Goal: Task Accomplishment & Management: Use online tool/utility

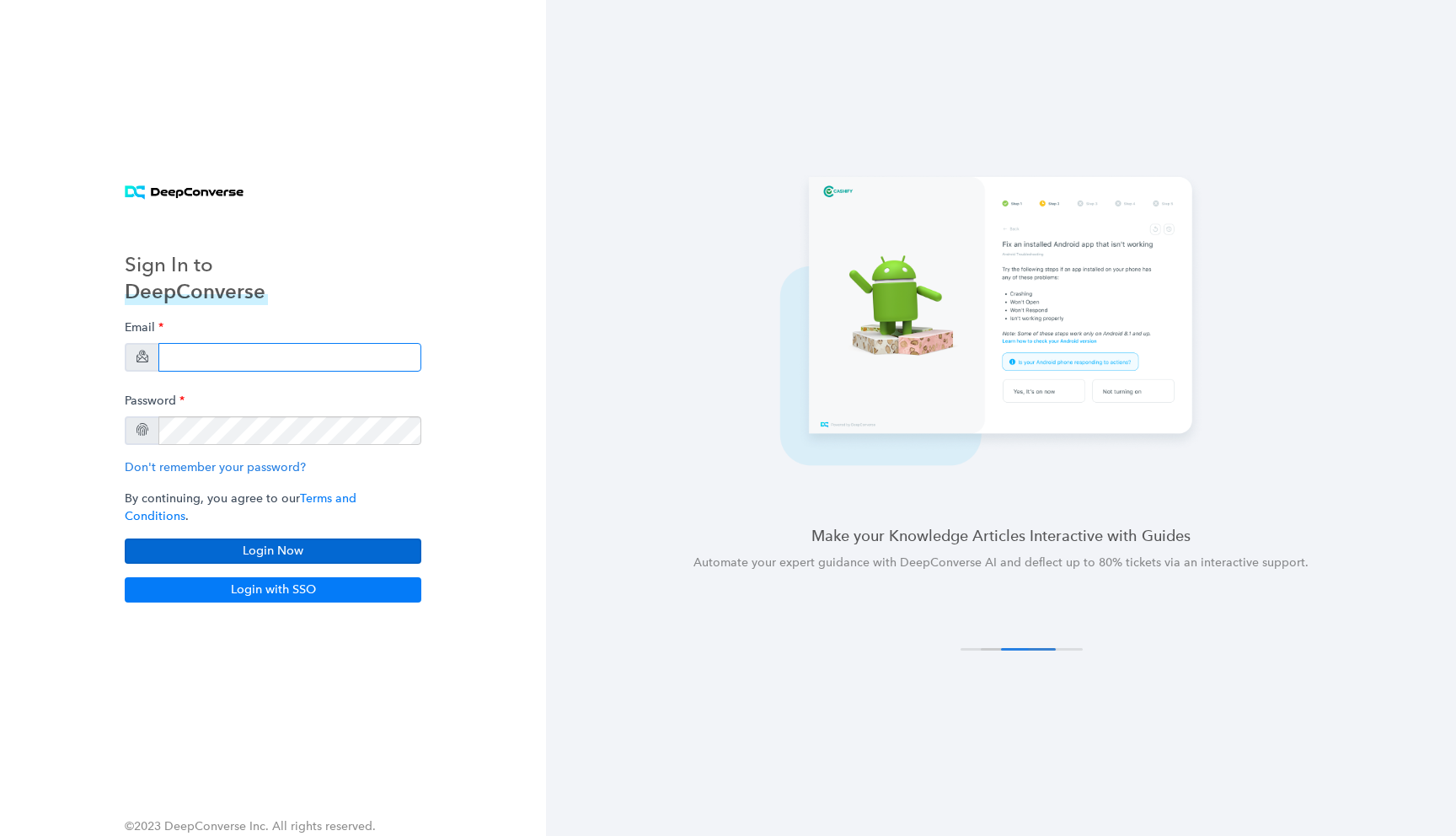
type input "varsh@deepconverse.com"
click at [265, 539] on button "Login Now" at bounding box center [273, 551] width 297 height 25
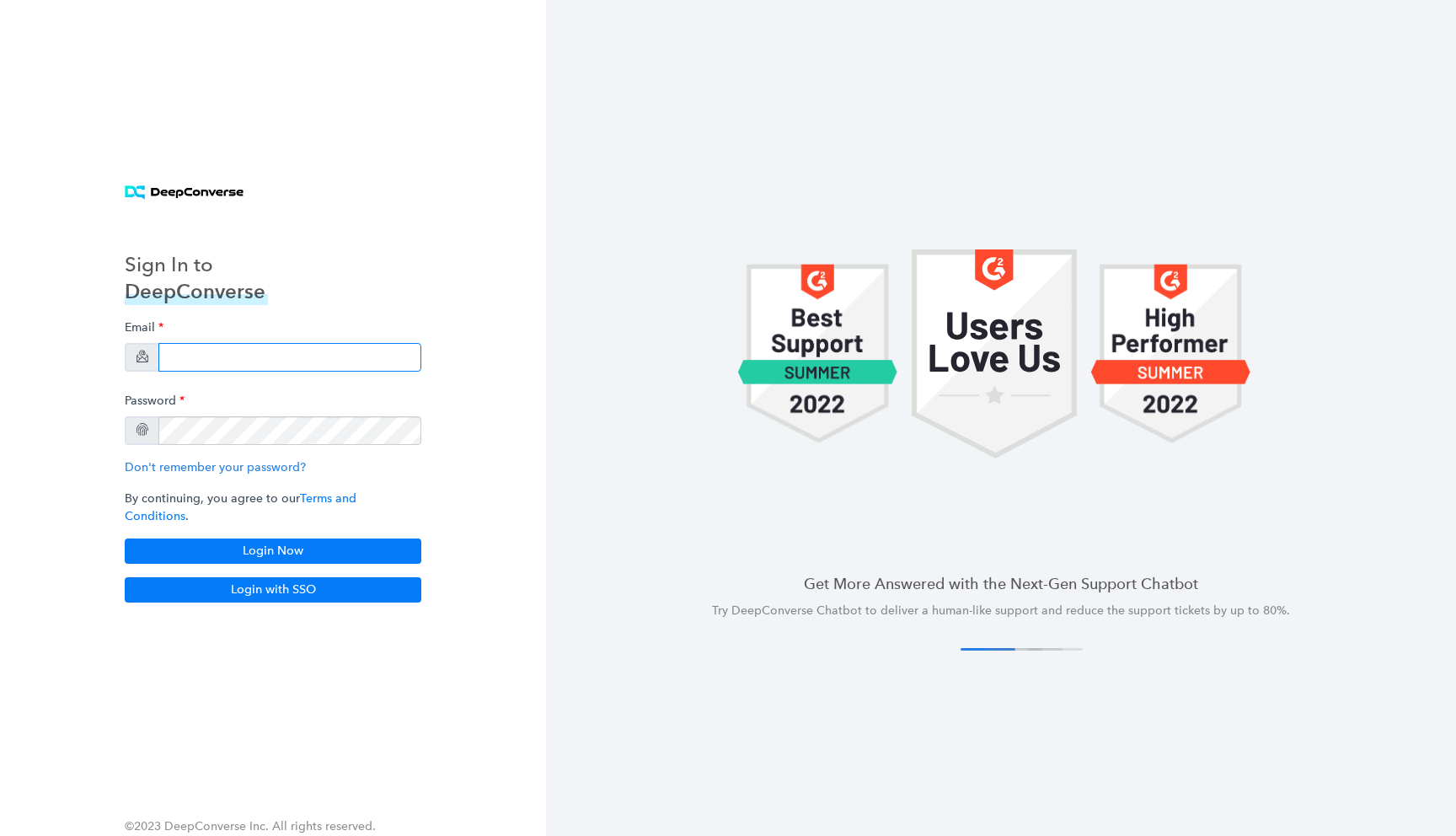
type input "varsh@deepconverse.com"
click at [381, 313] on div "Sign In to DeepConverse Email varsh@deepconverse.com Password Don't remember yo…" at bounding box center [273, 418] width 337 height 410
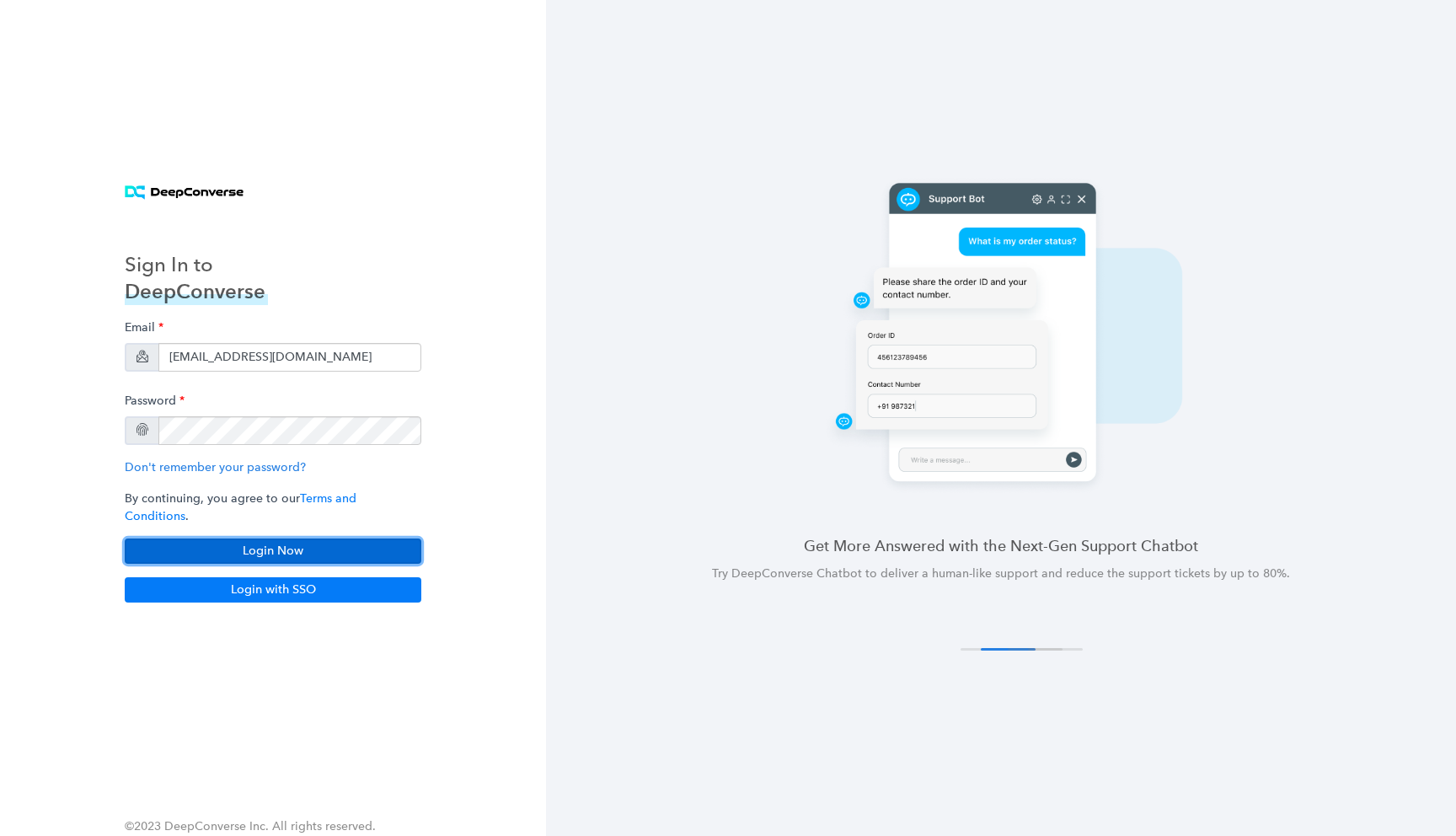
click at [259, 548] on button "Login Now" at bounding box center [273, 551] width 297 height 25
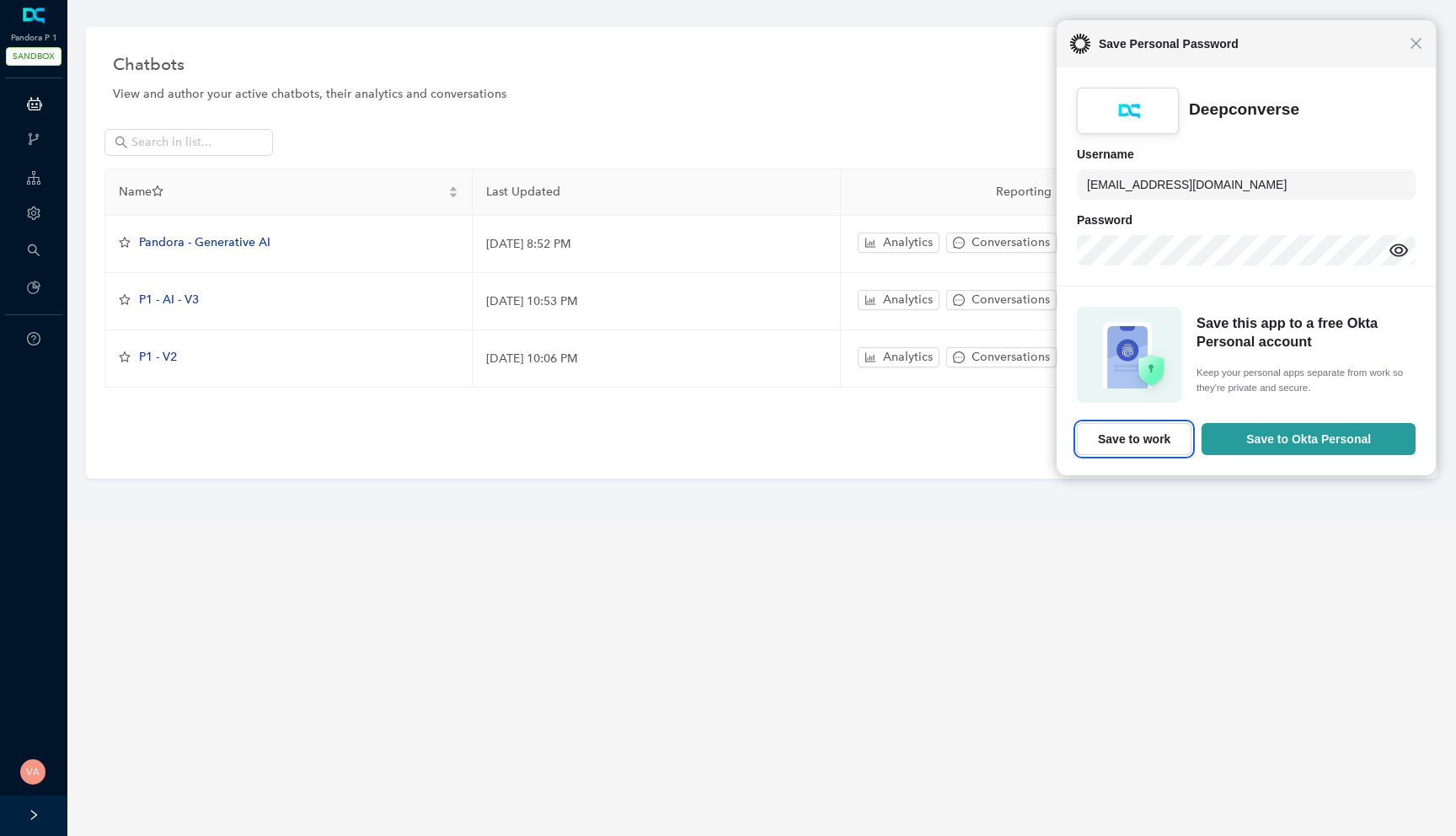
drag, startPoint x: 1100, startPoint y: 439, endPoint x: 1455, endPoint y: -4, distance: 567.7
click at [1455, 0] on html "Close Save Personal Password Deepconverse Username varsh@deepconverse.com Passw…" at bounding box center [728, 418] width 1456 height 836
click at [1425, 38] on div "Close Save Personal Password" at bounding box center [1246, 44] width 381 height 47
click at [1416, 46] on span "Close" at bounding box center [1416, 44] width 13 height 13
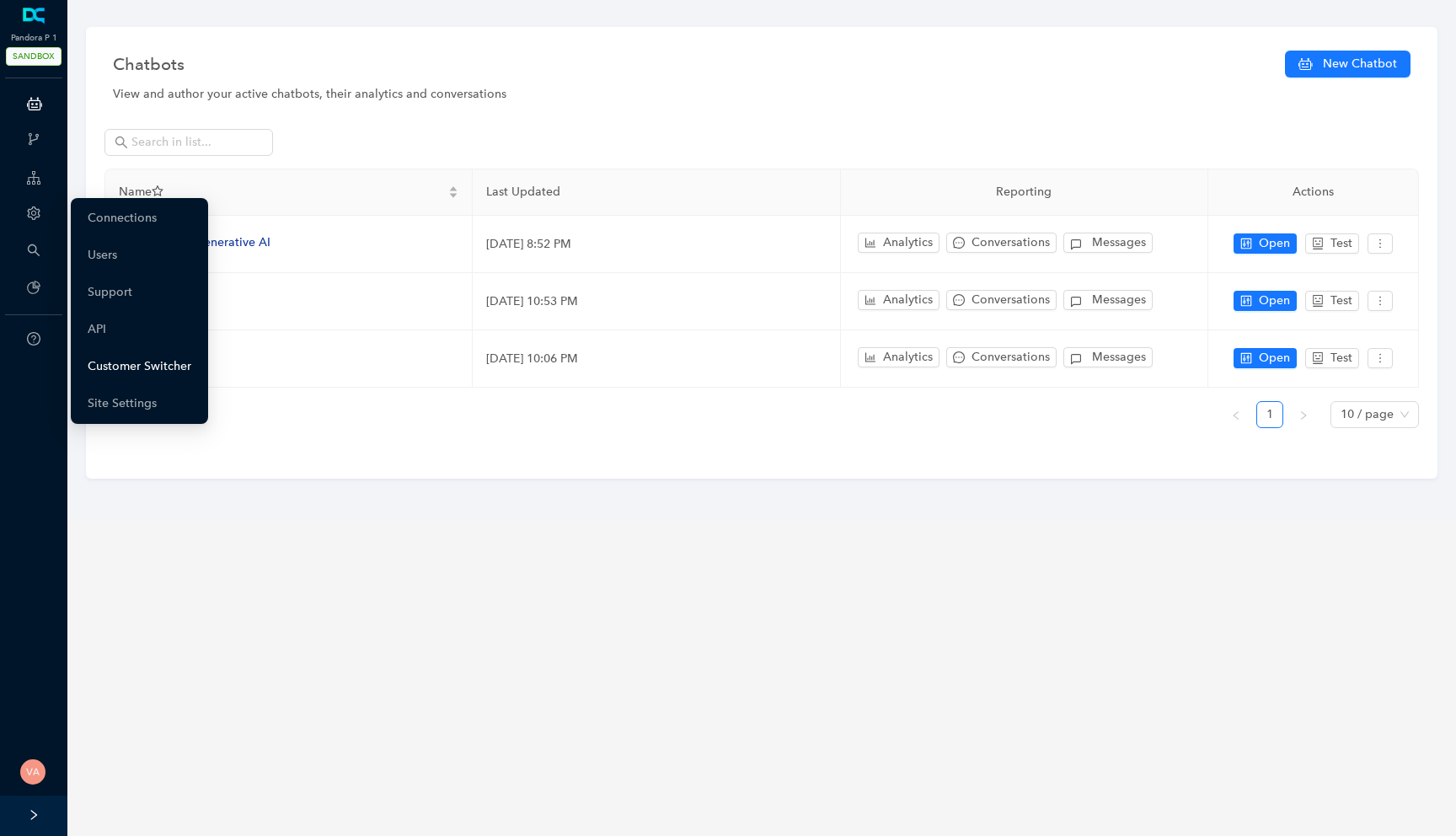
click at [110, 377] on link "Customer Switcher" at bounding box center [139, 366] width 104 height 34
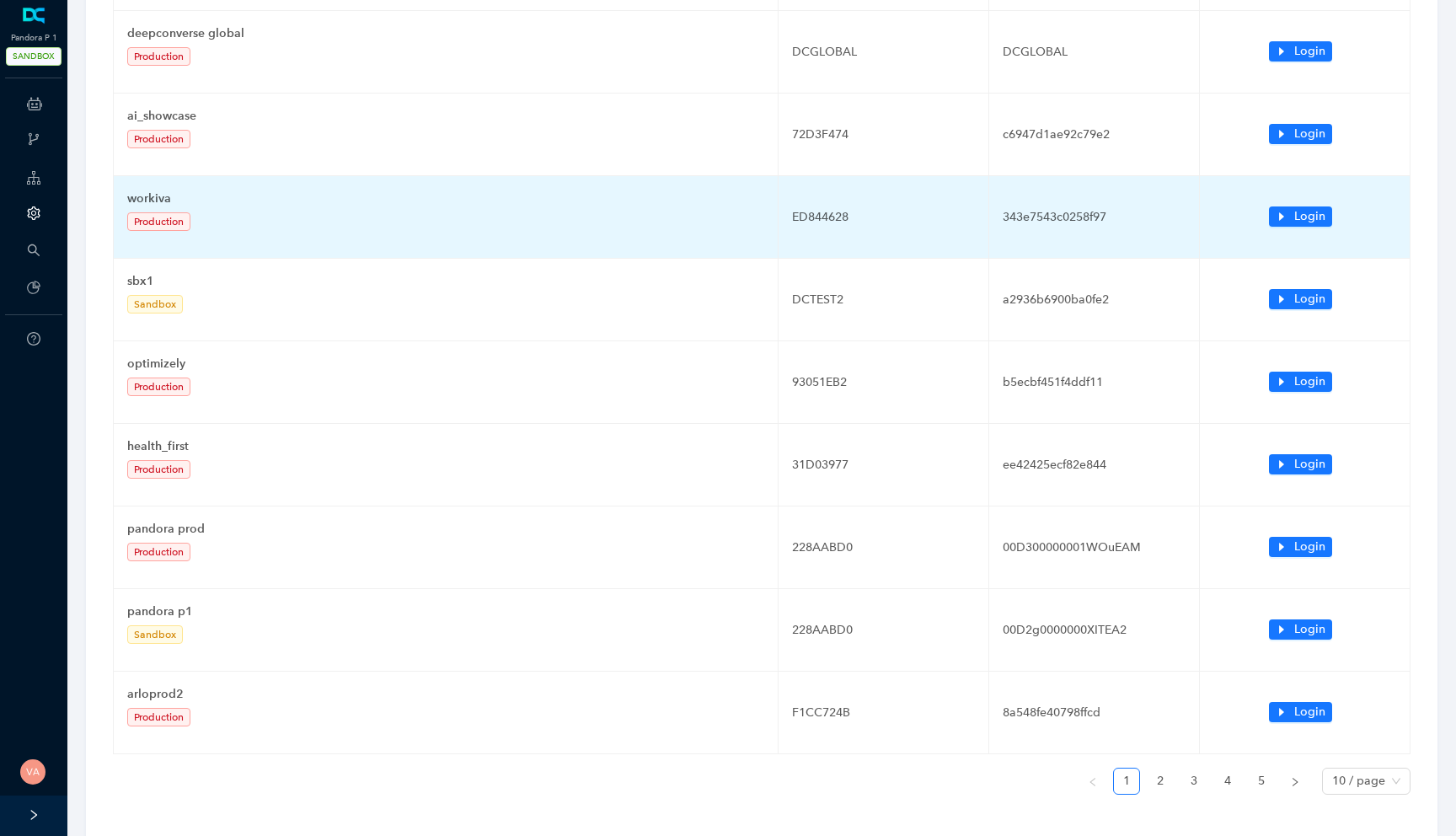
scroll to position [335, 0]
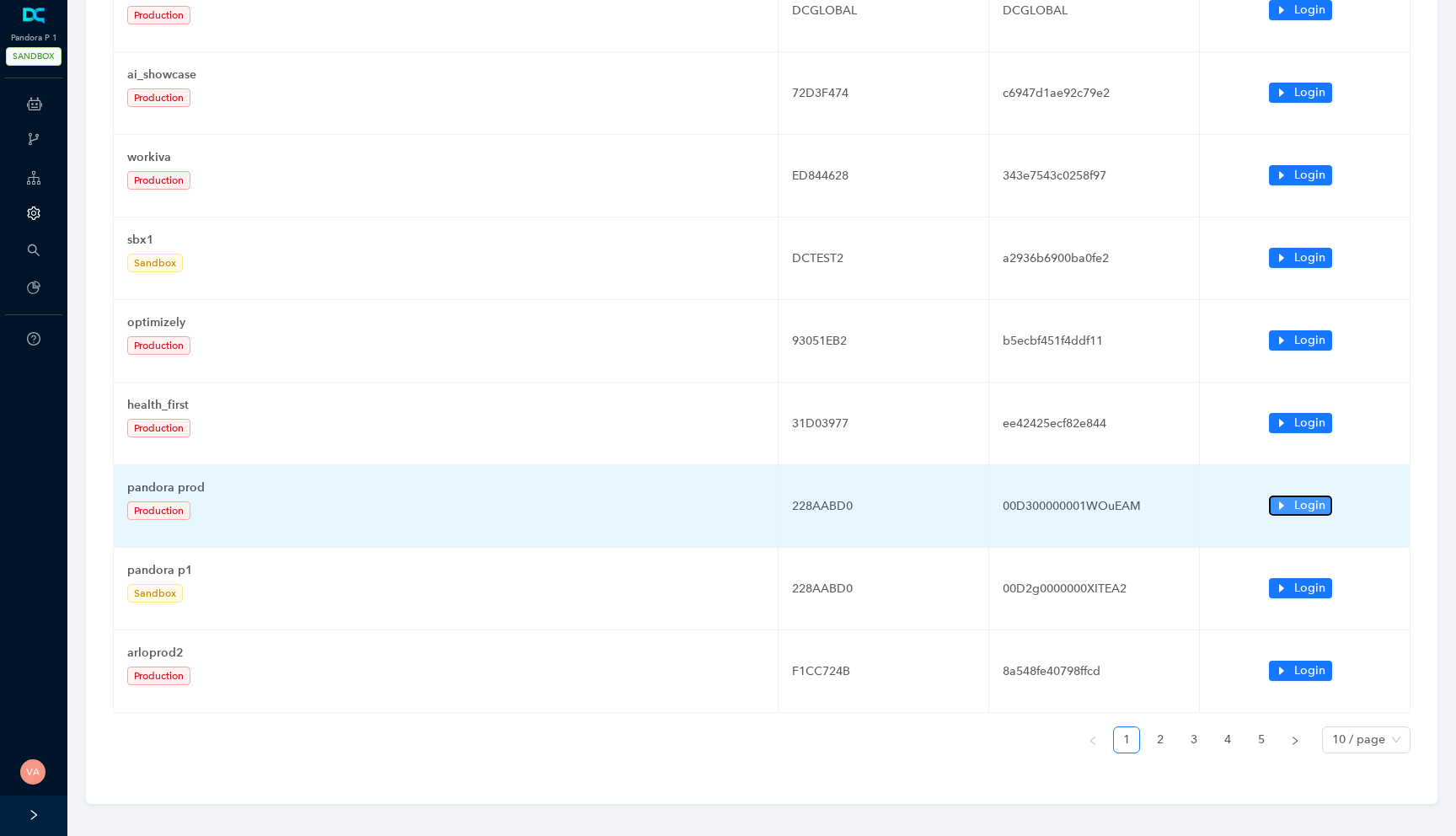
click at [1307, 505] on span "Login" at bounding box center [1310, 506] width 31 height 18
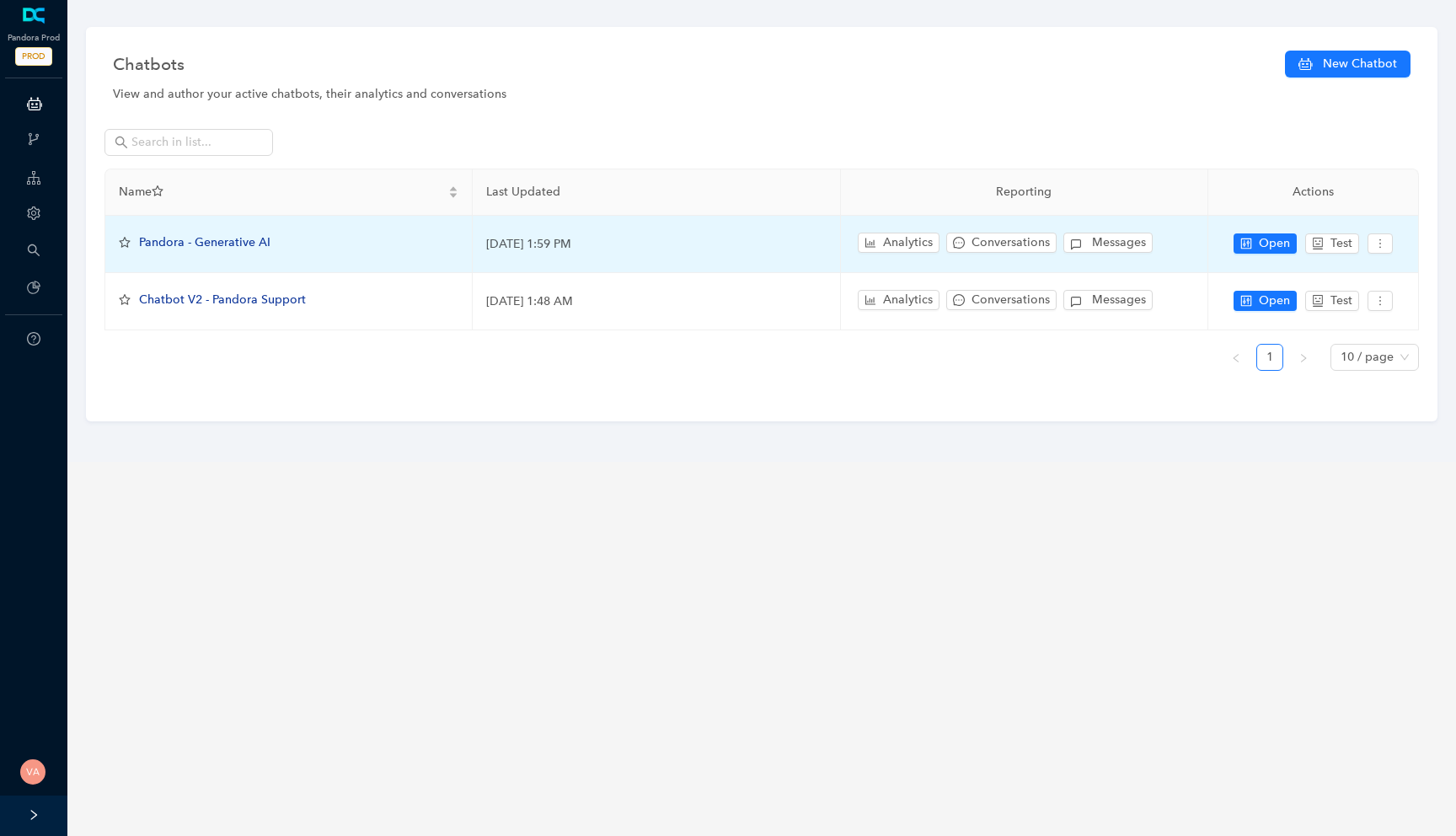
click at [234, 234] on div "Pandora - Generative AI" at bounding box center [204, 243] width 131 height 18
click at [224, 240] on span "Pandora - Generative AI" at bounding box center [204, 243] width 131 height 15
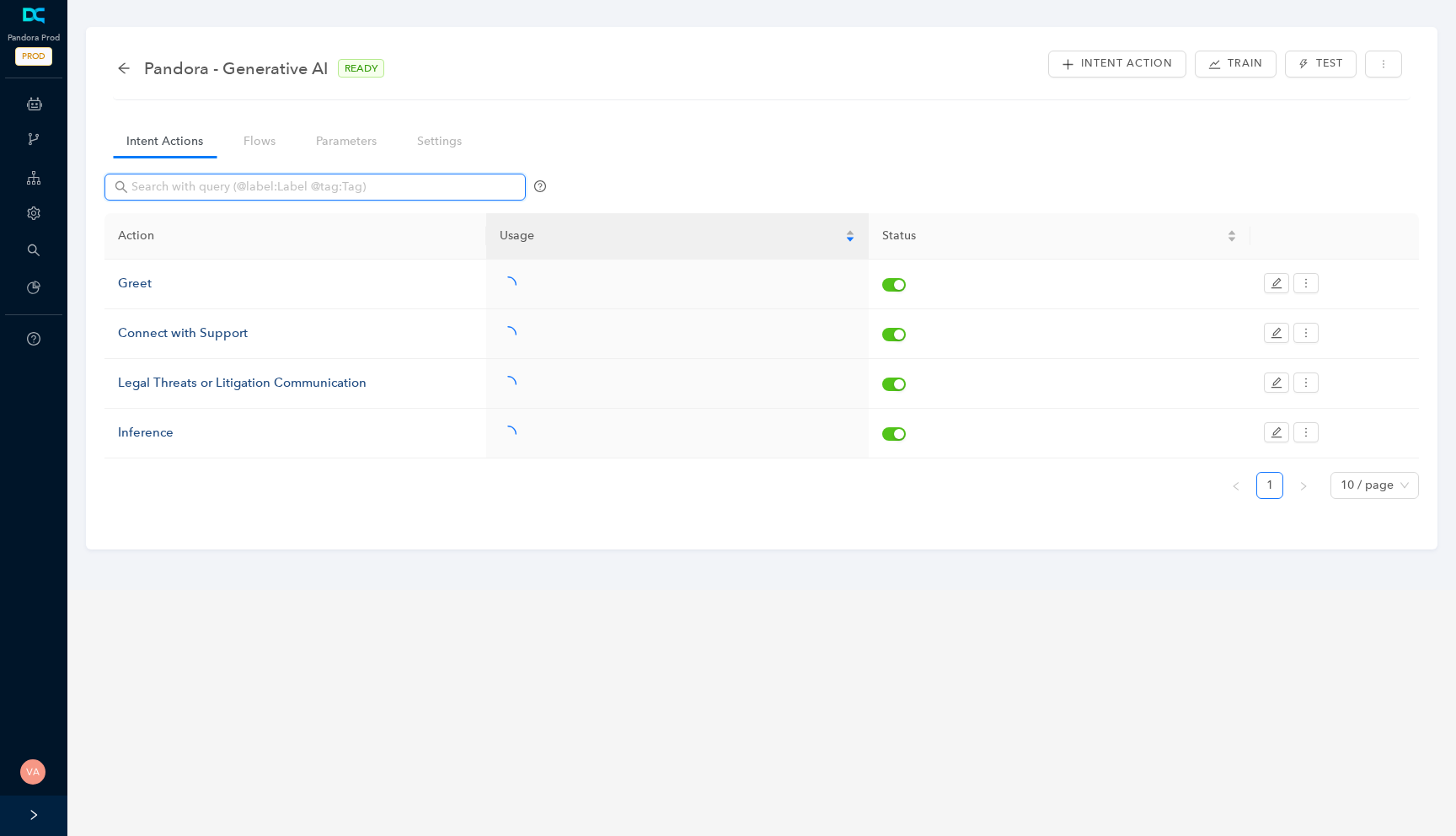
click at [365, 181] on input "text" at bounding box center [316, 187] width 370 height 18
click at [1388, 59] on icon "more" at bounding box center [1382, 63] width 10 height 10
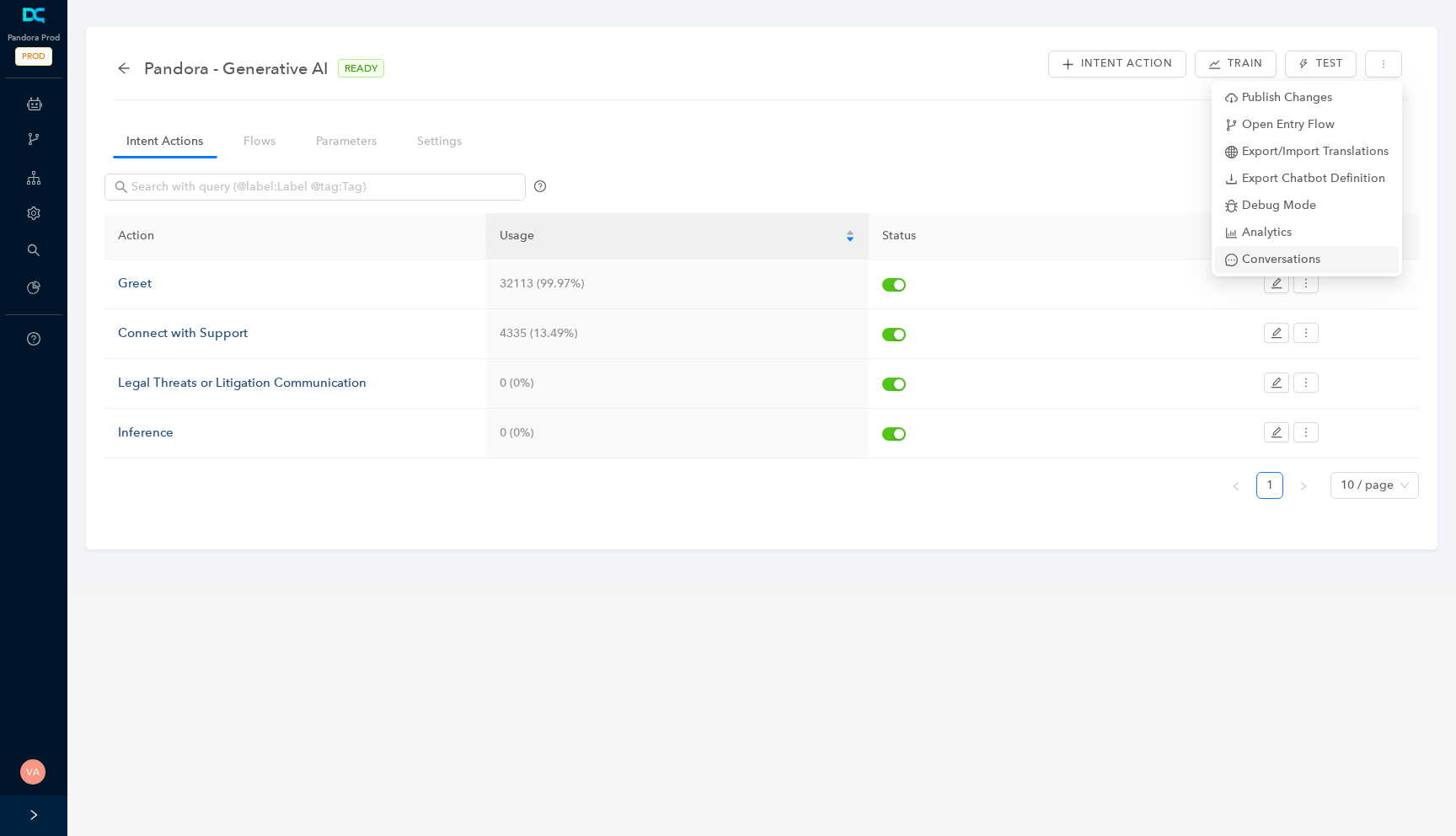
click at [1288, 255] on span "Conversations" at bounding box center [1307, 259] width 164 height 18
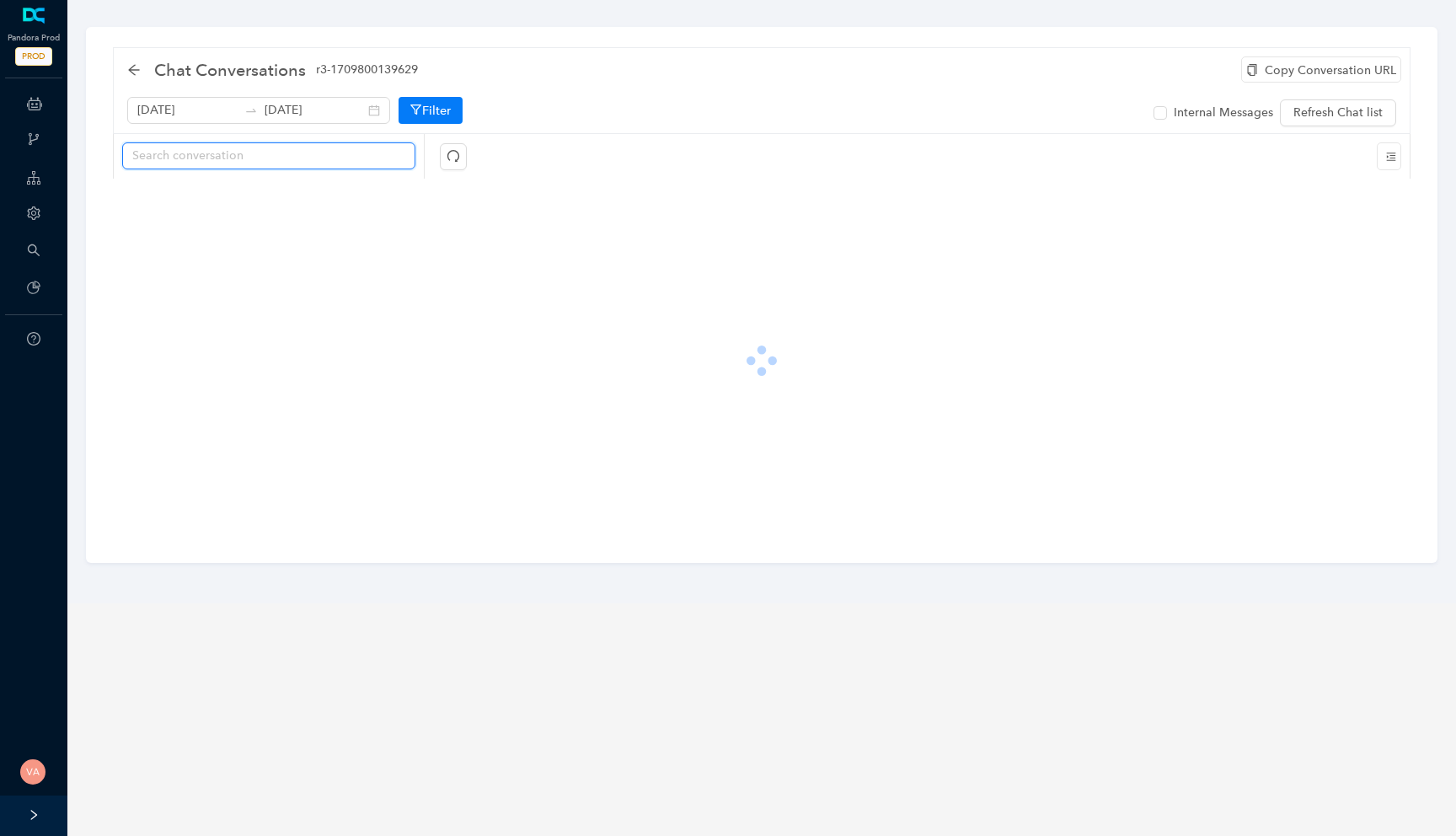
click at [229, 163] on input "text" at bounding box center [262, 155] width 259 height 18
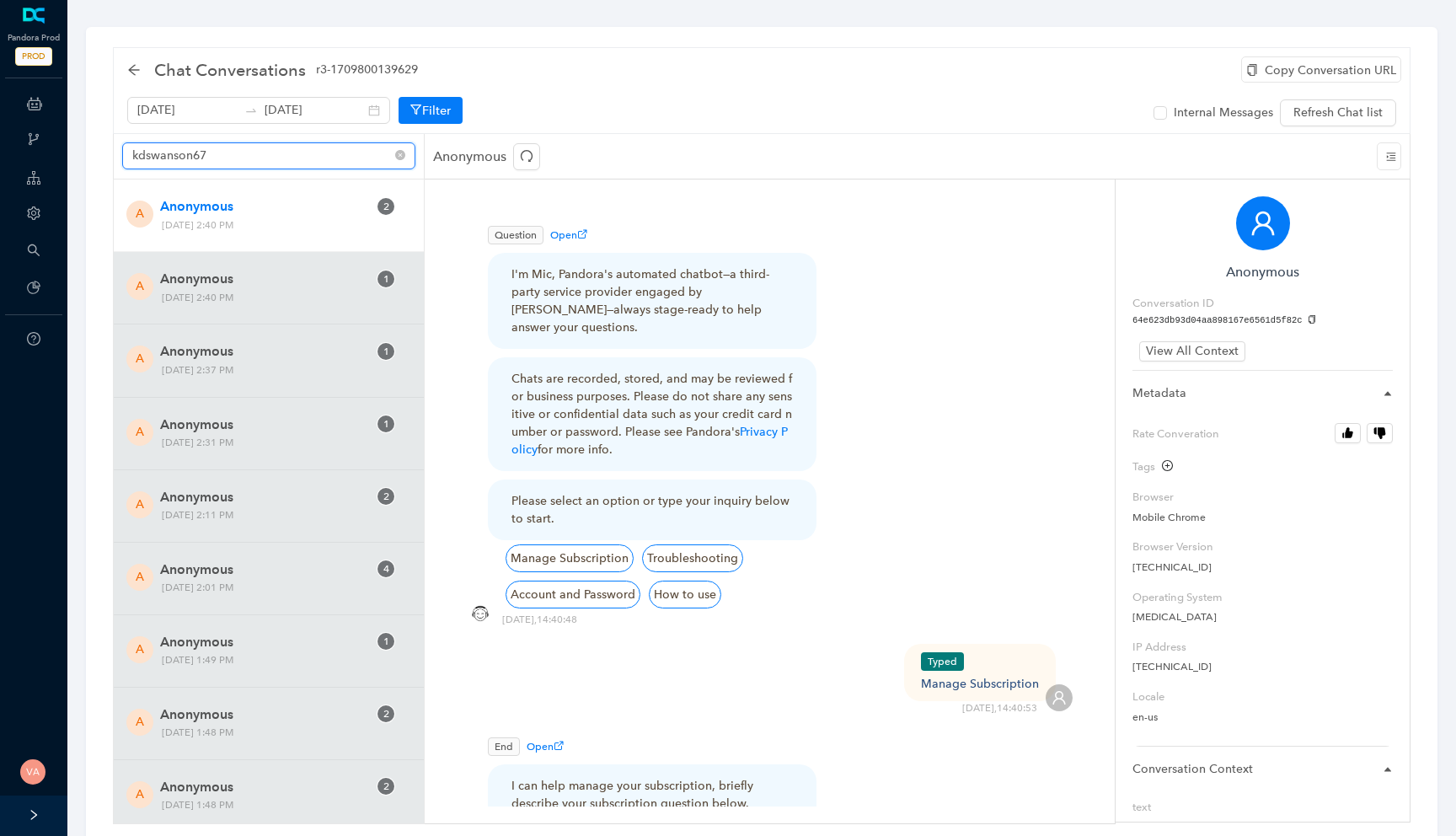
type input "kdswanson67"
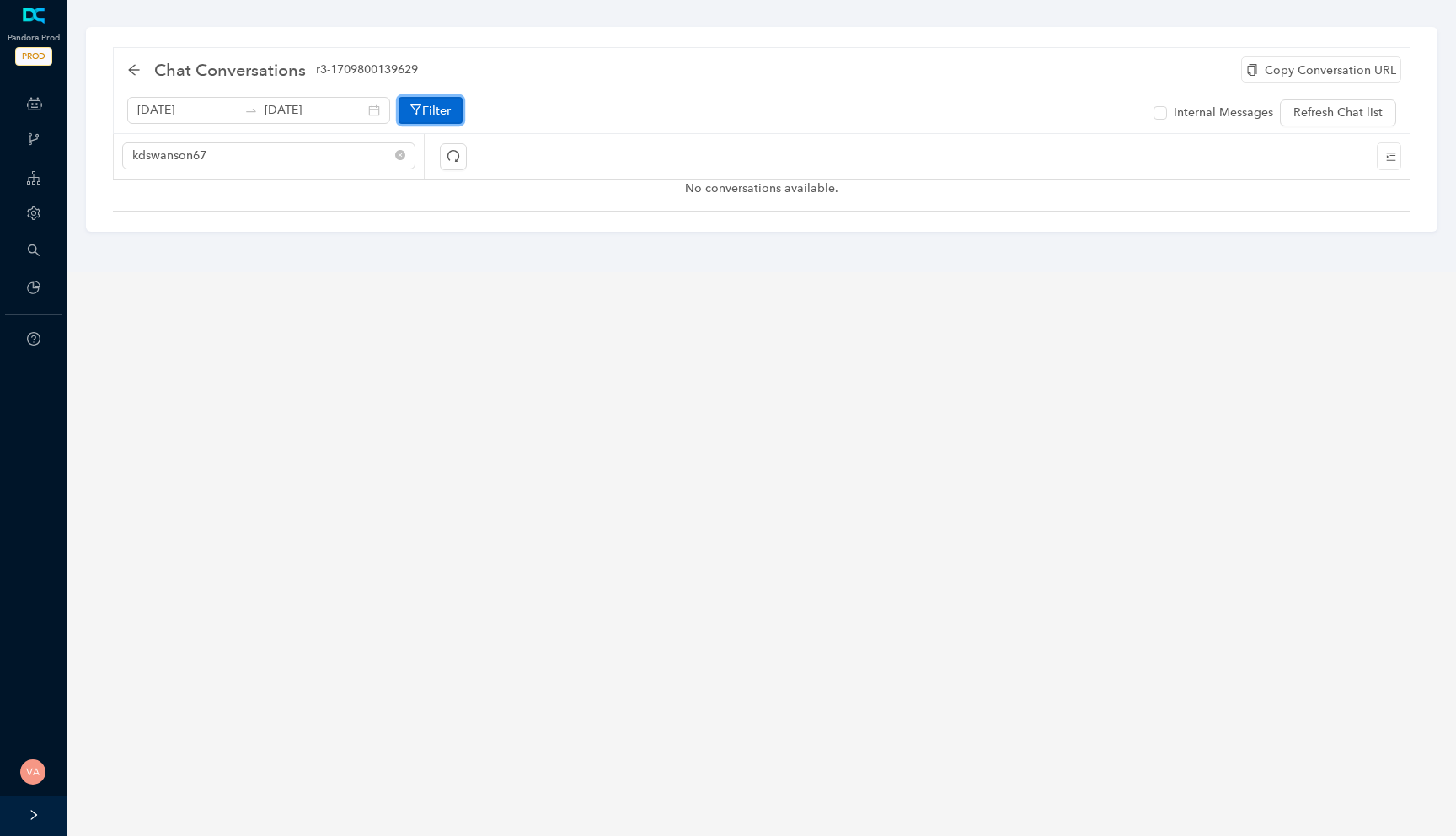
click at [410, 103] on icon "button" at bounding box center [415, 109] width 12 height 13
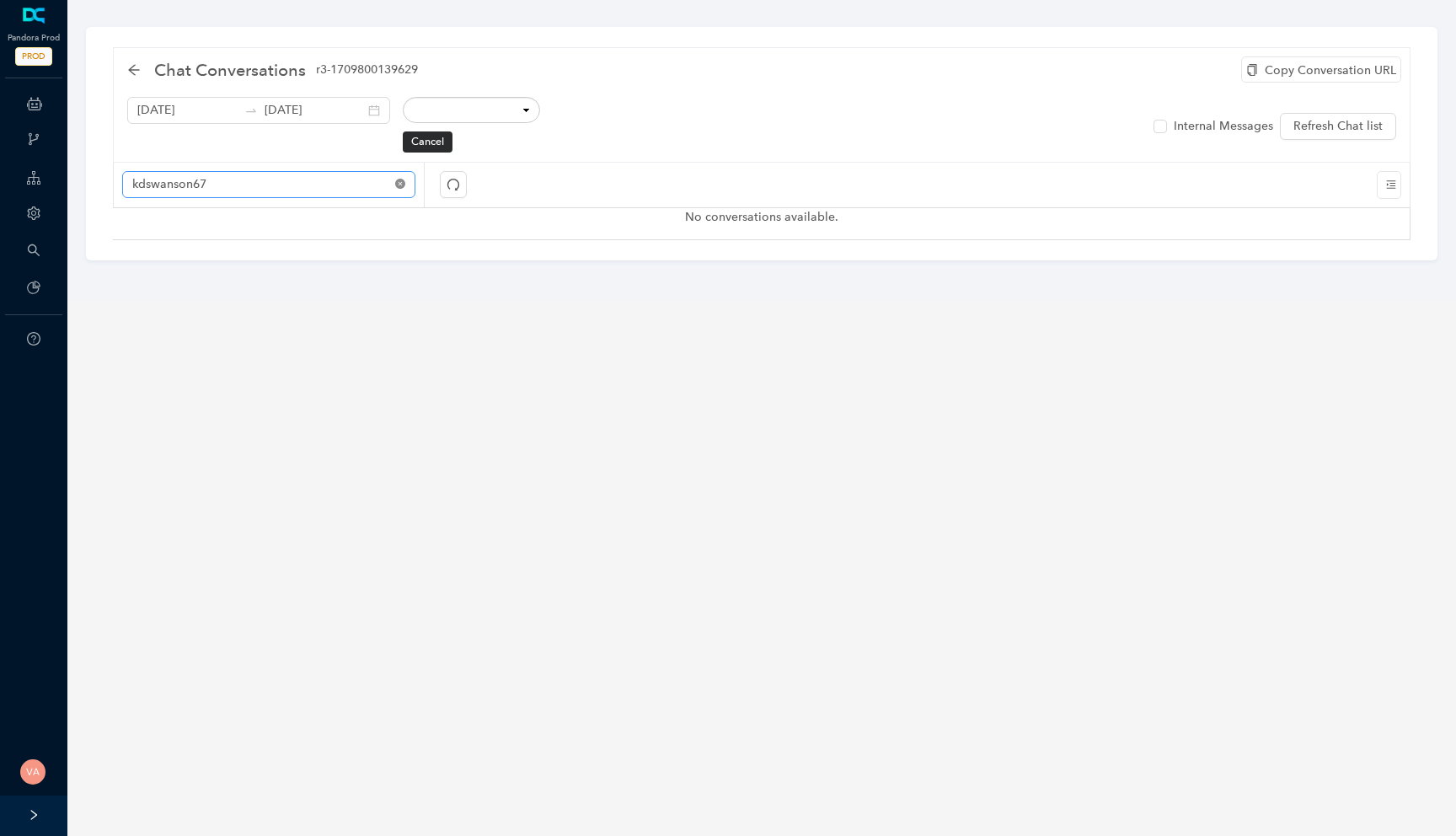
click at [399, 182] on icon "close-circle" at bounding box center [400, 183] width 10 height 10
click at [486, 203] on div at bounding box center [917, 185] width 985 height 45
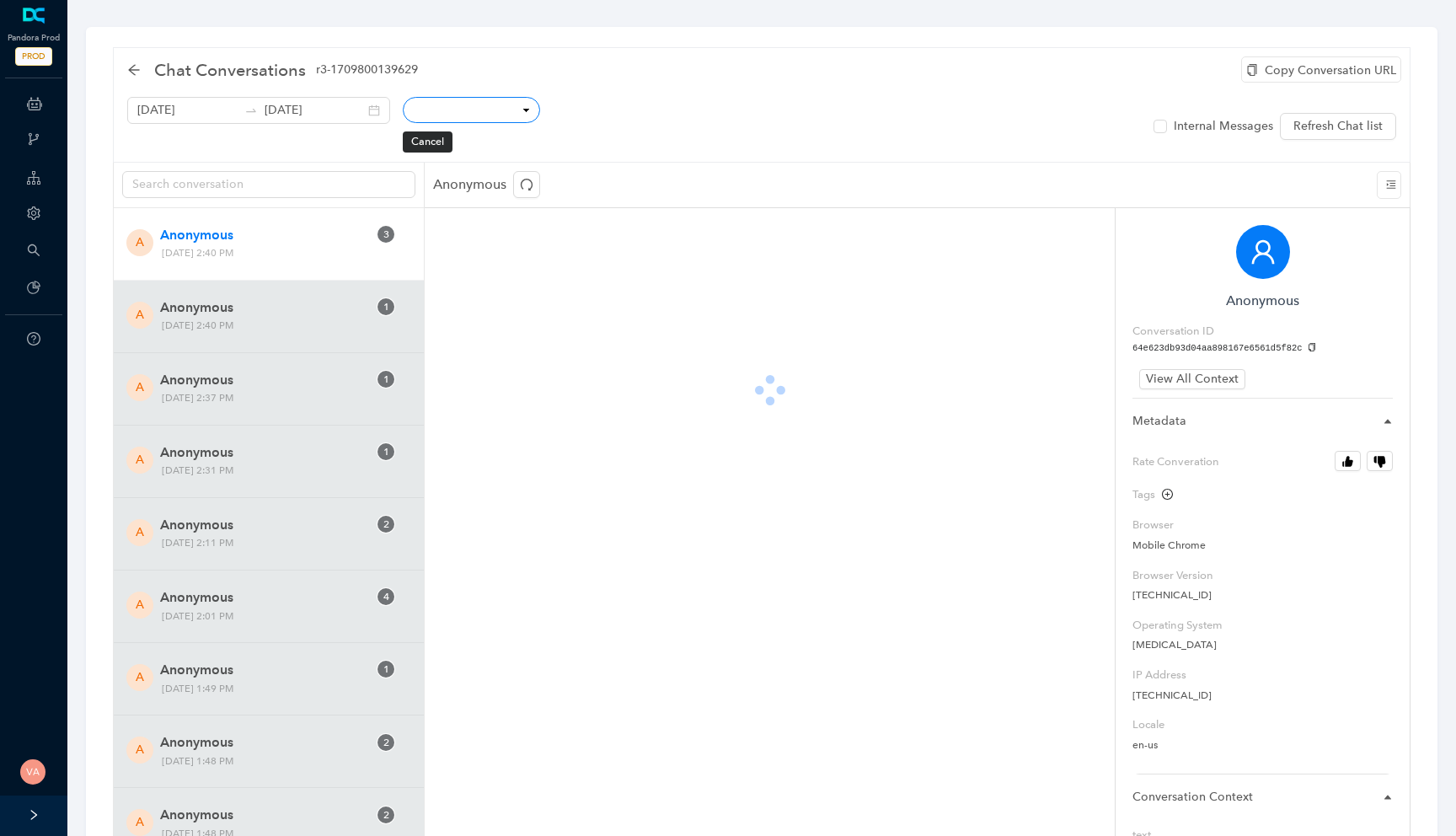
click at [503, 110] on select "Conversation ID CSAT Rating Locale User IP Mobile Page Path Hostname Referrer C…" at bounding box center [471, 109] width 137 height 26
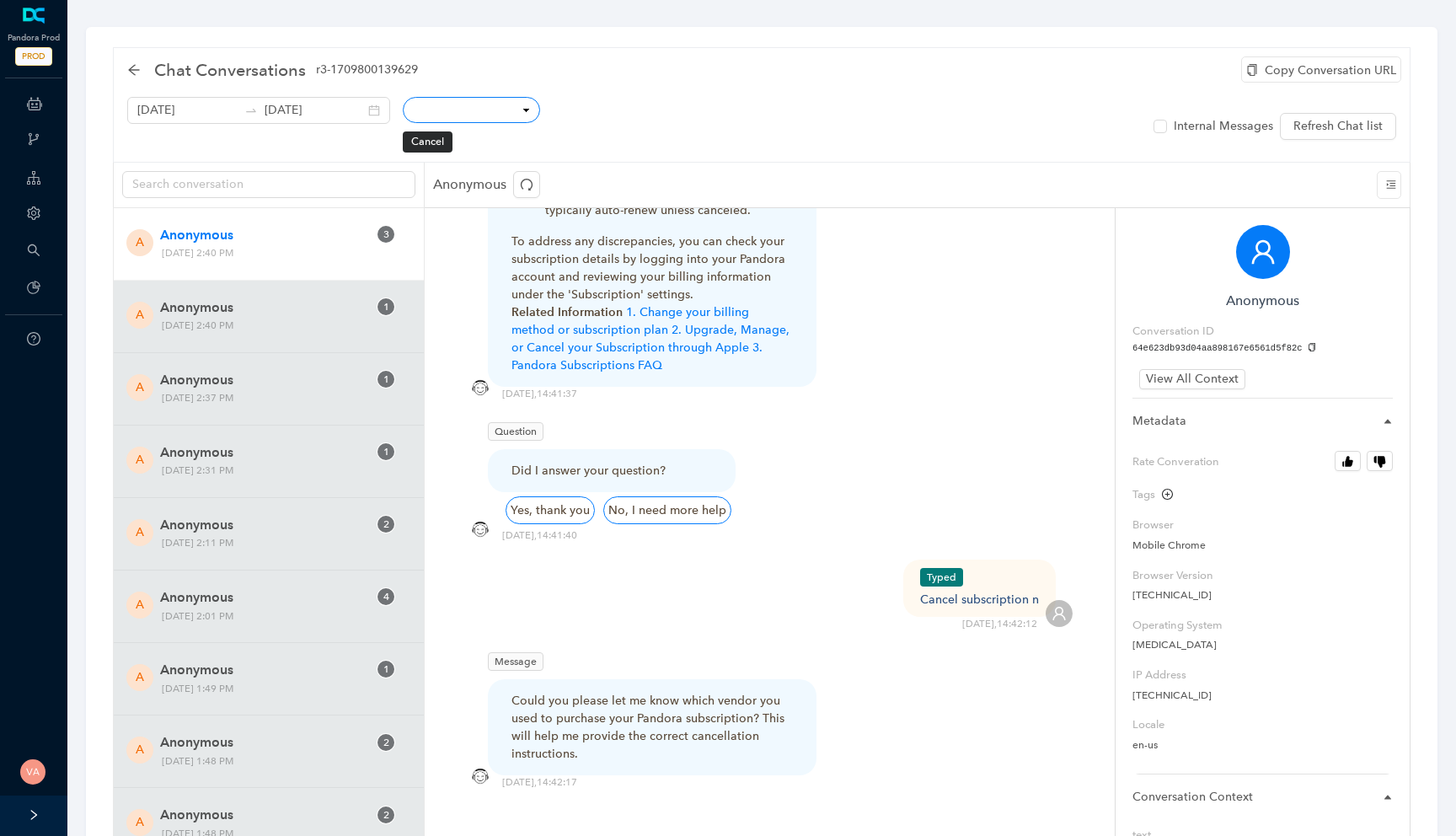
scroll to position [76, 0]
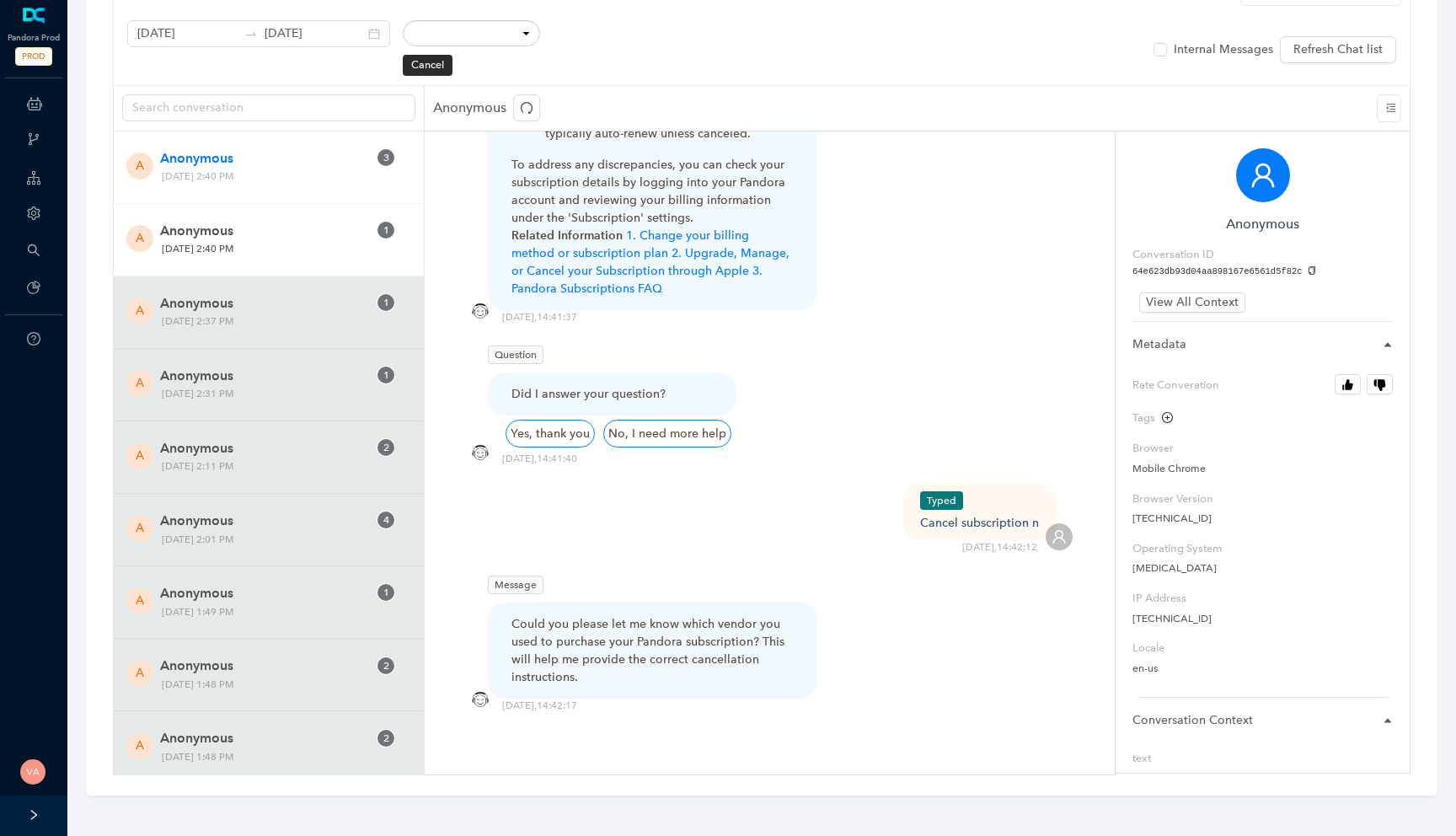
click at [347, 228] on span "Anonymous" at bounding box center [263, 231] width 207 height 20
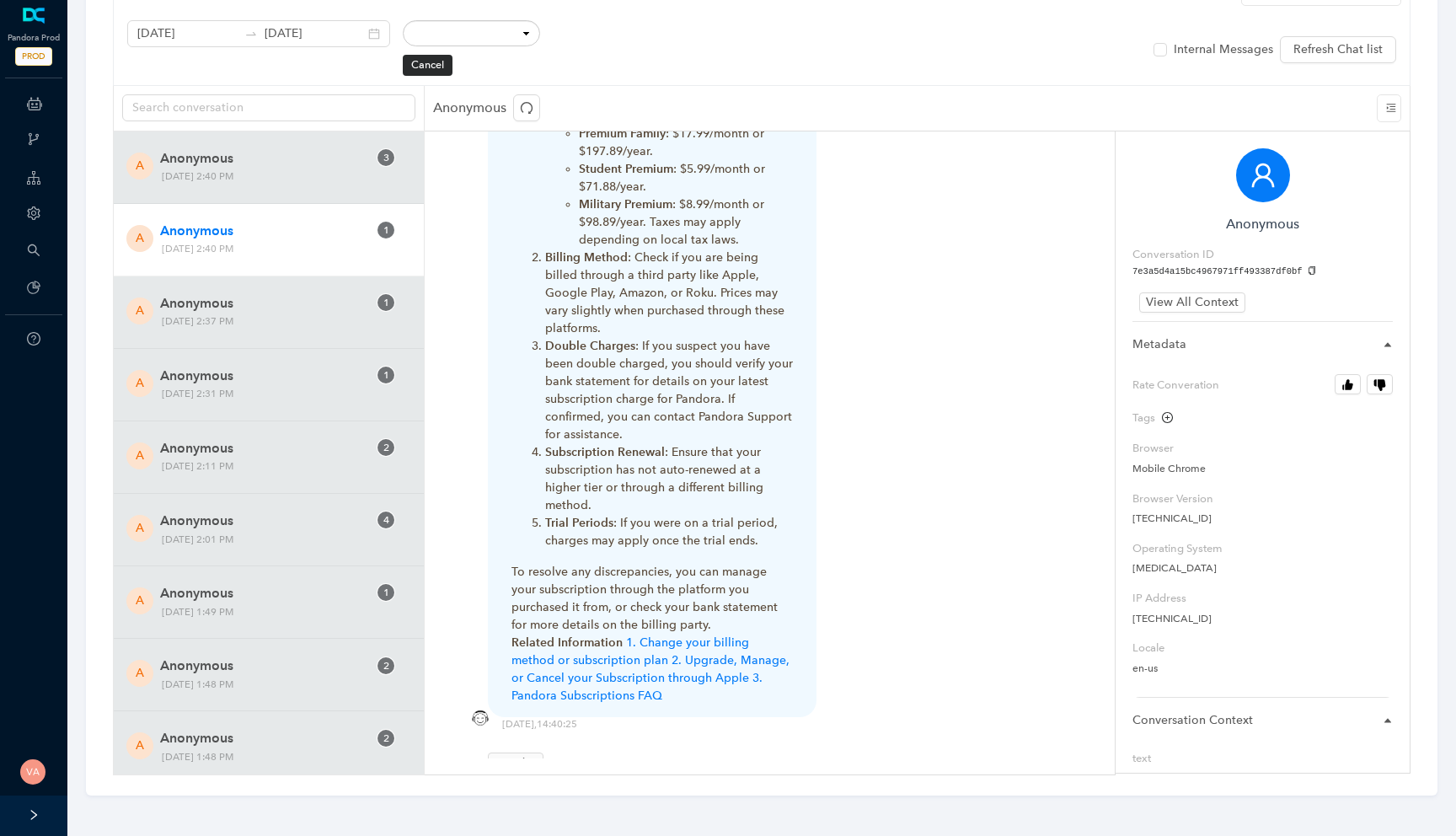
scroll to position [921, 0]
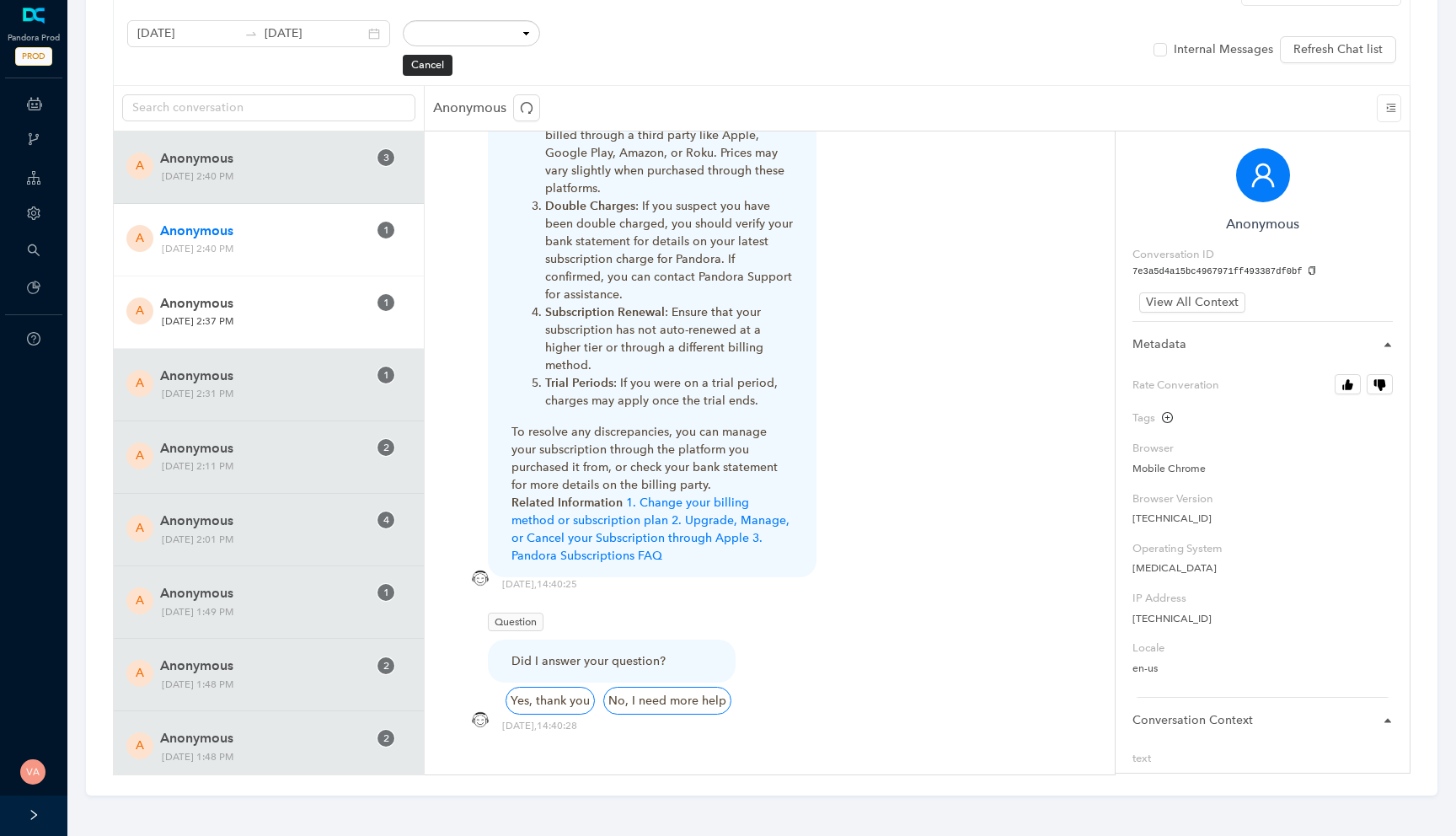
click at [202, 314] on span "Tuesday, October 14, 2025 2:37 PM" at bounding box center [265, 321] width 218 height 17
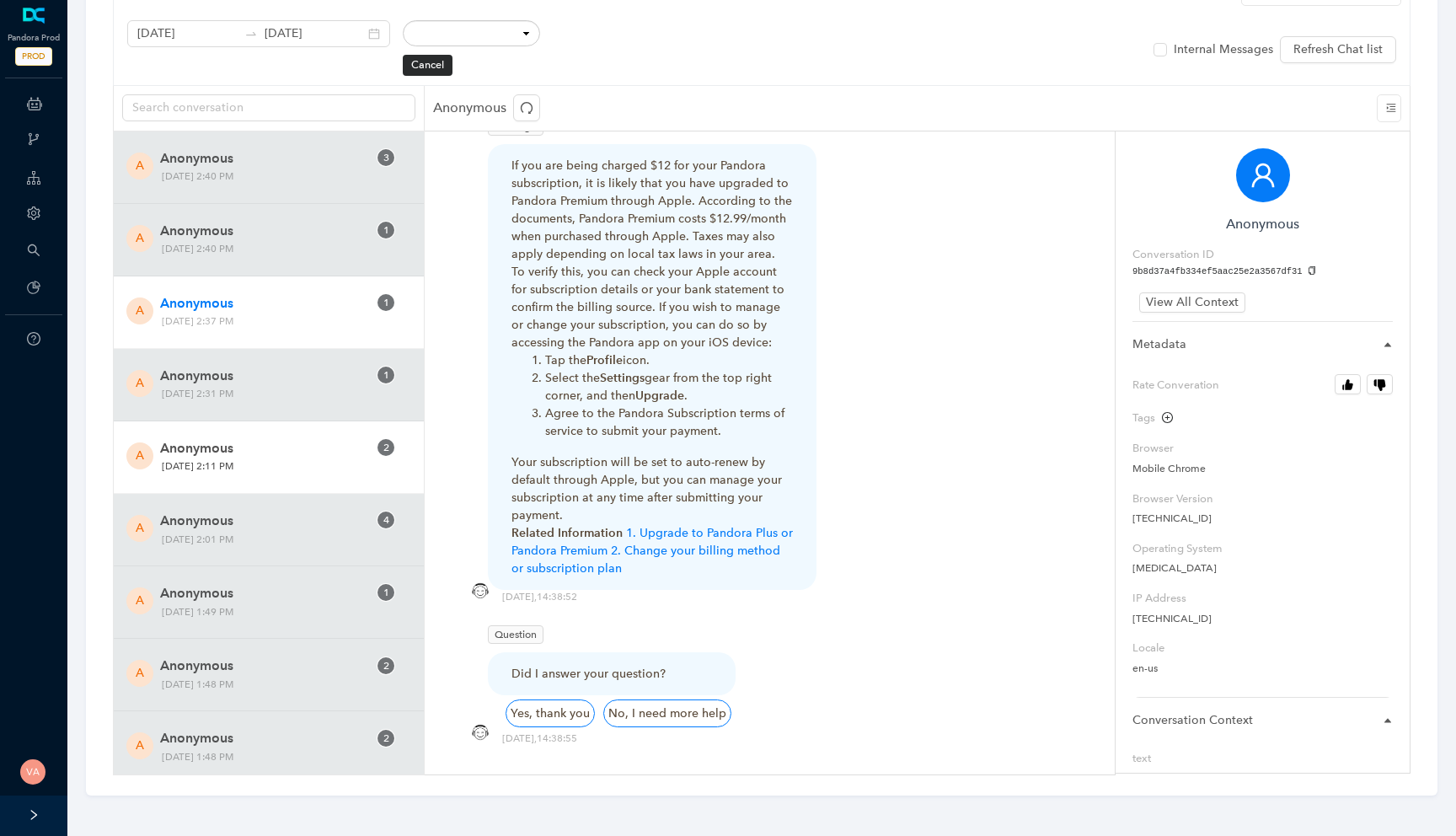
scroll to position [601, 0]
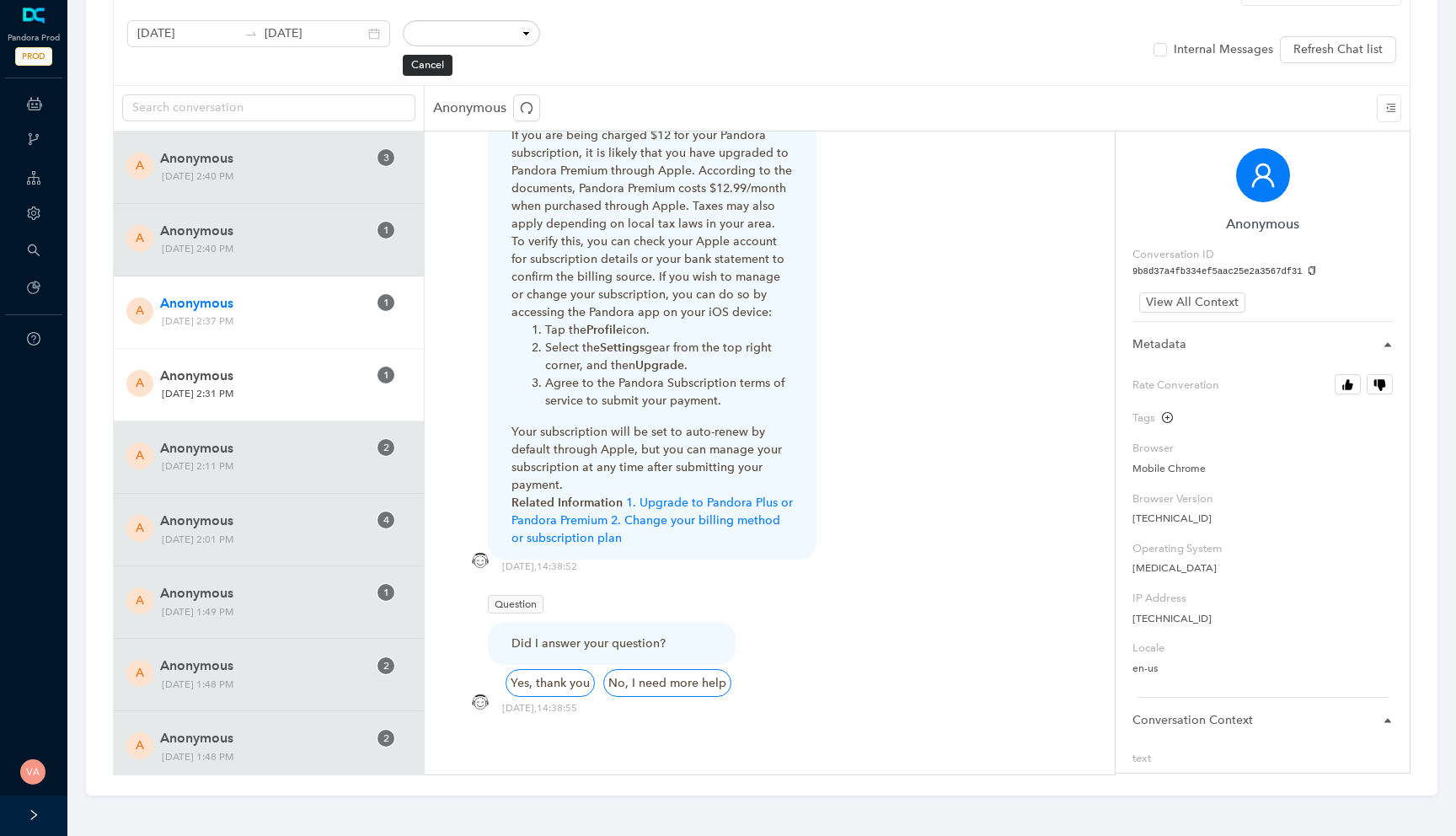
click at [267, 402] on span "Tuesday, October 14, 2025 2:31 PM" at bounding box center [265, 394] width 218 height 17
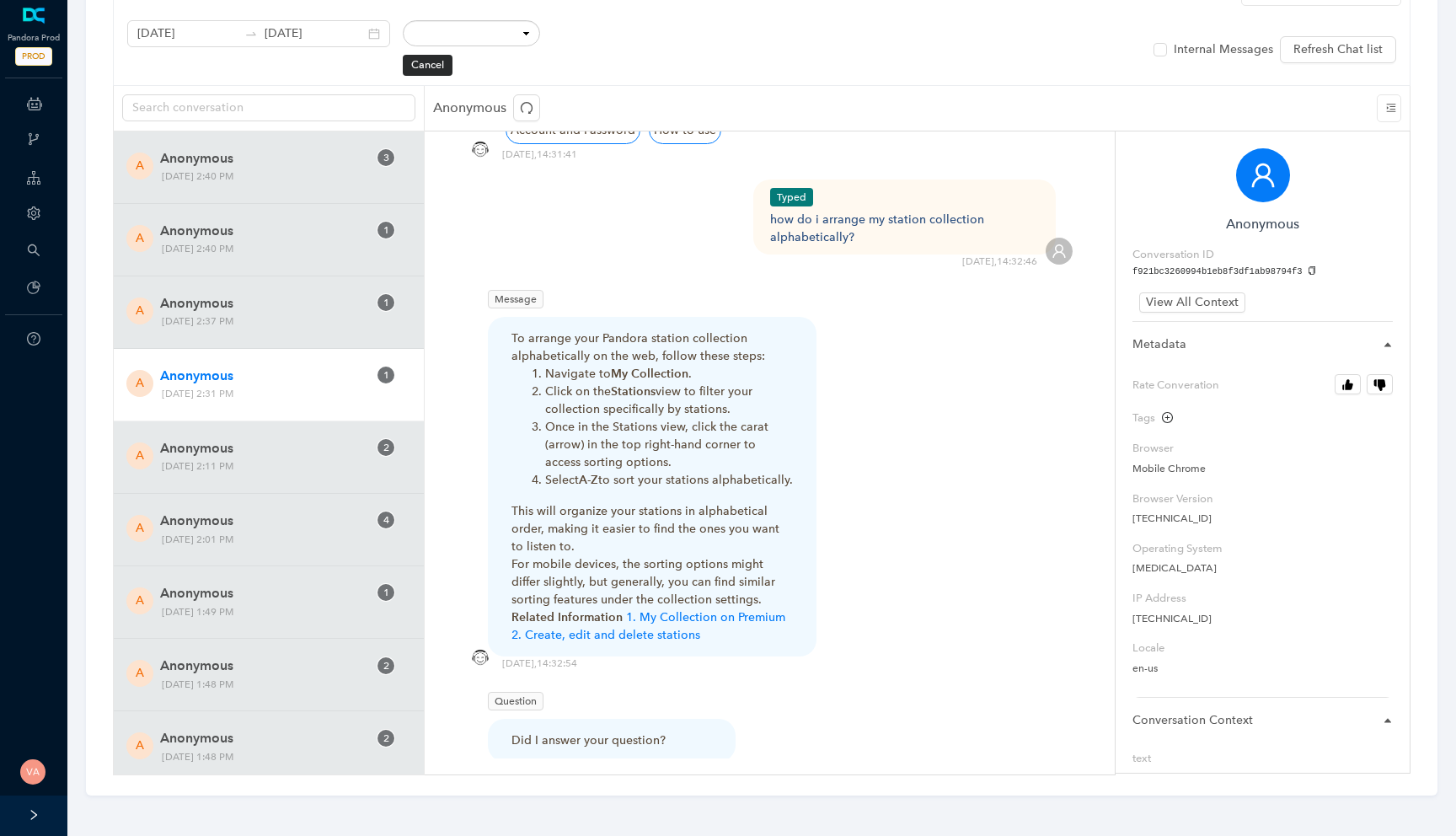
scroll to position [427, 0]
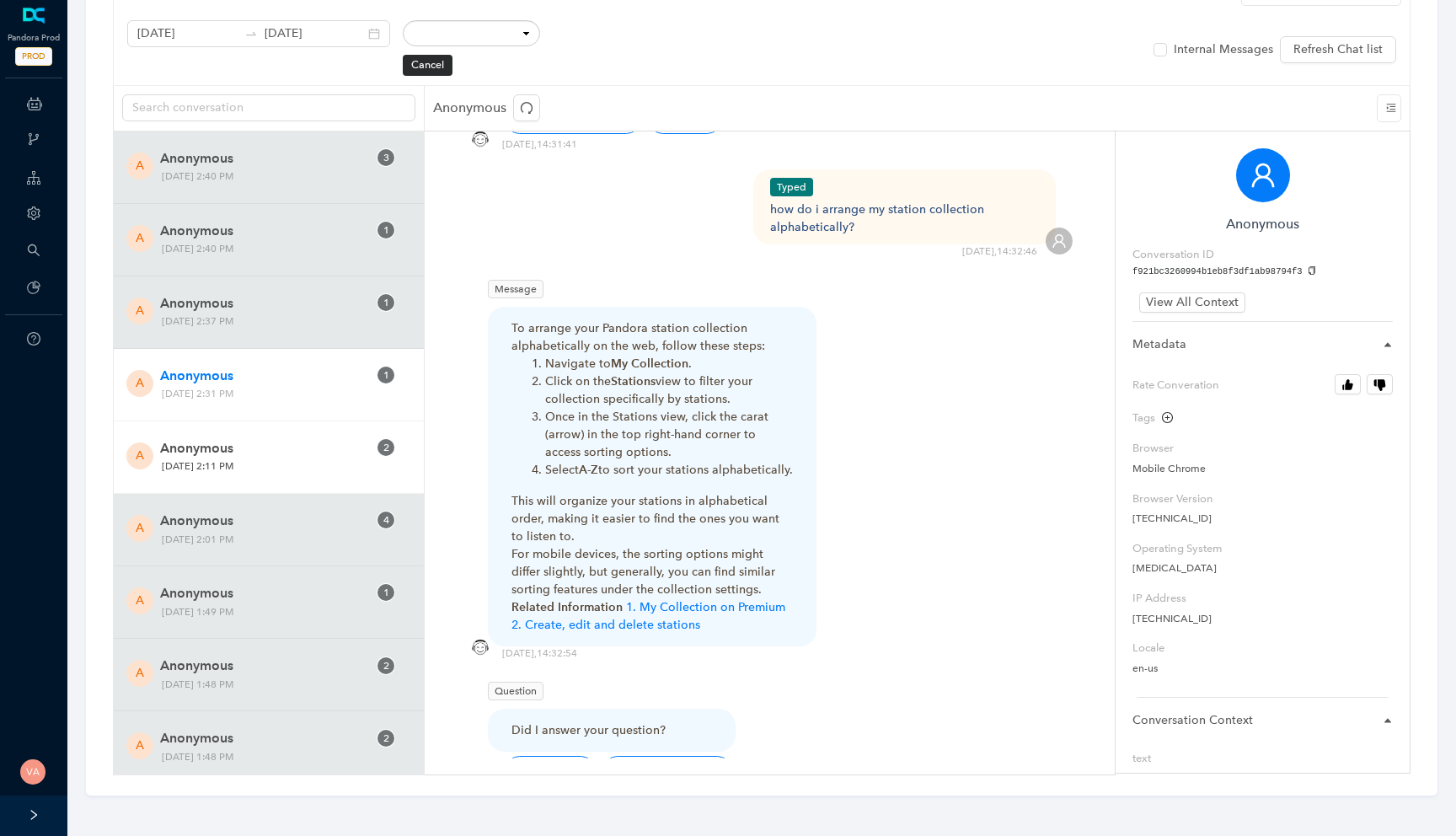
click at [285, 440] on span "Anonymous" at bounding box center [263, 449] width 207 height 20
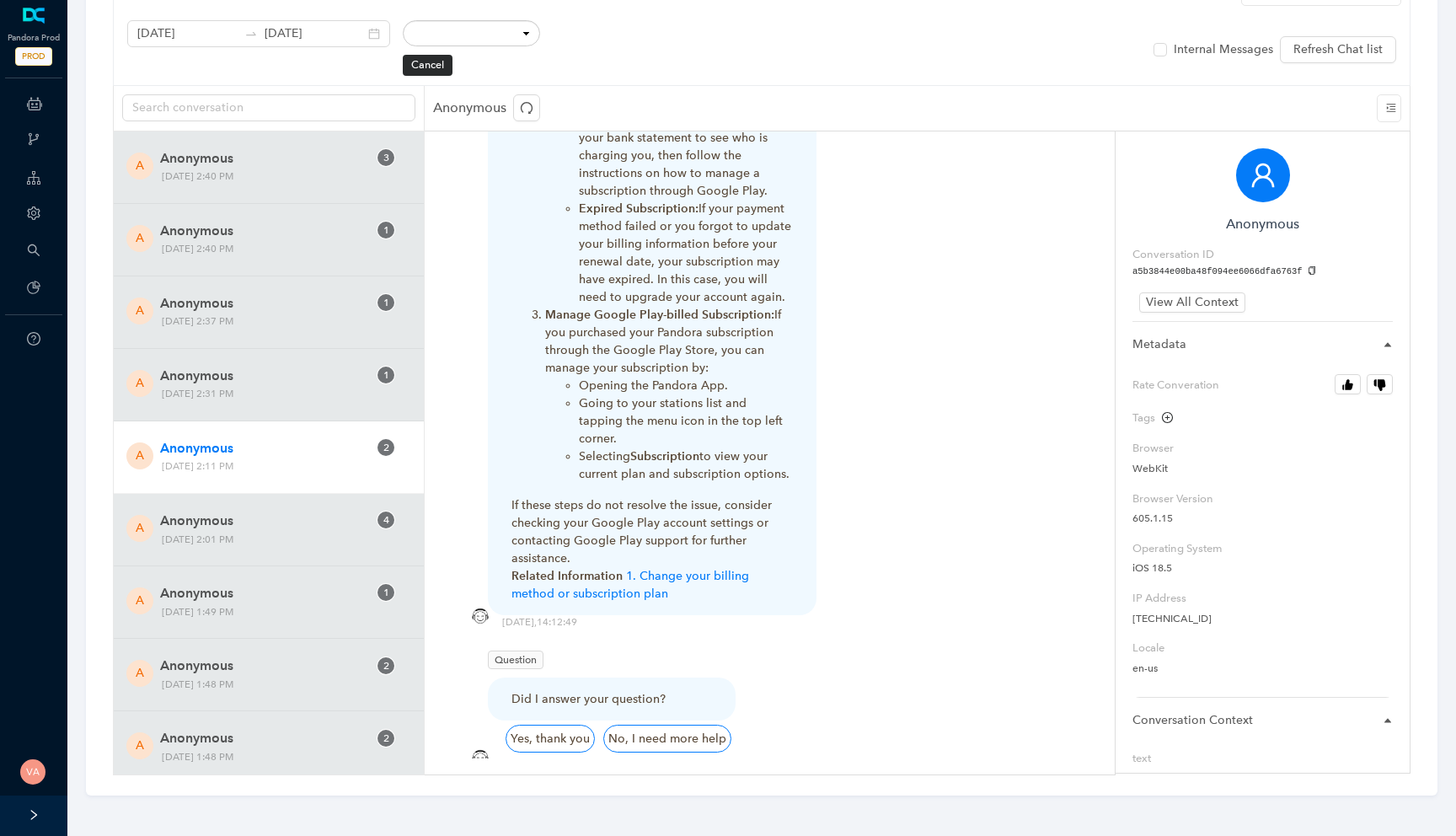
scroll to position [1133, 0]
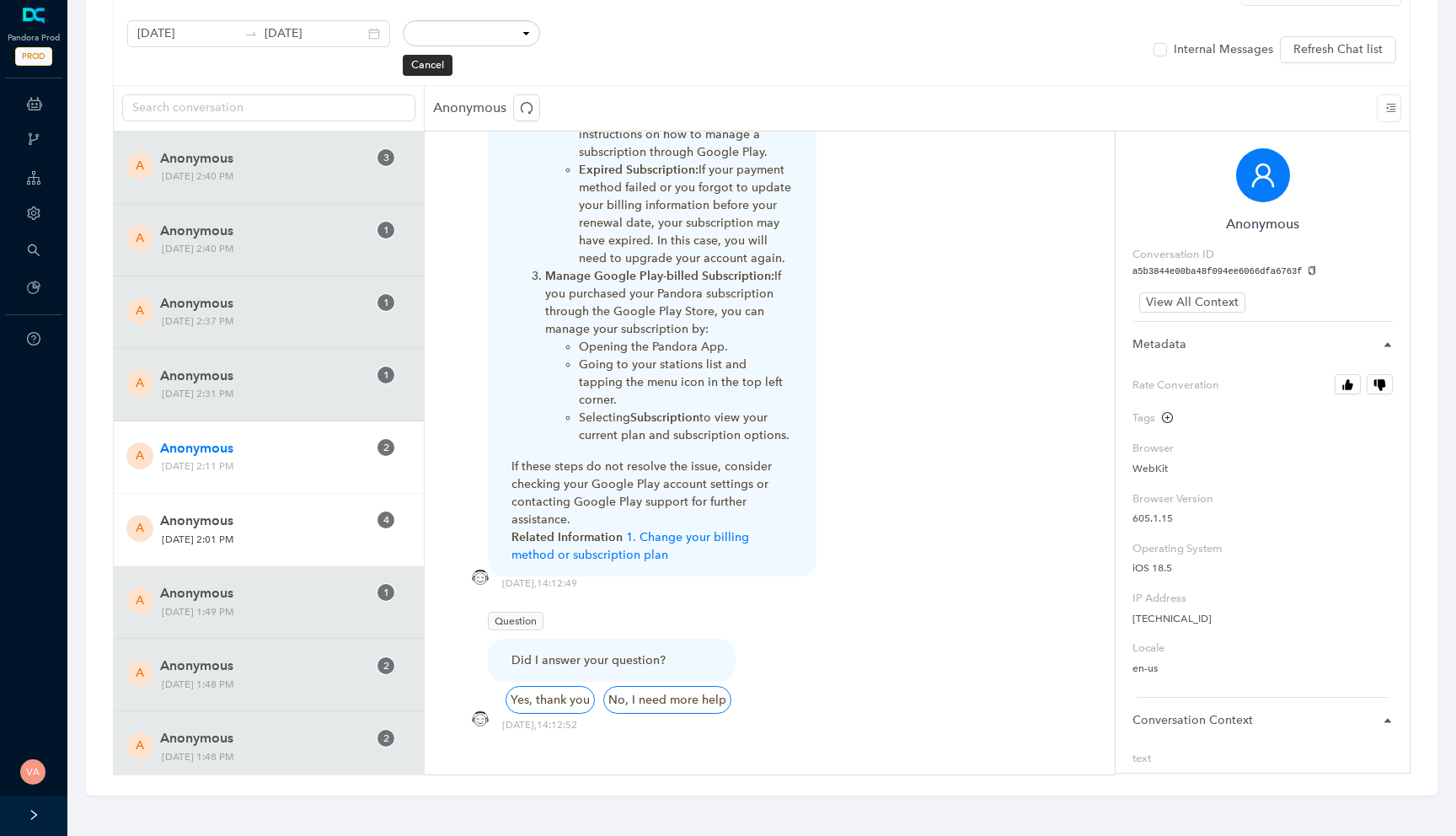
click at [247, 526] on span "Anonymous" at bounding box center [263, 521] width 207 height 20
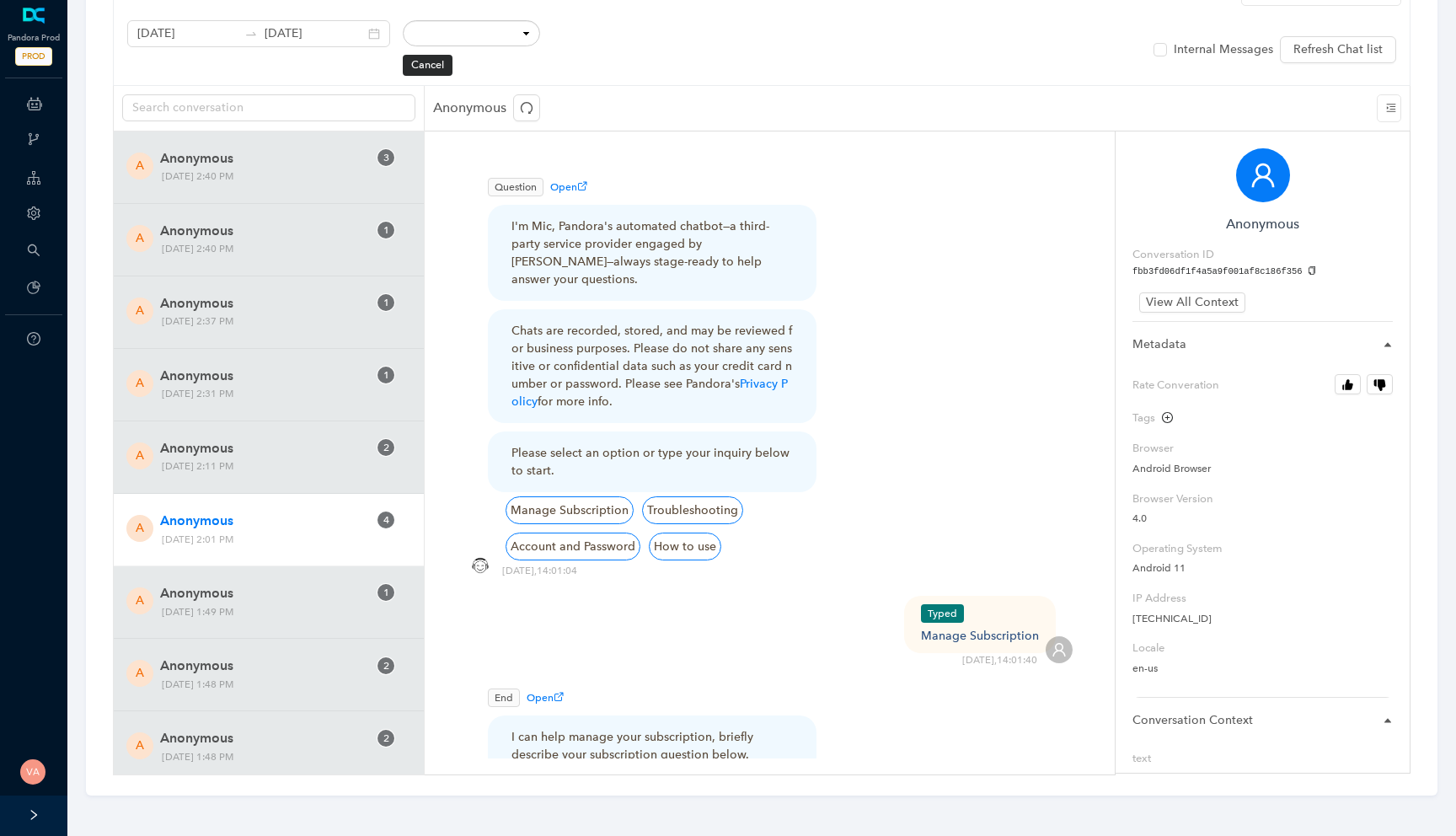
scroll to position [75, 0]
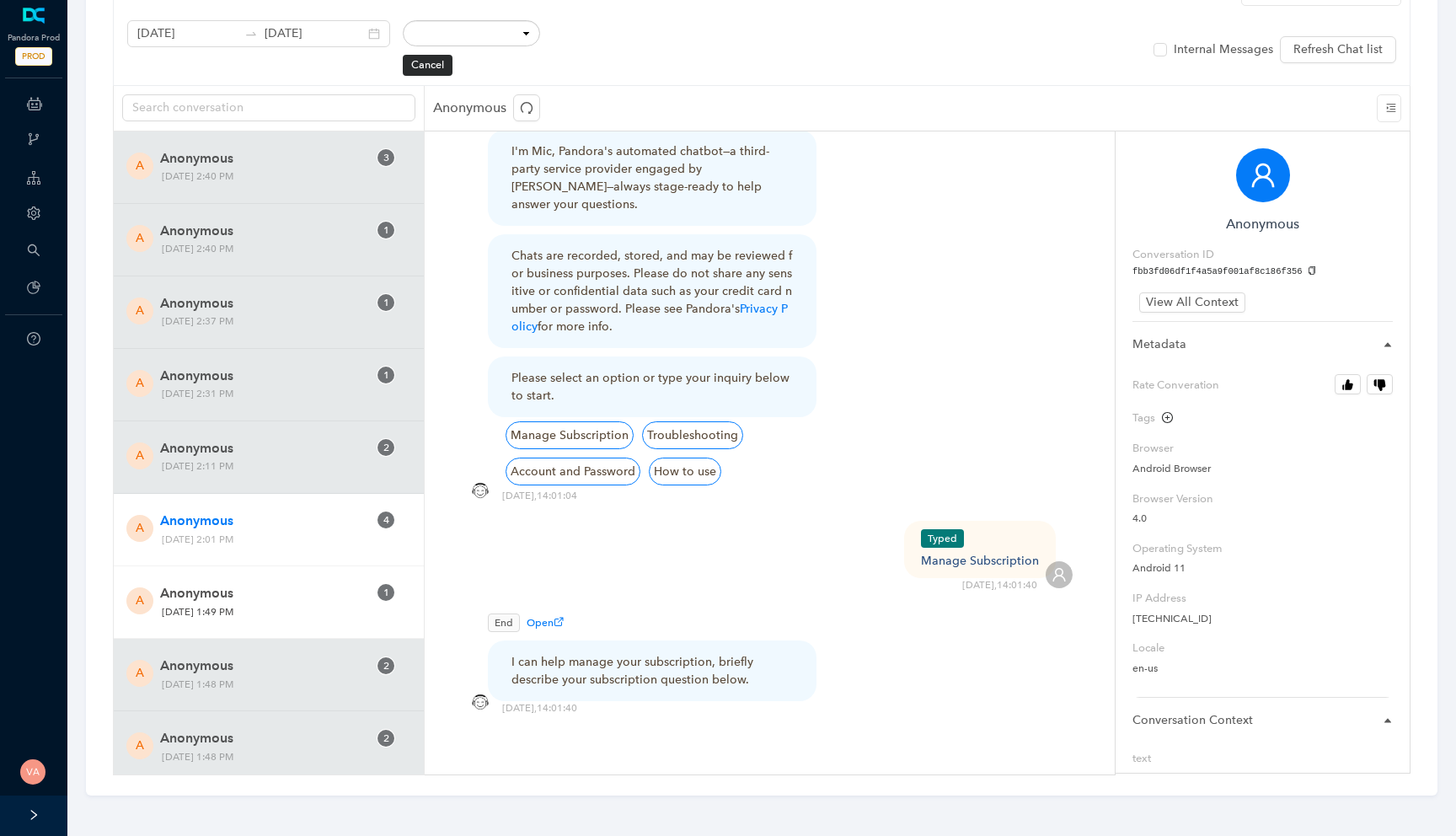
click at [306, 607] on span "Tuesday, October 14, 2025 1:49 PM" at bounding box center [265, 612] width 218 height 17
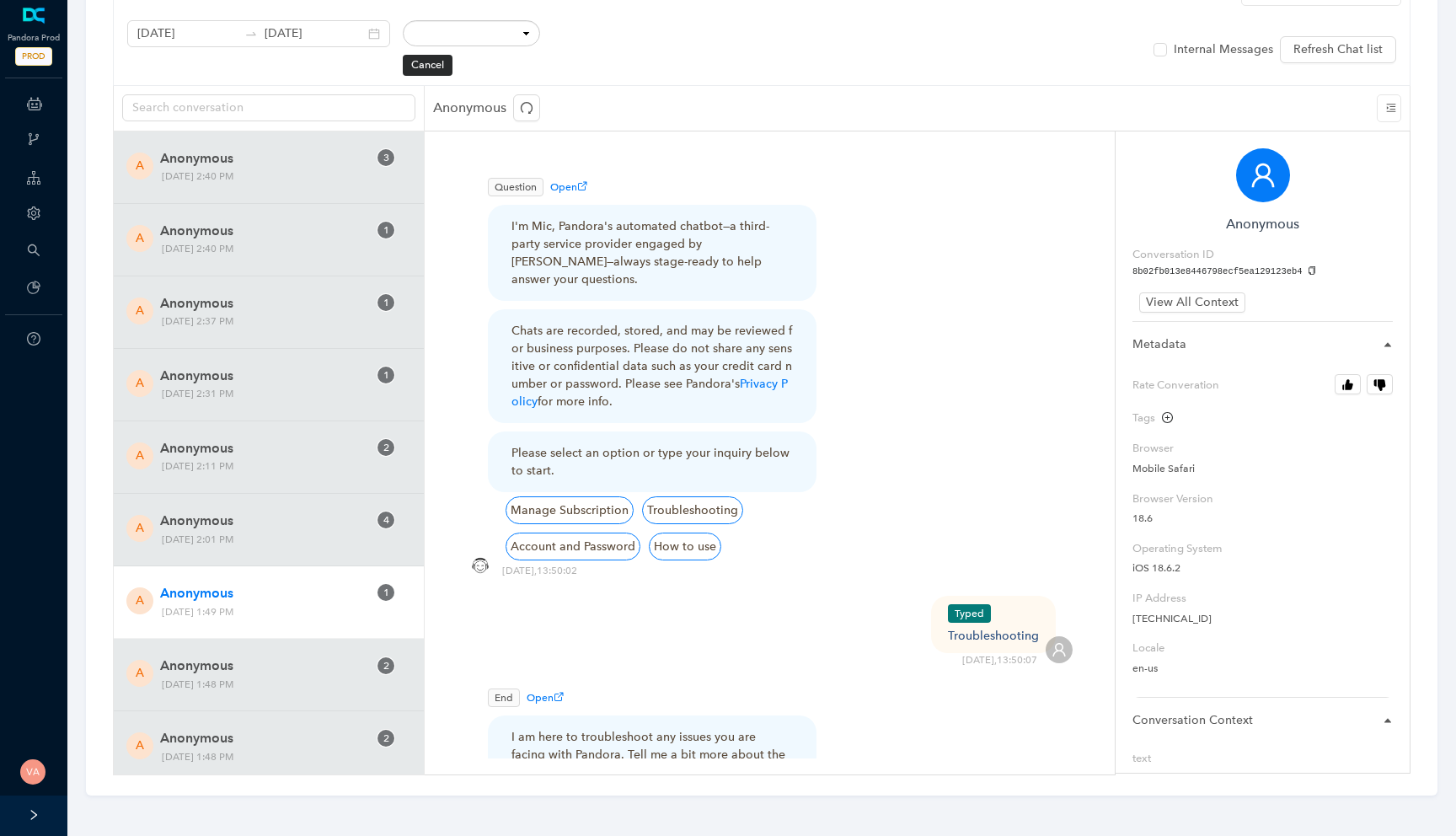
scroll to position [110, 0]
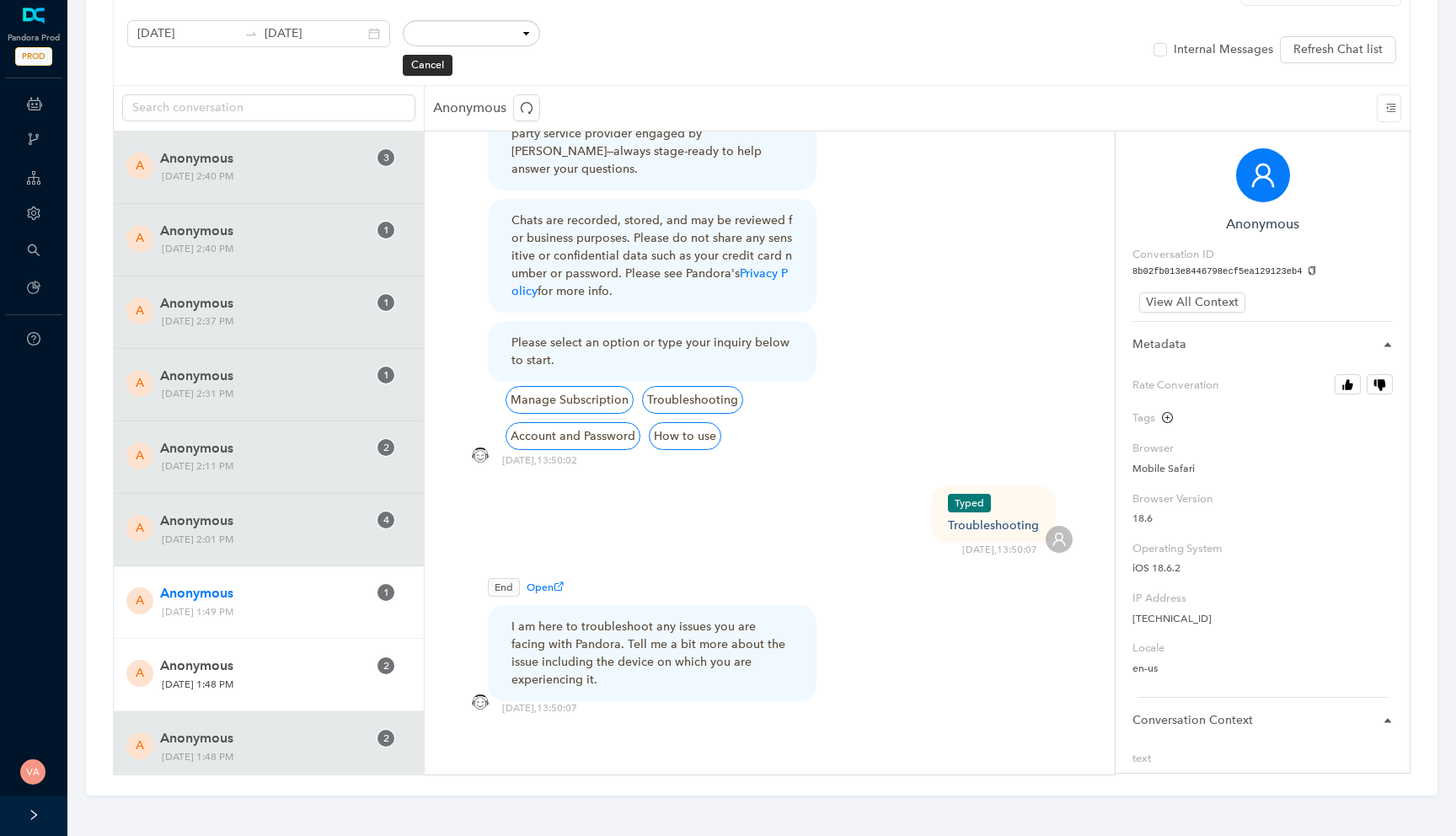
click at [286, 658] on span "Anonymous" at bounding box center [263, 666] width 207 height 20
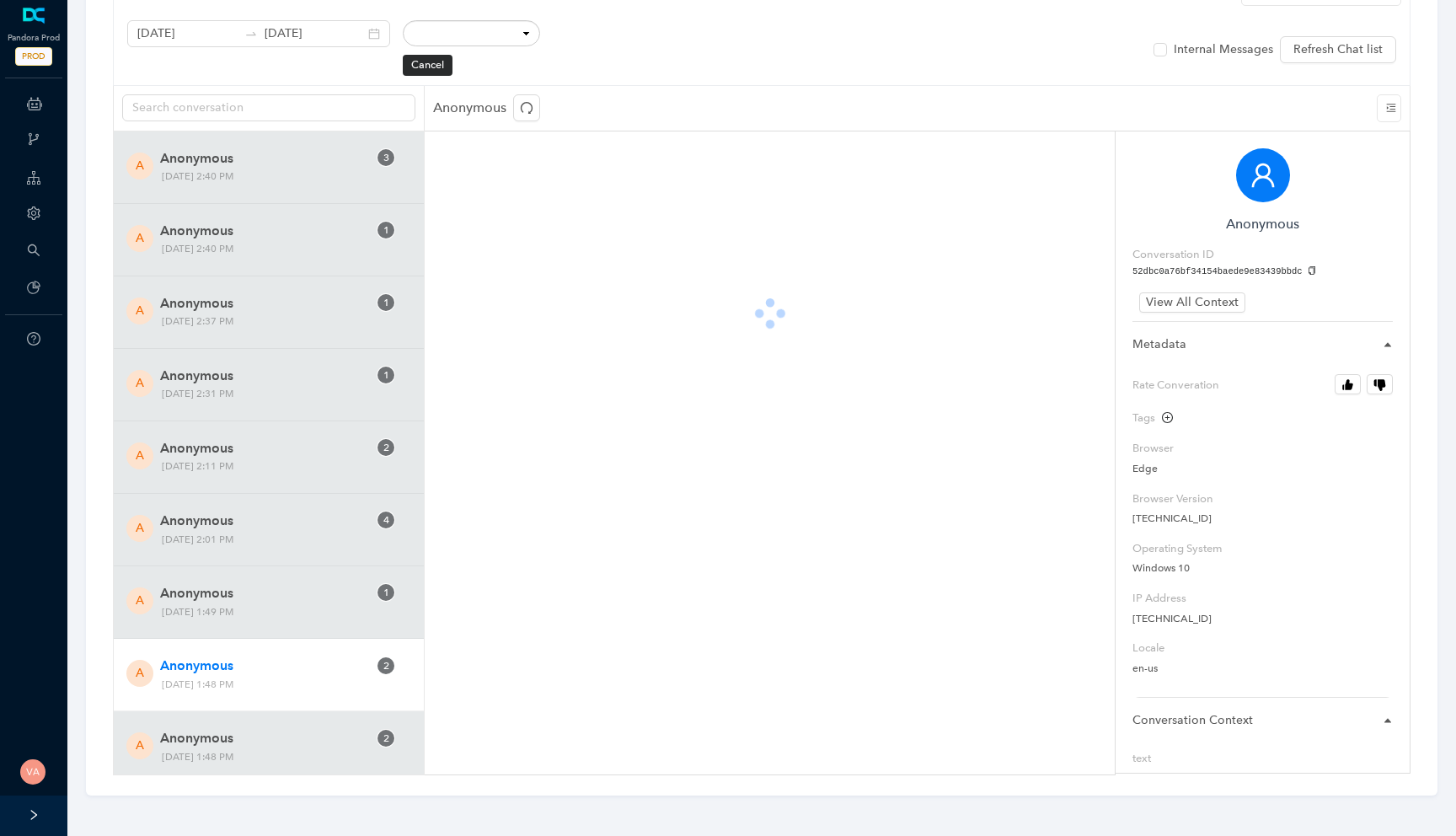
scroll to position [123, 0]
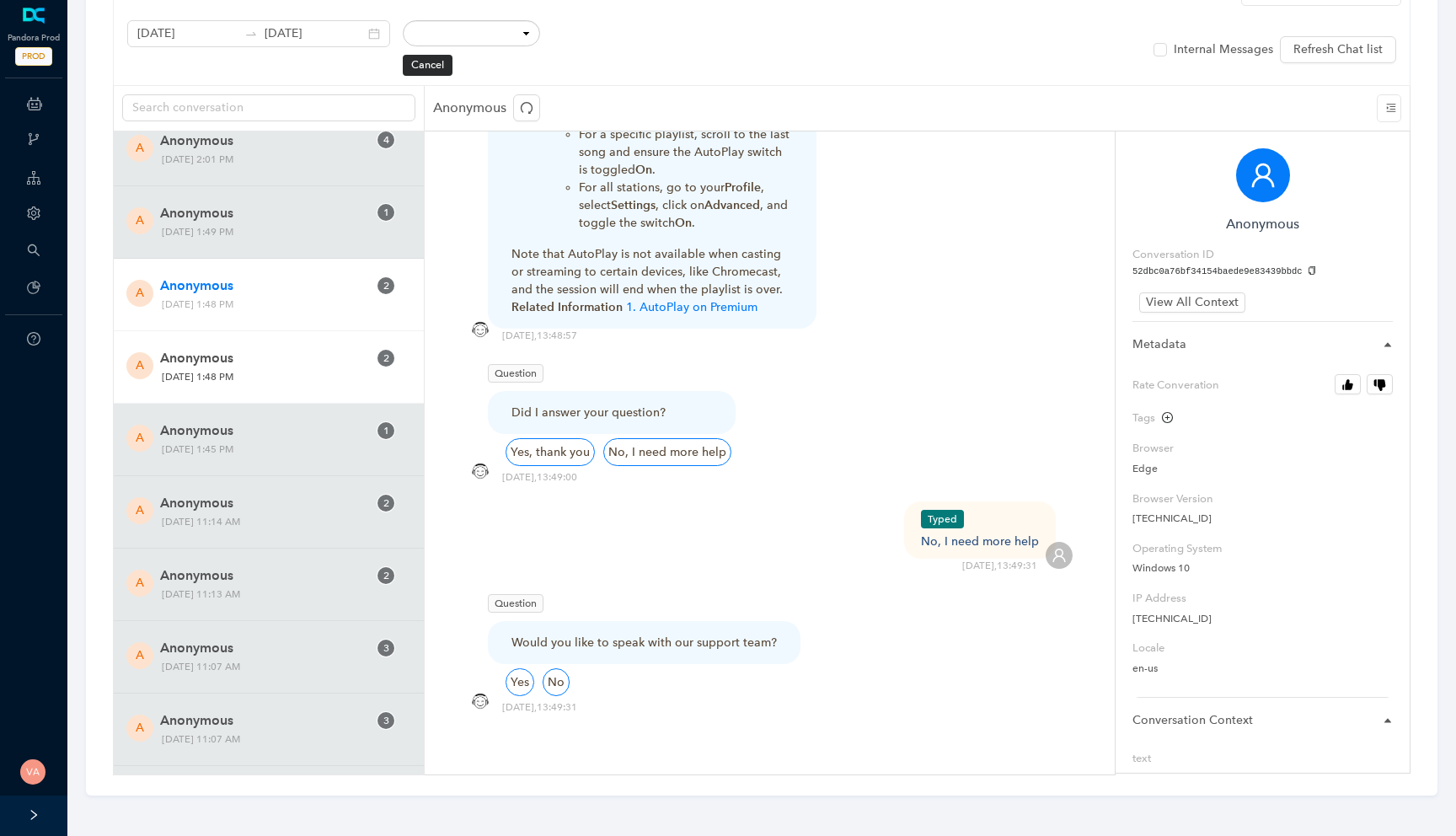
scroll to position [602, 0]
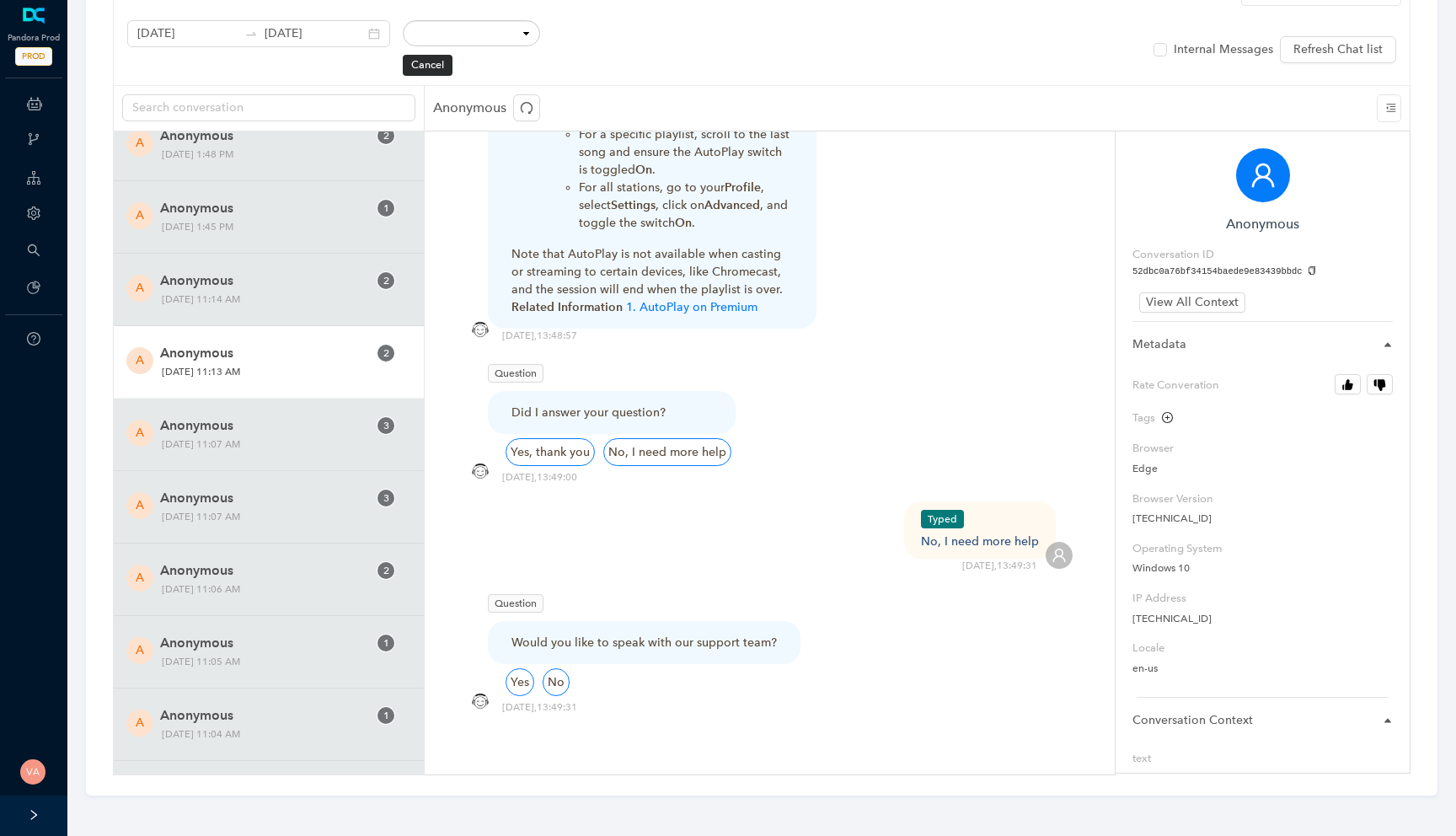
click at [303, 389] on div "A Anonymous 2 Tuesday, October 14, 2025 11:13 AM" at bounding box center [268, 362] width 310 height 73
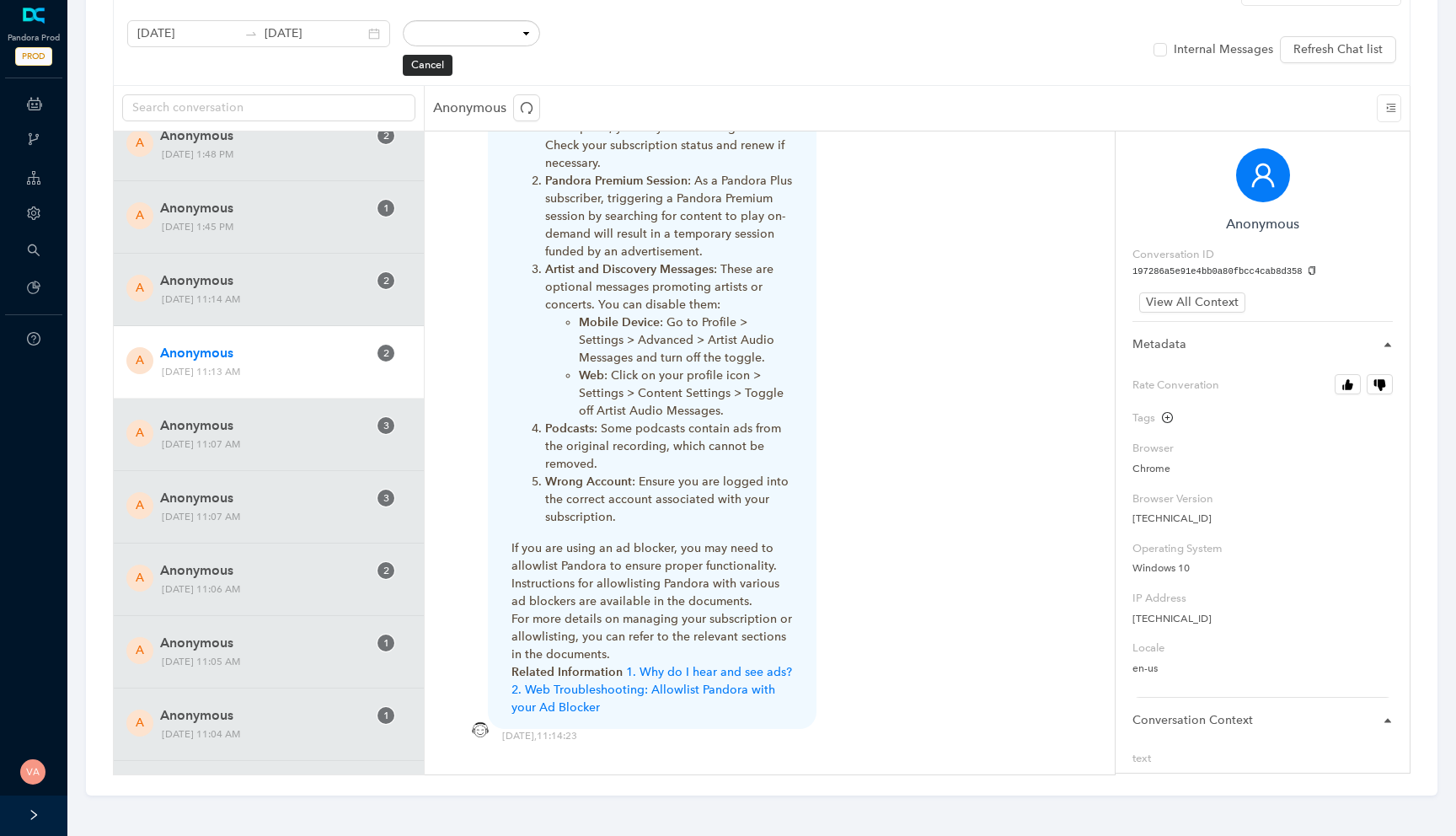
scroll to position [1080, 0]
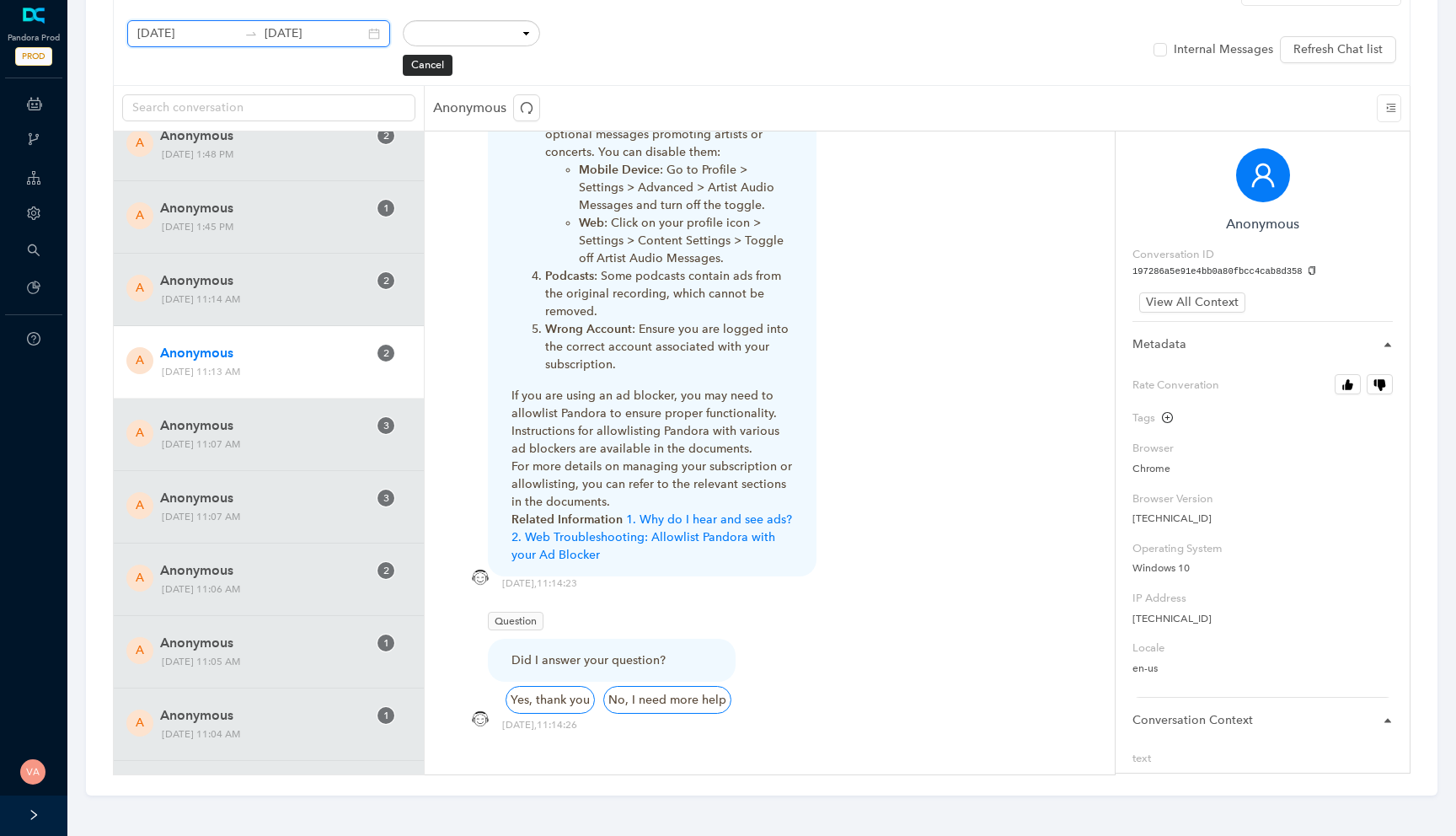
click at [188, 29] on input "October 7th 2025" at bounding box center [187, 34] width 100 height 18
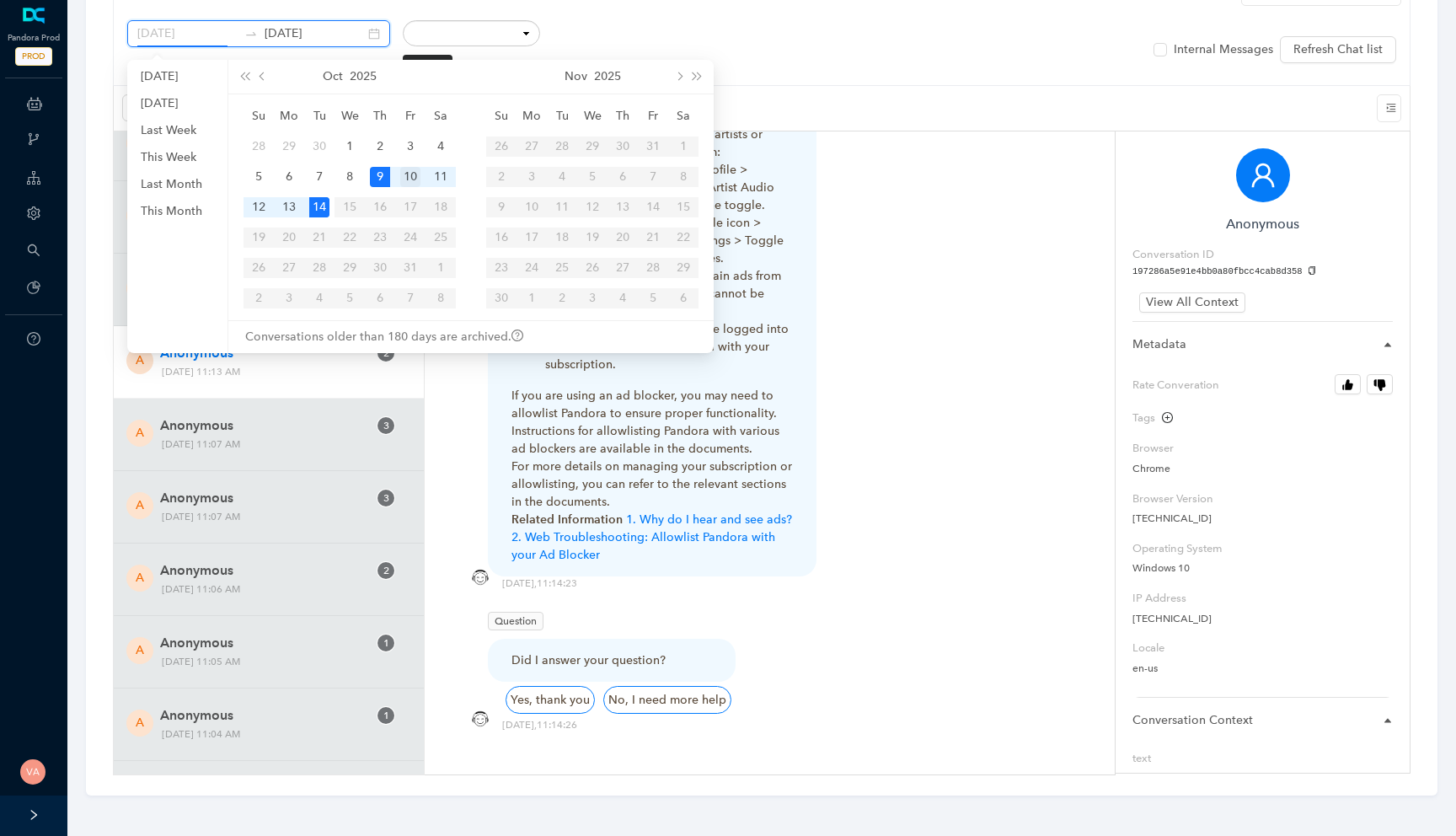
type input "October 10th 2025"
click at [415, 178] on div "10" at bounding box center [410, 177] width 20 height 20
type input "October 10th 2025"
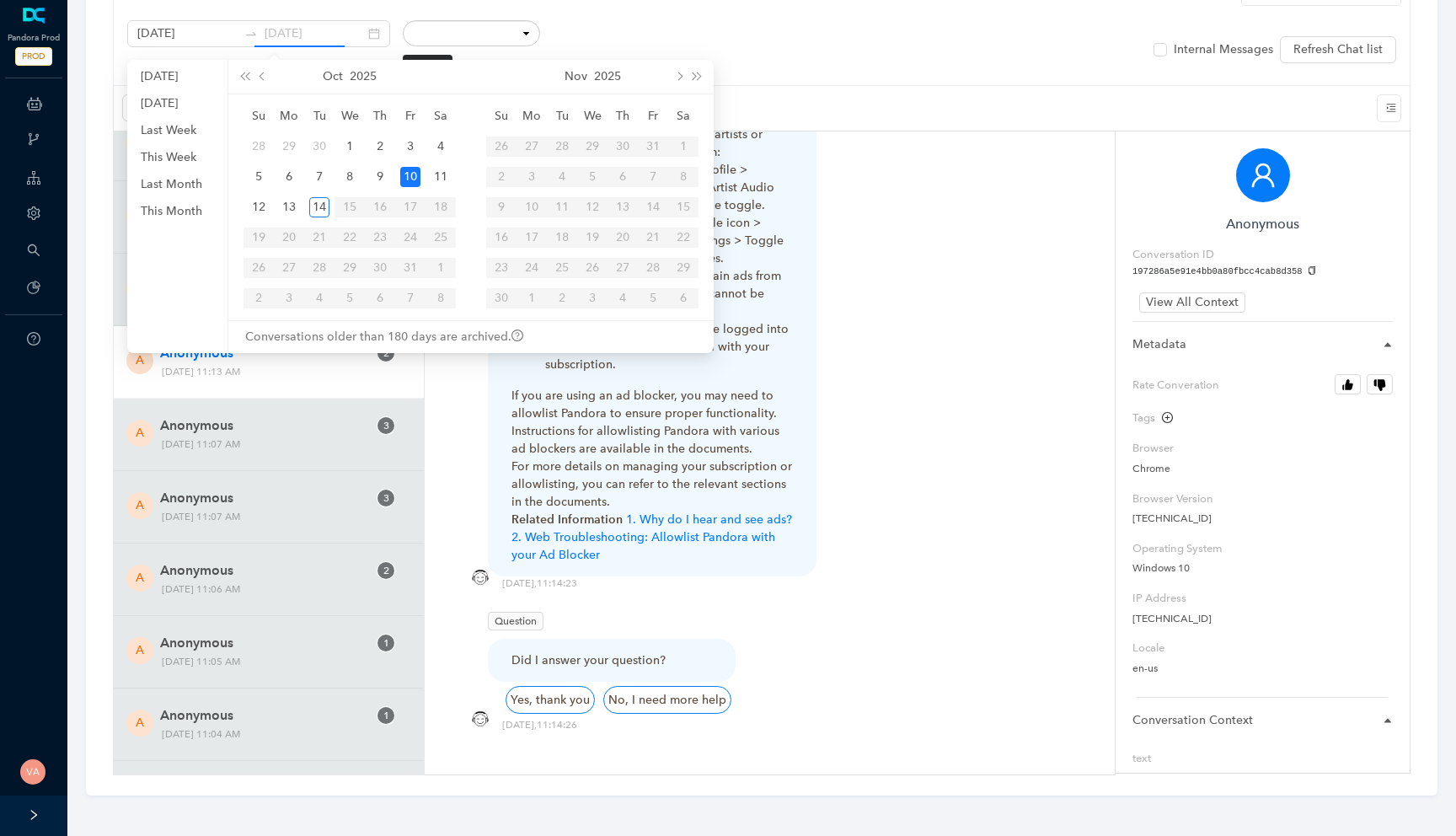
click at [411, 177] on div "10" at bounding box center [410, 177] width 20 height 20
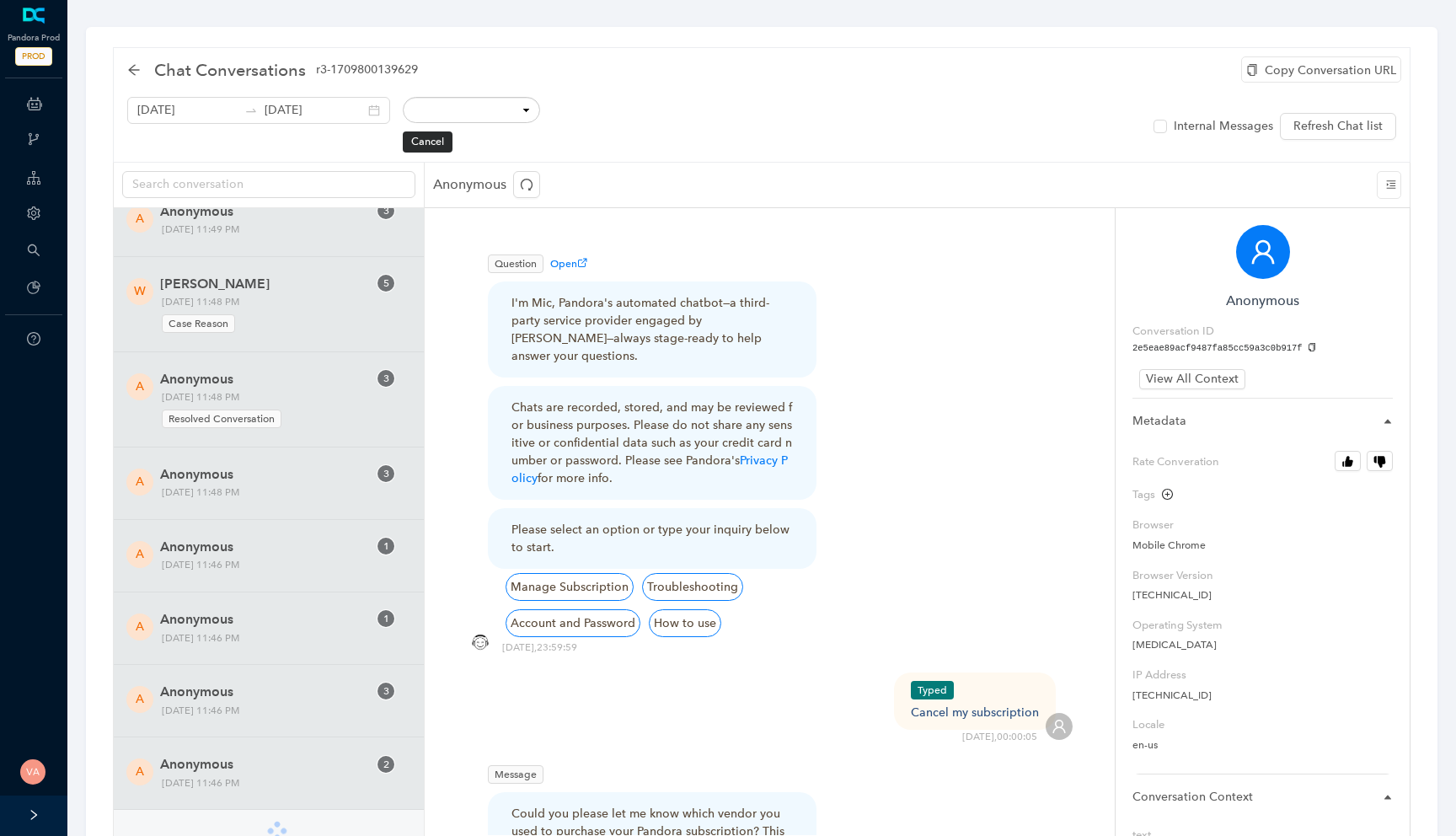
scroll to position [76, 0]
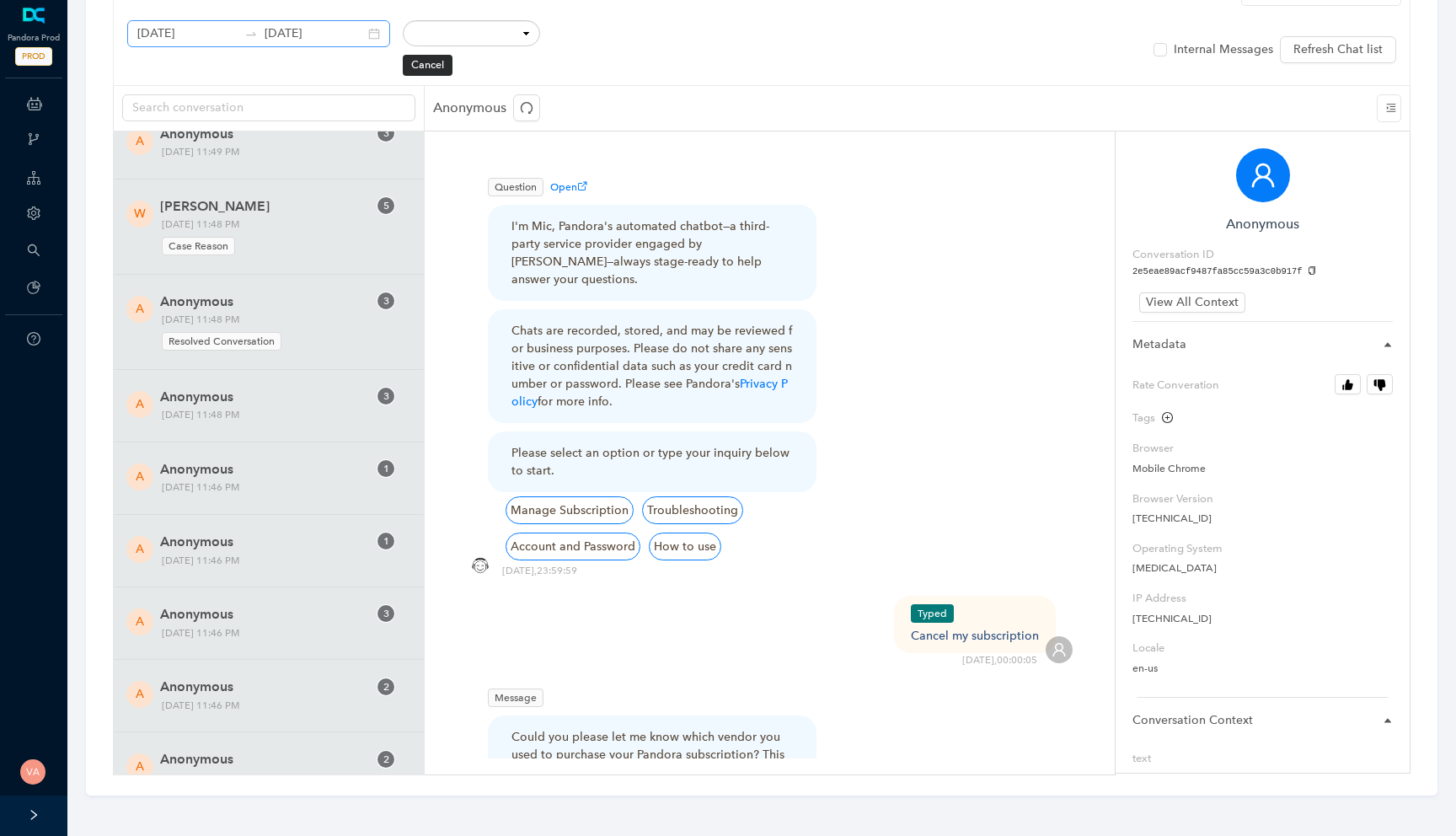
click at [354, 35] on div "October 10th 2025 October 10th 2025" at bounding box center [258, 33] width 263 height 27
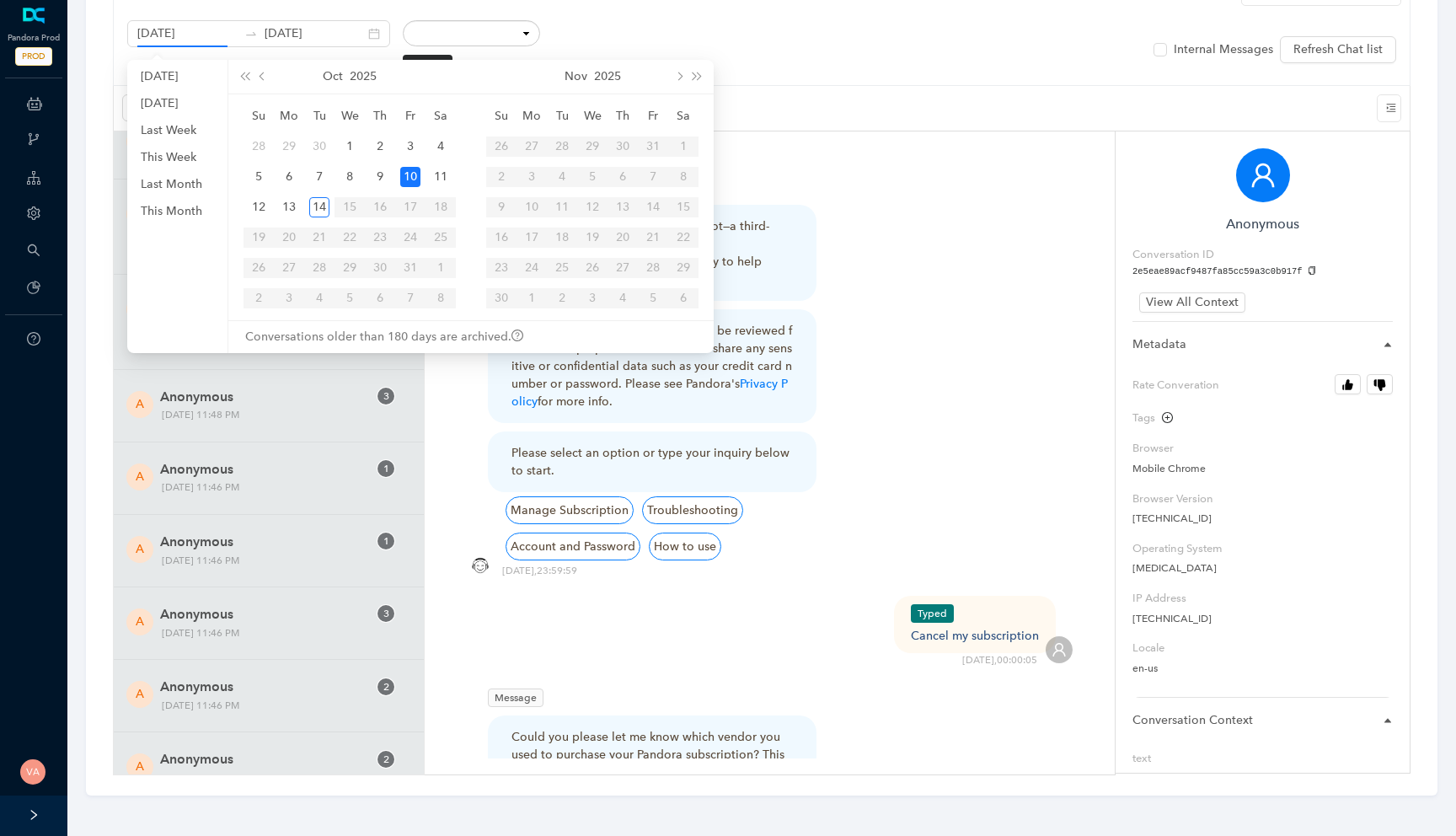
scroll to position [0, 0]
click at [863, 116] on div "Anonymous" at bounding box center [917, 108] width 985 height 45
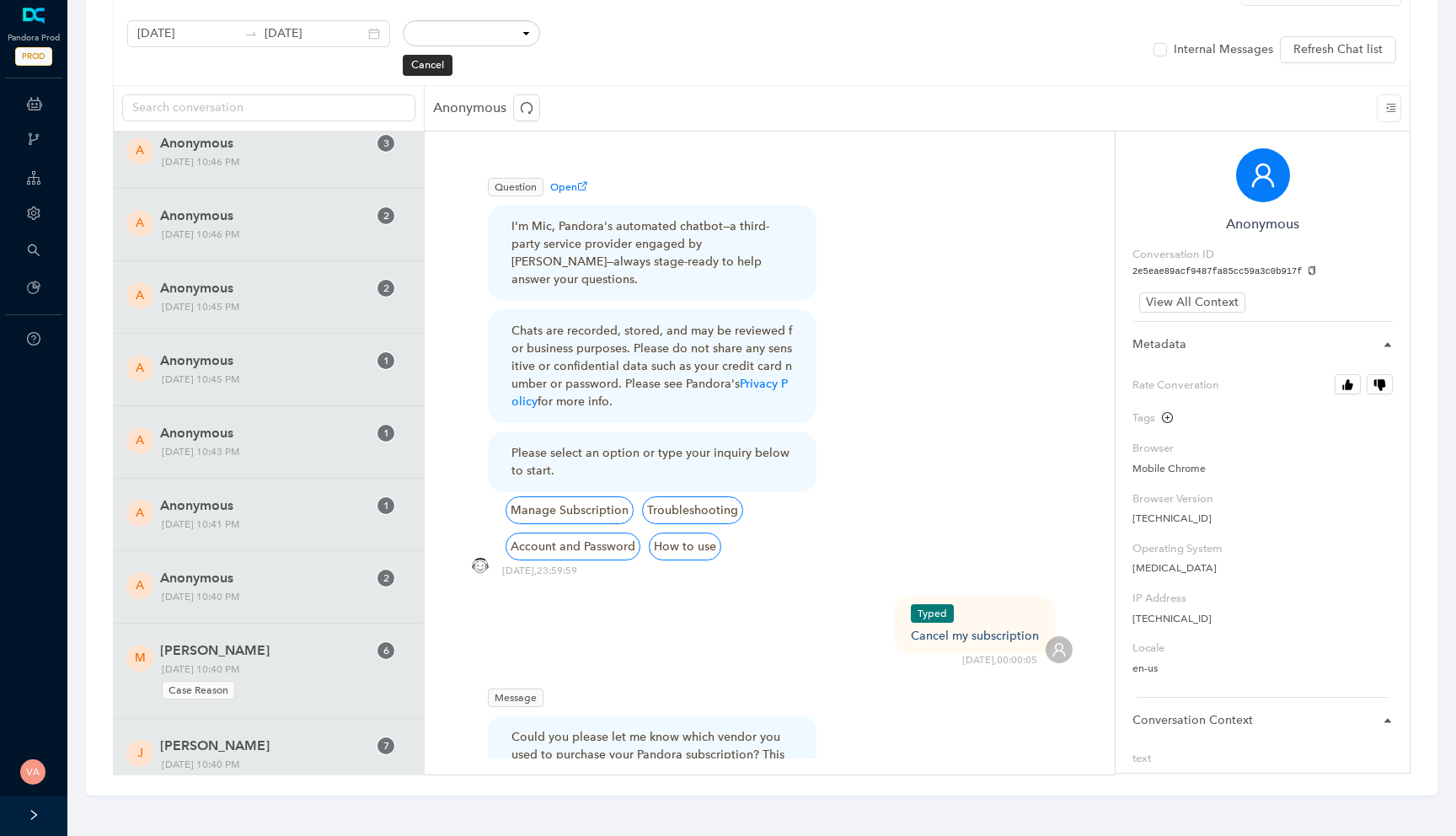
scroll to position [8785, 0]
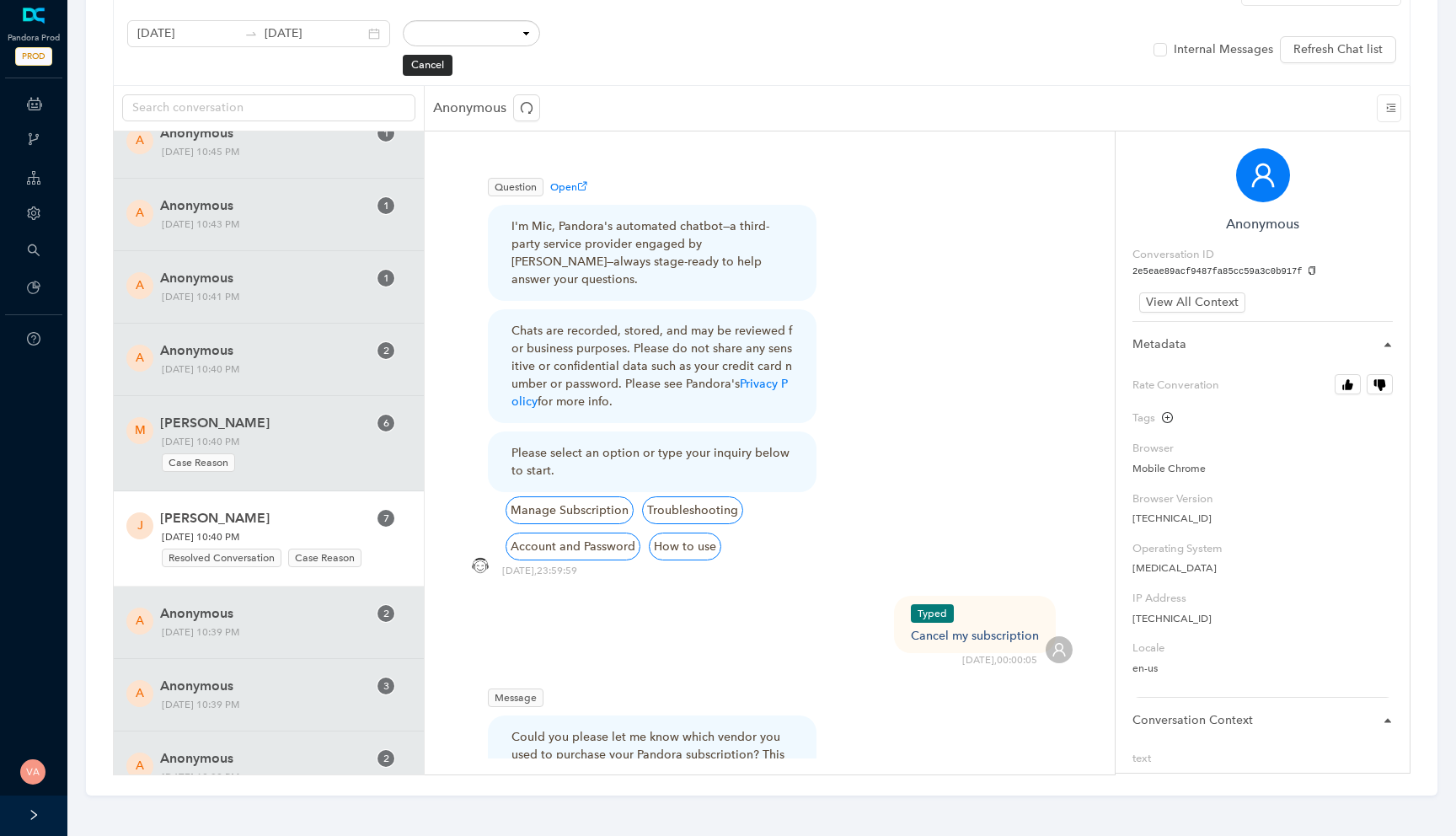
click at [303, 526] on span "Jennifer Ary" at bounding box center [263, 519] width 207 height 20
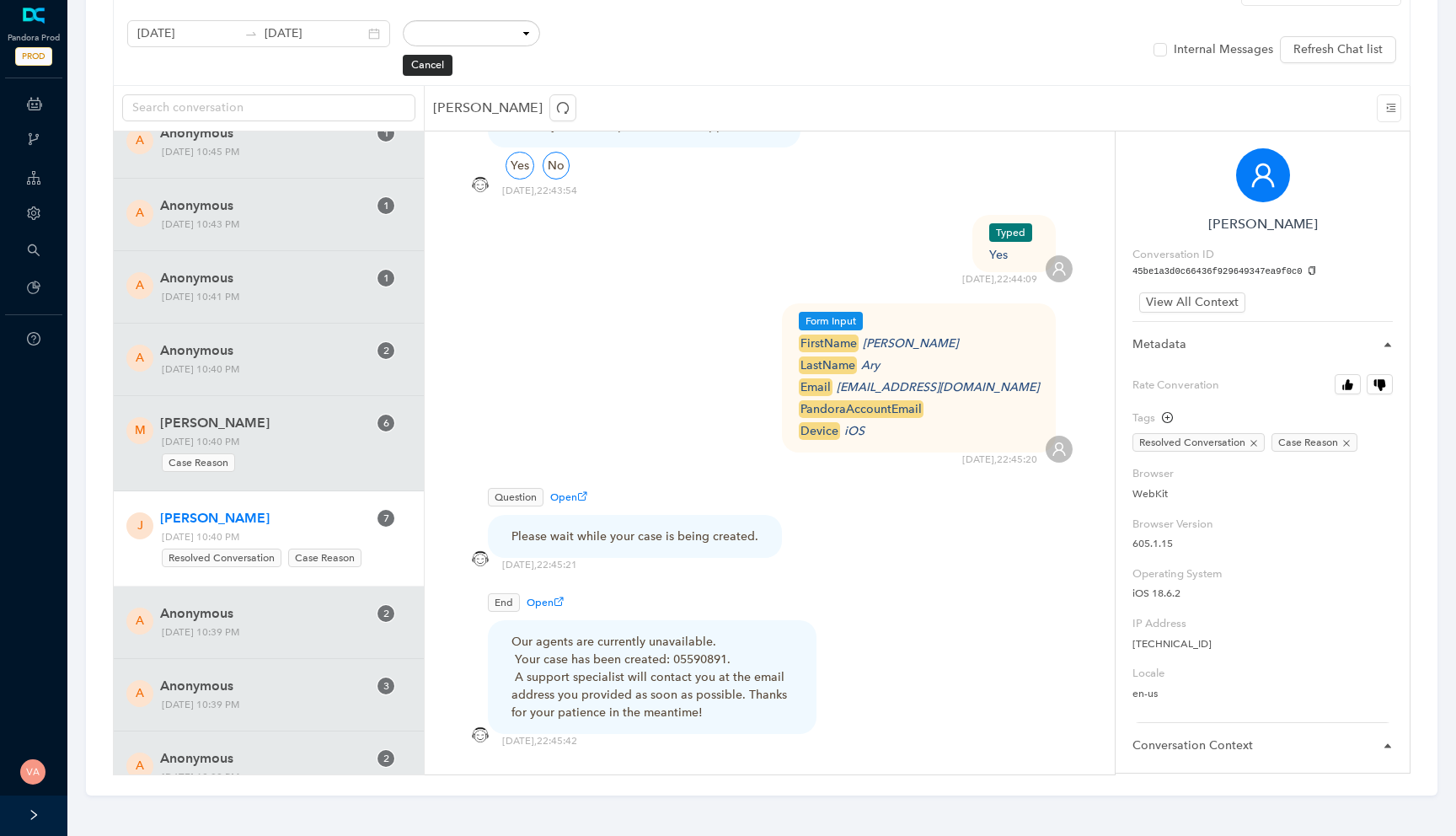
scroll to position [2621, 0]
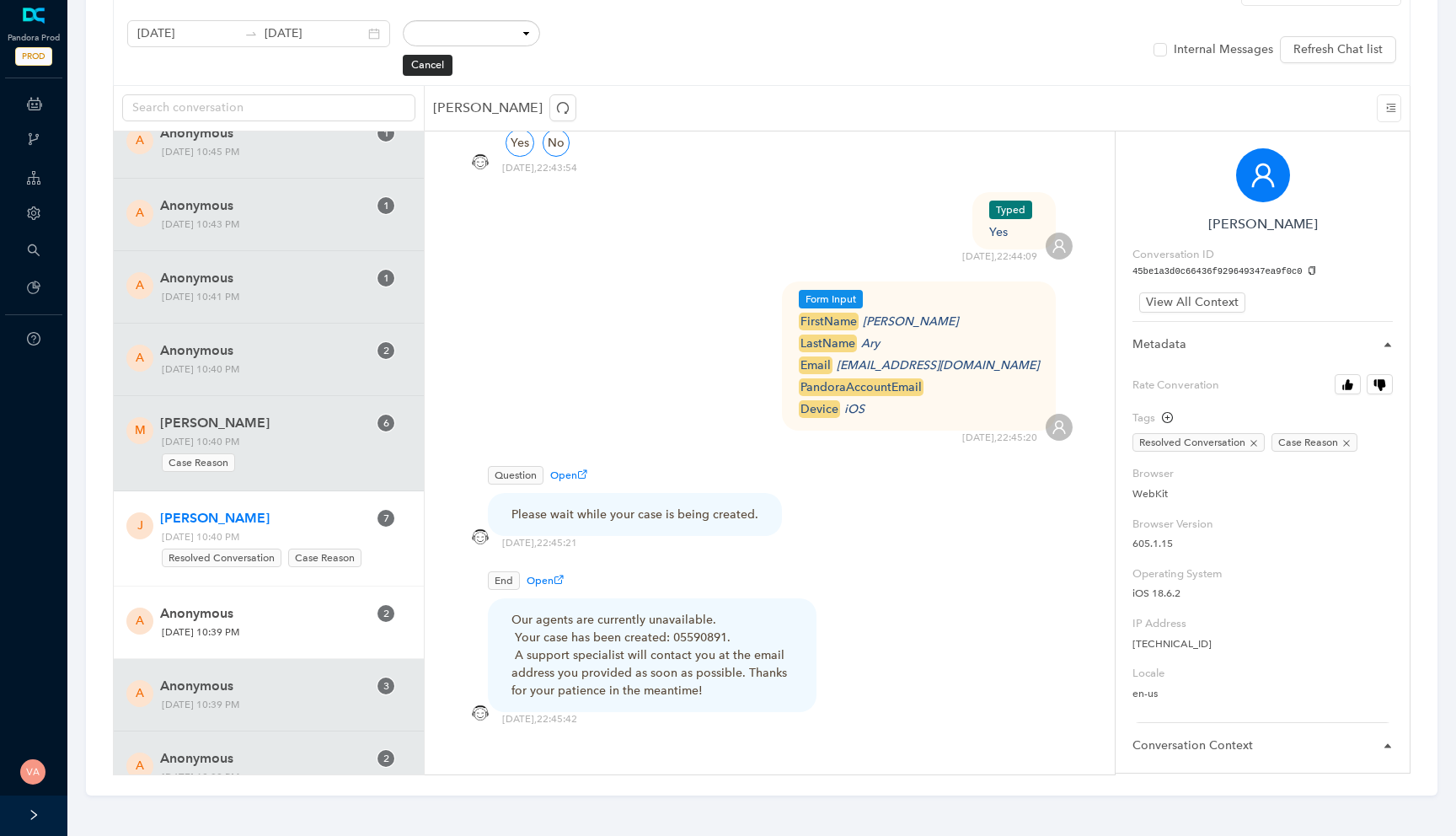
click at [282, 635] on span "Friday, October 10, 2025 10:39 PM" at bounding box center [265, 632] width 218 height 17
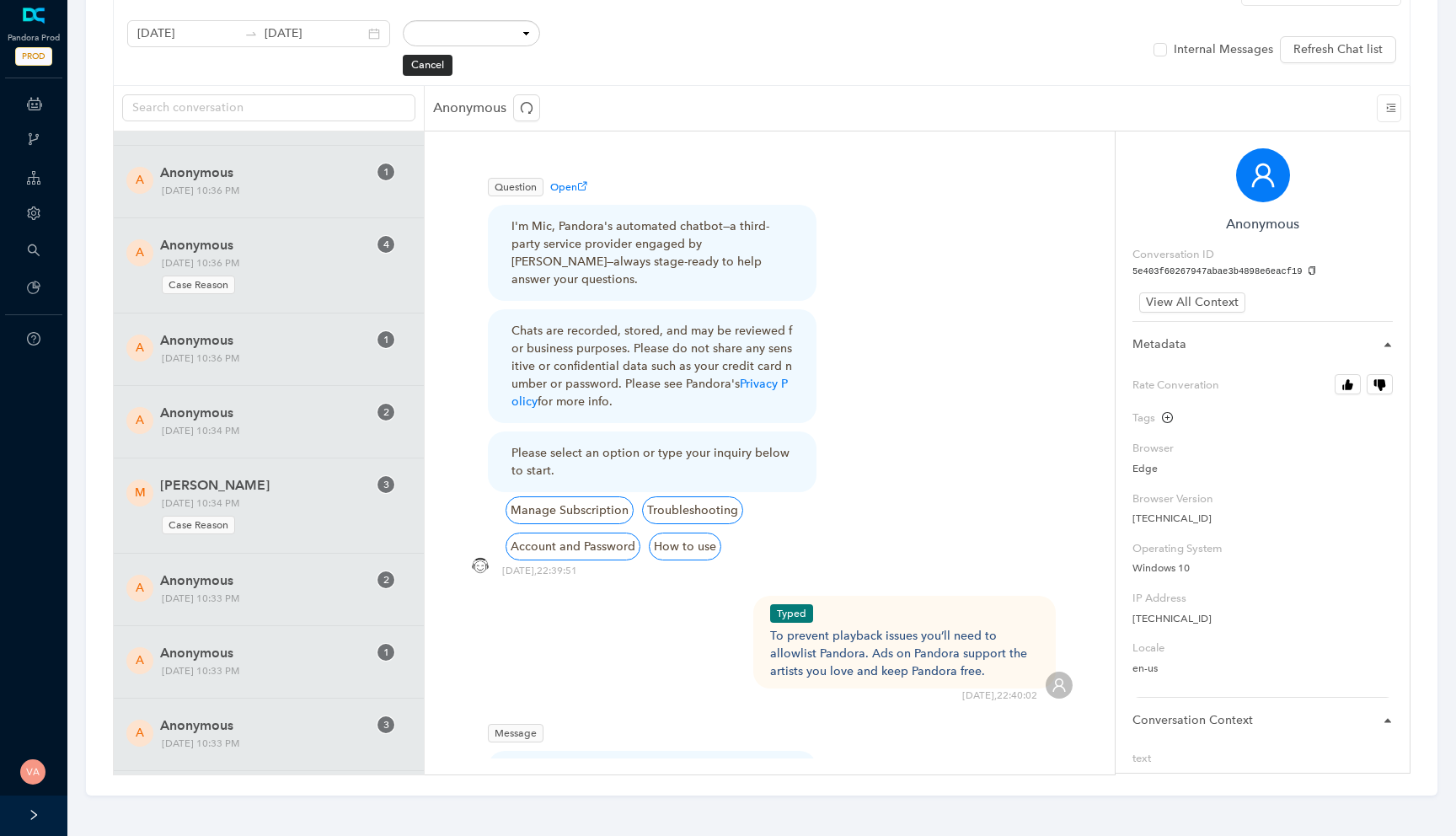
scroll to position [9784, 0]
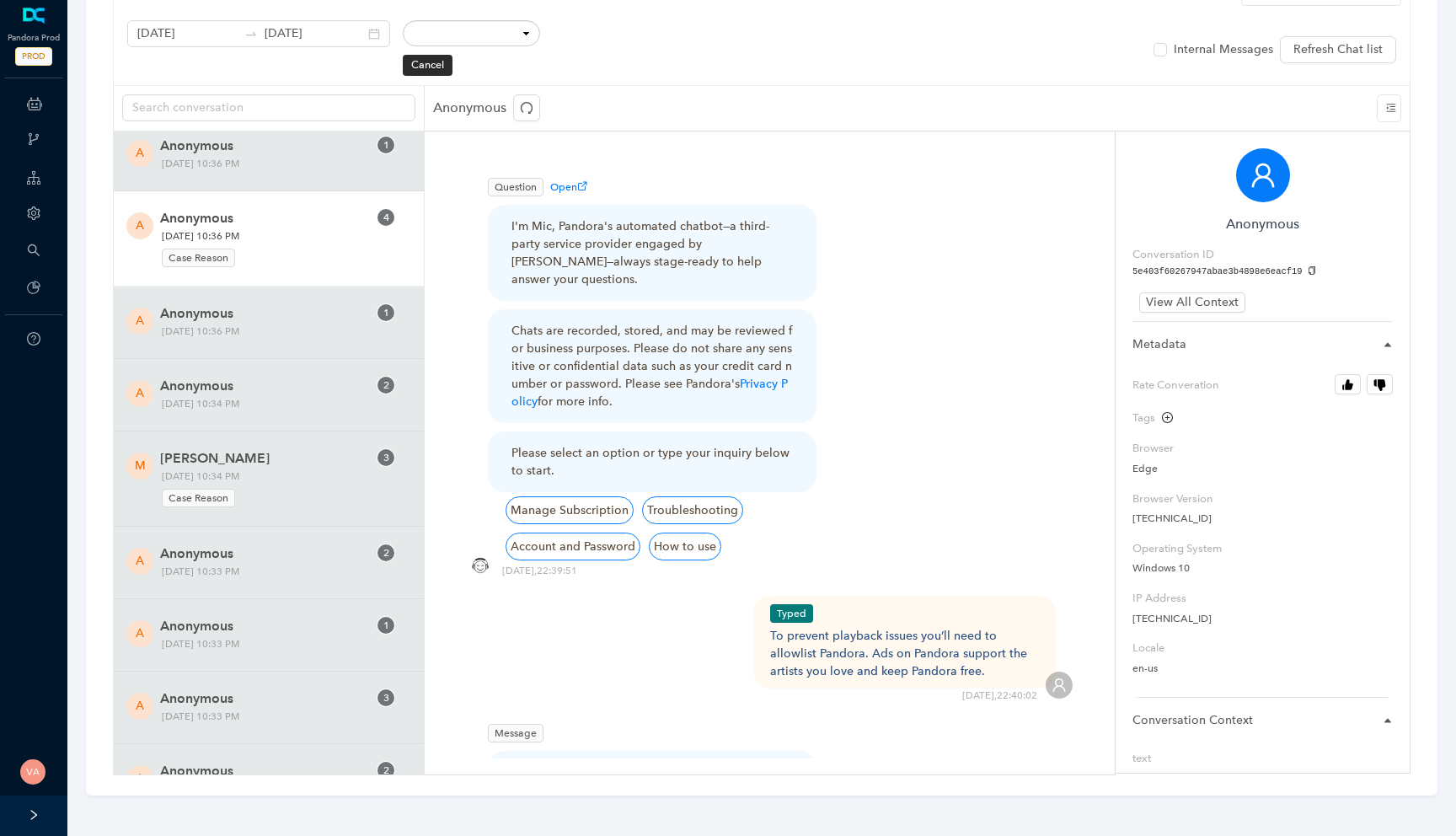
click at [280, 281] on div "A Anonymous 4 Friday, October 10, 2025 10:36 PM Case Reason" at bounding box center [268, 239] width 310 height 96
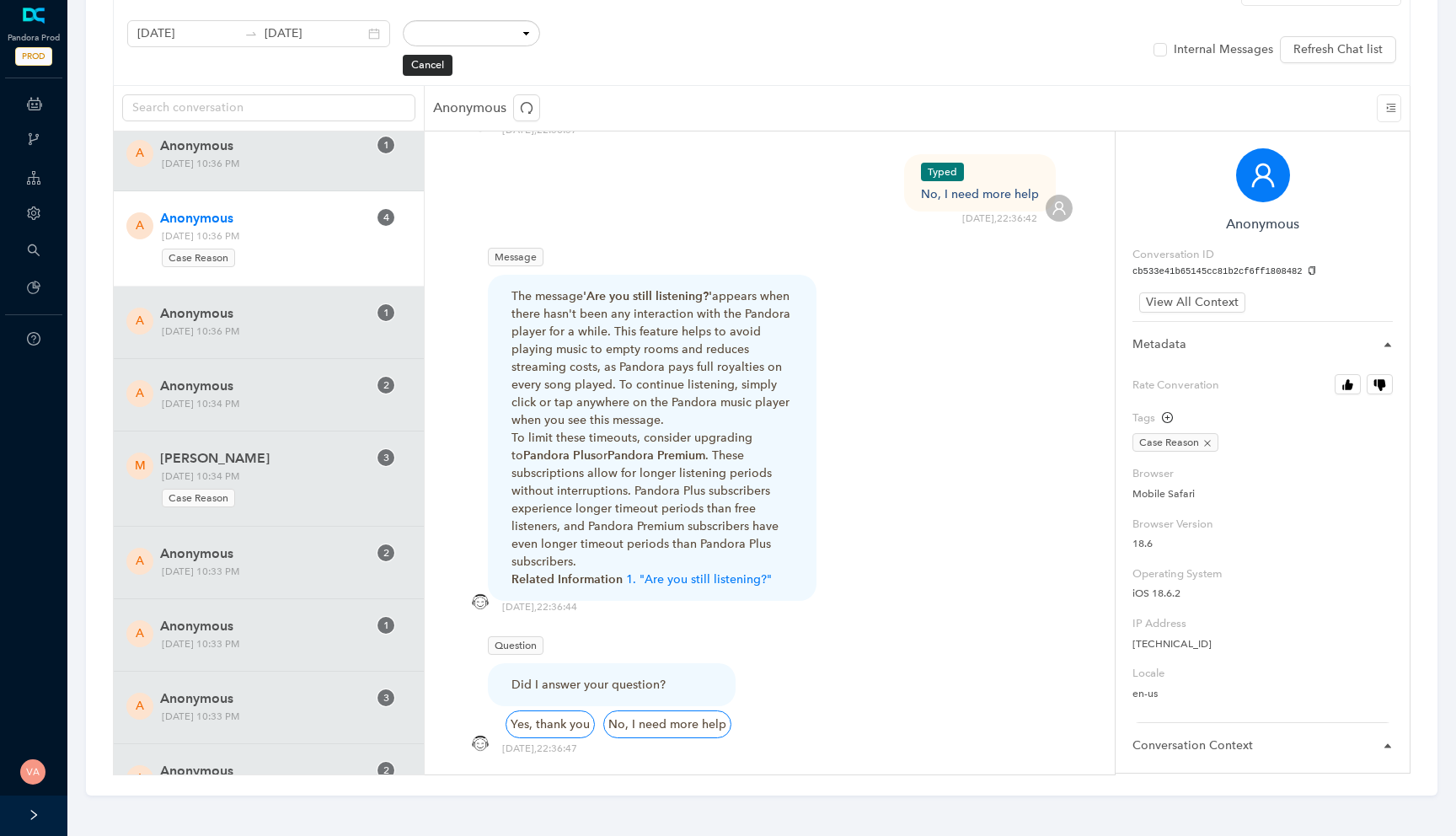
scroll to position [2450, 0]
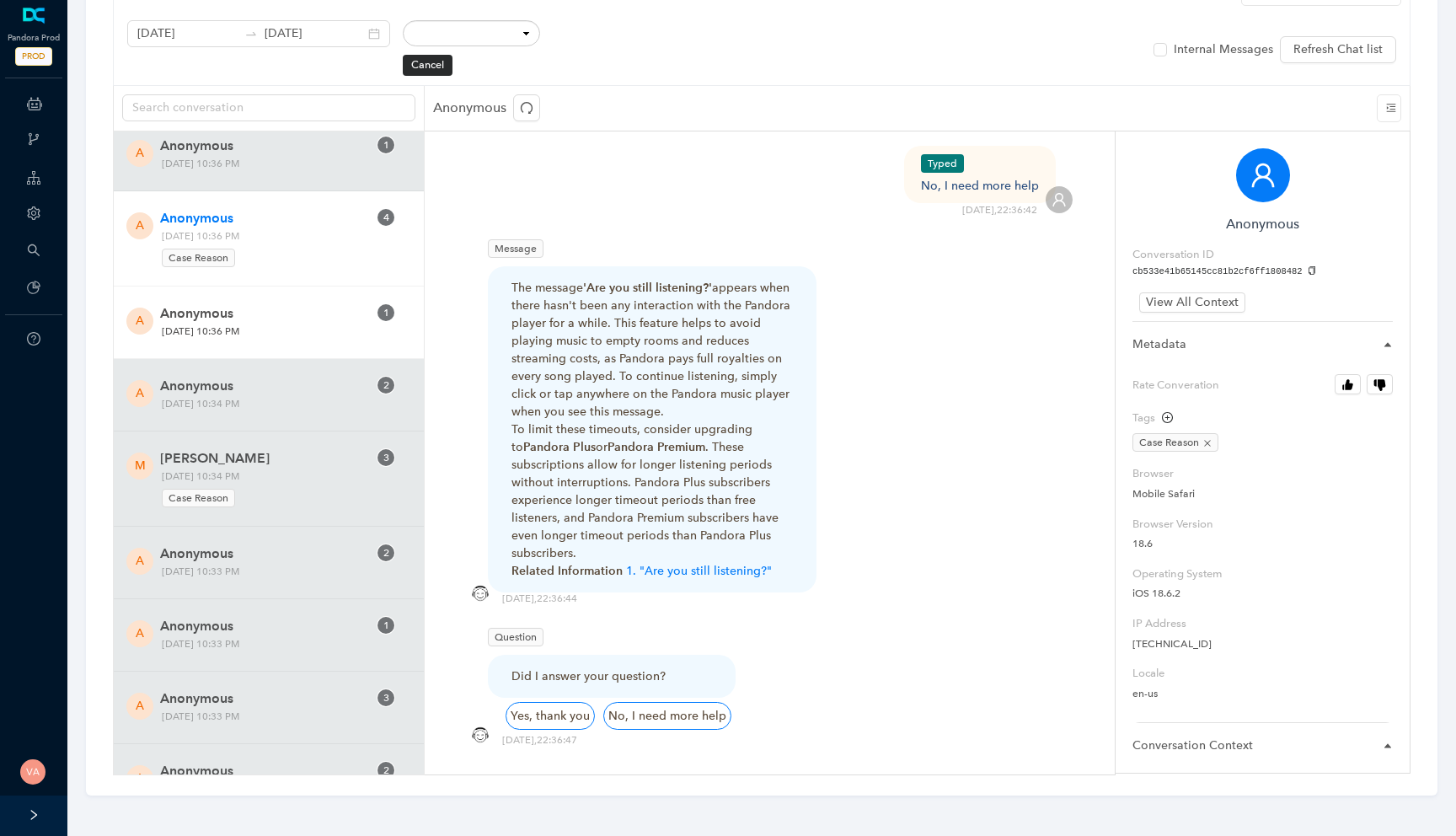
click at [308, 312] on span "Anonymous" at bounding box center [263, 314] width 207 height 20
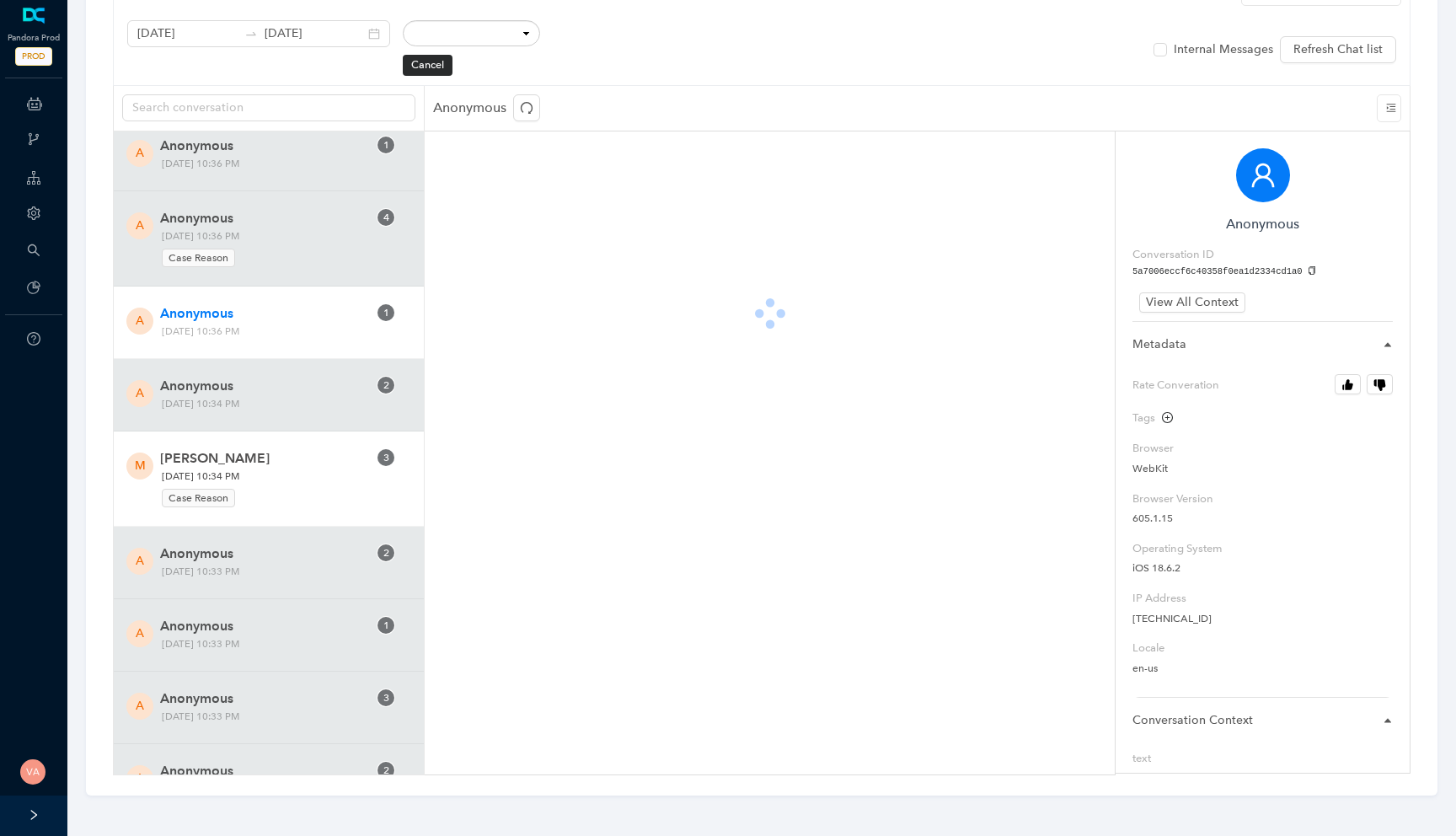
click at [305, 472] on span "Friday, October 10, 2025 10:34 PM Case Reason" at bounding box center [265, 488] width 218 height 40
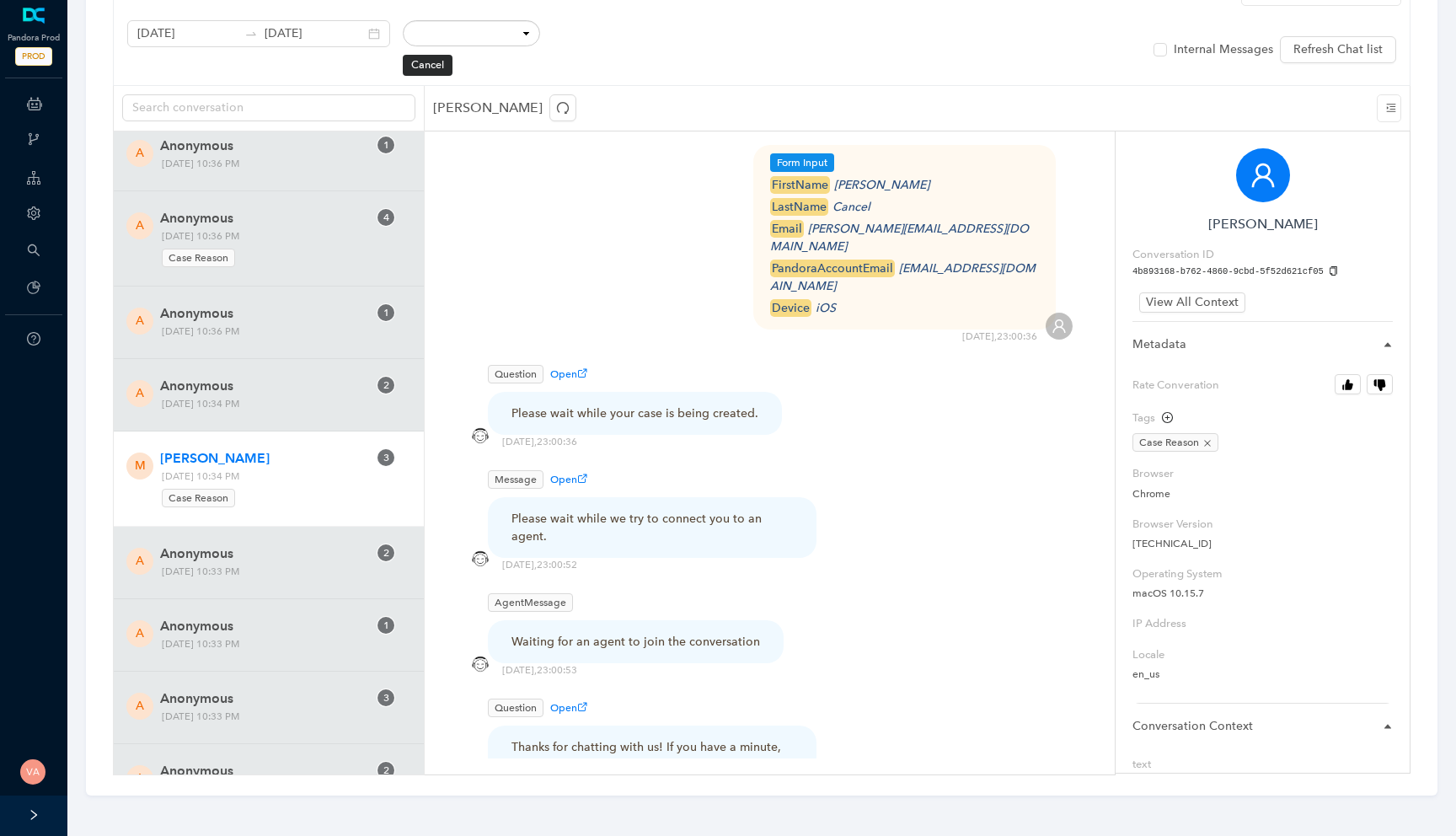
scroll to position [840, 0]
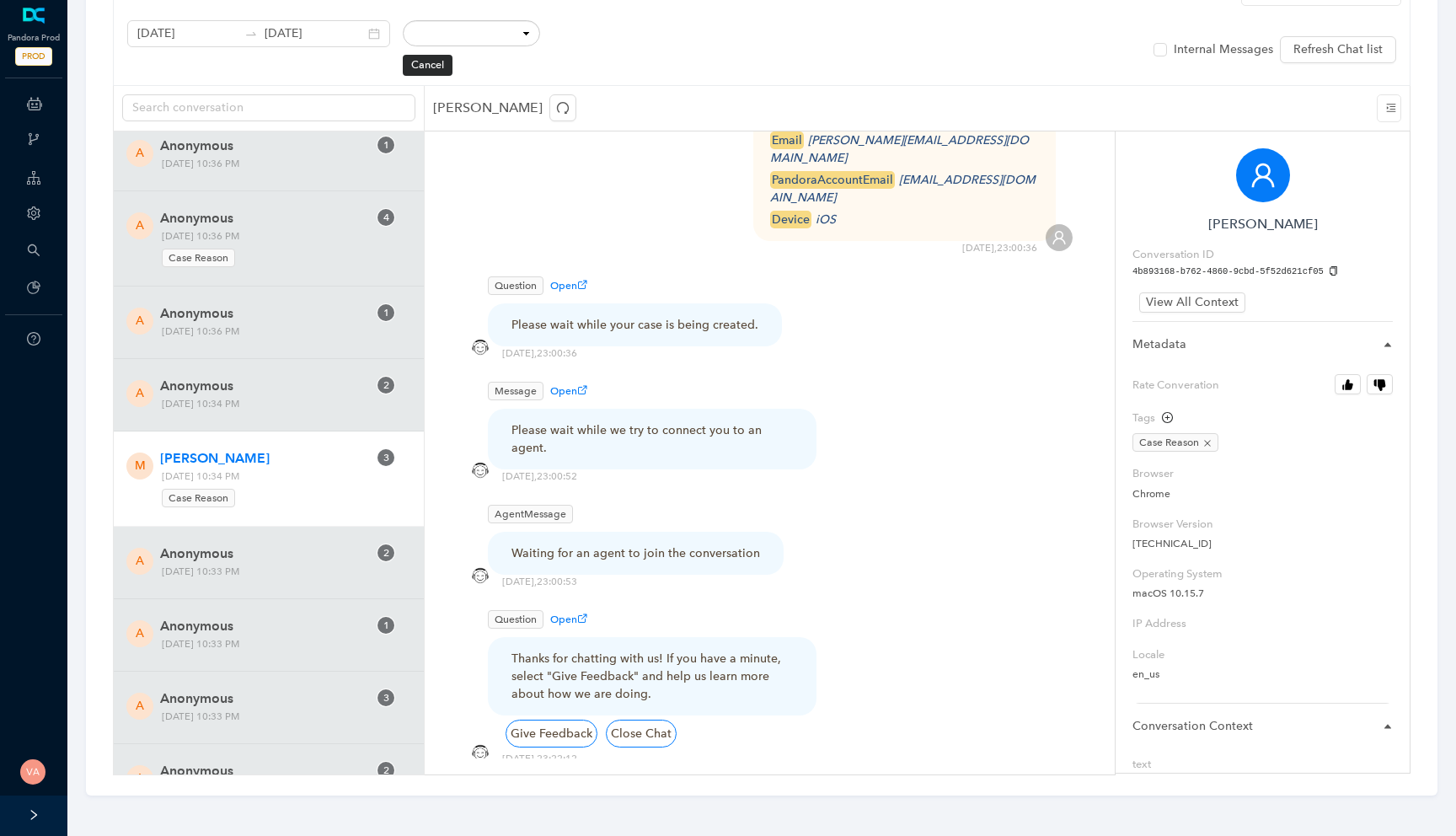
click at [598, 544] on div "Waiting for an agent to join the conversation" at bounding box center [635, 553] width 248 height 17
click at [575, 544] on div "Waiting for an agent to join the conversation" at bounding box center [635, 553] width 248 height 17
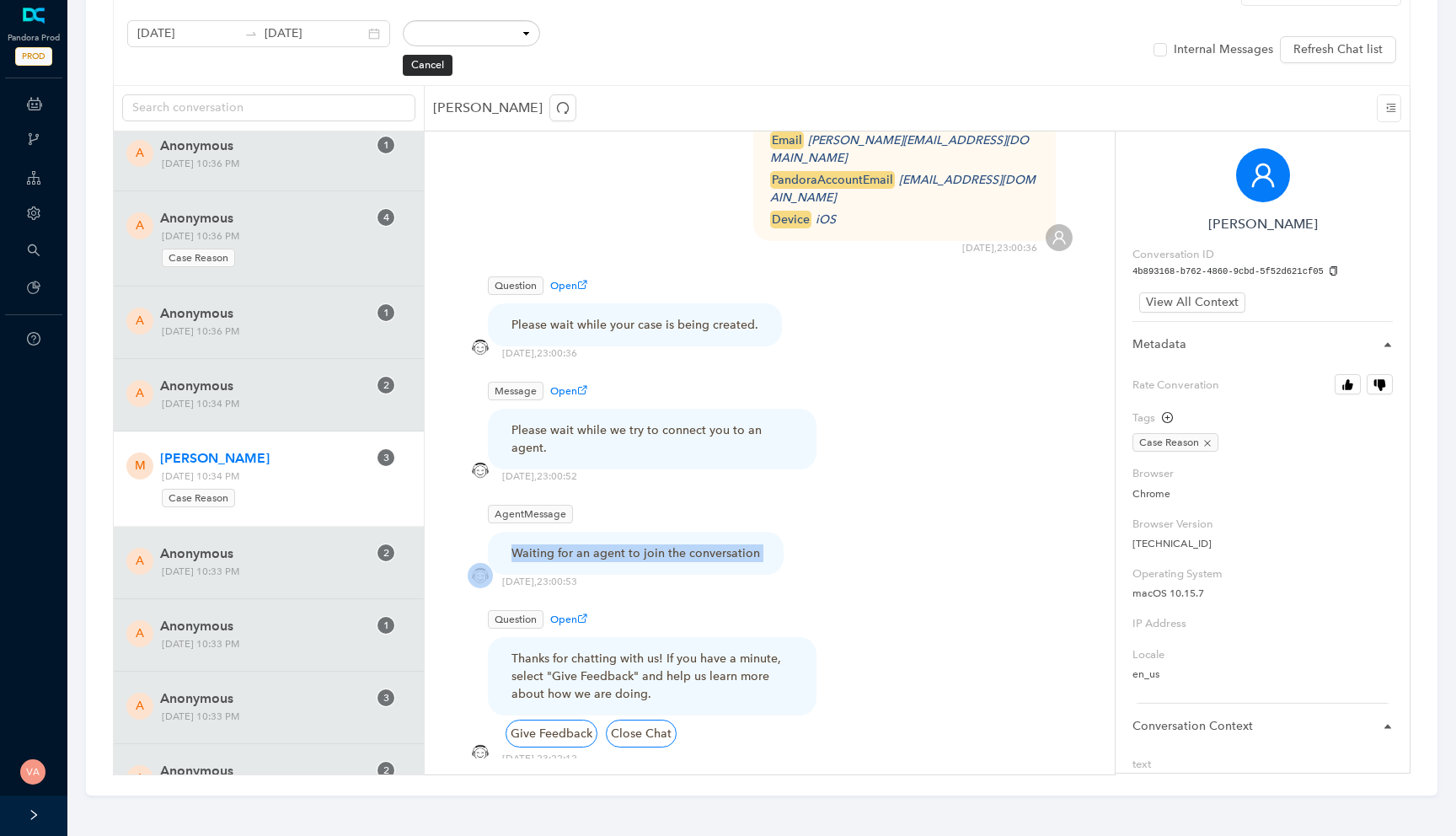
click at [575, 544] on div "Waiting for an agent to join the conversation" at bounding box center [635, 553] width 248 height 17
click at [600, 544] on div "Waiting for an agent to join the conversation" at bounding box center [635, 553] width 248 height 17
click at [575, 544] on div "Waiting for an agent to join the conversation" at bounding box center [635, 553] width 248 height 17
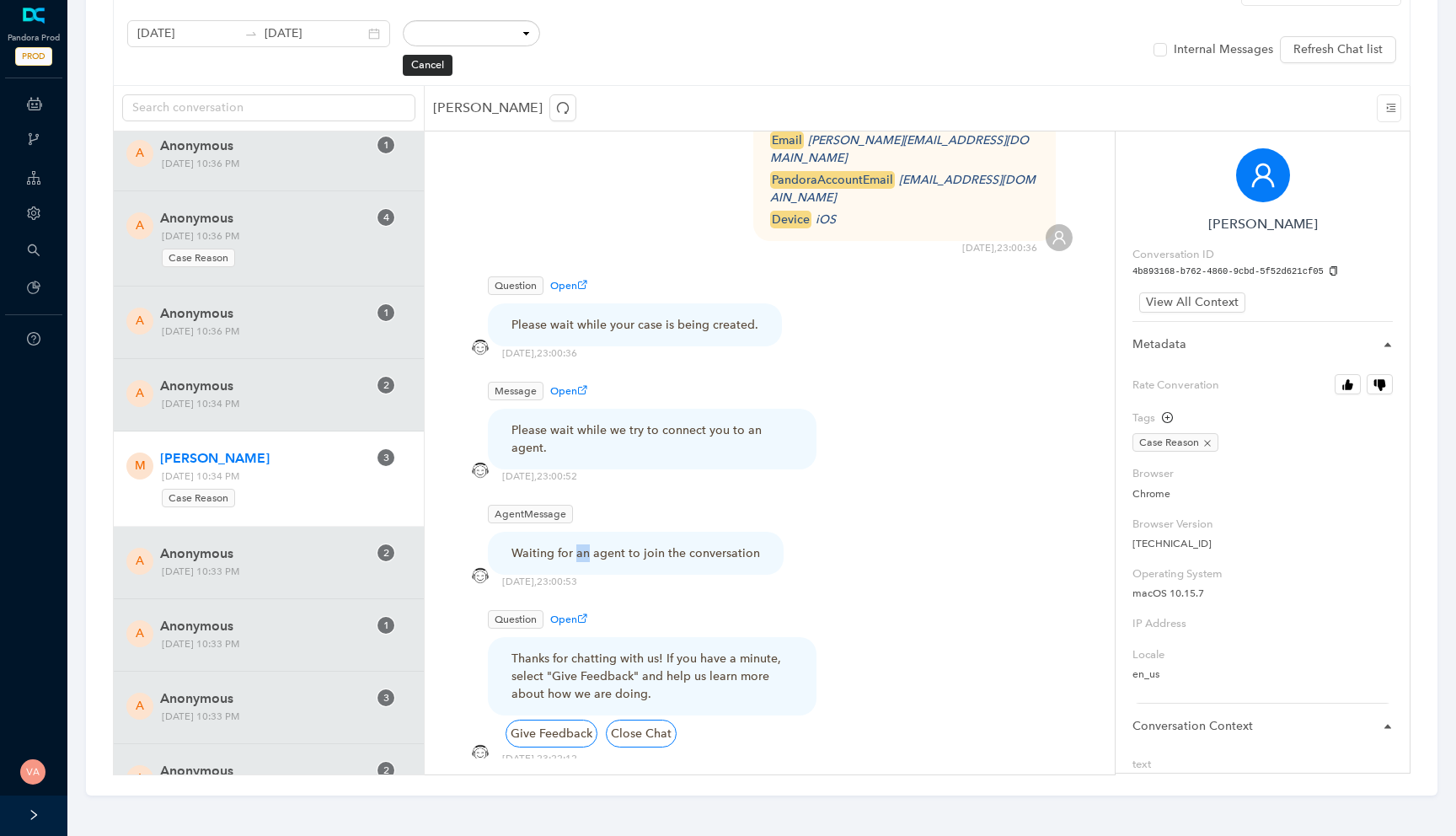
click at [575, 544] on div "Waiting for an agent to join the conversation" at bounding box center [635, 553] width 248 height 17
click at [587, 544] on div "Waiting for an agent to join the conversation" at bounding box center [635, 553] width 248 height 17
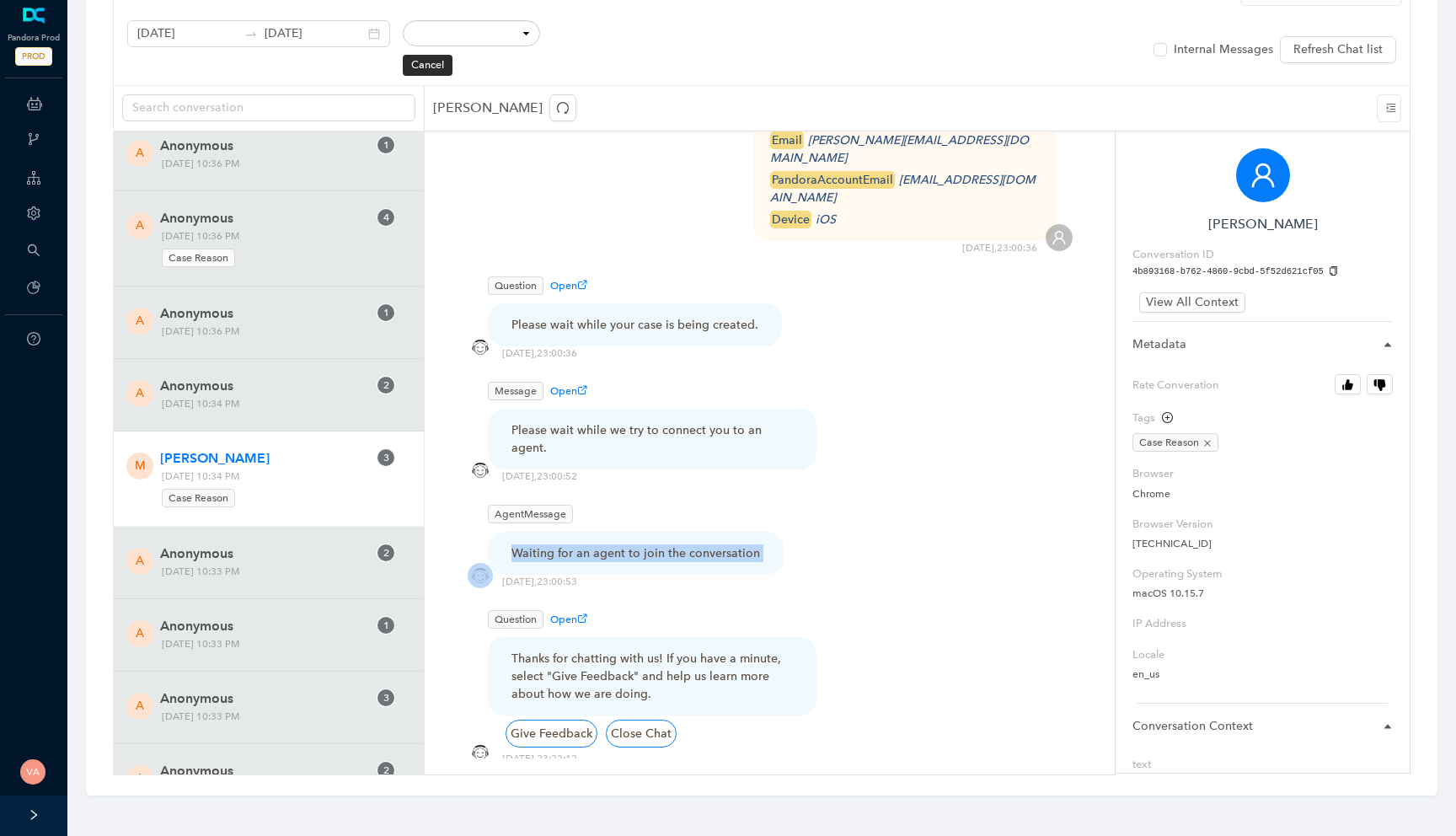
click at [542, 500] on div "AgentMessage Waiting for an agent to join the conversation 10/10/2025 , 23:00:53" at bounding box center [769, 544] width 606 height 88
click at [587, 500] on div "AgentMessage Waiting for an agent to join the conversation 10/10/2025 , 23:00:53" at bounding box center [769, 544] width 606 height 88
click at [571, 544] on div "Waiting for an agent to join the conversation" at bounding box center [635, 553] width 248 height 17
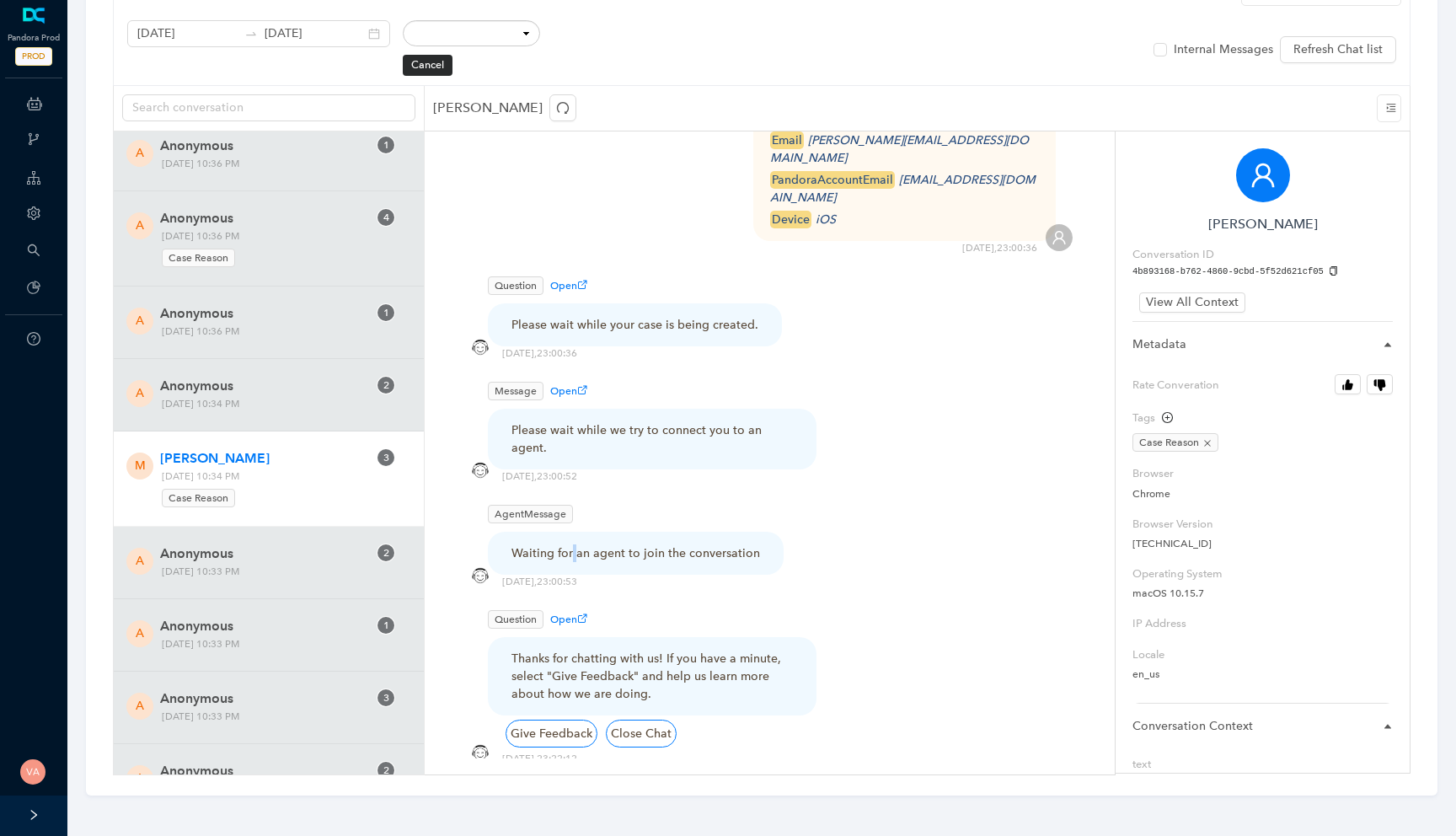
click at [571, 544] on div "Waiting for an agent to join the conversation" at bounding box center [635, 553] width 248 height 17
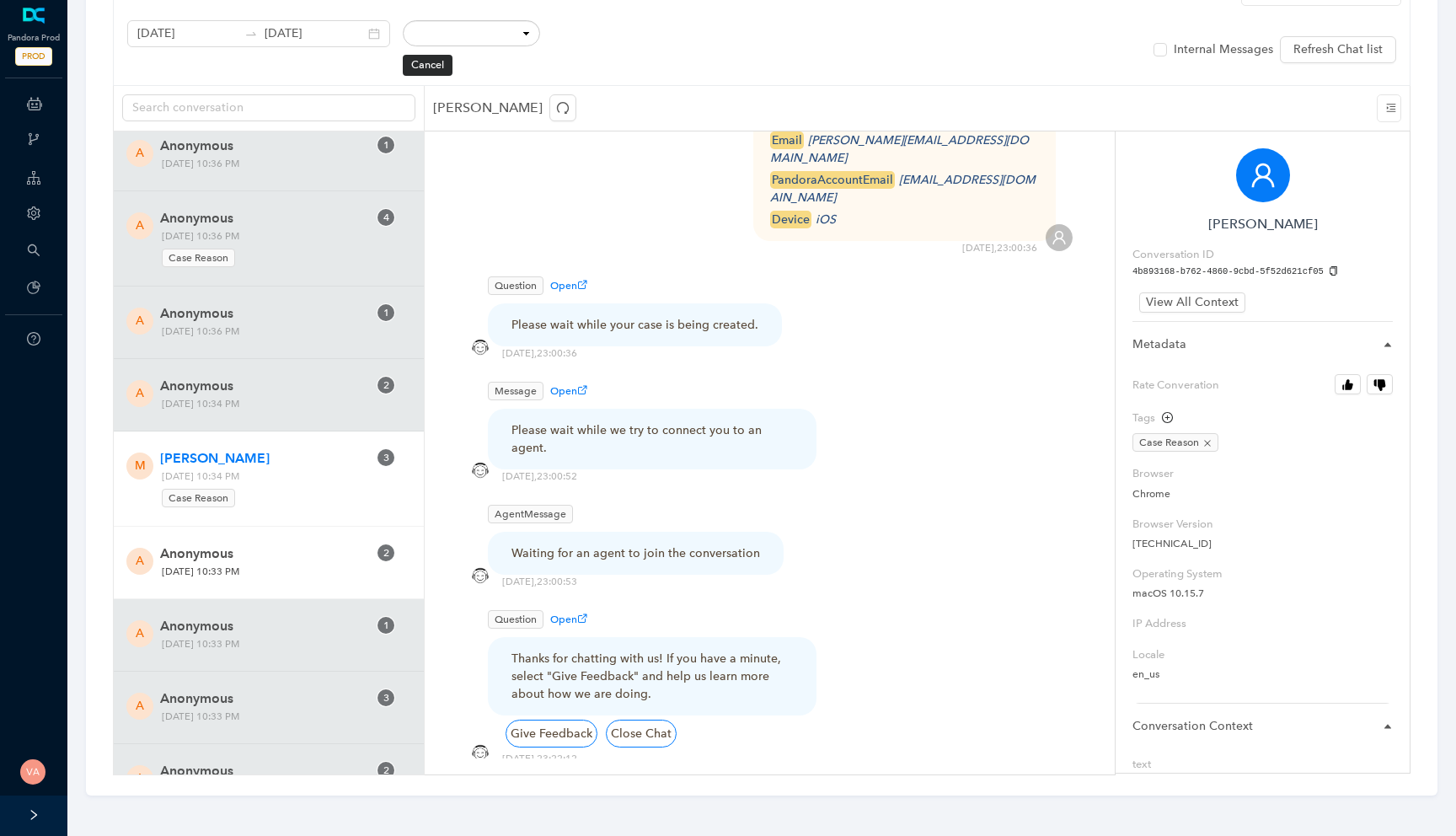
click at [242, 586] on div "A Anonymous 2 Friday, October 10, 2025 10:33 PM" at bounding box center [268, 563] width 310 height 73
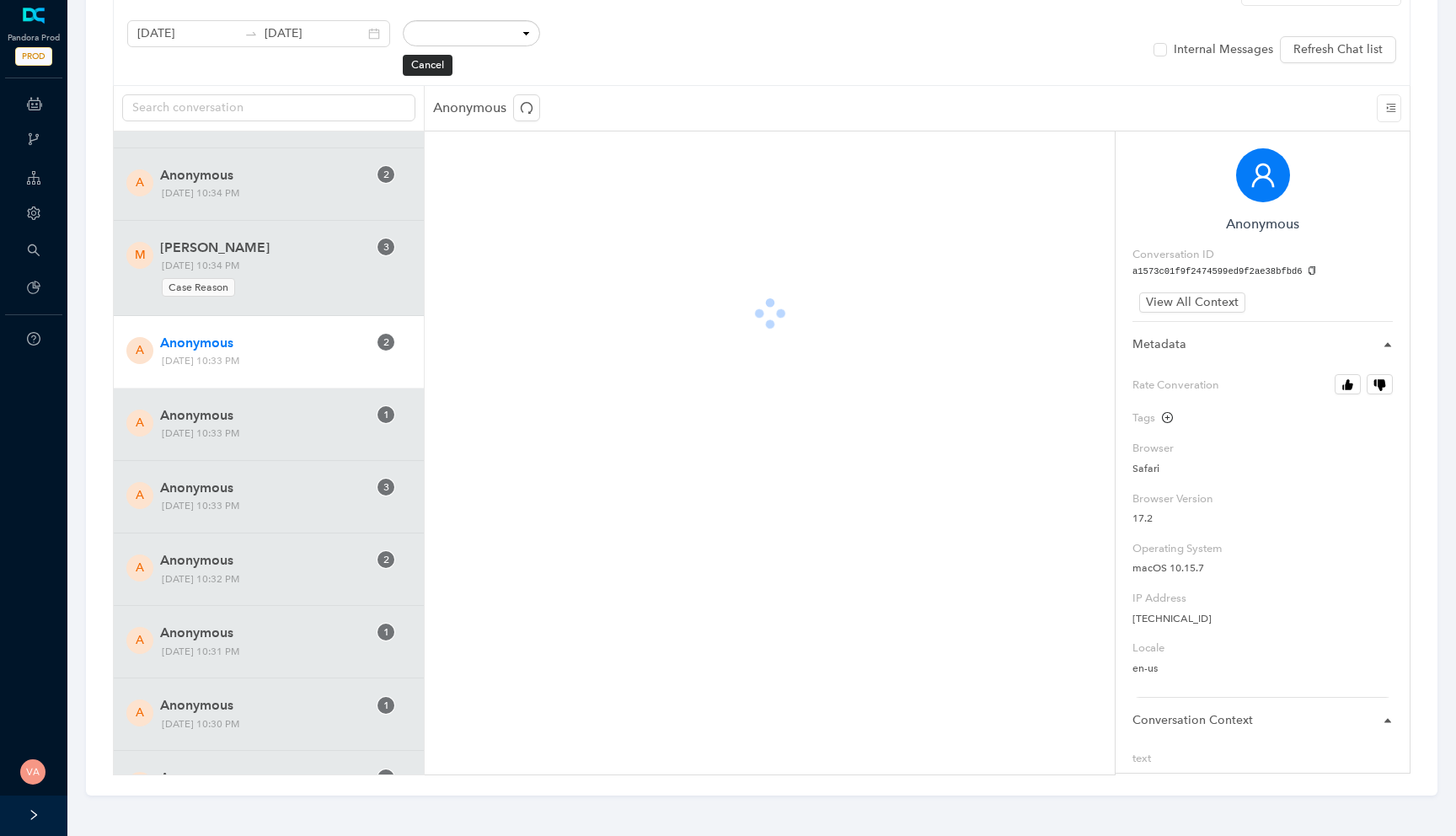
scroll to position [10043, 0]
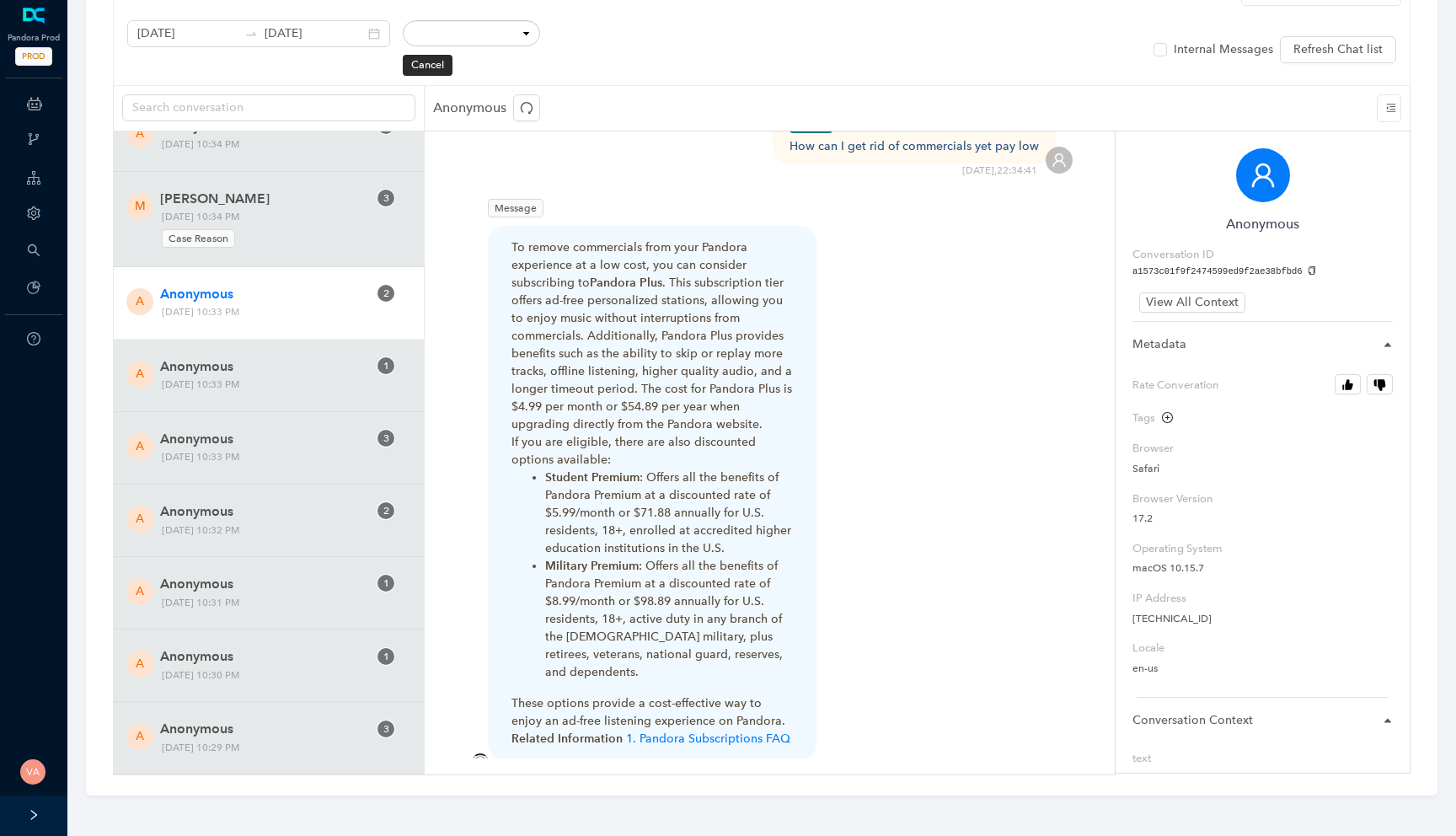
scroll to position [885, 0]
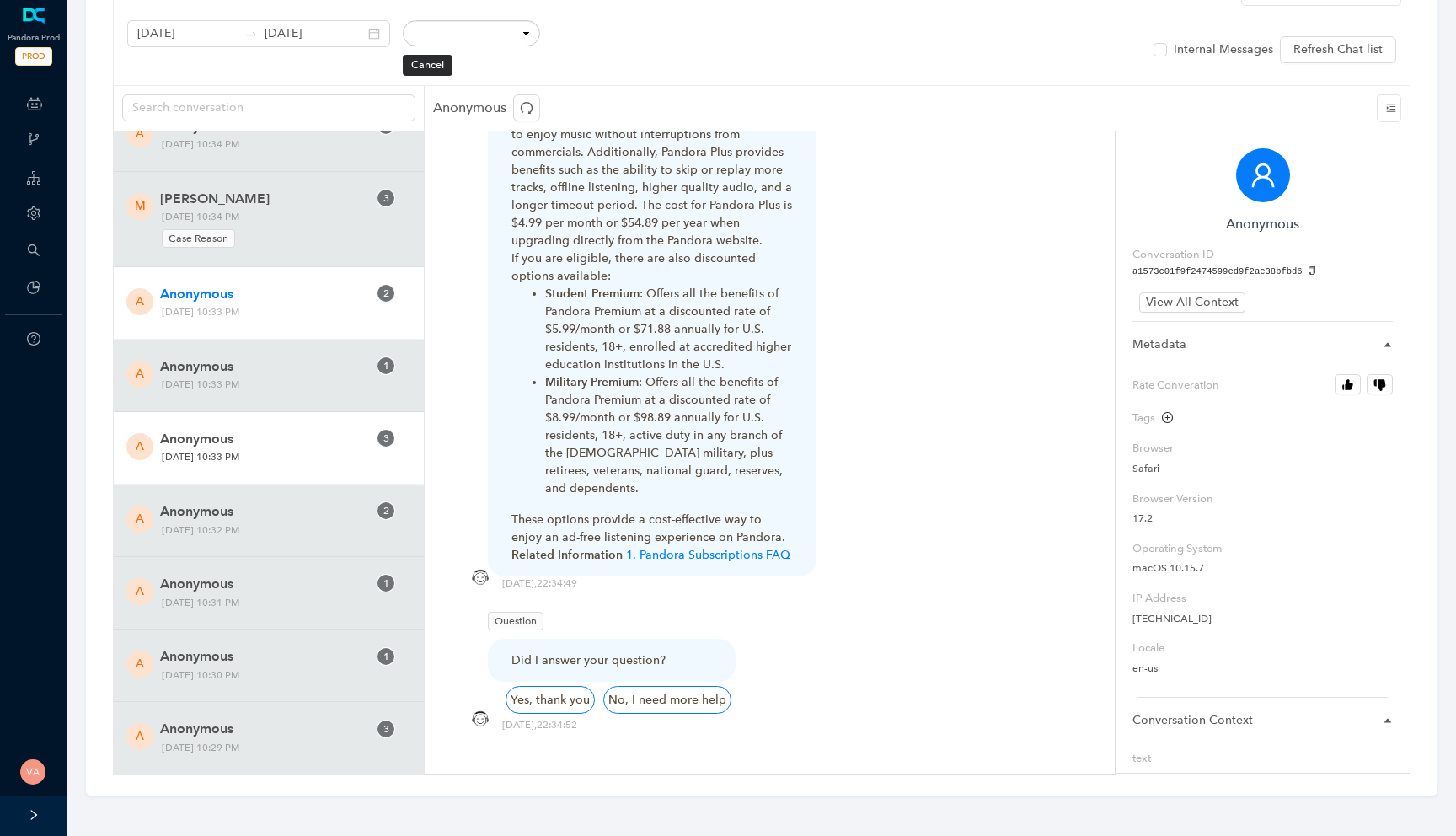
click at [274, 440] on span "Anonymous" at bounding box center [263, 440] width 207 height 20
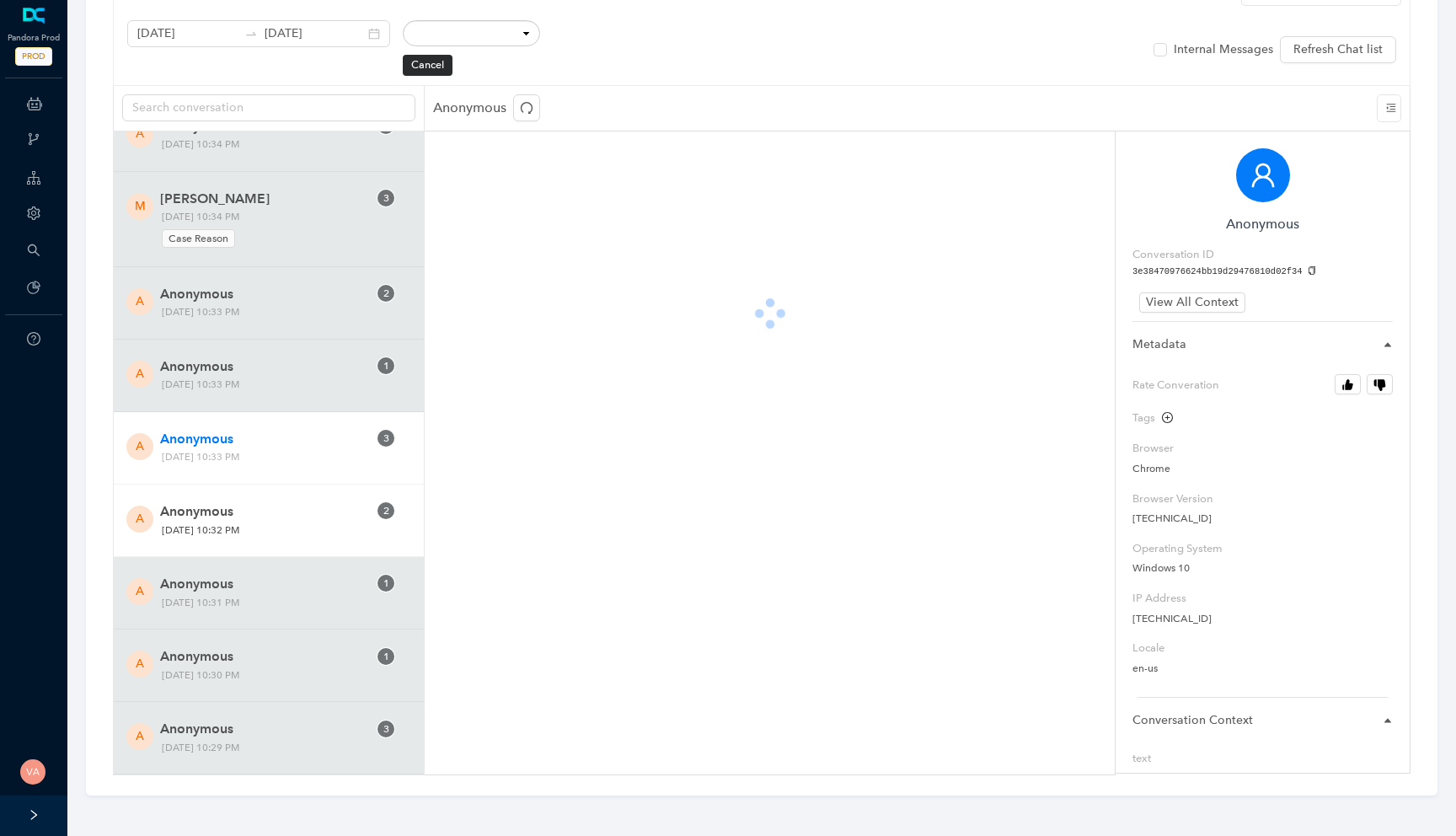
click at [308, 544] on div "A Anonymous 2 Friday, October 10, 2025 10:32 PM" at bounding box center [268, 521] width 310 height 73
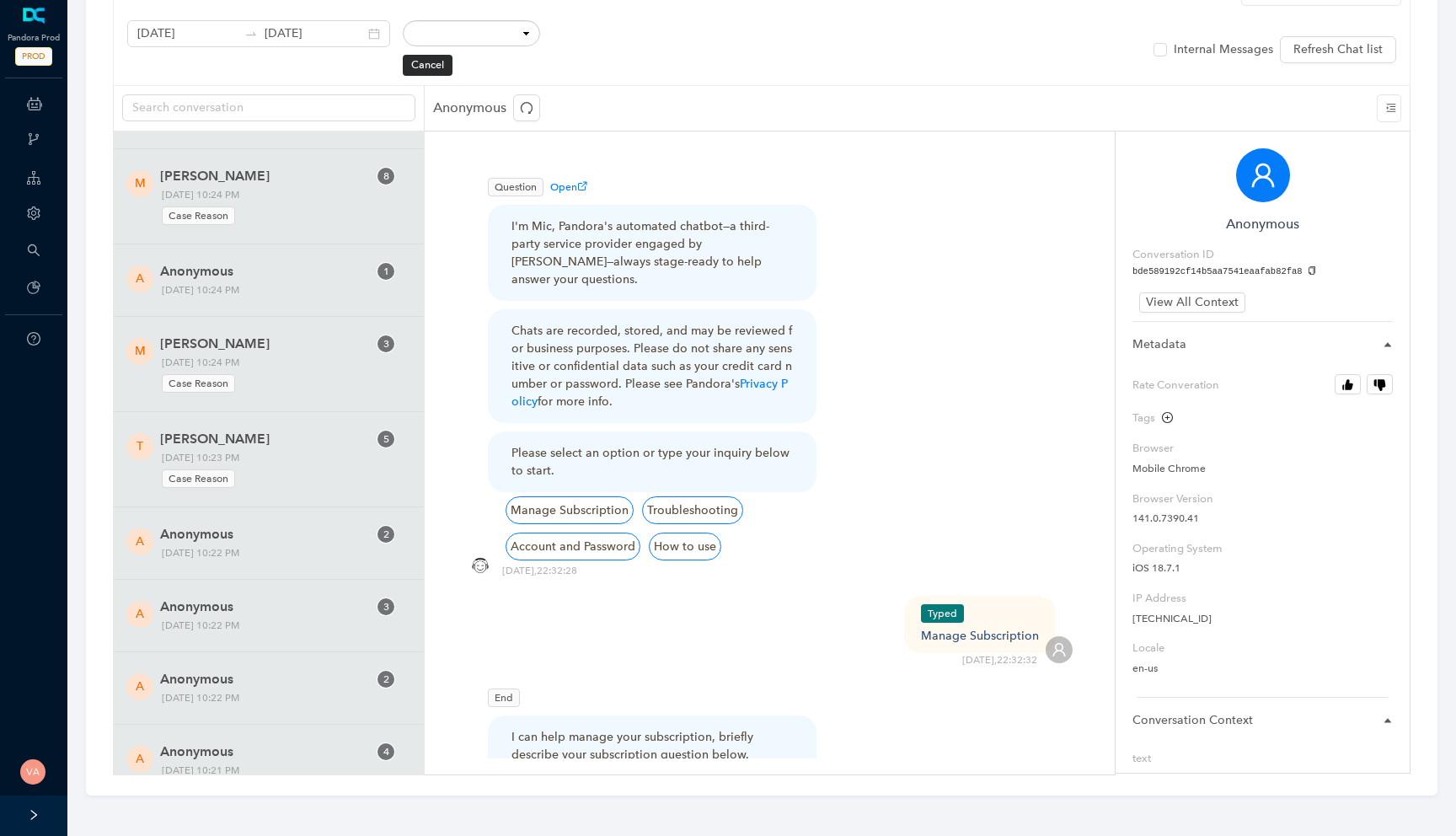
scroll to position [10965, 0]
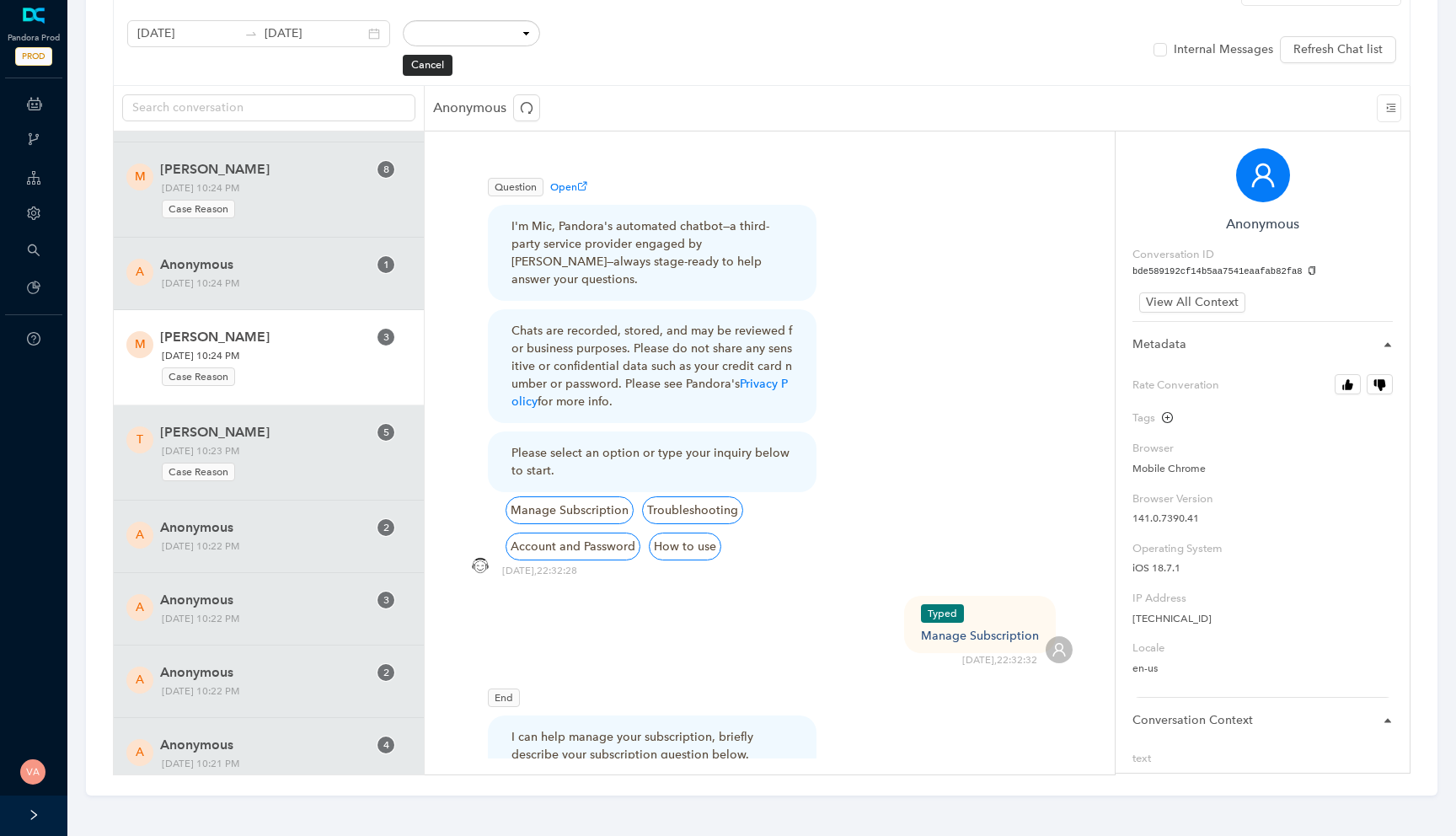
click at [301, 346] on span "Mike Cancel" at bounding box center [263, 338] width 207 height 20
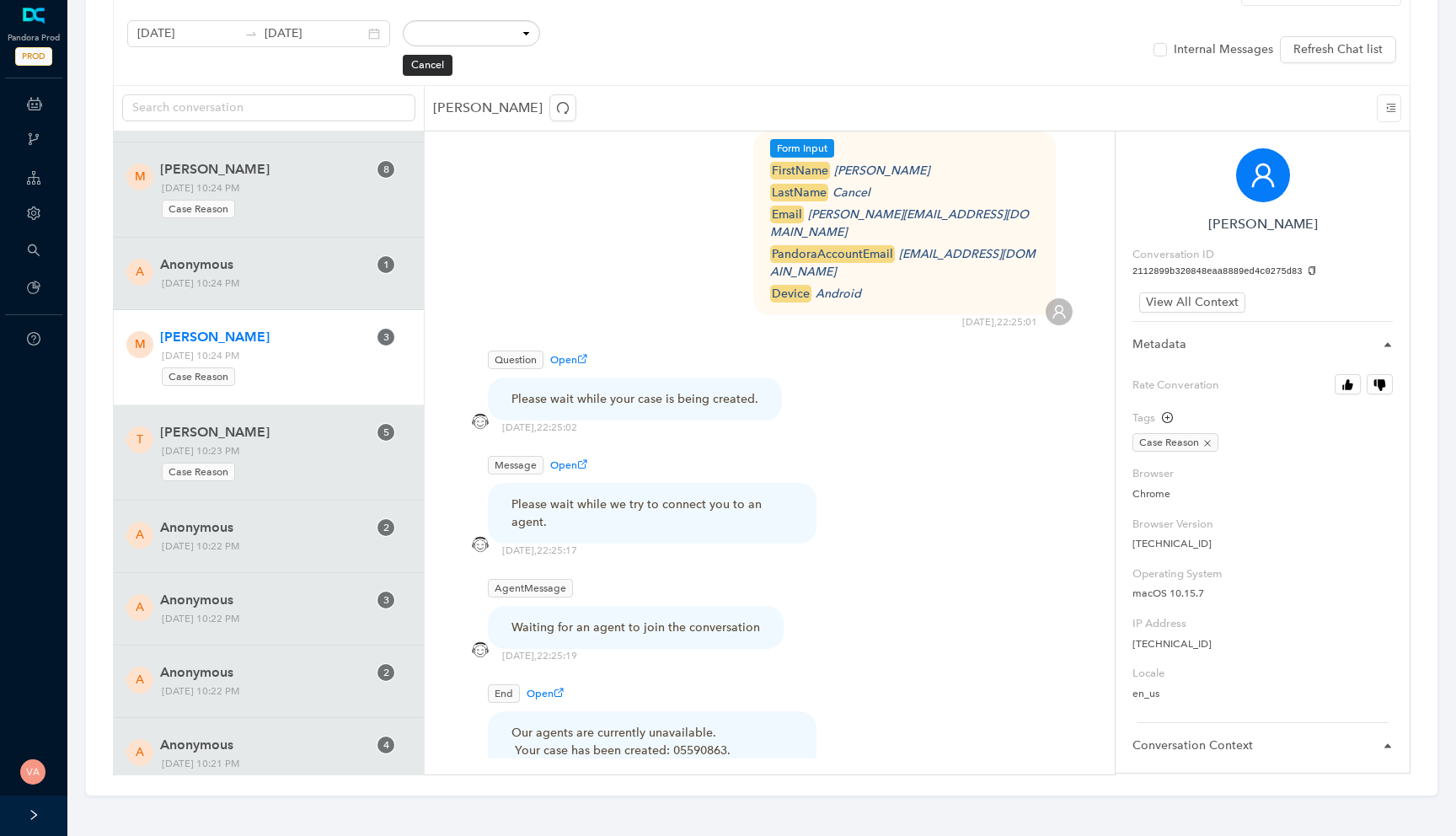
scroll to position [839, 0]
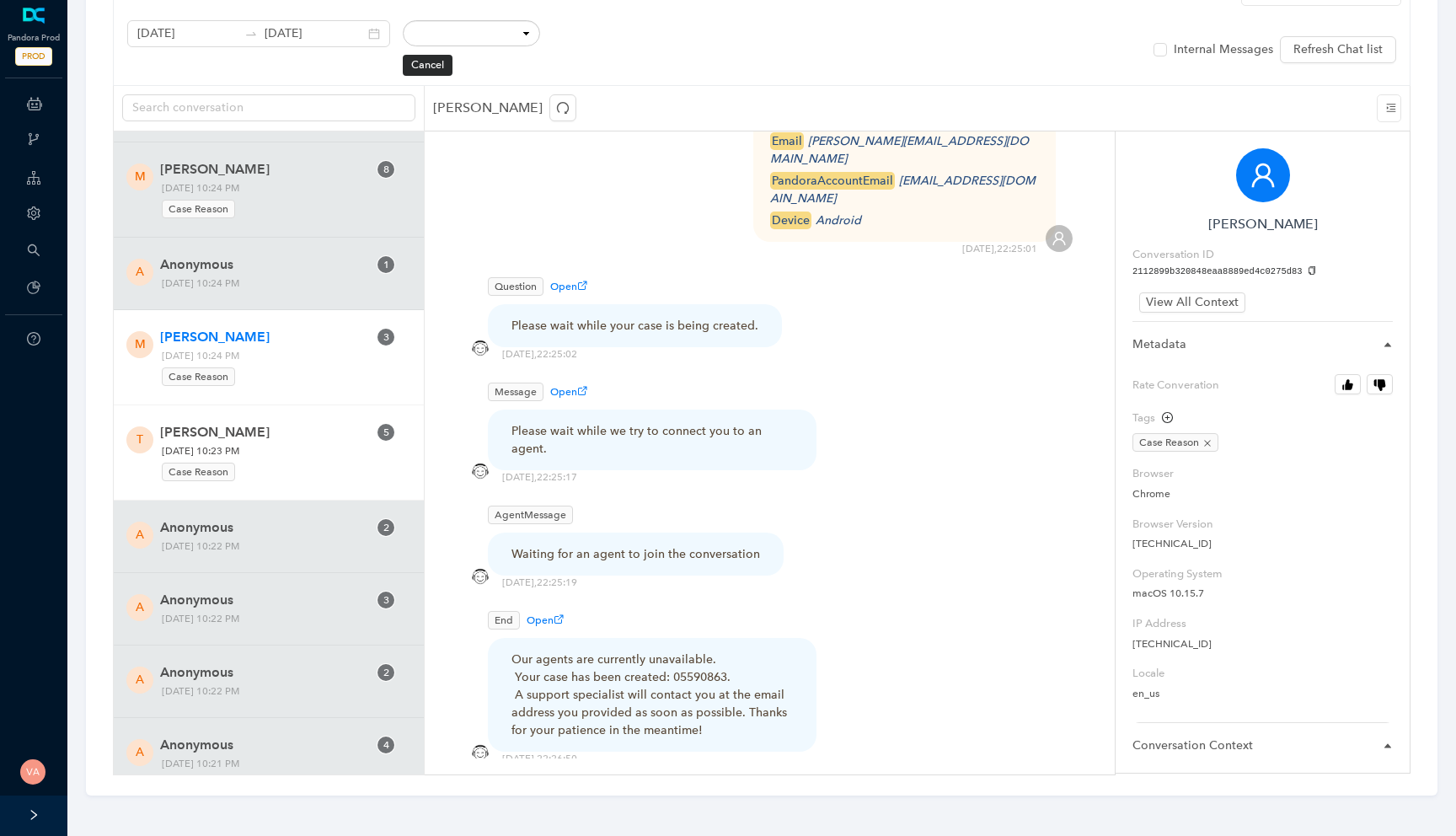
click at [331, 460] on div "Case Reason" at bounding box center [265, 470] width 207 height 23
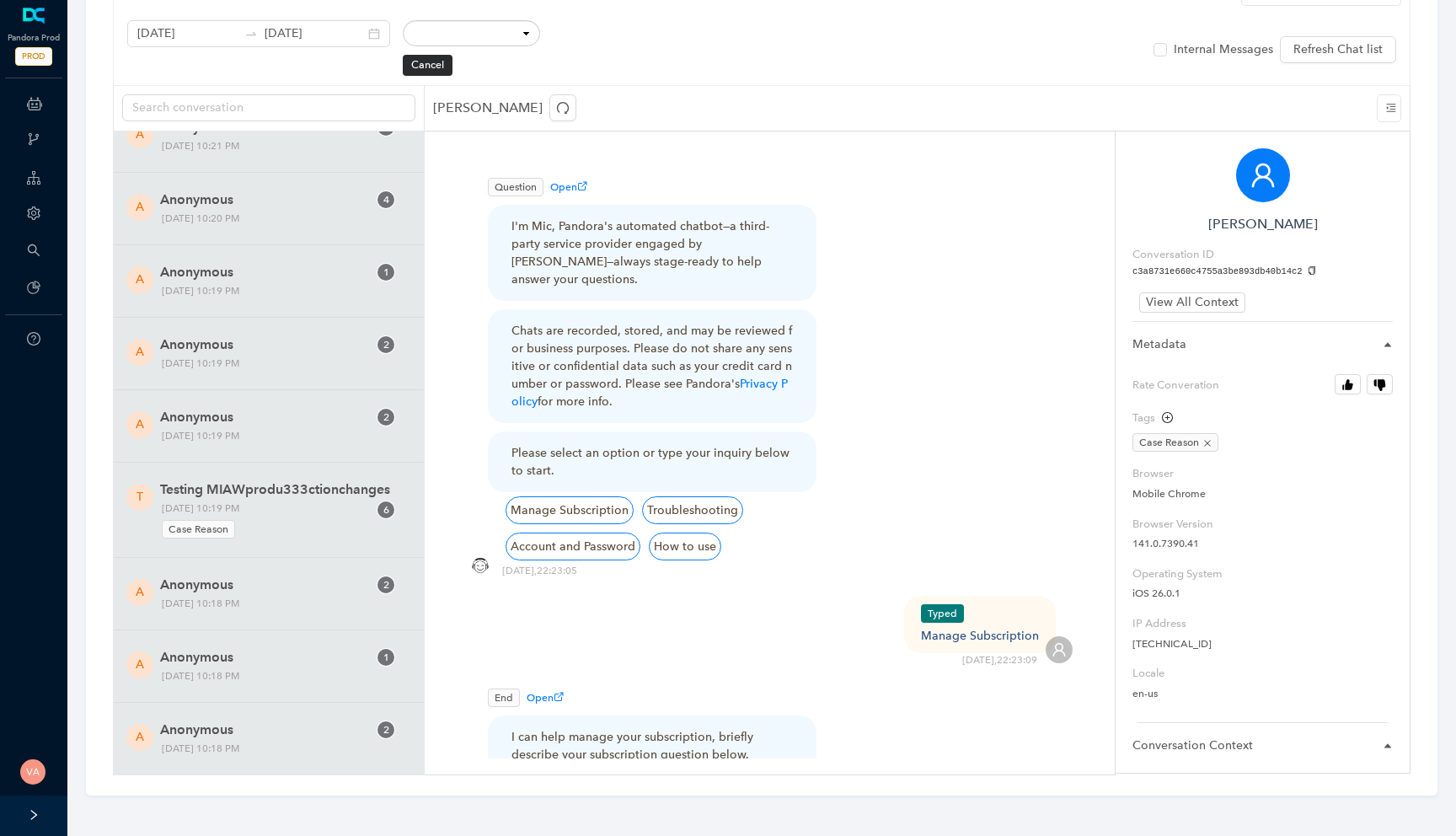
scroll to position [11645, 0]
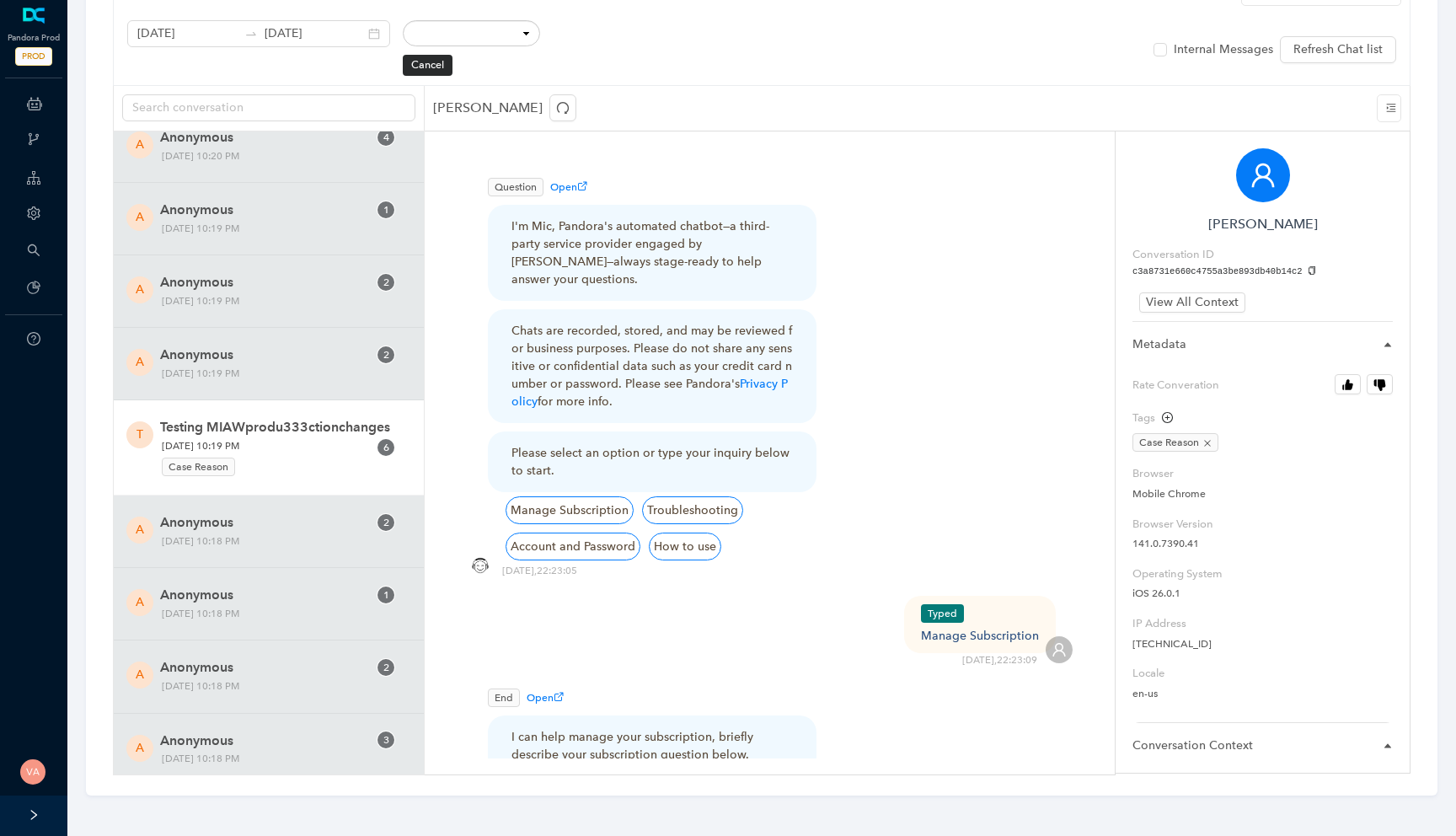
click at [316, 450] on span "Friday, October 10, 2025 10:19 PM Case Reason" at bounding box center [265, 458] width 218 height 40
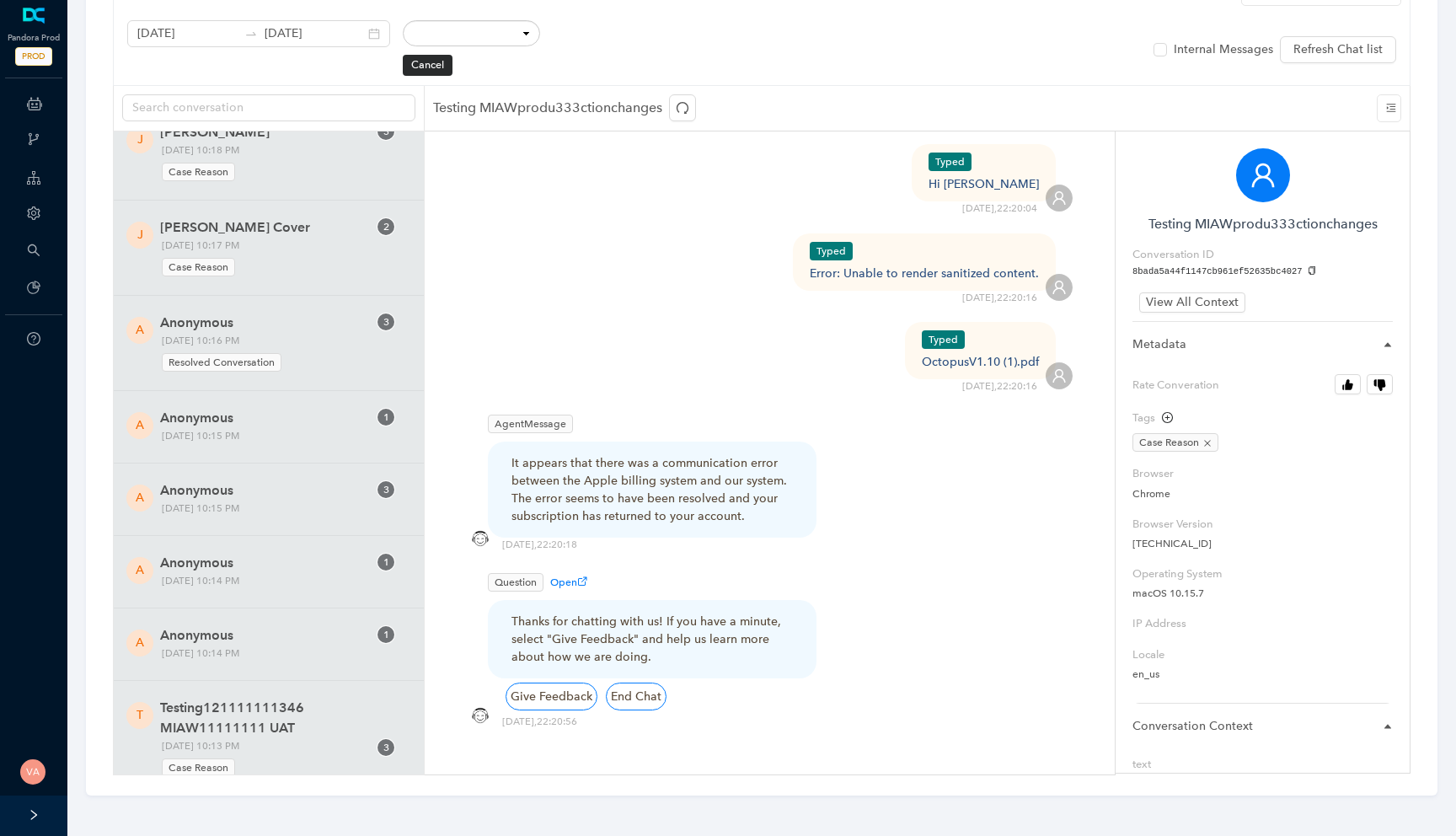
scroll to position [12583, 0]
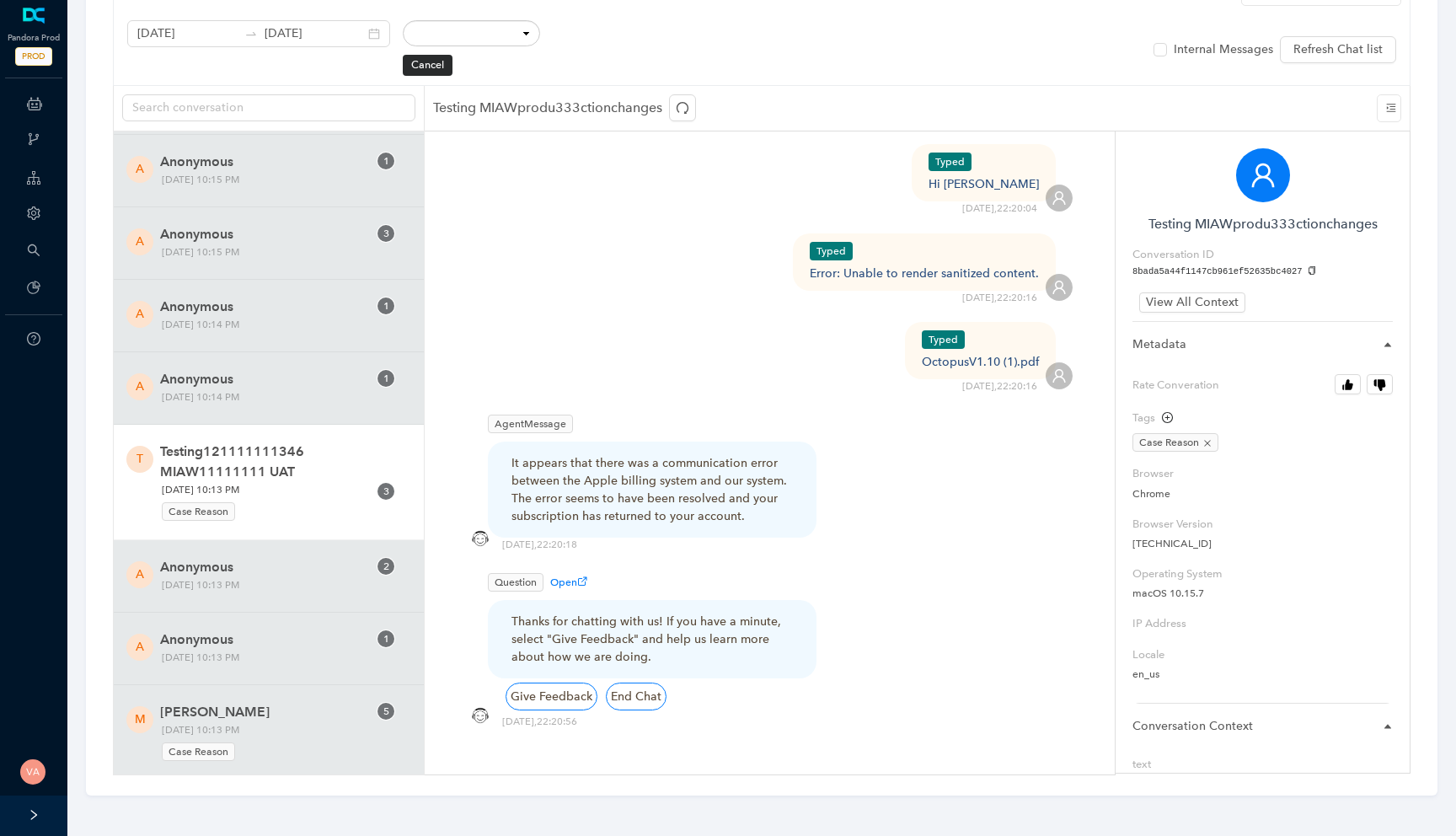
click at [290, 476] on span "Testing121111111346 MIAW11111111 UAT" at bounding box center [279, 462] width 238 height 40
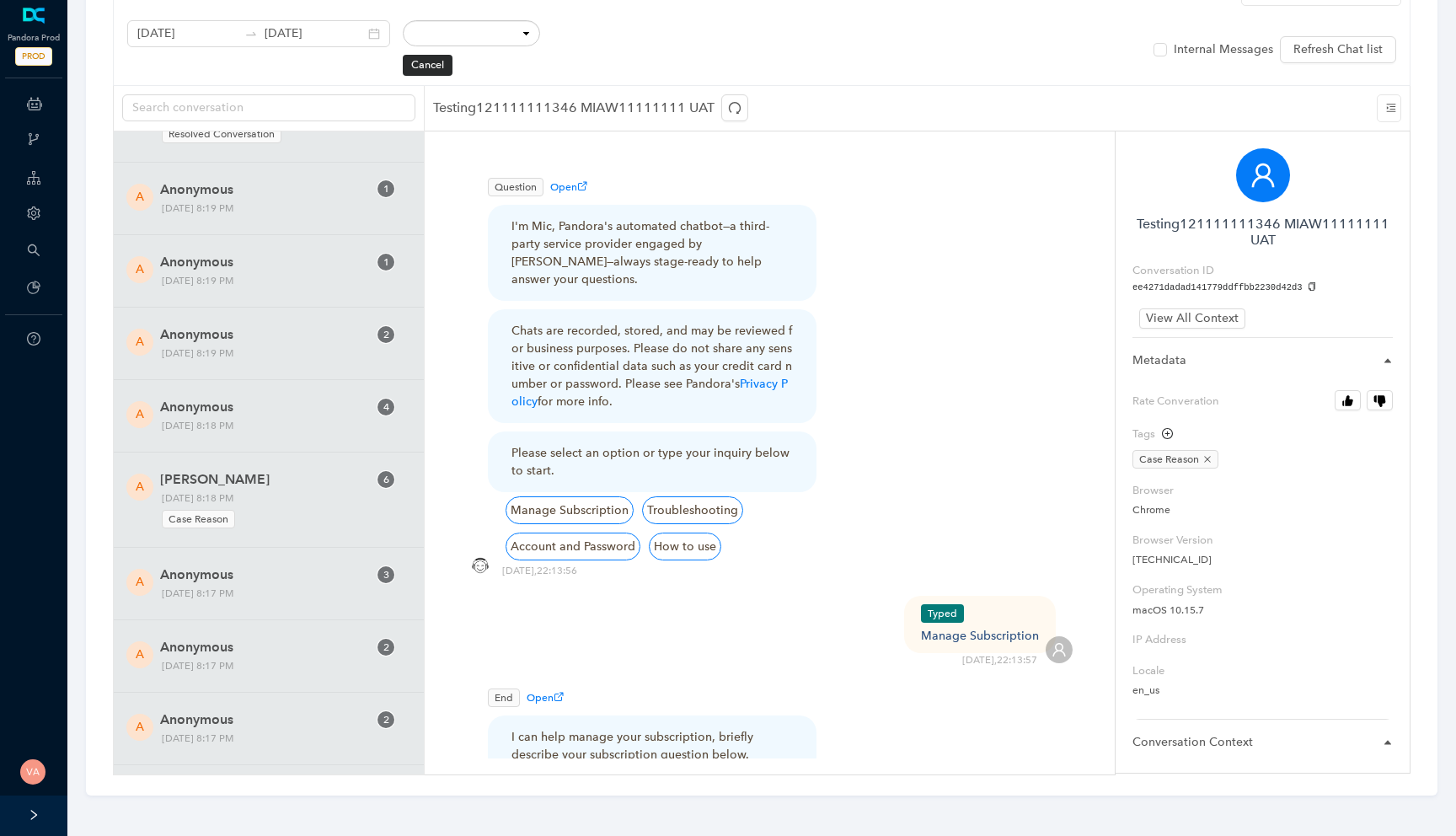
scroll to position [27889, 0]
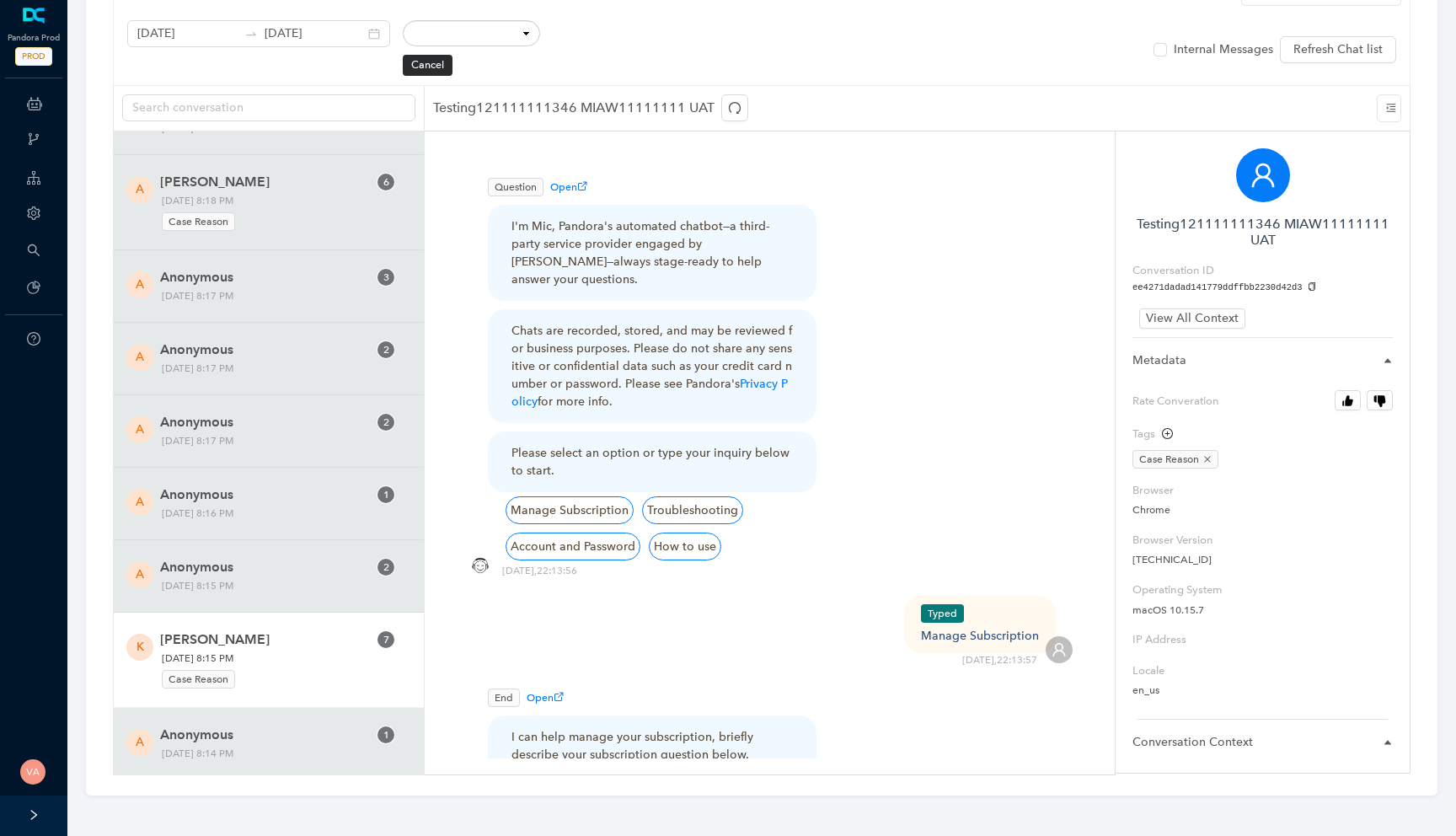
click at [341, 650] on span "Karen Symmes" at bounding box center [263, 640] width 207 height 20
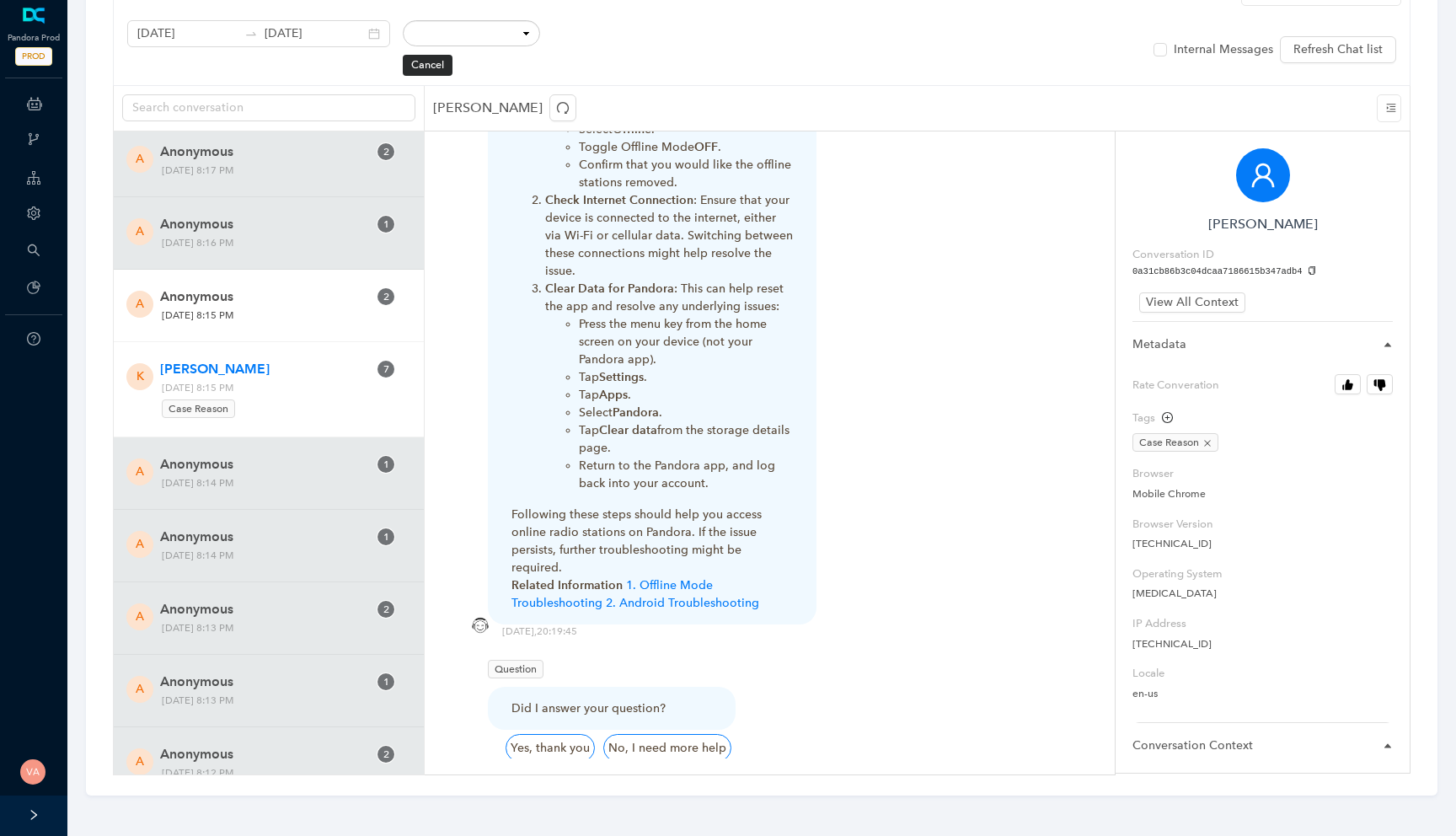
scroll to position [28165, 0]
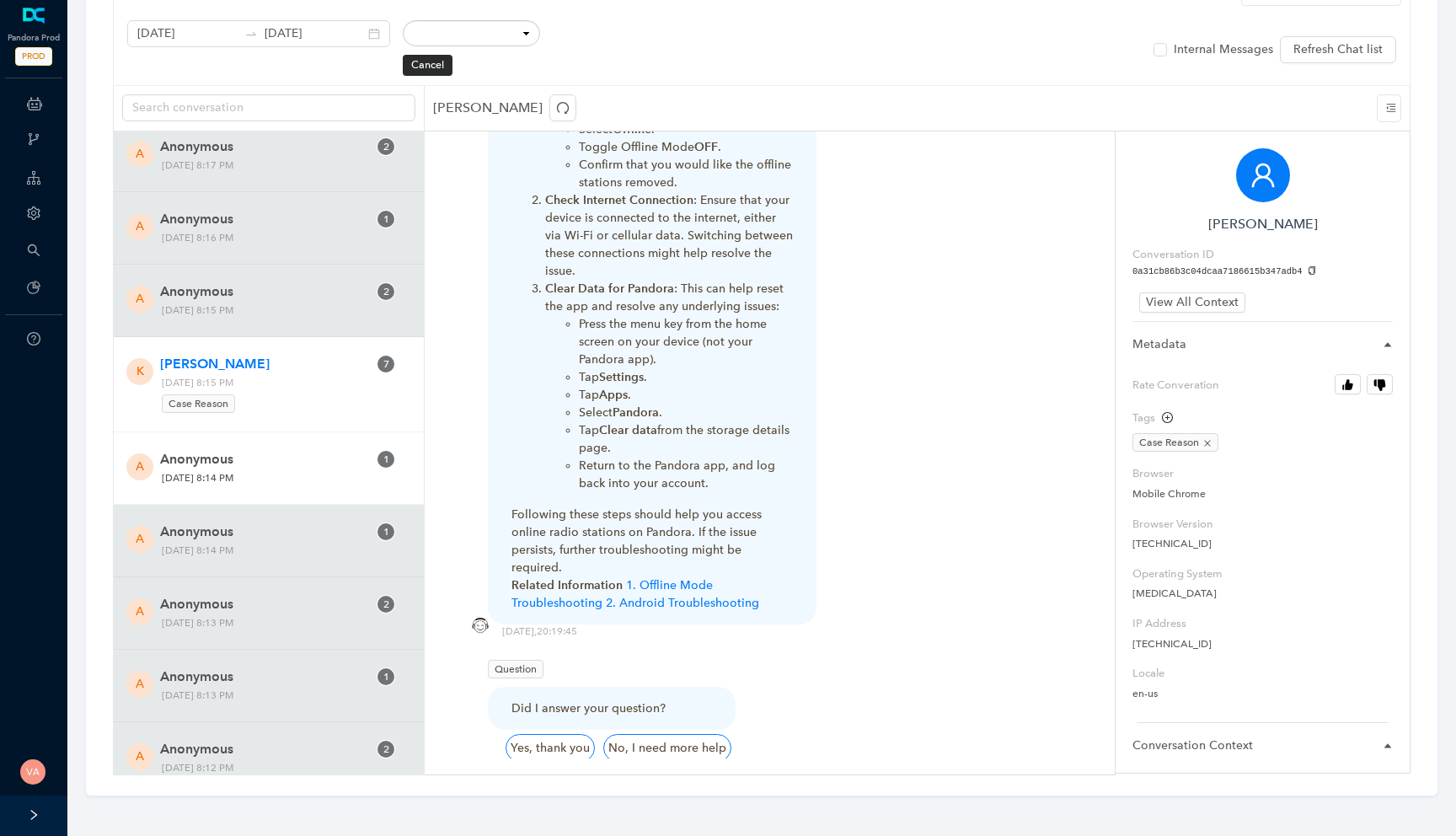
click at [274, 460] on div "A Anonymous 1 Friday, October 10, 2025 8:14 PM" at bounding box center [268, 468] width 310 height 73
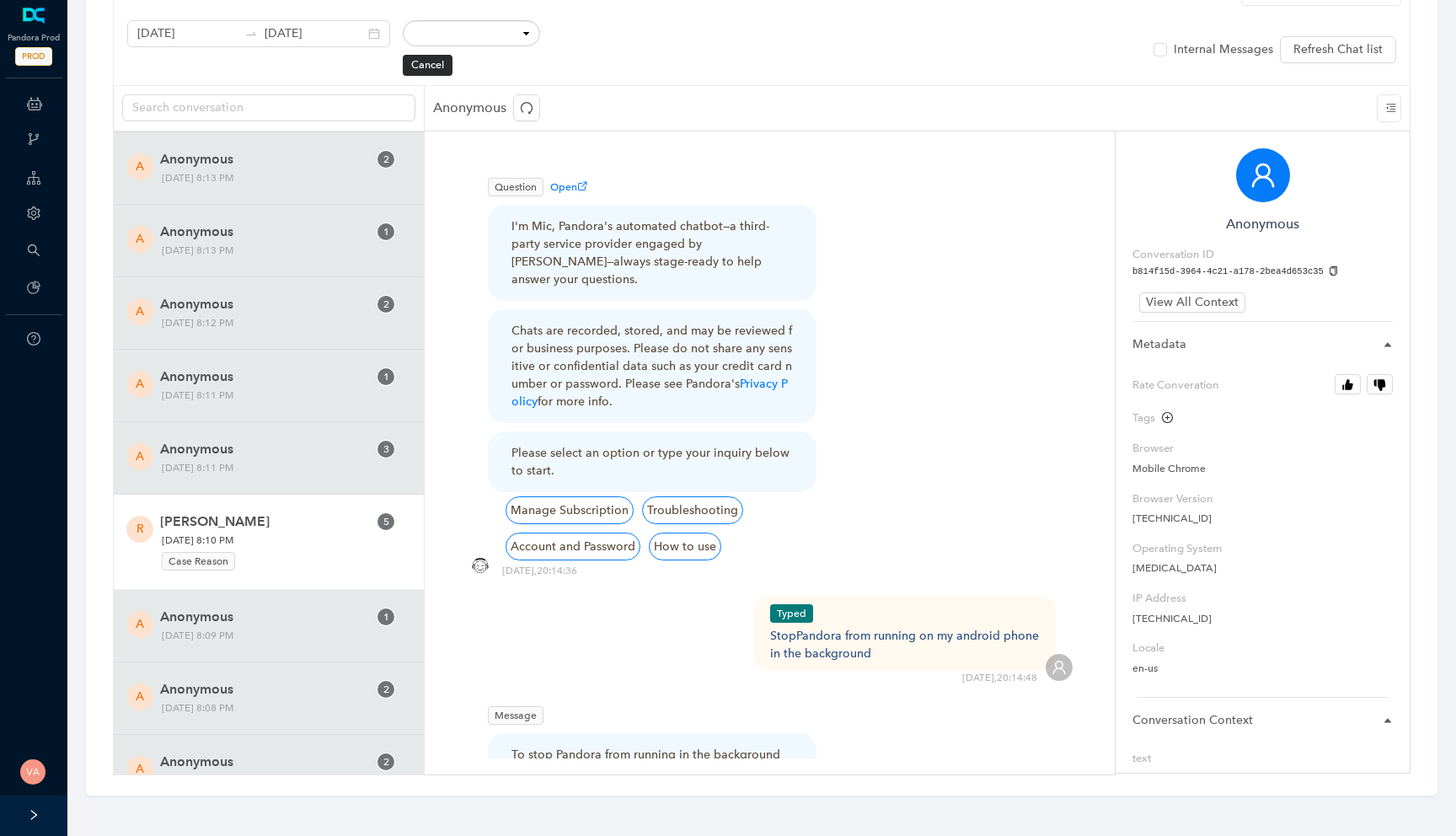
scroll to position [28615, 0]
click at [315, 527] on span "Robert Macdonald" at bounding box center [263, 517] width 207 height 20
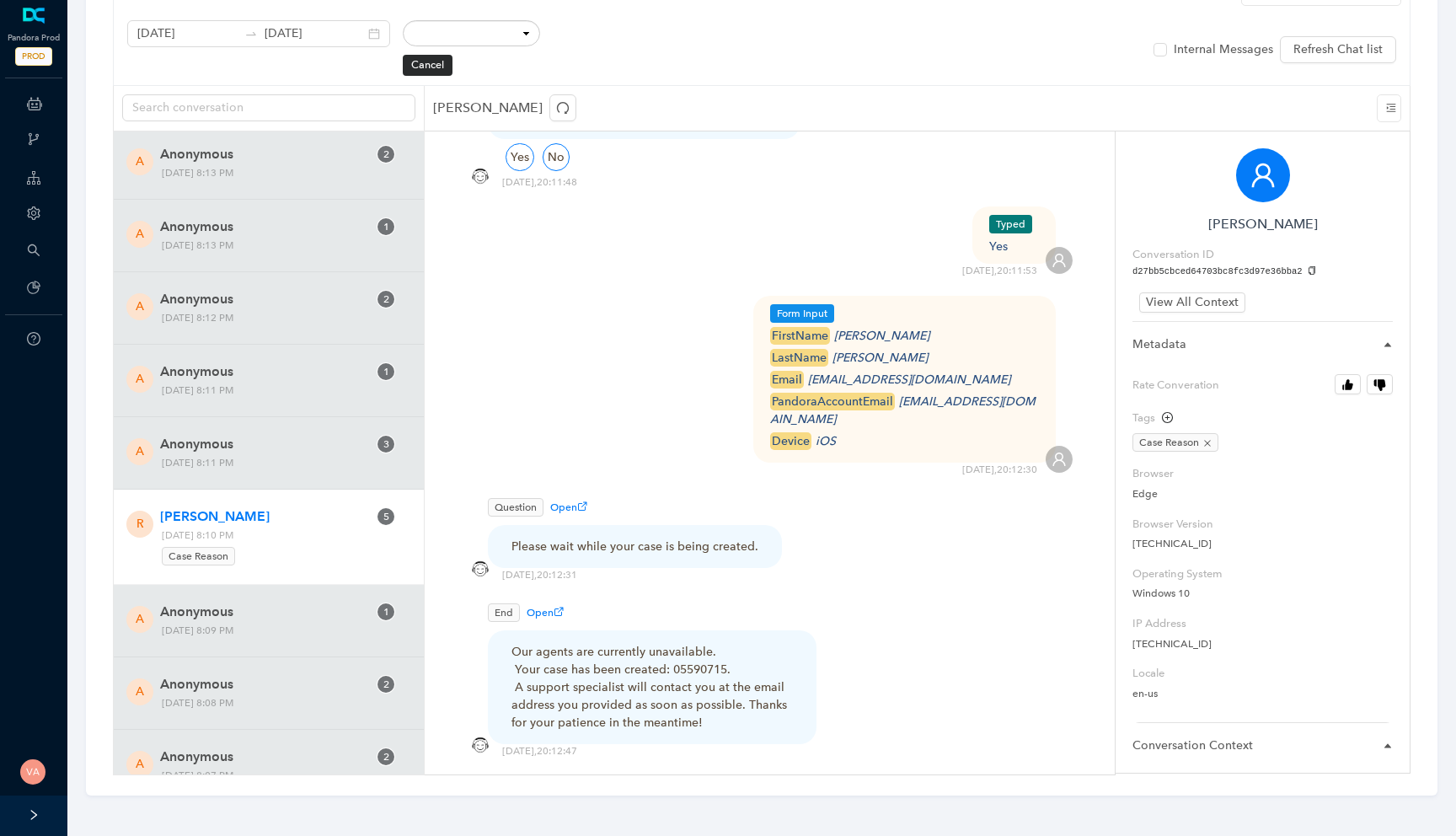
scroll to position [1811, 0]
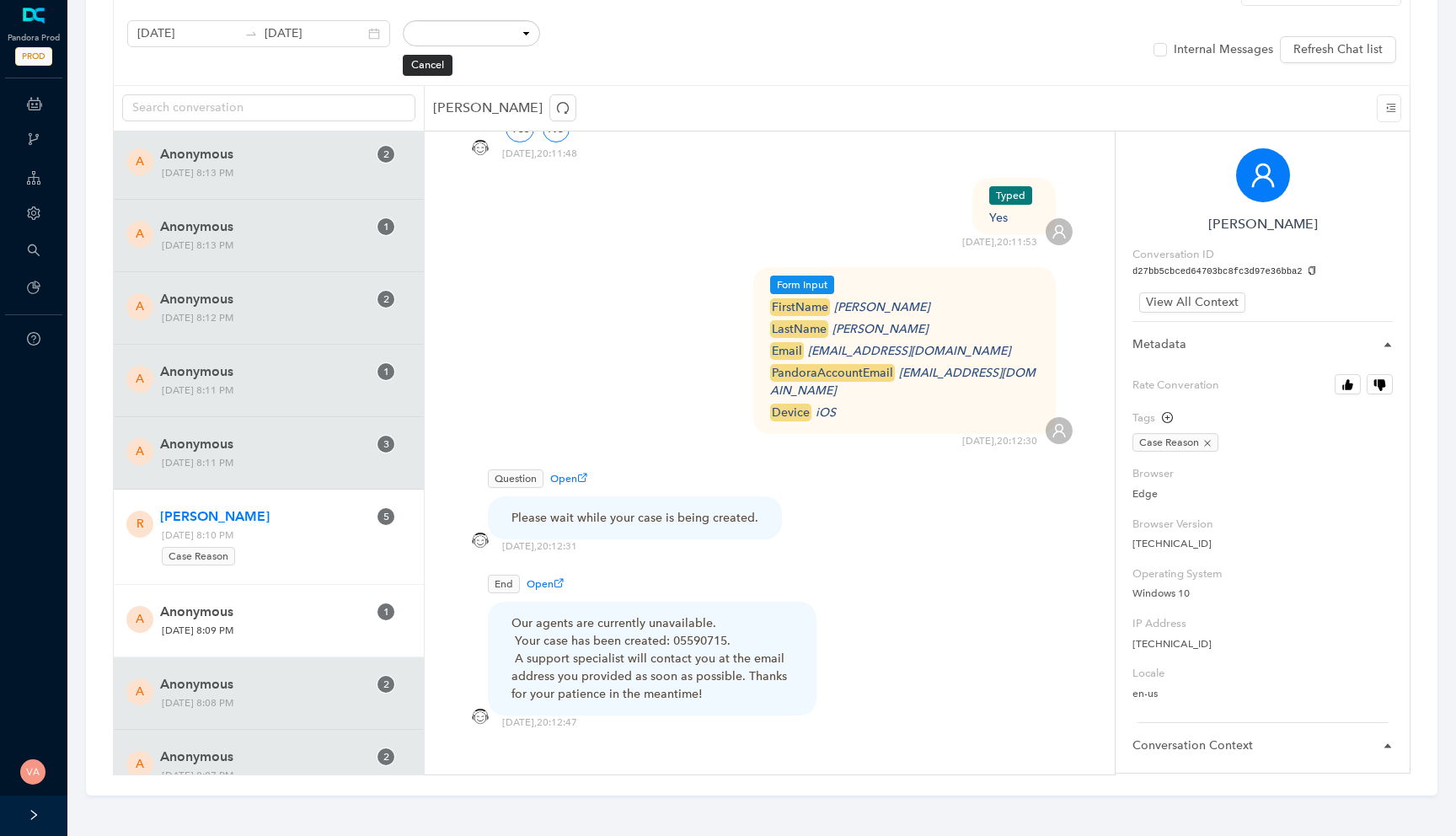
click at [318, 622] on span "Anonymous" at bounding box center [263, 612] width 207 height 20
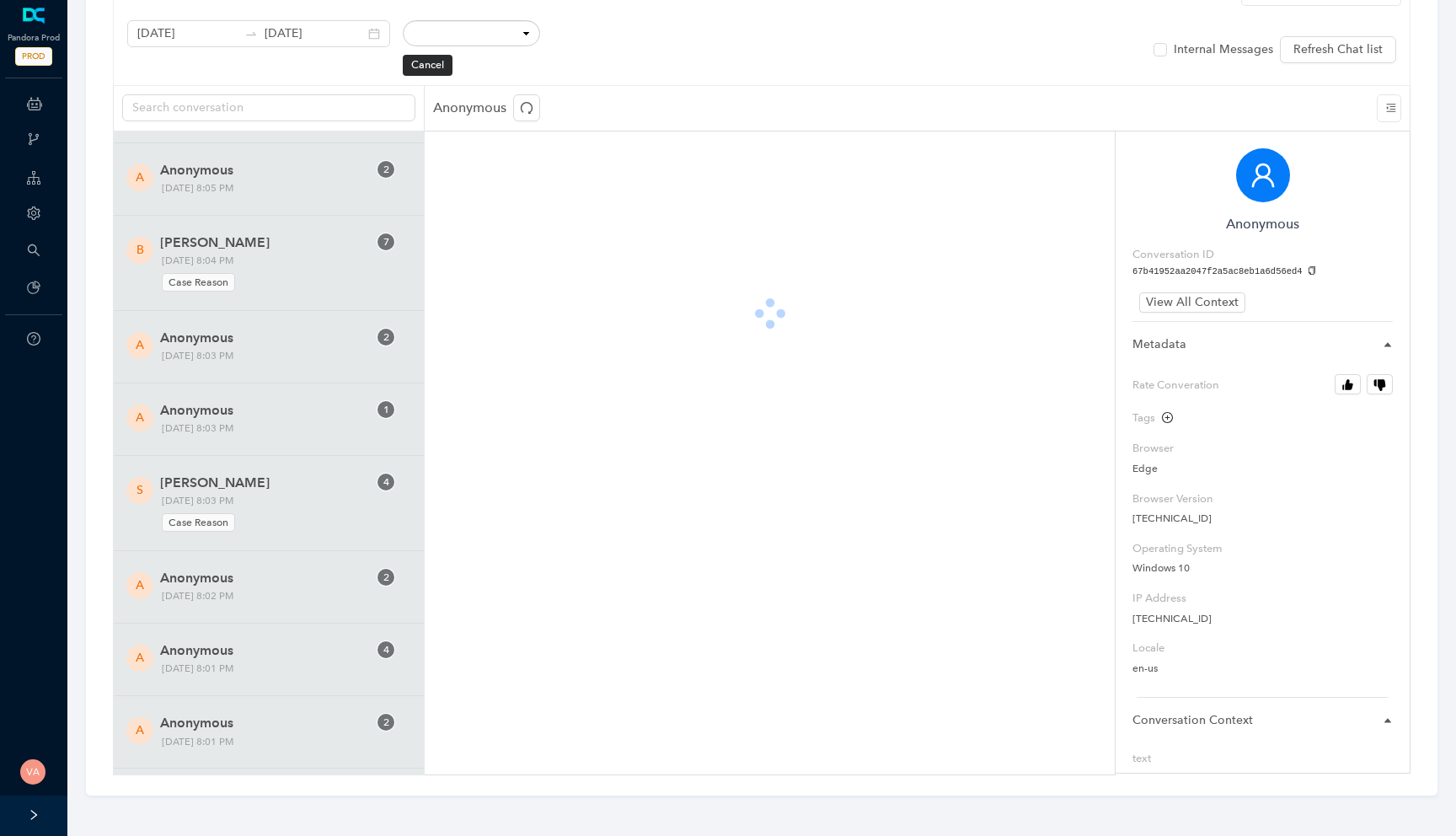
scroll to position [29442, 0]
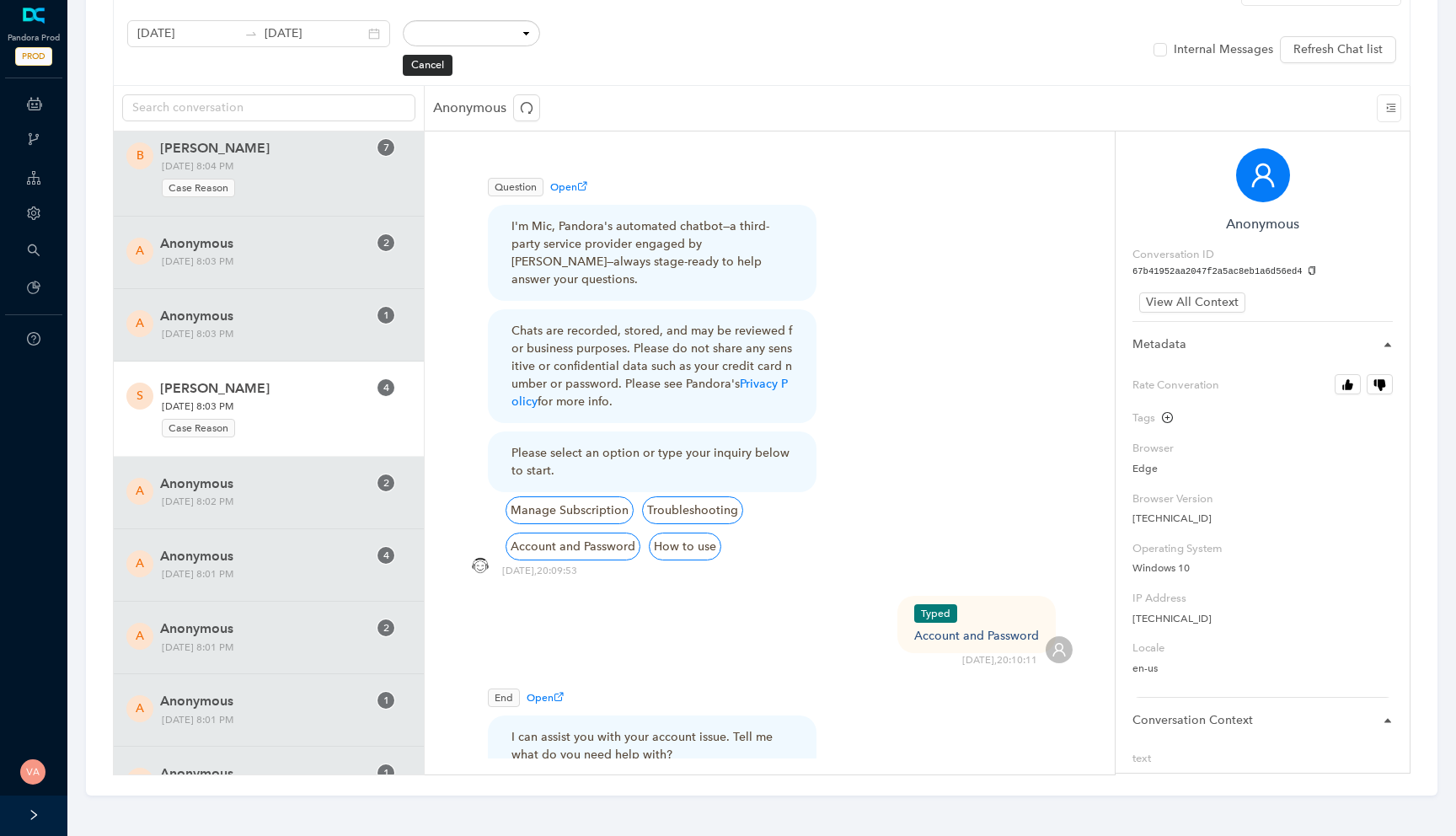
click at [319, 399] on span "Sara Segovia-Baca" at bounding box center [263, 389] width 207 height 20
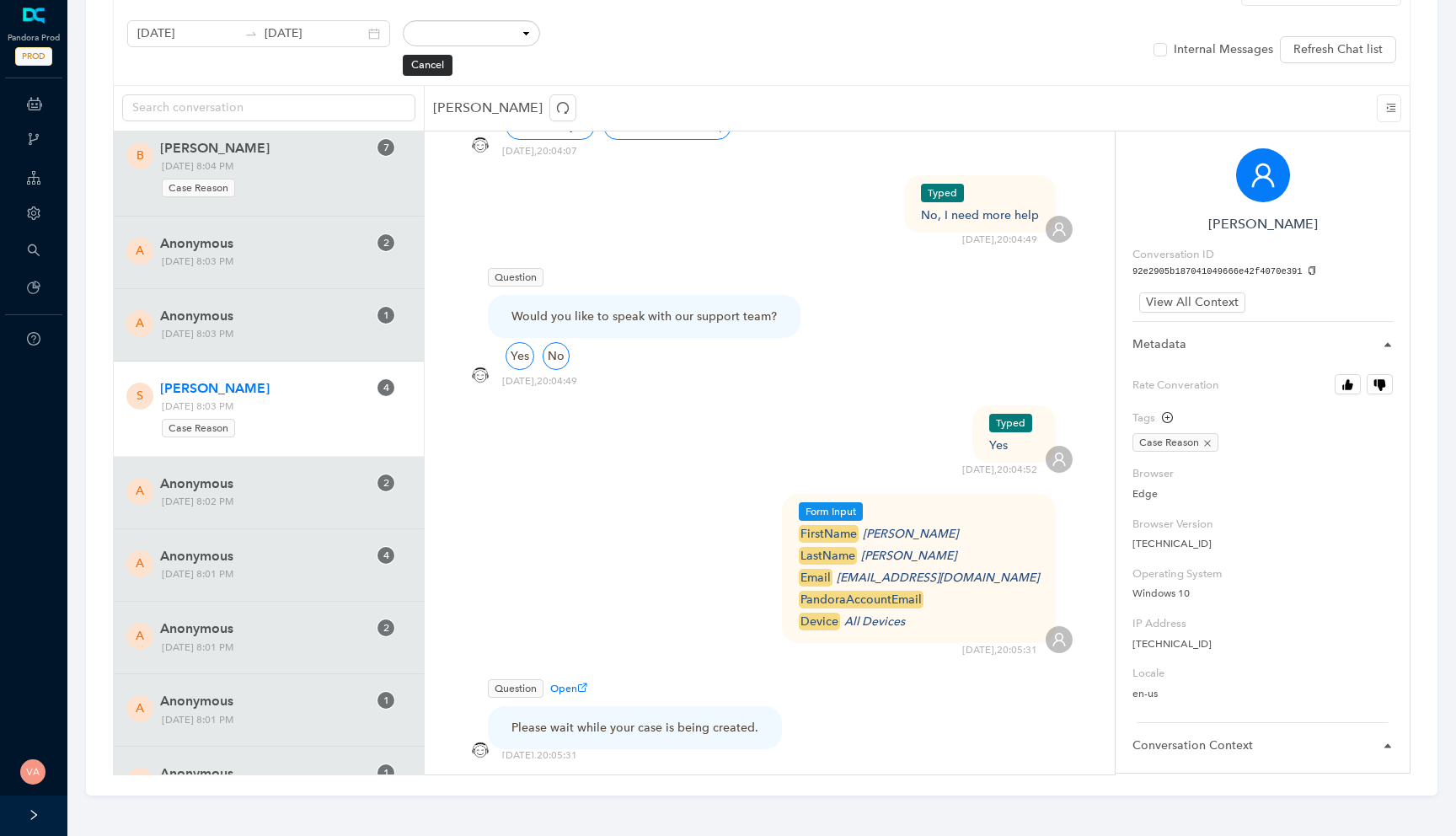
scroll to position [1540, 0]
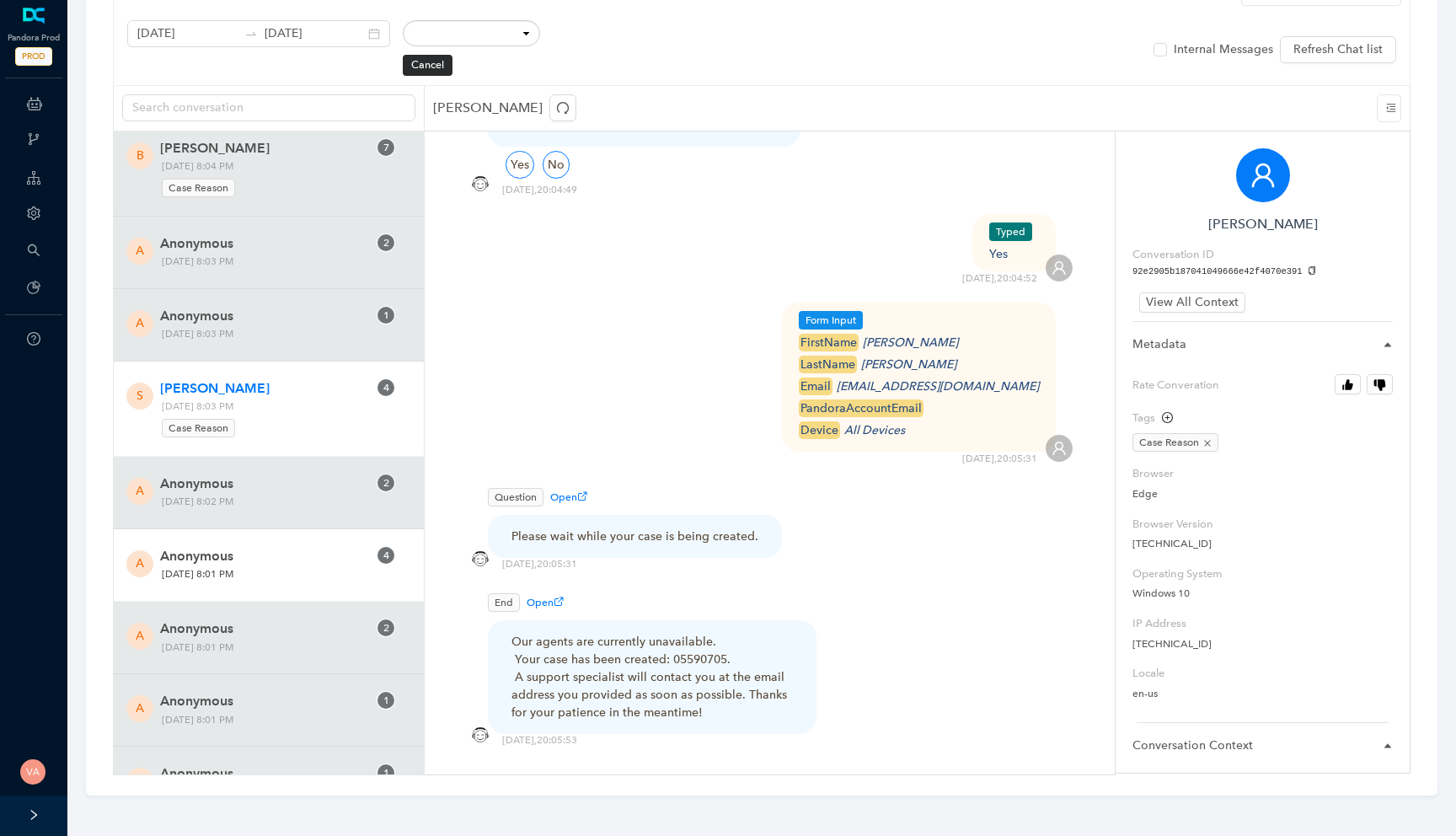
click at [247, 567] on span "Anonymous" at bounding box center [263, 556] width 207 height 20
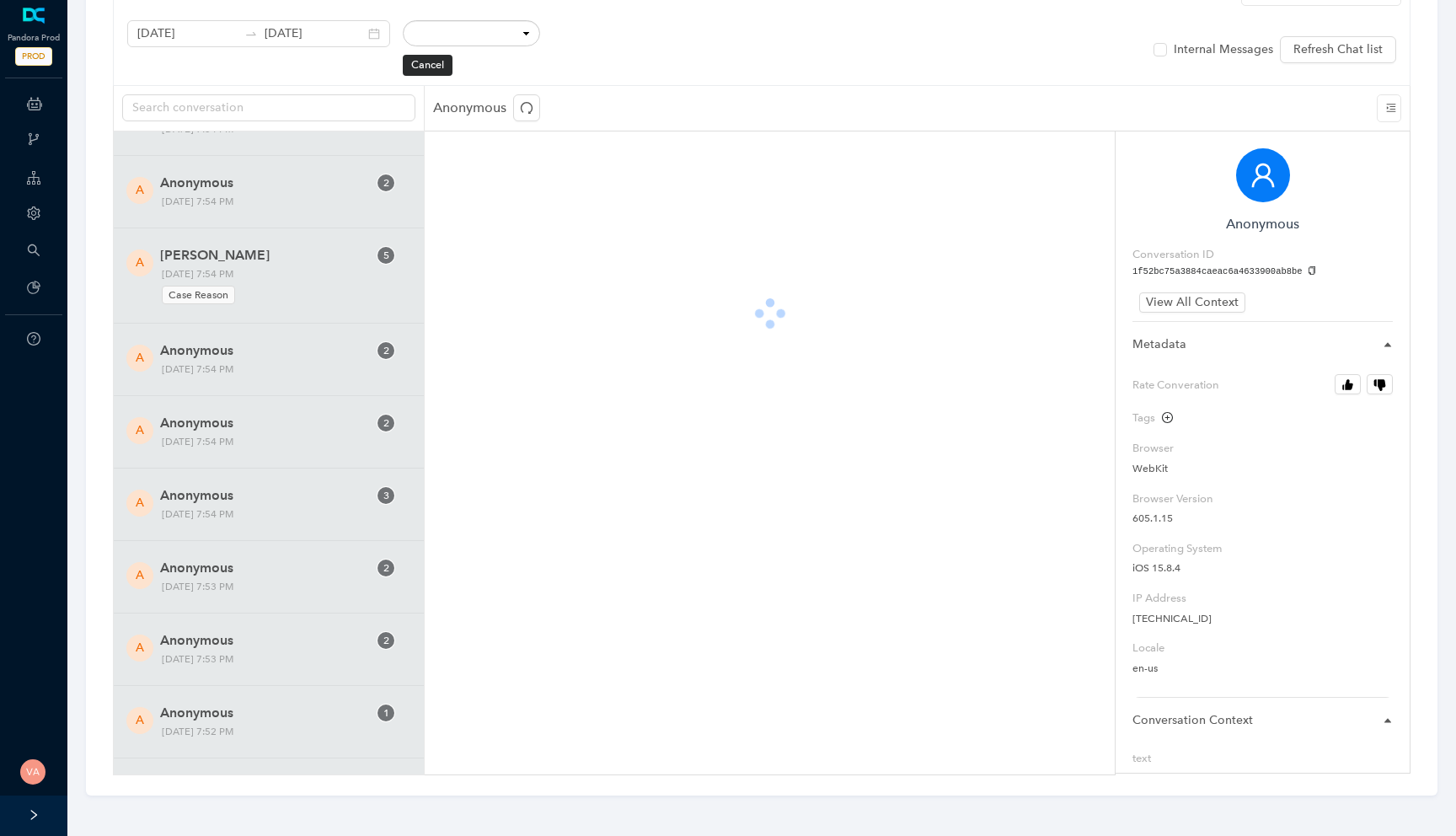
scroll to position [30912, 0]
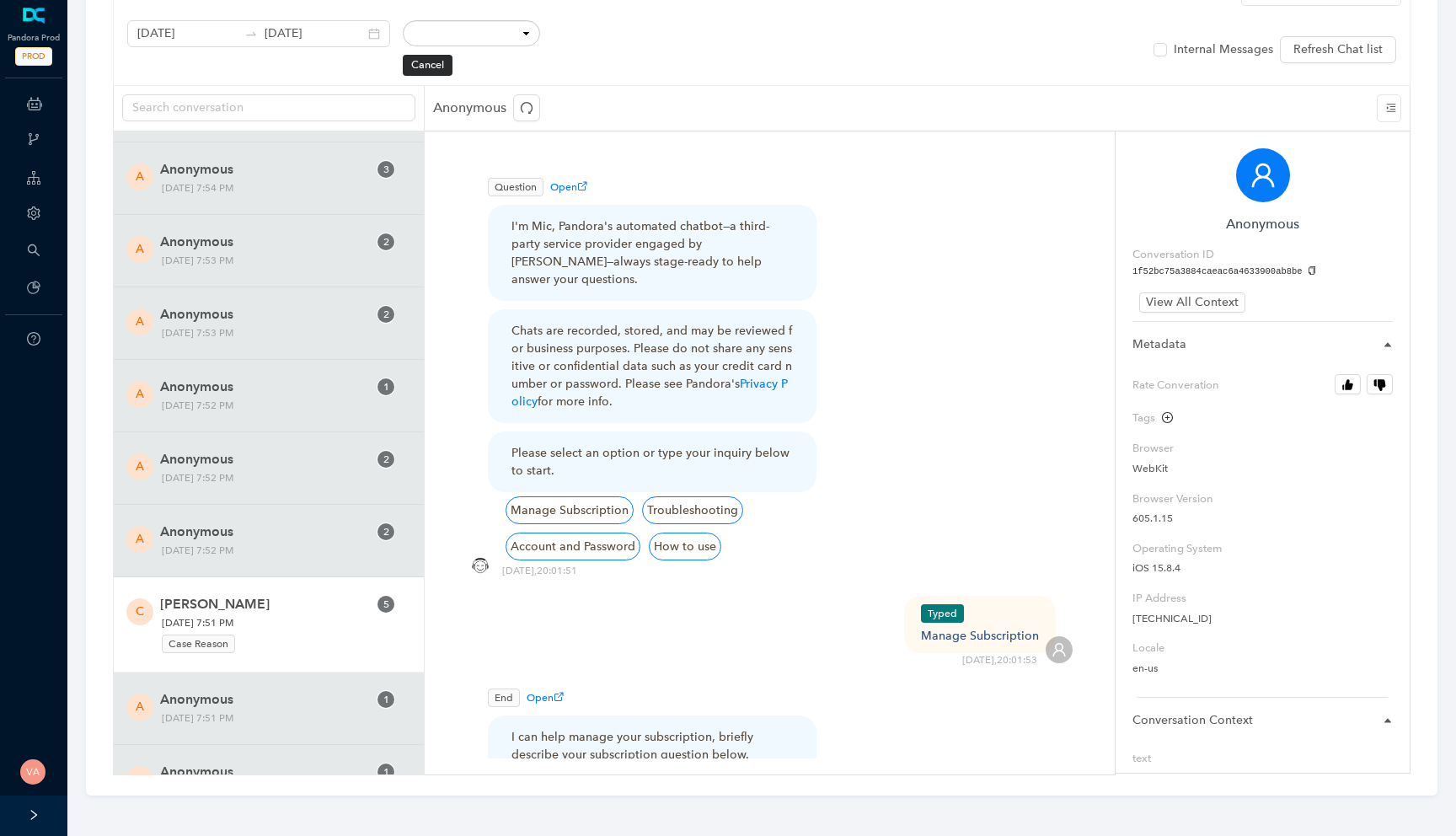
click at [269, 647] on span "Friday, October 10, 2025 7:51 PM Case Reason" at bounding box center [265, 635] width 218 height 40
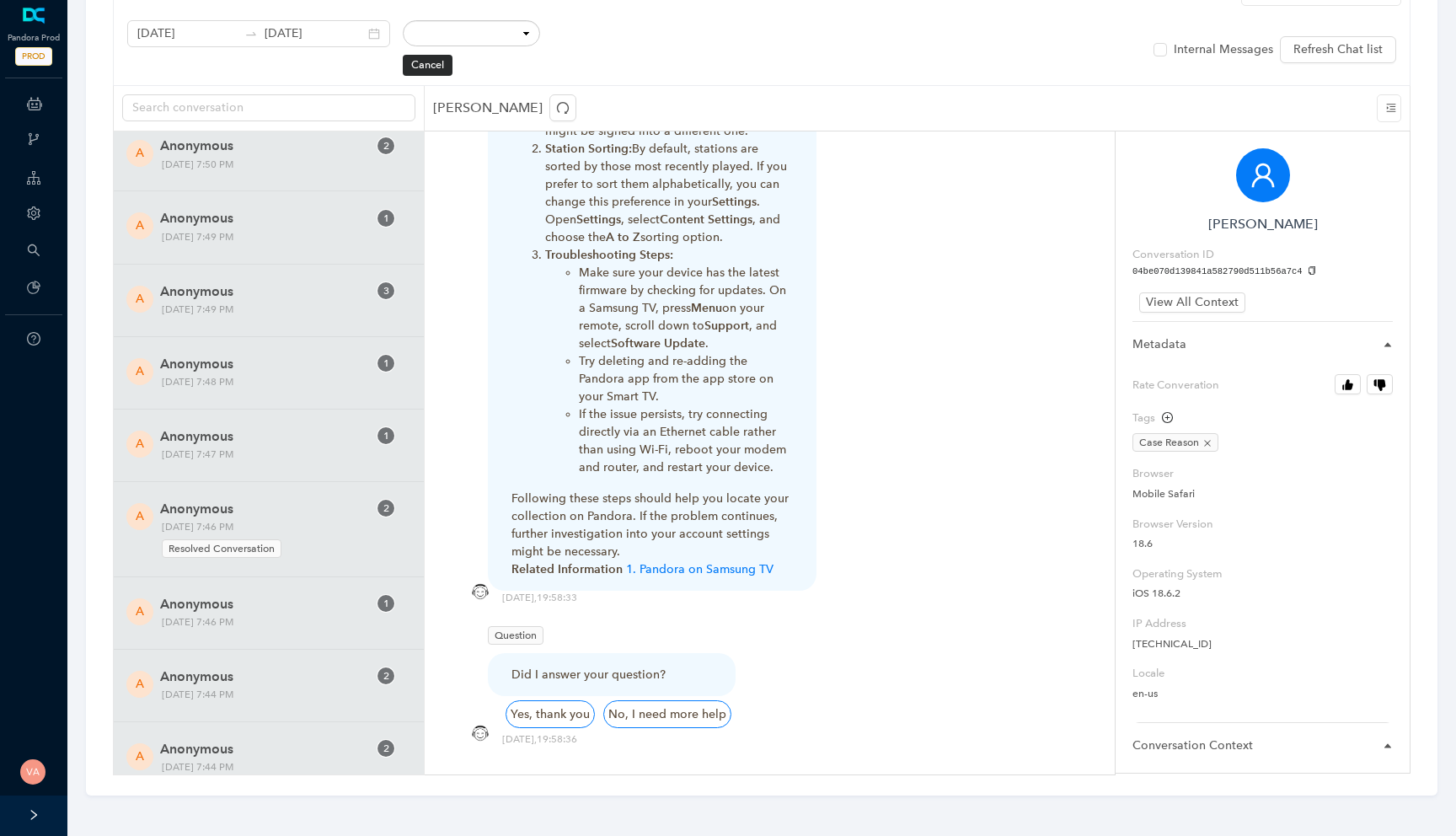
scroll to position [32036, 0]
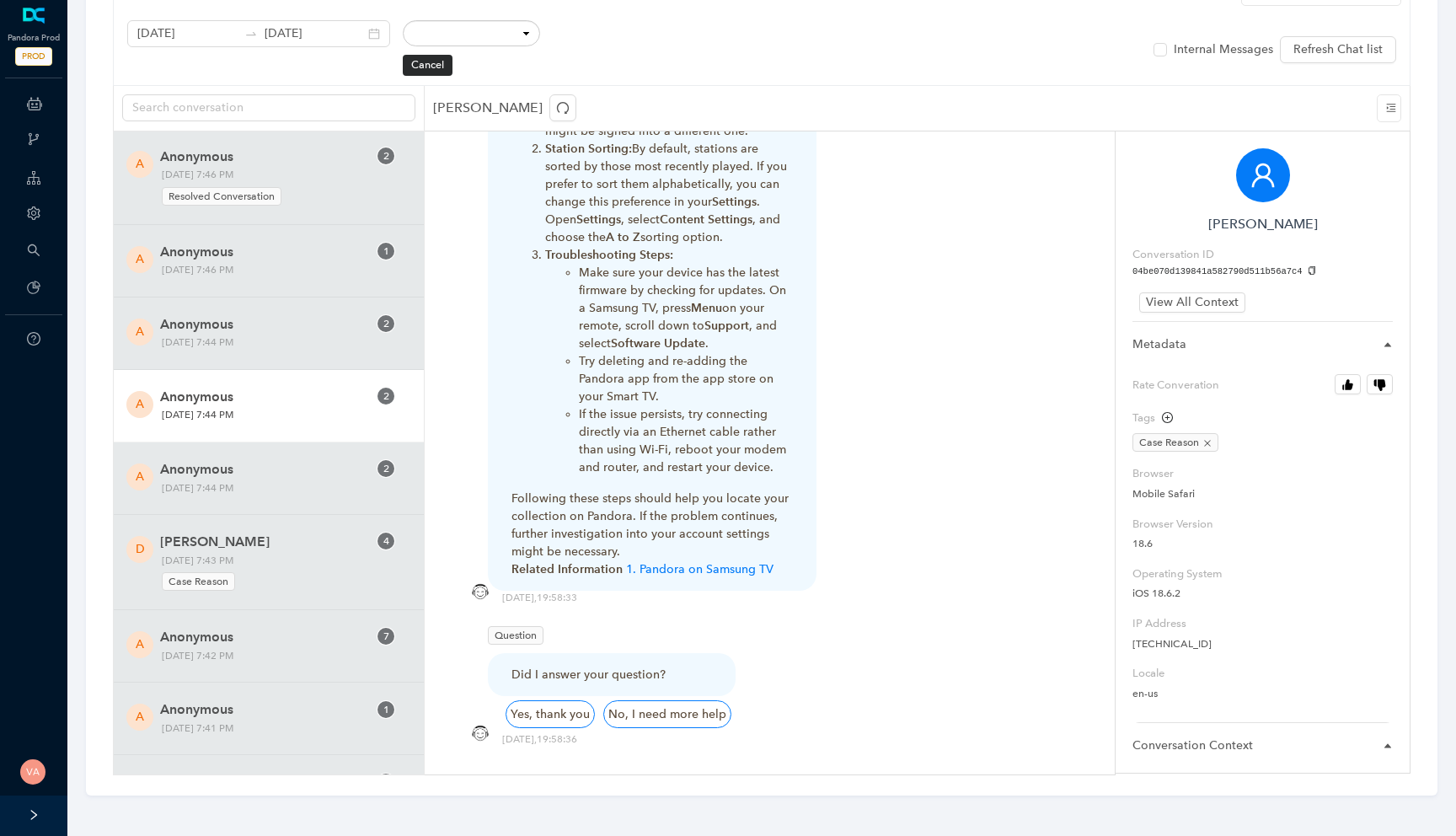
click at [288, 400] on div "A Anonymous 2 Friday, October 10, 2025 7:44 PM" at bounding box center [268, 406] width 310 height 73
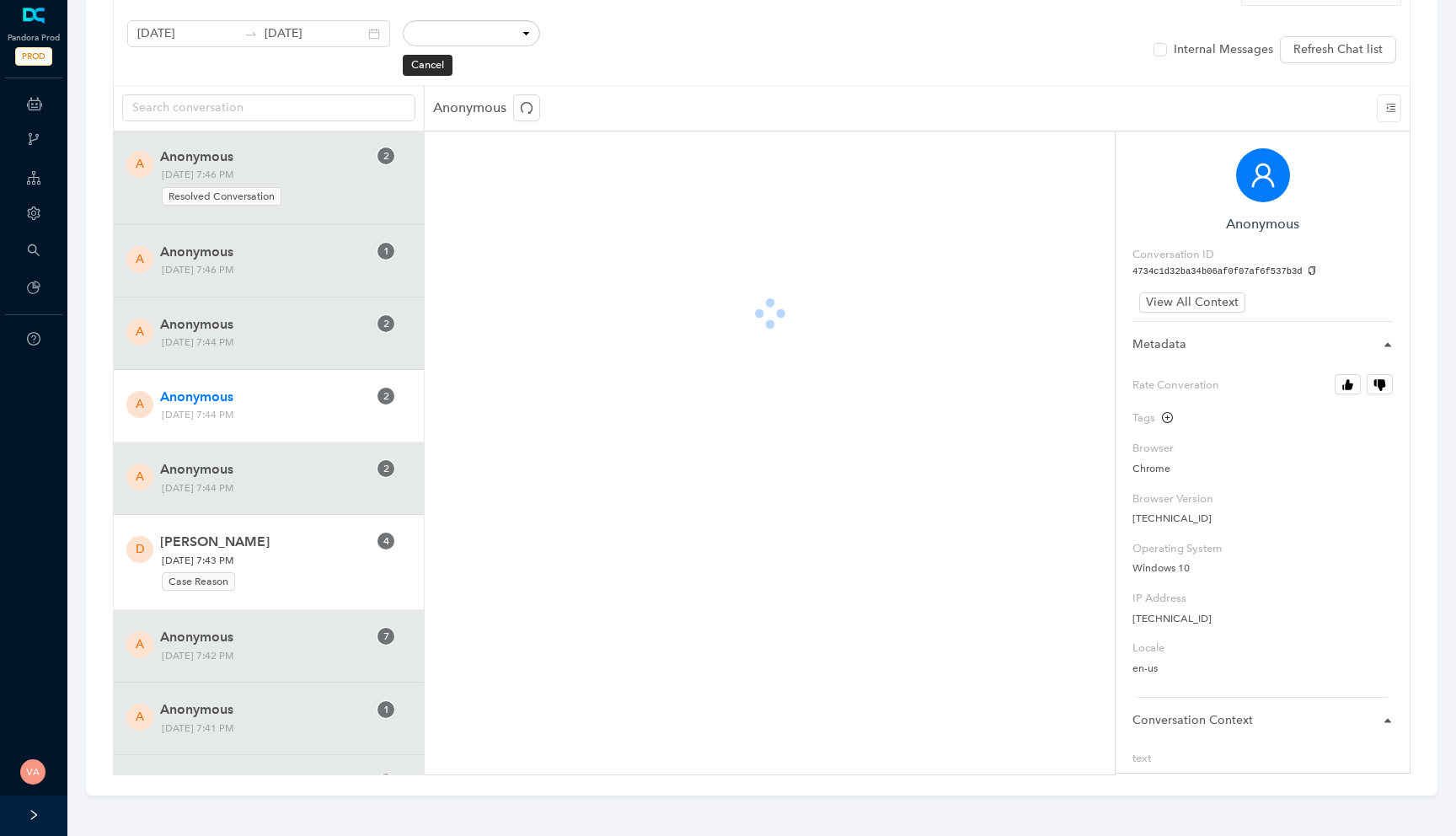
click at [262, 552] on span "David Fusco" at bounding box center [263, 542] width 207 height 20
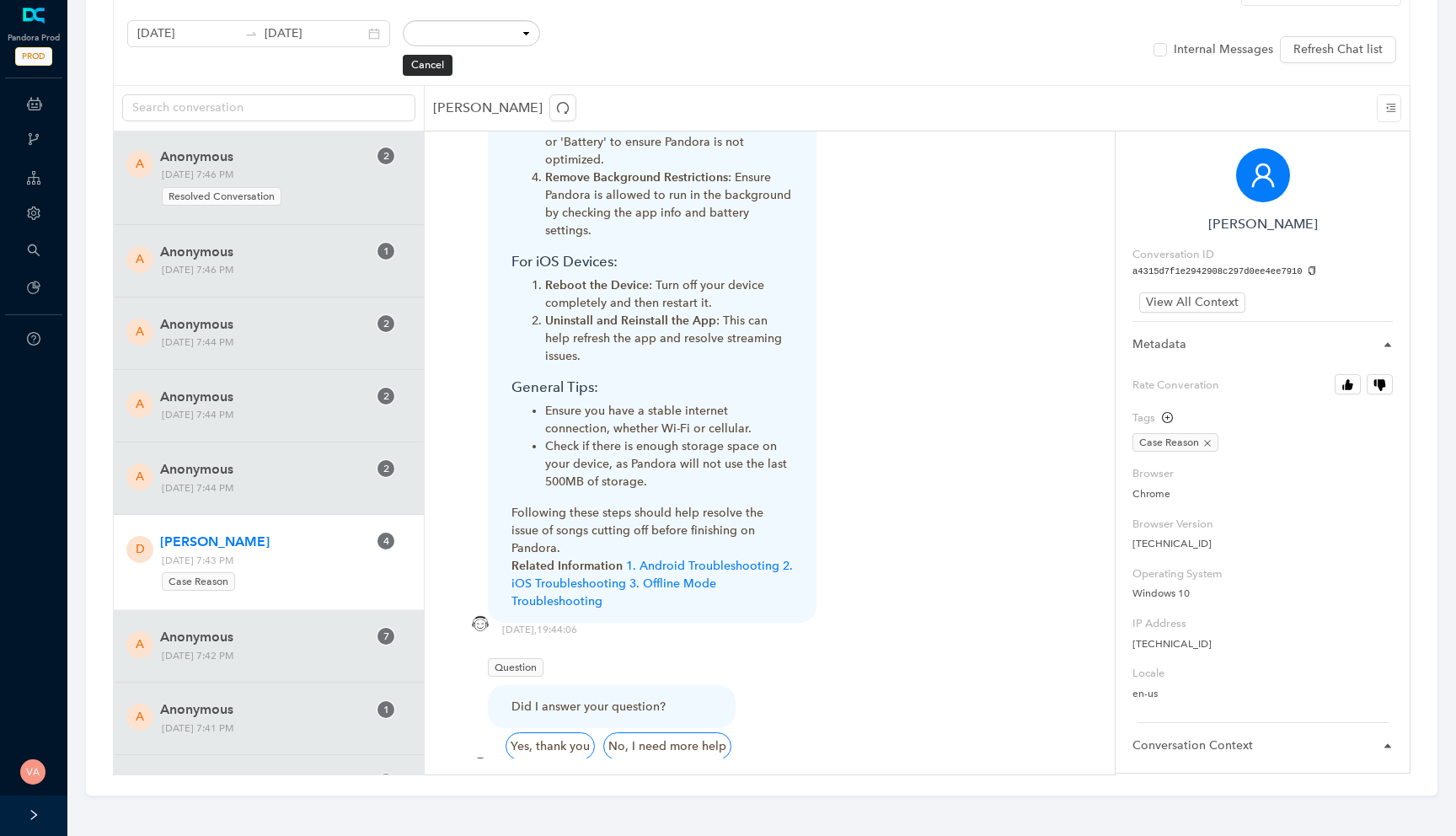
scroll to position [1696, 0]
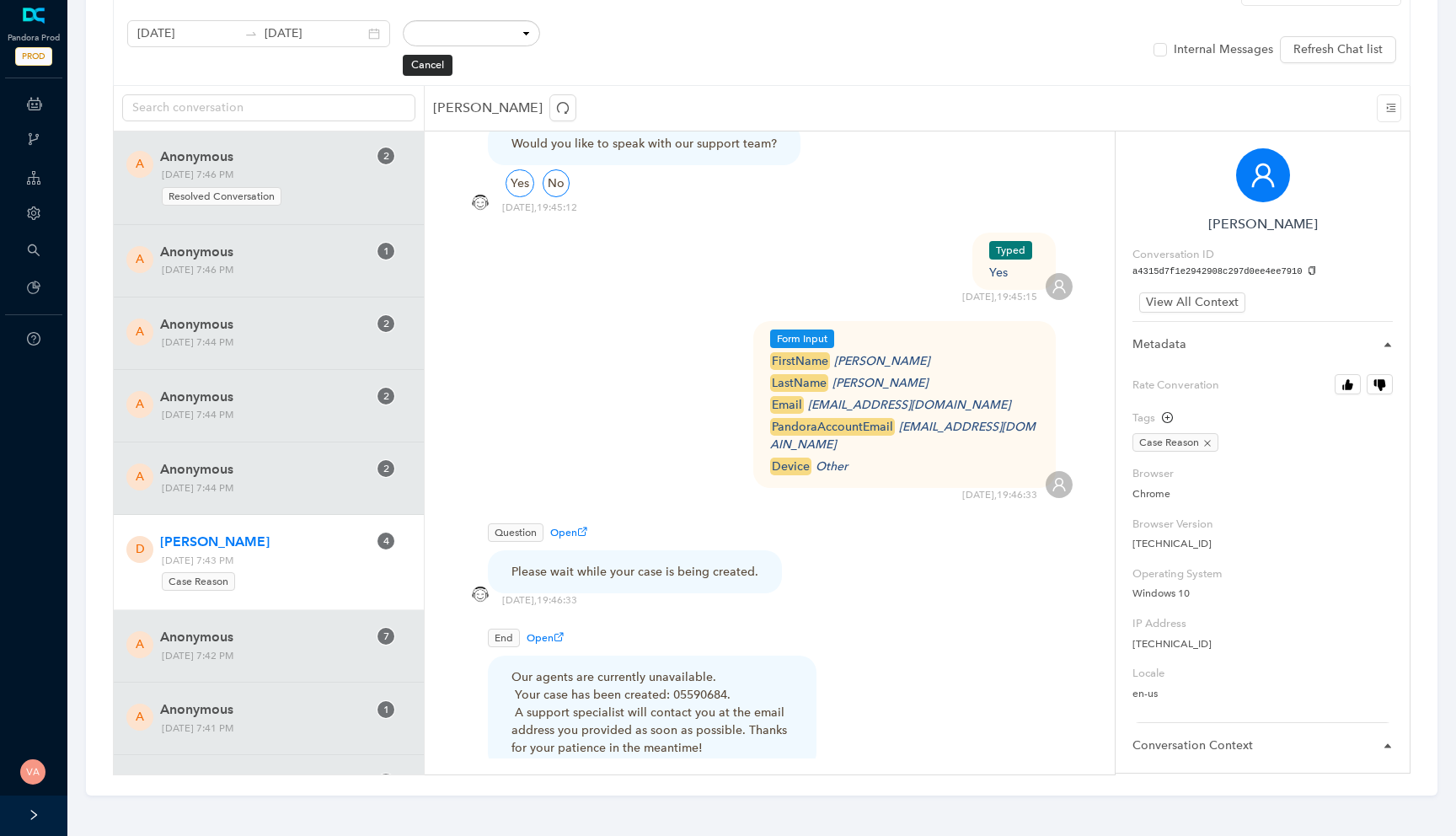
click at [561, 669] on div "Our agents are currently unavailable. Your case has been created: 05590684. A s…" at bounding box center [652, 713] width 281 height 88
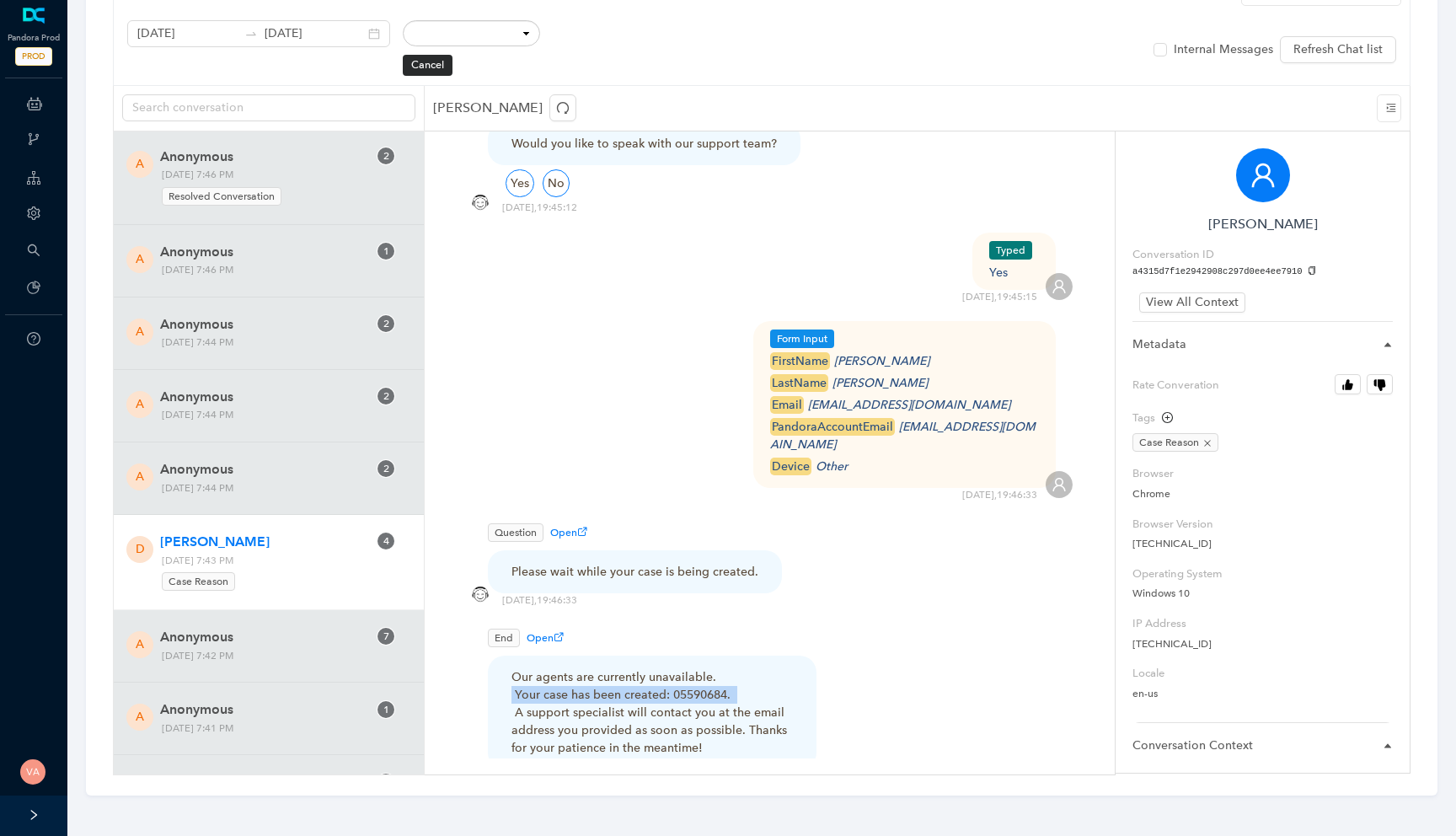
click at [561, 669] on div "Our agents are currently unavailable. Your case has been created: 05590684. A s…" at bounding box center [652, 713] width 281 height 88
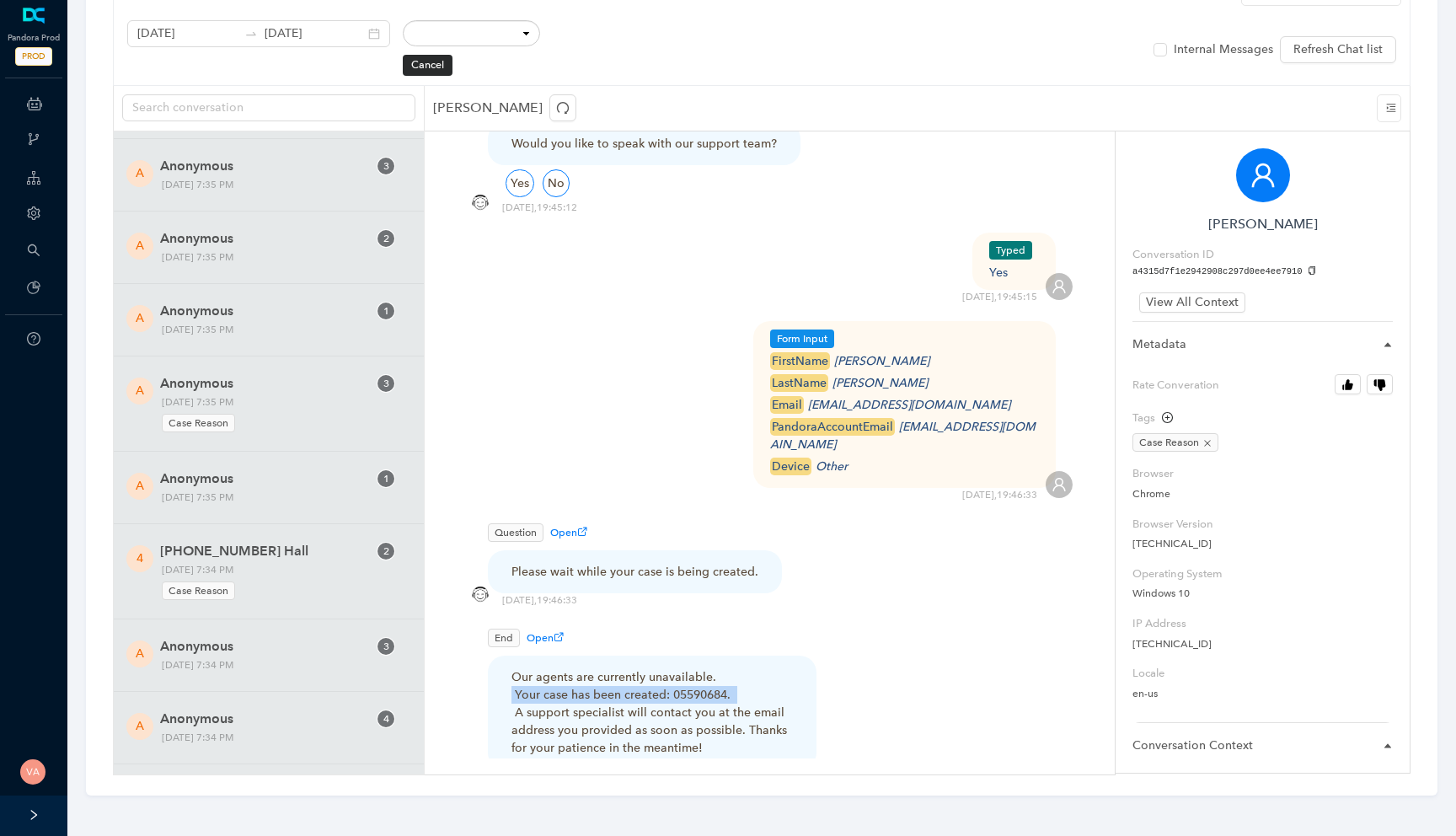
scroll to position [33159, 0]
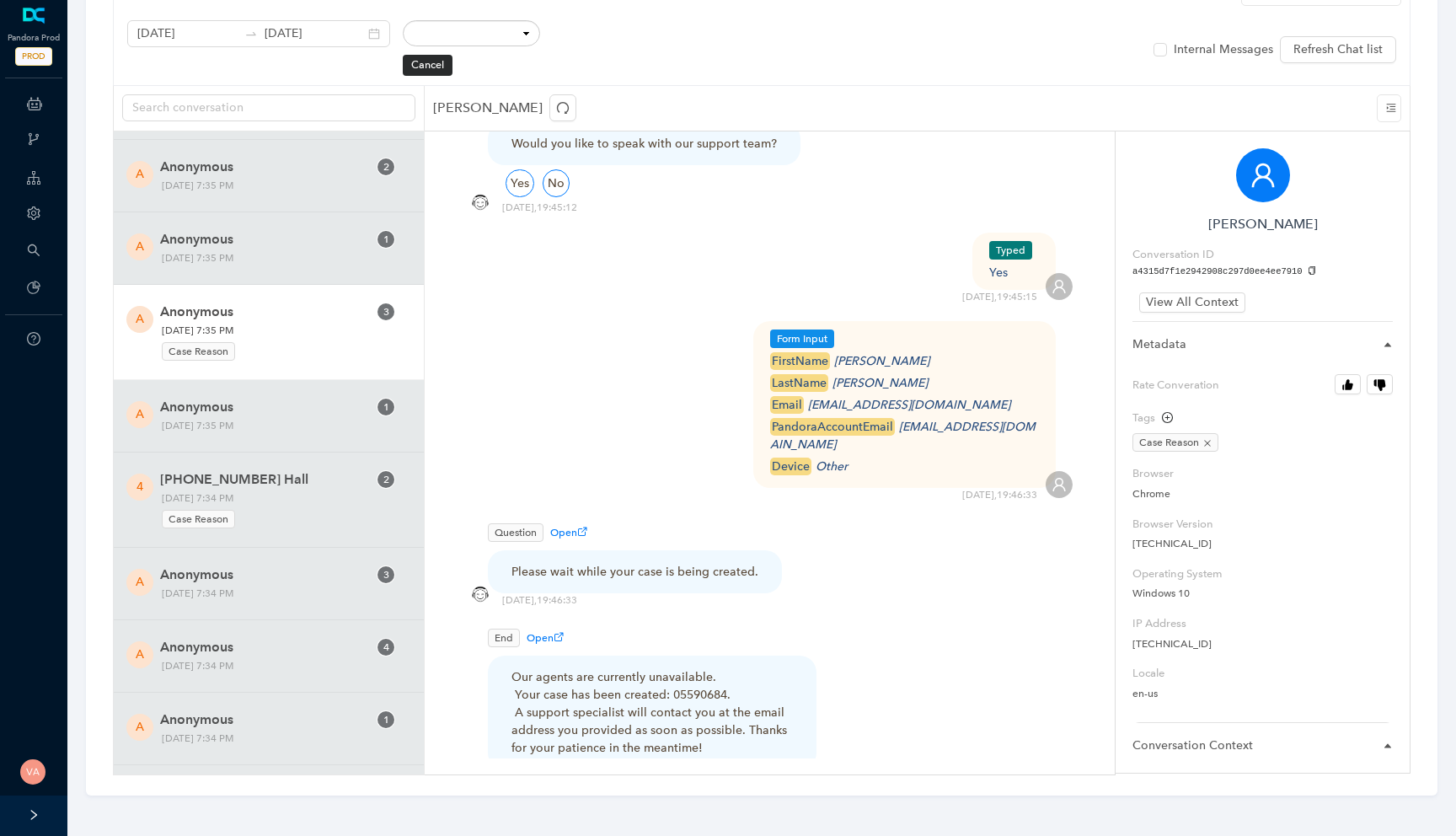
click at [272, 380] on div "A Anonymous 3 Friday, October 10, 2025 7:35 PM Case Reason" at bounding box center [268, 333] width 310 height 96
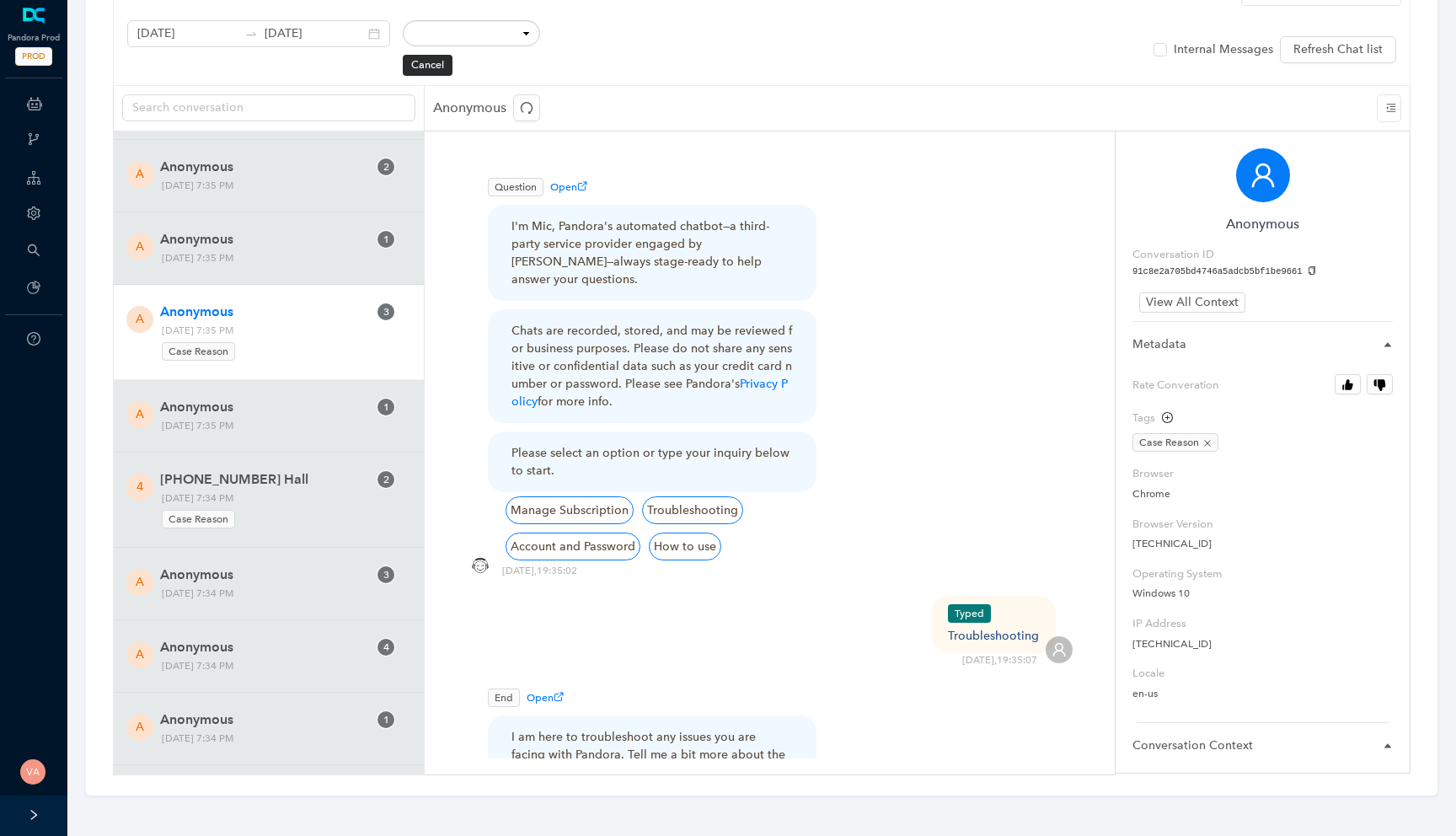
scroll to position [532, 0]
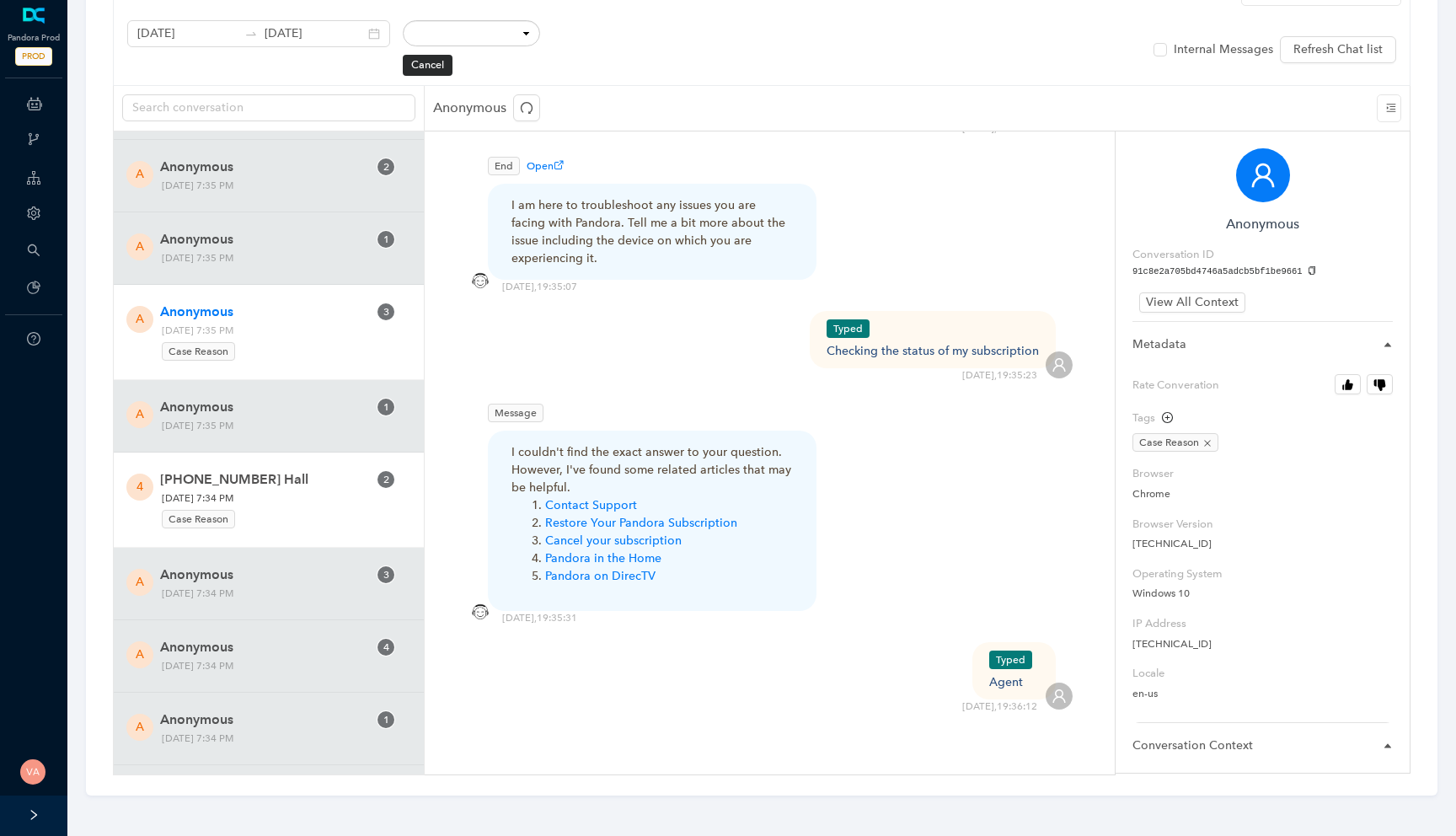
click at [310, 490] on span "435-229-1709 Hall" at bounding box center [263, 480] width 207 height 20
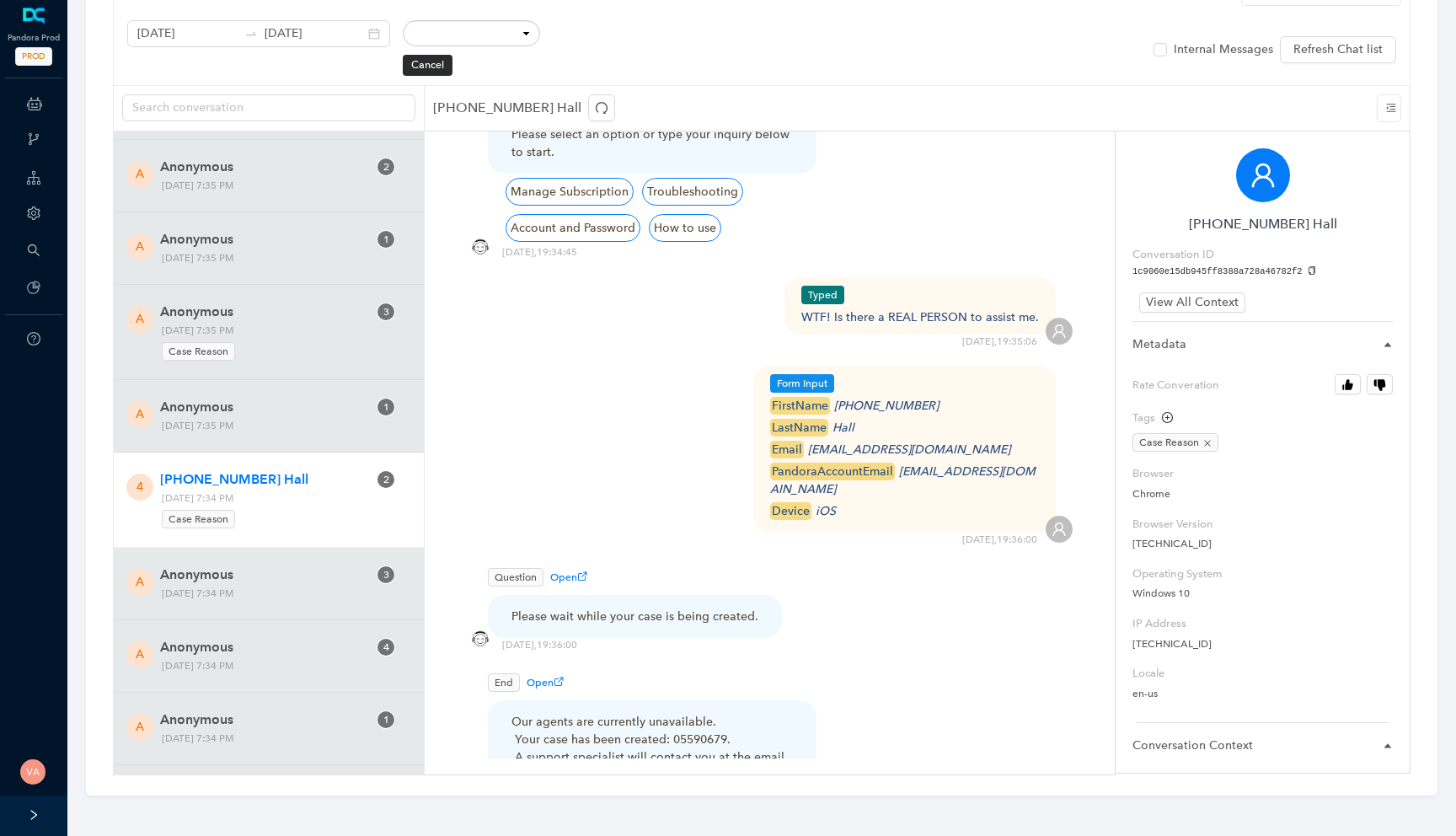
scroll to position [307, 0]
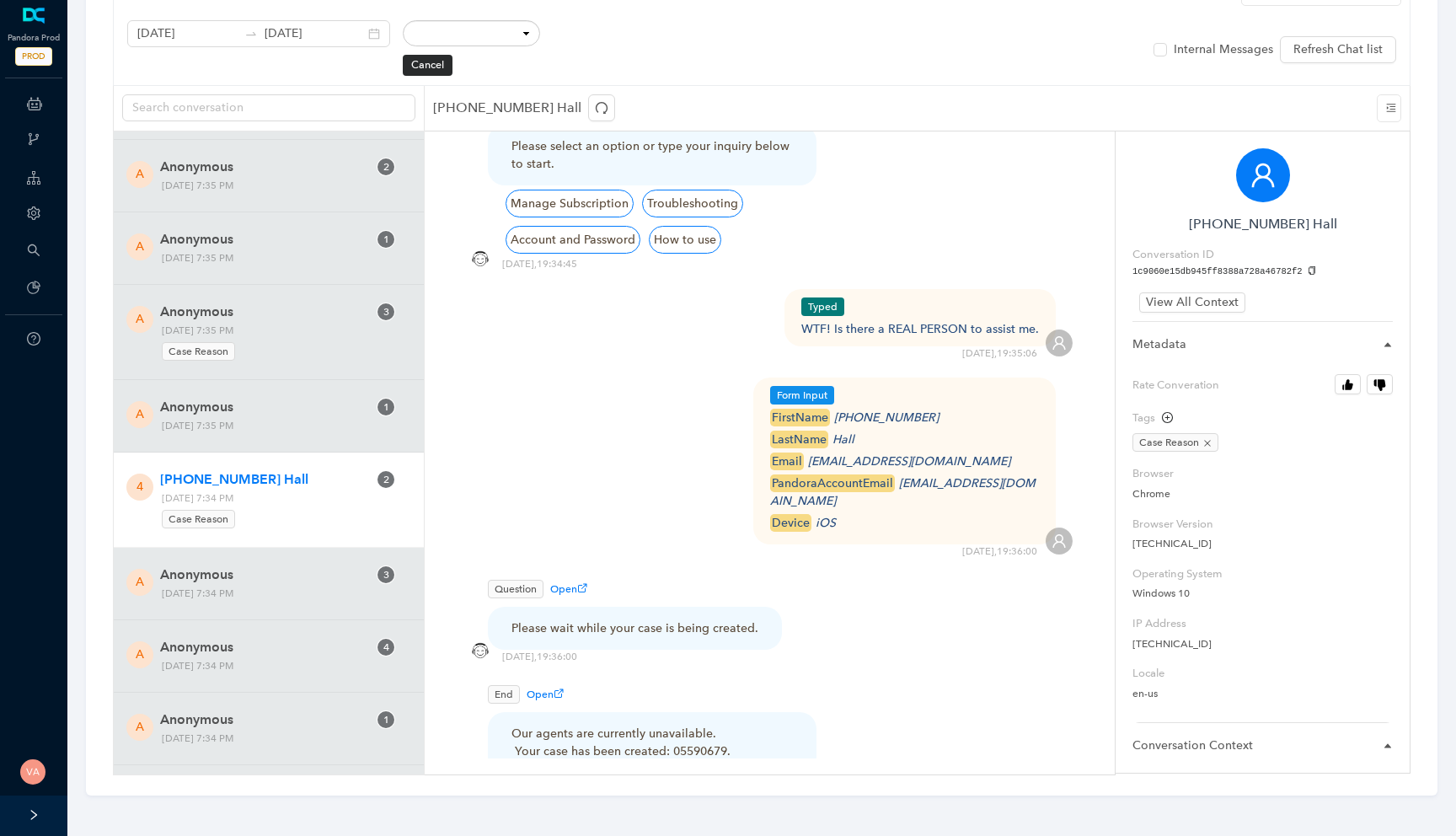
click at [936, 320] on div "WTF! Is there a REAL PERSON to assist me." at bounding box center [920, 328] width 237 height 17
click at [883, 320] on div "WTF! Is there a REAL PERSON to assist me." at bounding box center [920, 328] width 237 height 17
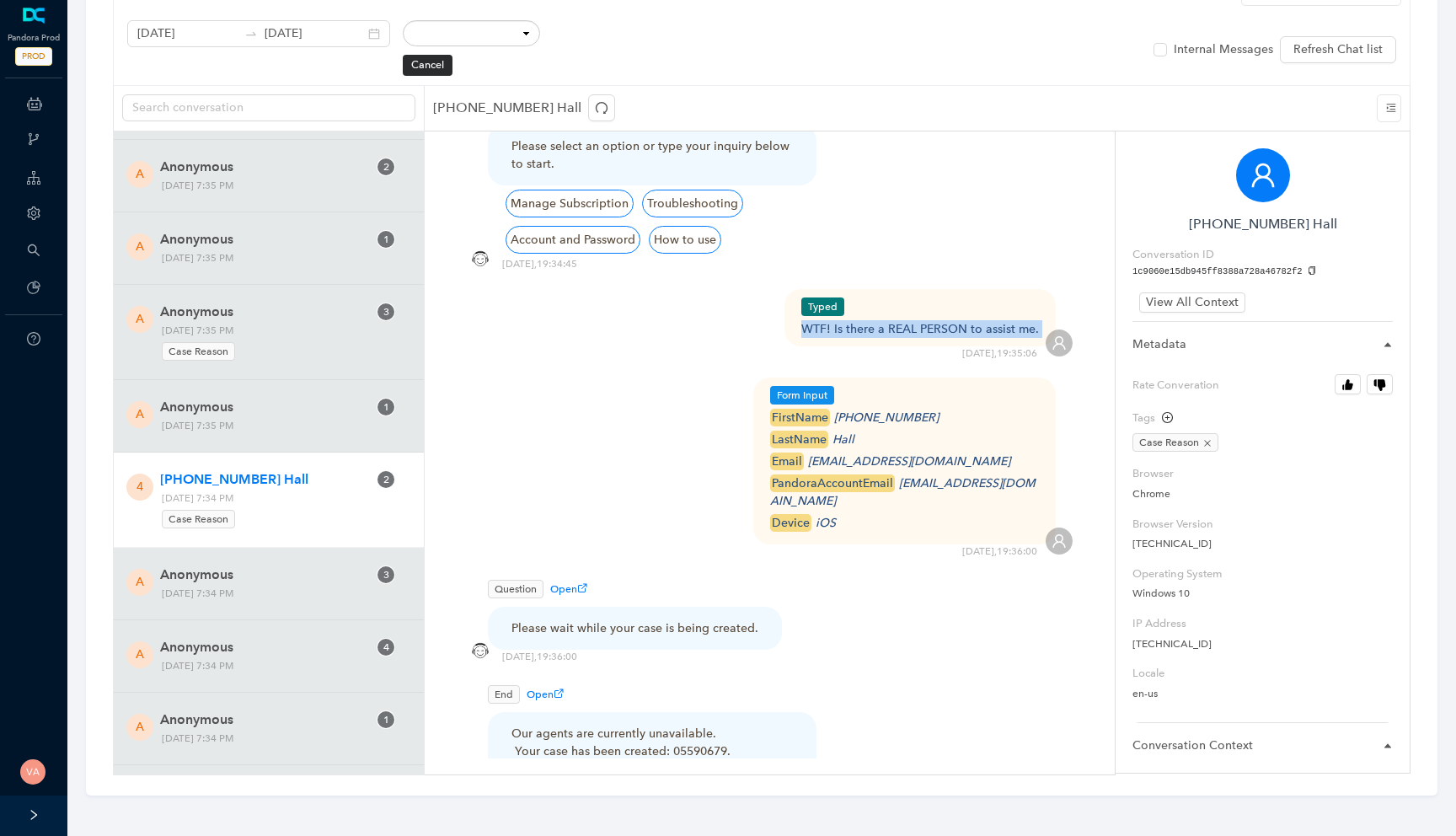
click at [883, 320] on div "WTF! Is there a REAL PERSON to assist me." at bounding box center [920, 328] width 237 height 17
click at [882, 320] on div "WTF! Is there a REAL PERSON to assist me." at bounding box center [920, 328] width 237 height 17
click at [889, 320] on div "WTF! Is there a REAL PERSON to assist me." at bounding box center [920, 328] width 237 height 17
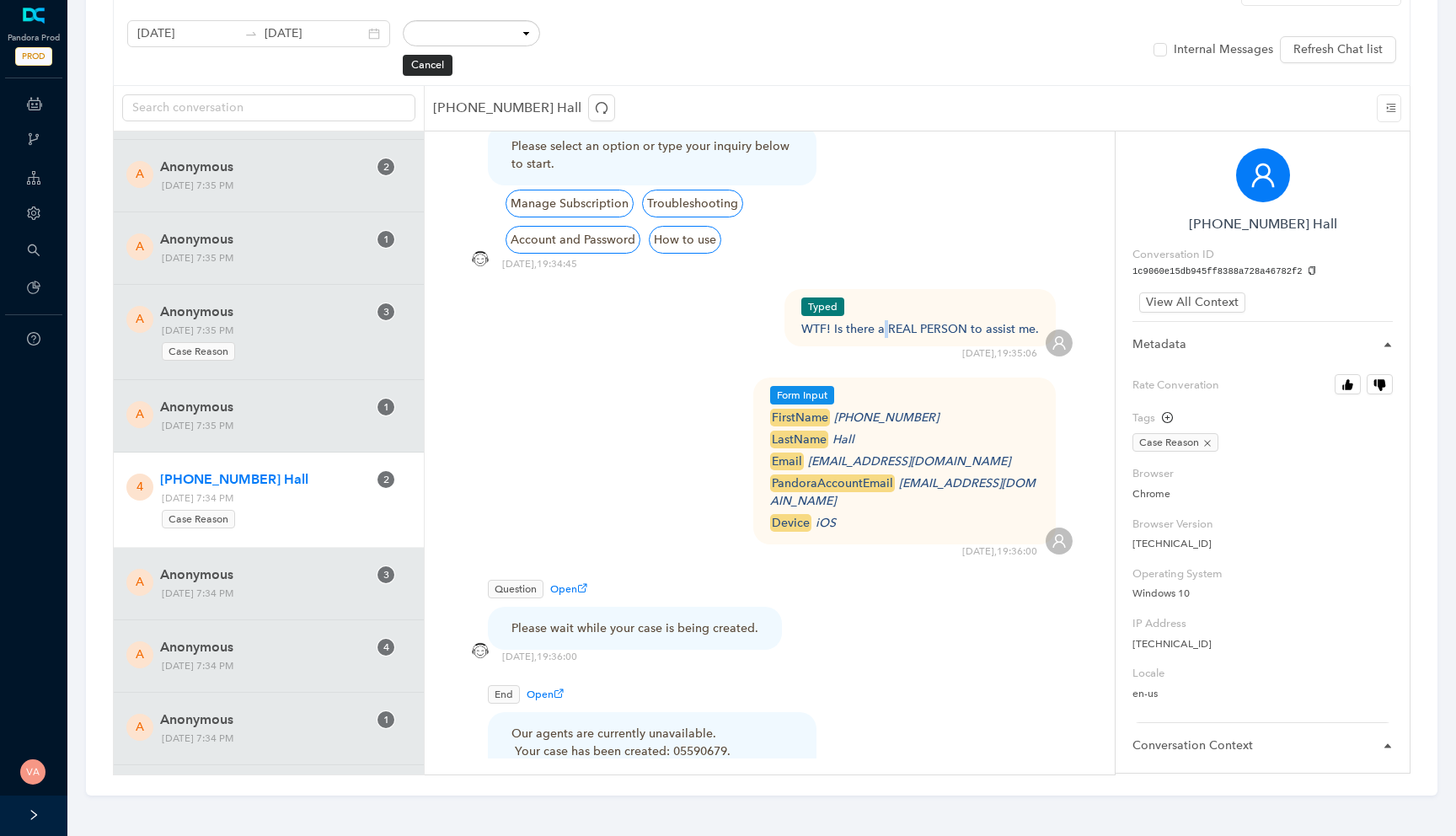
click at [889, 320] on div "WTF! Is there a REAL PERSON to assist me." at bounding box center [920, 328] width 237 height 17
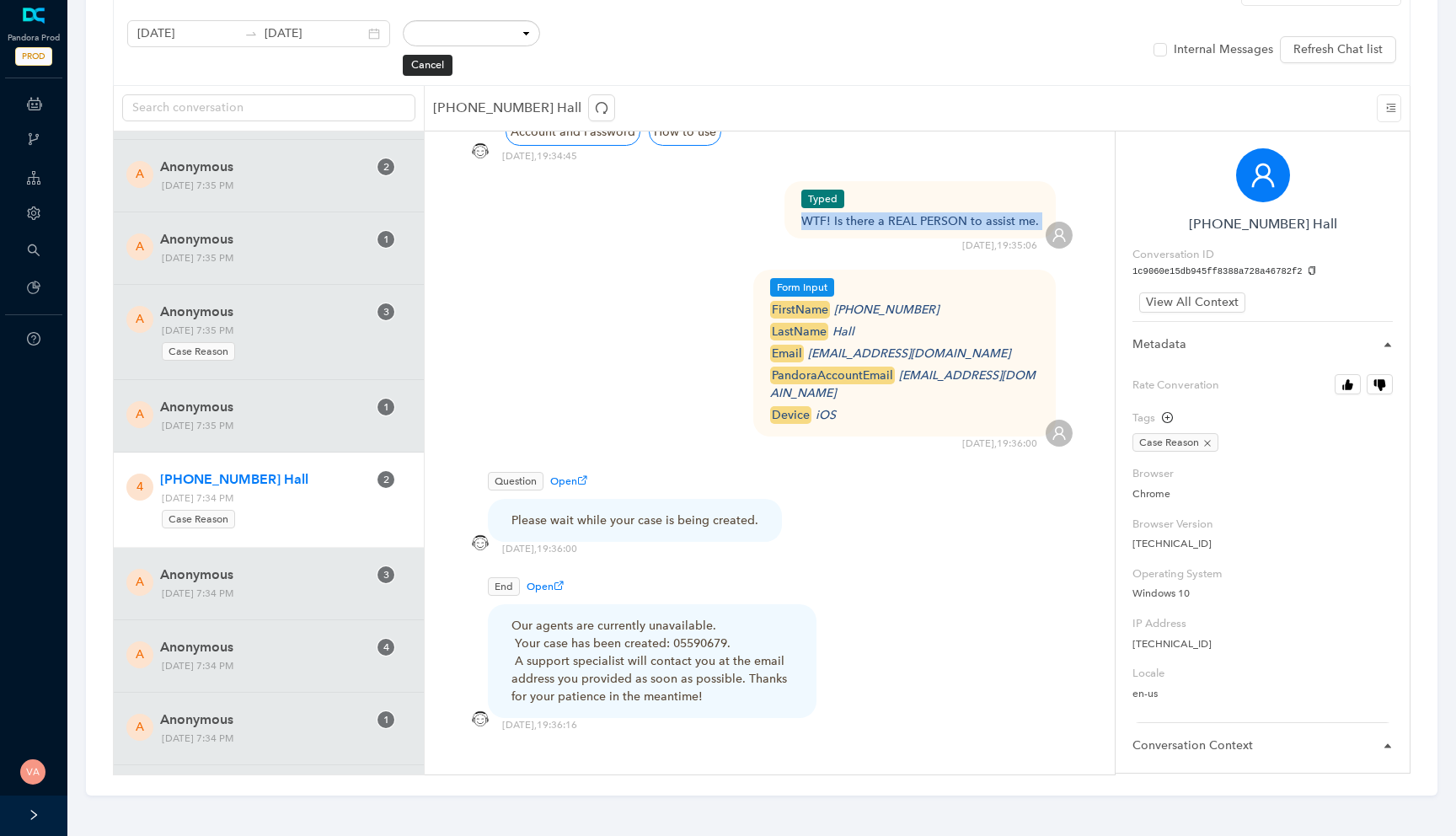
scroll to position [227, 0]
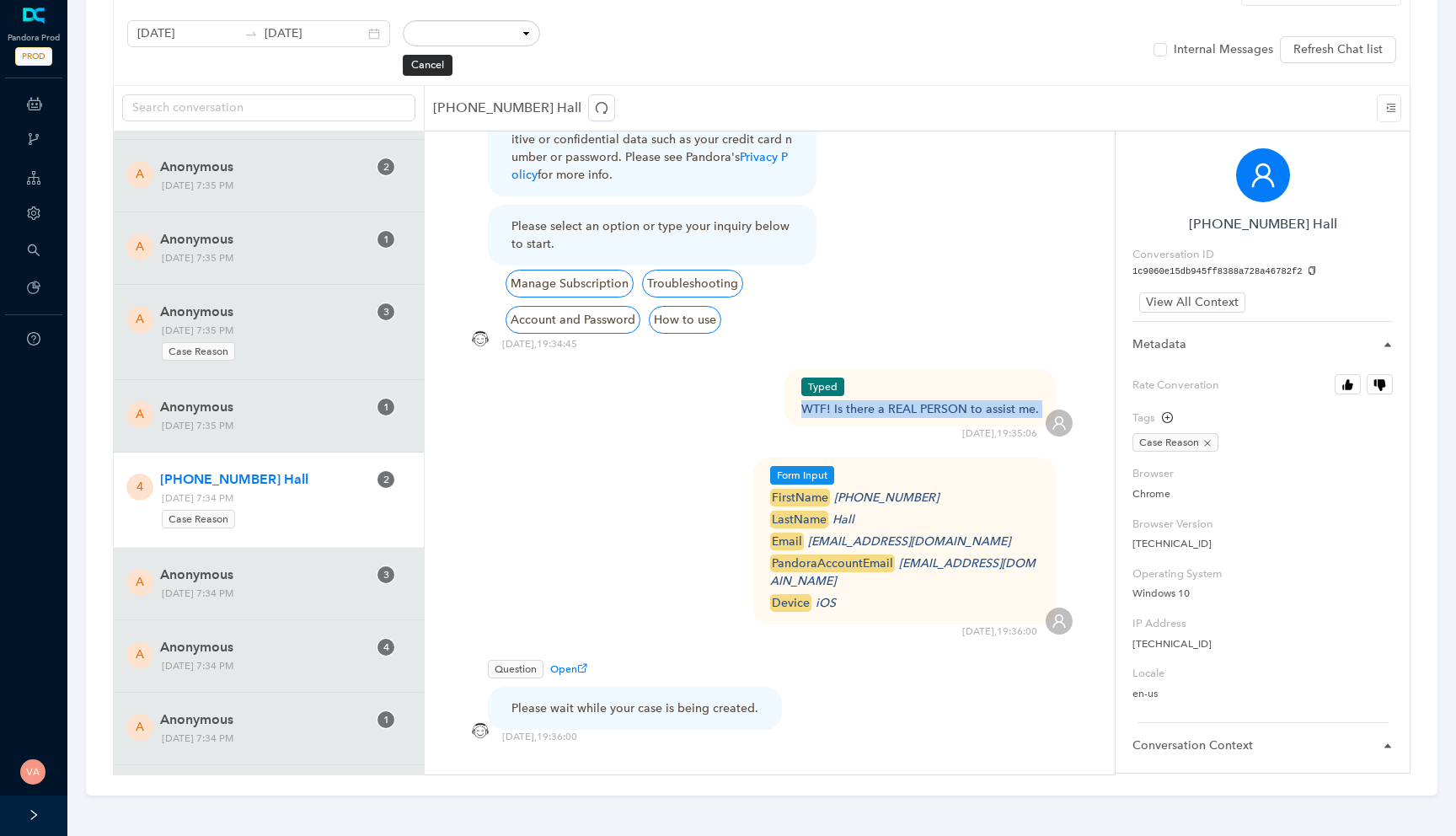
click at [867, 400] on div "WTF! Is there a REAL PERSON to assist me." at bounding box center [920, 408] width 237 height 17
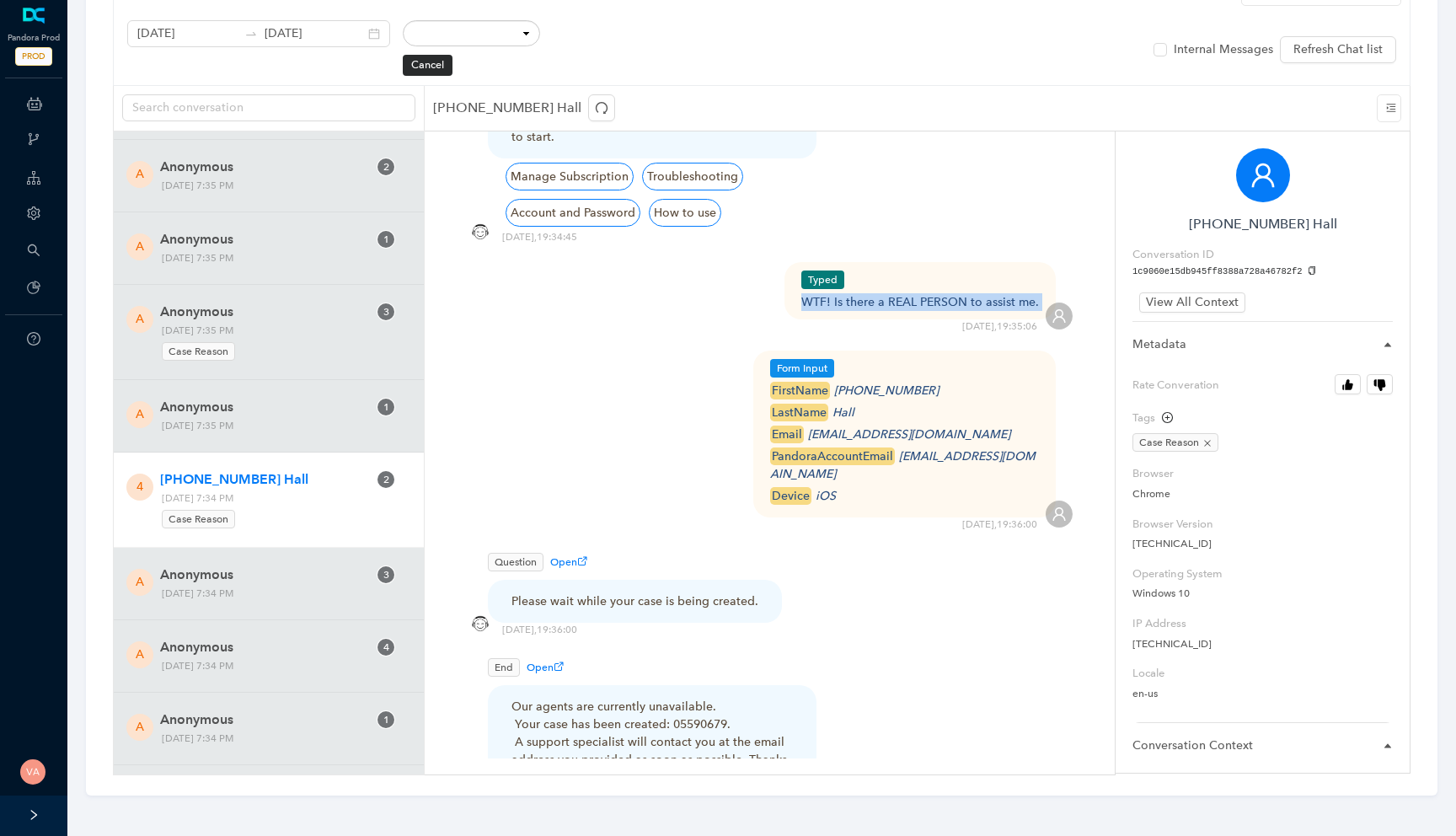
scroll to position [399, 0]
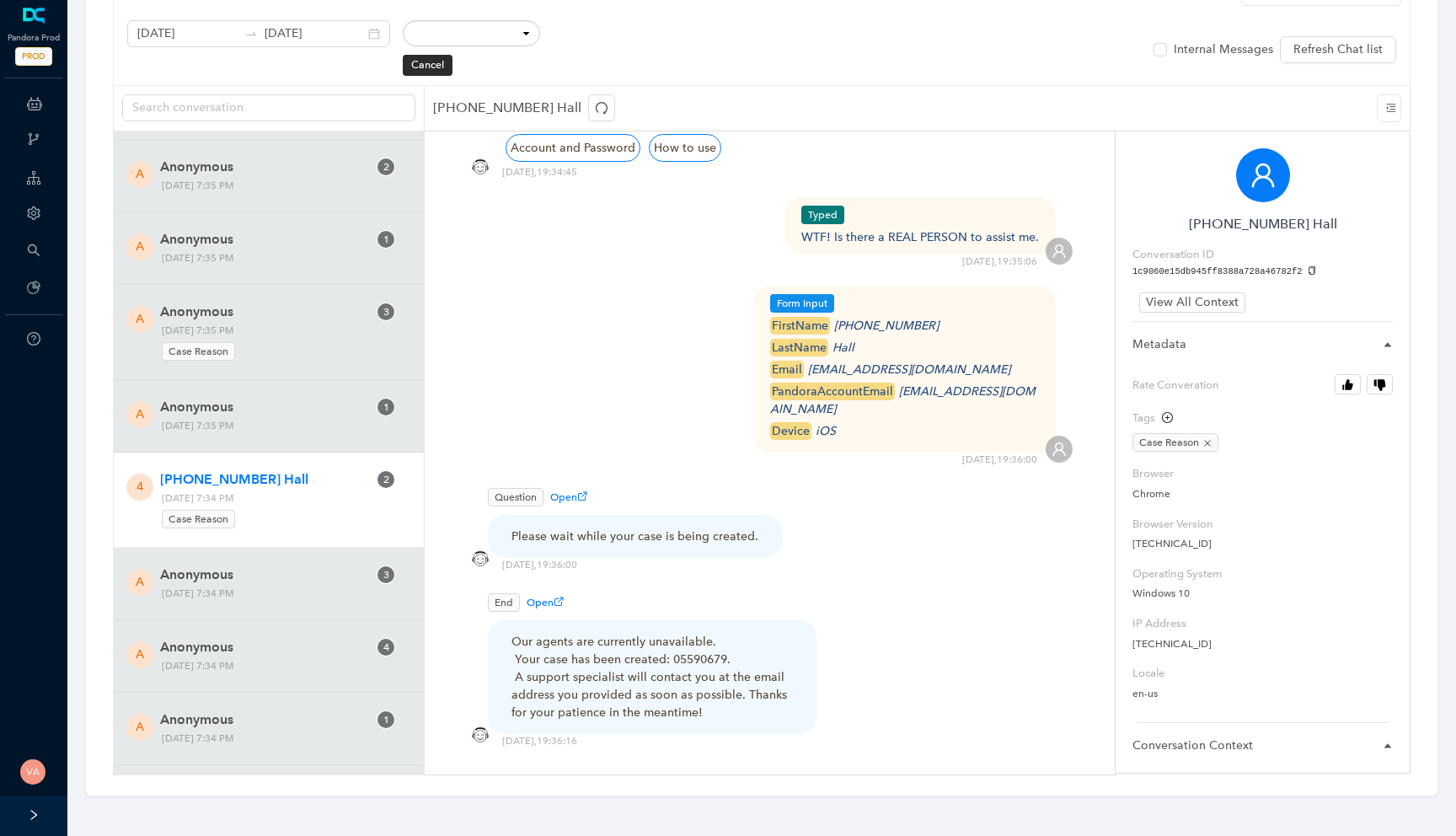
click at [823, 510] on div "Question Open Please wait while your case is being created." at bounding box center [769, 514] width 606 height 62
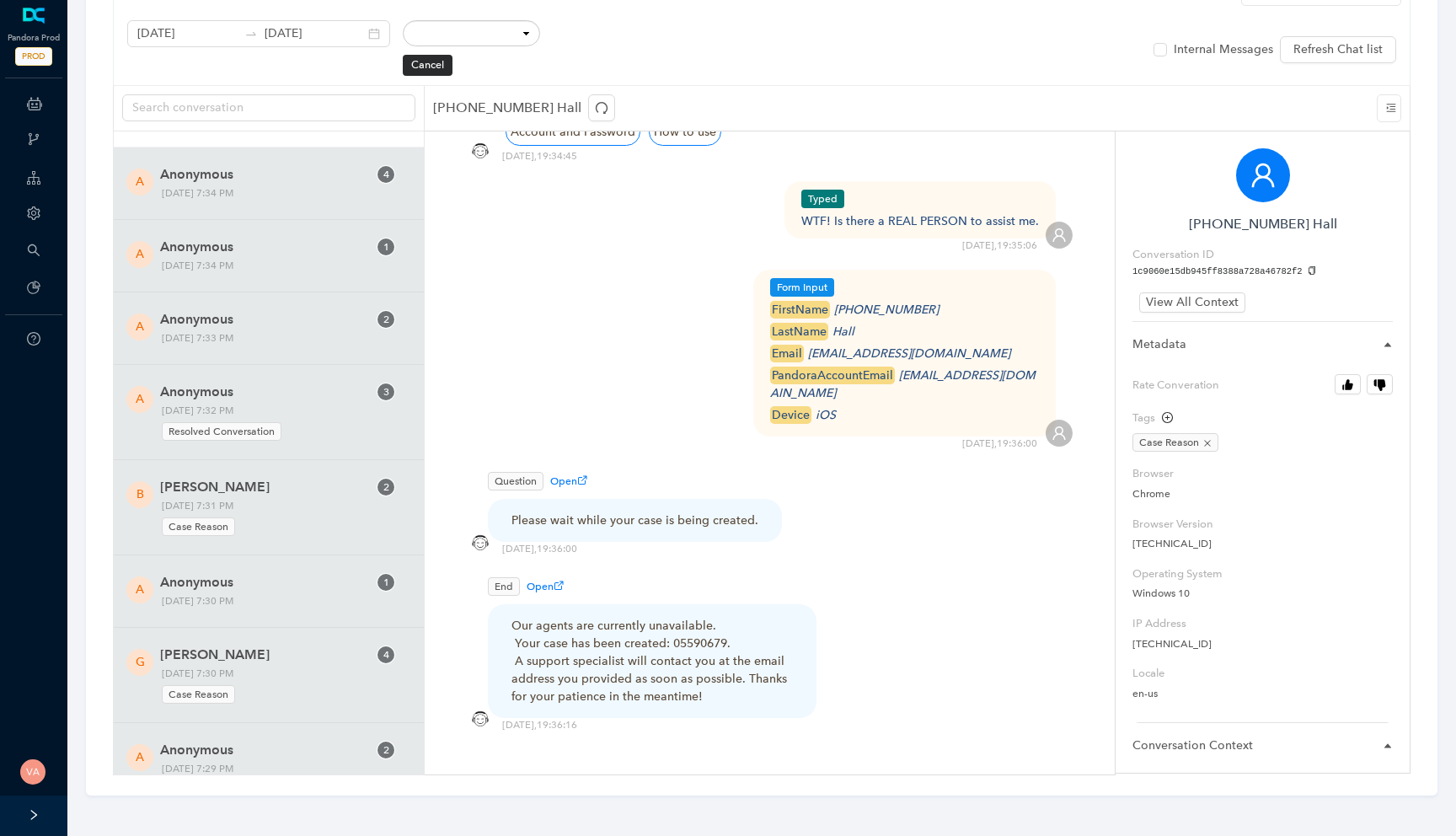
scroll to position [33686, 0]
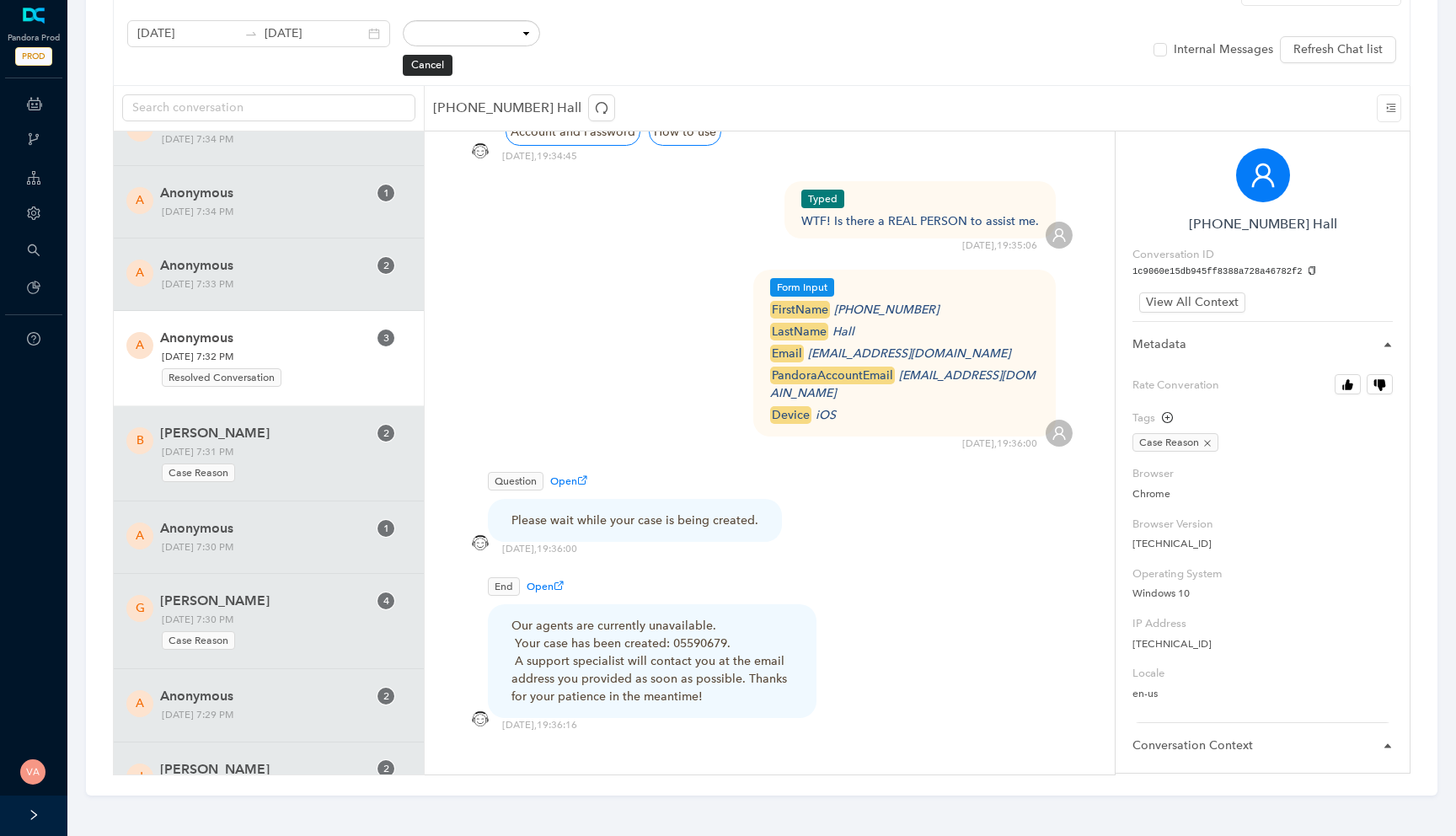
click at [342, 349] on span "Anonymous" at bounding box center [263, 338] width 207 height 20
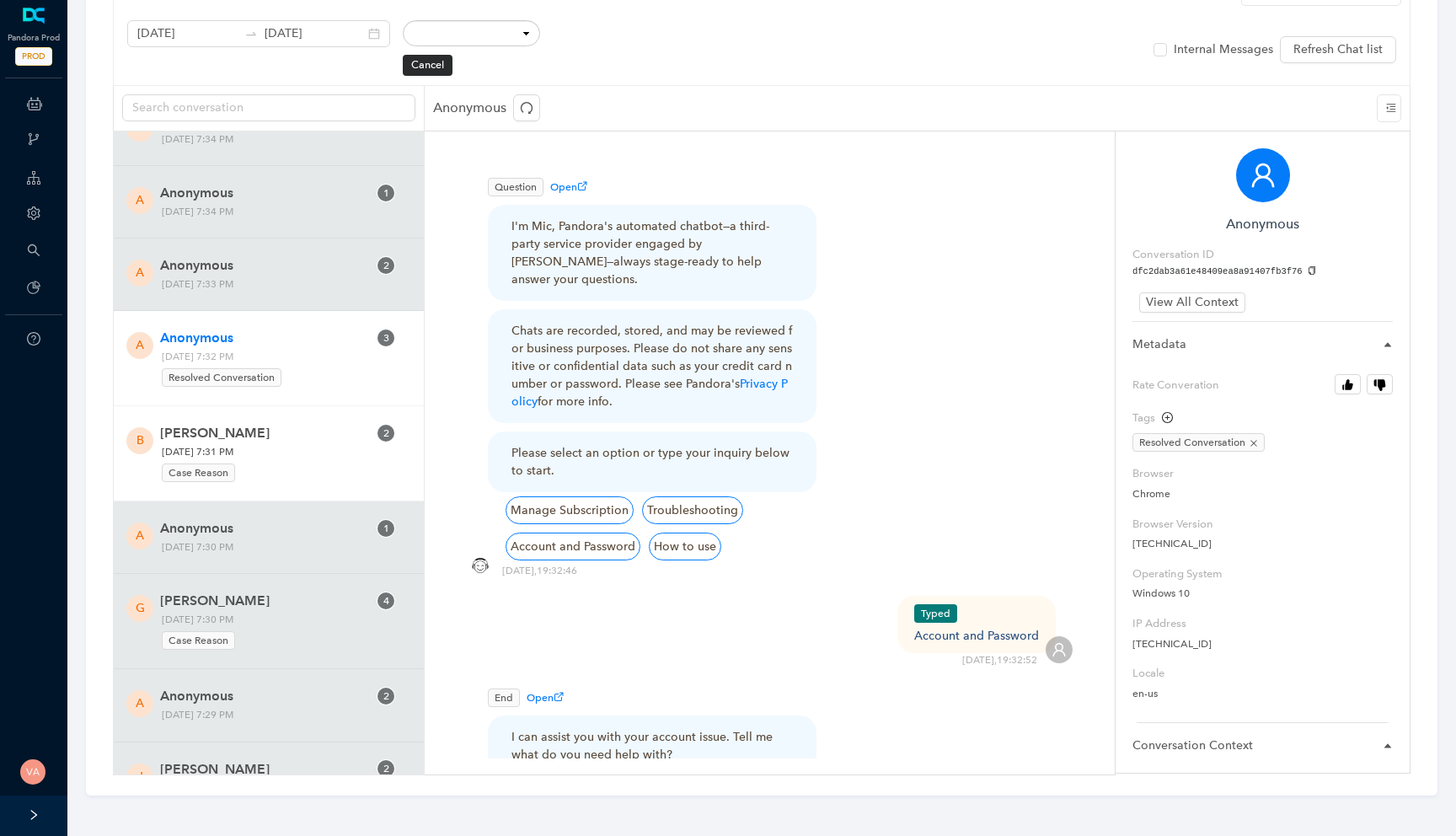
click at [306, 482] on div "Case Reason" at bounding box center [265, 471] width 207 height 23
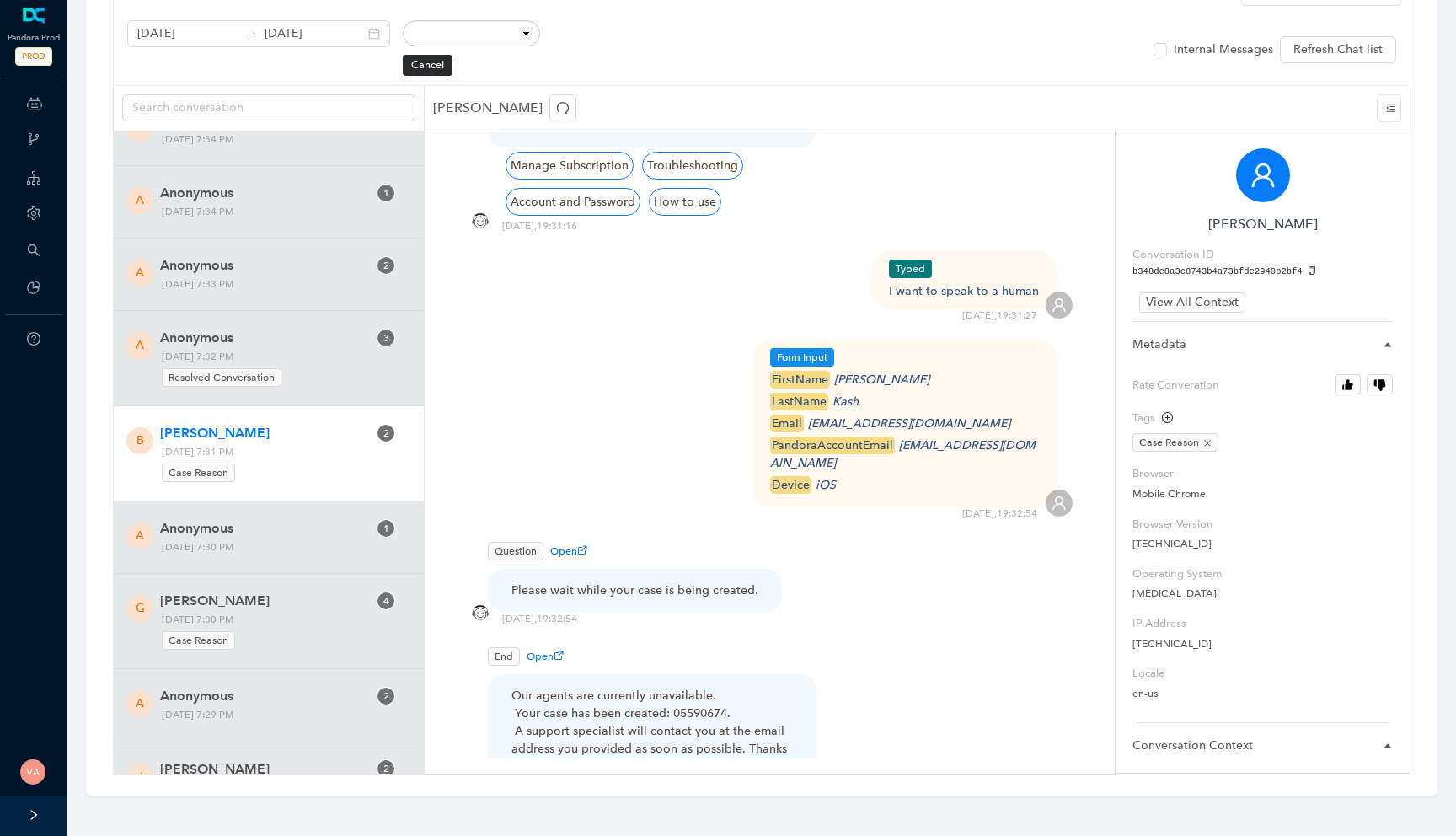
scroll to position [415, 0]
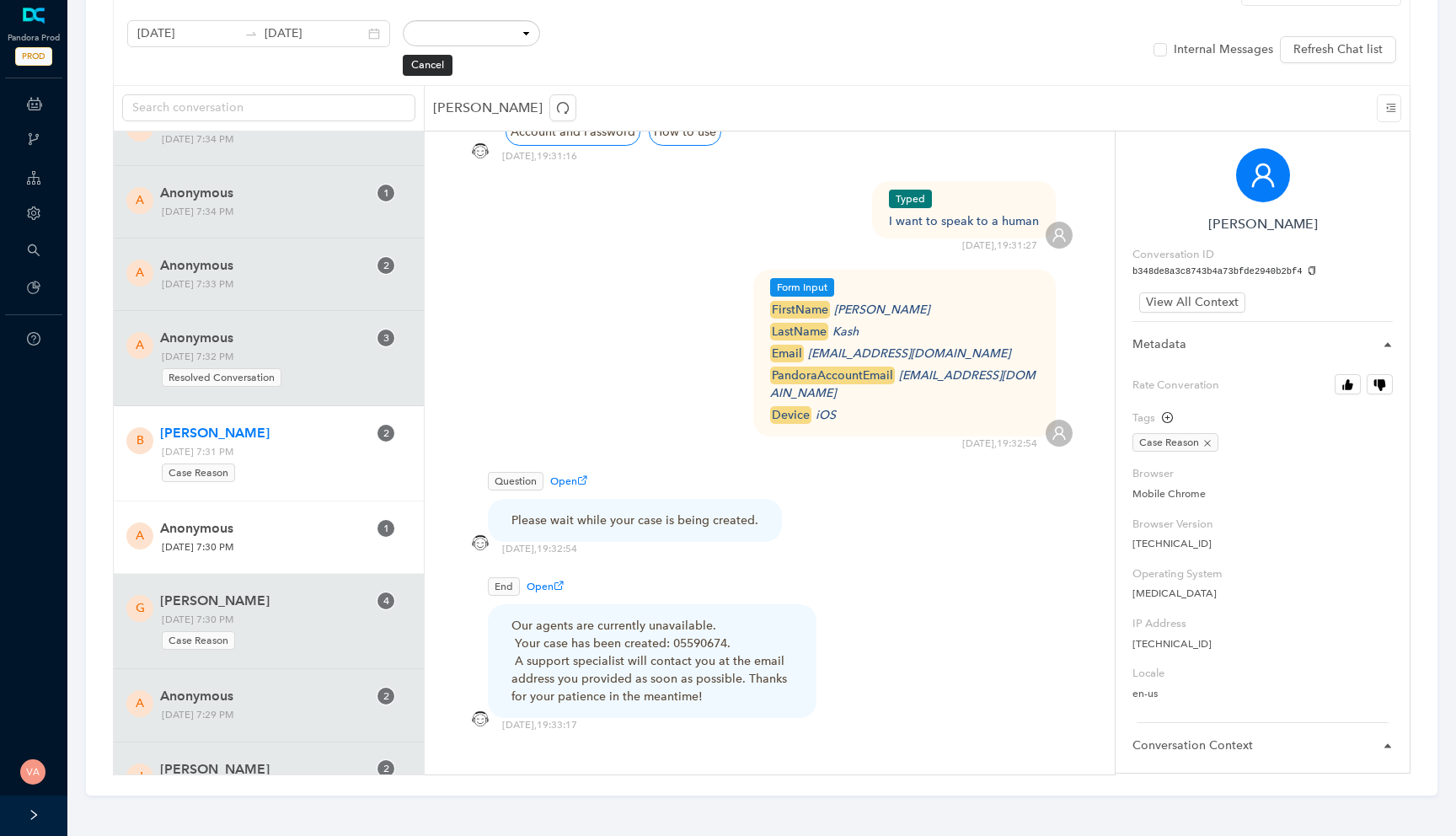
click at [282, 556] on span "Friday, October 10, 2025 7:30 PM" at bounding box center [265, 547] width 218 height 17
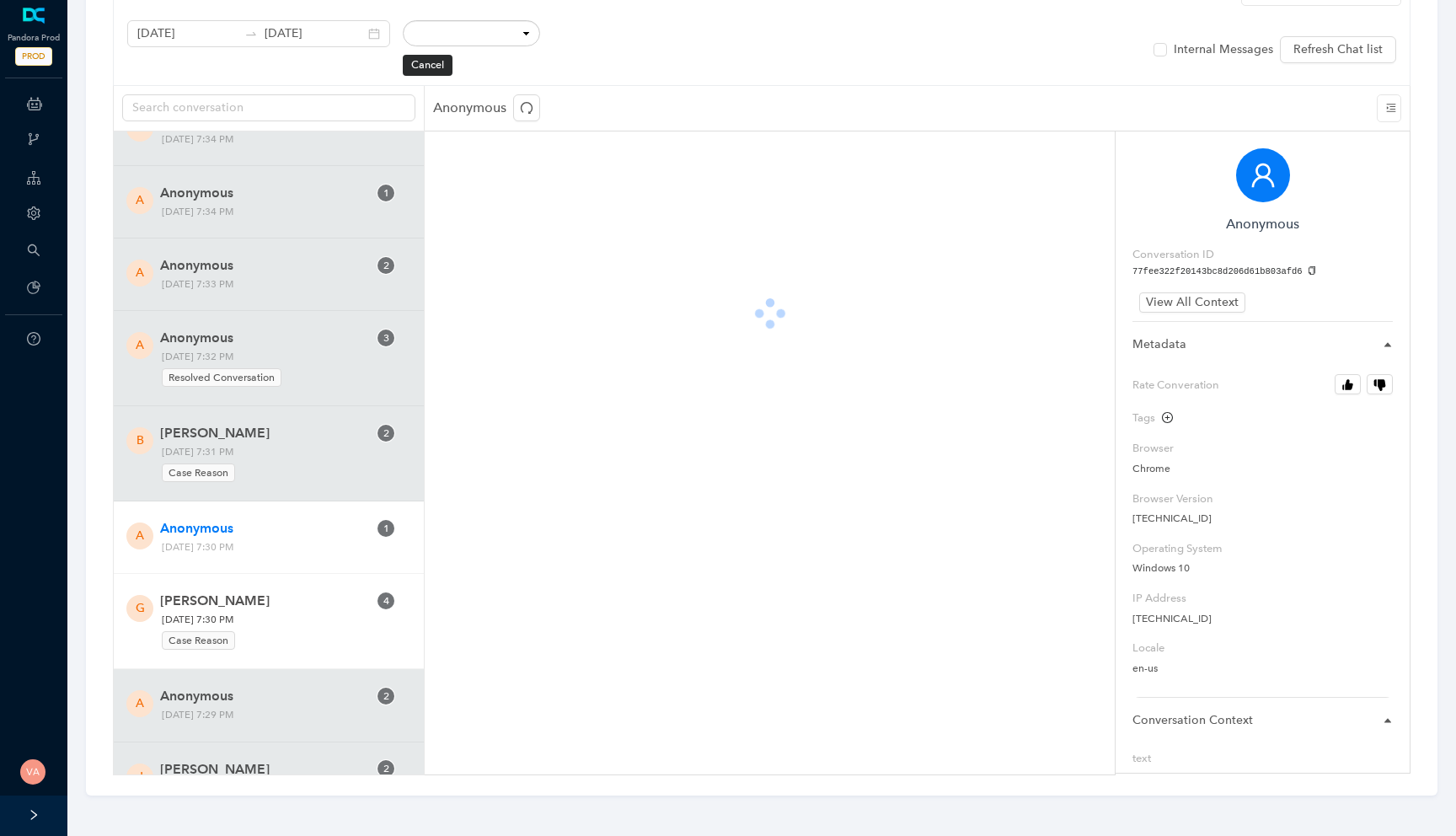
click at [284, 642] on span "Friday, October 10, 2025 7:30 PM Case Reason" at bounding box center [265, 632] width 218 height 40
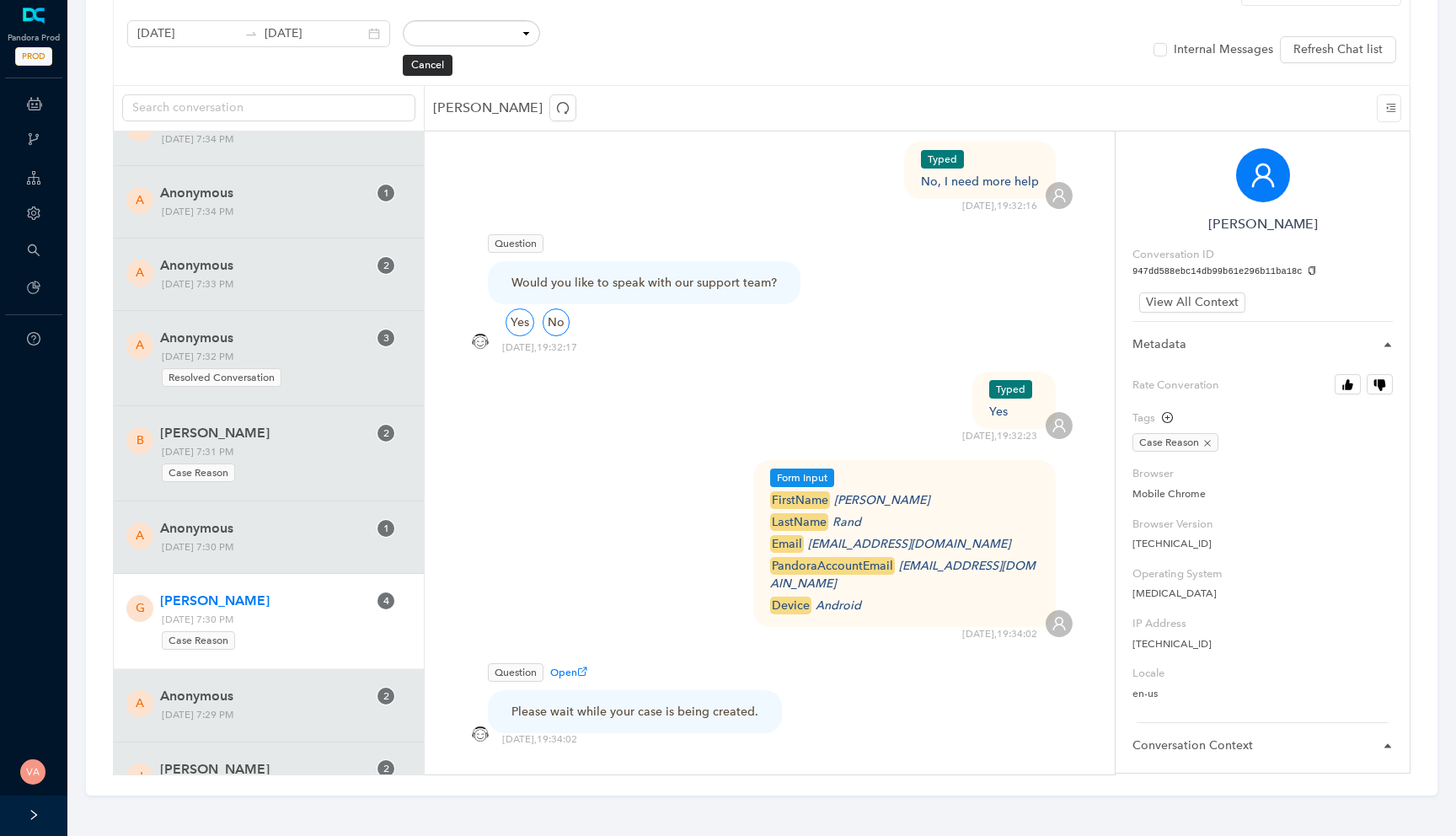
scroll to position [1758, 0]
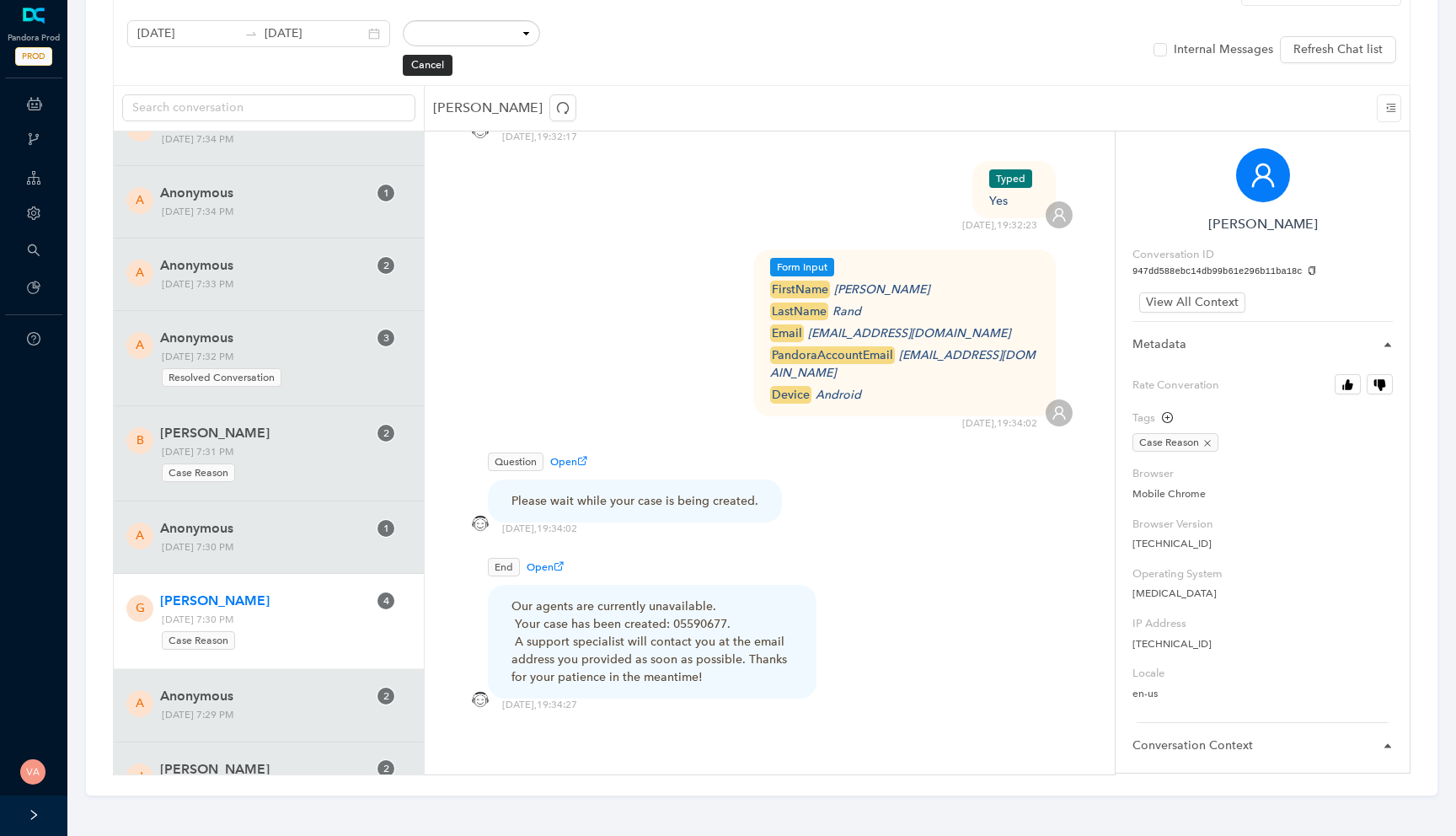
click at [624, 623] on div "Our agents are currently unavailable. Your case has been created: 05590677. A s…" at bounding box center [652, 642] width 281 height 88
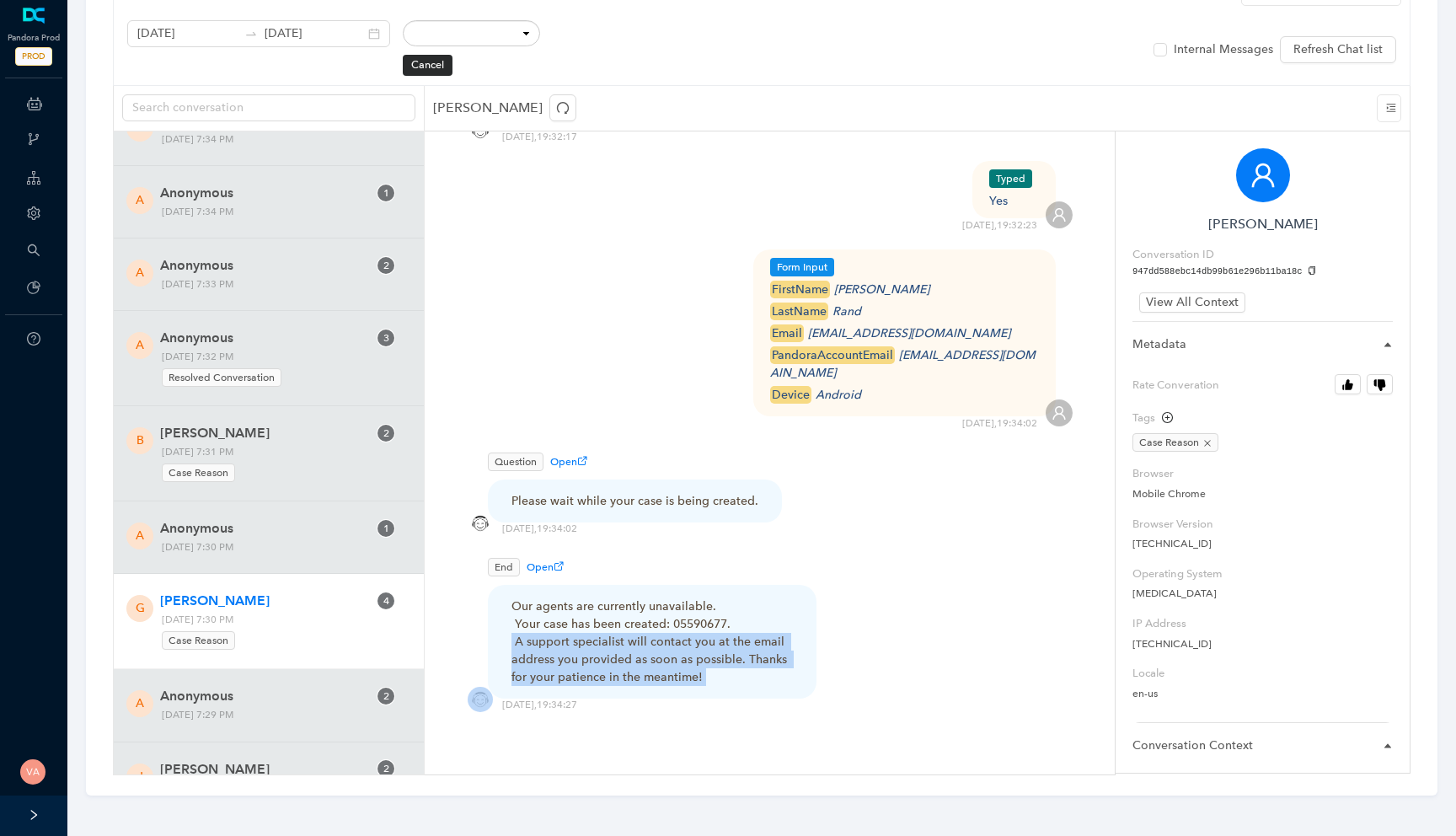
click at [624, 623] on div "Our agents are currently unavailable. Your case has been created: 05590677. A s…" at bounding box center [652, 642] width 281 height 88
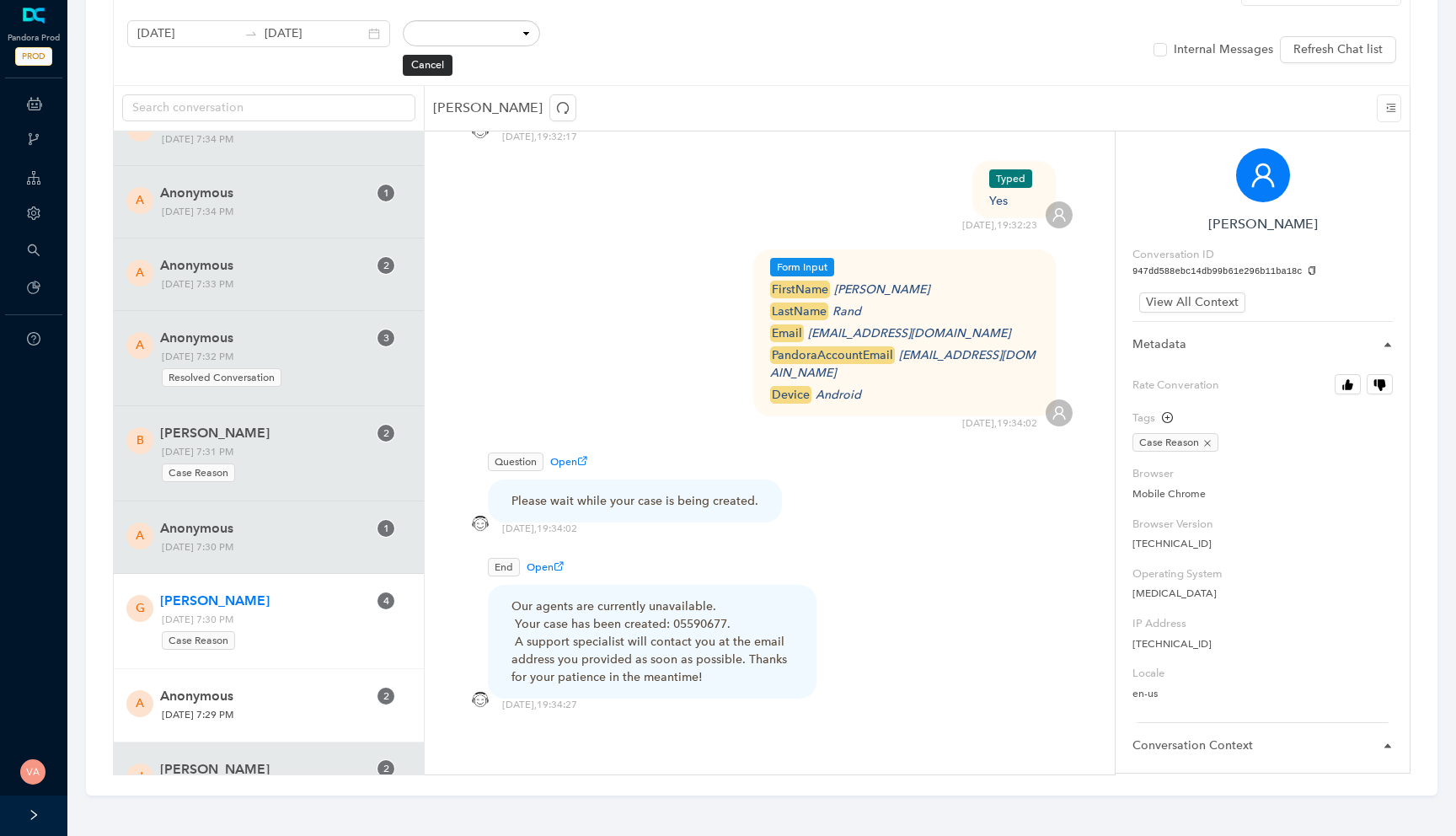
click at [308, 704] on div "A Anonymous 2 Friday, October 10, 2025 7:29 PM" at bounding box center [268, 705] width 310 height 73
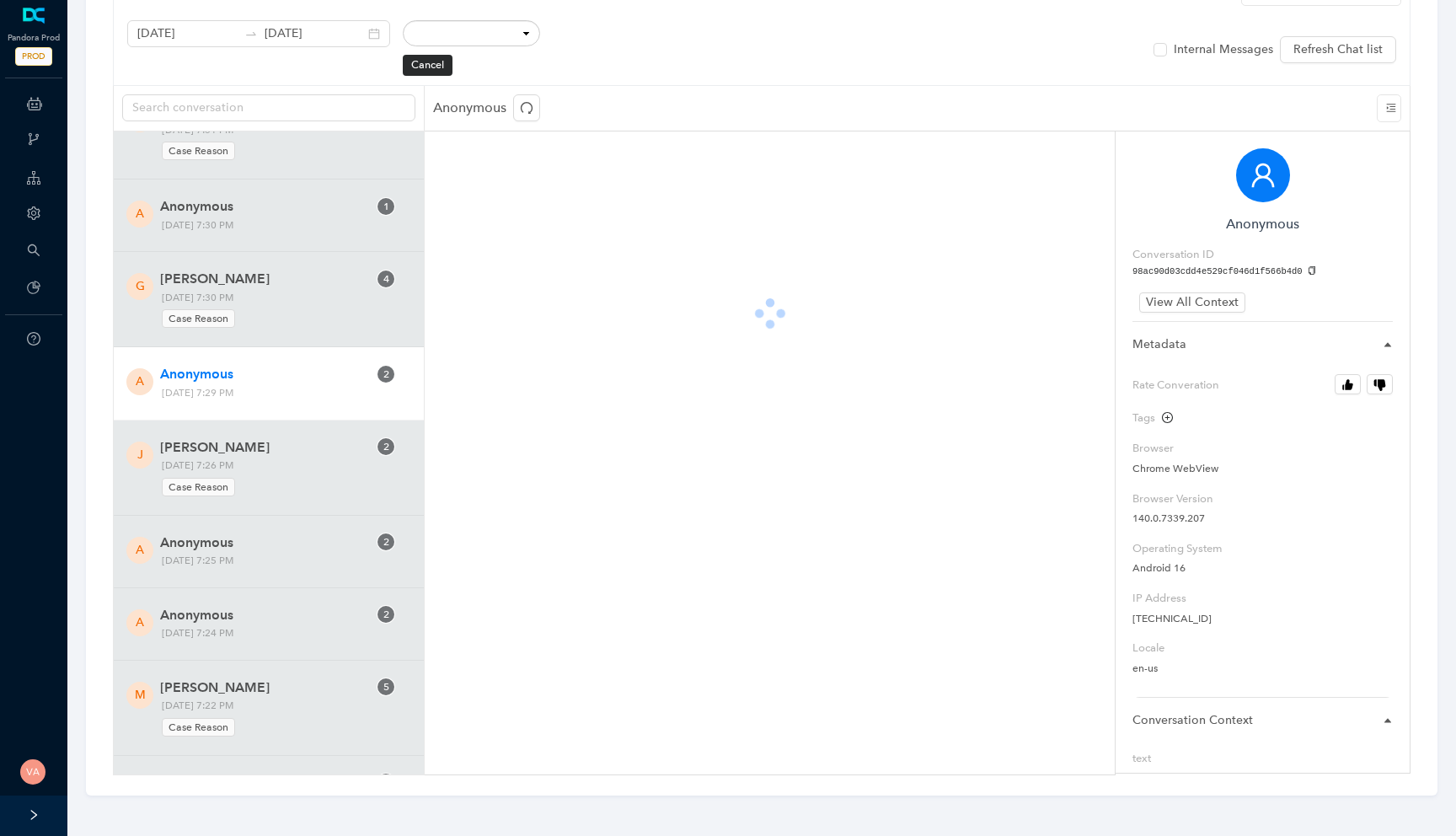
scroll to position [34110, 0]
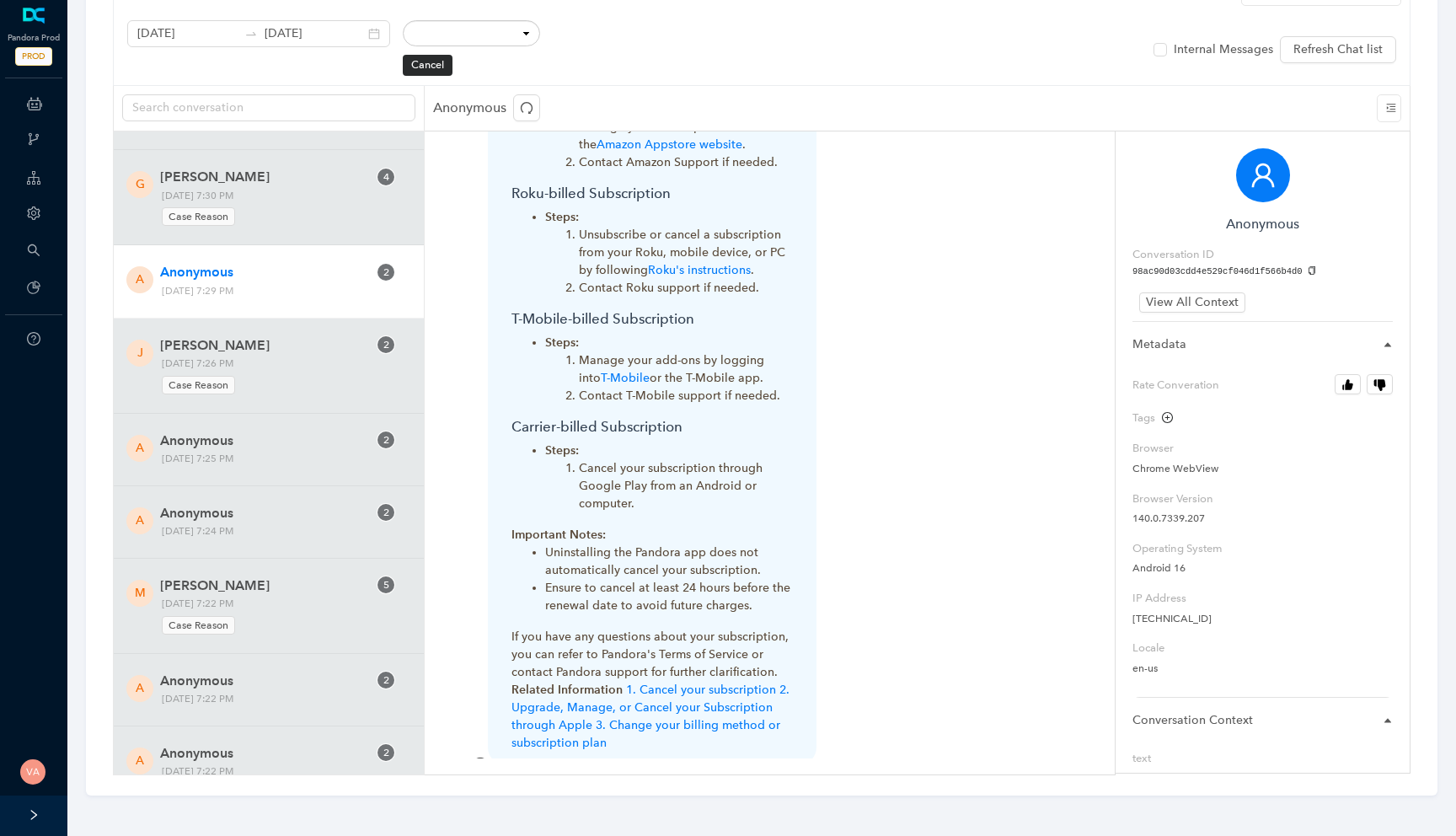
scroll to position [1712, 0]
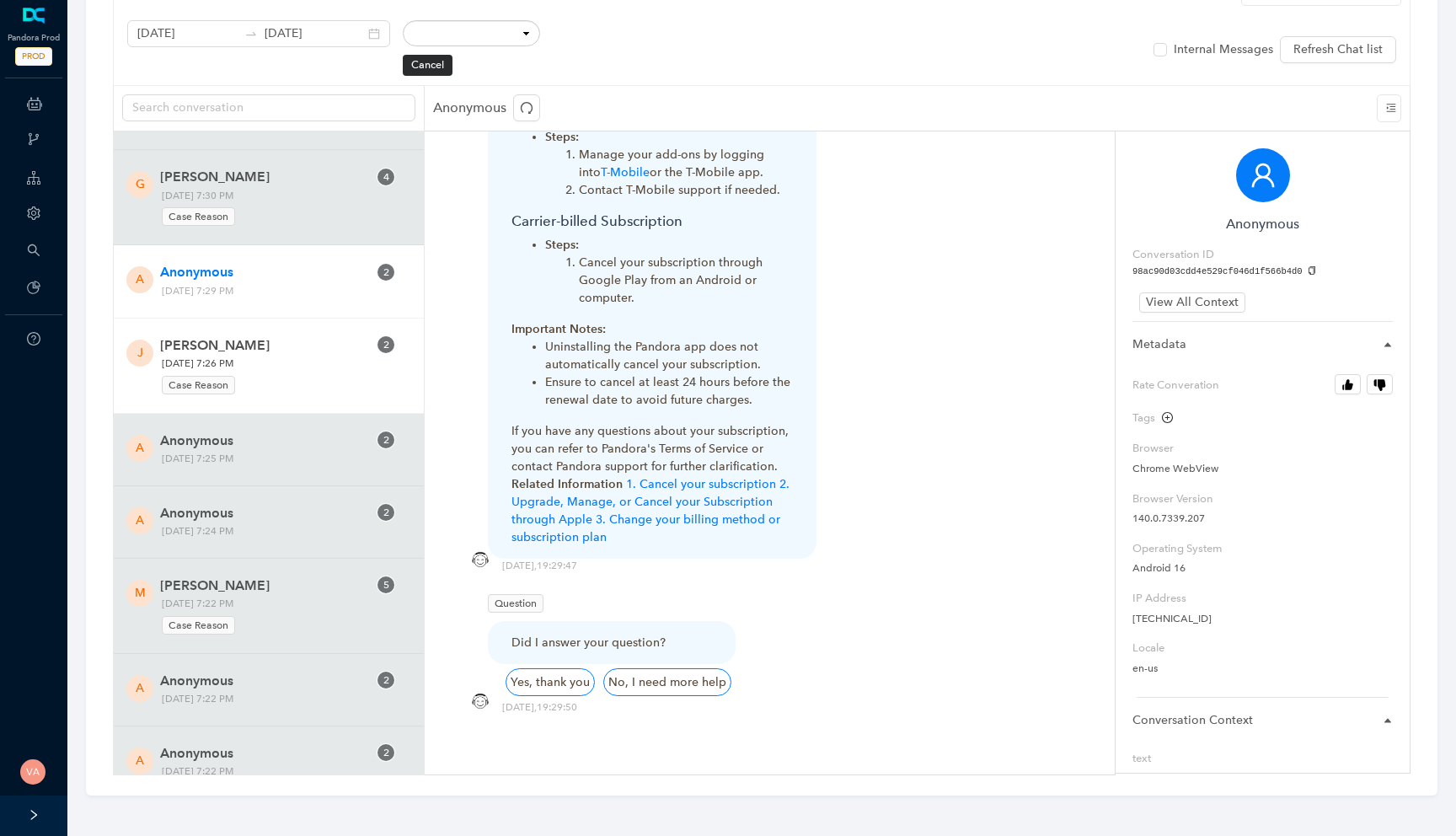
click at [338, 395] on div "Case Reason" at bounding box center [265, 383] width 207 height 23
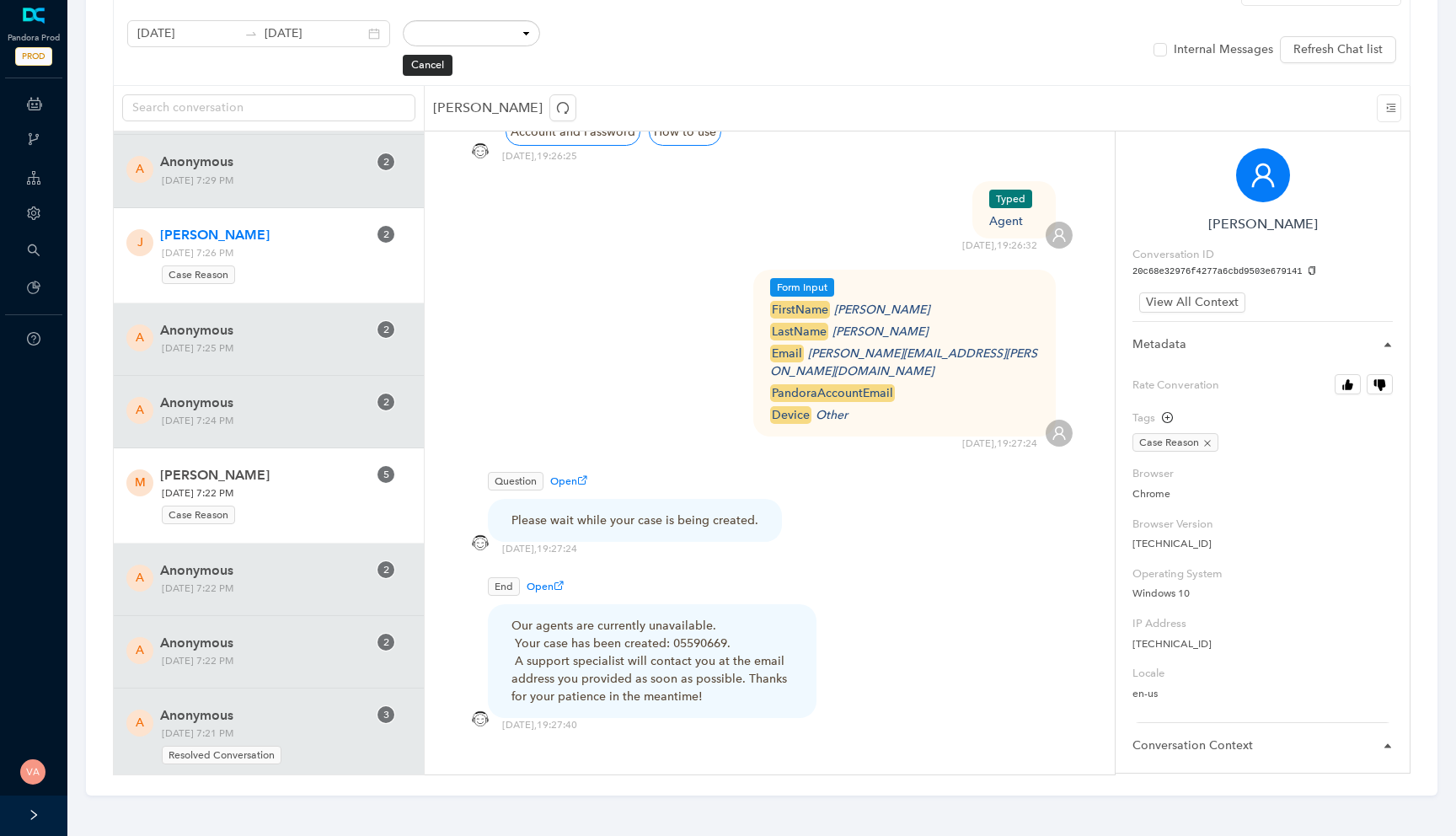
scroll to position [34226, 0]
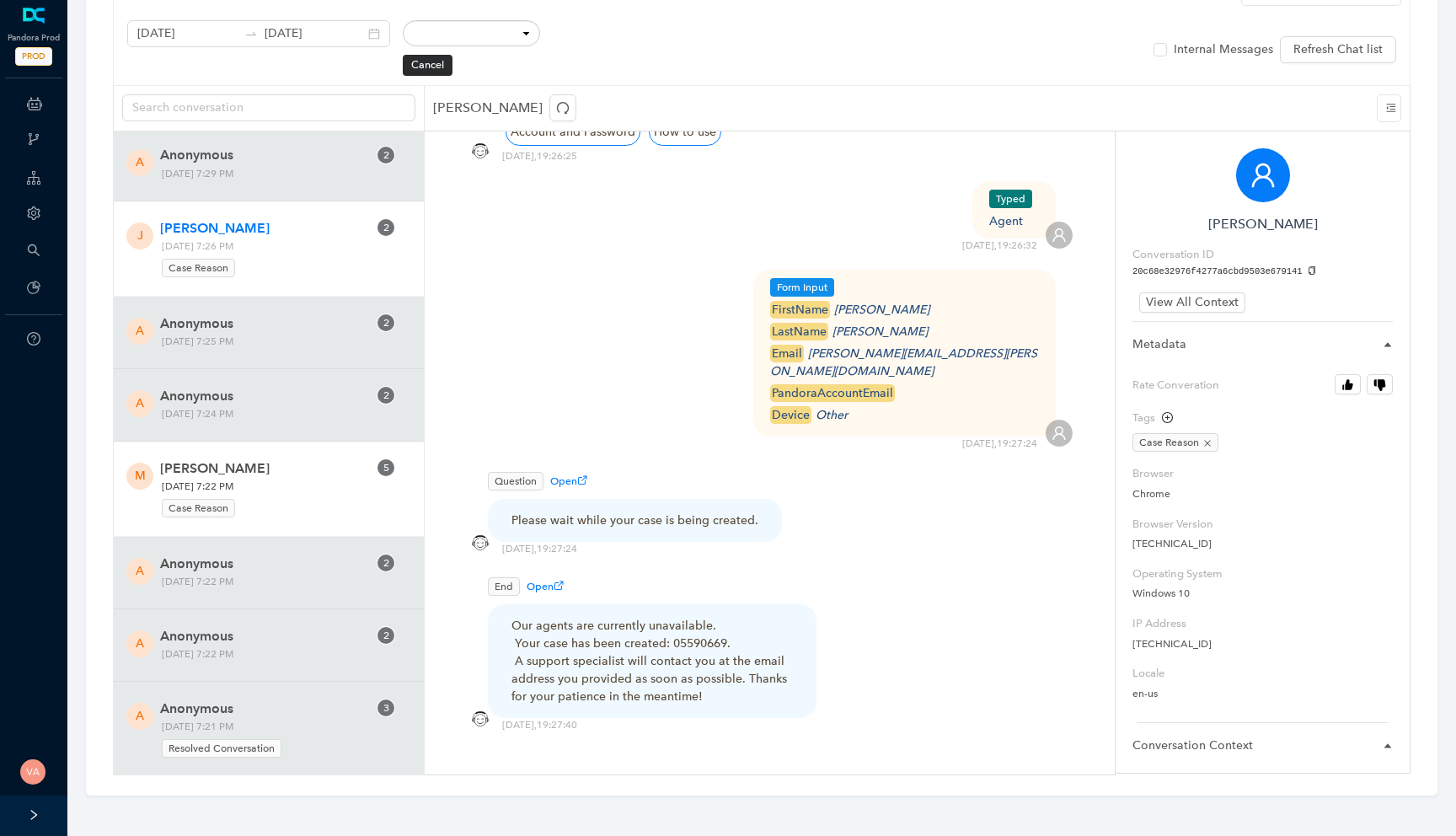
click at [296, 519] on span "Friday, October 10, 2025 7:22 PM Case Reason" at bounding box center [265, 498] width 218 height 40
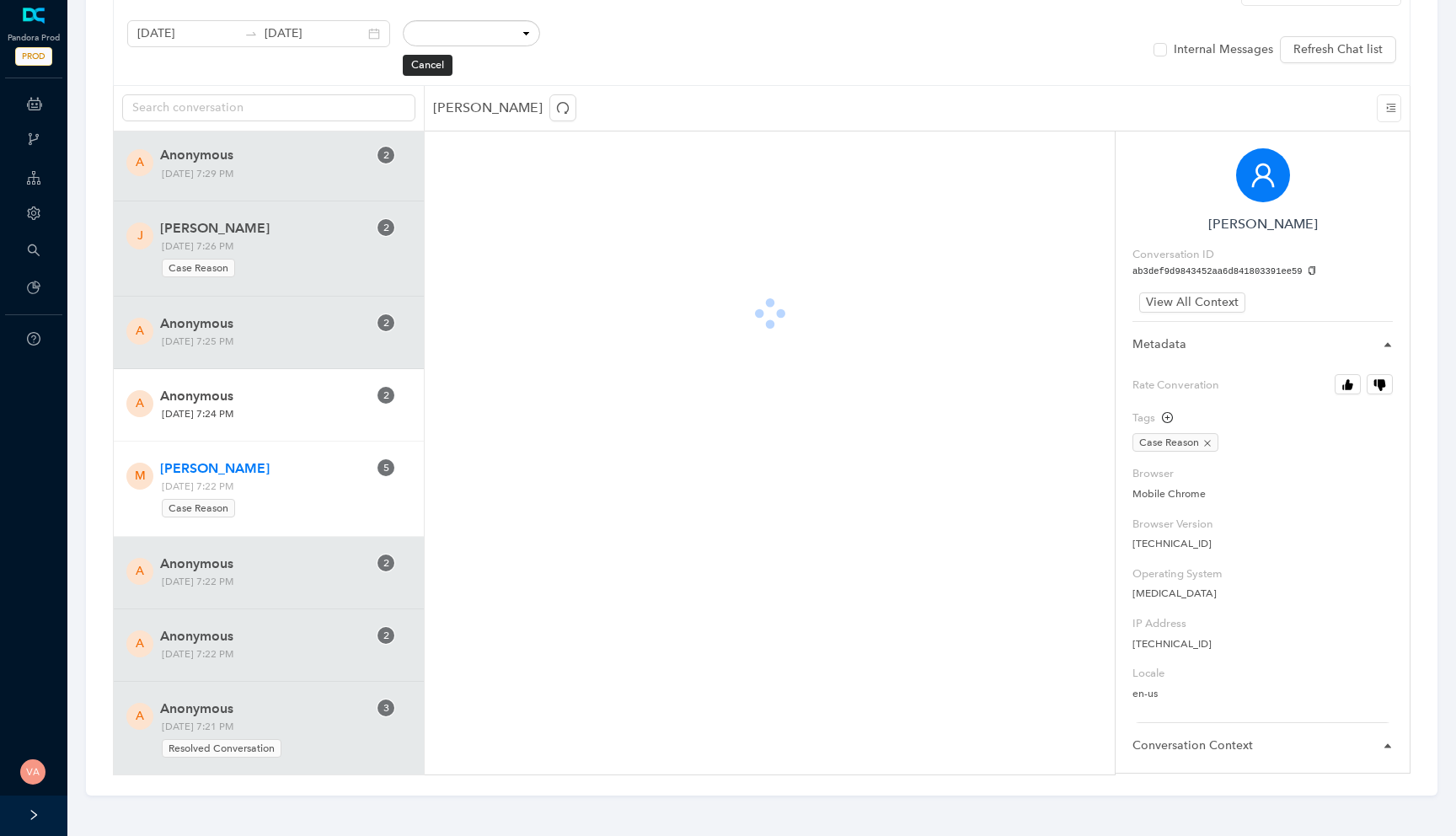
scroll to position [34225, 0]
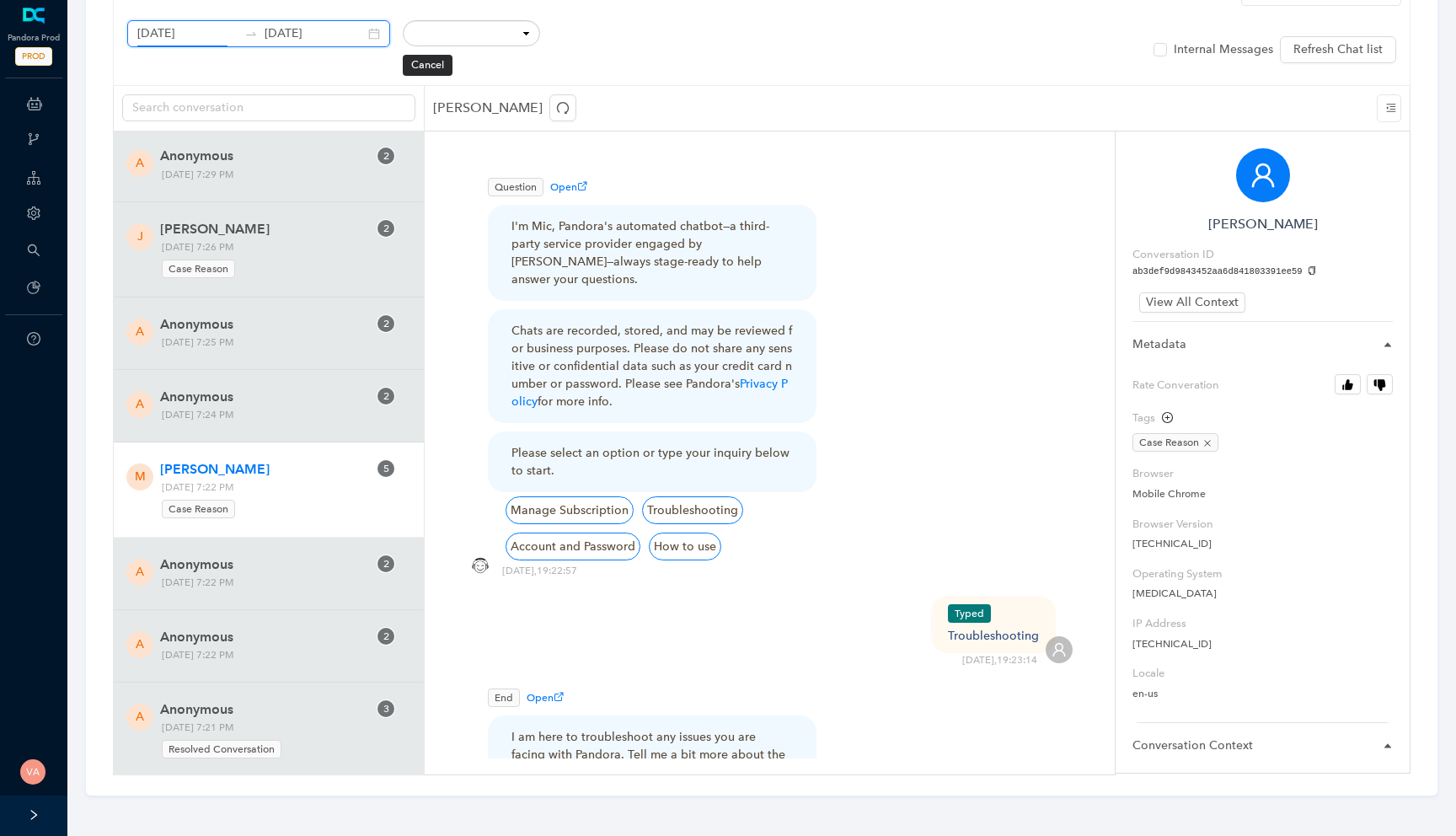
click at [202, 39] on input "October 10th 2025" at bounding box center [187, 34] width 100 height 18
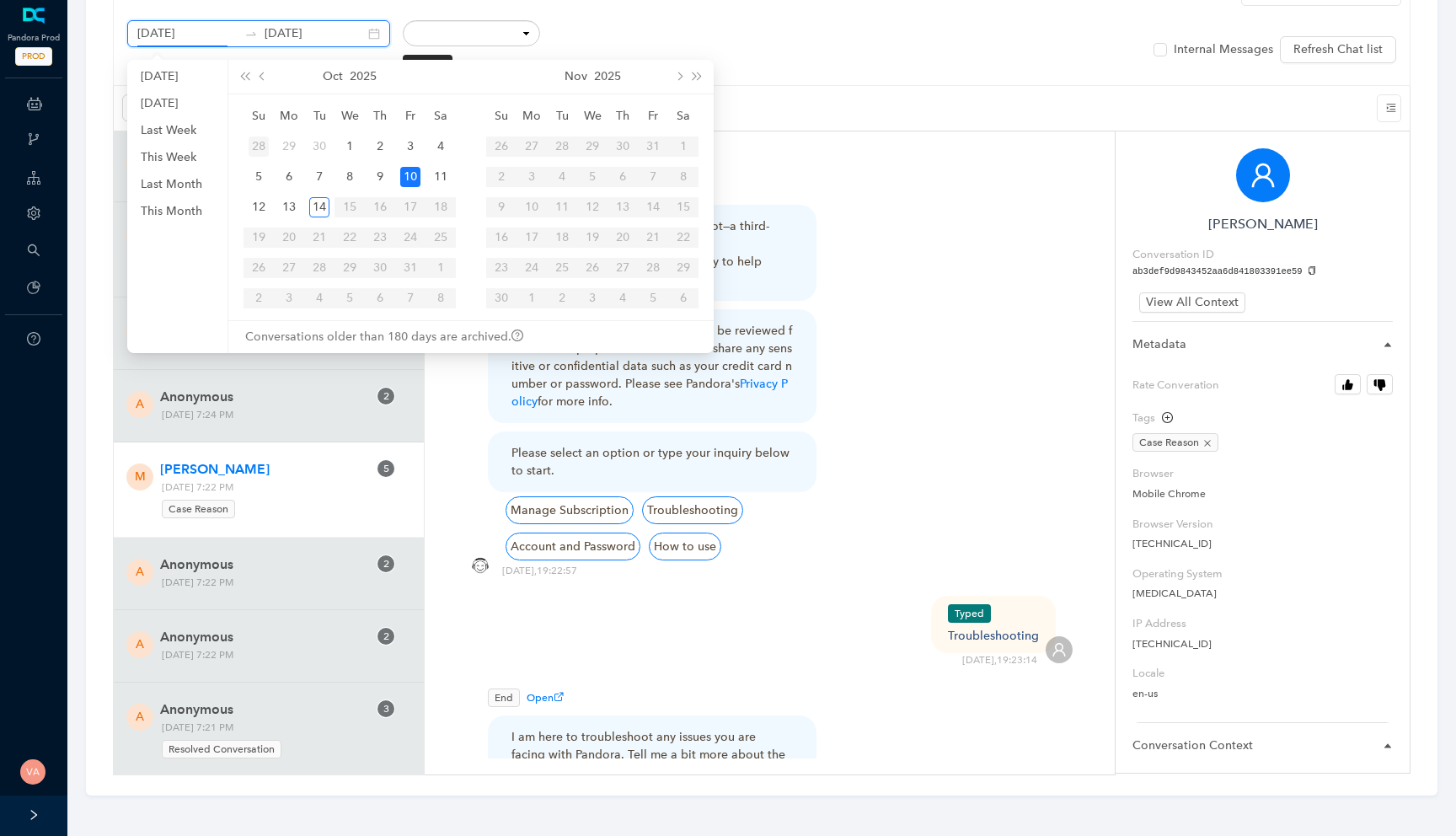
type input "[DATE]"
type input "October 10th 2025"
type input "[DATE]"
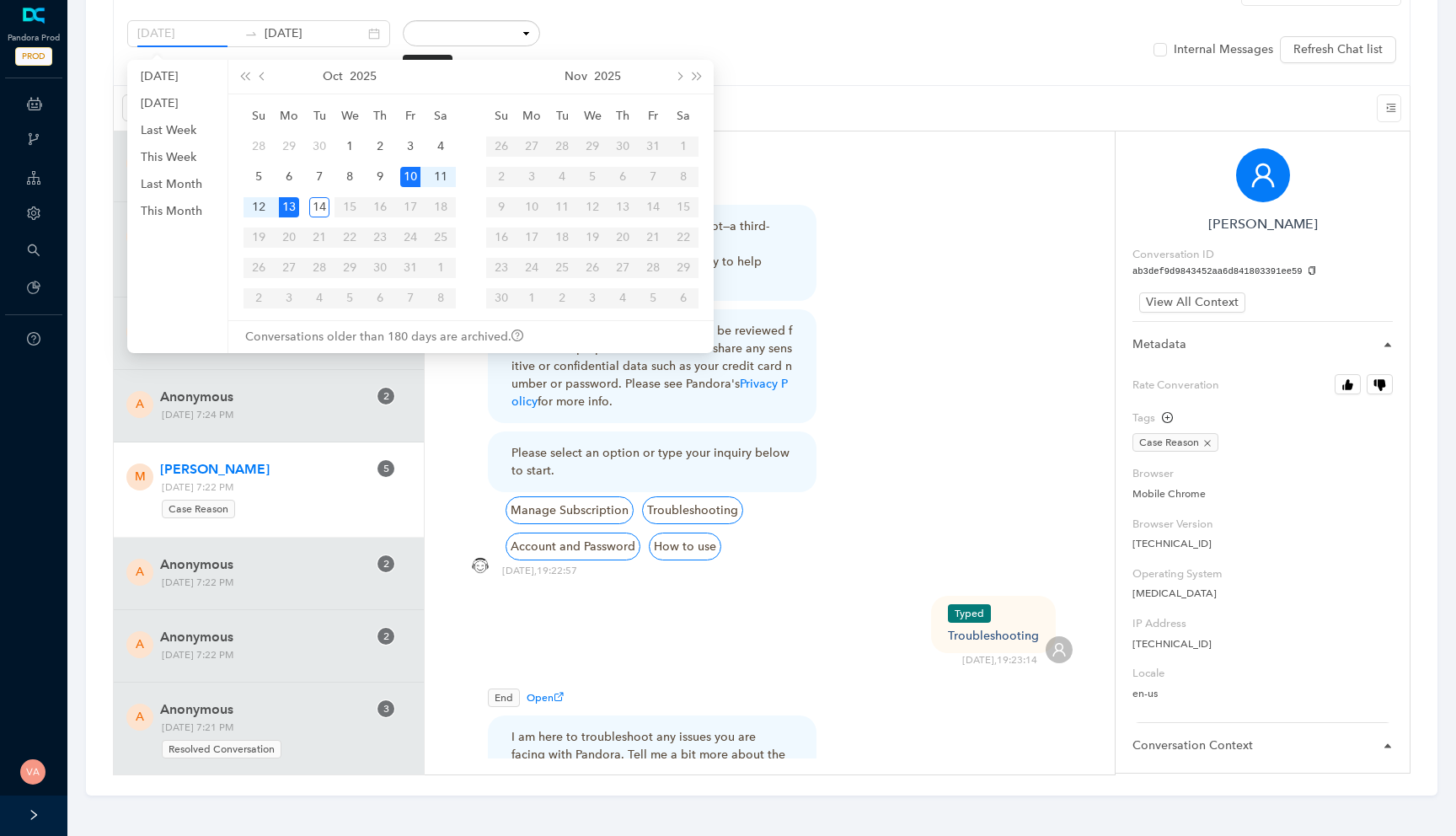
click at [293, 207] on div "13" at bounding box center [289, 207] width 20 height 20
type input "[DATE]"
click at [293, 218] on td "13" at bounding box center [289, 207] width 30 height 30
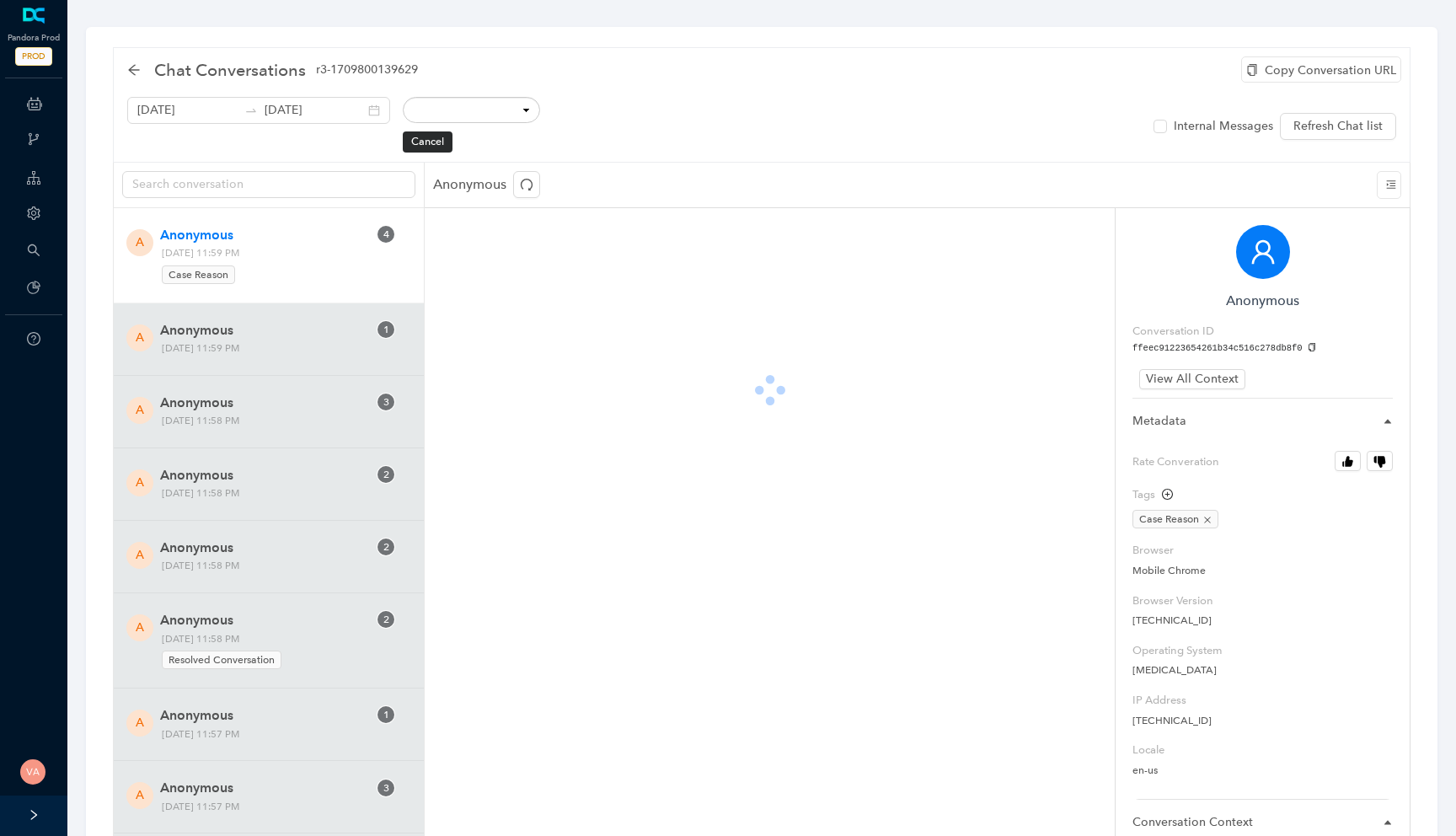
click at [231, 258] on span "Monday, October 13, 2025 11:59 PM Case Reason" at bounding box center [265, 265] width 218 height 40
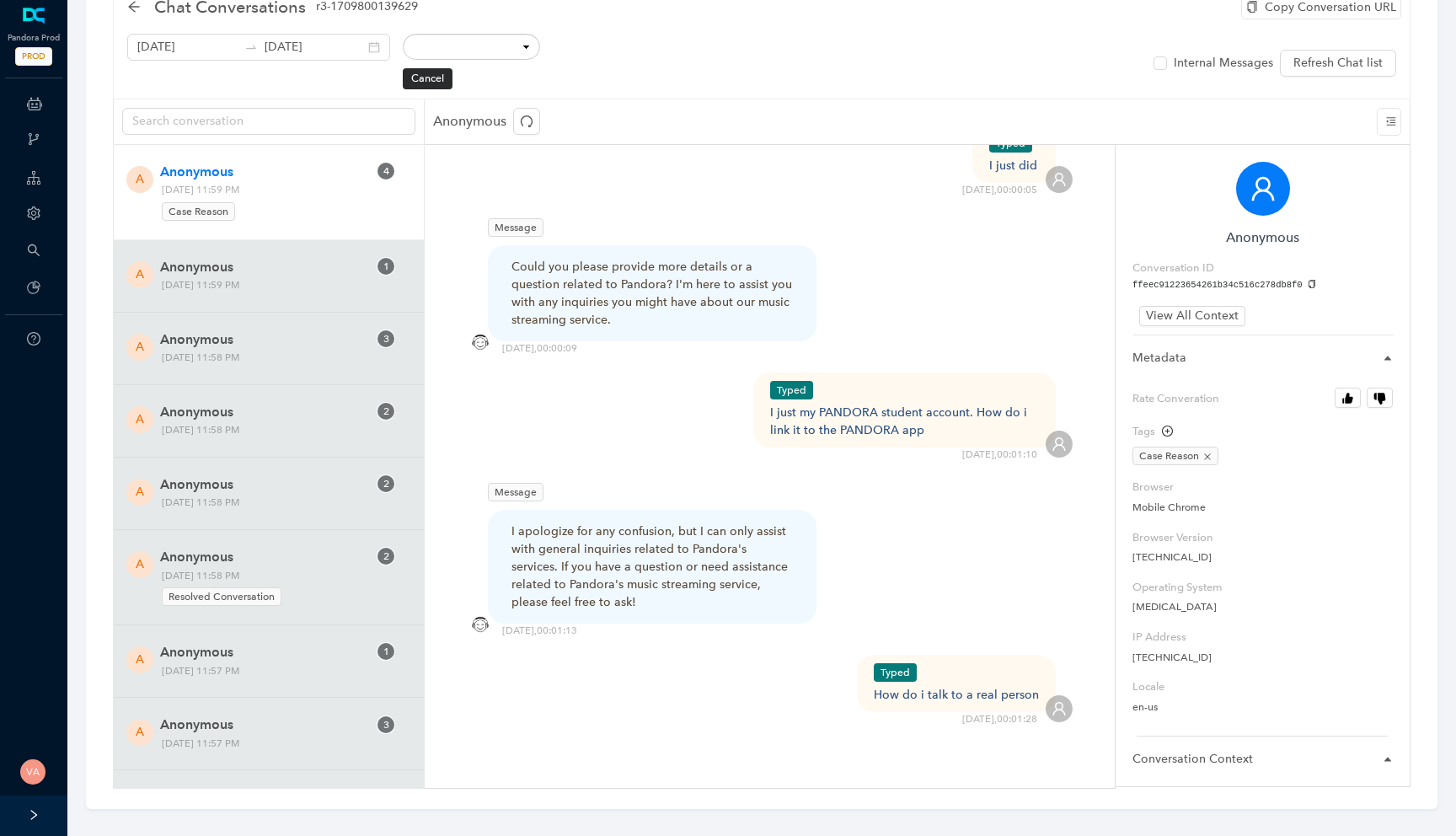
scroll to position [76, 0]
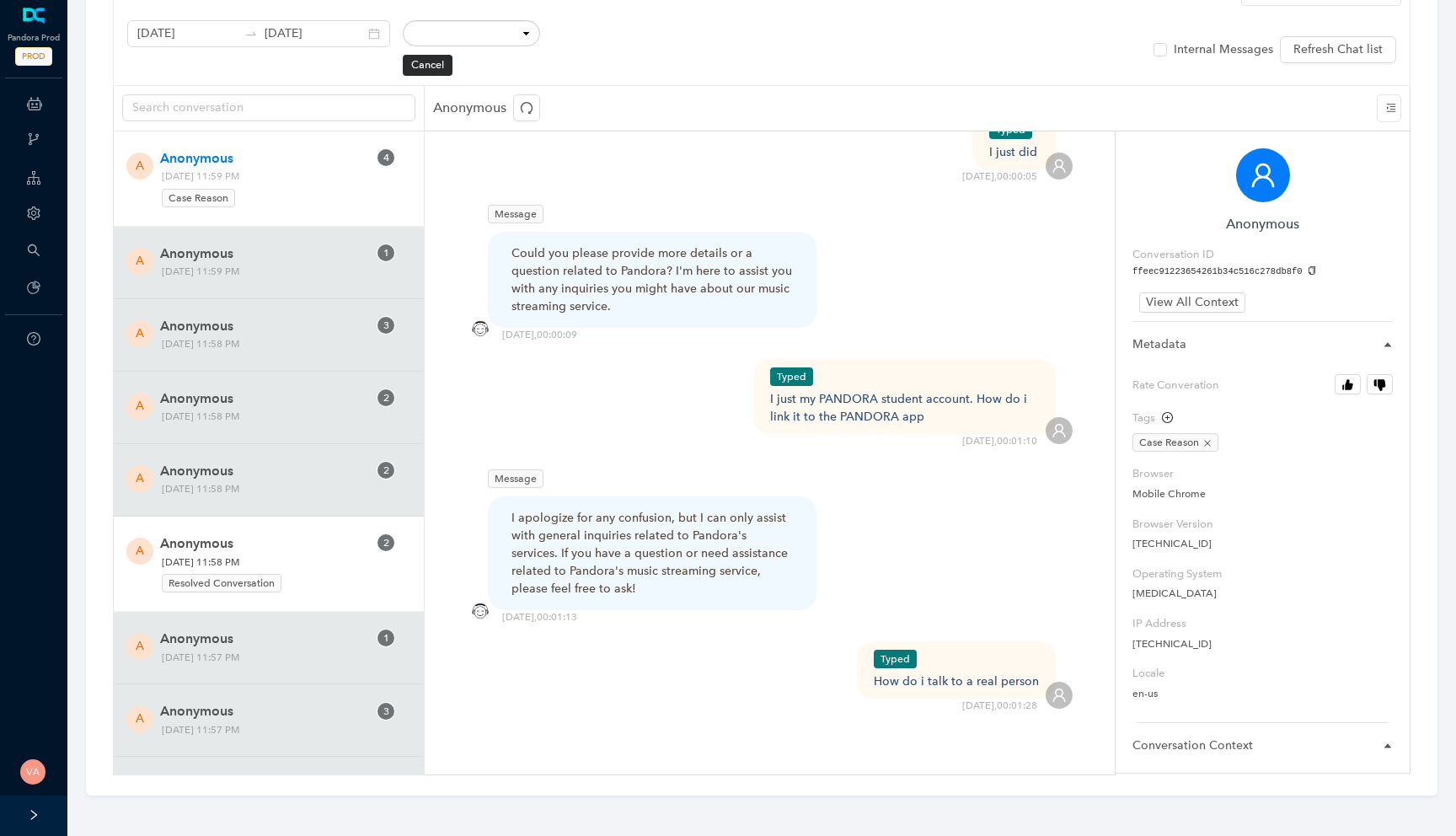
click at [238, 533] on span "Anonymous" at bounding box center [263, 544] width 207 height 20
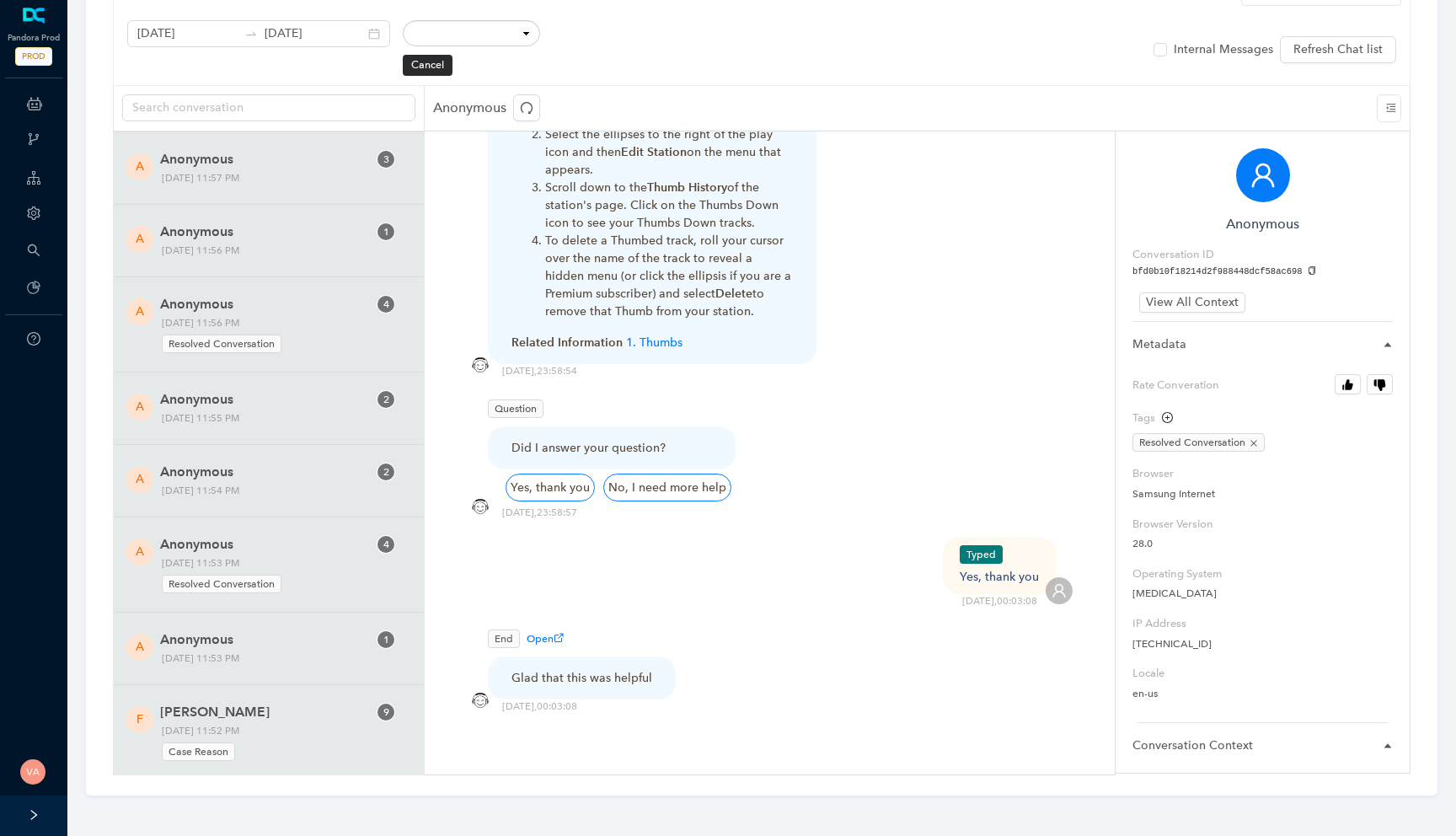
scroll to position [557, 0]
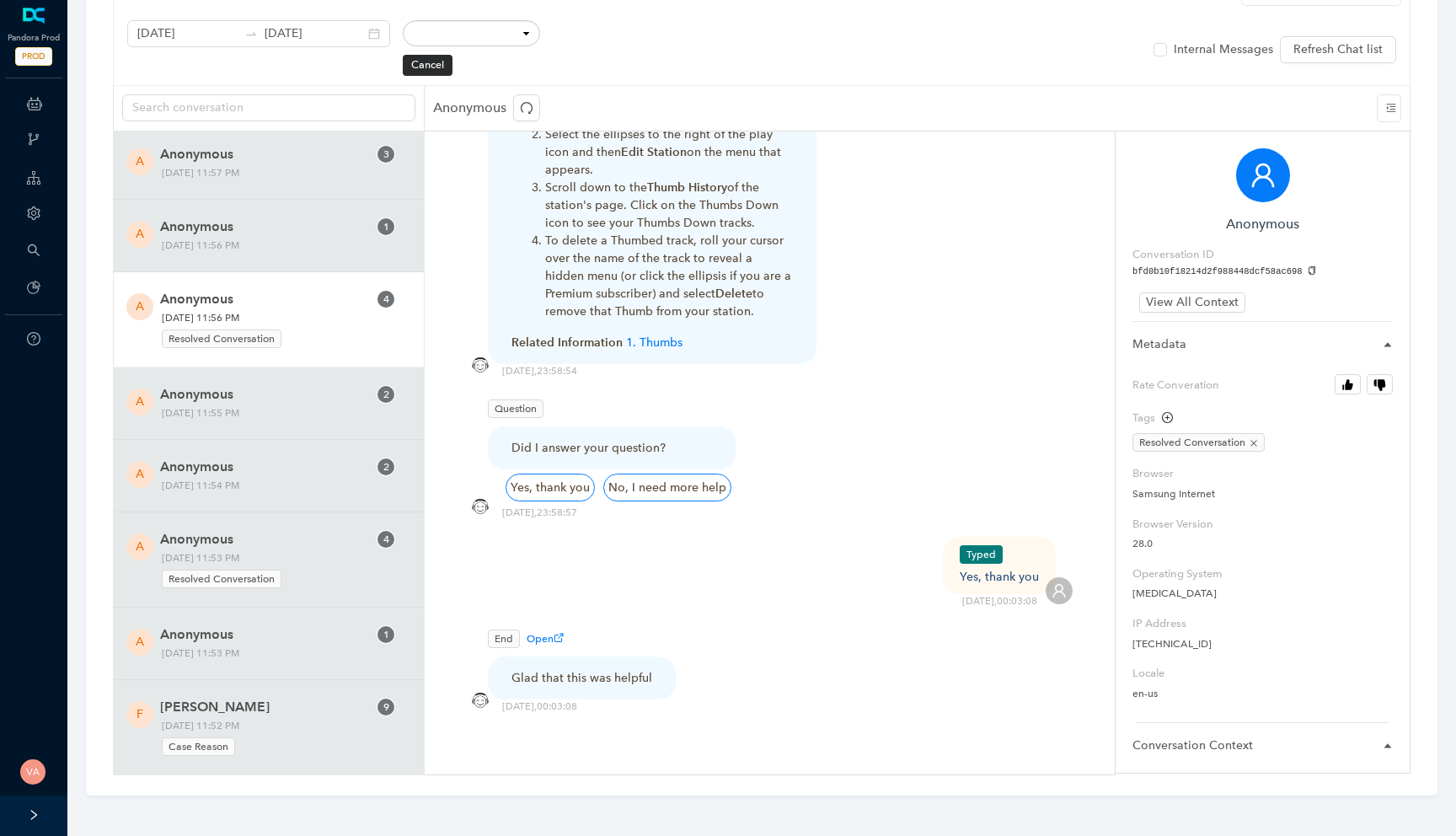
click at [383, 303] on span "4" at bounding box center [386, 299] width 6 height 12
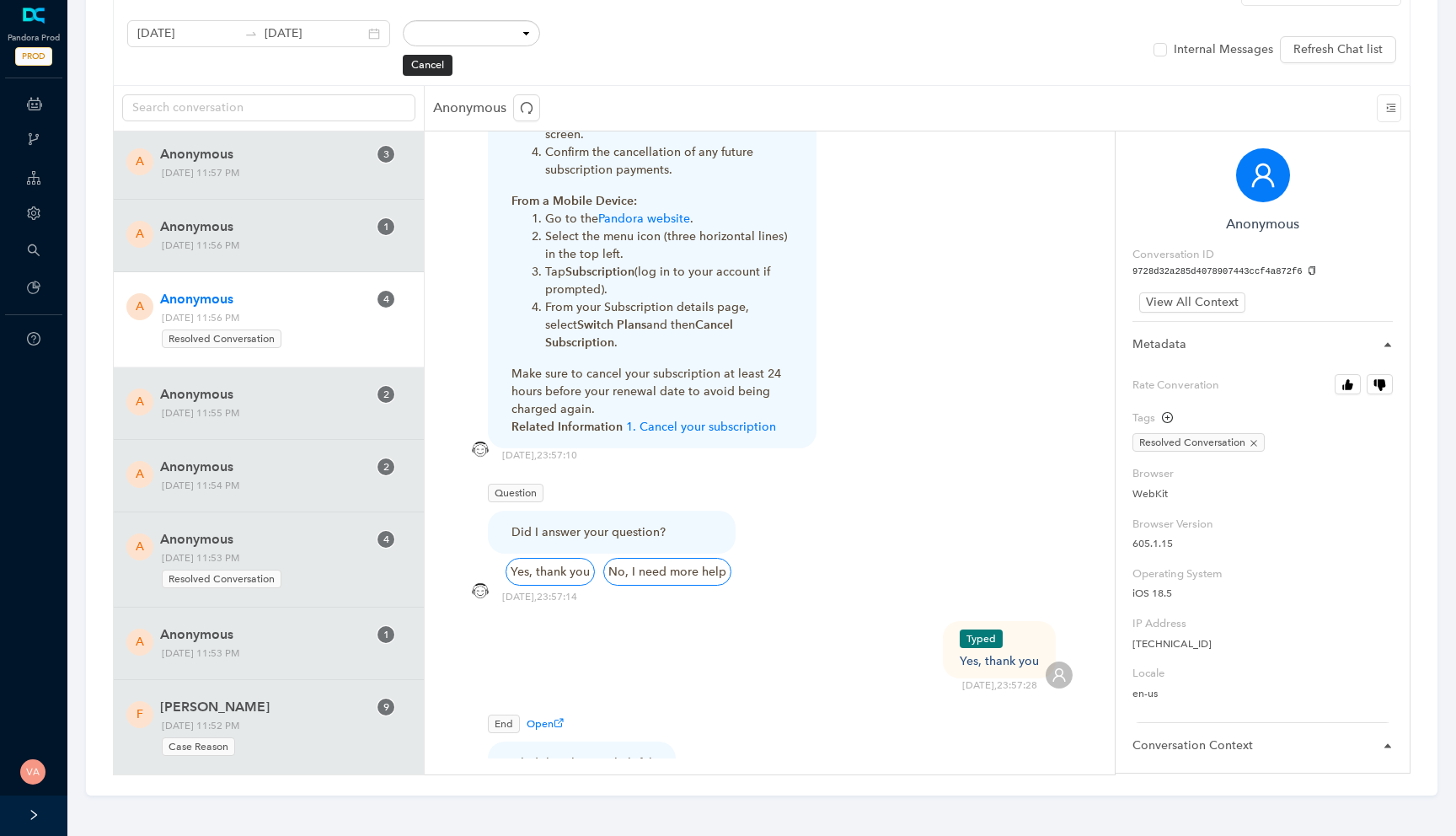
scroll to position [1288, 0]
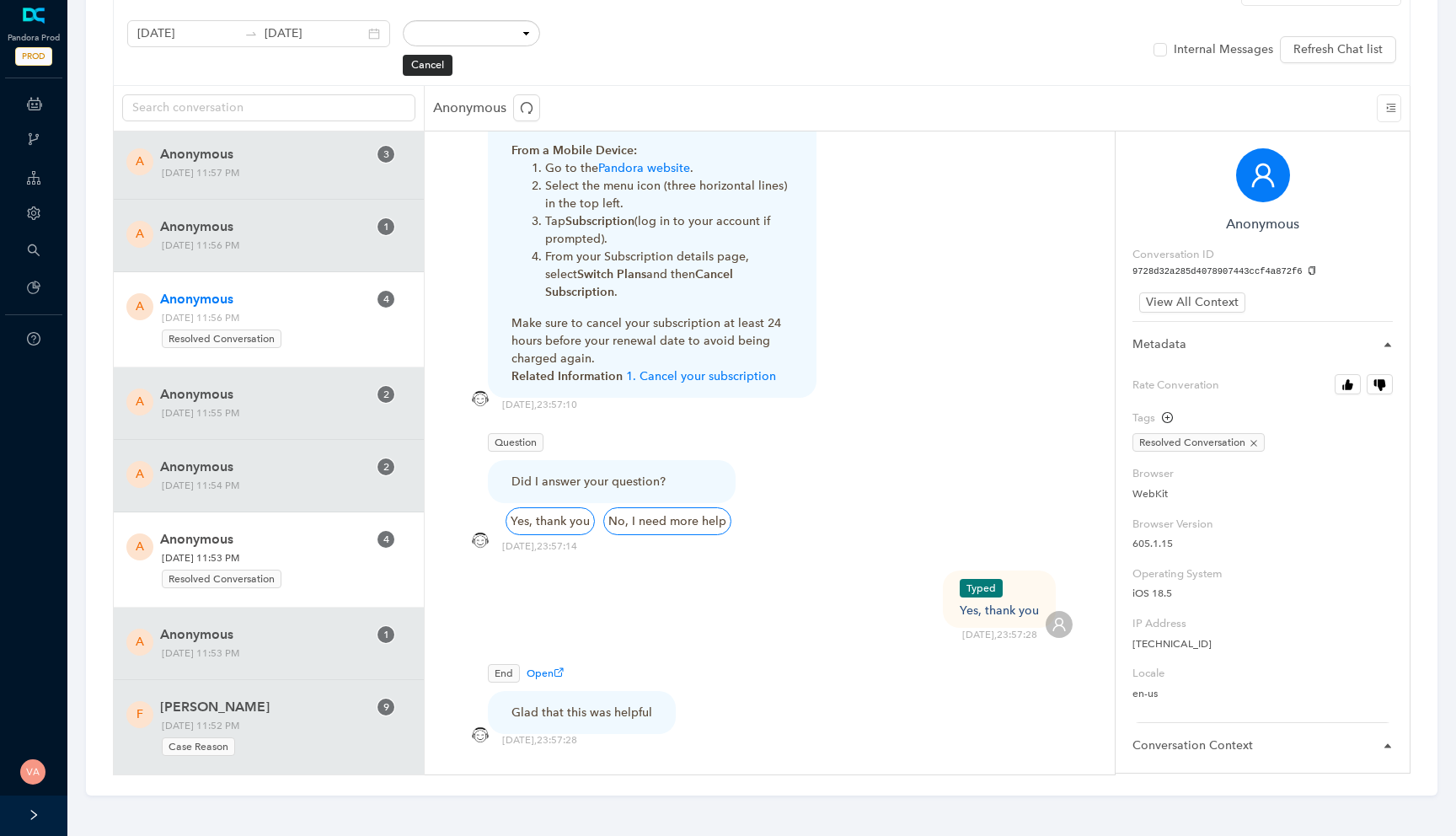
click at [239, 570] on span "Resolved Conversation" at bounding box center [222, 579] width 119 height 18
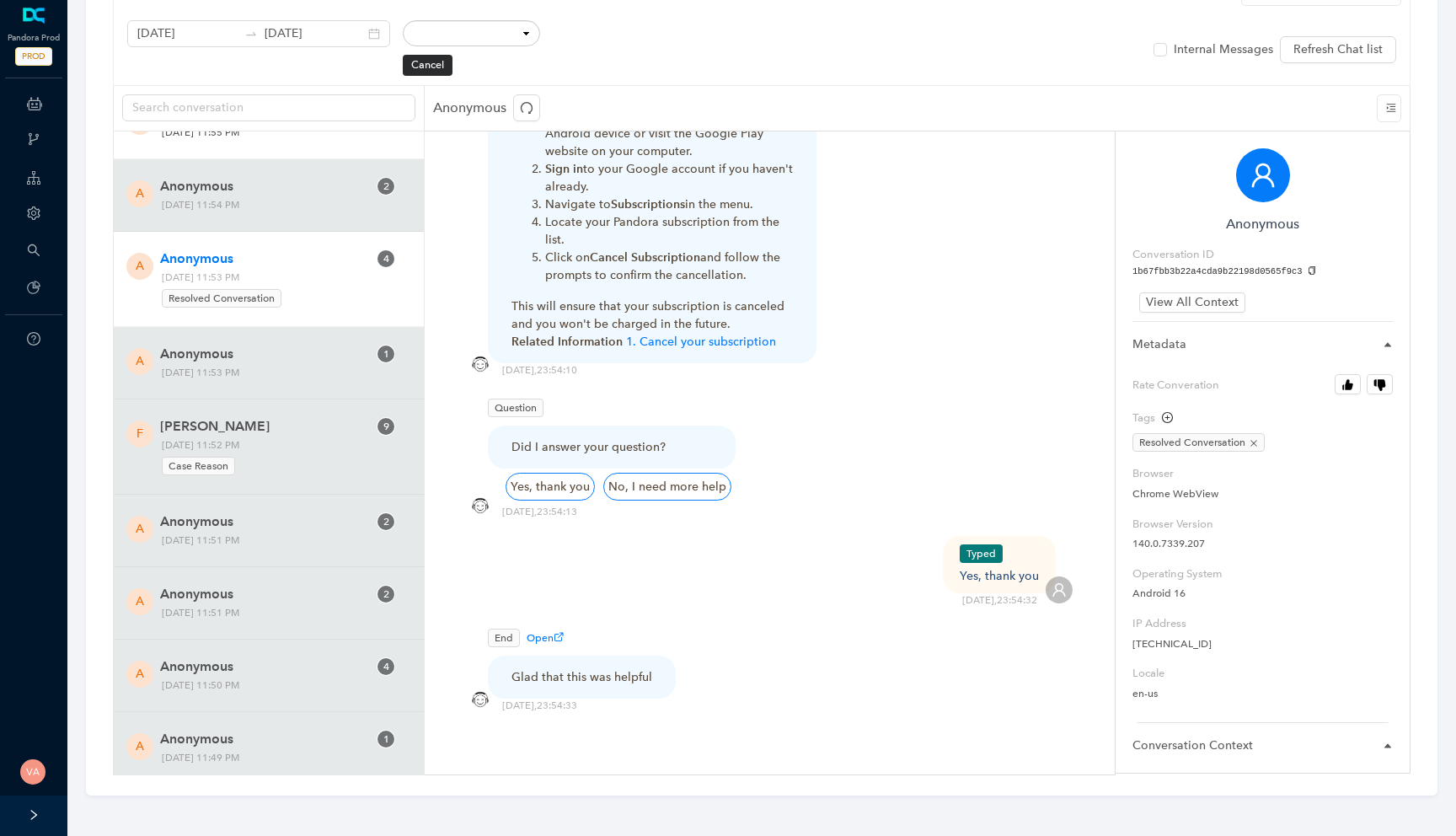
scroll to position [968, 0]
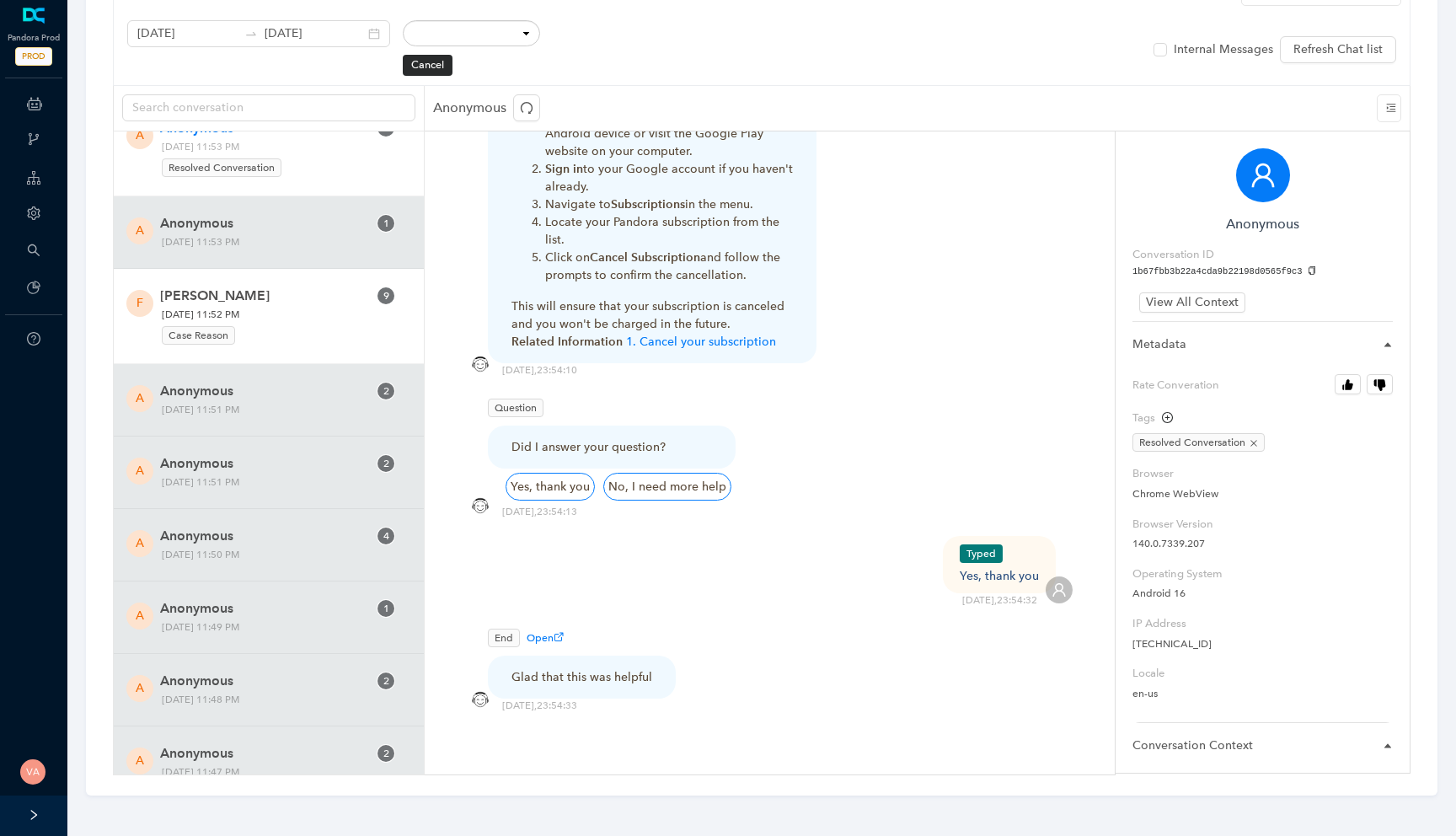
click at [322, 331] on div "Case Reason" at bounding box center [265, 333] width 207 height 23
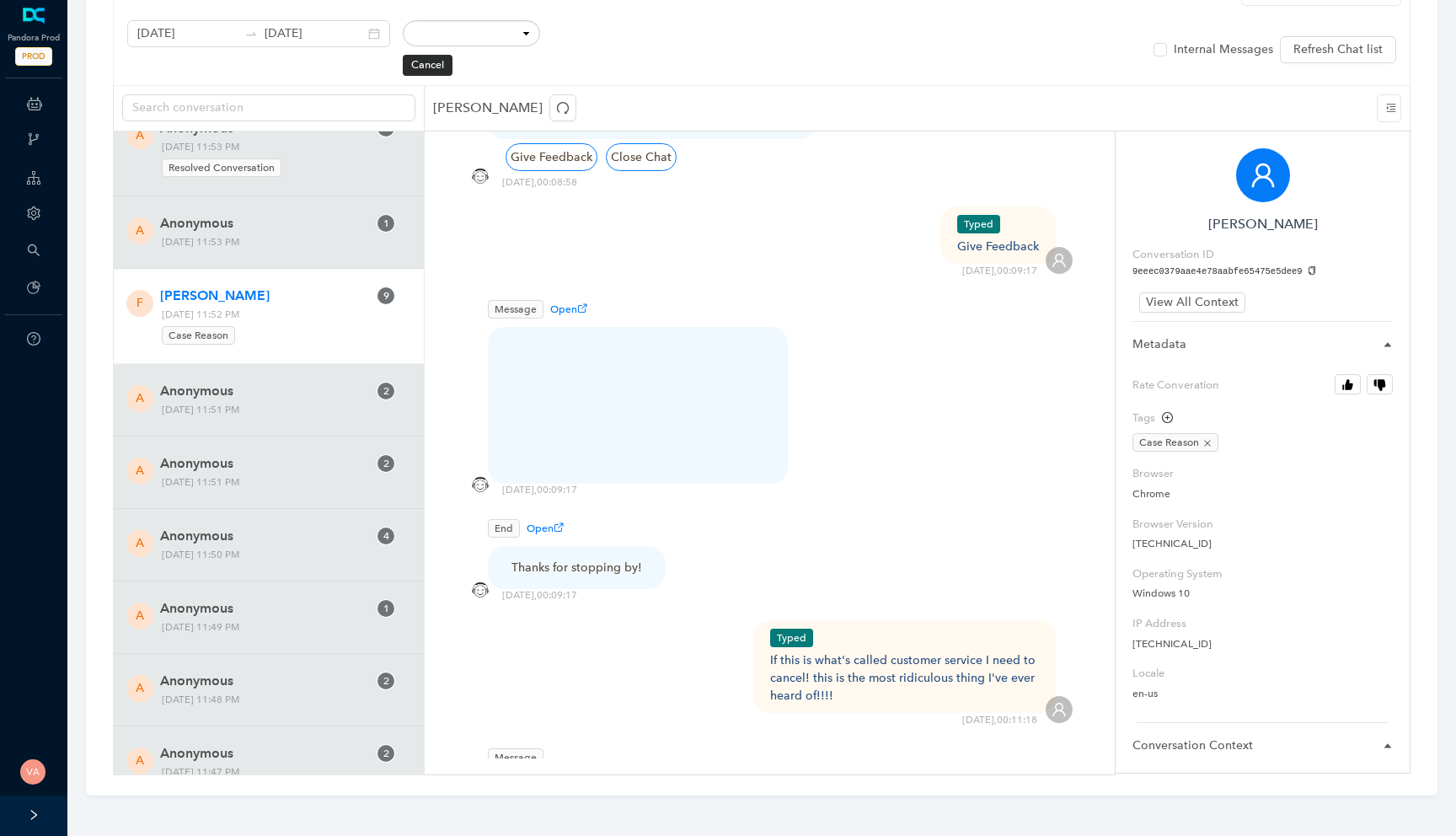
scroll to position [4359, 0]
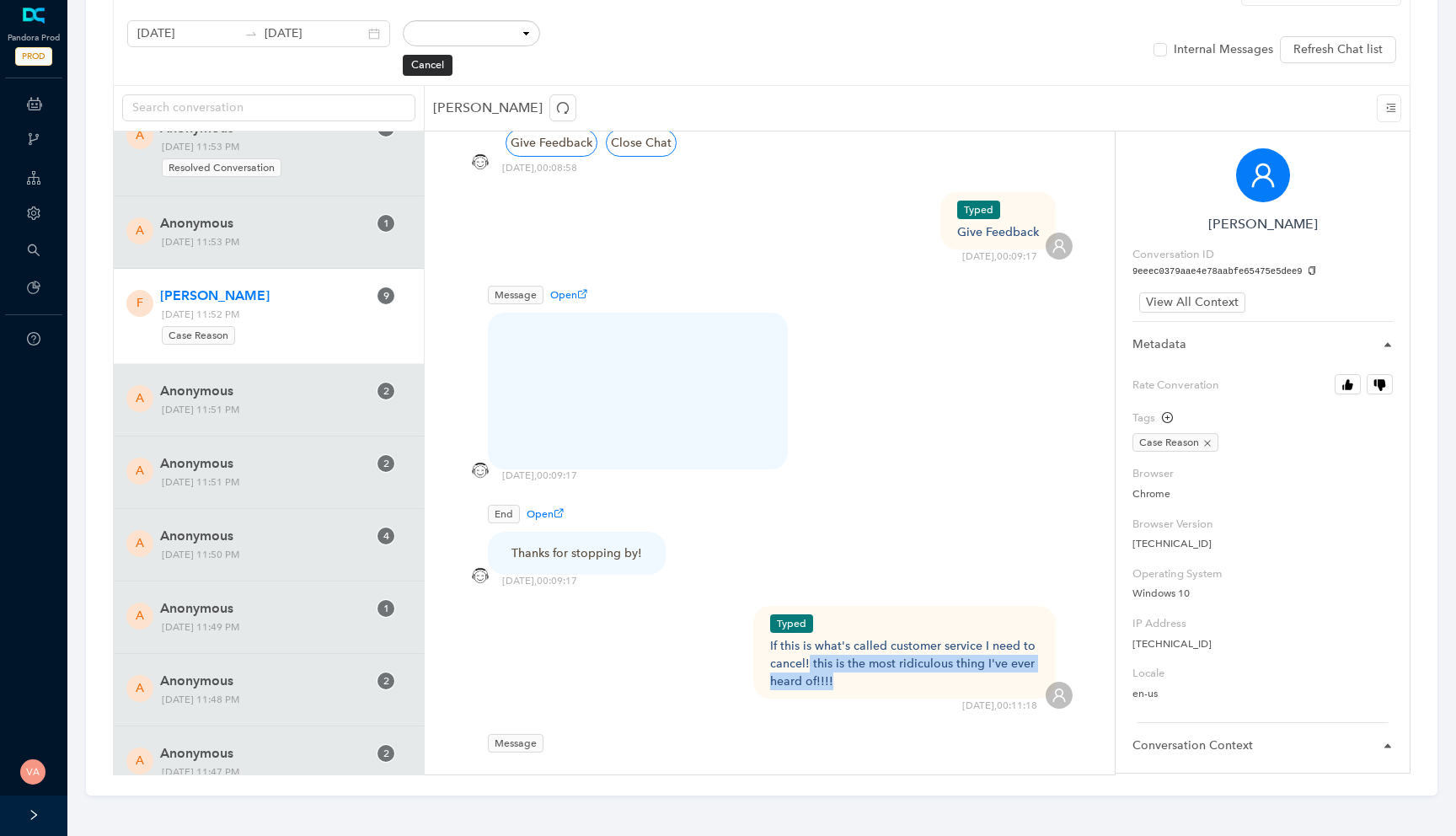
drag, startPoint x: 809, startPoint y: 565, endPoint x: 916, endPoint y: 590, distance: 109.9
click at [917, 637] on div "If this is what's called customer service I need to cancel! this is the most ri…" at bounding box center [904, 664] width 269 height 53
click at [916, 637] on div "If this is what's called customer service I need to cancel! this is the most ri…" at bounding box center [904, 664] width 269 height 53
drag, startPoint x: 916, startPoint y: 590, endPoint x: 860, endPoint y: 540, distance: 75.1
click at [860, 614] on div "Typed If this is what's called customer service I need to cancel! this is the m…" at bounding box center [904, 652] width 269 height 75
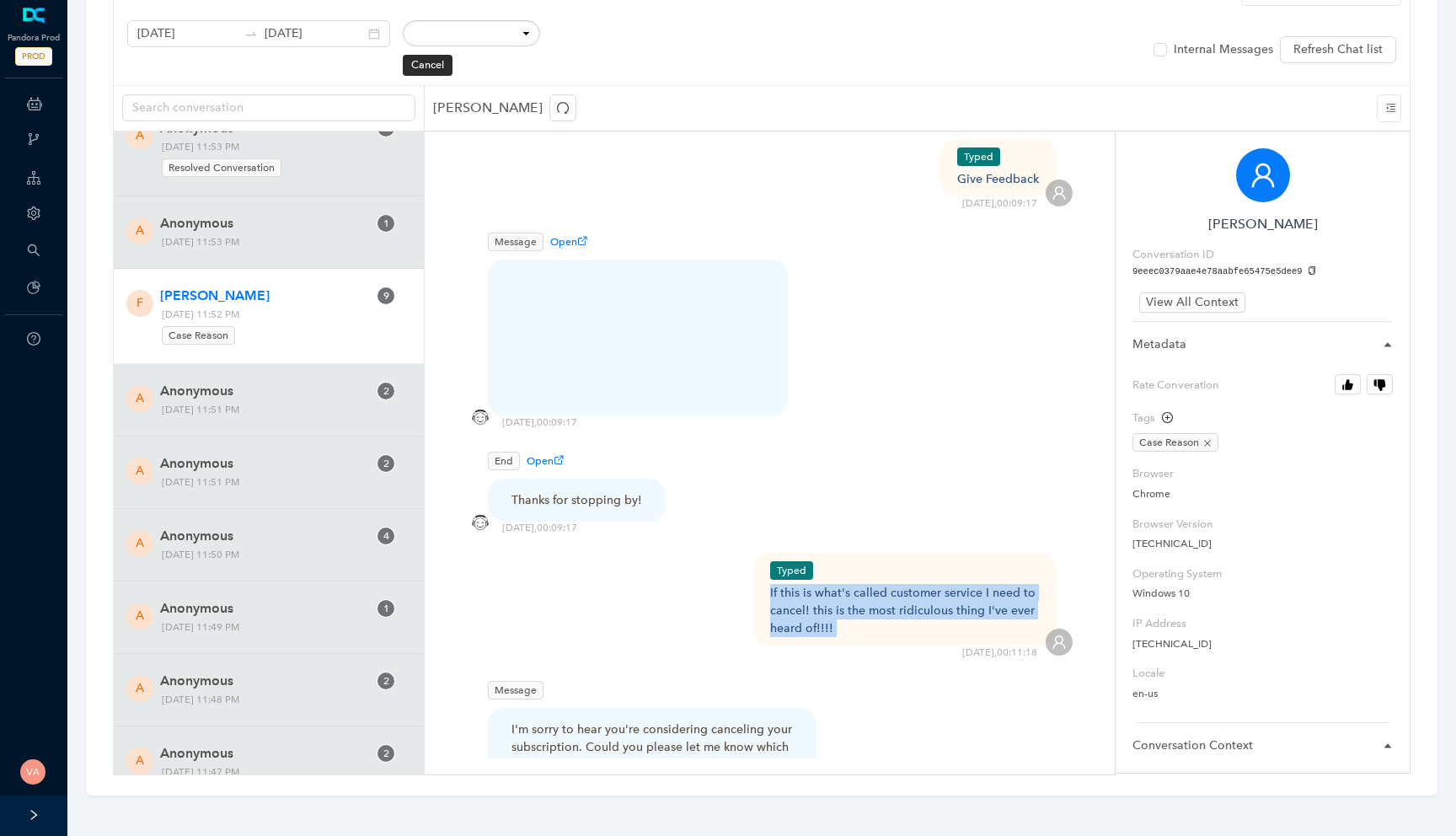
scroll to position [4454, 0]
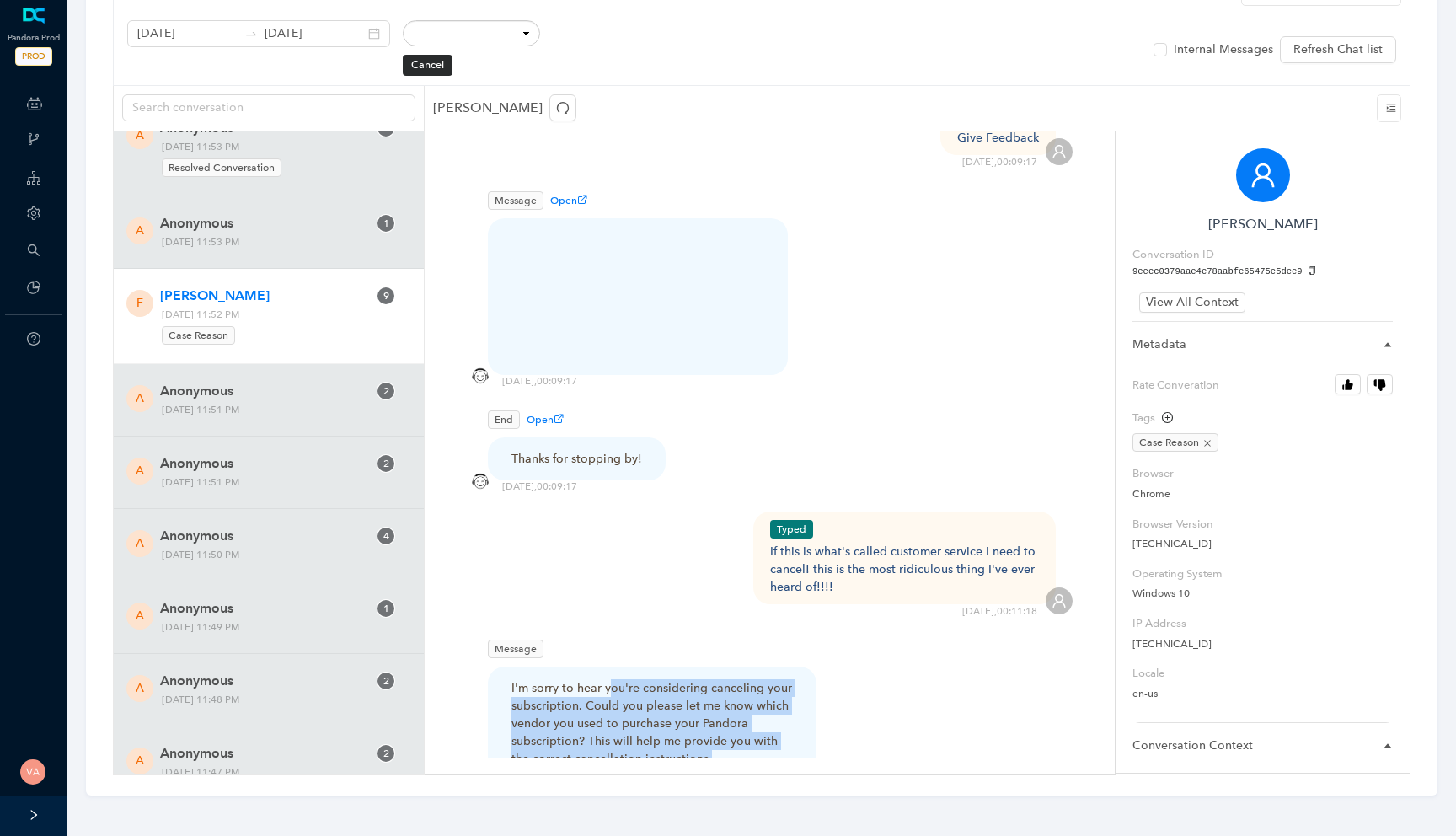
drag, startPoint x: 611, startPoint y: 588, endPoint x: 721, endPoint y: 671, distance: 137.8
click at [721, 680] on p "I'm sorry to hear you're considering canceling your subscription. Could you ple…" at bounding box center [652, 724] width 281 height 88
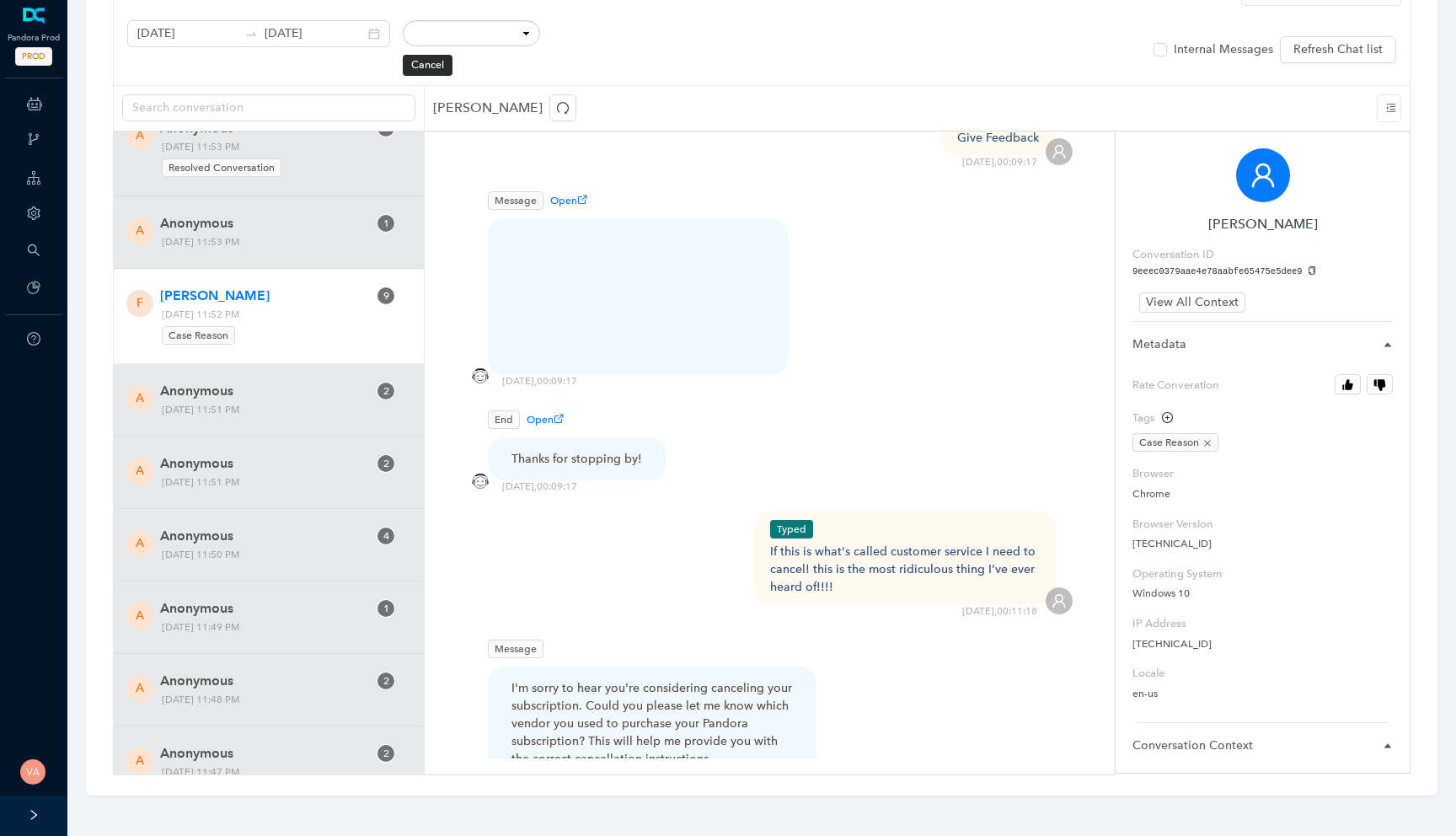
click at [807, 543] on div "If this is what's called customer service I need to cancel! this is the most ri…" at bounding box center [904, 569] width 269 height 53
click at [813, 543] on div "If this is what's called customer service I need to cancel! this is the most ri…" at bounding box center [904, 569] width 269 height 53
drag, startPoint x: 812, startPoint y: 474, endPoint x: 927, endPoint y: 486, distance: 115.6
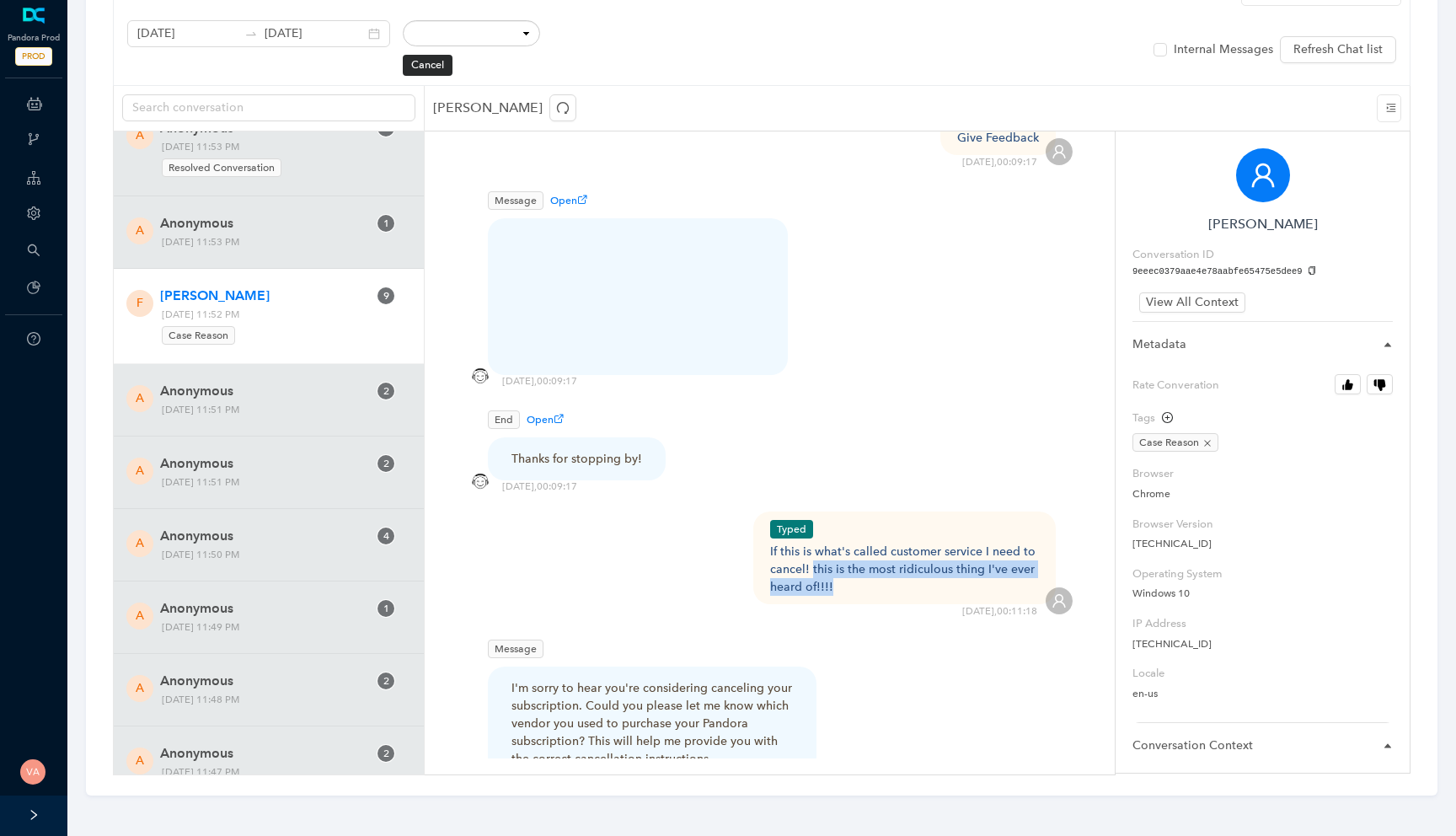
click at [927, 543] on div "If this is what's called customer service I need to cancel! this is the most ri…" at bounding box center [904, 569] width 269 height 53
drag, startPoint x: 927, startPoint y: 486, endPoint x: 852, endPoint y: 434, distance: 91.3
click at [852, 521] on div "Typed If this is what's called customer service I need to cancel! this is the m…" at bounding box center [904, 558] width 269 height 75
click at [761, 511] on div "Typed If this is what's called customer service I need to cancel! this is the m…" at bounding box center [904, 557] width 303 height 93
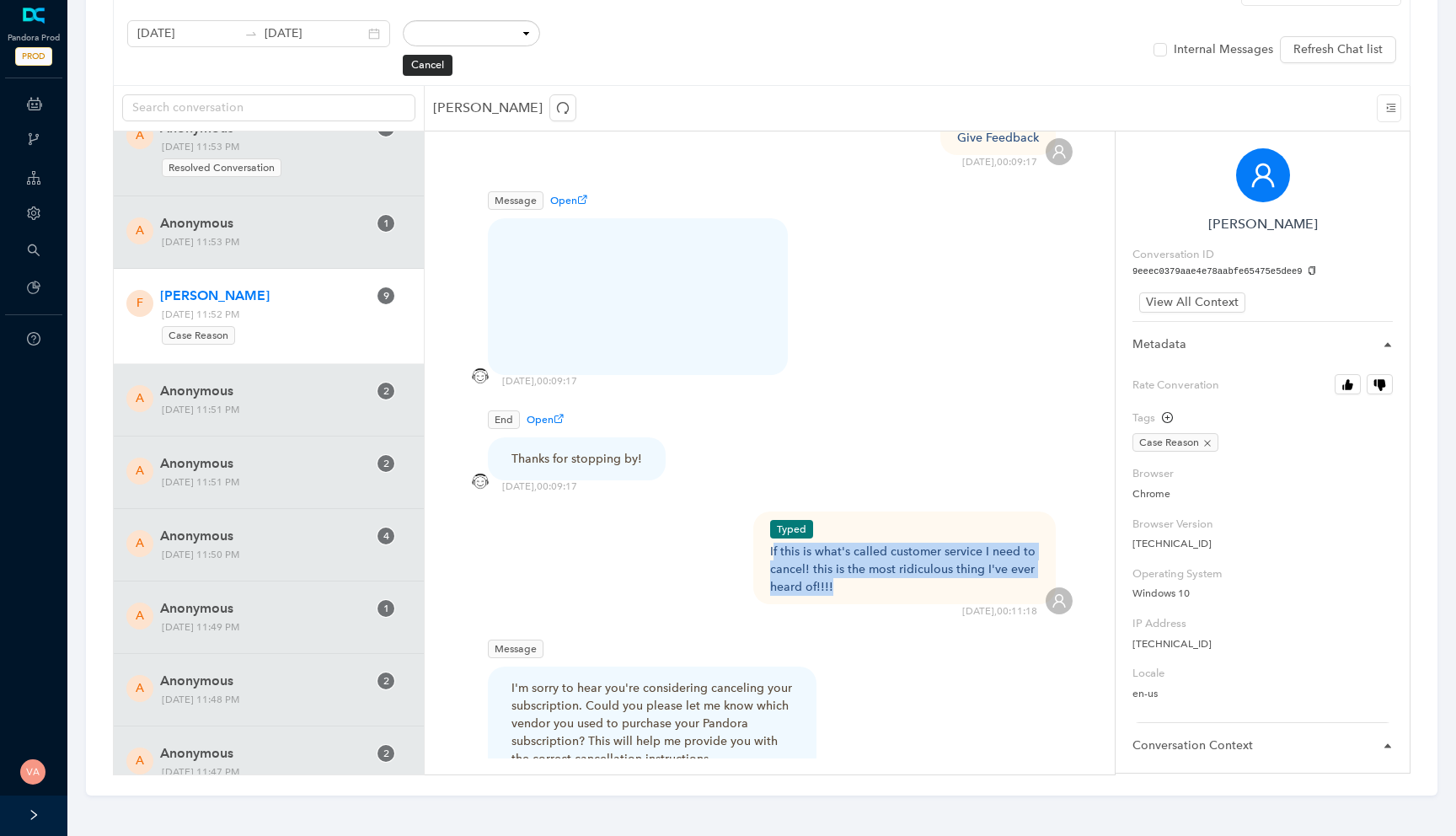
drag, startPoint x: 774, startPoint y: 450, endPoint x: 851, endPoint y: 492, distance: 87.7
click at [851, 543] on div "If this is what's called customer service I need to cancel! this is the most ri…" at bounding box center [904, 569] width 269 height 53
drag, startPoint x: 851, startPoint y: 492, endPoint x: 772, endPoint y: 449, distance: 89.9
click at [772, 543] on div "If this is what's called customer service I need to cancel! this is the most ri…" at bounding box center [904, 569] width 269 height 53
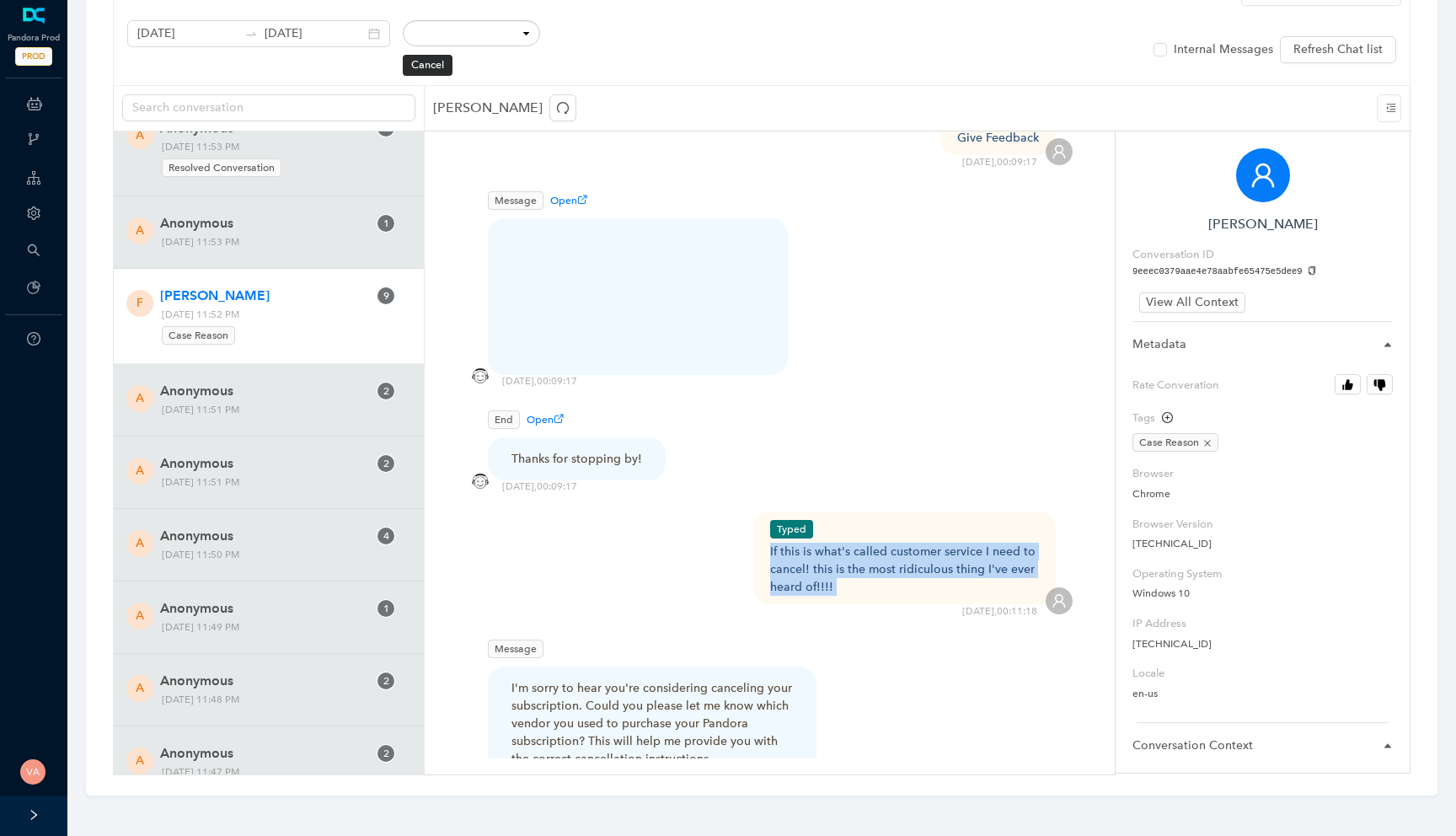
click at [766, 511] on div "Typed If this is what's called customer service I need to cancel! this is the m…" at bounding box center [904, 557] width 303 height 93
drag, startPoint x: 766, startPoint y: 450, endPoint x: 866, endPoint y: 491, distance: 108.1
click at [866, 511] on div "Typed If this is what's called customer service I need to cancel! this is the m…" at bounding box center [904, 557] width 303 height 93
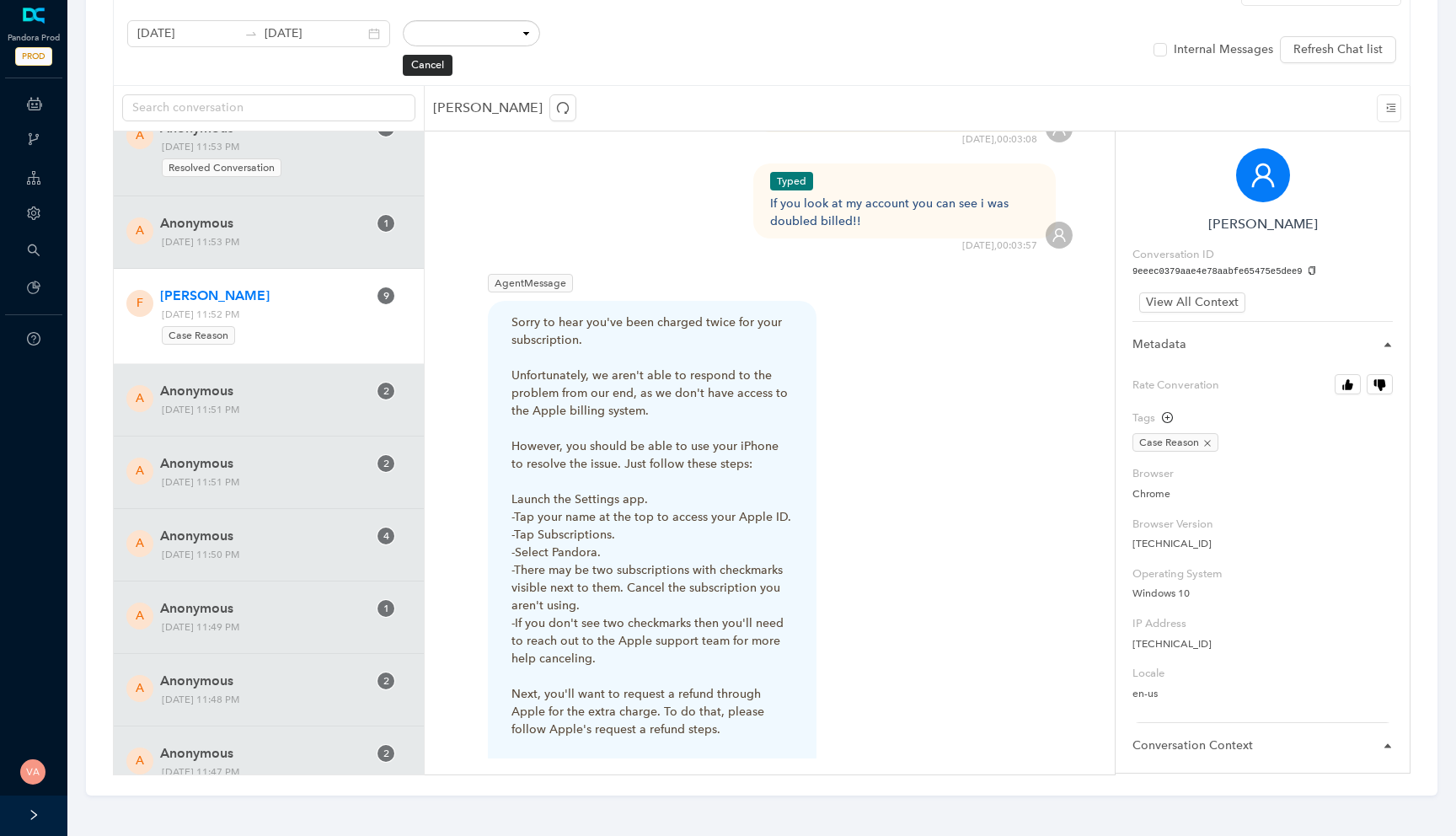
scroll to position [2966, 0]
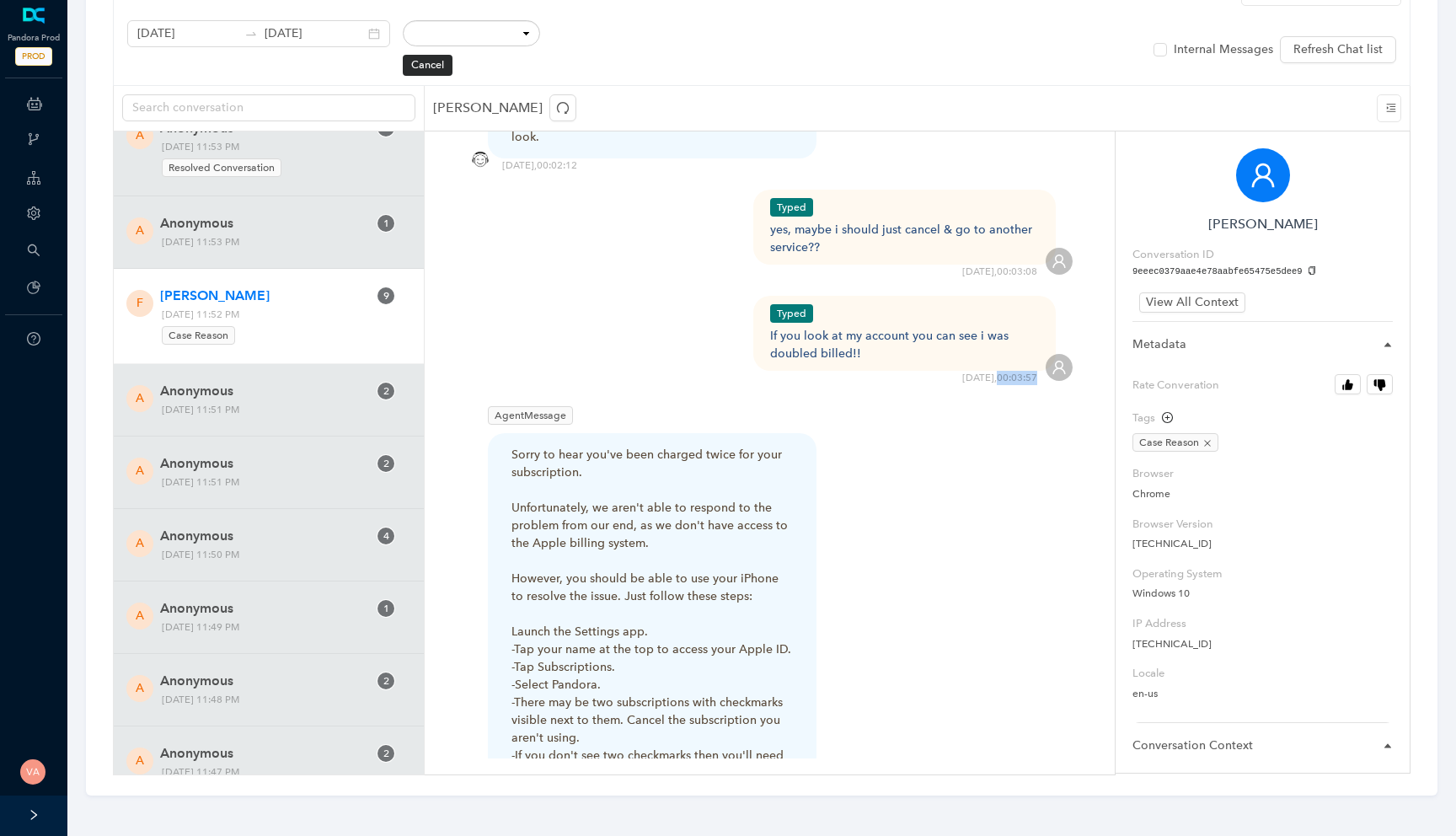
drag, startPoint x: 995, startPoint y: 298, endPoint x: 1039, endPoint y: 302, distance: 44.2
click at [1039, 302] on div "Typed If you look at my account you can see i was doubled billed!! 14/10/2025 ,…" at bounding box center [769, 340] width 606 height 89
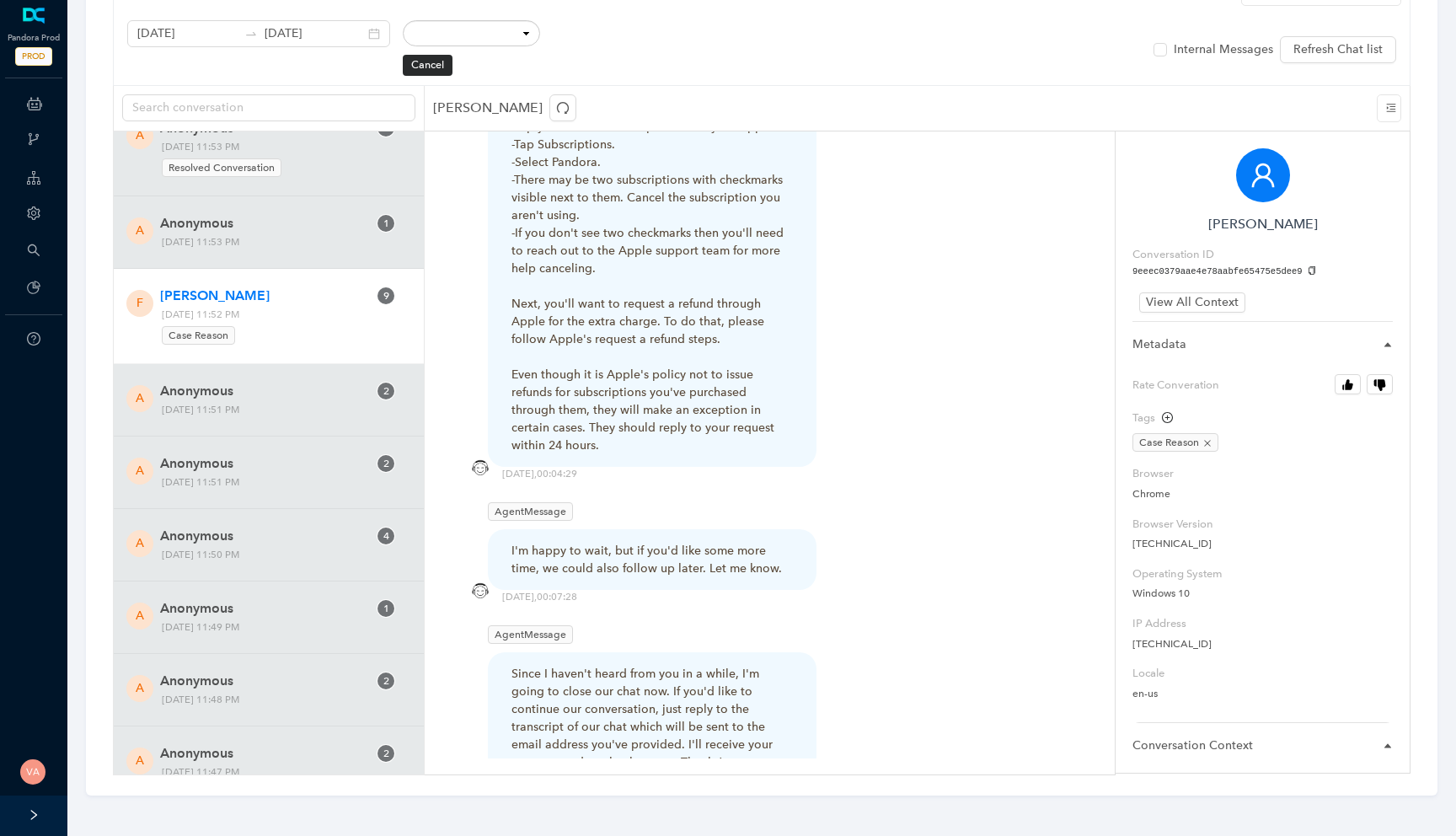
scroll to position [3507, 0]
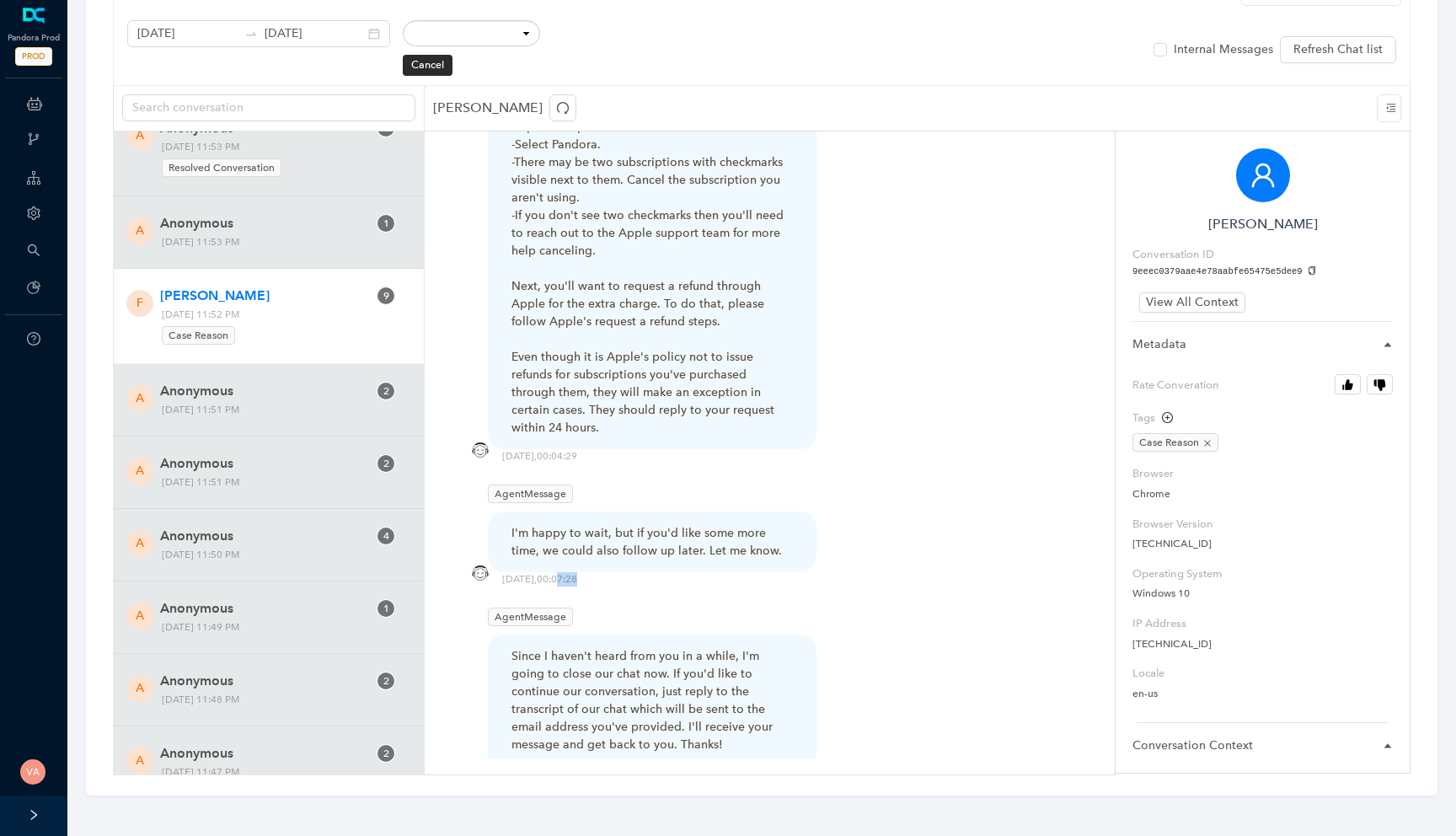
drag, startPoint x: 575, startPoint y: 480, endPoint x: 611, endPoint y: 485, distance: 36.3
click at [611, 485] on div "AgentMessage I'm happy to wait, but if you'd like some more time, we could also…" at bounding box center [769, 533] width 606 height 106
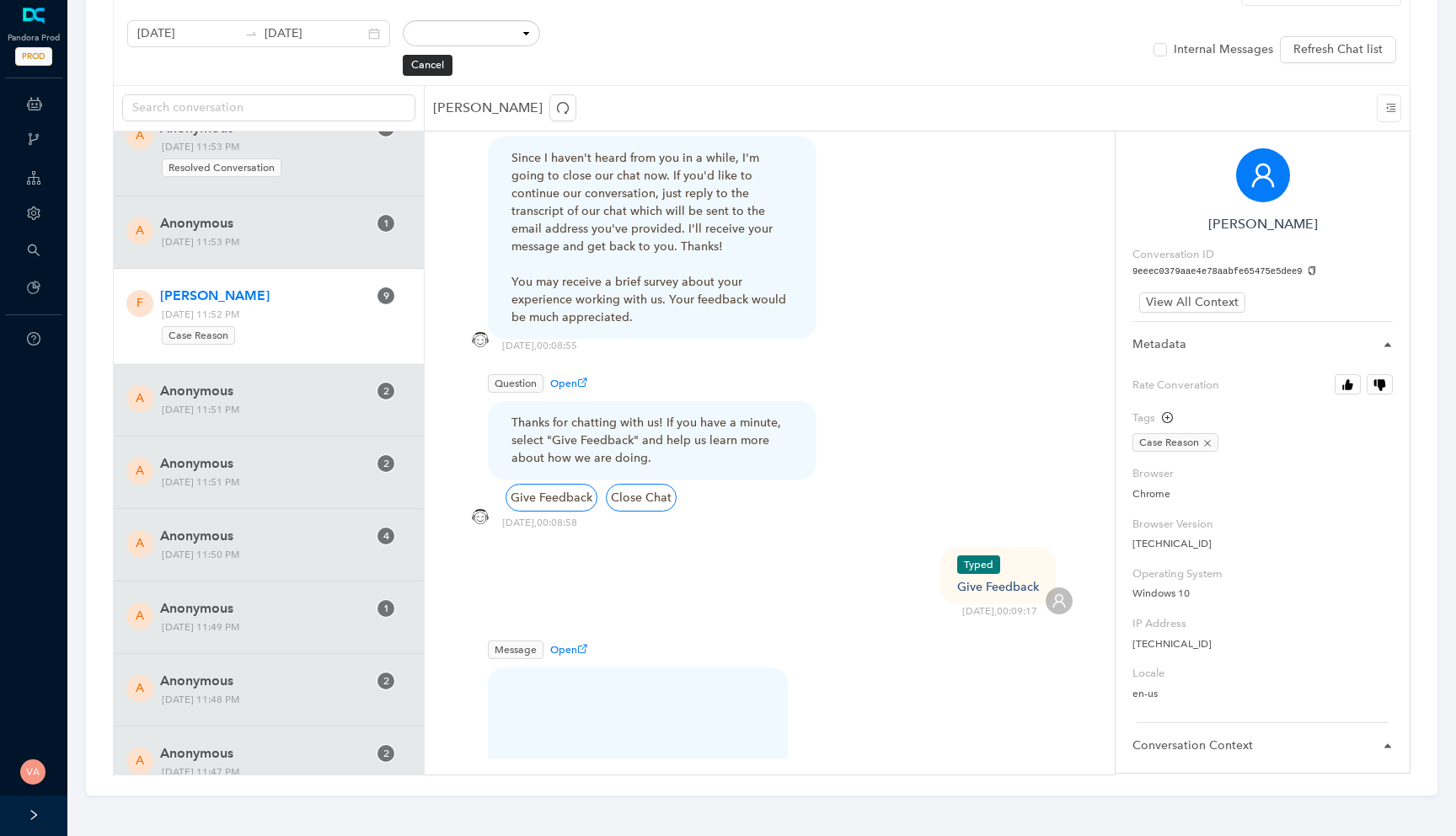
scroll to position [4091, 0]
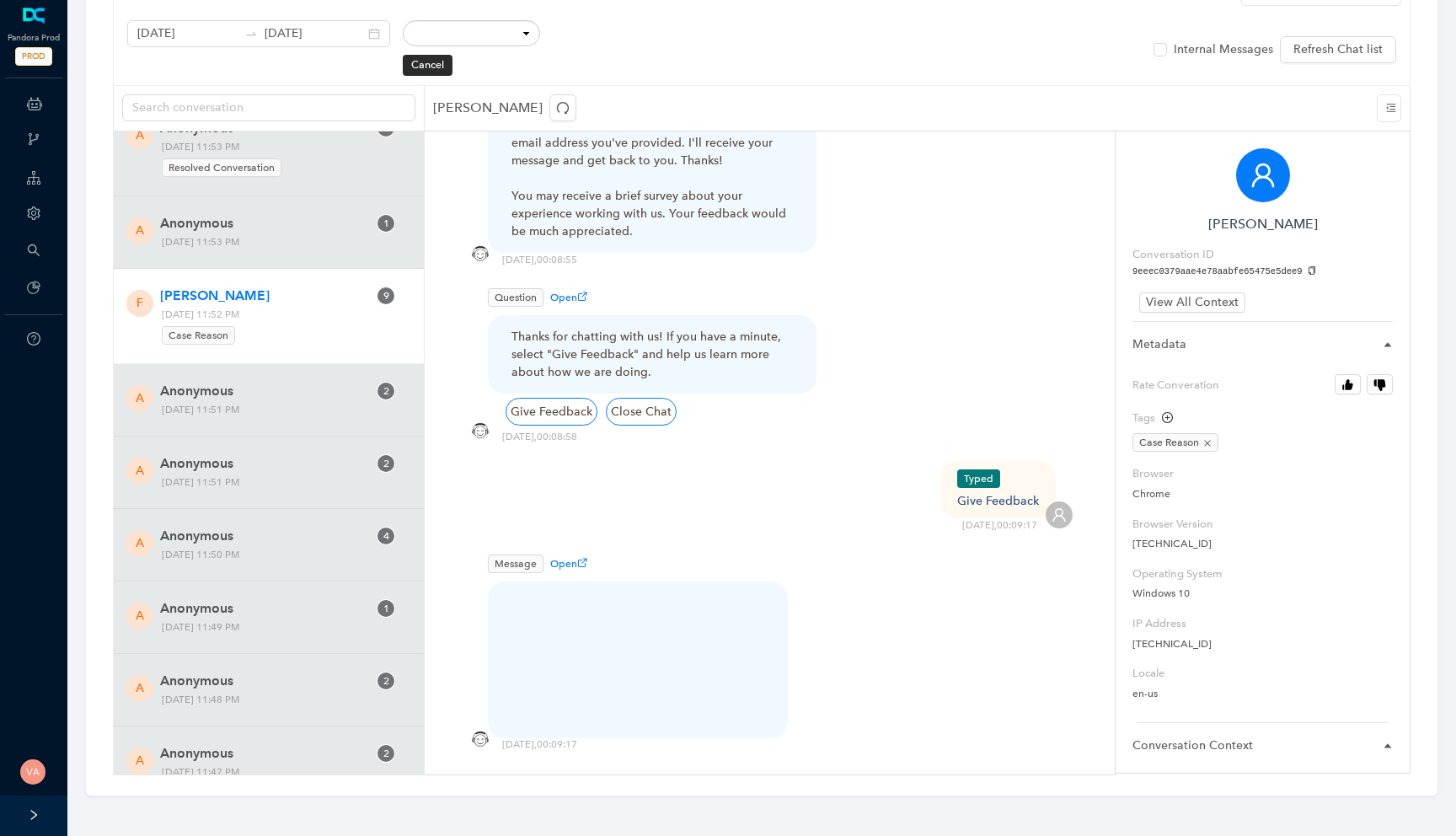
click at [997, 461] on div "Typed Give Feedback 14/10/2025 , 00:09:17" at bounding box center [769, 497] width 606 height 72
click at [1031, 519] on div "14/10/2025 , 00:09:17" at bounding box center [1000, 526] width 75 height 15
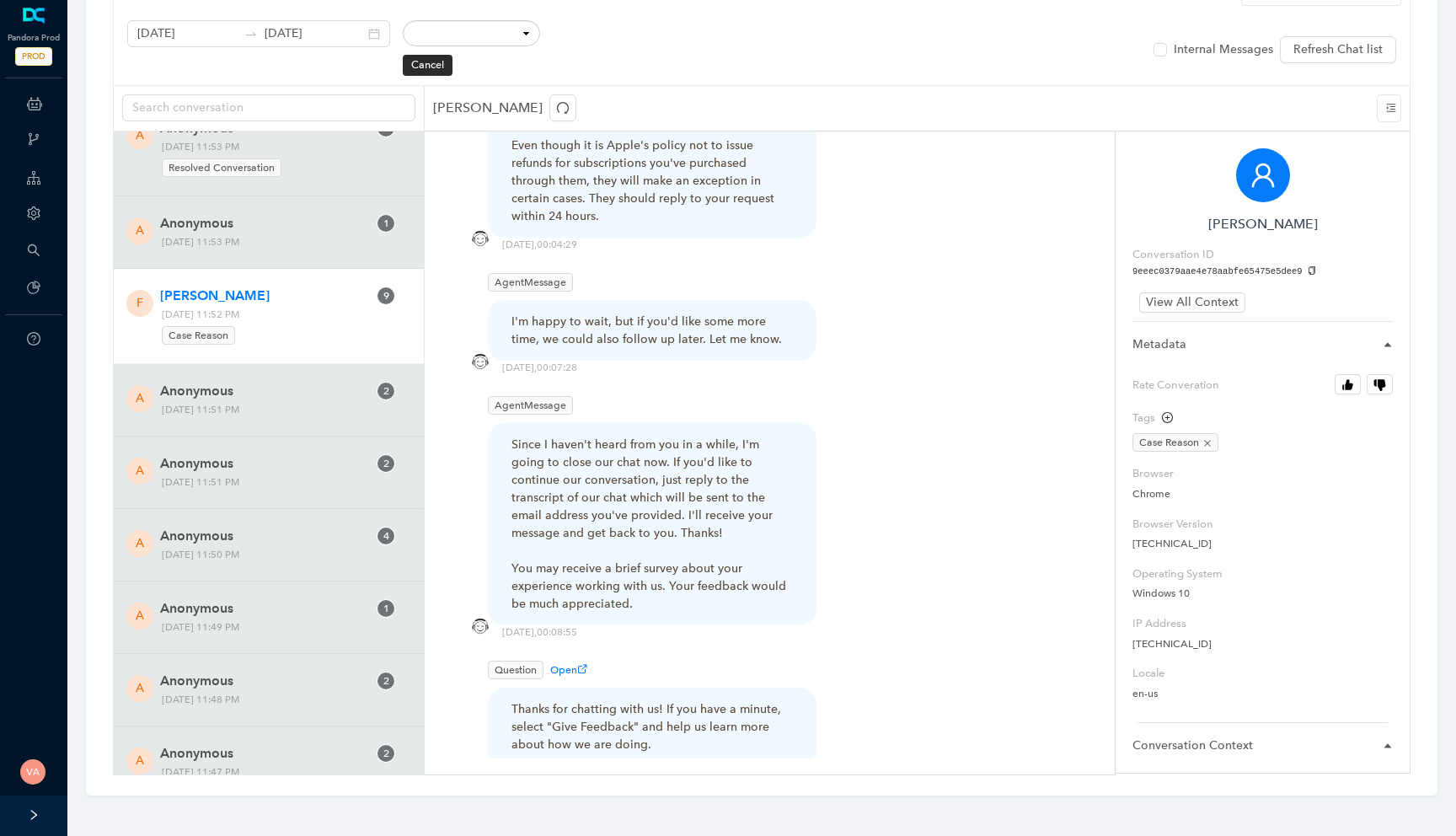
scroll to position [3664, 0]
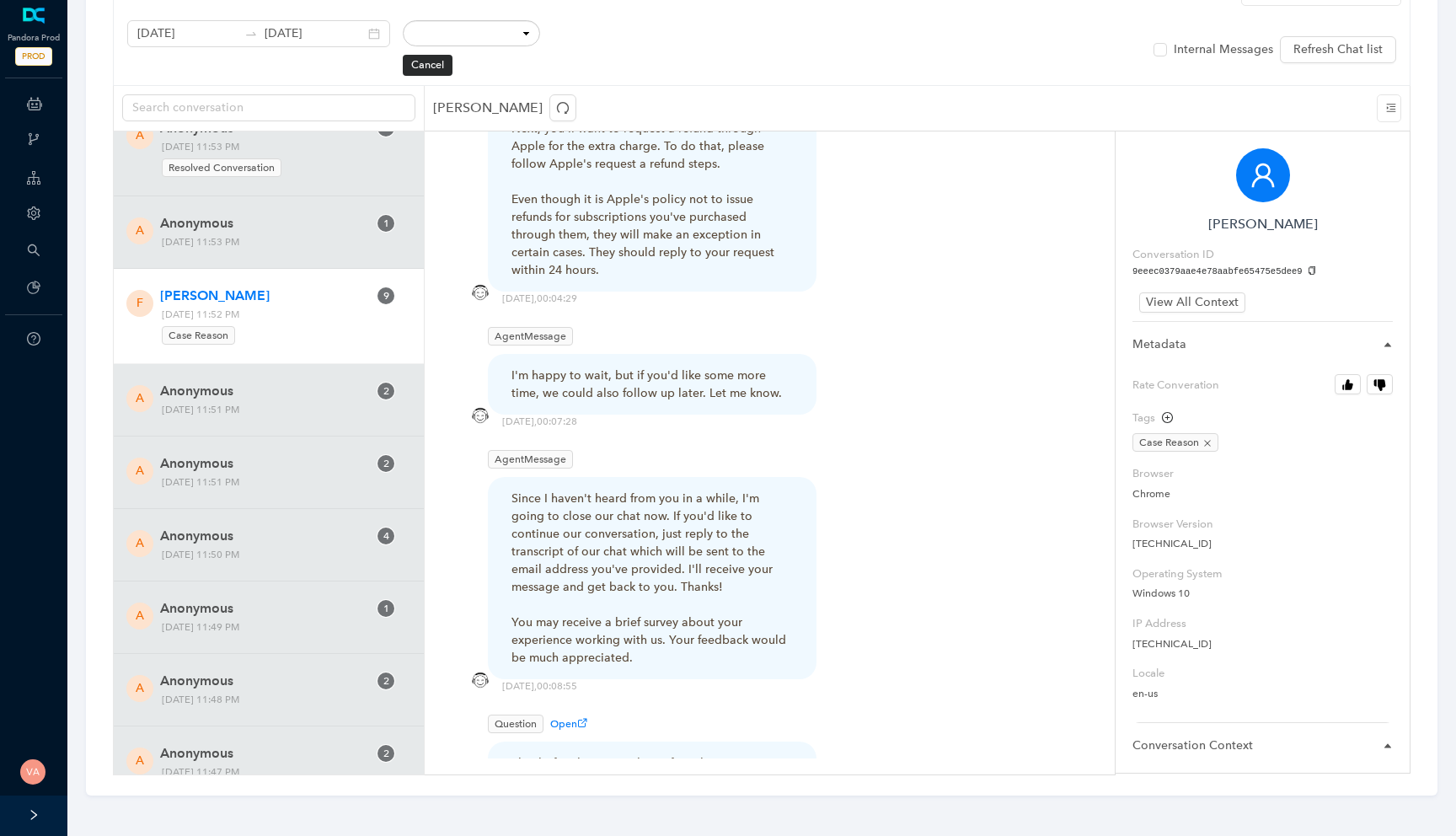
click at [677, 490] on div "Since I haven't heard from you in a while, I'm going to close our chat now. If …" at bounding box center [652, 578] width 281 height 177
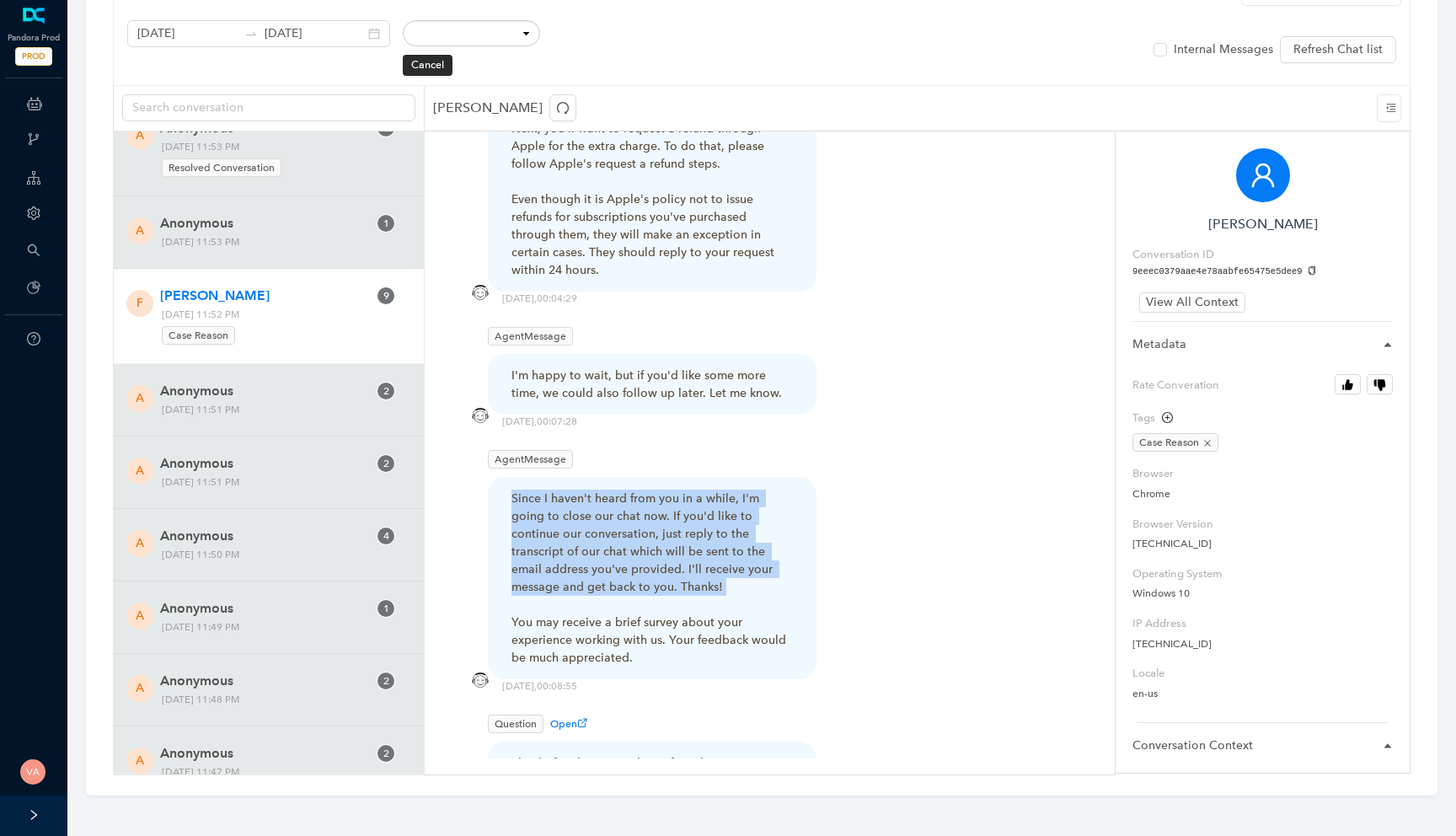
click at [677, 490] on div "Since I haven't heard from you in a while, I'm going to close our chat now. If …" at bounding box center [652, 578] width 281 height 177
click at [710, 490] on div "Since I haven't heard from you in a while, I'm going to close our chat now. If …" at bounding box center [652, 578] width 281 height 177
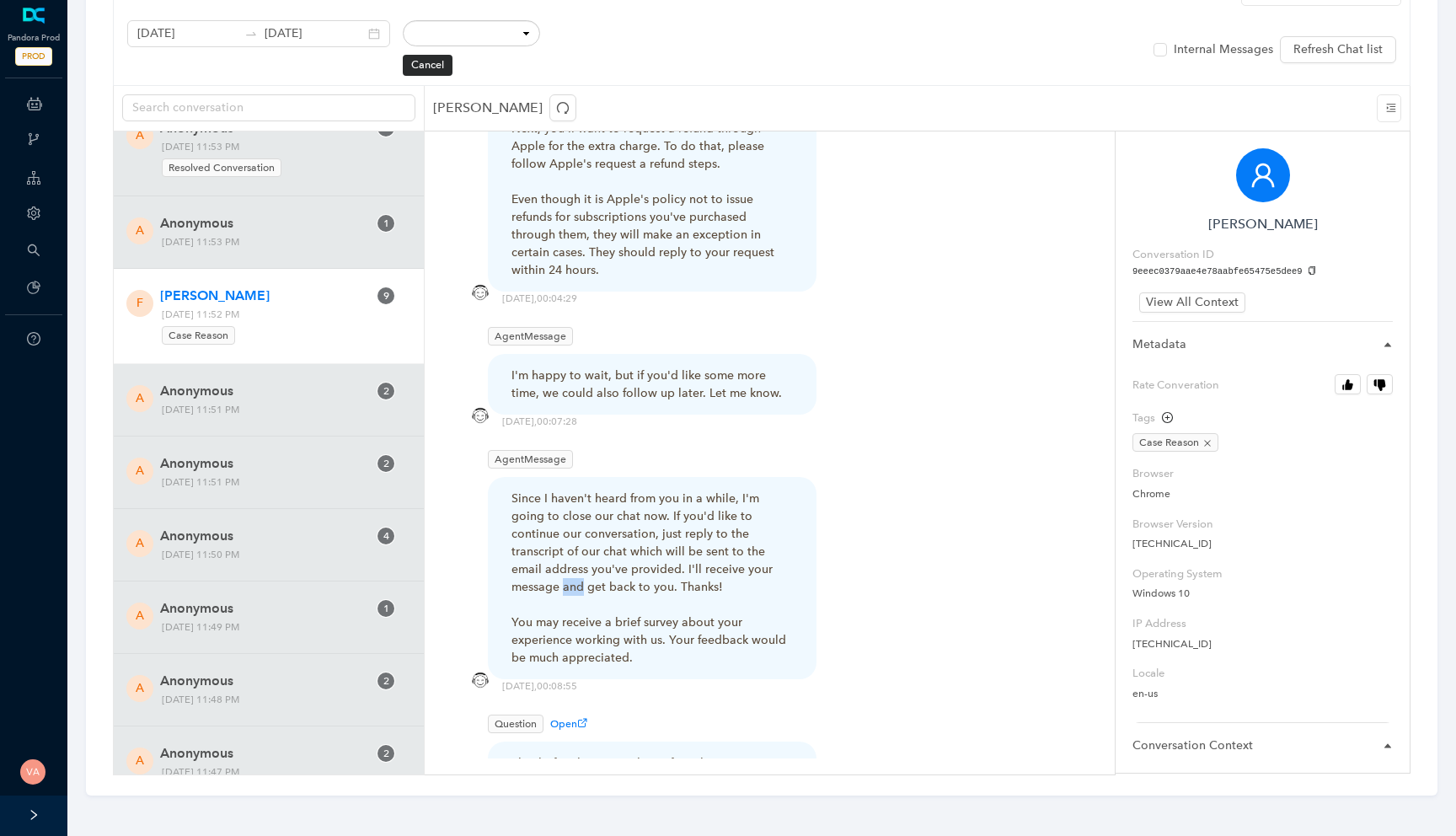
click at [710, 490] on div "Since I haven't heard from you in a while, I'm going to close our chat now. If …" at bounding box center [652, 578] width 281 height 177
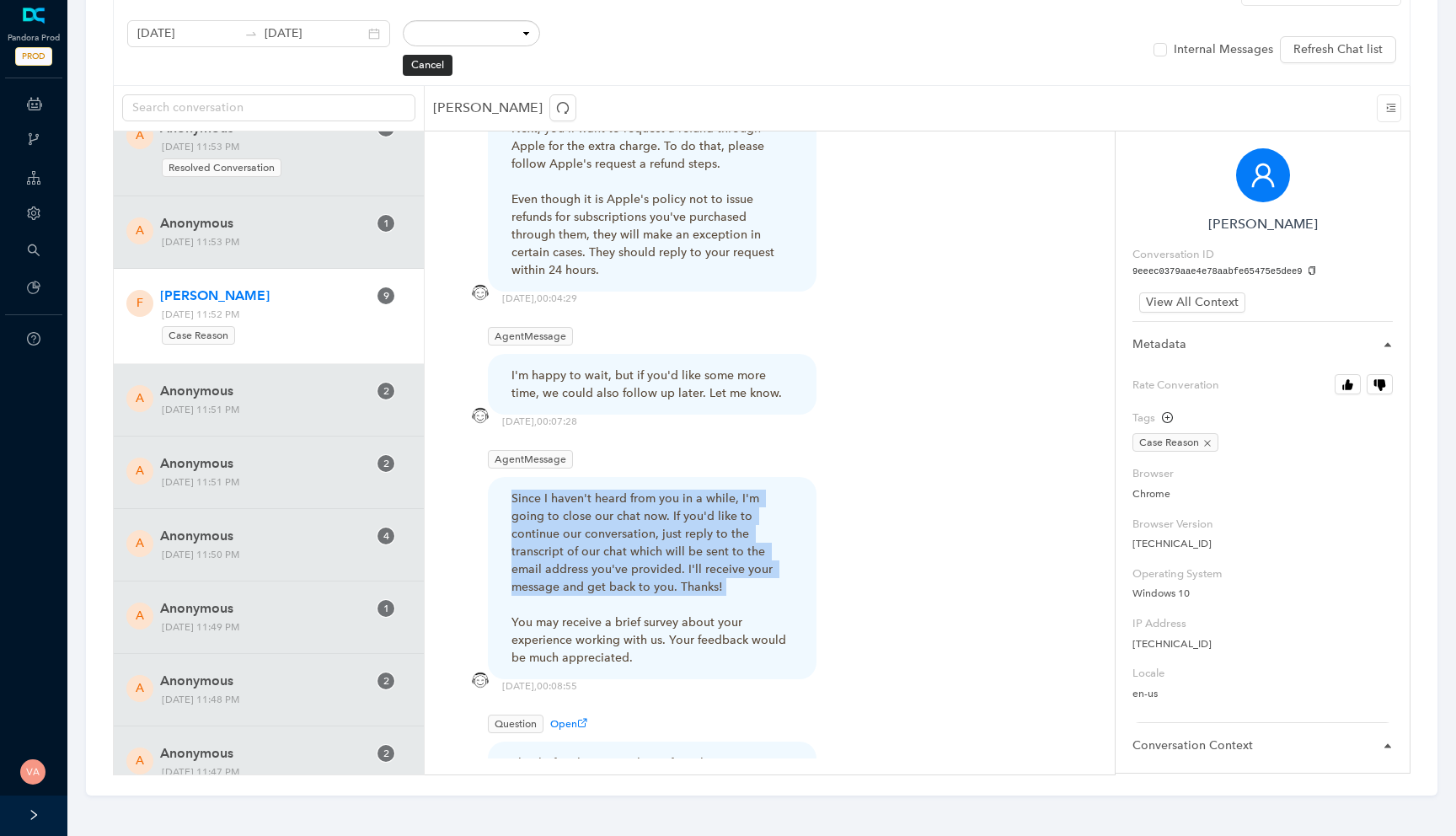
click at [710, 490] on div "Since I haven't heard from you in a while, I'm going to close our chat now. If …" at bounding box center [652, 578] width 281 height 177
click at [701, 497] on div "Since I haven't heard from you in a while, I'm going to close our chat now. If …" at bounding box center [652, 578] width 281 height 177
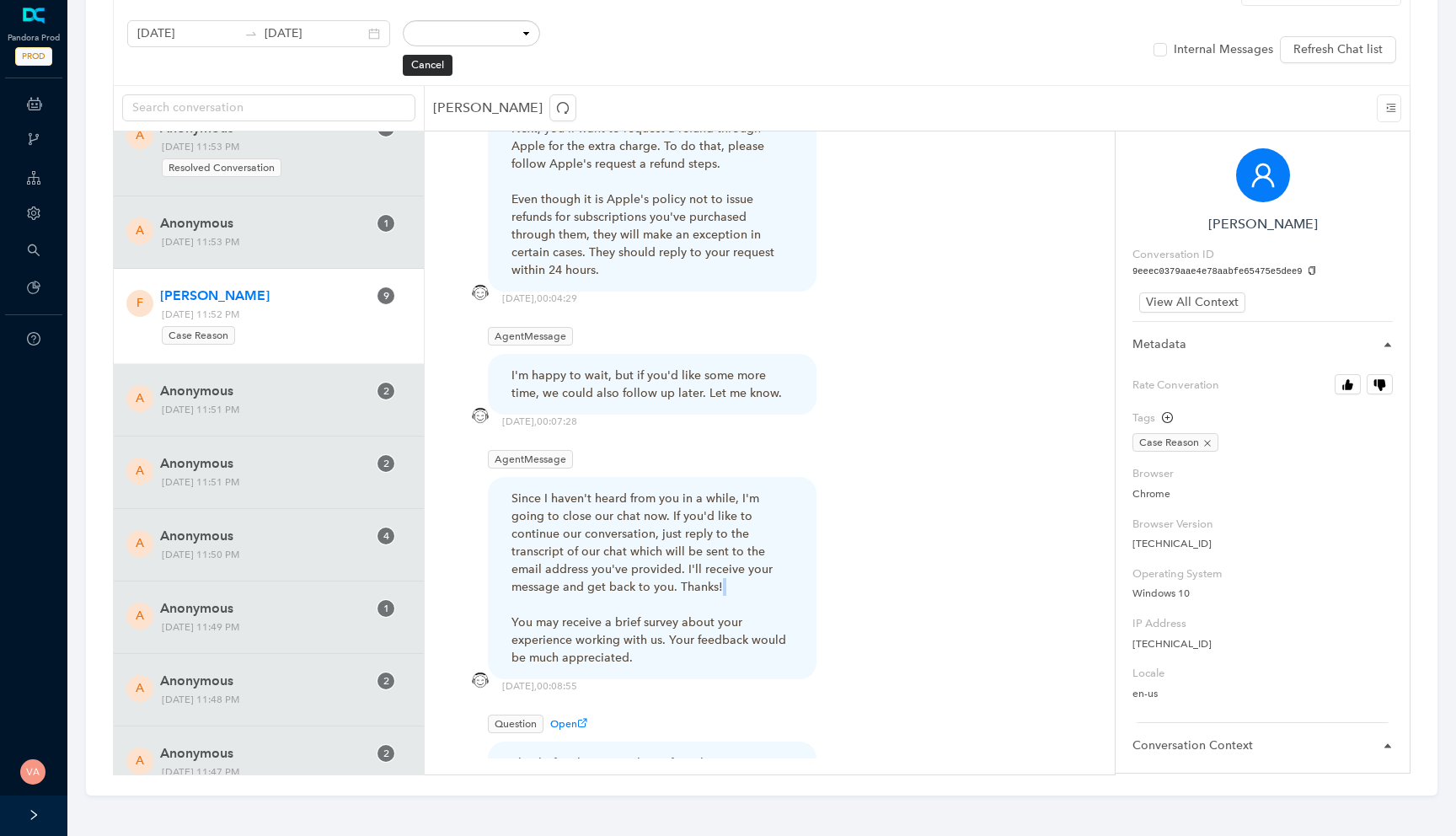
click at [701, 497] on div "Since I haven't heard from you in a while, I'm going to close our chat now. If …" at bounding box center [652, 578] width 281 height 177
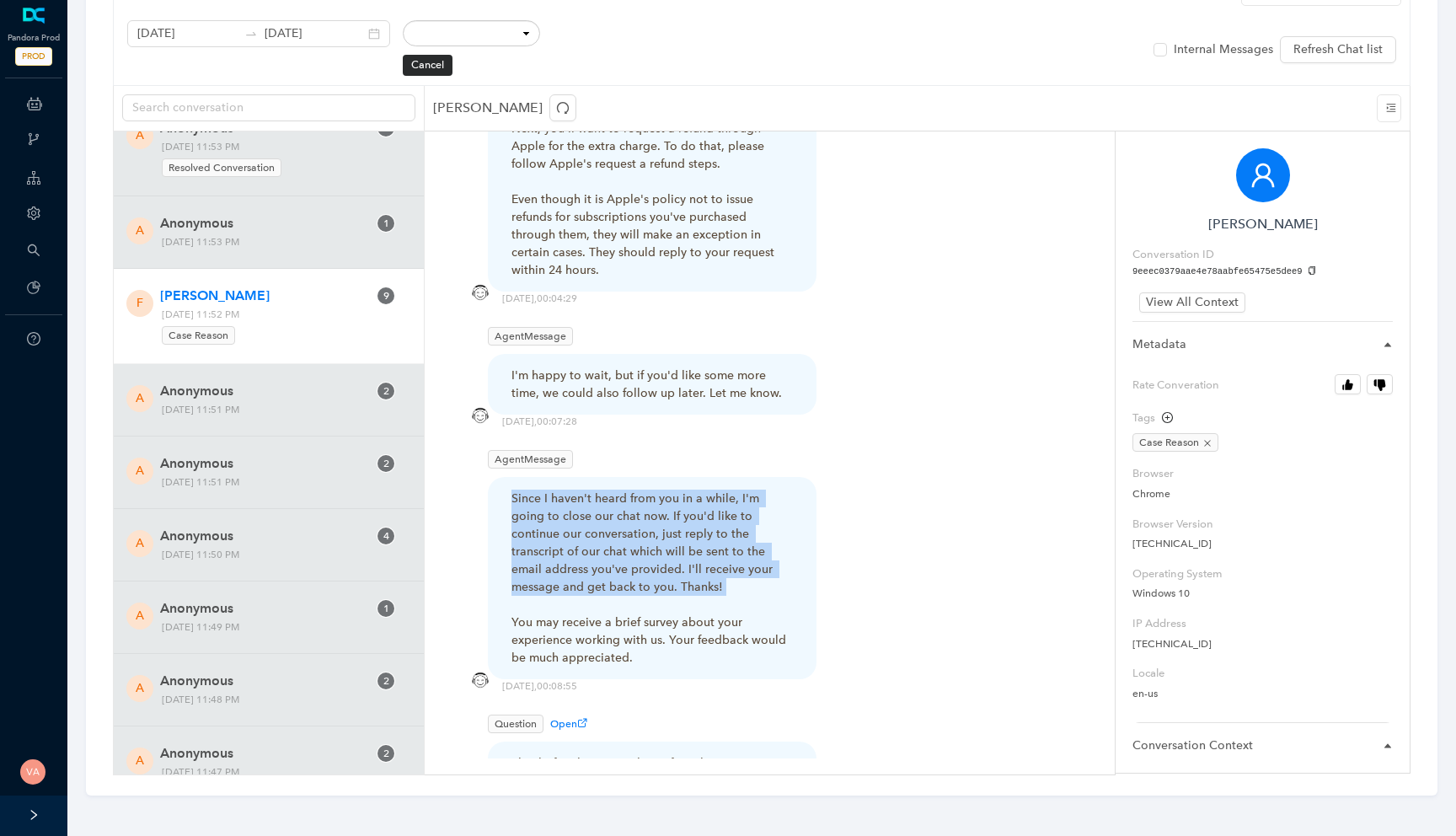
click at [701, 497] on div "Since I haven't heard from you in a while, I'm going to close our chat now. If …" at bounding box center [652, 578] width 281 height 177
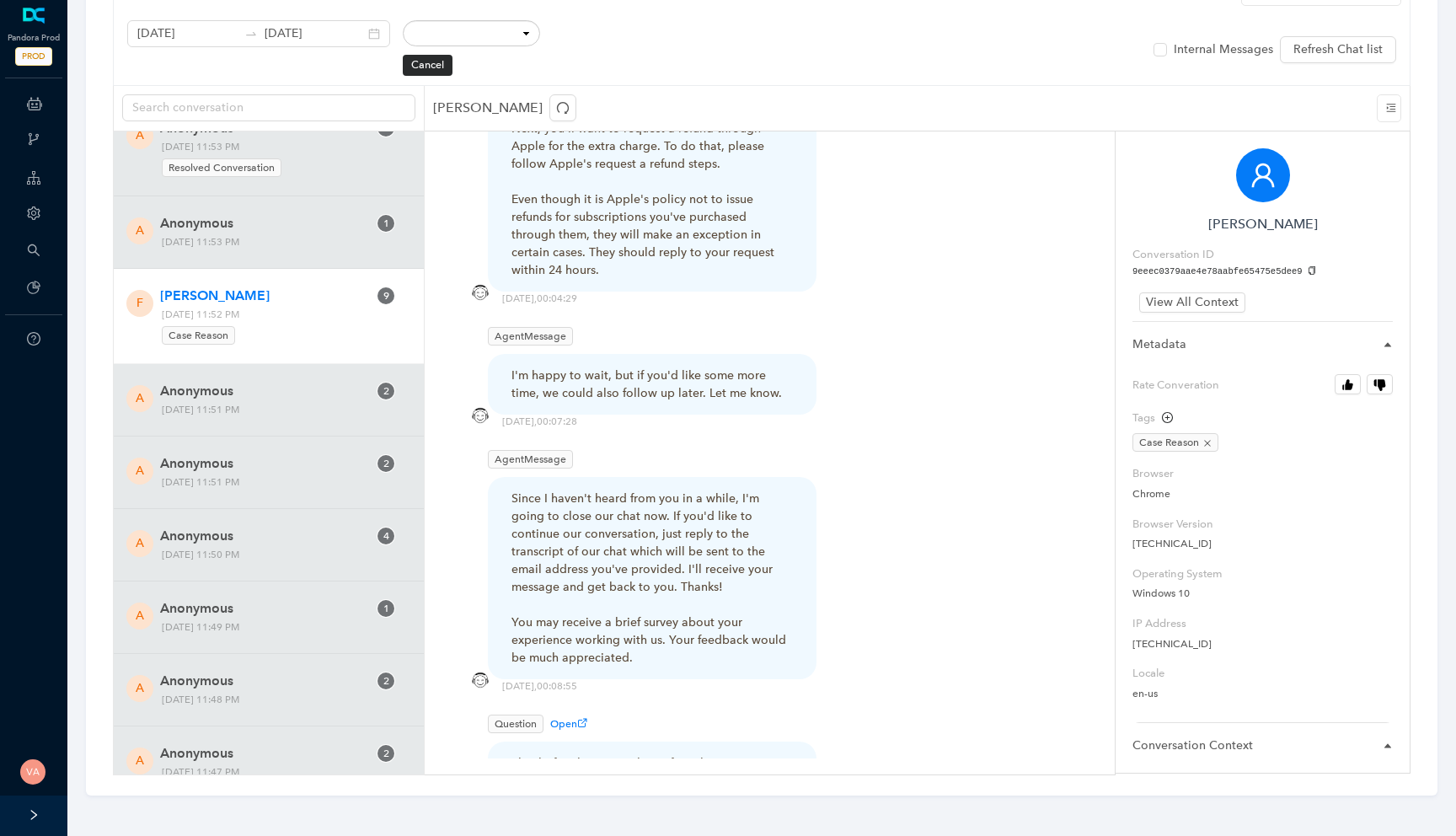
click at [680, 545] on div "Since I haven't heard from you in a while, I'm going to close our chat now. If …" at bounding box center [652, 578] width 281 height 177
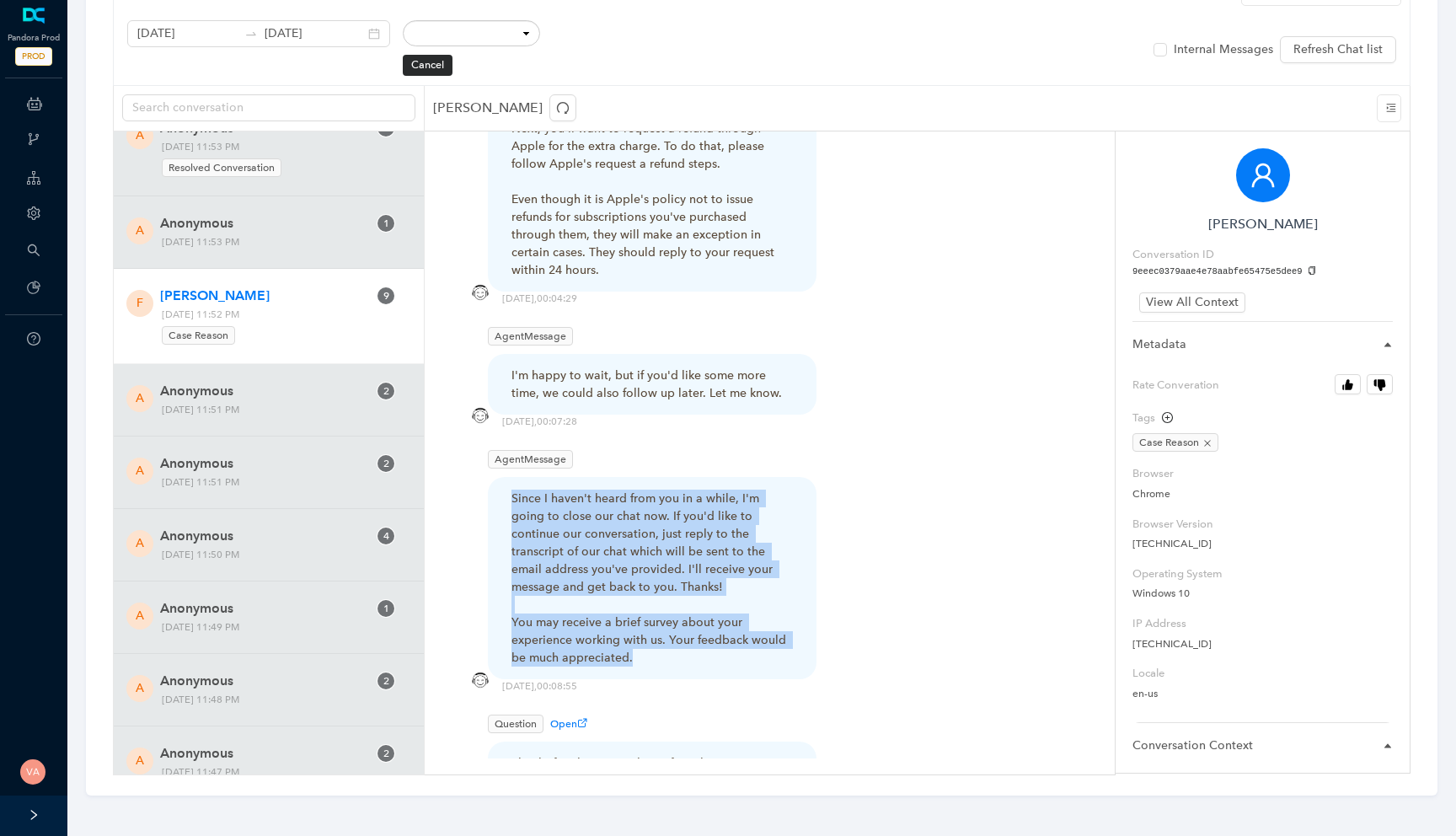
drag, startPoint x: 667, startPoint y: 561, endPoint x: 628, endPoint y: 374, distance: 191.0
click at [628, 450] on div "AgentMessage Since I haven't heard from you in a while, I'm going to close our …" at bounding box center [652, 564] width 328 height 229
click at [633, 490] on div "Since I haven't heard from you in a while, I'm going to close our chat now. If …" at bounding box center [652, 578] width 281 height 177
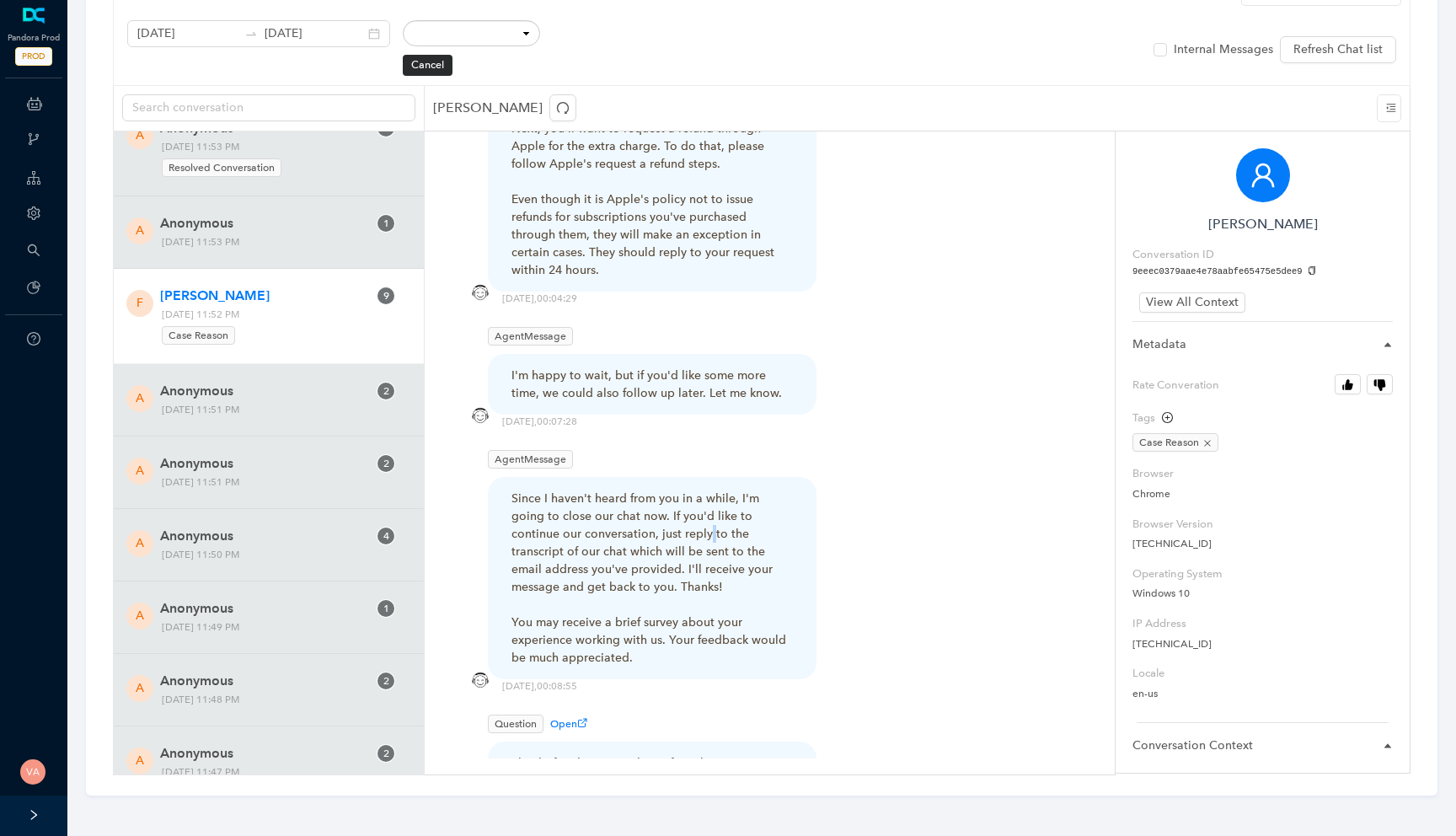
click at [633, 490] on div "Since I haven't heard from you in a while, I'm going to close our chat now. If …" at bounding box center [652, 578] width 281 height 177
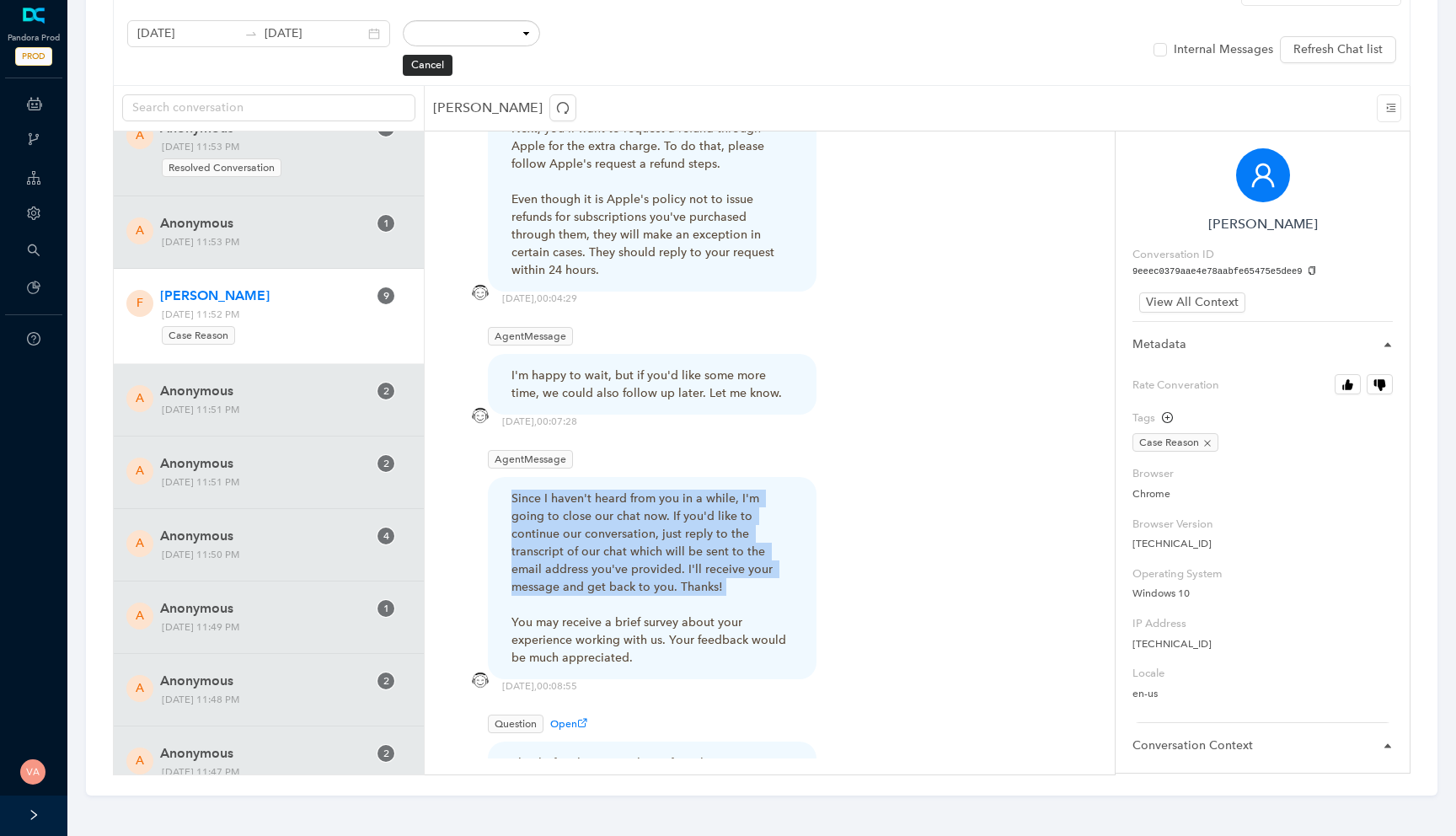
click at [633, 490] on div "Since I haven't heard from you in a while, I'm going to close our chat now. If …" at bounding box center [652, 578] width 281 height 177
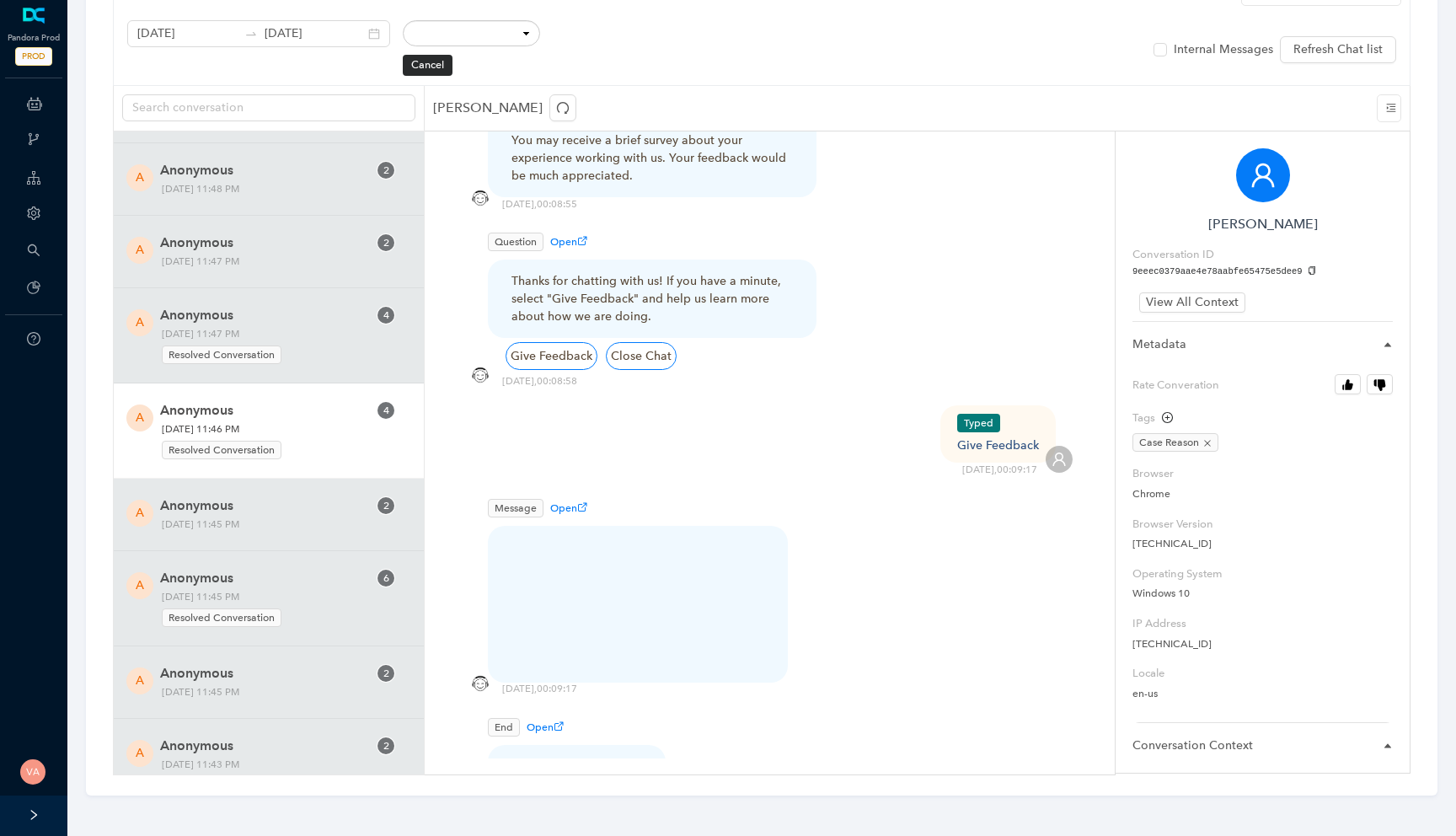
scroll to position [1484, 0]
click at [314, 425] on span "Monday, October 13, 2025 11:46 PM Resolved Conversation" at bounding box center [265, 436] width 218 height 40
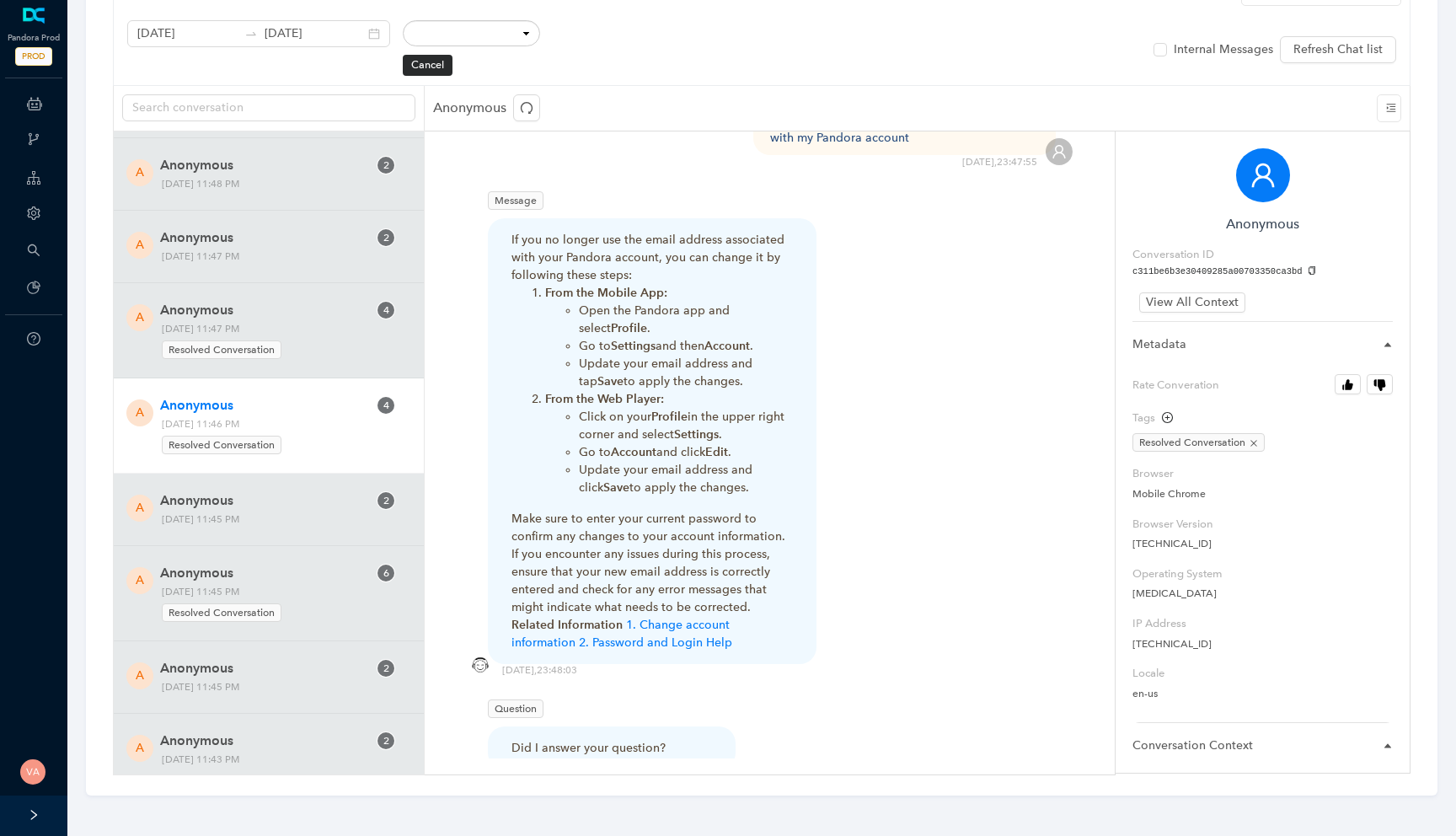
scroll to position [1965, 0]
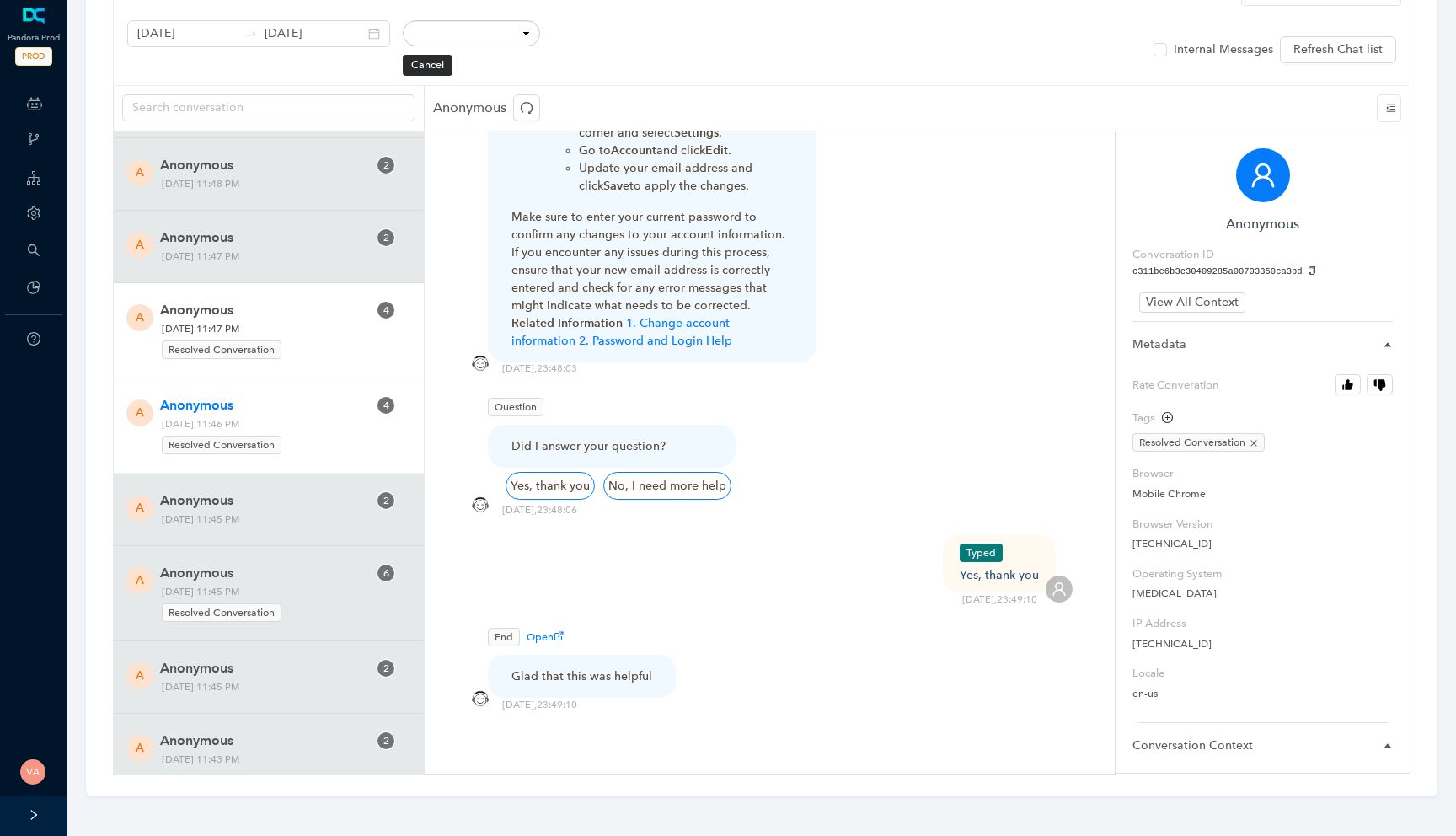
click at [346, 310] on span "Anonymous" at bounding box center [263, 310] width 207 height 20
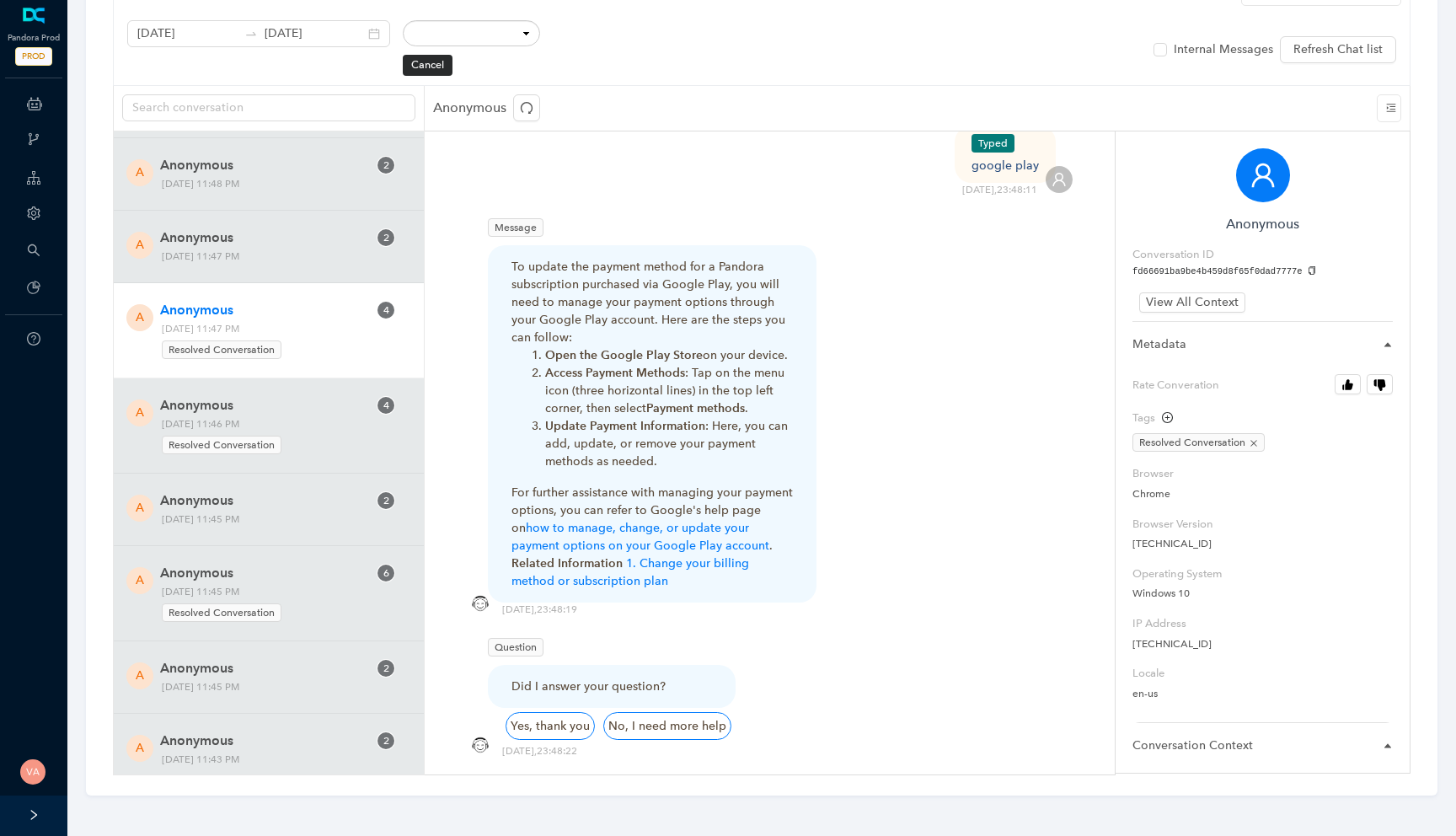
scroll to position [1169, 0]
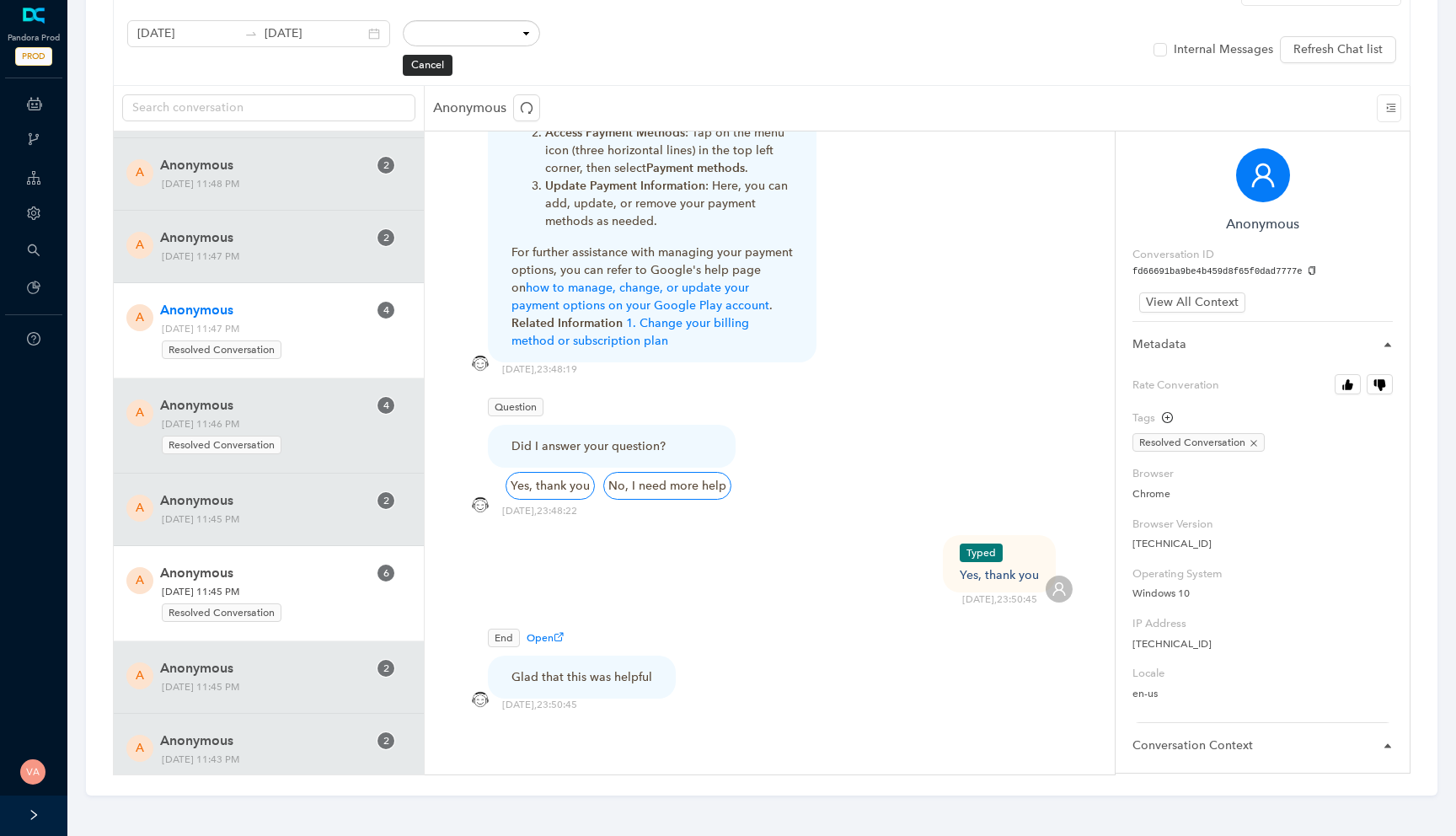
click at [248, 593] on span "Monday, October 13, 2025 11:45 PM Resolved Conversation" at bounding box center [265, 603] width 218 height 40
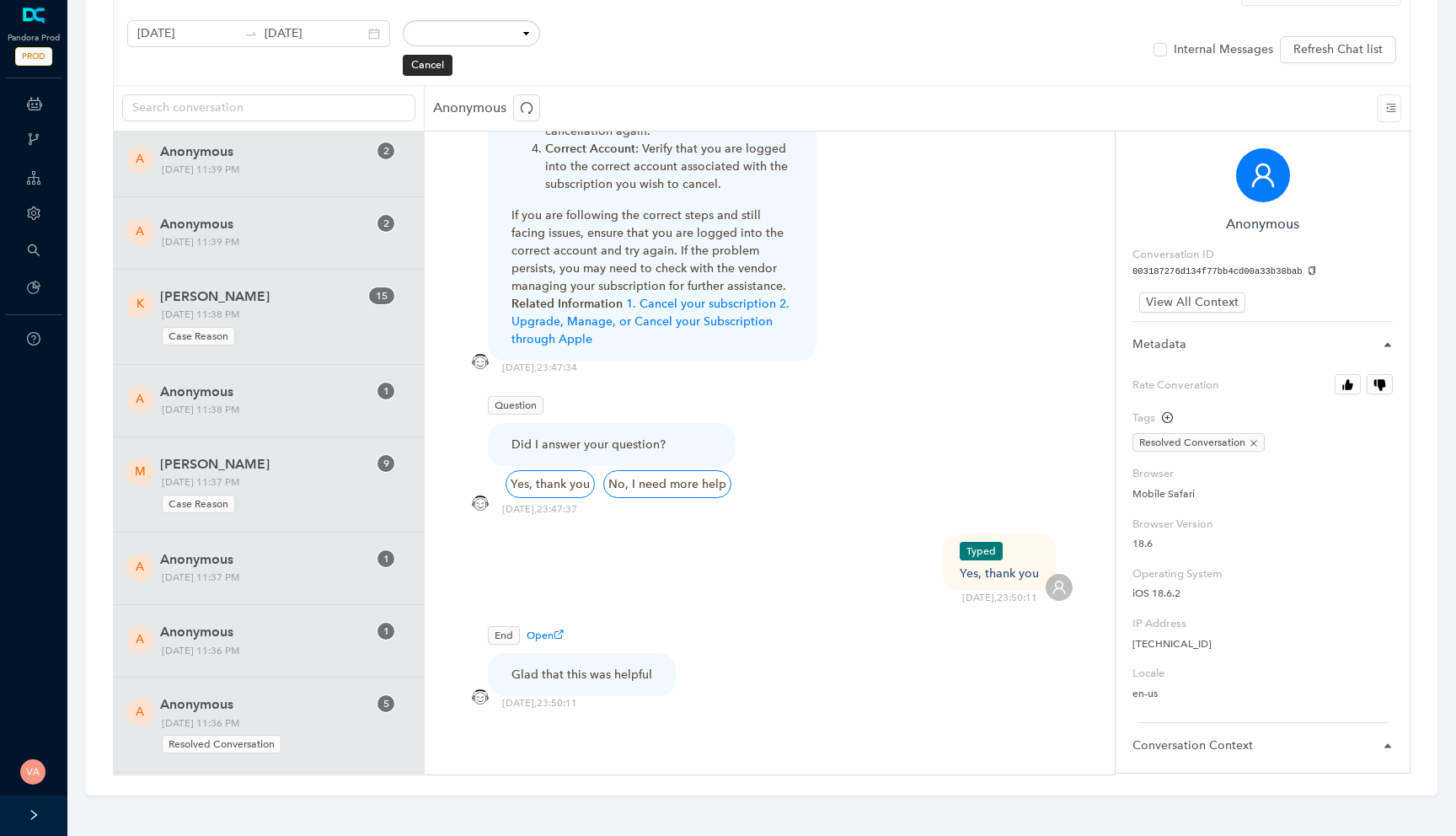
scroll to position [2484, 0]
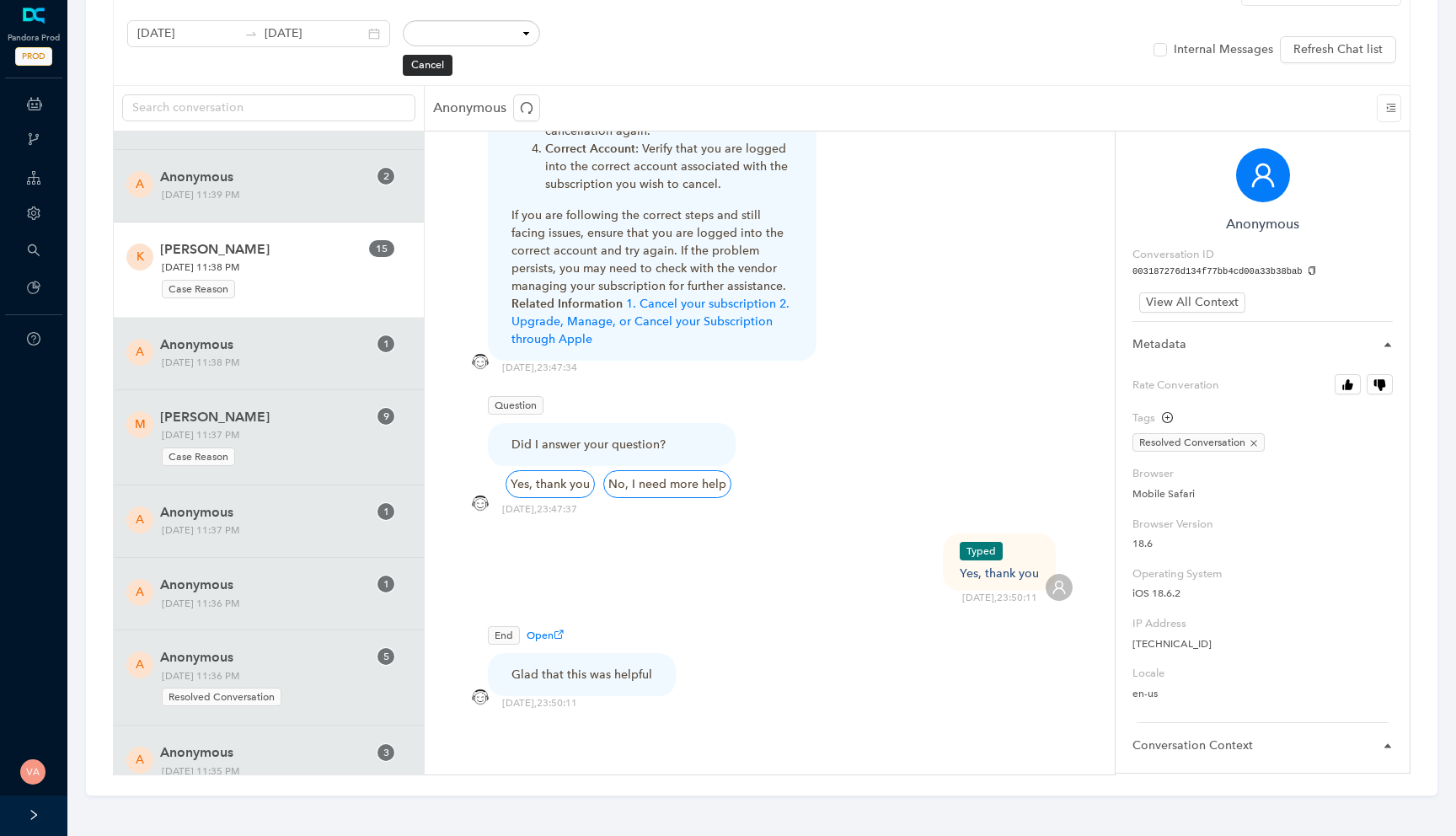
click at [375, 289] on div "K Kimberli Maxwell 1 5 Monday, October 13, 2025 11:38 PM Case Reason" at bounding box center [268, 269] width 259 height 61
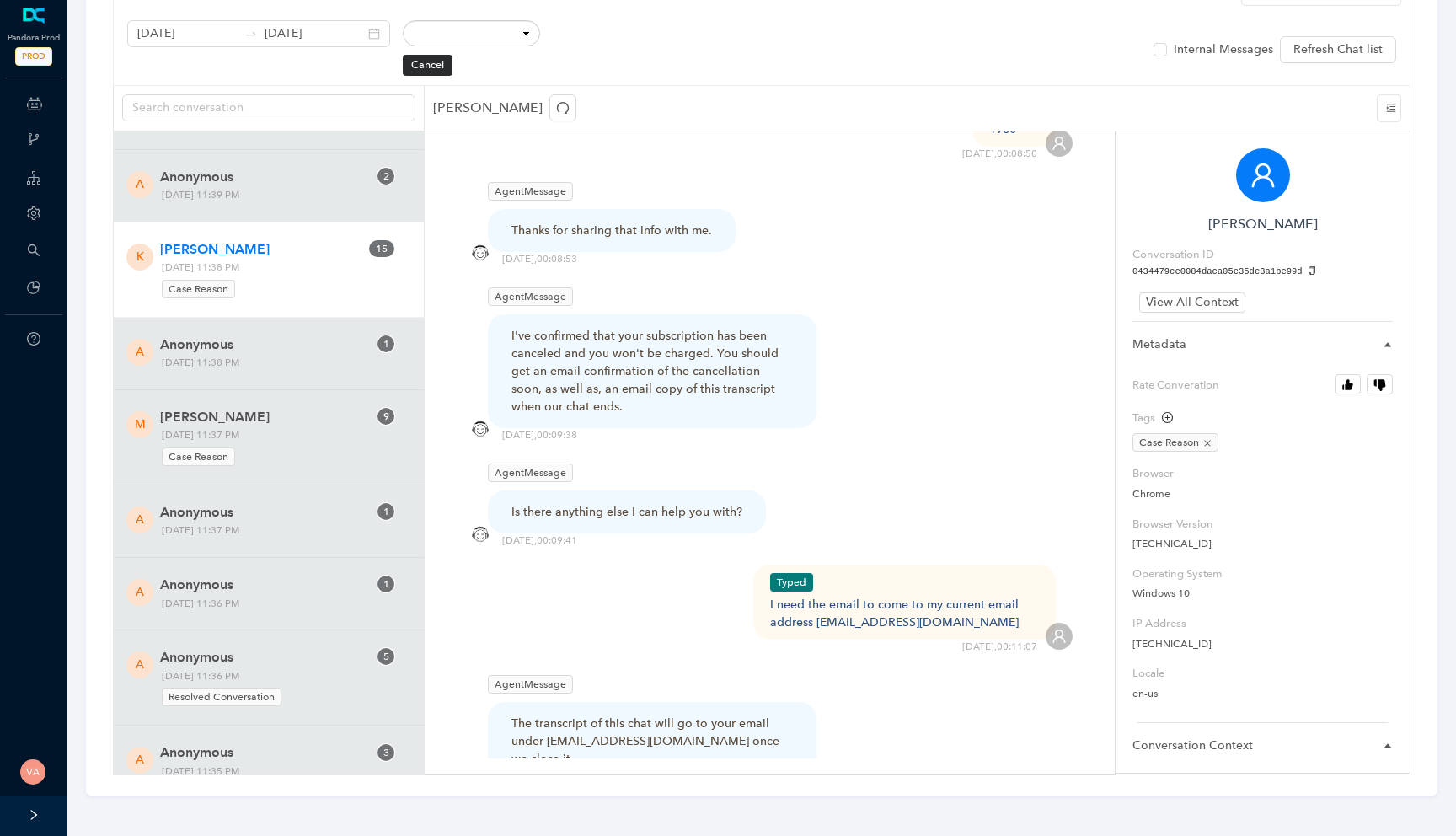
scroll to position [4709, 0]
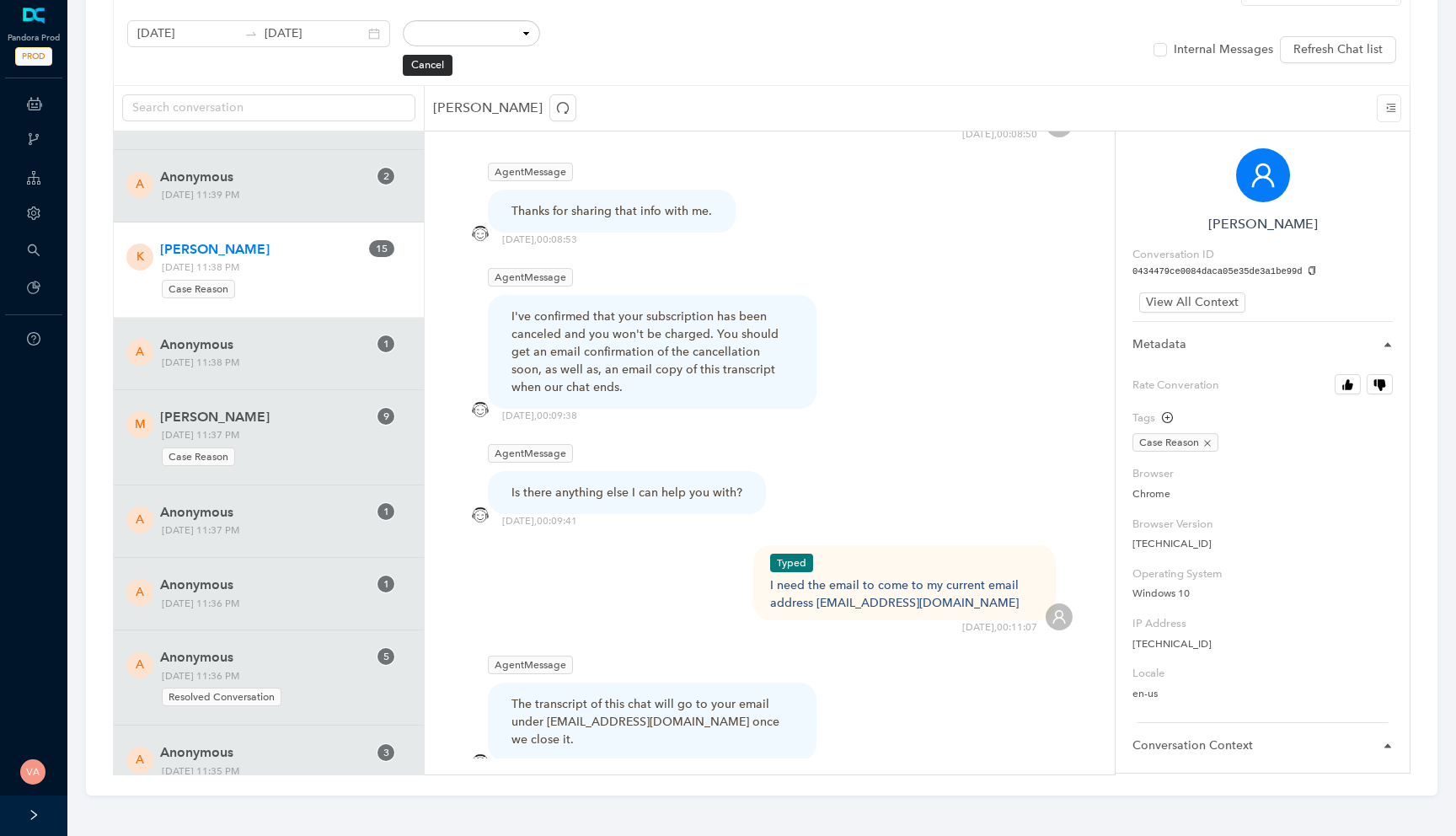
click at [813, 577] on div "I need the email to come to my current email address kmaxlayne@gmail.com" at bounding box center [904, 594] width 269 height 35
click at [795, 571] on div "Typed I need the email to come to my current email address kmaxlayne@gmail.com …" at bounding box center [769, 590] width 606 height 89
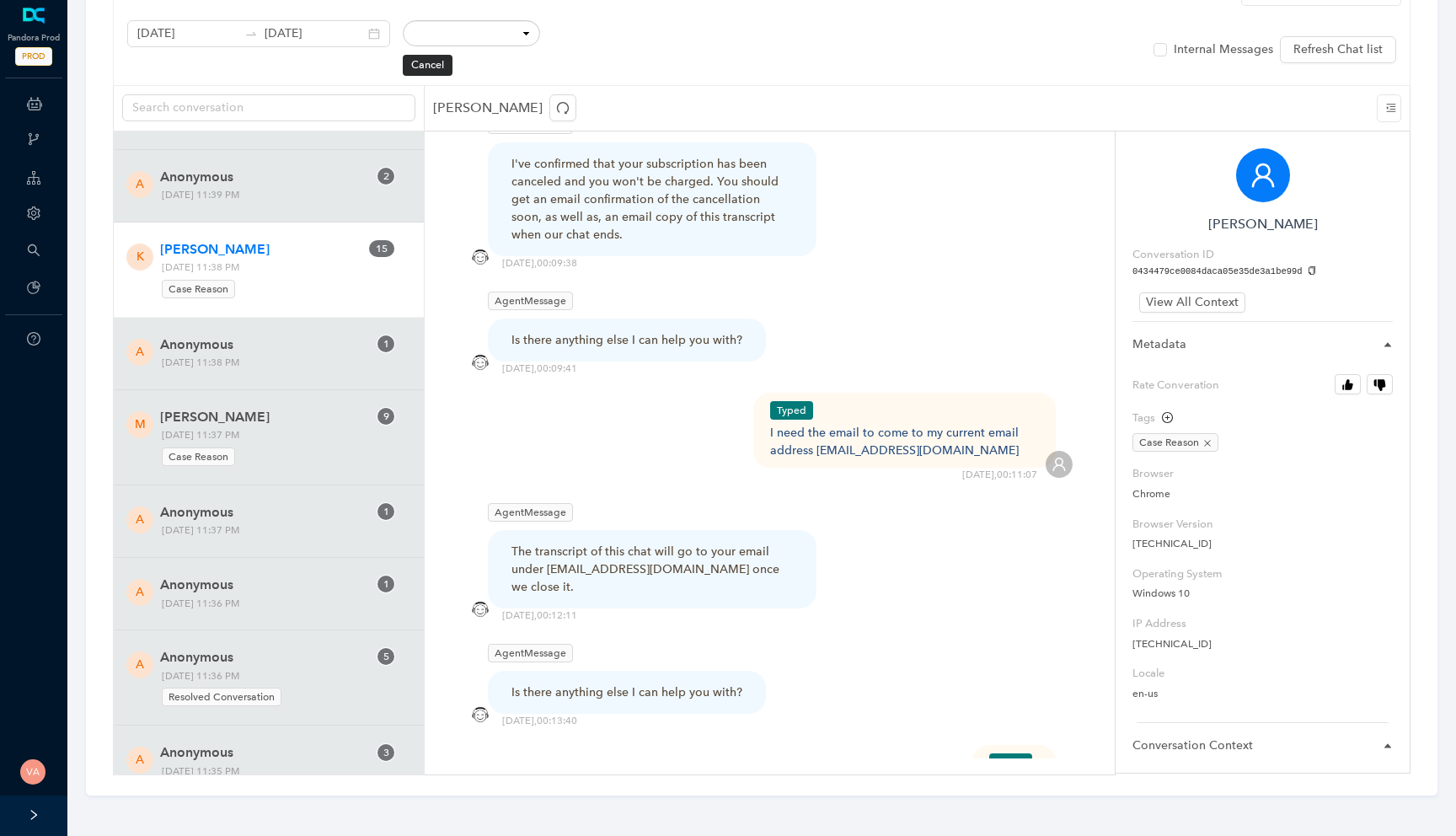
scroll to position [4887, 0]
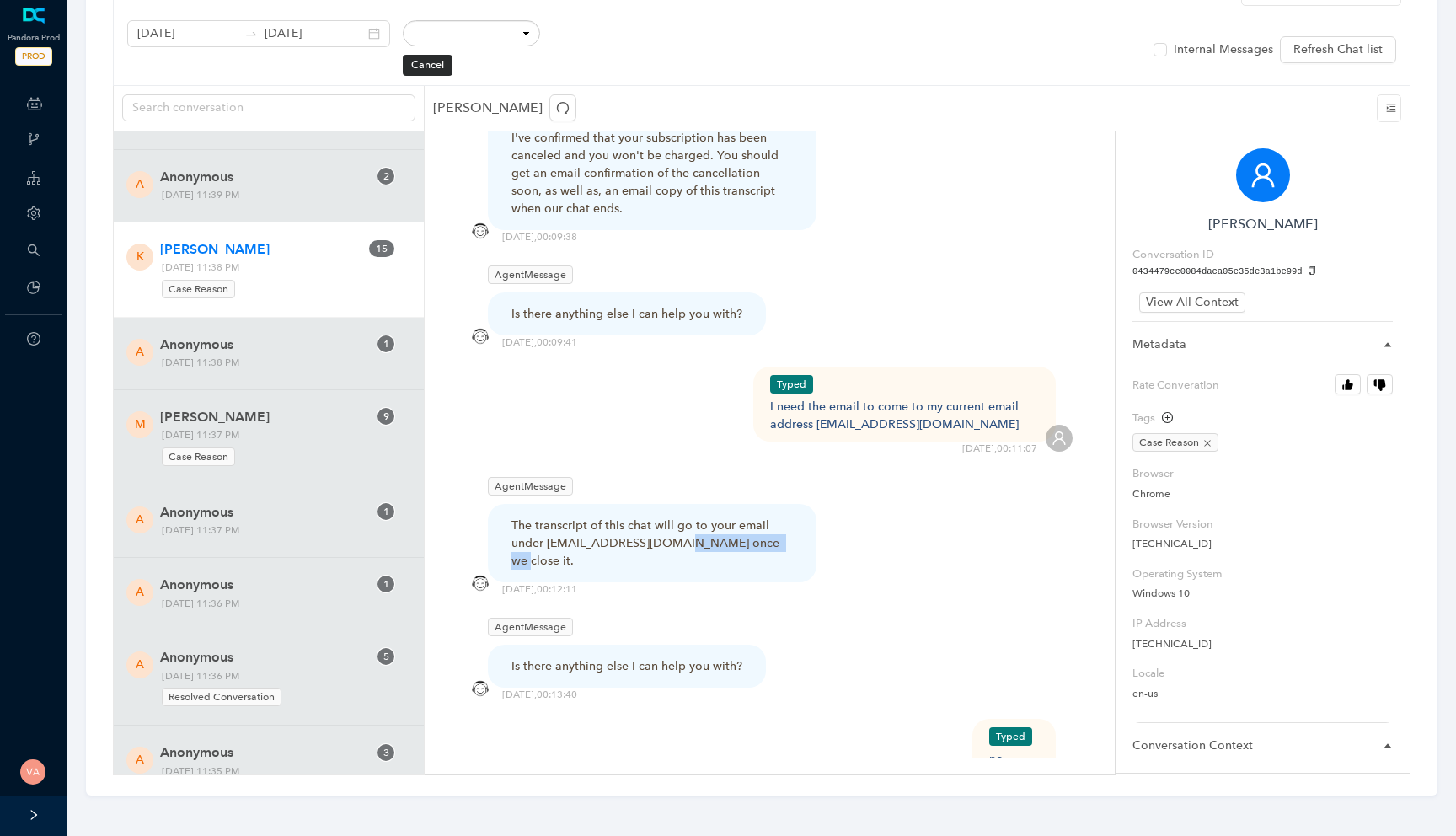
drag, startPoint x: 677, startPoint y: 487, endPoint x: 789, endPoint y: 490, distance: 112.0
click at [789, 517] on div "The transcript of this chat will go to your email under kmaxlayne@gmail.com onc…" at bounding box center [652, 544] width 281 height 53
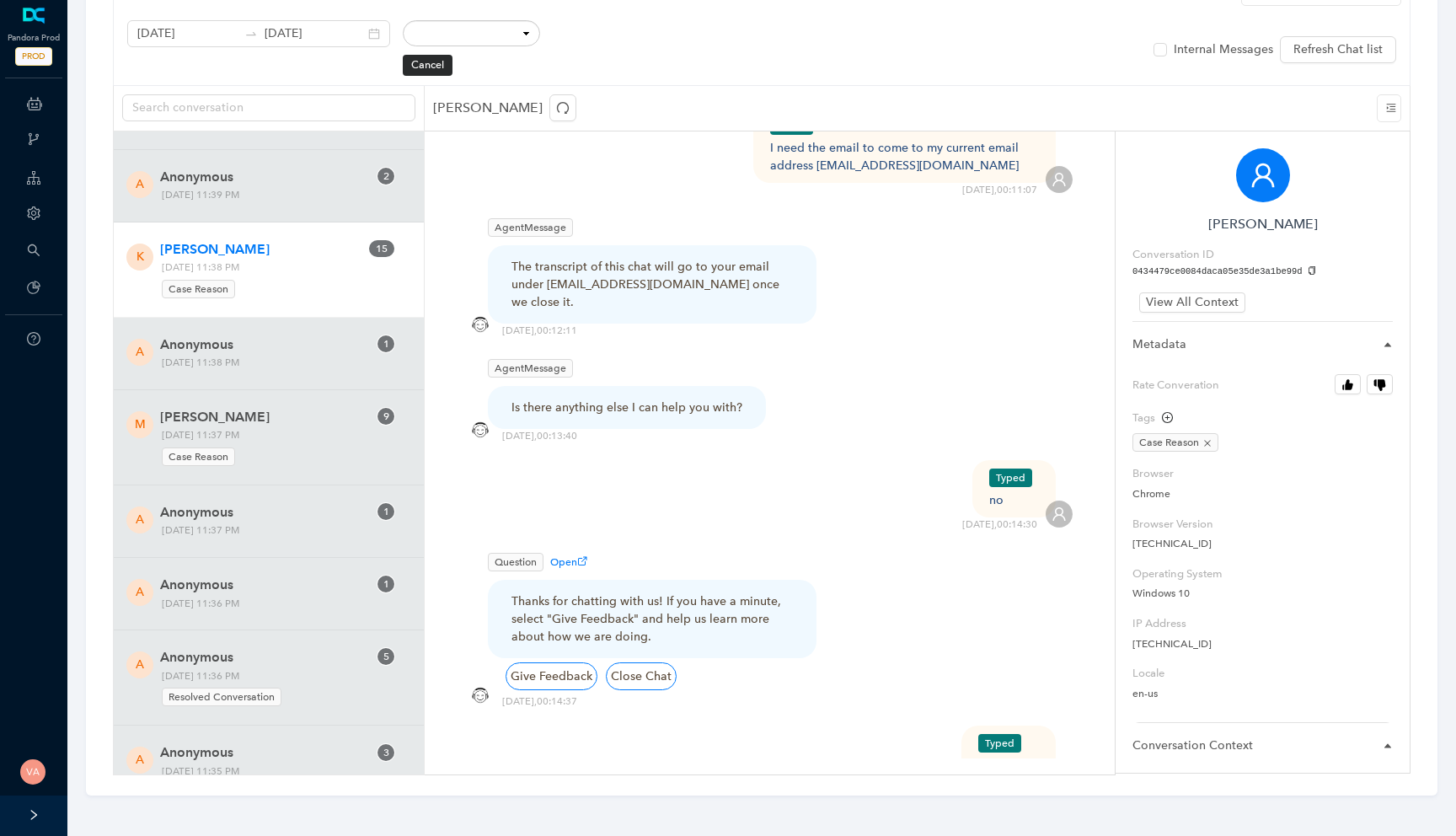
scroll to position [5277, 0]
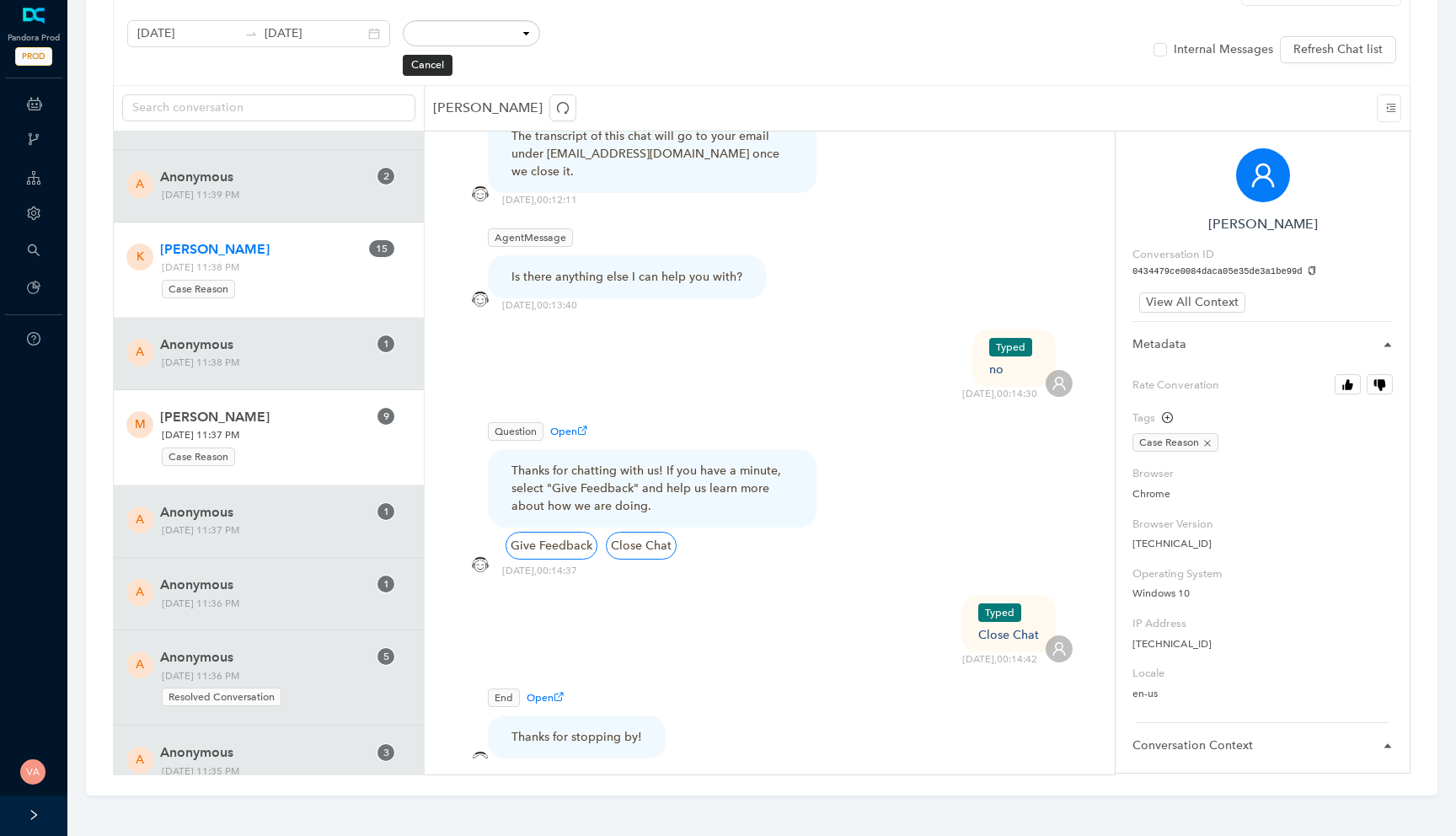
click at [269, 420] on span "Michael Libertazzo" at bounding box center [263, 418] width 207 height 20
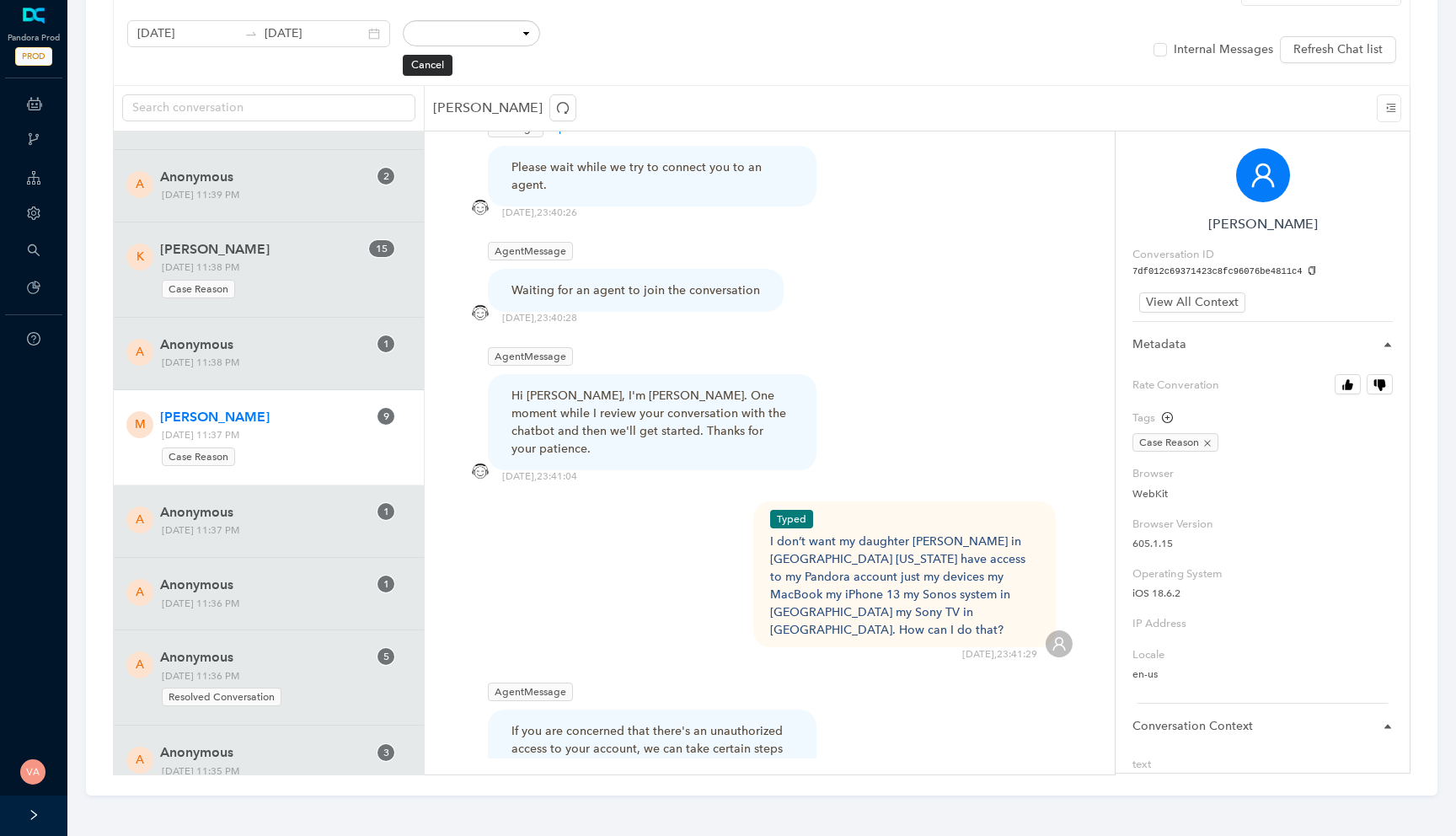
scroll to position [1988, 0]
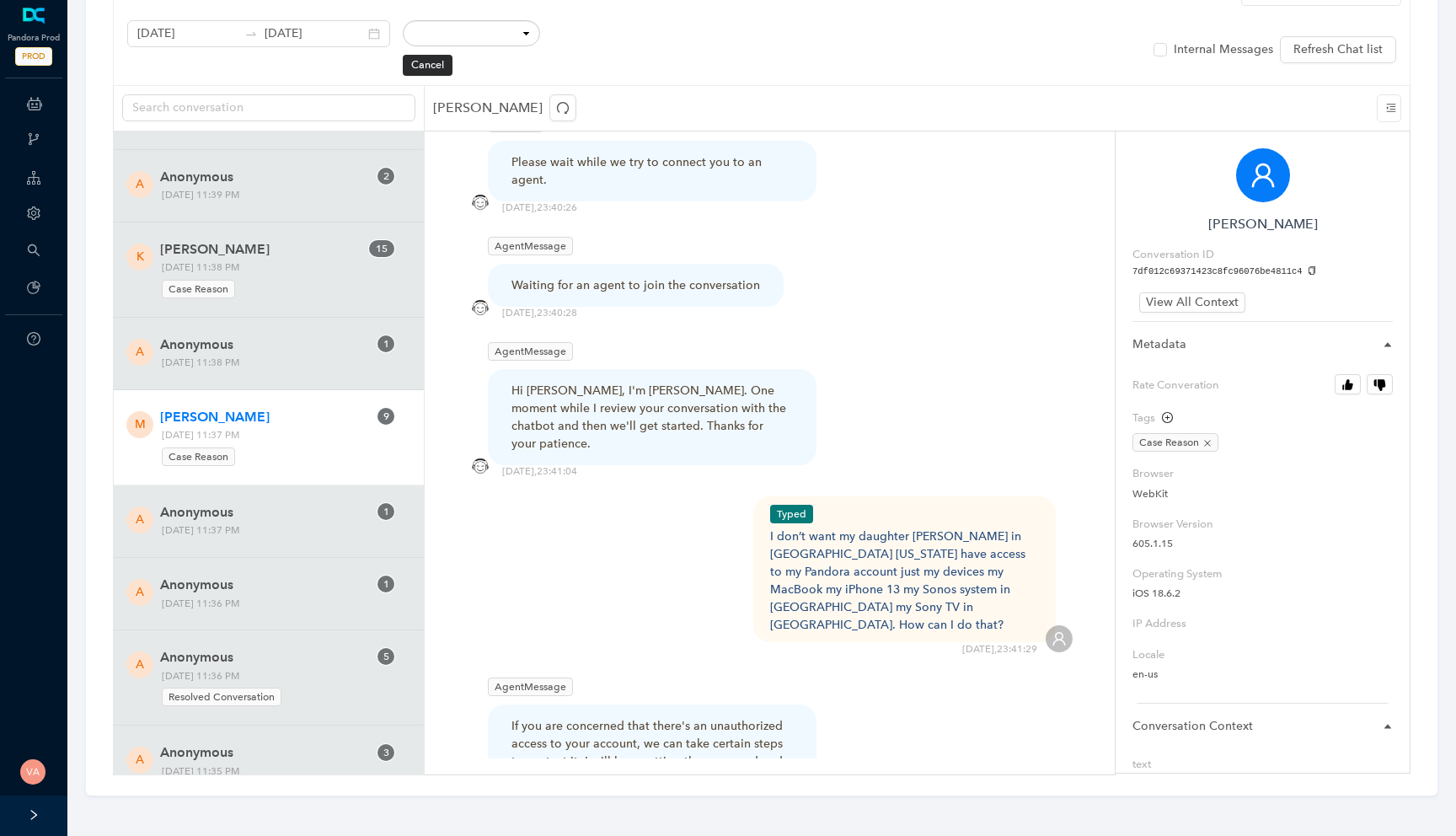
click at [882, 528] on div "I don’t want my daughter Rachel in Jacksonville Florida have access to my Pando…" at bounding box center [904, 580] width 269 height 106
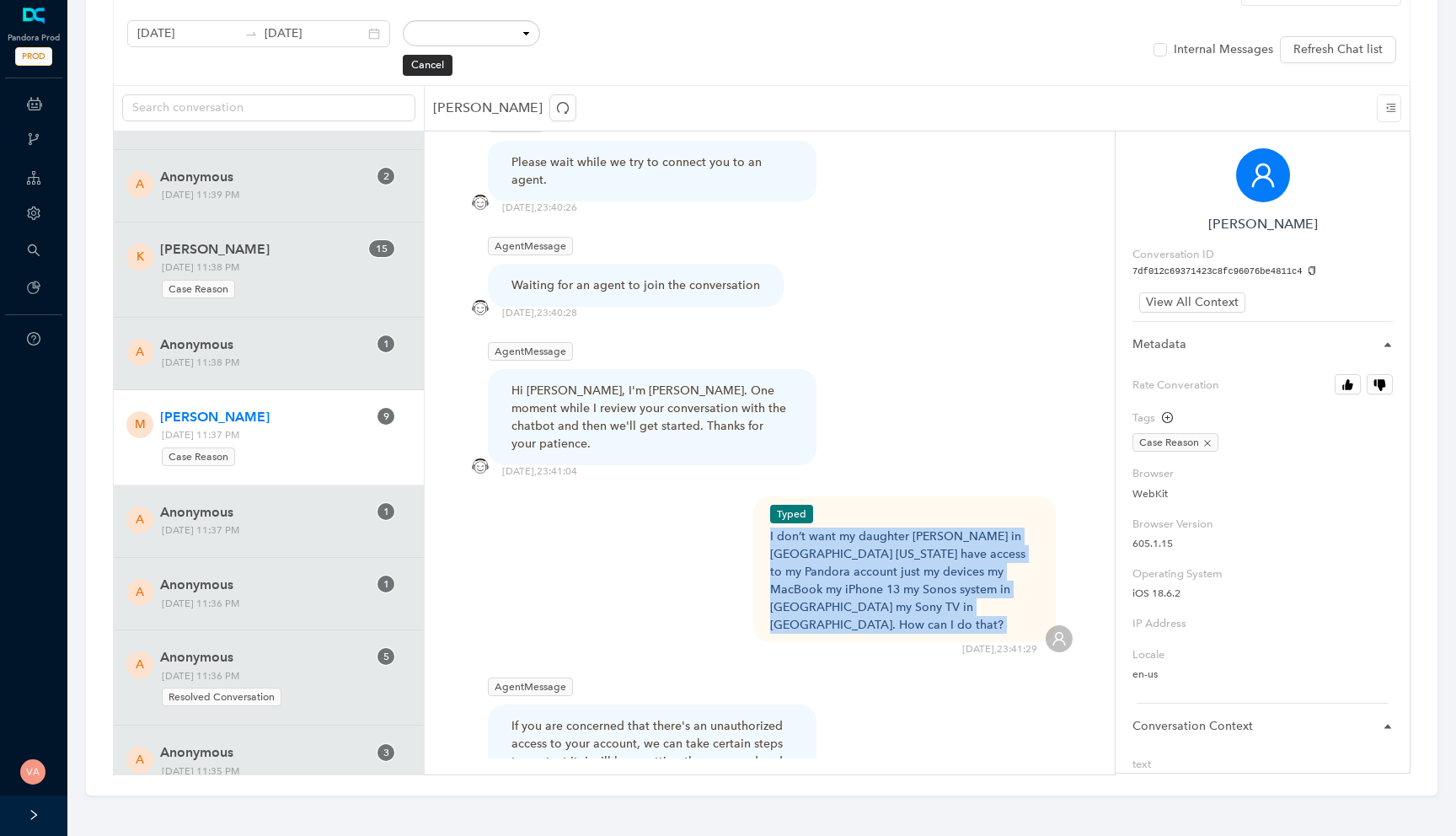
click at [882, 528] on div "I don’t want my daughter Rachel in Jacksonville Florida have access to my Pando…" at bounding box center [904, 580] width 269 height 106
click at [797, 528] on div "I don’t want my daughter Rachel in Jacksonville Florida have access to my Pando…" at bounding box center [904, 580] width 269 height 106
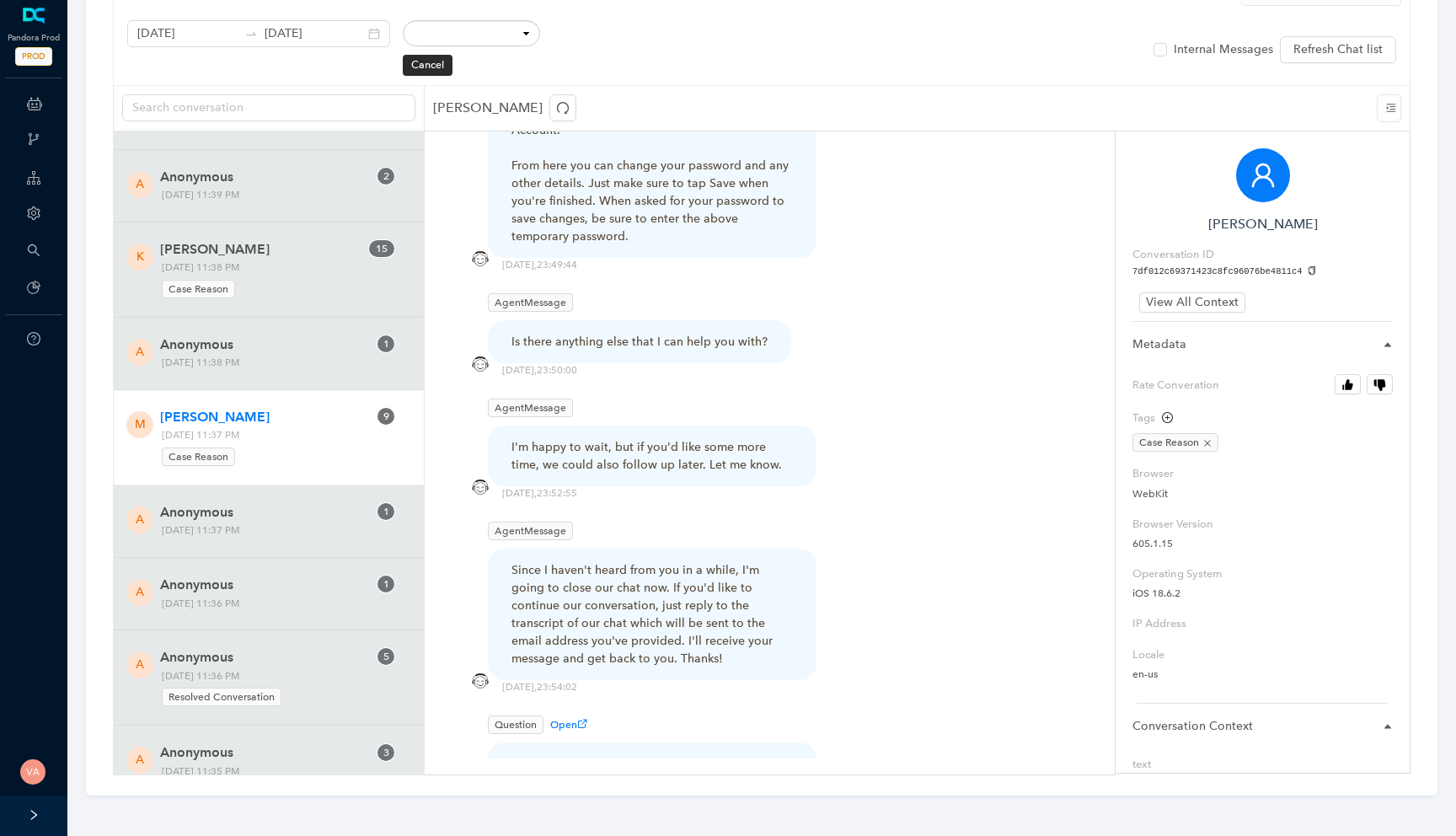
scroll to position [3934, 0]
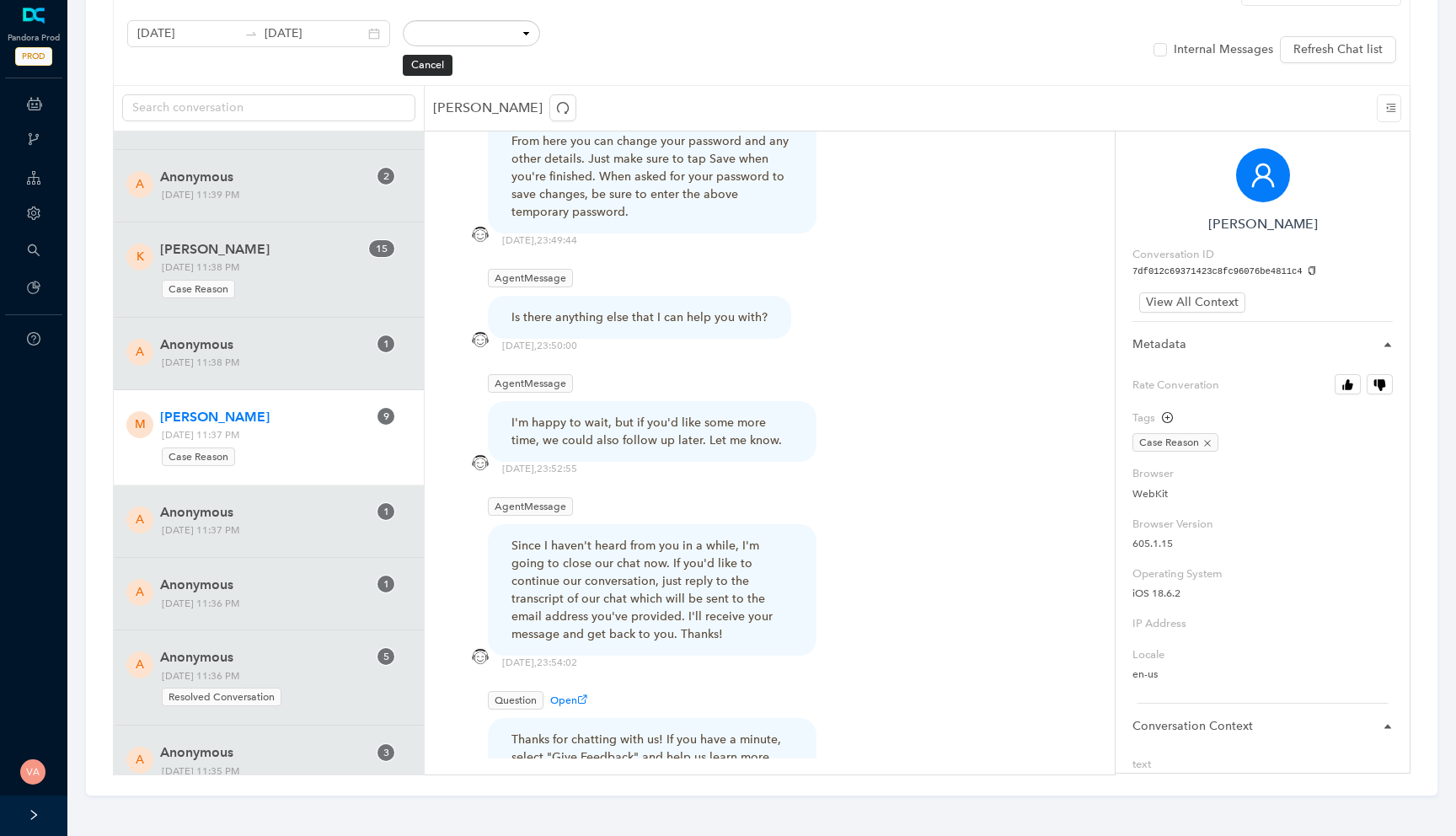
click at [968, 493] on div "AgentMessage Since I haven't heard from you in a while, I'm going to close our …" at bounding box center [769, 567] width 606 height 150
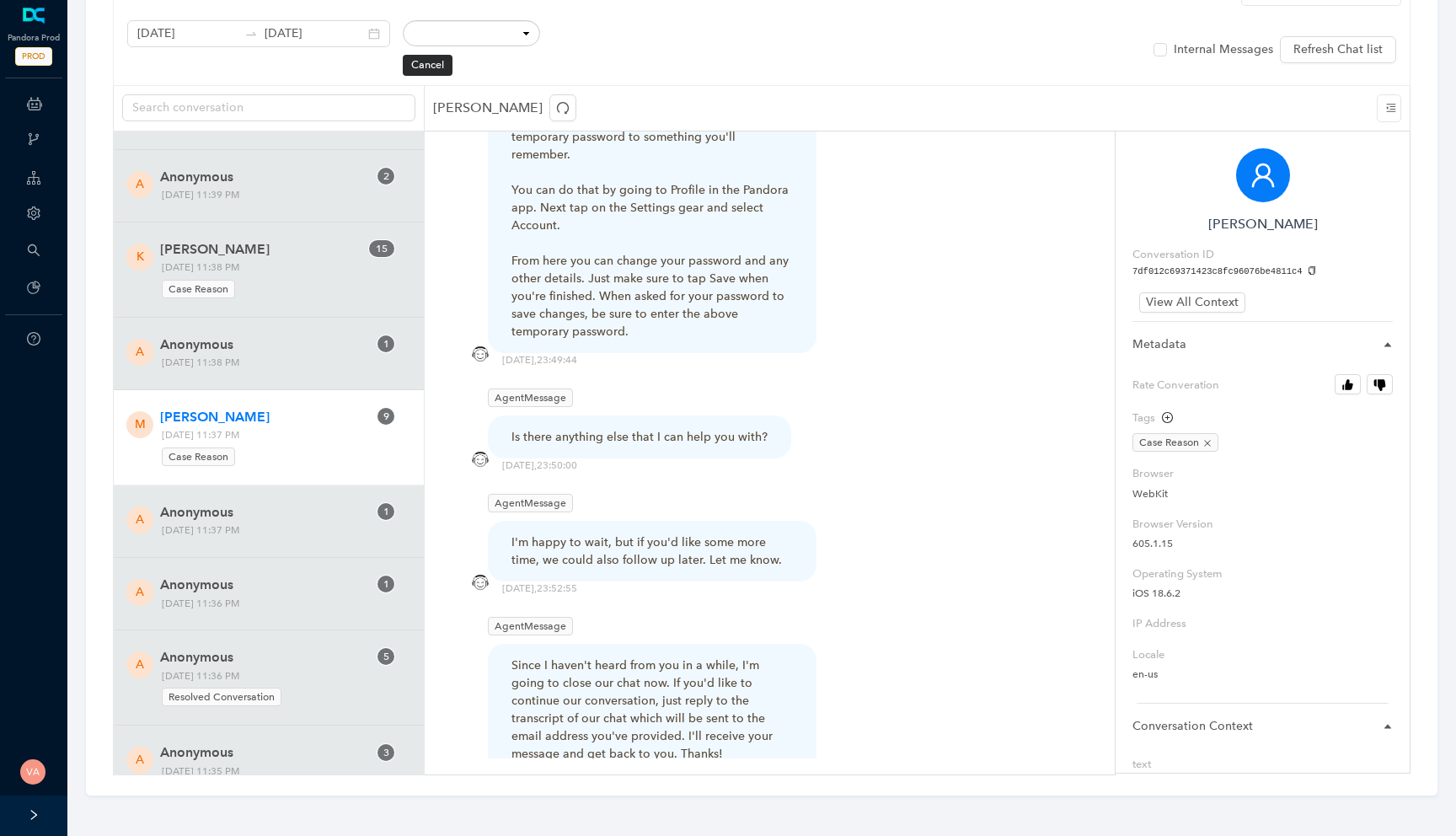
scroll to position [3891, 0]
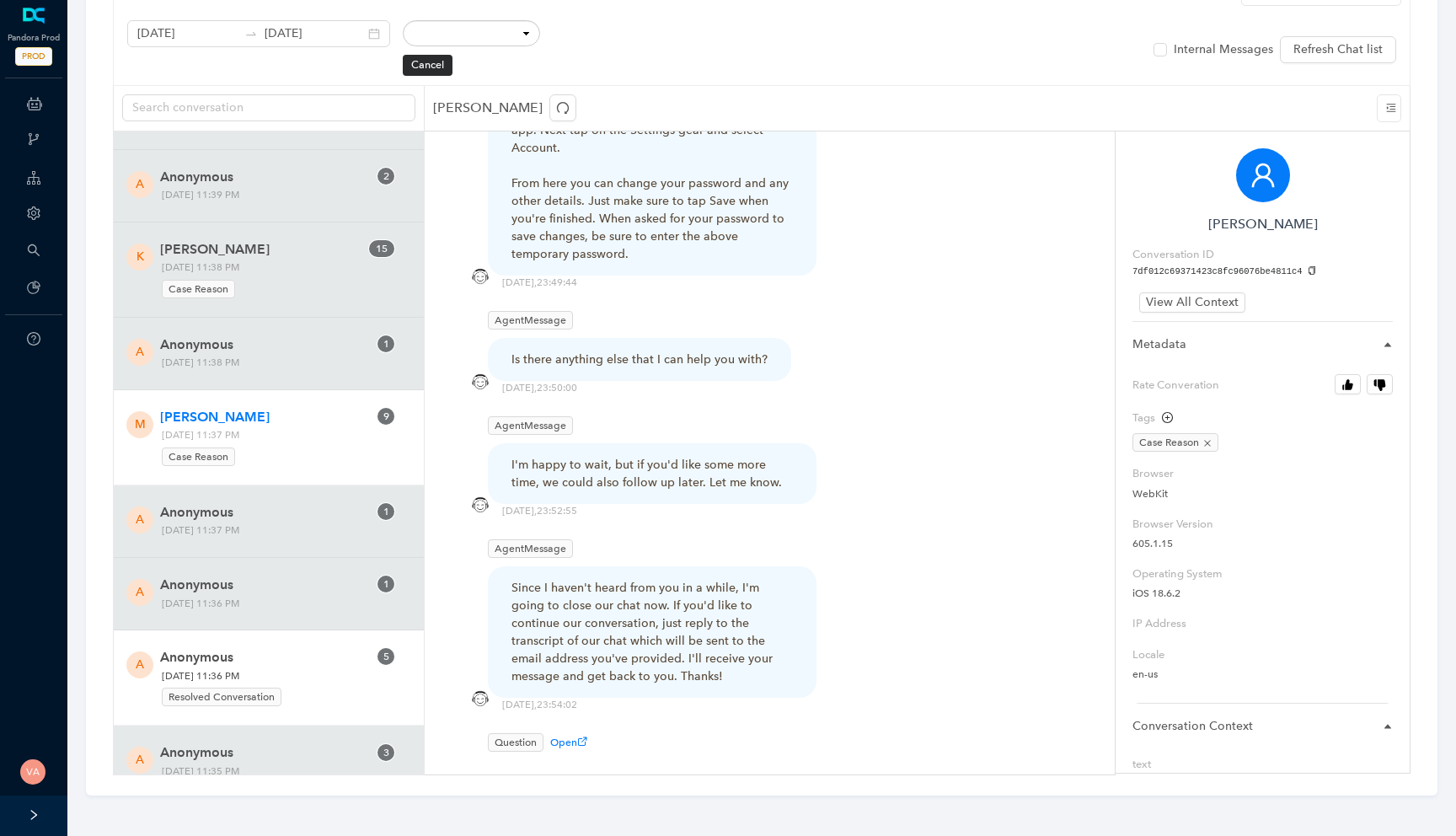
click at [209, 687] on div "Resolved Conversation" at bounding box center [265, 694] width 207 height 23
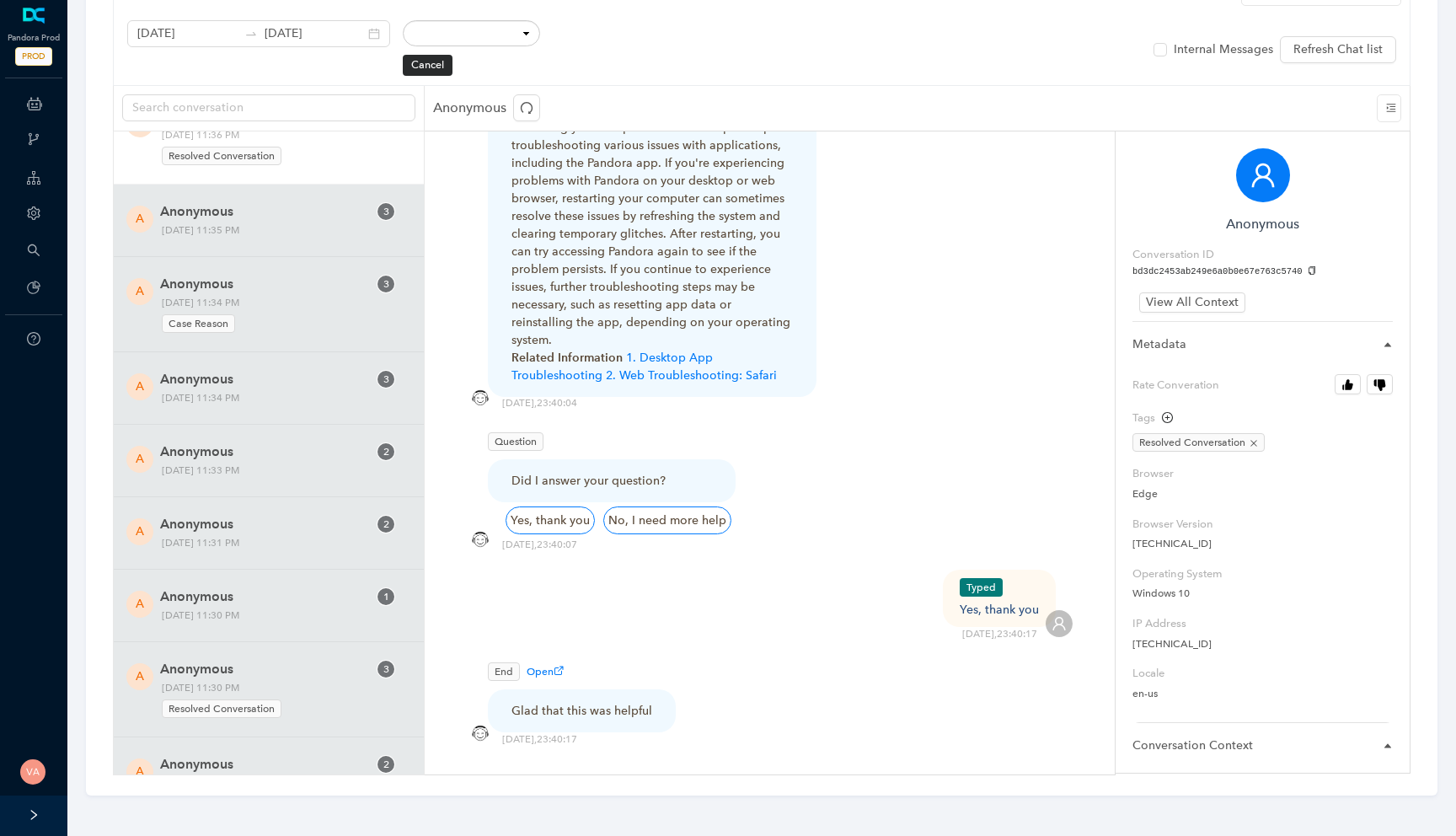
scroll to position [3107, 0]
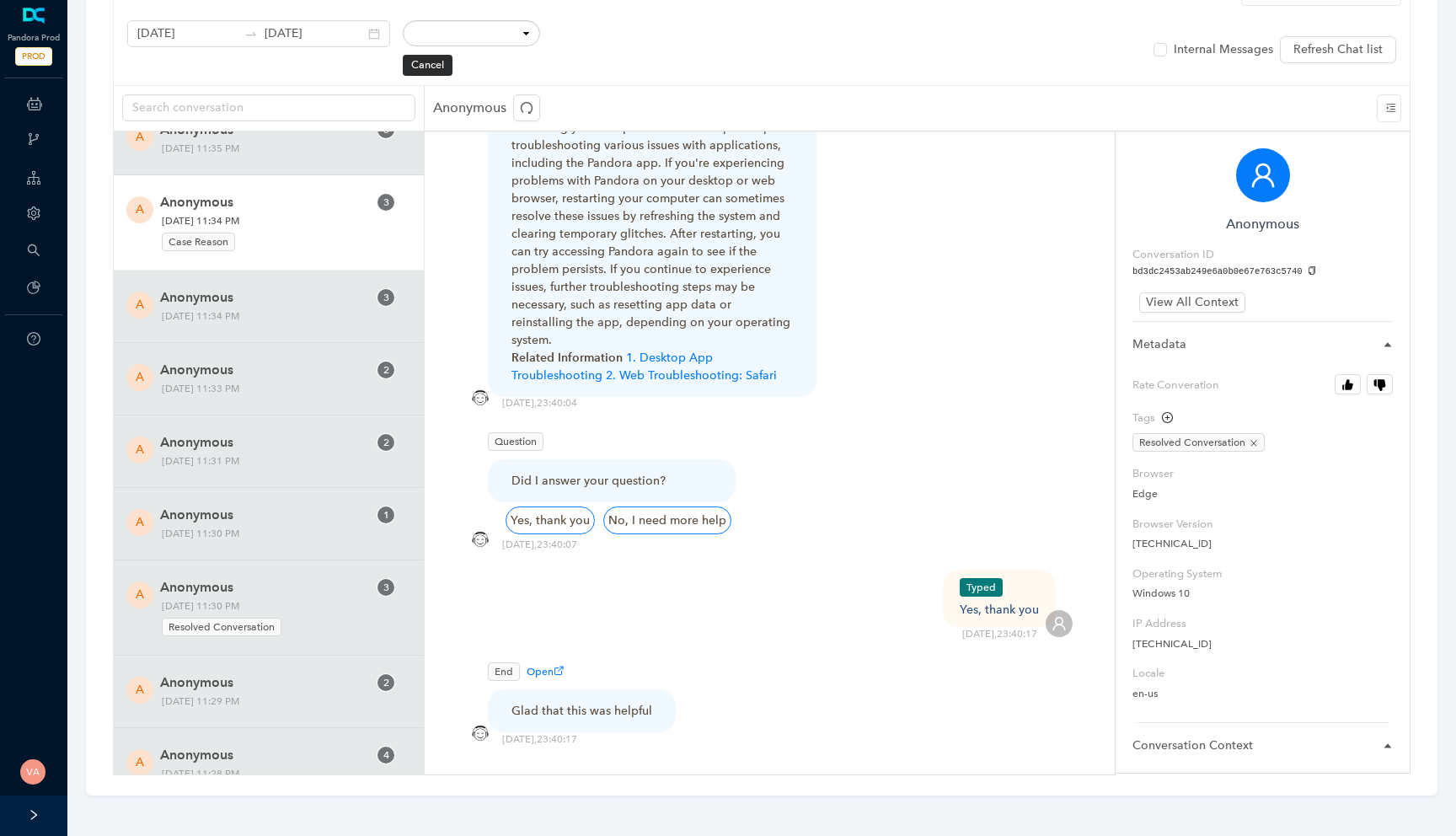
click at [369, 227] on span "Monday, October 13, 2025 11:34 PM Case Reason" at bounding box center [265, 233] width 218 height 40
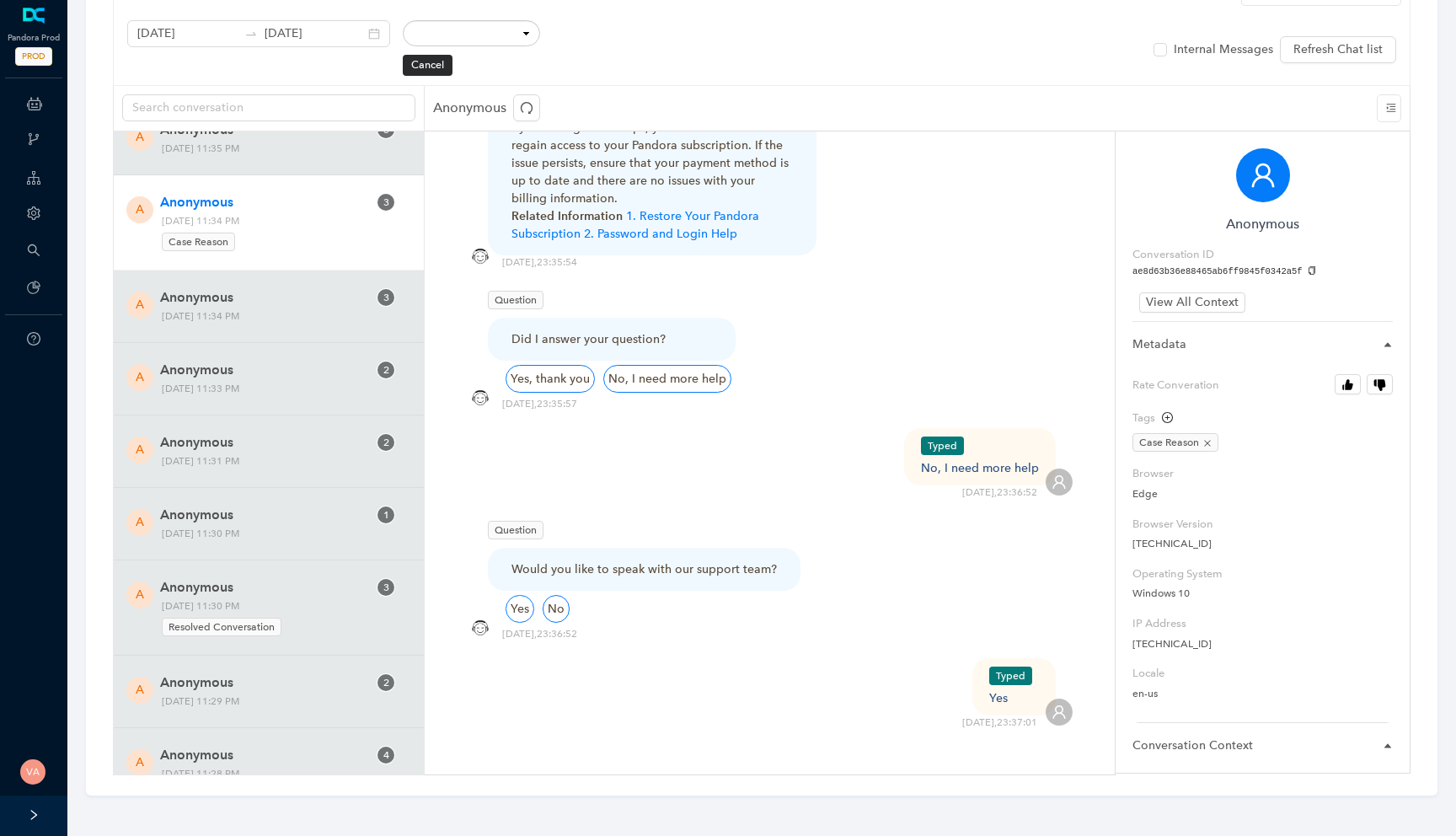
scroll to position [1560, 0]
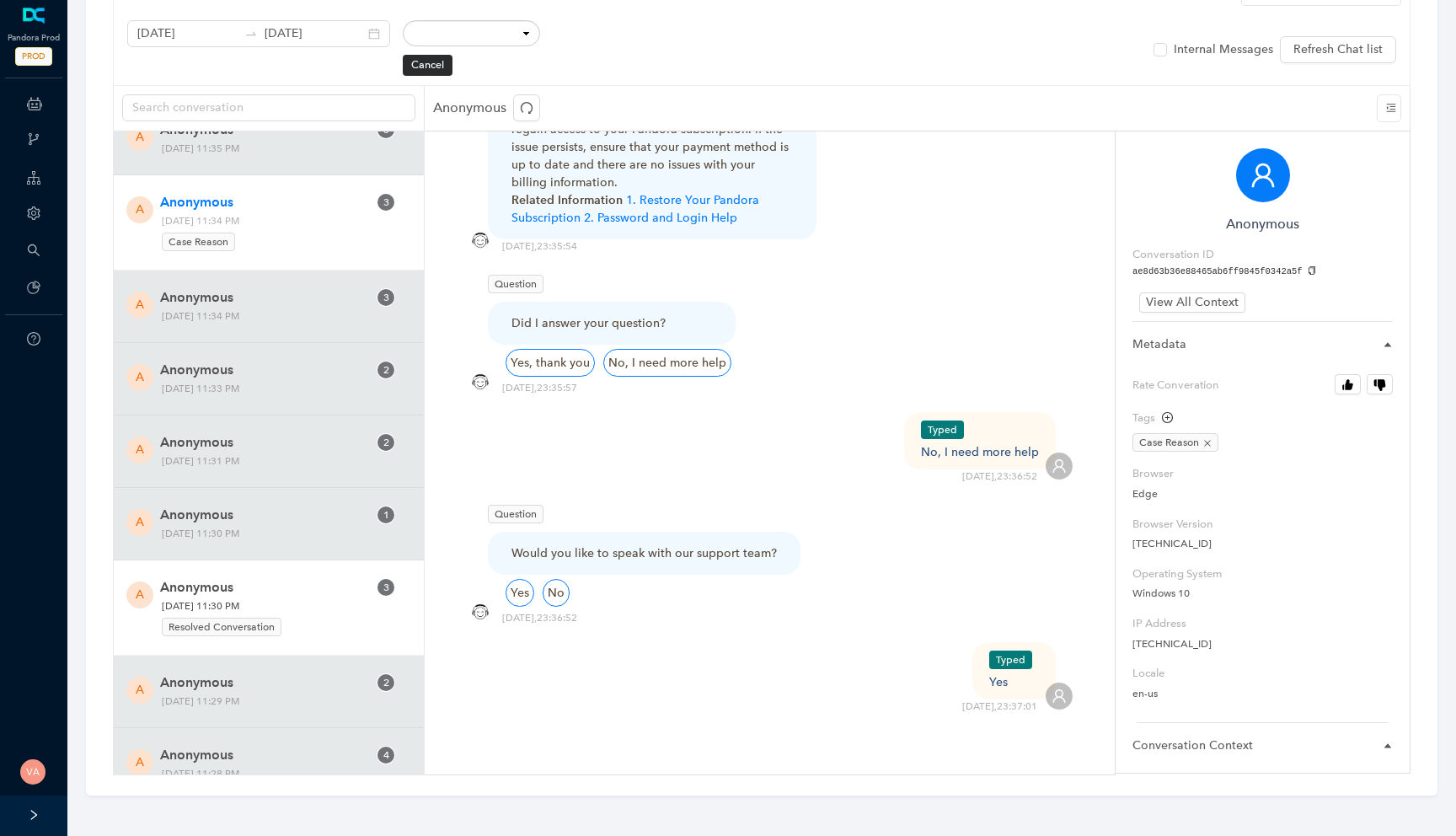
click at [208, 612] on span "Monday, October 13, 2025 11:30 PM Resolved Conversation" at bounding box center [265, 618] width 218 height 40
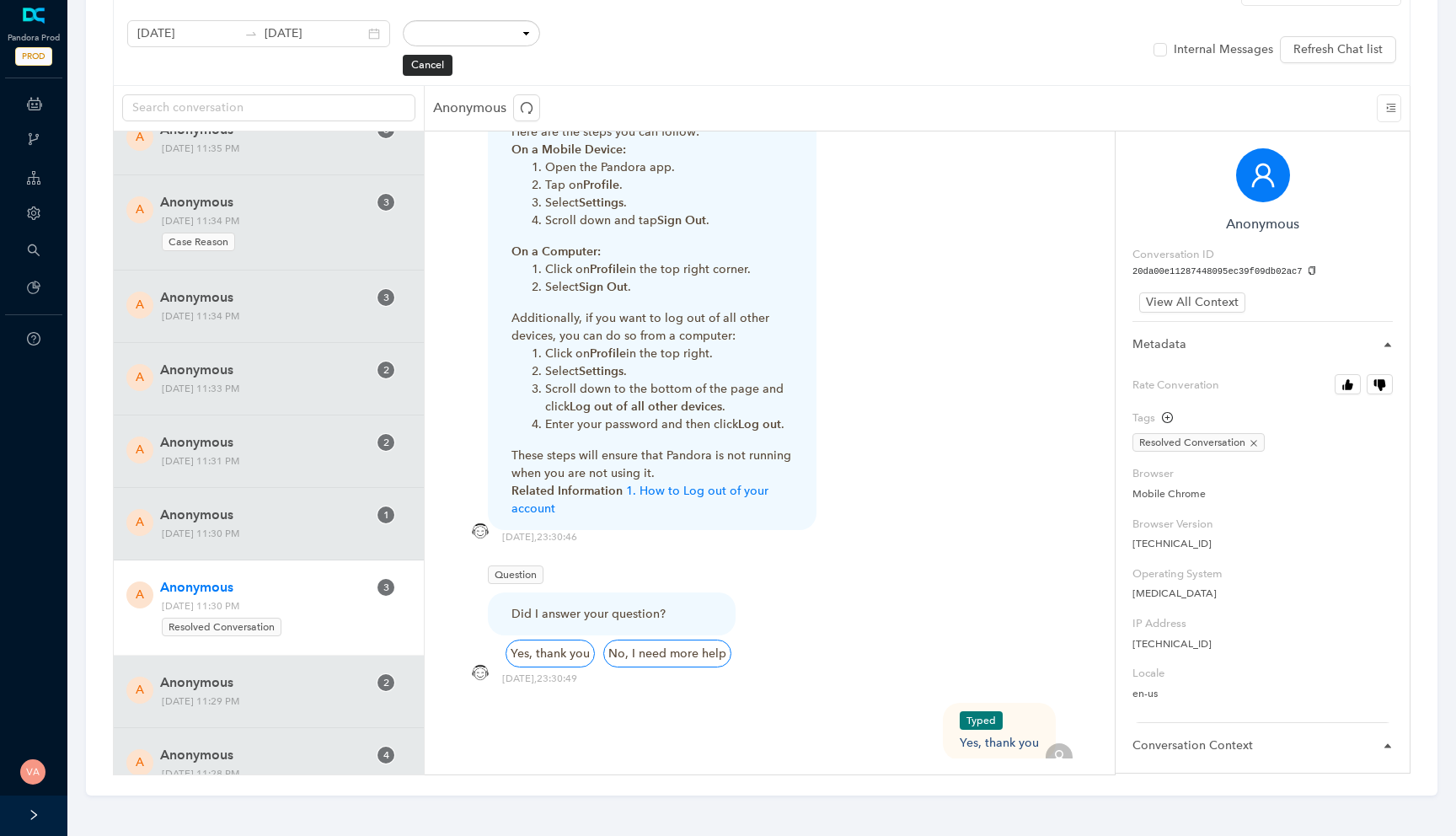
scroll to position [1019, 0]
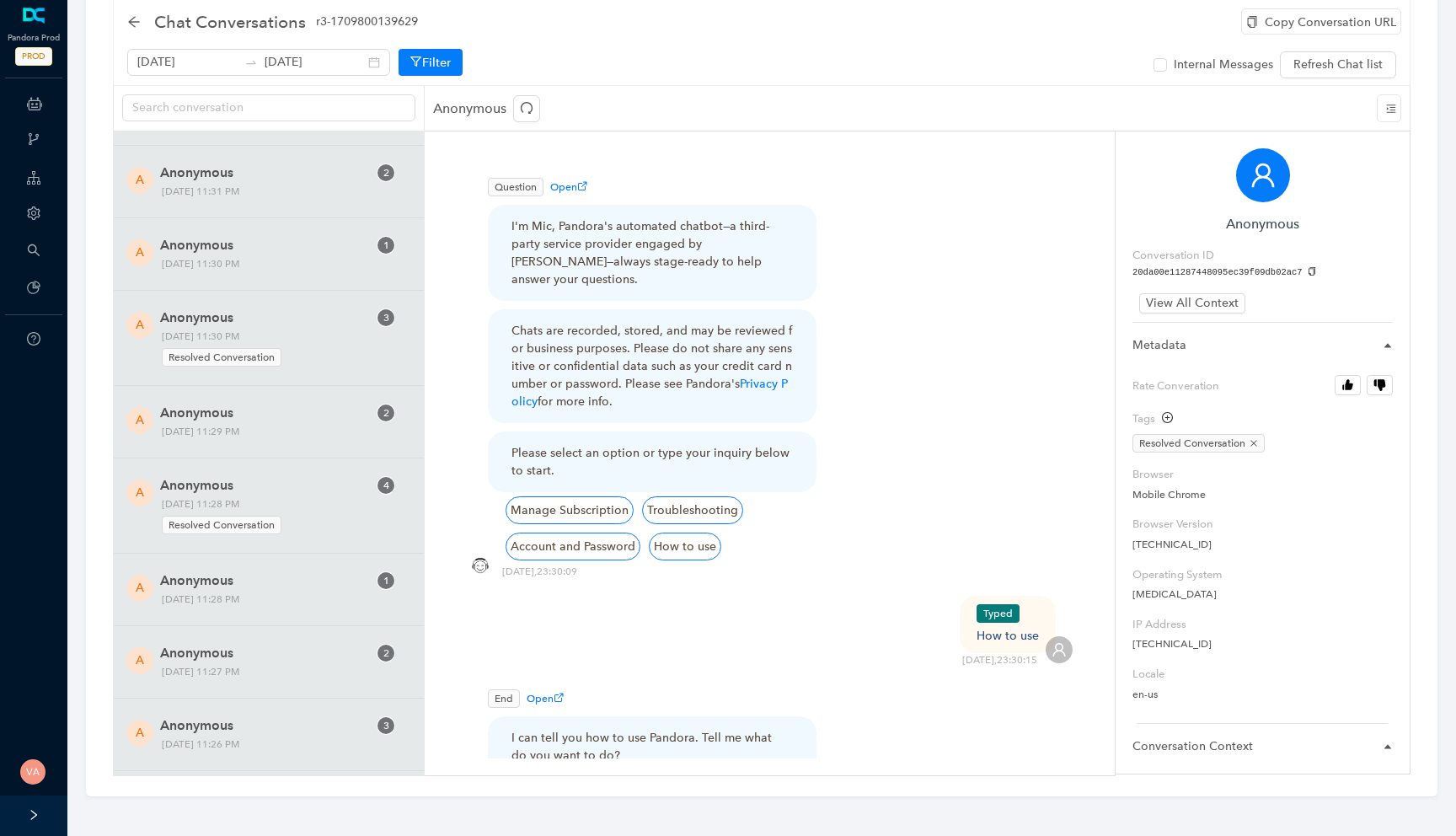
scroll to position [4208, 0]
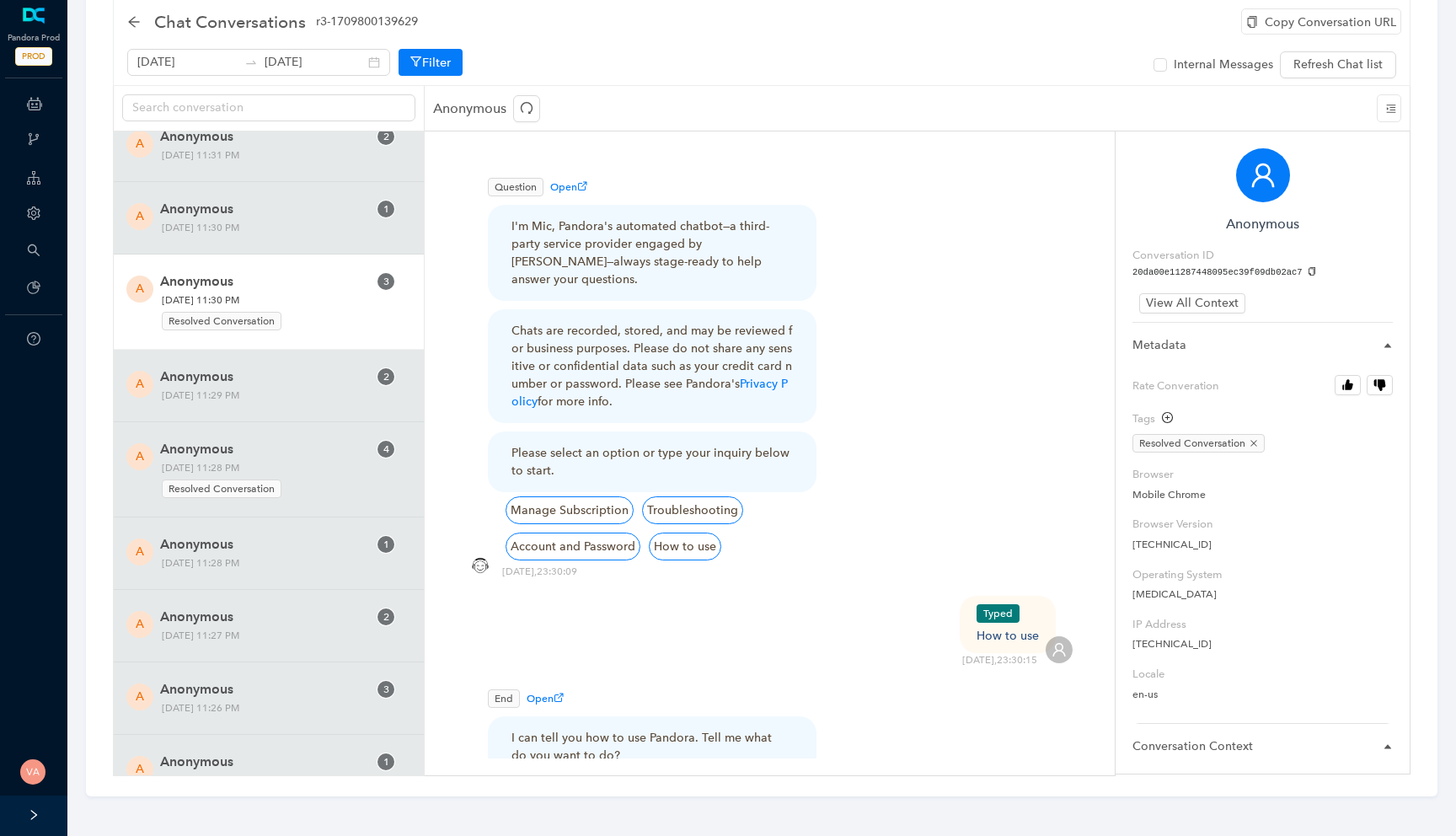
click at [314, 293] on span "Monday, October 13, 2025 11:30 PM Resolved Conversation" at bounding box center [265, 312] width 218 height 40
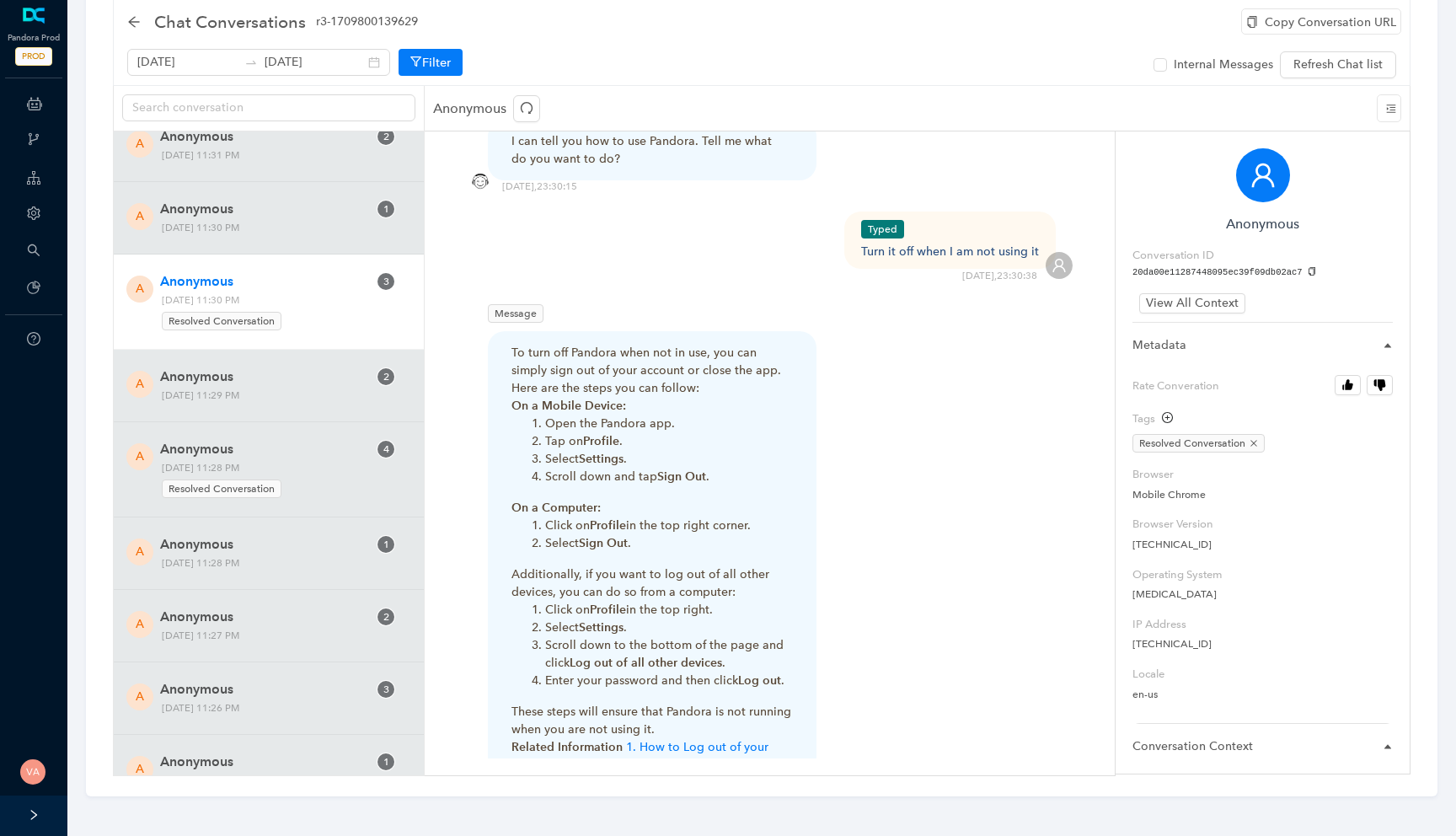
scroll to position [1018, 0]
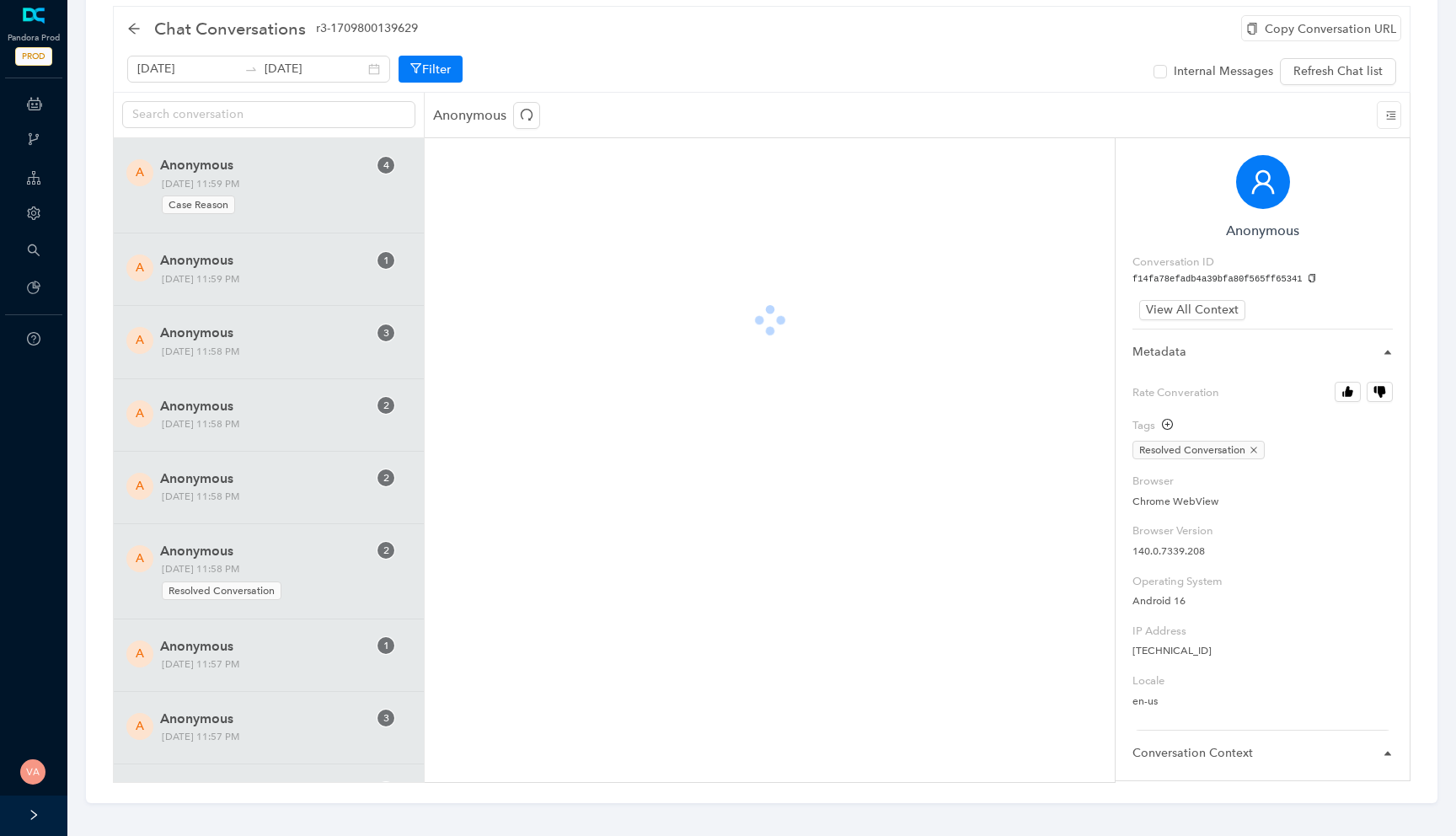
scroll to position [48, 0]
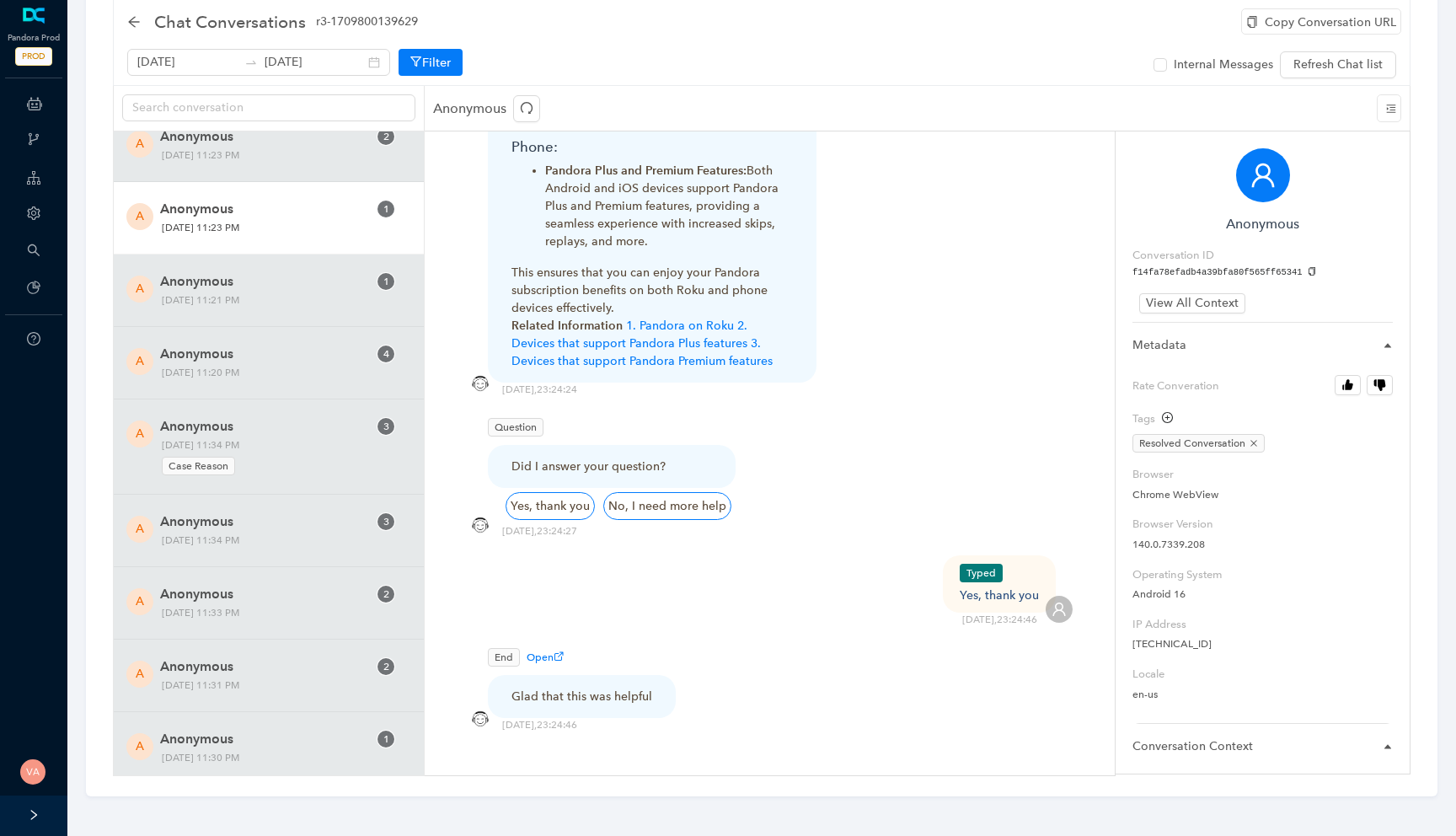
scroll to position [4434, 0]
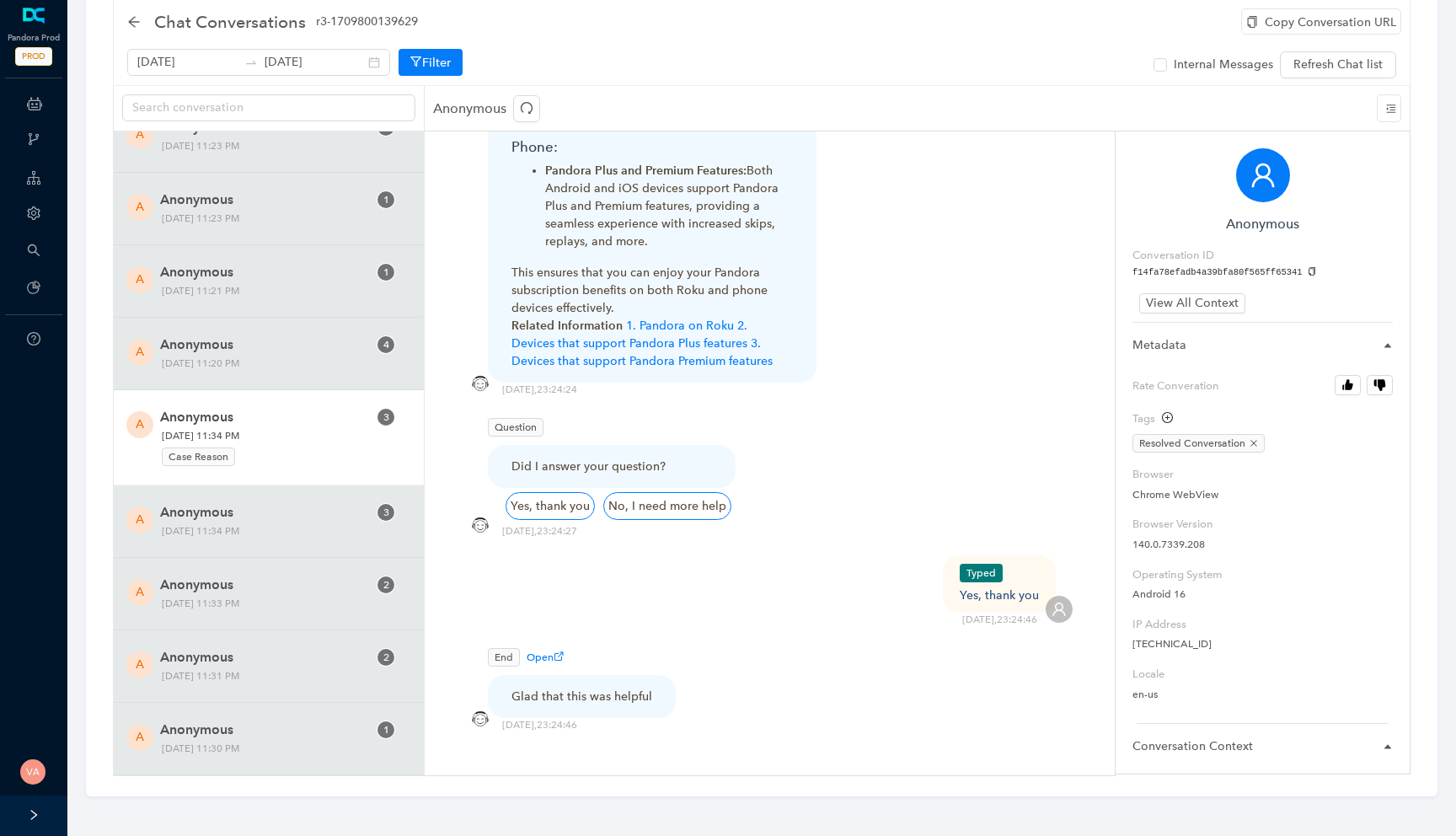
click at [267, 453] on div "Case Reason" at bounding box center [265, 454] width 207 height 23
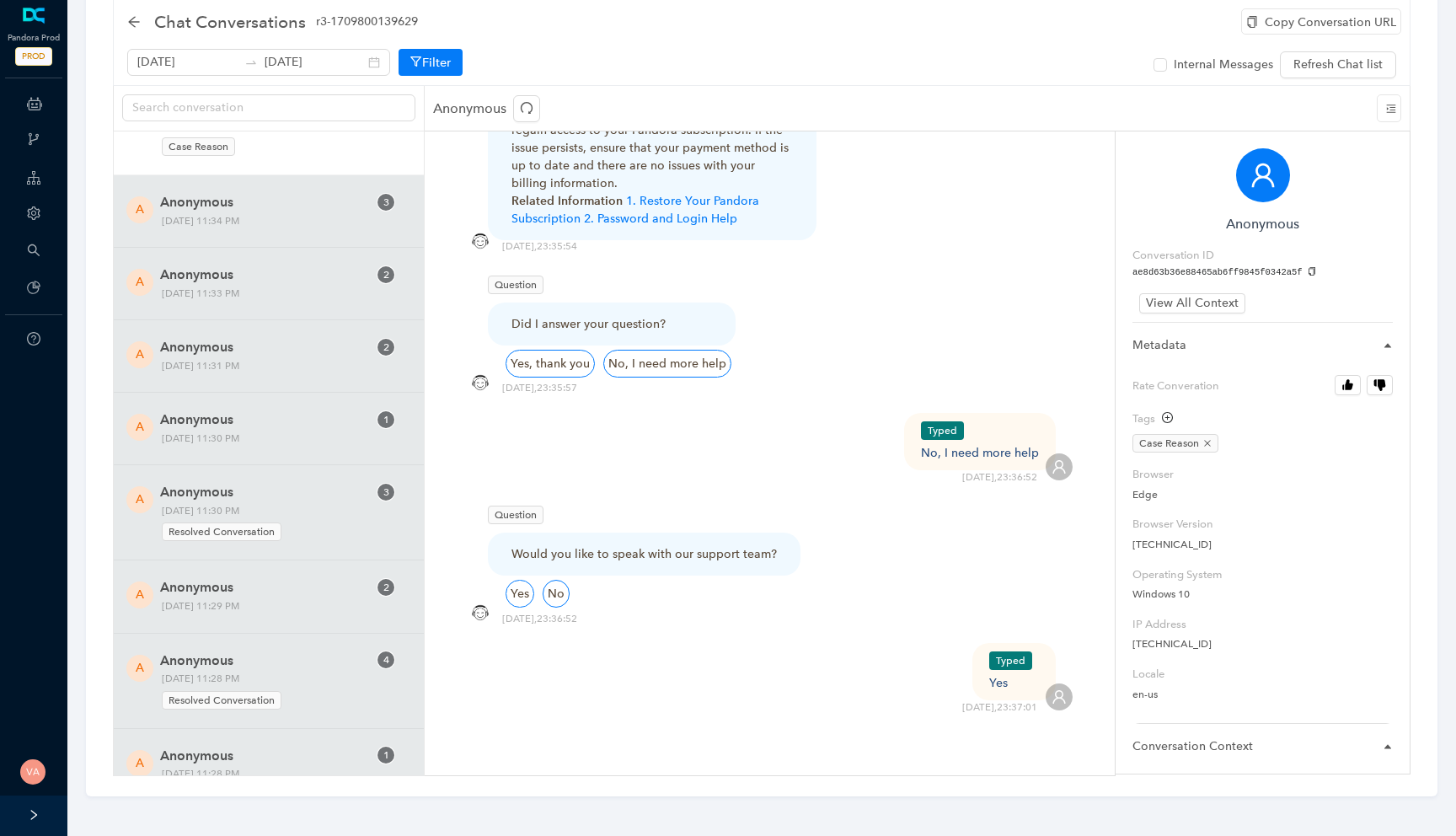
scroll to position [4804, 0]
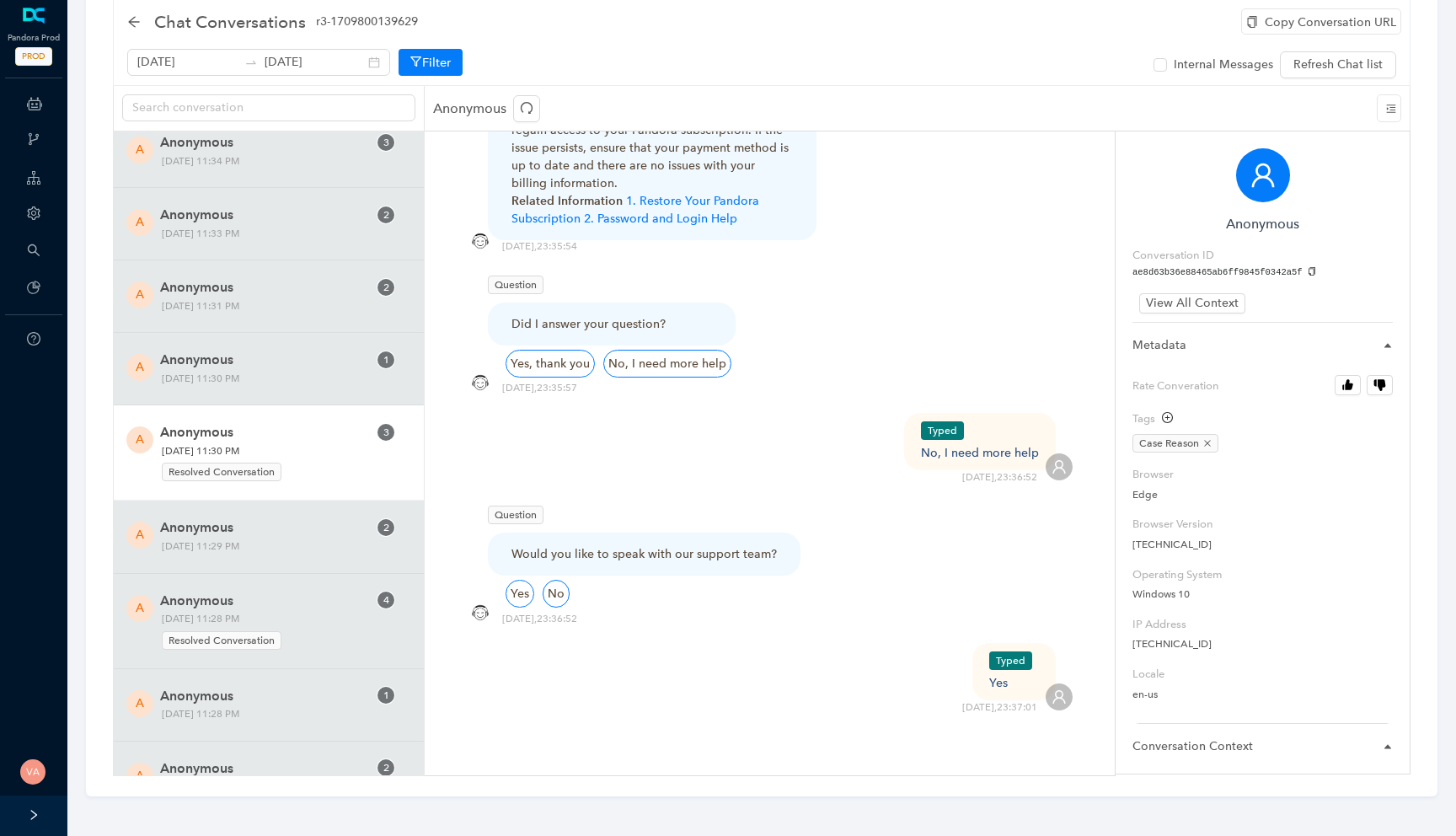
click at [319, 443] on span "Monday, October 13, 2025 11:30 PM Resolved Conversation" at bounding box center [265, 463] width 218 height 40
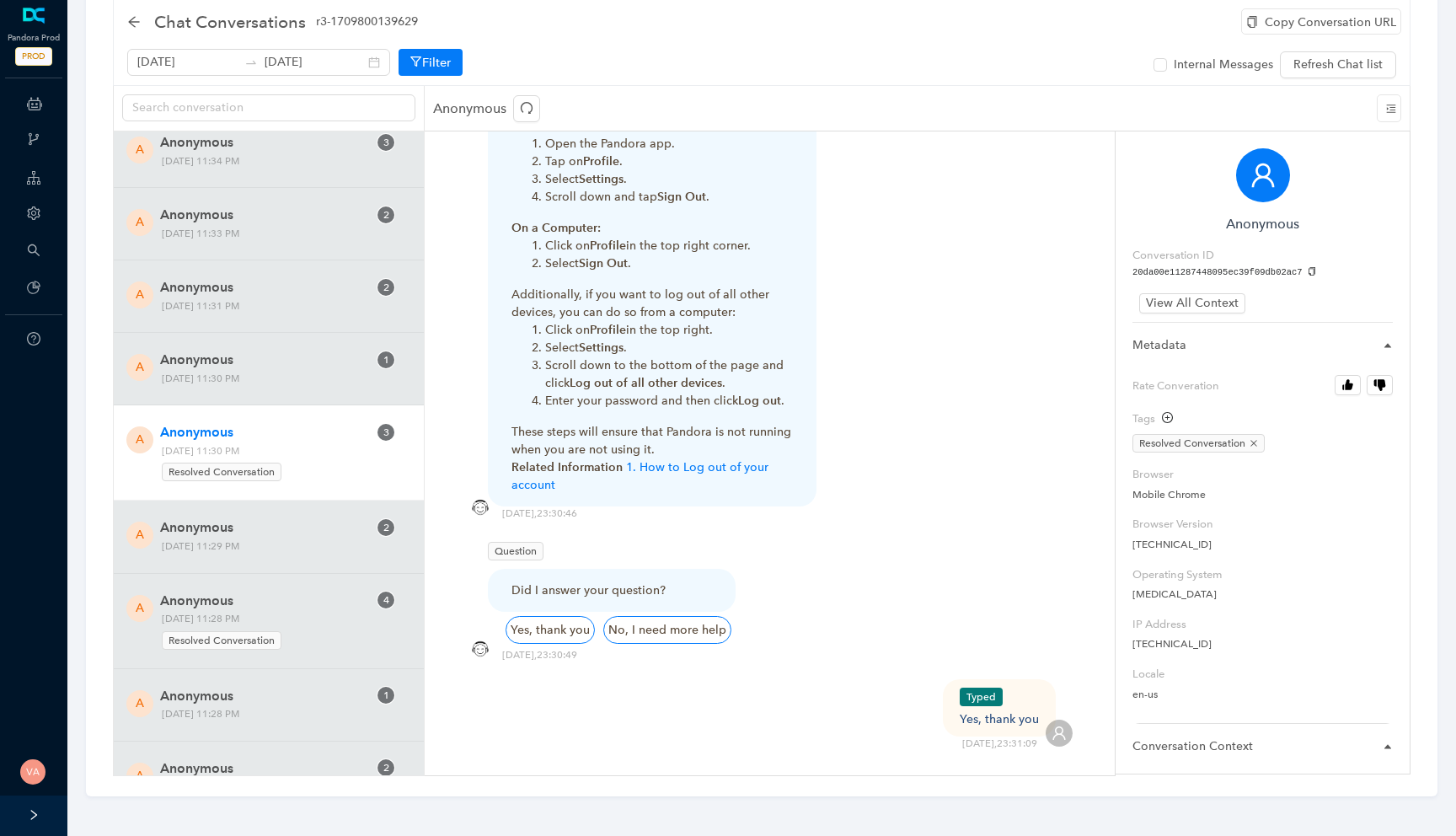
scroll to position [1018, 0]
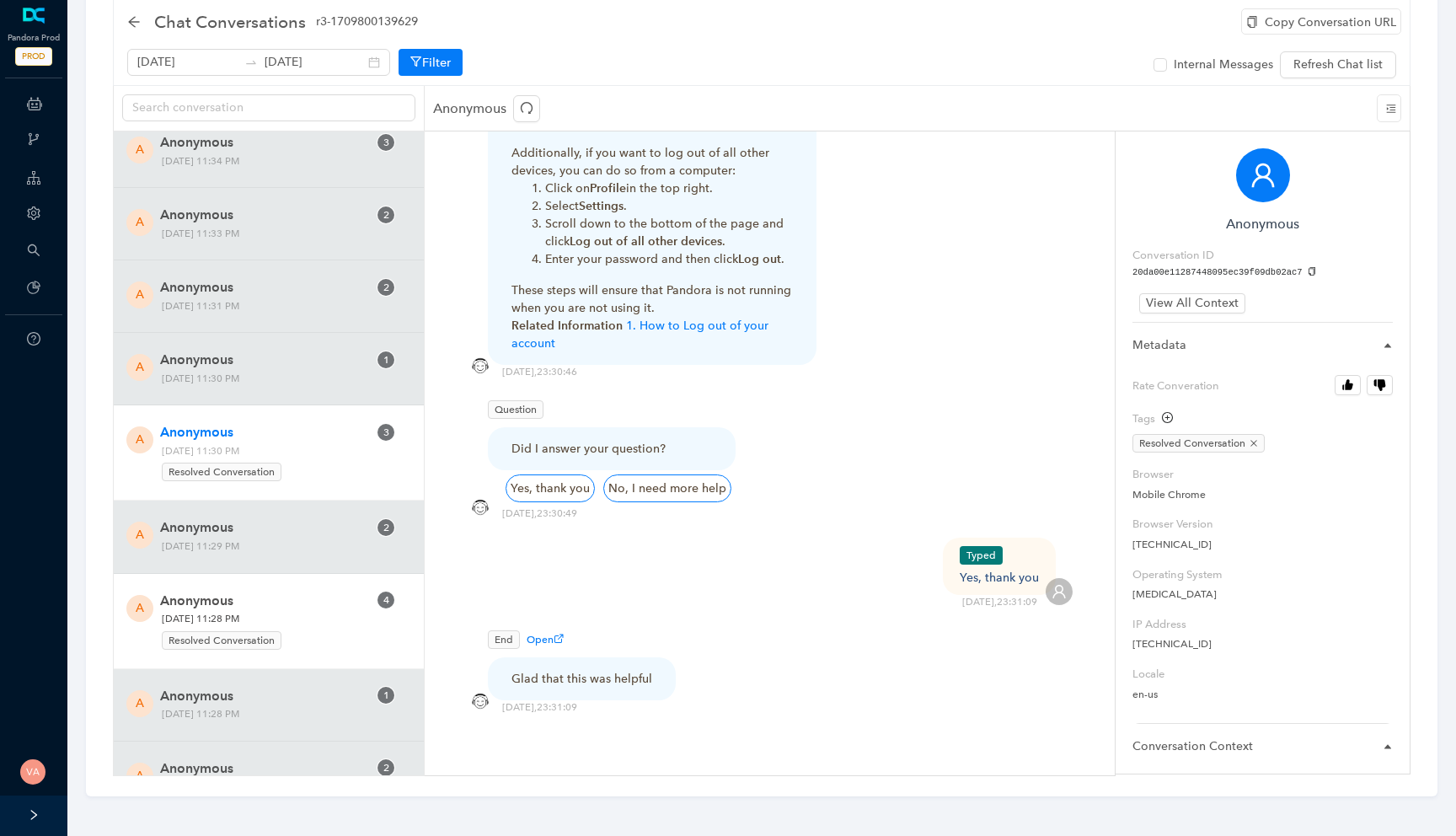
click at [282, 599] on span "Anonymous" at bounding box center [263, 601] width 207 height 20
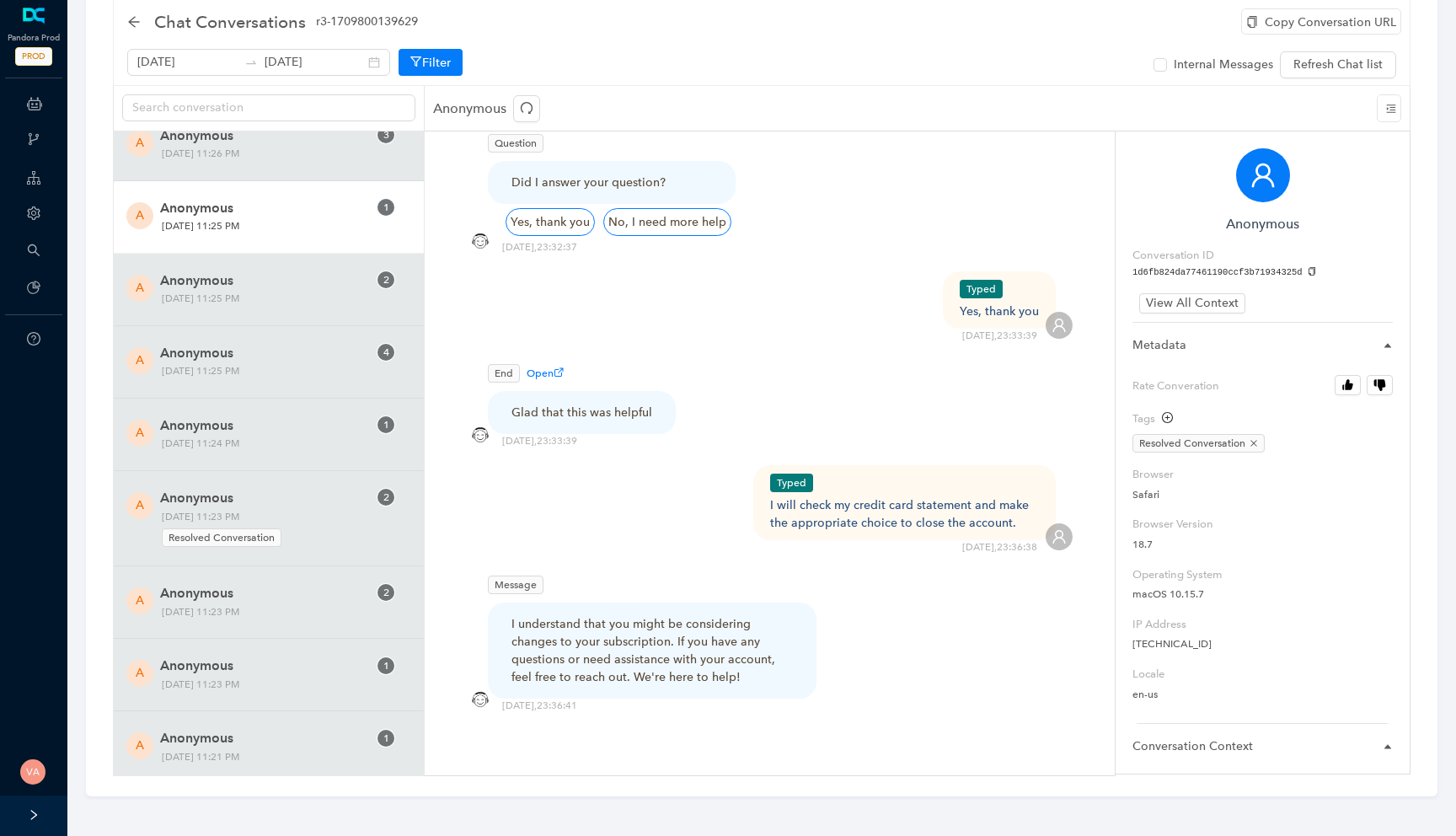
scroll to position [5537, 0]
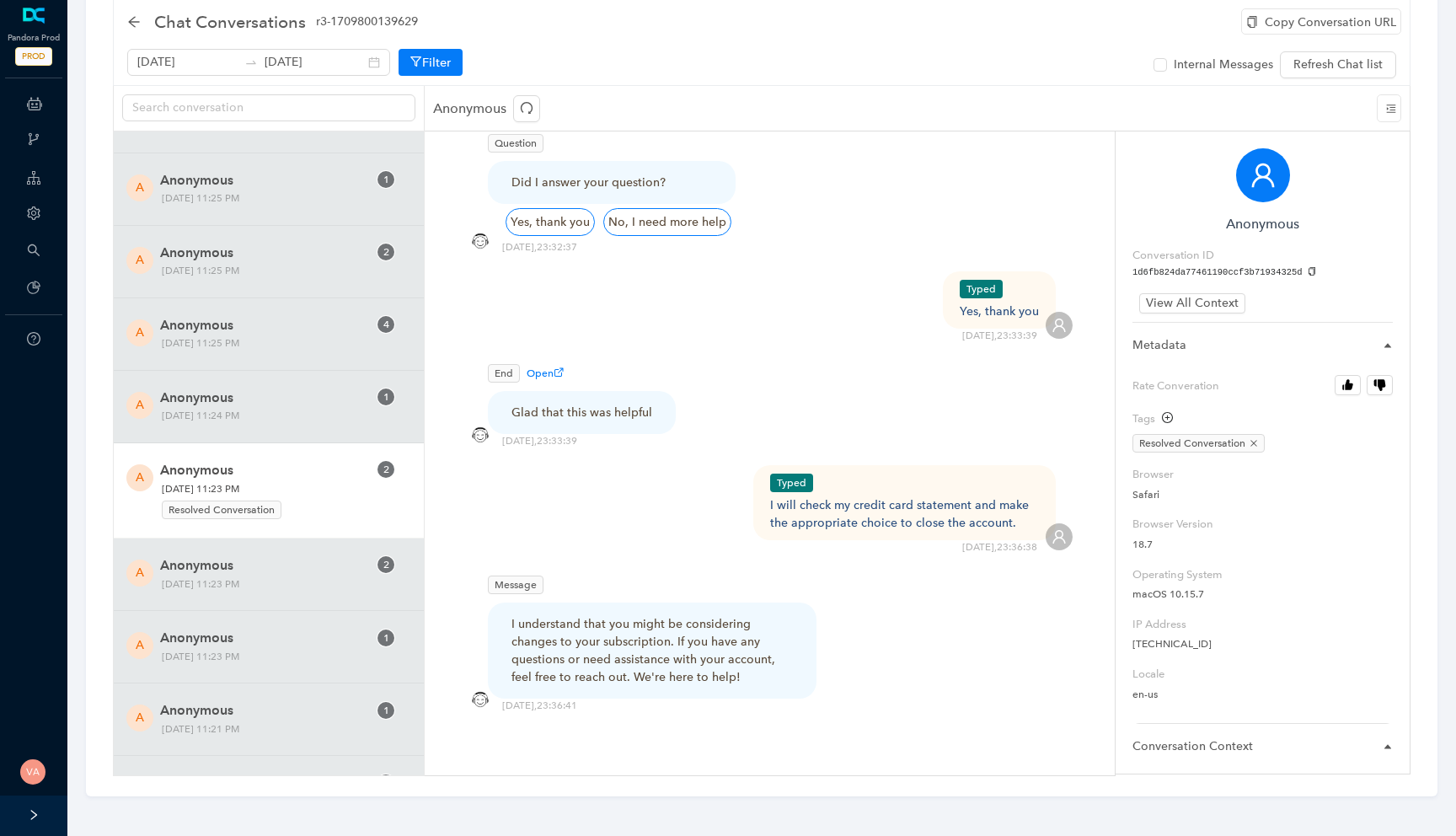
click at [322, 500] on div "Resolved Conversation" at bounding box center [265, 508] width 207 height 23
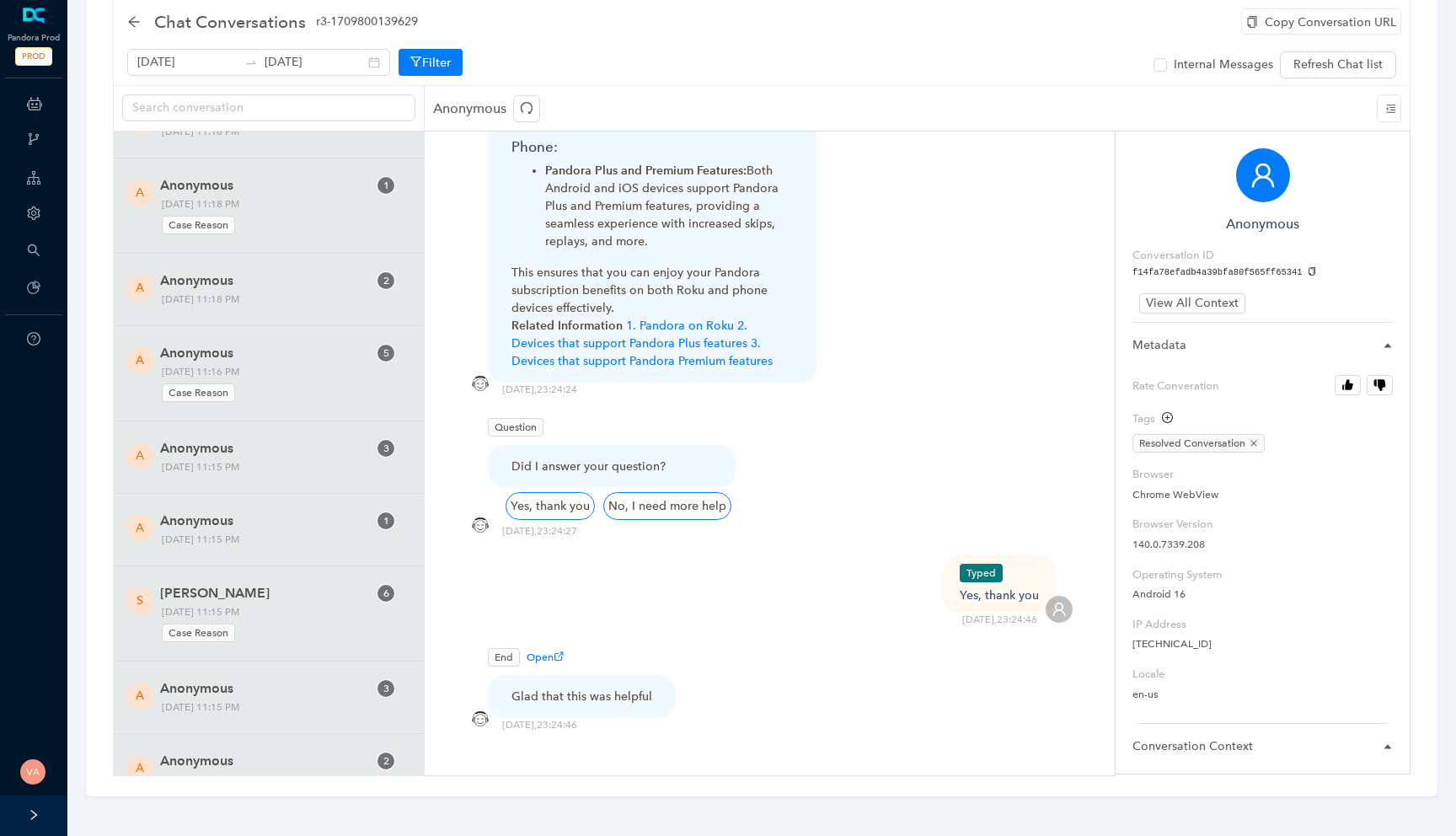
scroll to position [6568, 0]
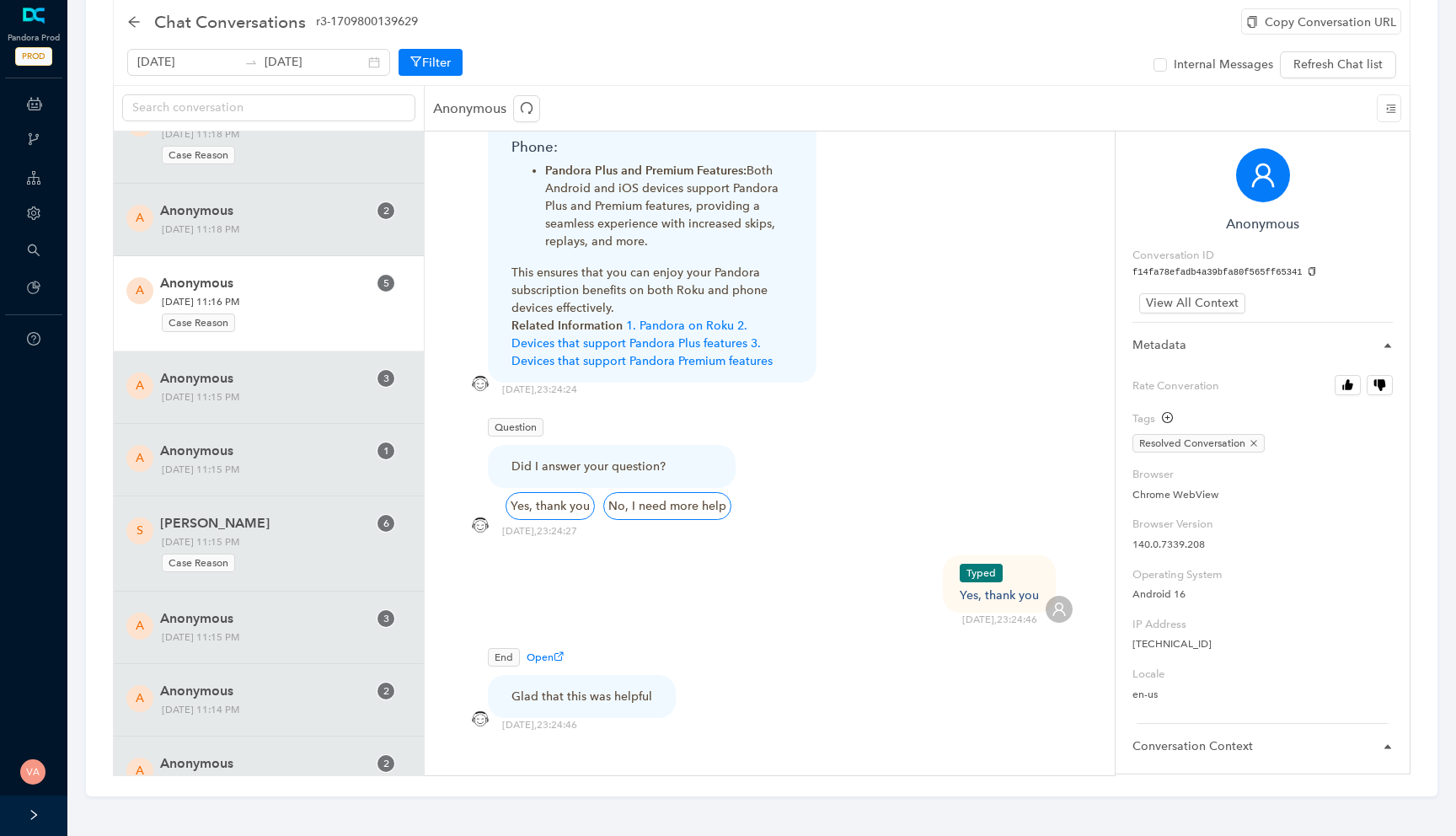
click at [248, 290] on span "Anonymous" at bounding box center [263, 283] width 207 height 20
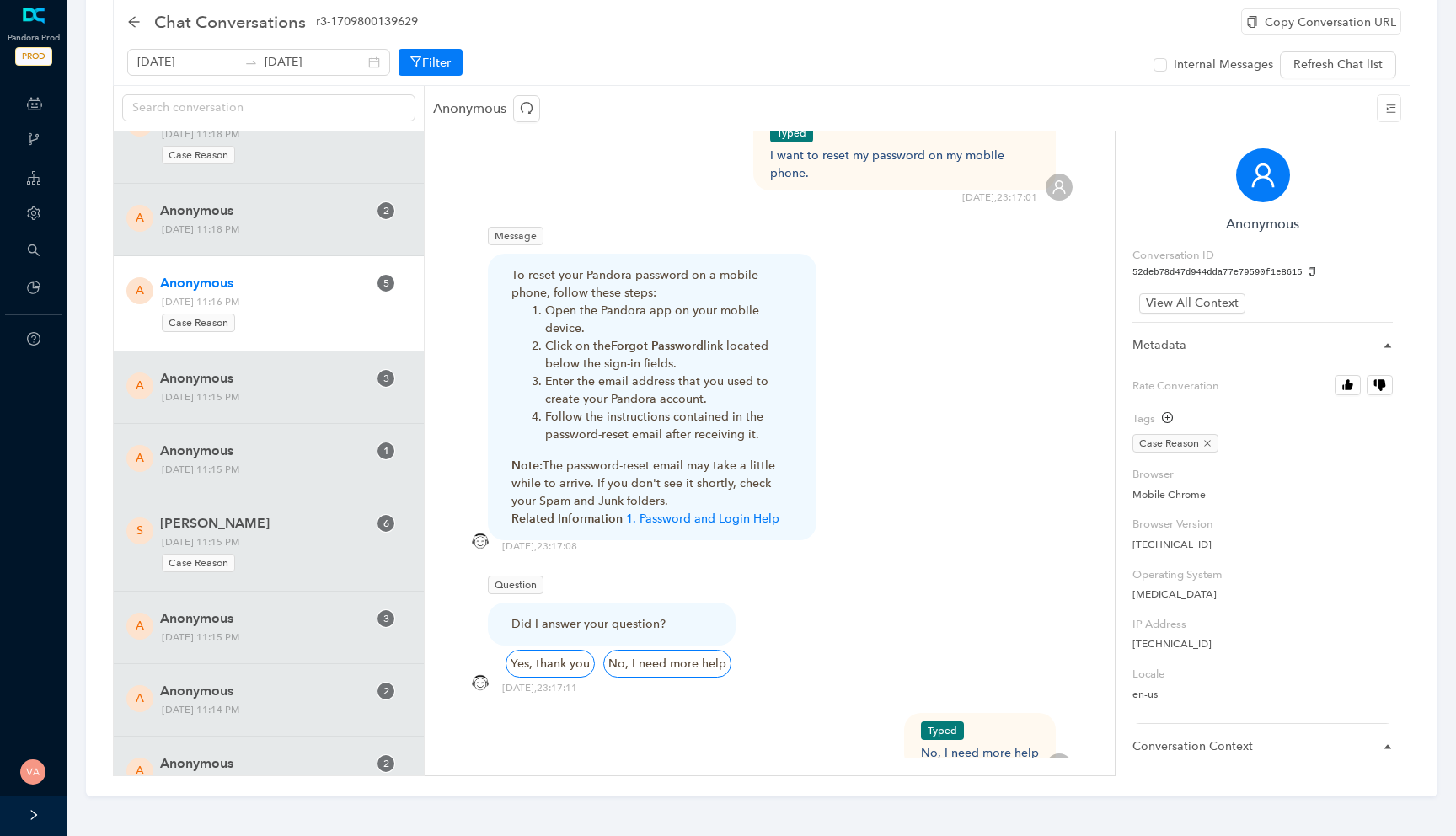
scroll to position [762, 0]
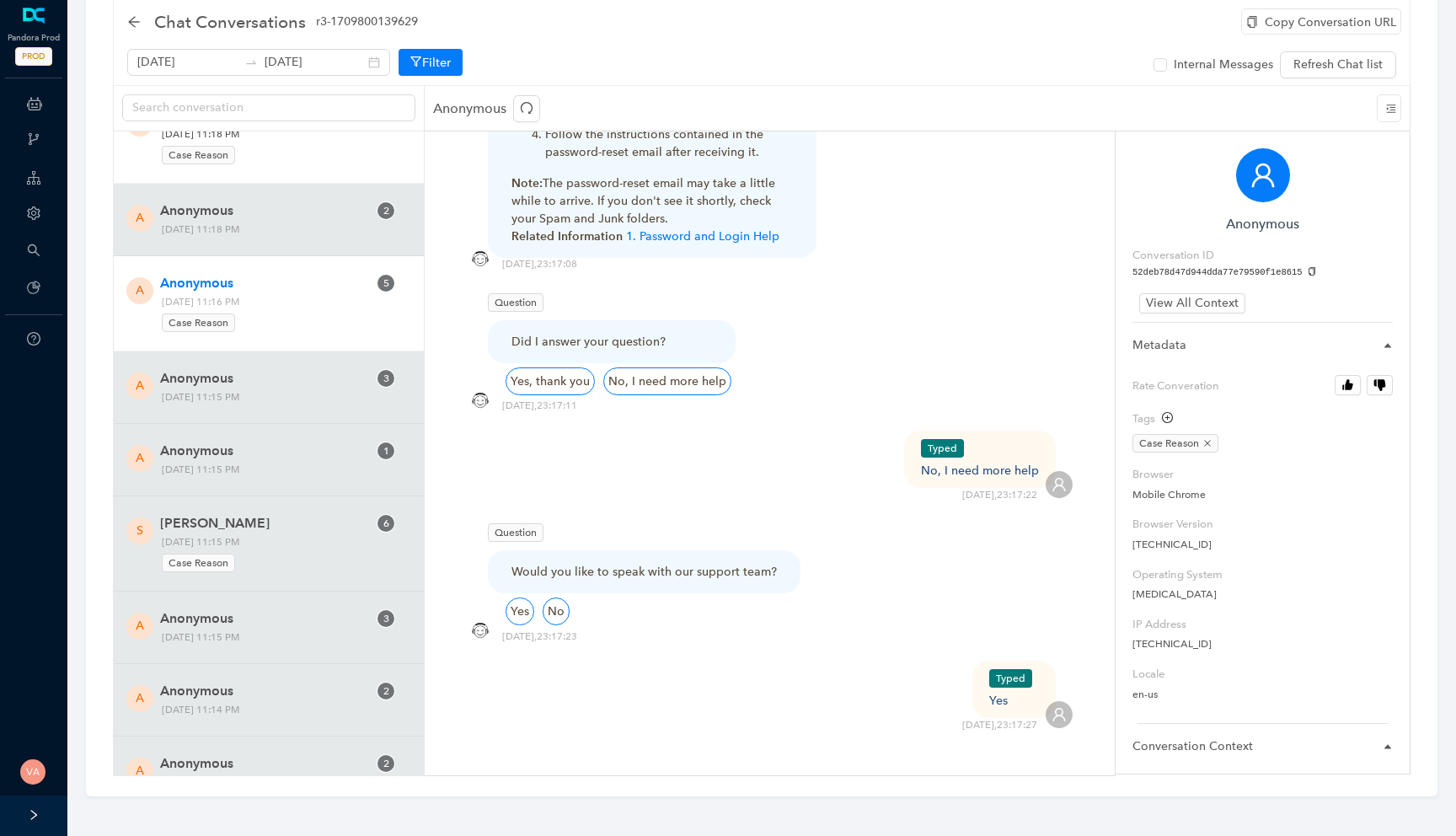
click at [288, 169] on div "A Anonymous 1 Monday, October 13, 2025 11:18 PM Case Reason" at bounding box center [268, 136] width 310 height 96
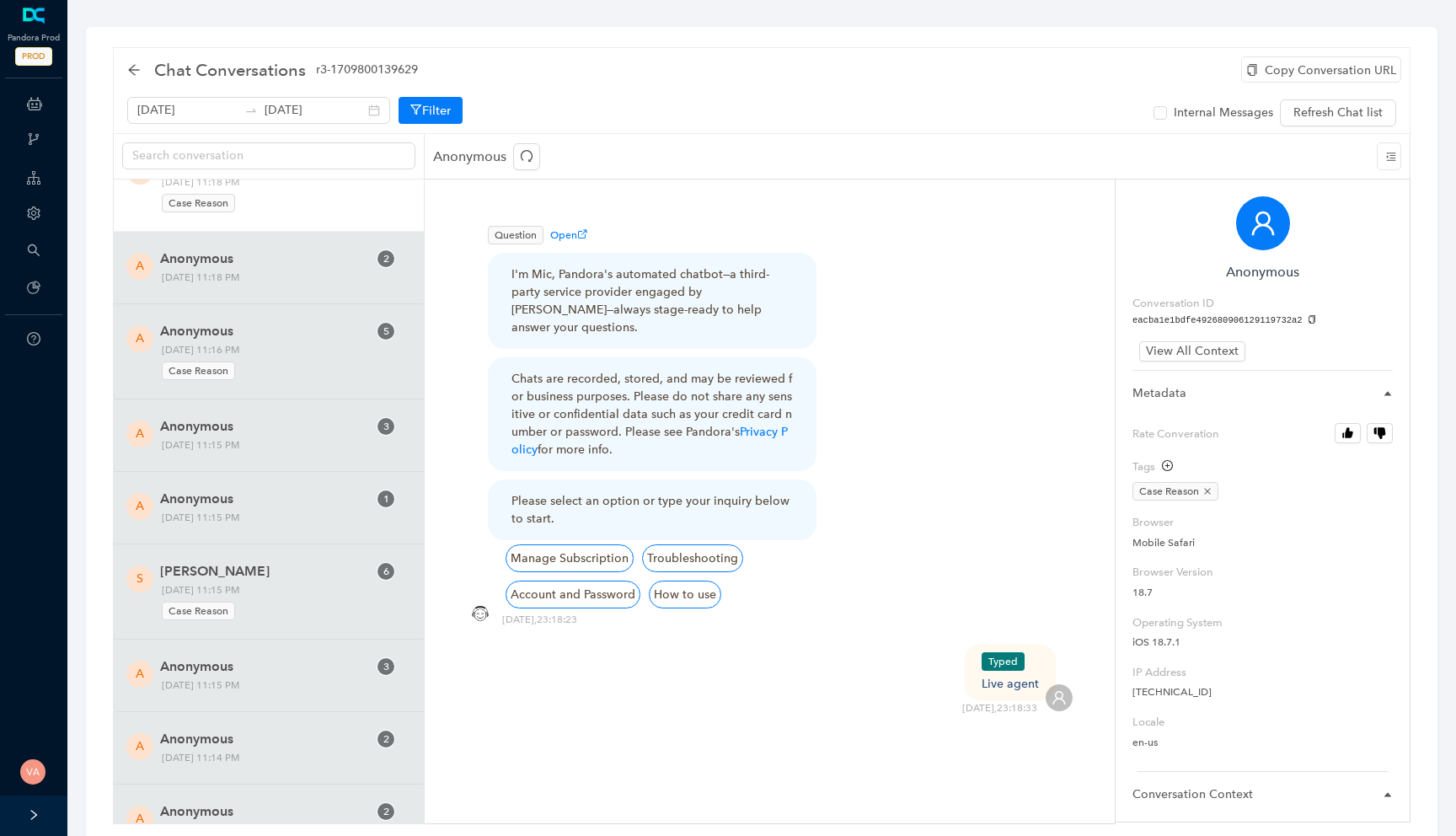
scroll to position [48, 0]
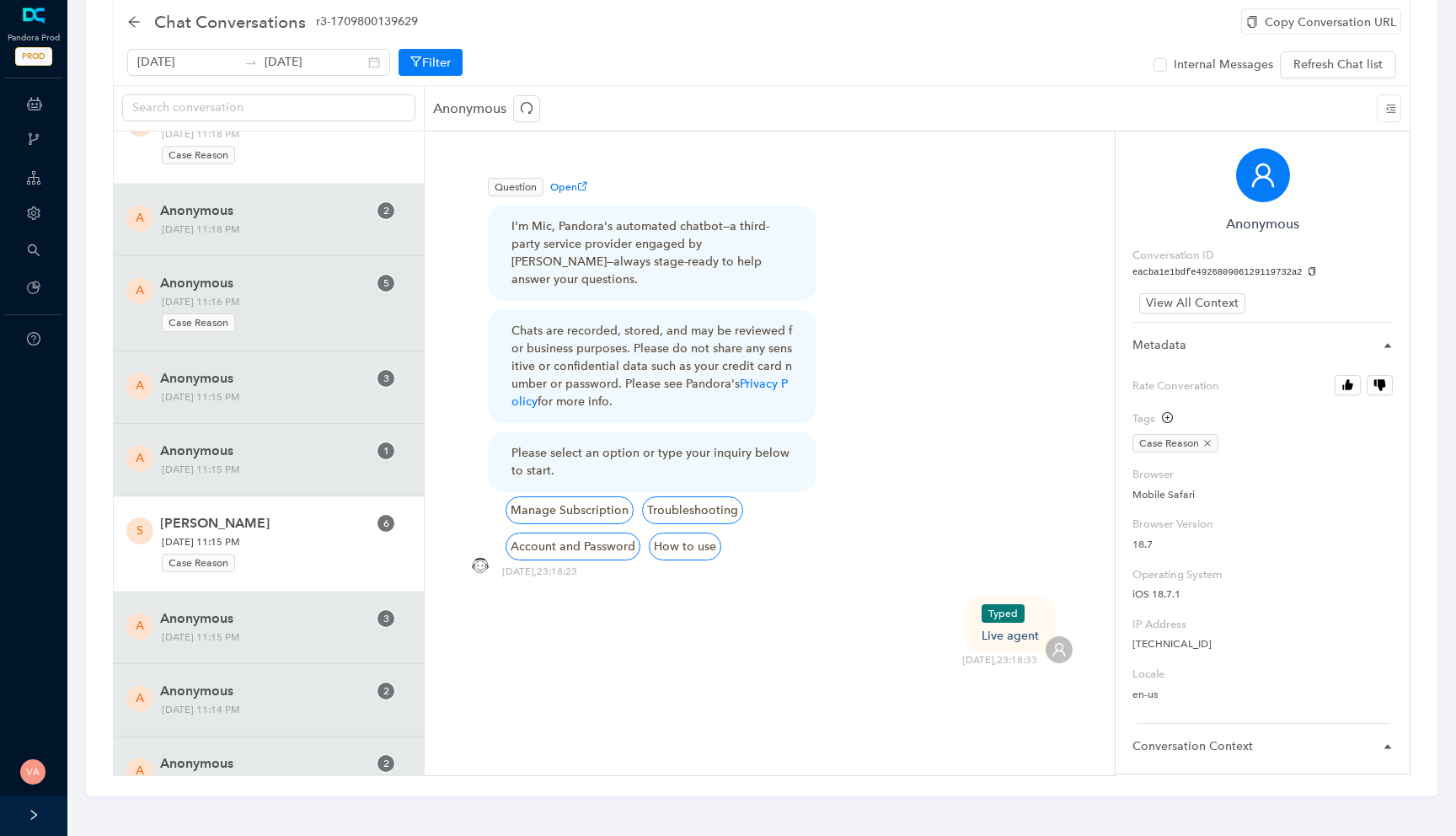
click at [341, 518] on span "Shortie Blake" at bounding box center [263, 523] width 207 height 20
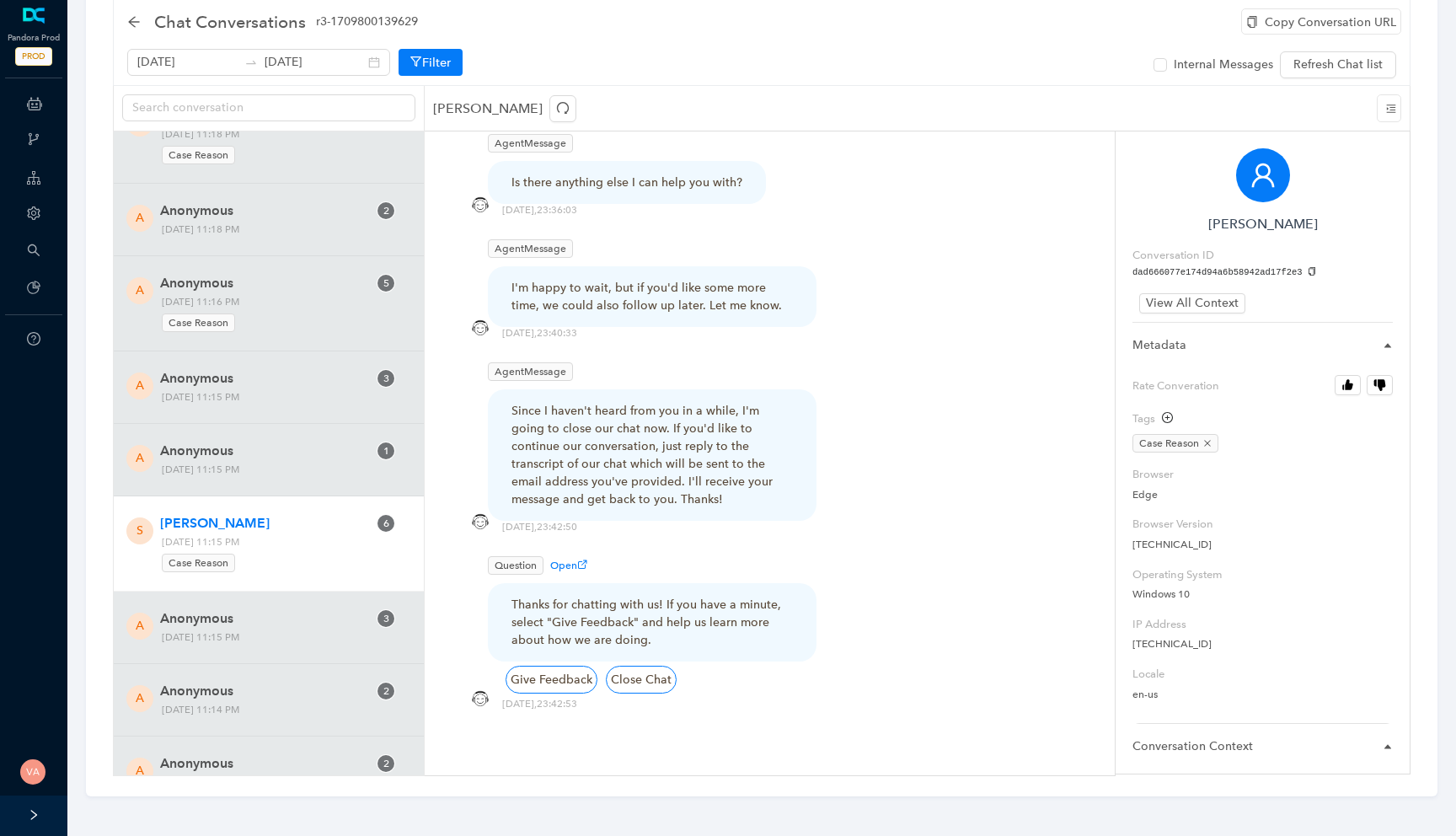
scroll to position [3332, 0]
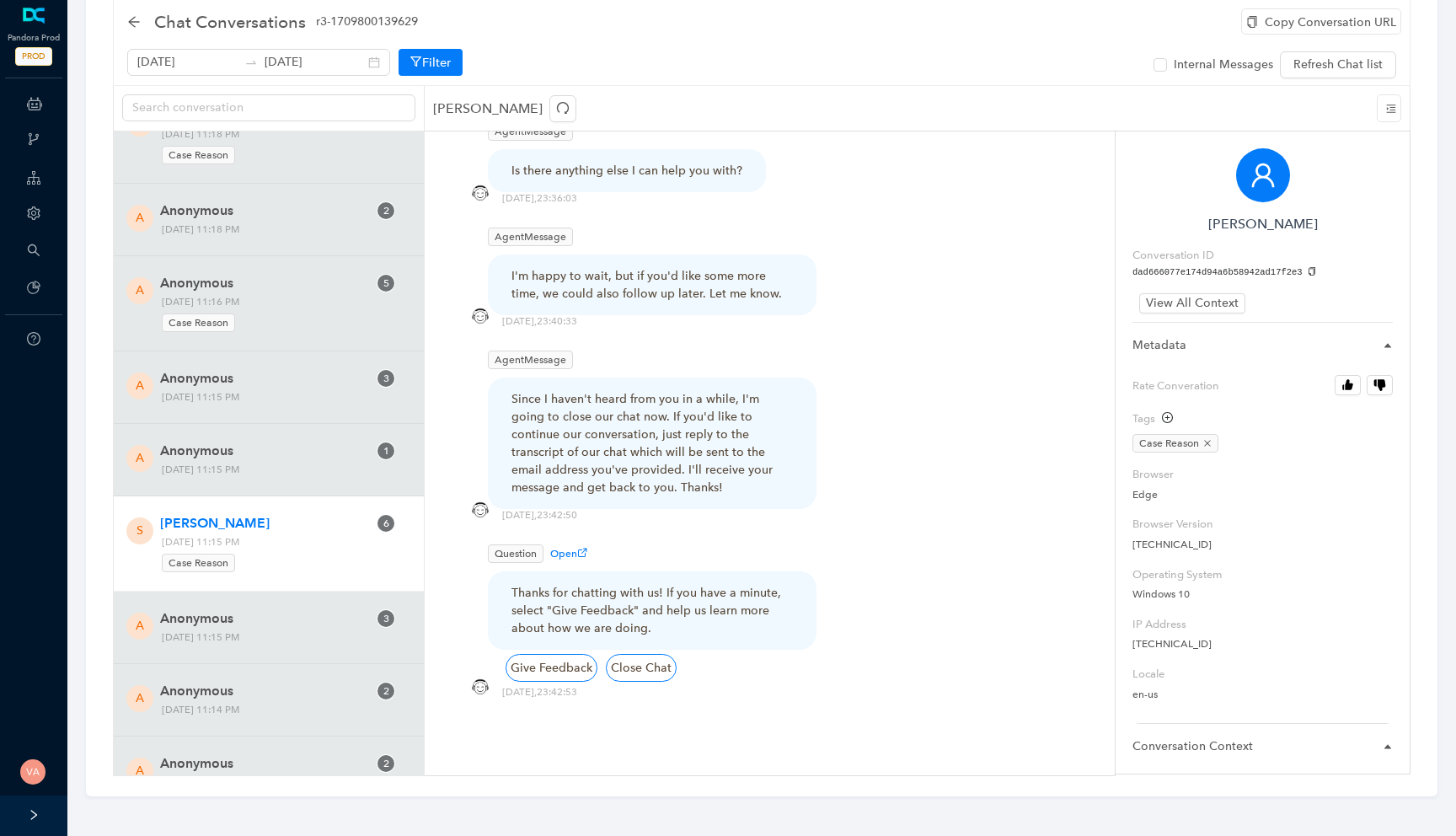
click at [662, 403] on div "Since I haven't heard from you in a while, I'm going to close our chat now. If …" at bounding box center [652, 442] width 281 height 106
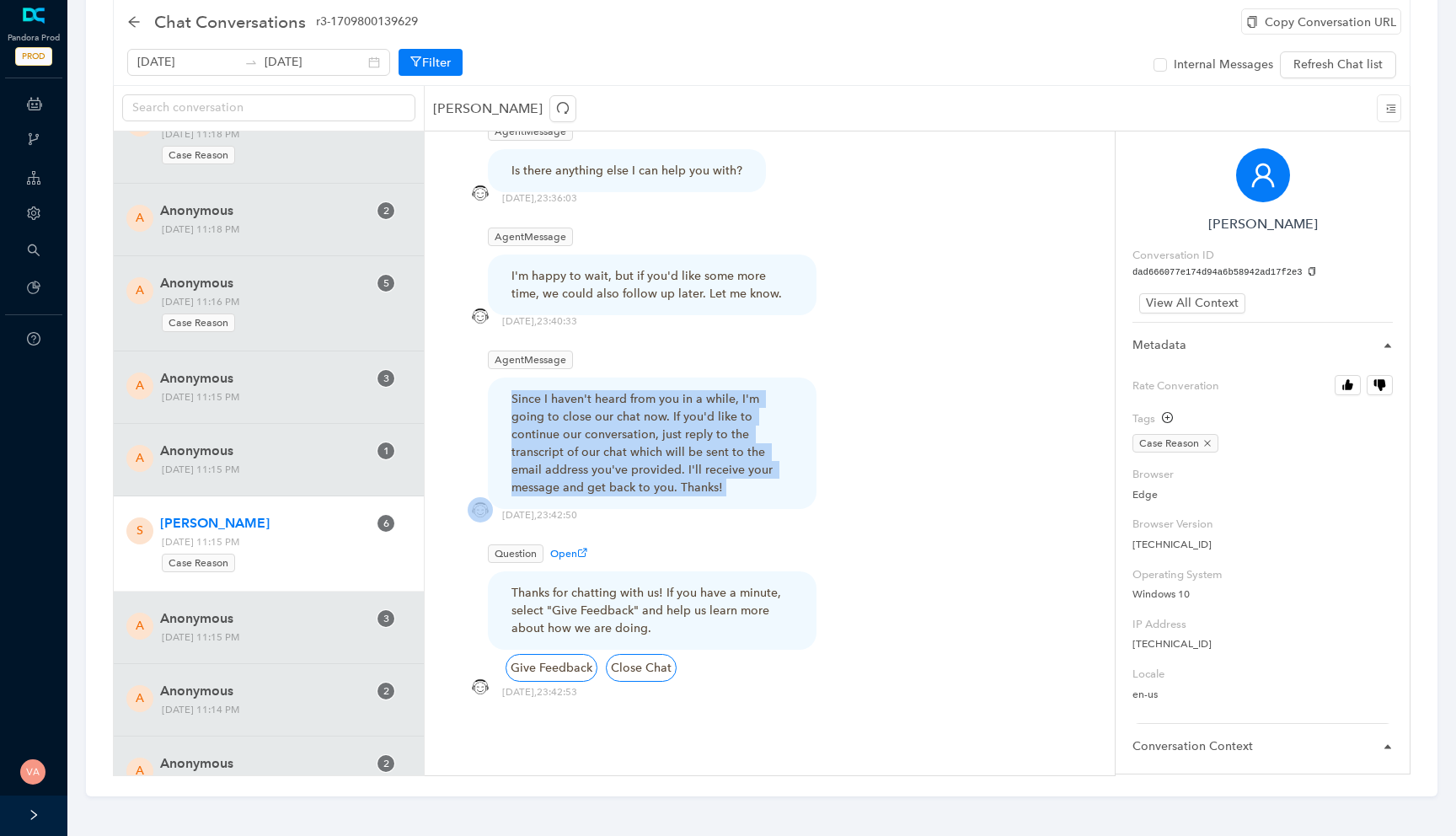
click at [662, 403] on div "Since I haven't heard from you in a while, I'm going to close our chat now. If …" at bounding box center [652, 442] width 281 height 106
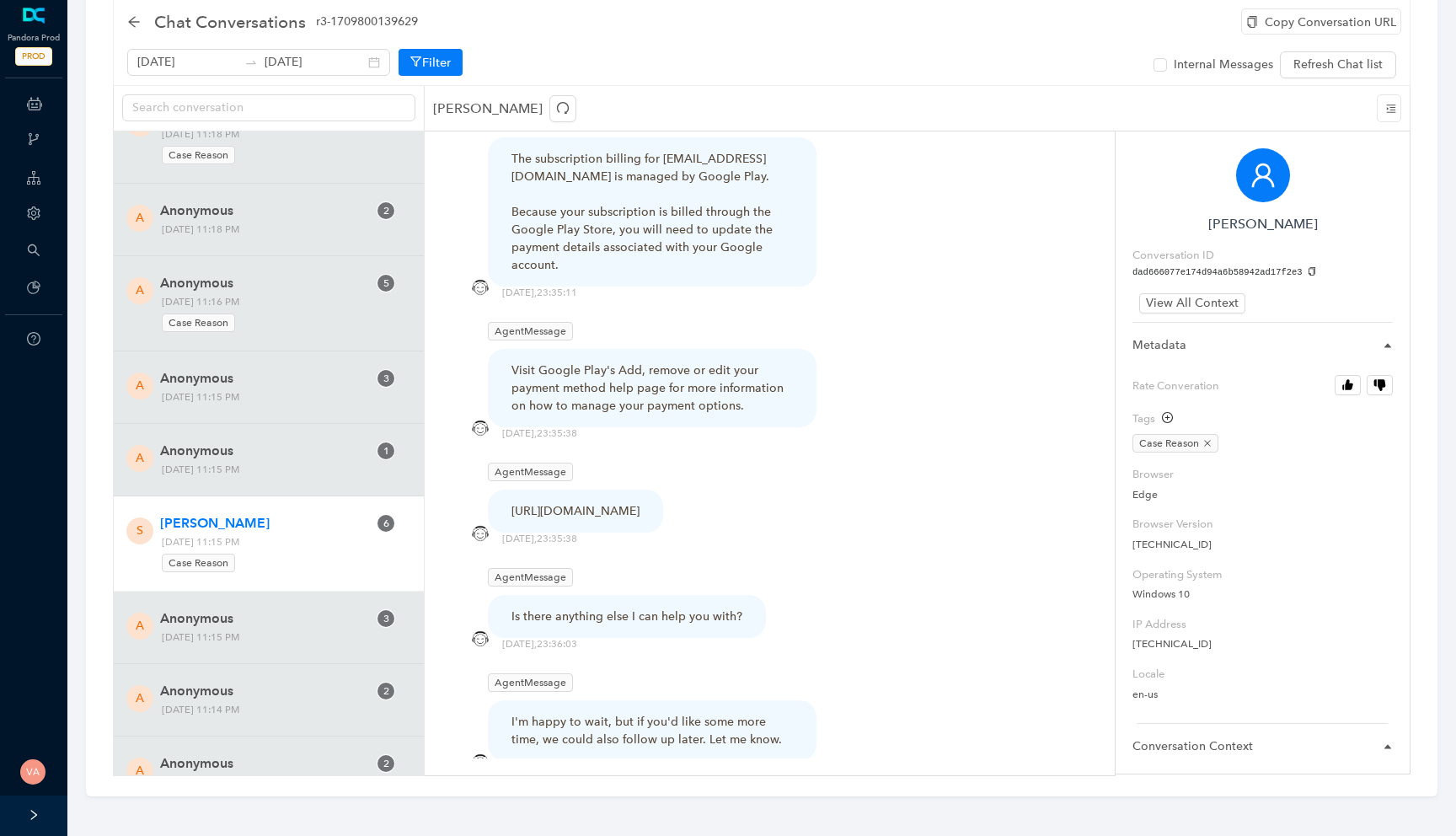
scroll to position [2874, 0]
click at [655, 374] on div "Visit Google Play's Add, remove or edit your payment method help page for more …" at bounding box center [652, 391] width 281 height 53
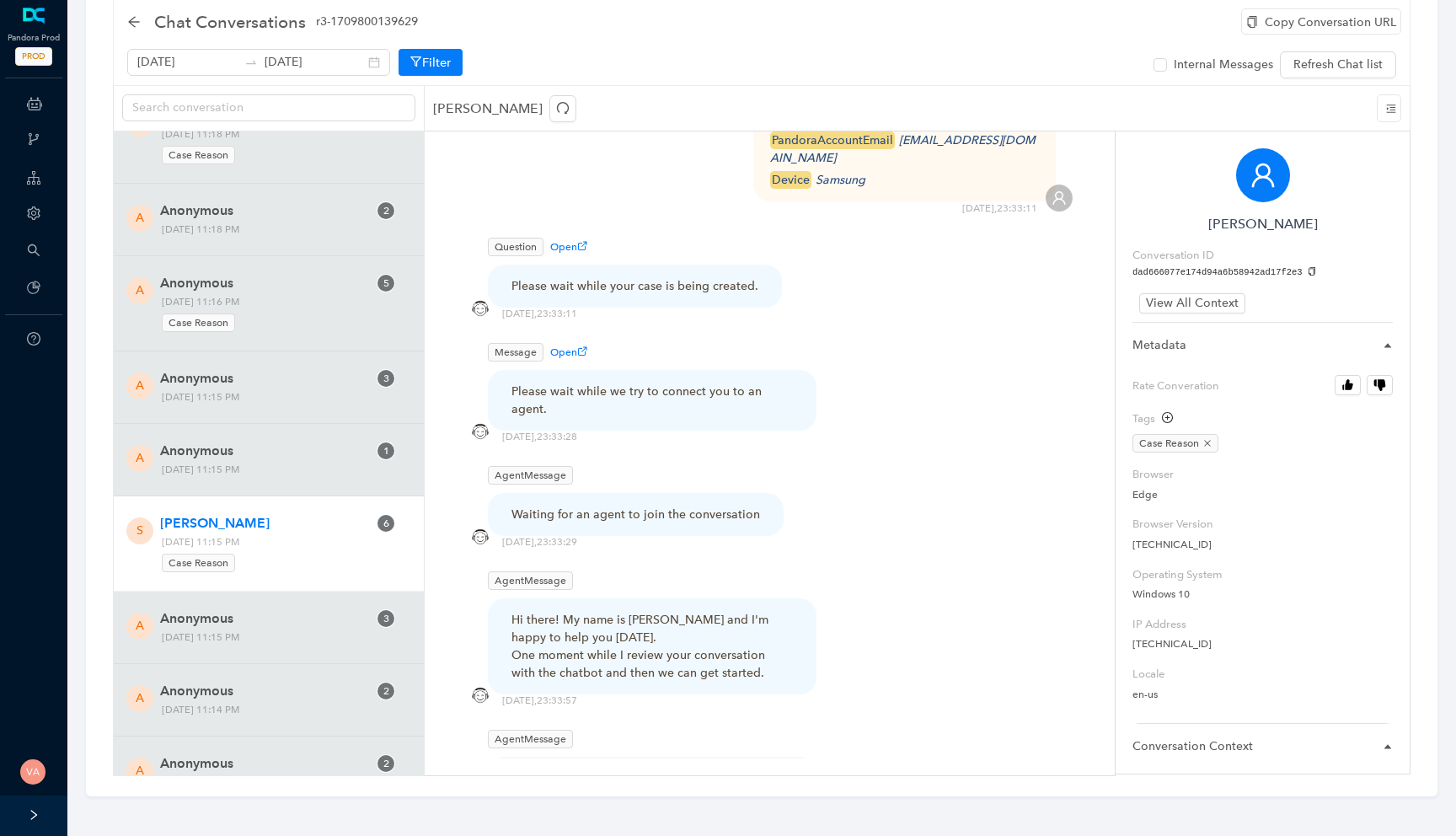
scroll to position [2238, 0]
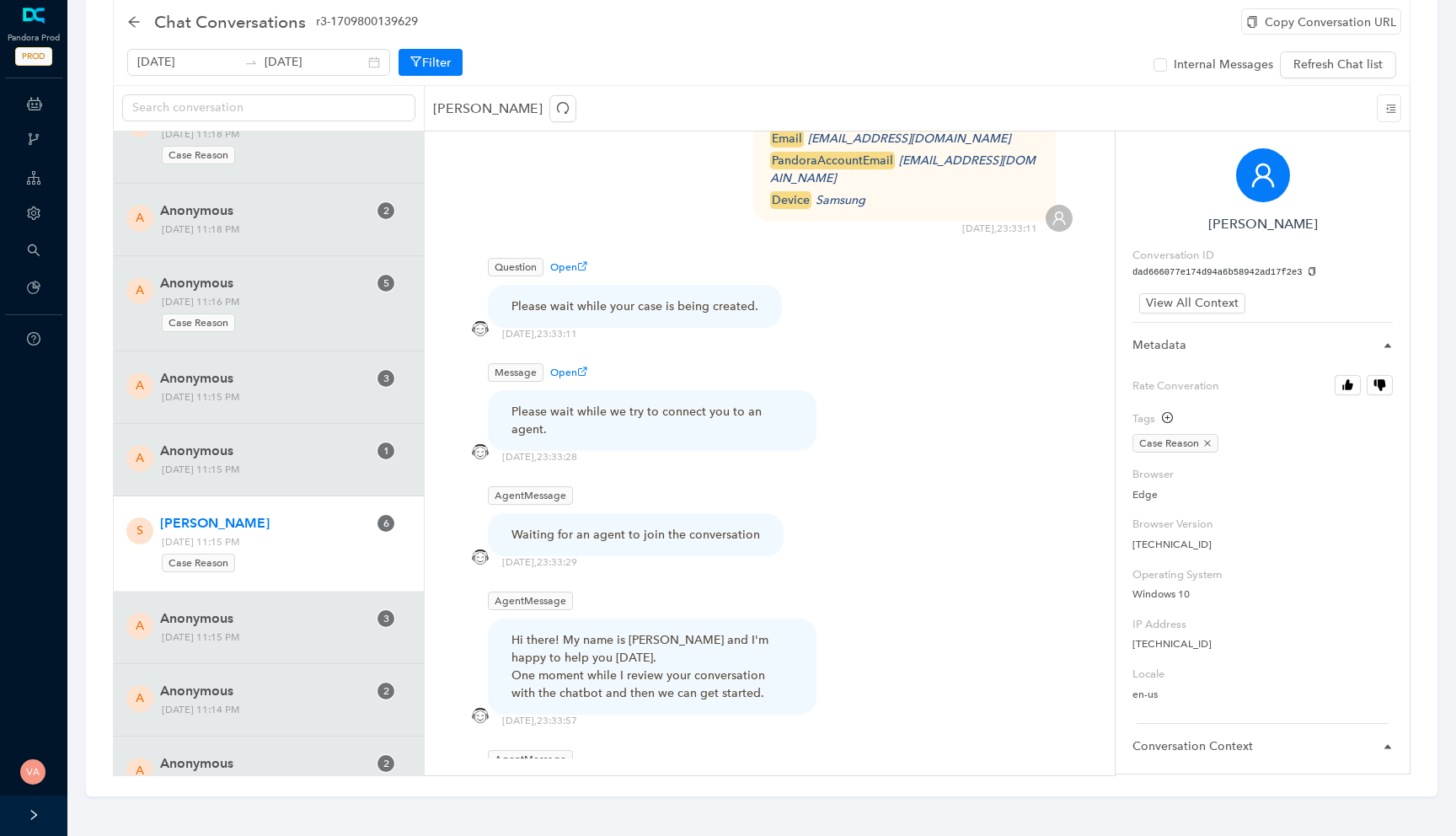
click at [606, 315] on div "Please wait while your case is being created." at bounding box center [634, 306] width 247 height 17
click at [634, 312] on div "Please wait while your case is being created." at bounding box center [634, 306] width 247 height 17
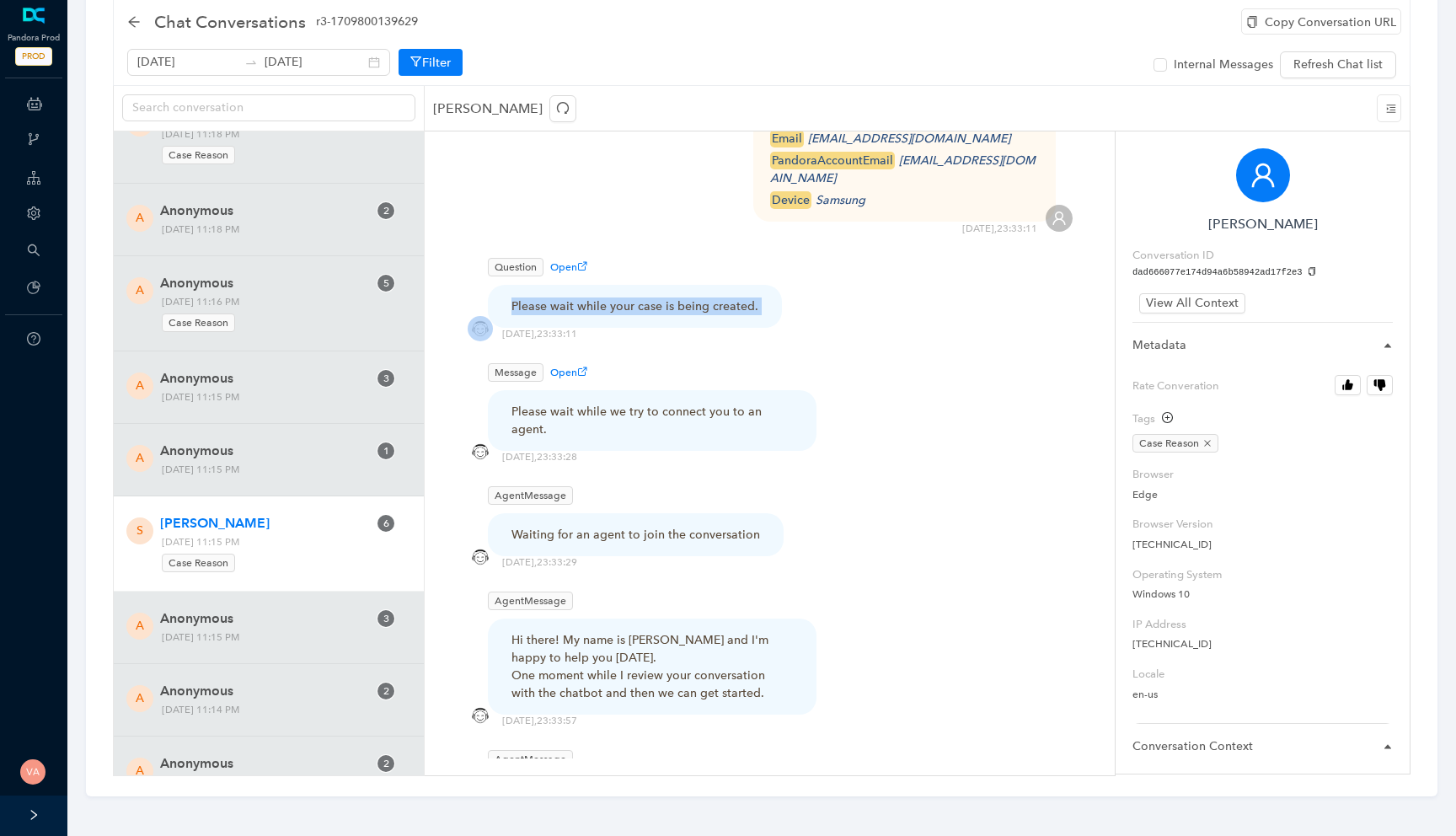
click at [634, 312] on div "Please wait while your case is being created." at bounding box center [634, 306] width 247 height 17
click at [640, 421] on div "Please wait while we try to connect you to an agent." at bounding box center [652, 420] width 281 height 35
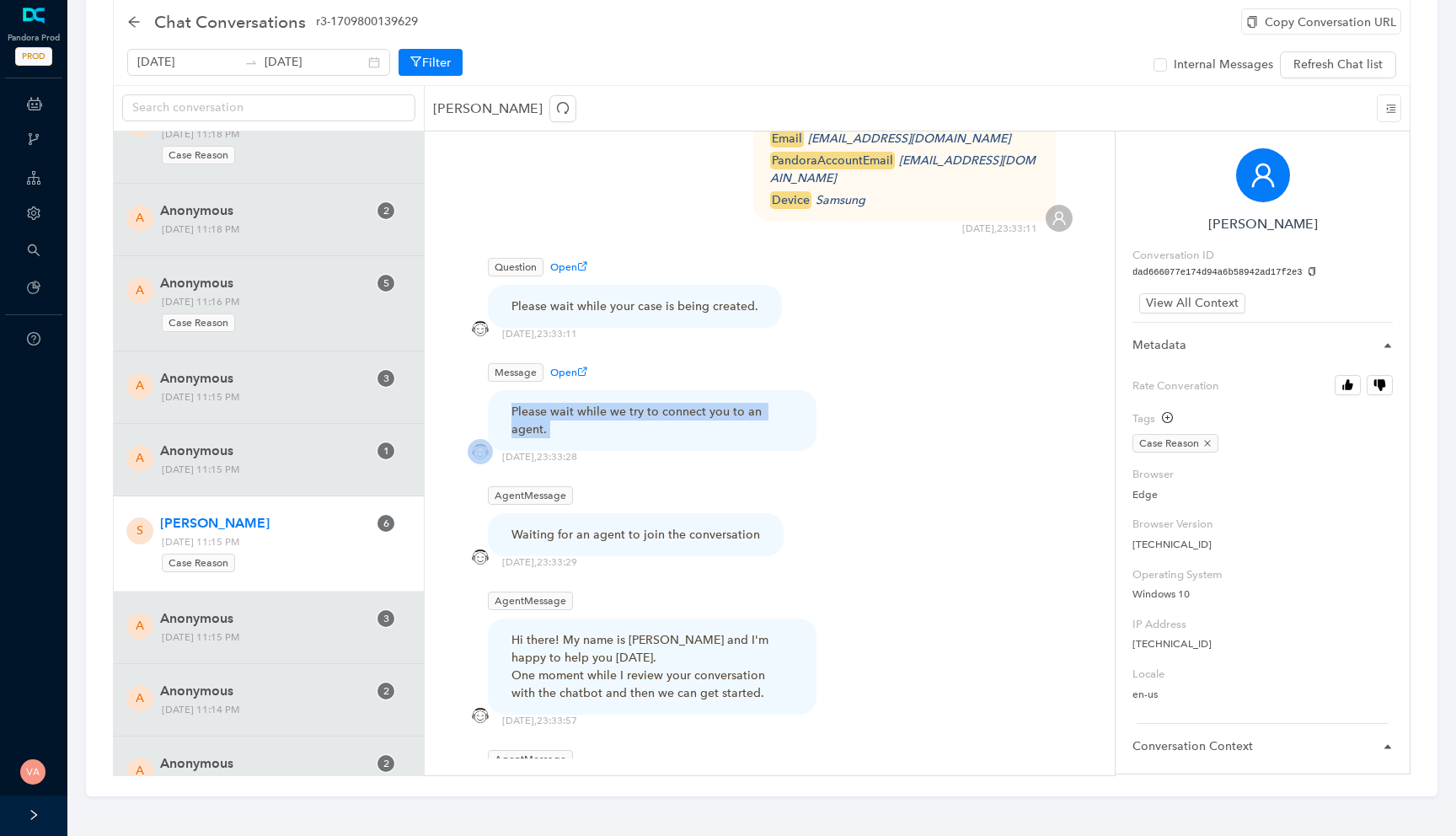
click at [640, 421] on div "Please wait while we try to connect you to an agent." at bounding box center [652, 420] width 281 height 35
click at [644, 526] on div "Waiting for an agent to join the conversation" at bounding box center [635, 534] width 248 height 17
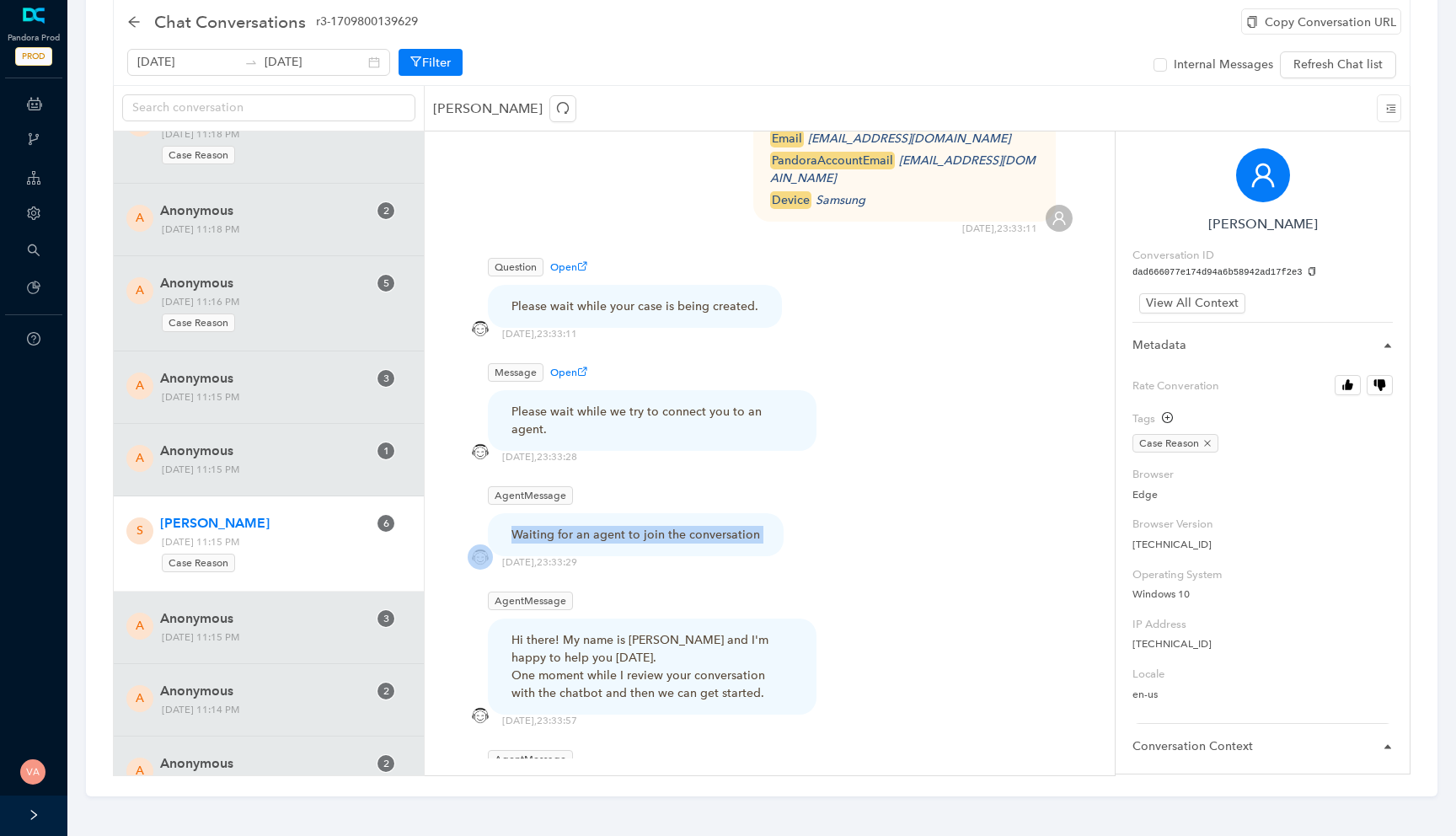
click at [644, 526] on div "Waiting for an agent to join the conversation" at bounding box center [635, 534] width 248 height 17
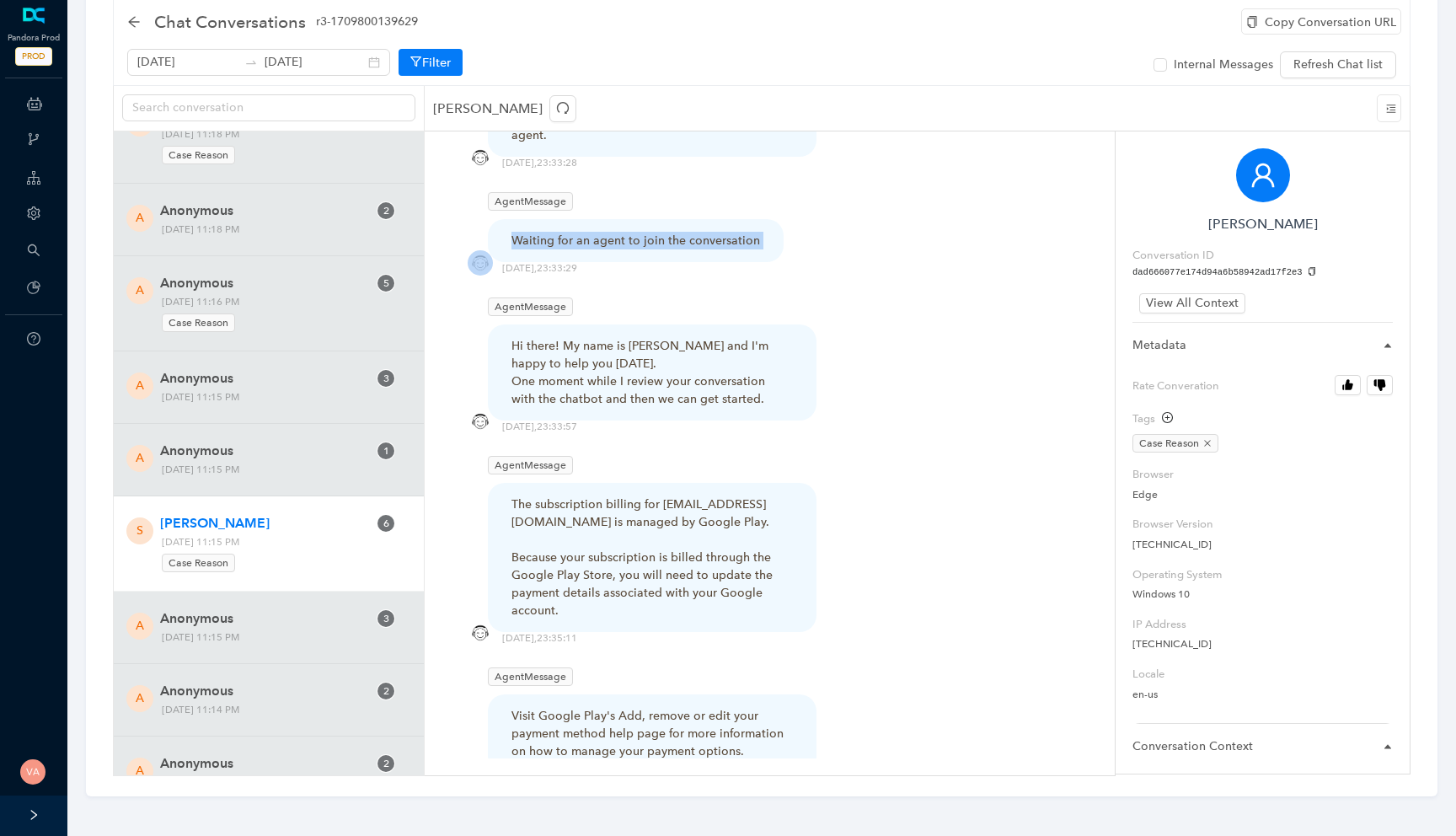
scroll to position [2636, 0]
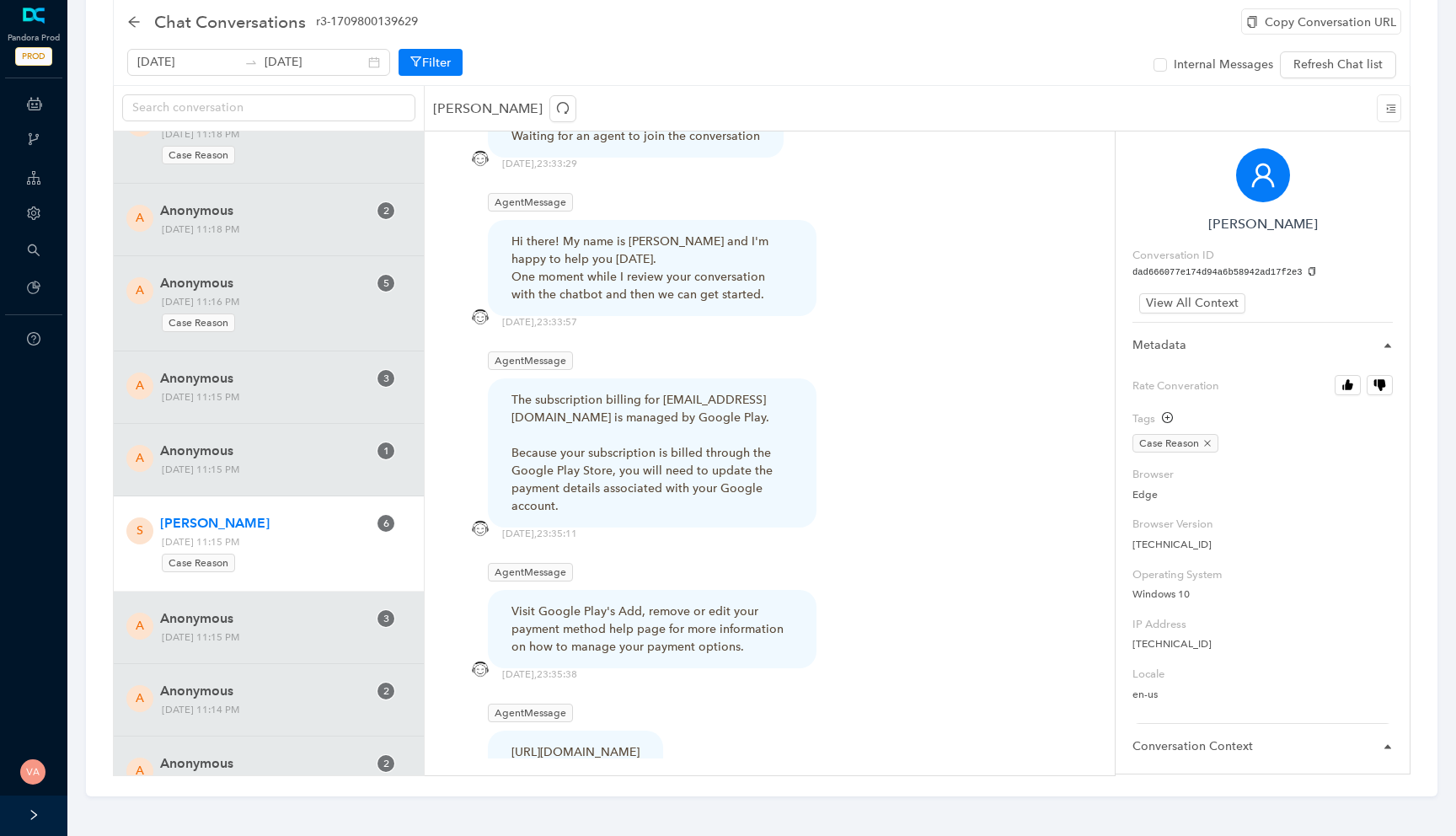
click at [573, 422] on div "The subscription billing for shortieblake@msn.com is managed by Google Play. Be…" at bounding box center [652, 452] width 281 height 124
click at [599, 466] on div "The subscription billing for shortieblake@msn.com is managed by Google Play. Be…" at bounding box center [652, 452] width 281 height 124
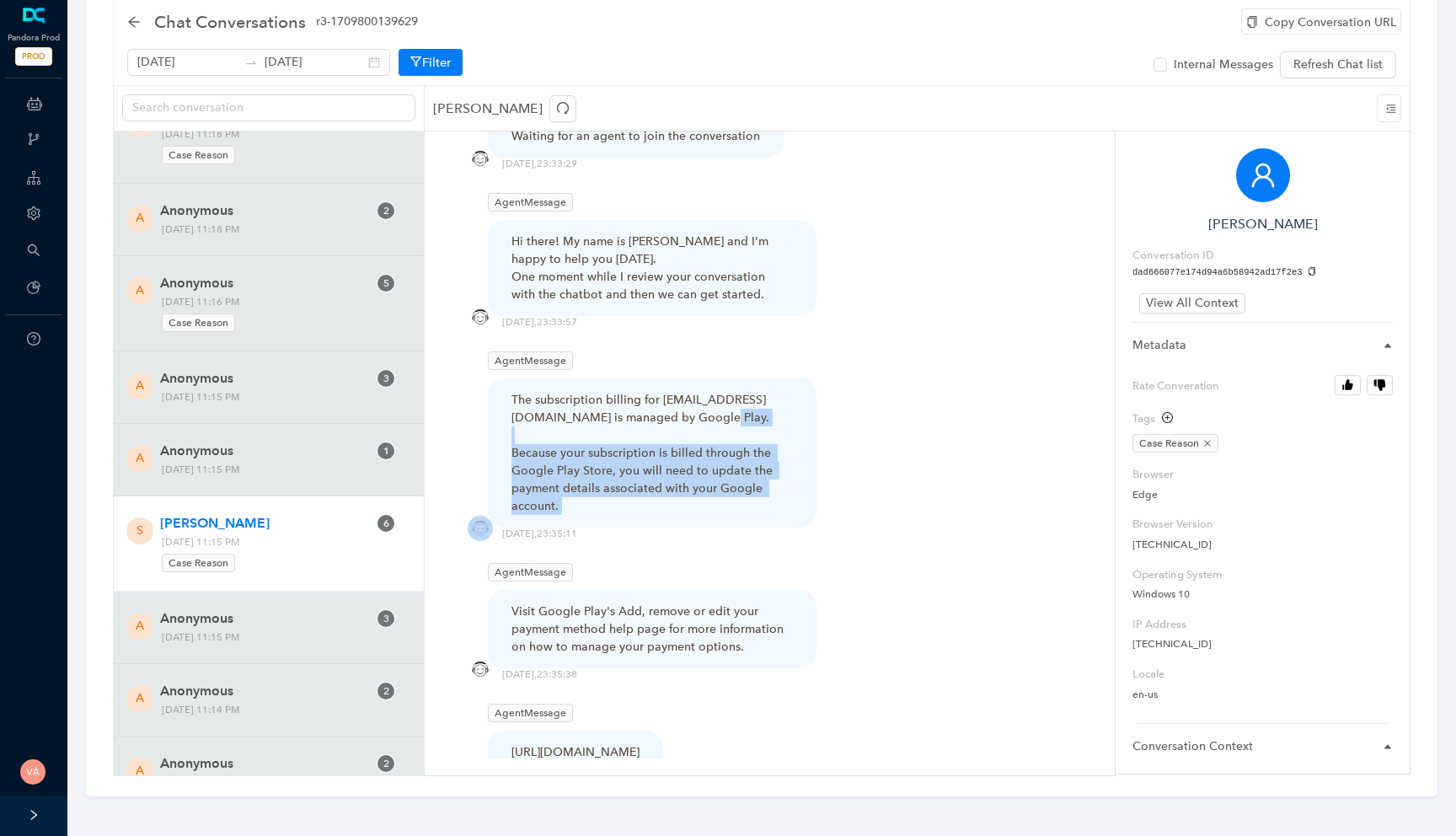
click at [599, 466] on div "The subscription billing for shortieblake@msn.com is managed by Google Play. Be…" at bounding box center [652, 452] width 281 height 124
click at [602, 488] on div "The subscription billing for shortieblake@msn.com is managed by Google Play. Be…" at bounding box center [652, 452] width 281 height 124
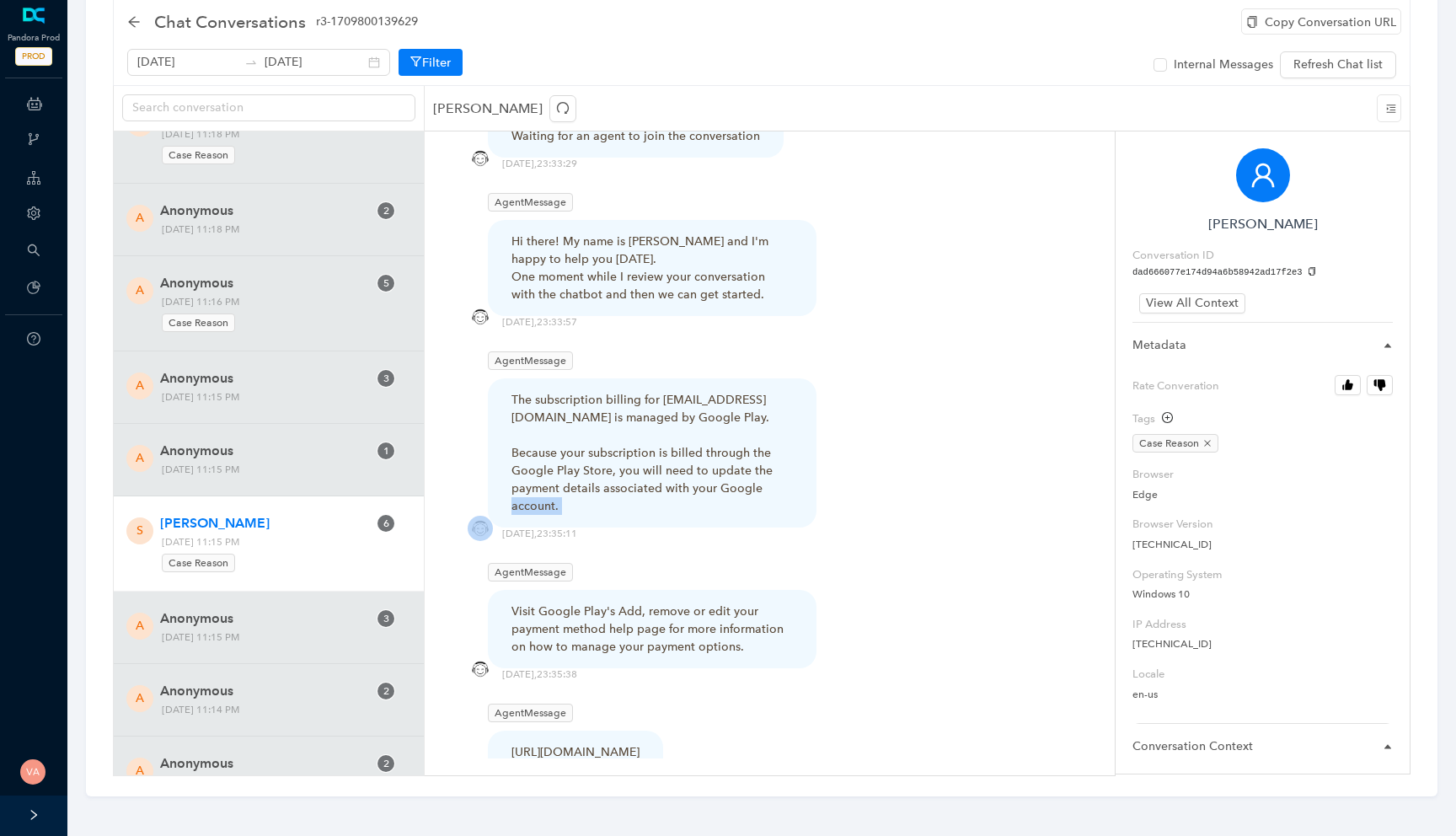
click at [602, 488] on div "The subscription billing for shortieblake@msn.com is managed by Google Play. Be…" at bounding box center [652, 452] width 281 height 124
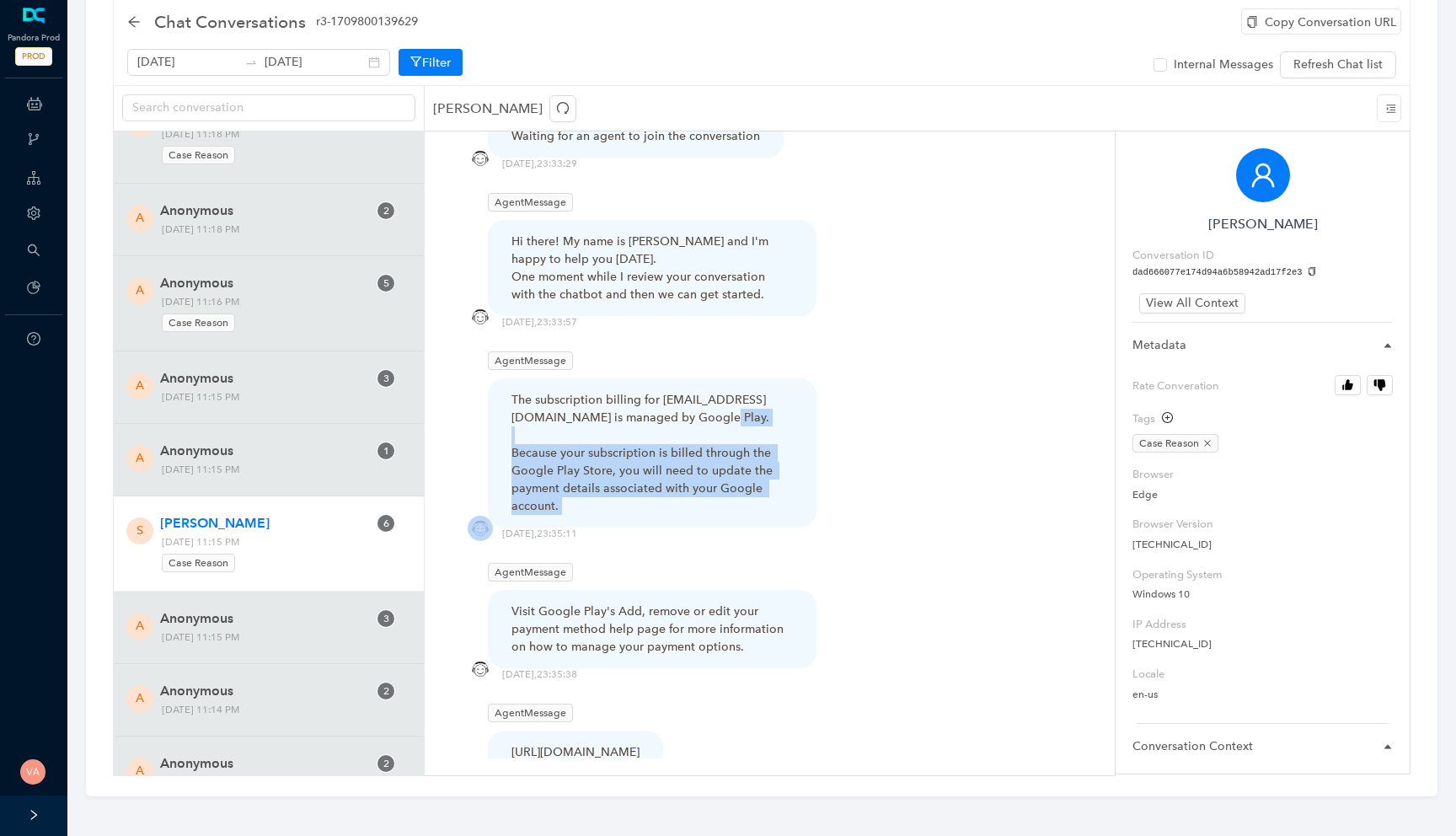
click at [602, 488] on div "The subscription billing for shortieblake@msn.com is managed by Google Play. Be…" at bounding box center [652, 452] width 281 height 124
click at [627, 480] on div "The subscription billing for shortieblake@msn.com is managed by Google Play. Be…" at bounding box center [652, 452] width 281 height 124
drag, startPoint x: 624, startPoint y: 490, endPoint x: 500, endPoint y: 392, distance: 158.1
click at [500, 392] on div "The subscription billing for shortieblake@msn.com is managed by Google Play. Be…" at bounding box center [652, 453] width 328 height 149
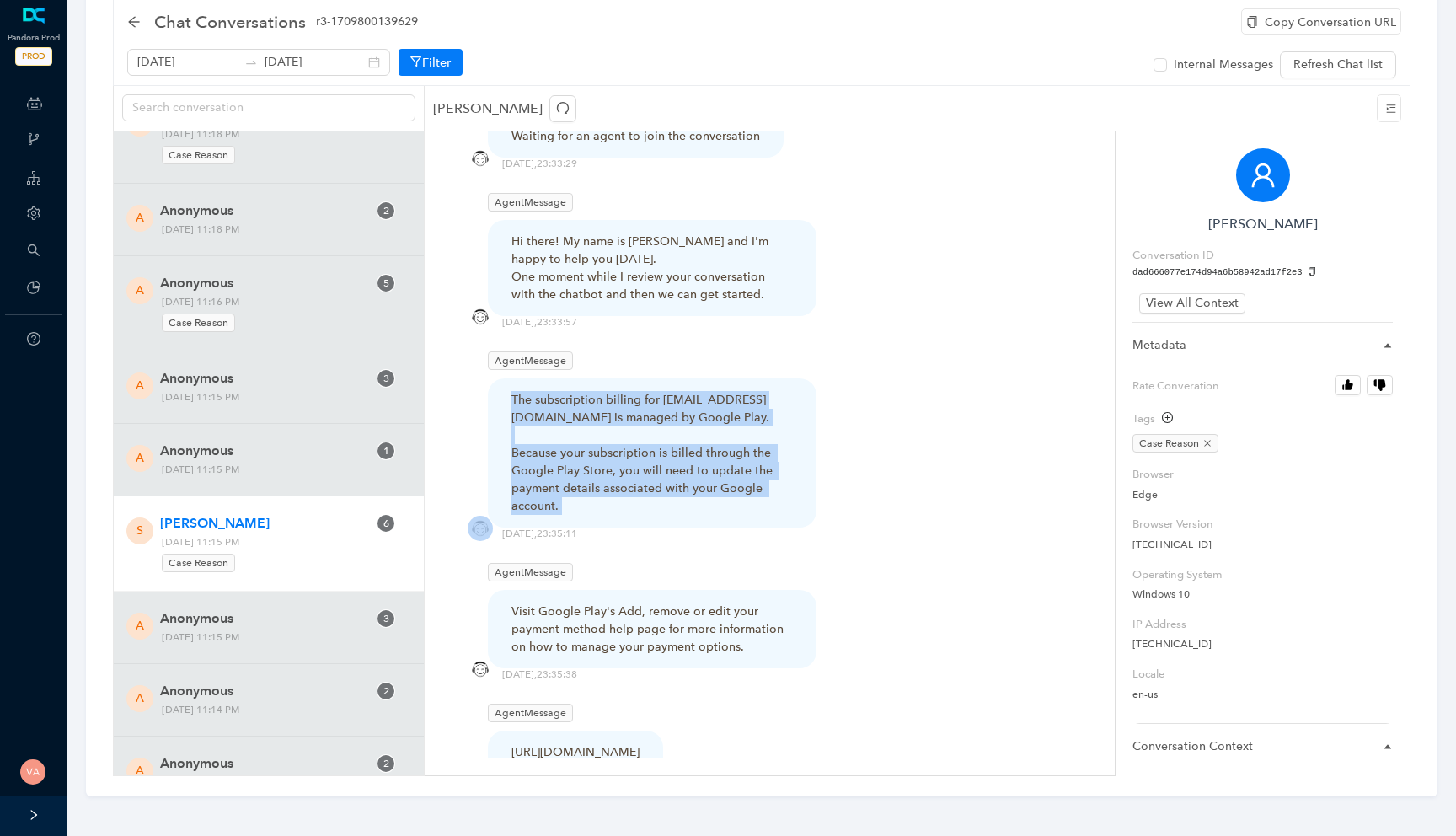
drag, startPoint x: 500, startPoint y: 392, endPoint x: 610, endPoint y: 502, distance: 155.6
click at [610, 502] on div "The subscription billing for shortieblake@msn.com is managed by Google Play. Be…" at bounding box center [652, 453] width 328 height 149
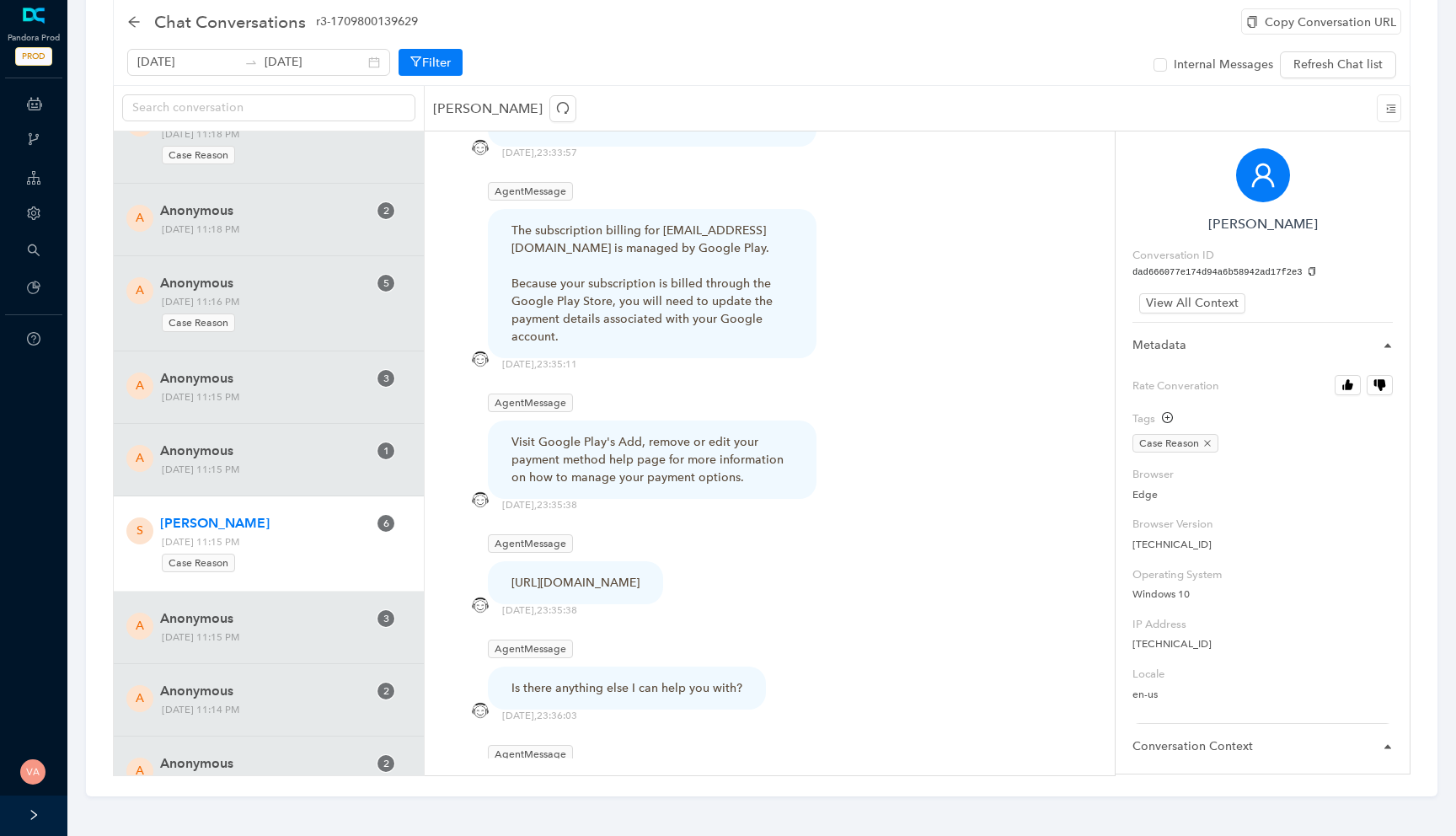
scroll to position [2823, 0]
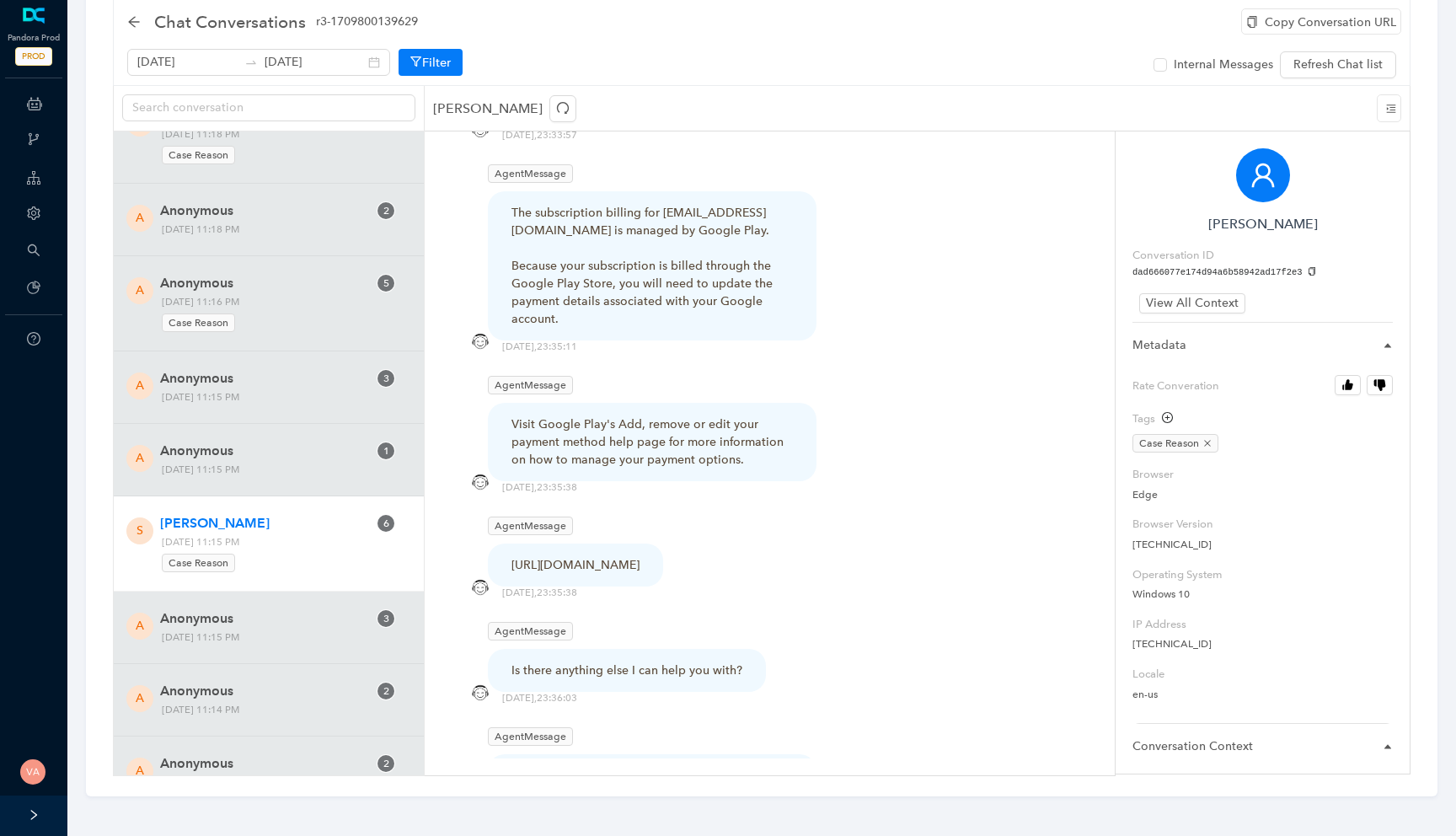
click at [585, 416] on div "Visit Google Play's Add, remove or edit your payment method help page for more …" at bounding box center [652, 442] width 281 height 53
click at [597, 556] on div "https://support.google.com/googleplay/answer/4646404?hl=en" at bounding box center [574, 565] width 128 height 17
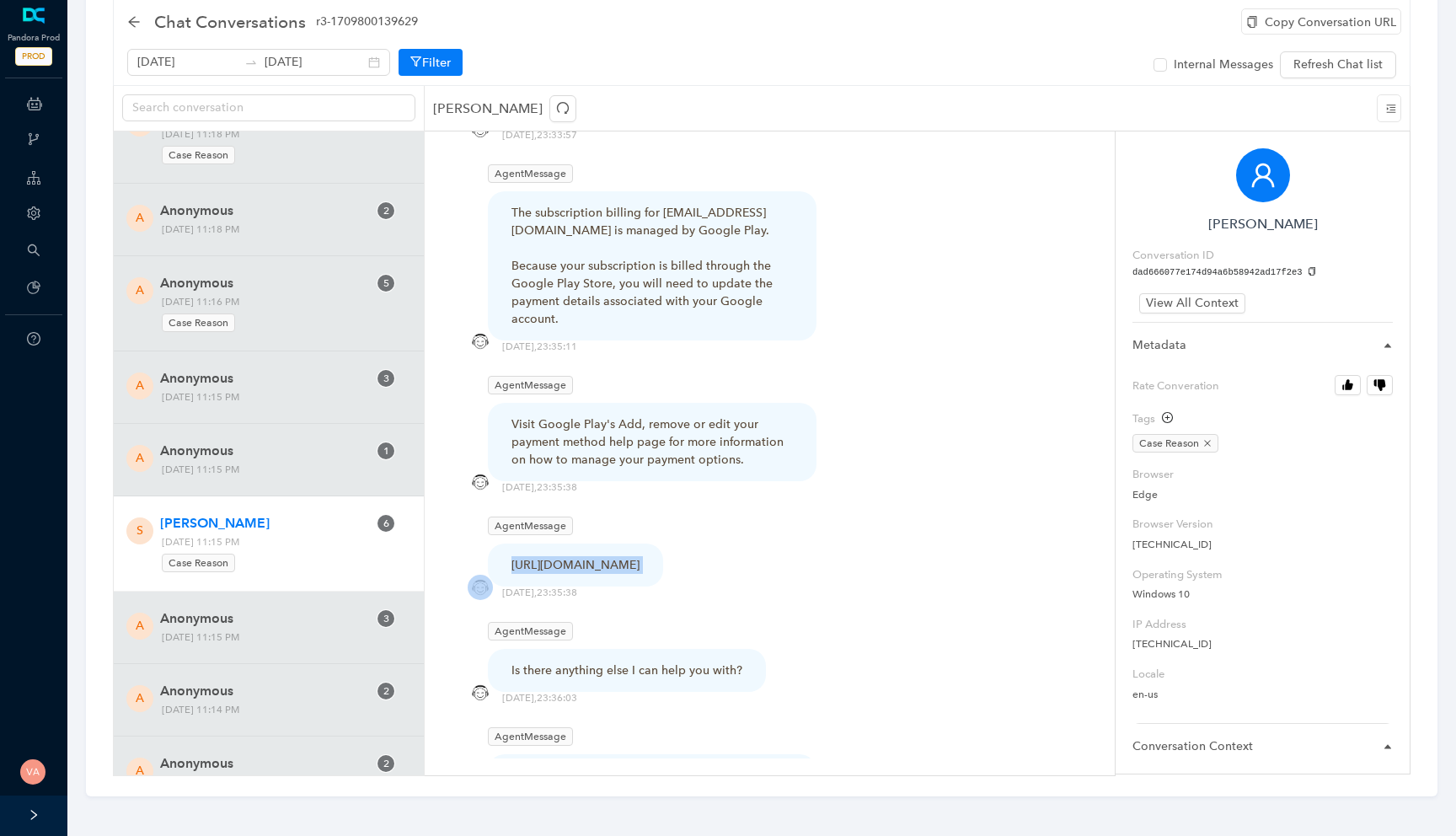
click at [597, 556] on div "https://support.google.com/googleplay/answer/4646404?hl=en" at bounding box center [574, 565] width 128 height 17
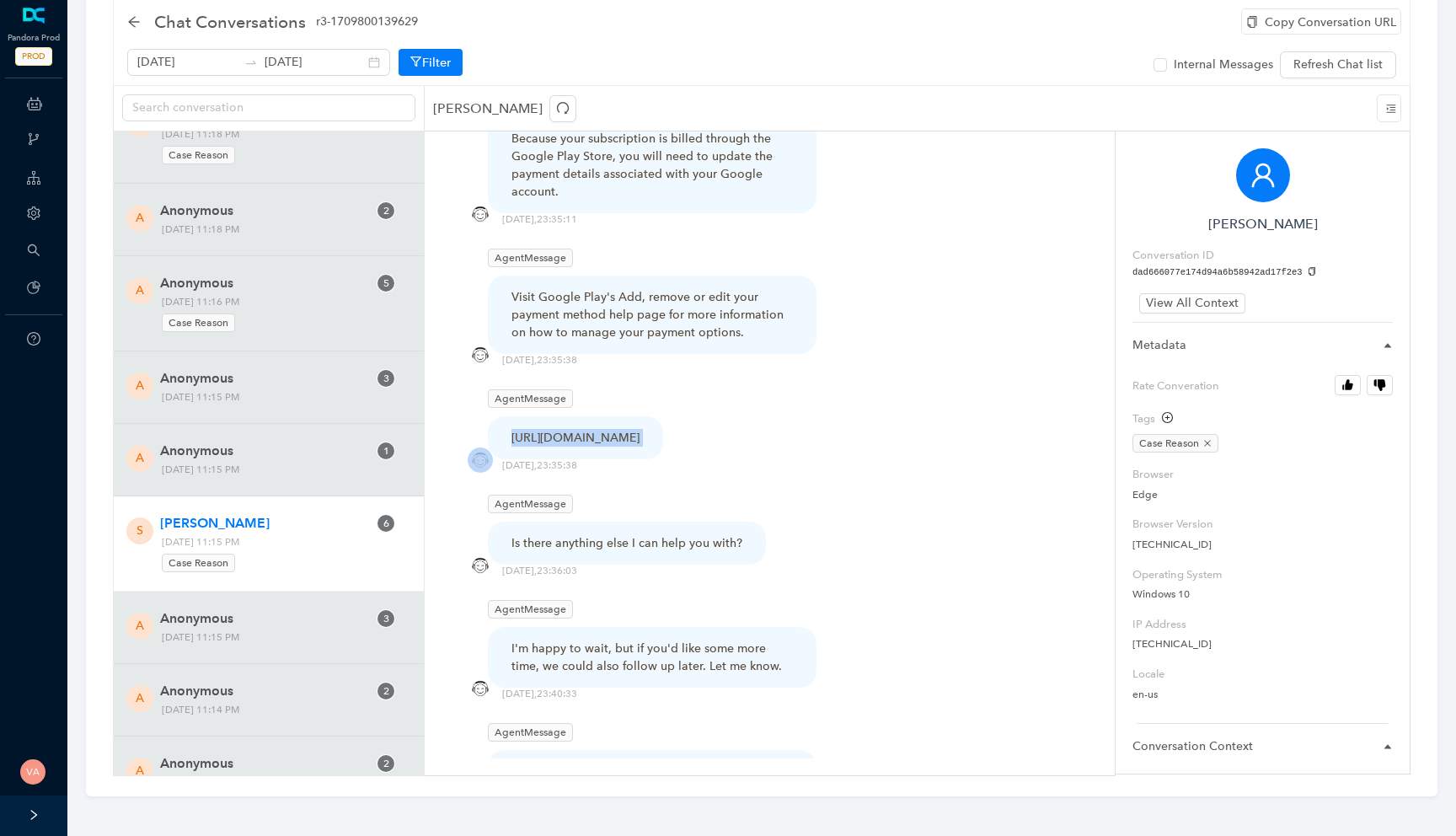
scroll to position [2953, 0]
click at [654, 550] on div "Is there anything else I can help you with?" at bounding box center [626, 540] width 231 height 17
click at [669, 666] on div "I'm happy to wait, but if you'd like some more time, we could also follow up la…" at bounding box center [652, 655] width 281 height 35
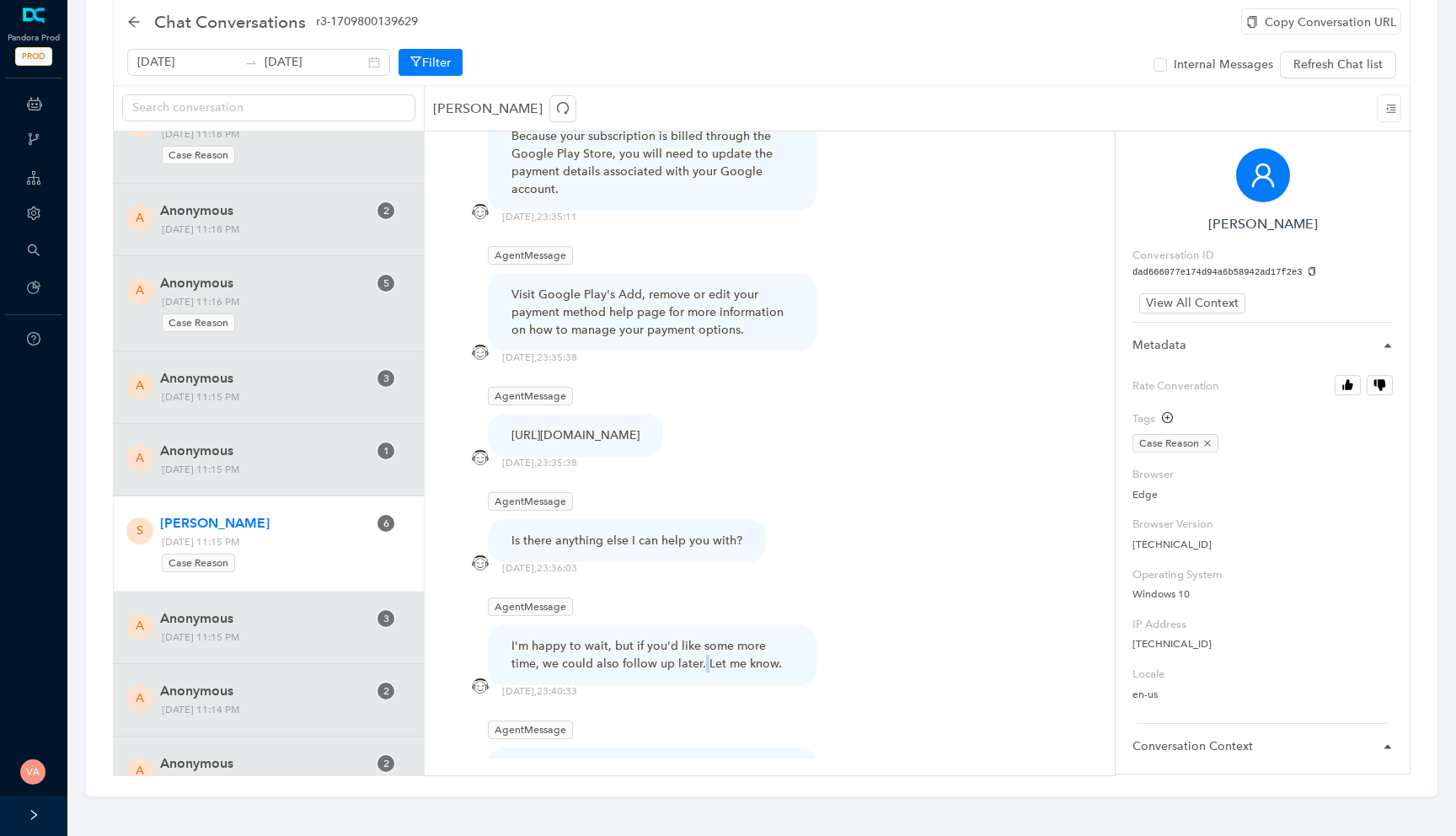
click at [669, 666] on div "I'm happy to wait, but if you'd like some more time, we could also follow up la…" at bounding box center [652, 655] width 281 height 35
click at [732, 664] on div "I'm happy to wait, but if you'd like some more time, we could also follow up la…" at bounding box center [652, 655] width 281 height 35
drag, startPoint x: 766, startPoint y: 672, endPoint x: 499, endPoint y: 647, distance: 268.2
click at [499, 647] on div "I'm happy to wait, but if you'd like some more time, we could also follow up la…" at bounding box center [652, 655] width 328 height 61
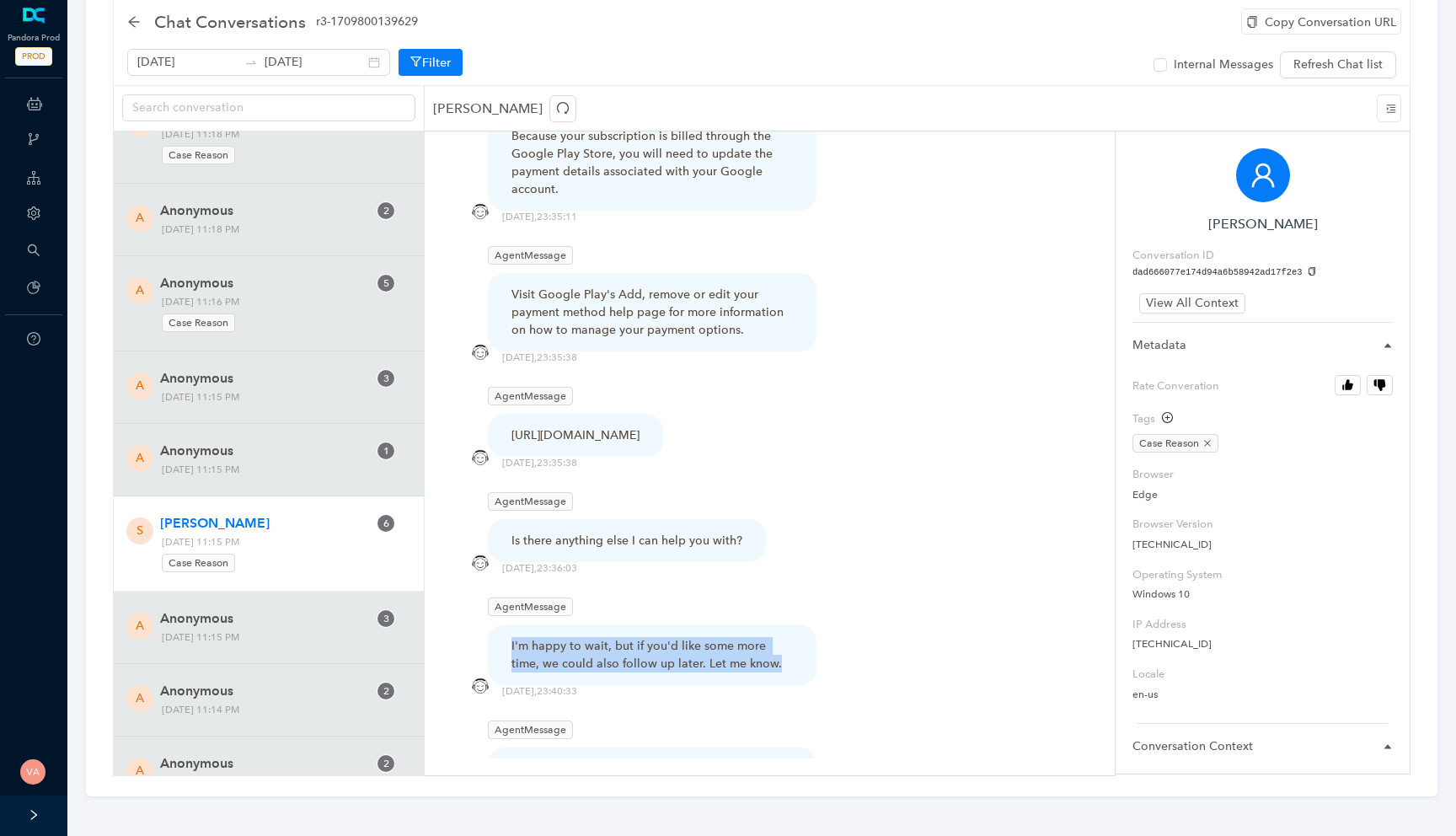
click at [499, 647] on div "I'm happy to wait, but if you'd like some more time, we could also follow up la…" at bounding box center [652, 655] width 328 height 61
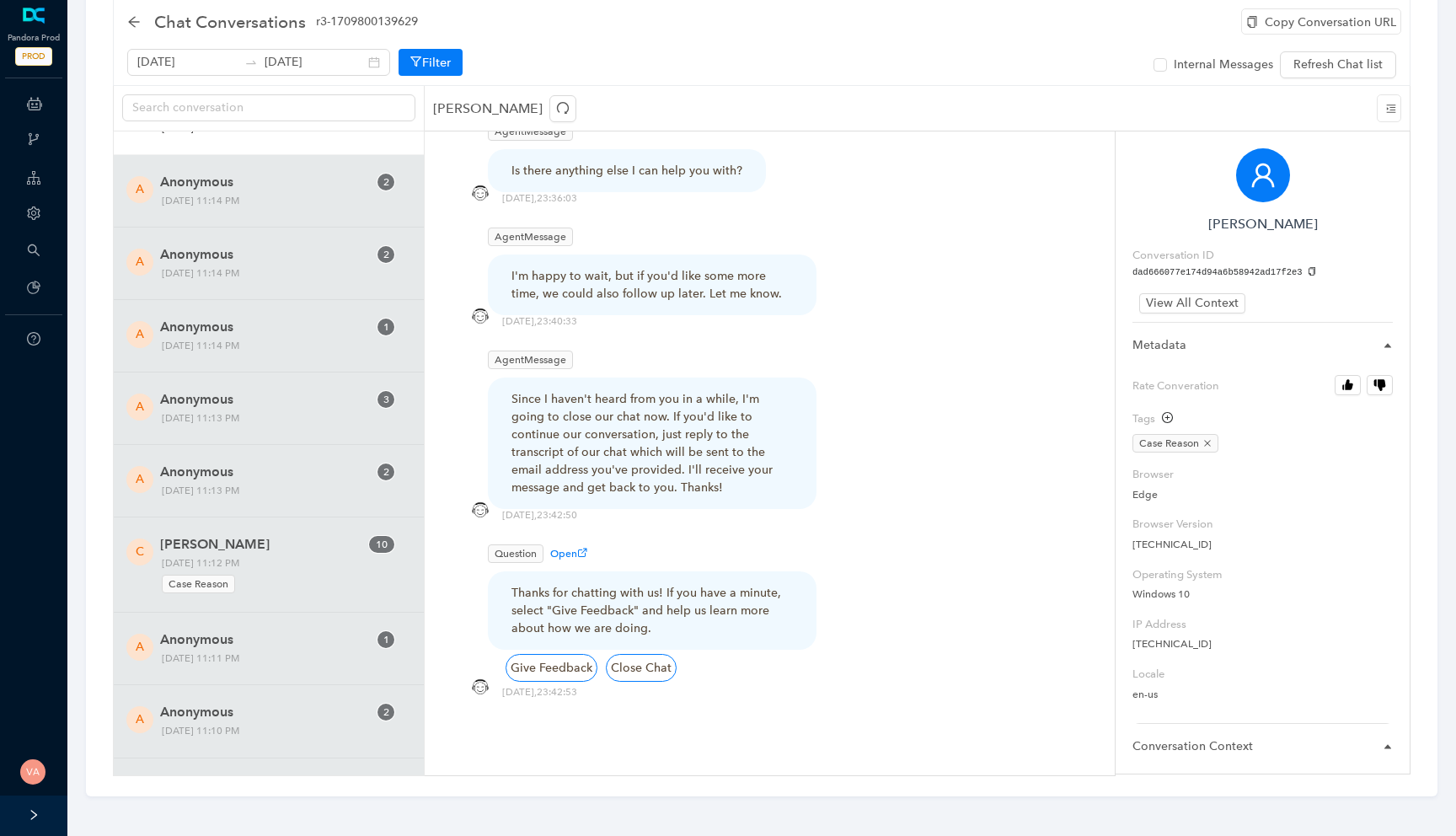
scroll to position [7099, 0]
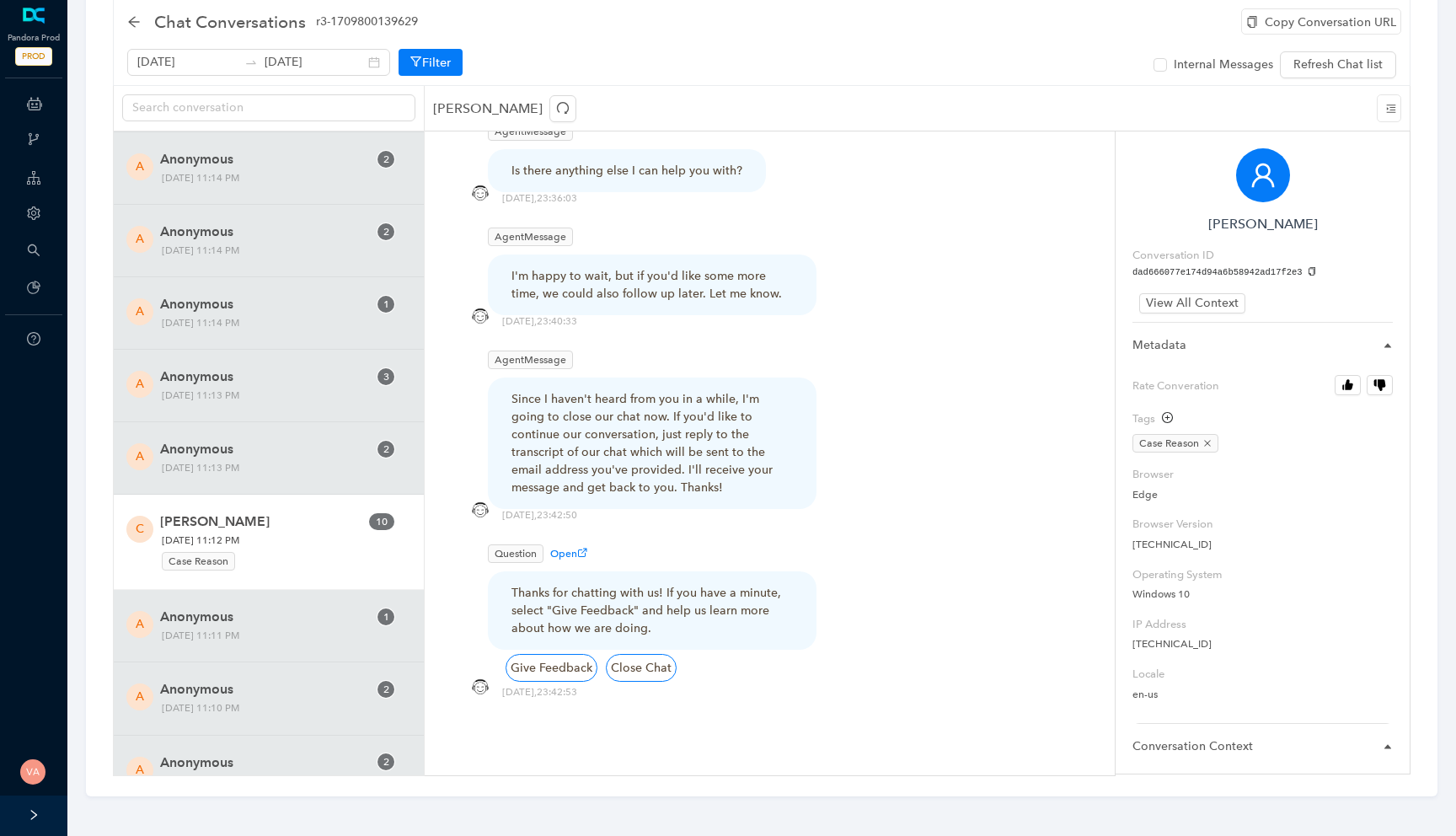
click at [293, 547] on span "Monday, October 13, 2025 11:12 PM Case Reason" at bounding box center [265, 552] width 218 height 40
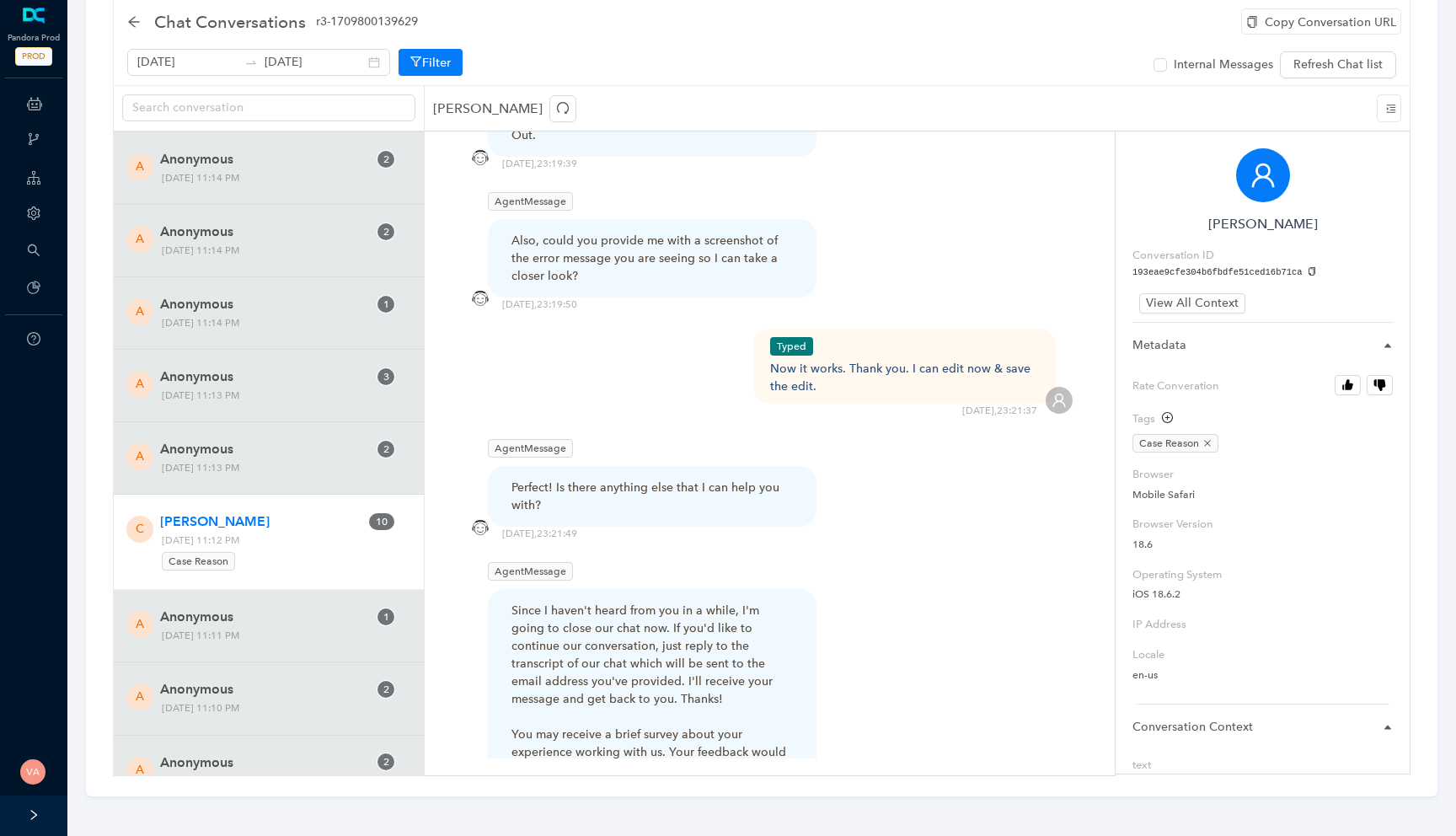
scroll to position [3337, 0]
click at [601, 484] on div "Perfect! Is there anything else that I can help you with?" at bounding box center [652, 501] width 281 height 35
click at [648, 484] on div "Perfect! Is there anything else that I can help you with?" at bounding box center [652, 501] width 281 height 35
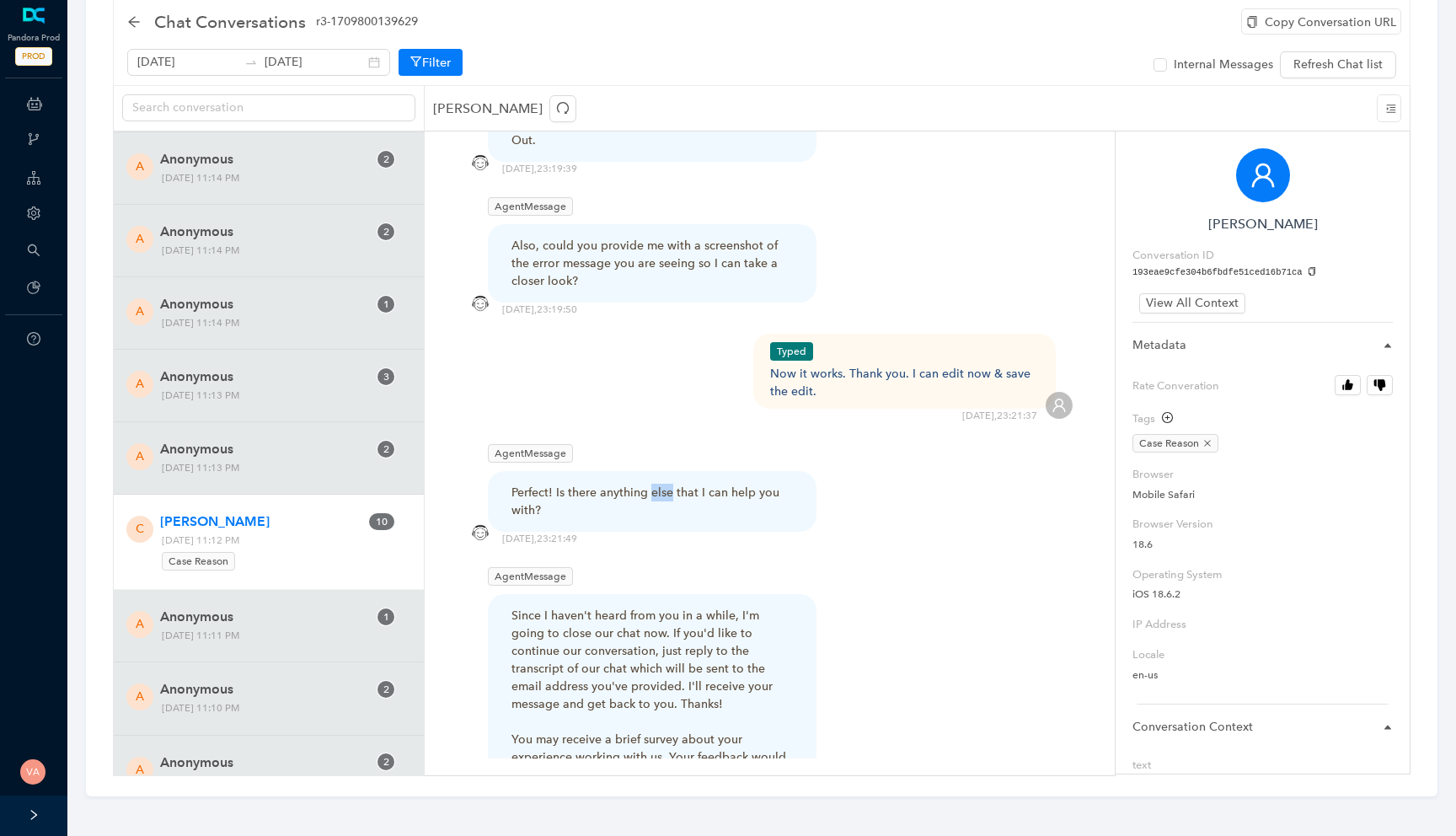
click at [648, 484] on div "Perfect! Is there anything else that I can help you with?" at bounding box center [652, 501] width 281 height 35
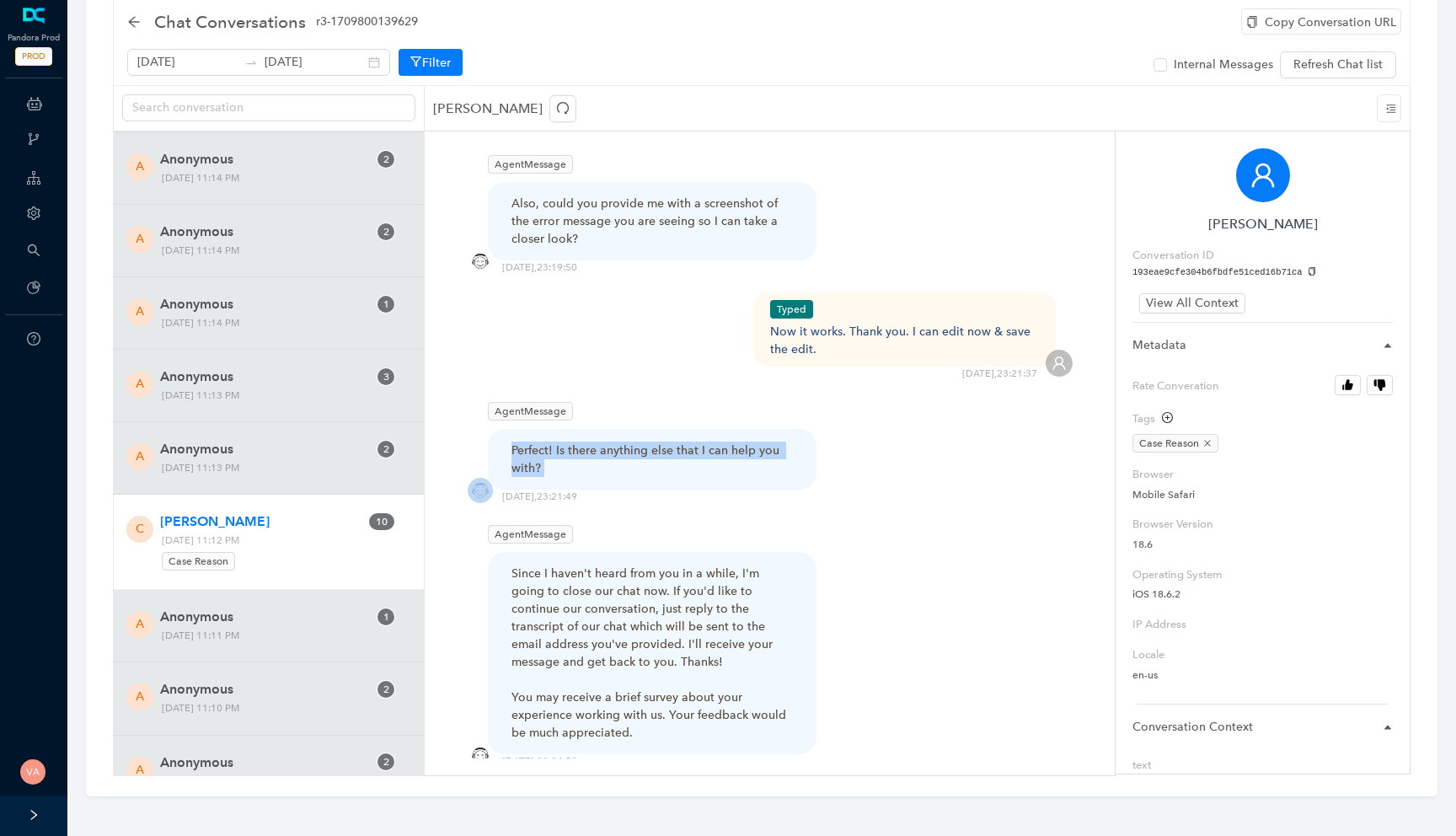
scroll to position [3380, 0]
click at [788, 321] on div "Now it works. Thank you. I can edit now & save the edit." at bounding box center [904, 338] width 269 height 35
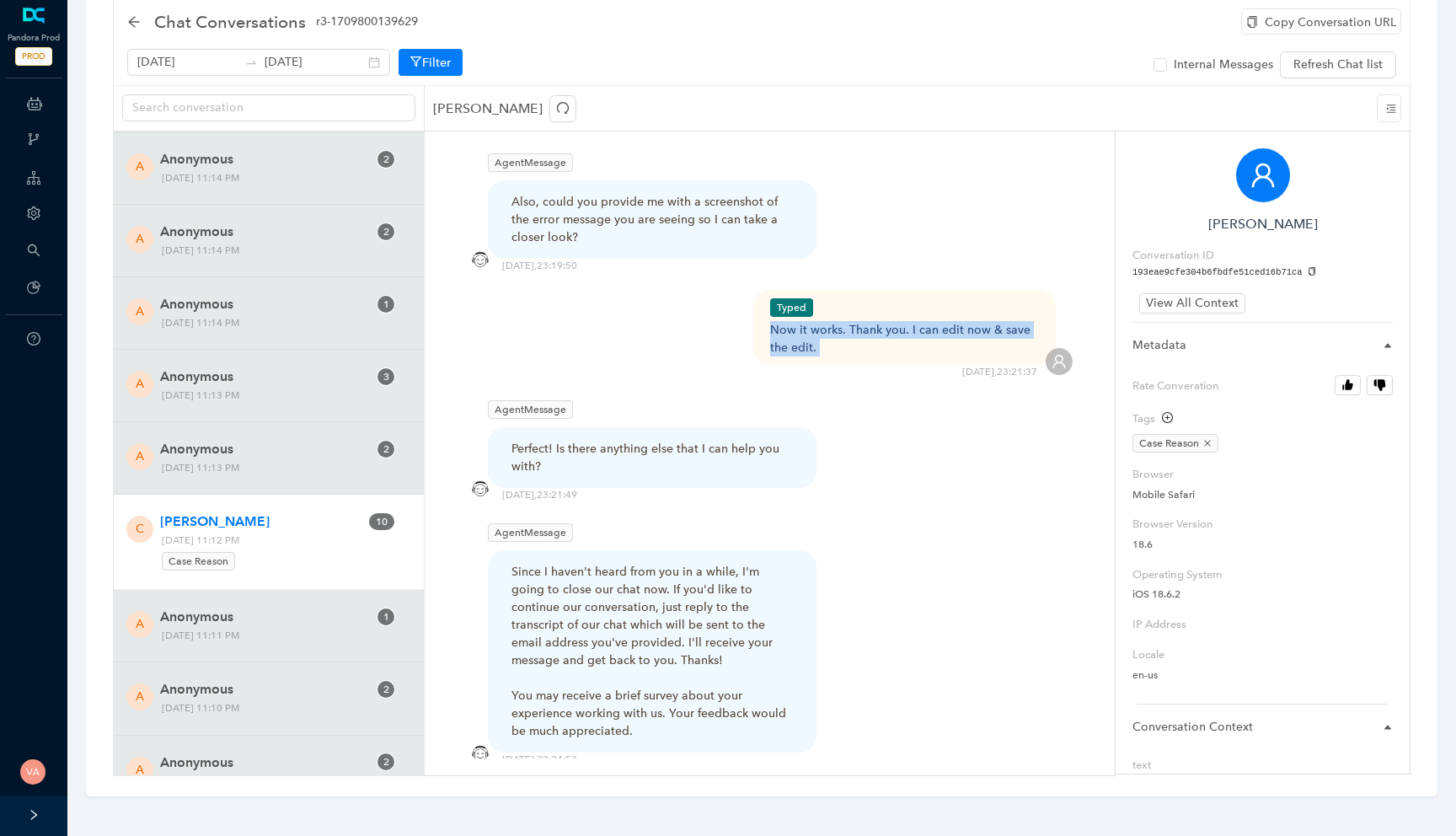
click at [788, 321] on div "Now it works. Thank you. I can edit now & save the edit." at bounding box center [904, 338] width 269 height 35
click at [844, 321] on div "Now it works. Thank you. I can edit now & save the edit." at bounding box center [904, 338] width 269 height 35
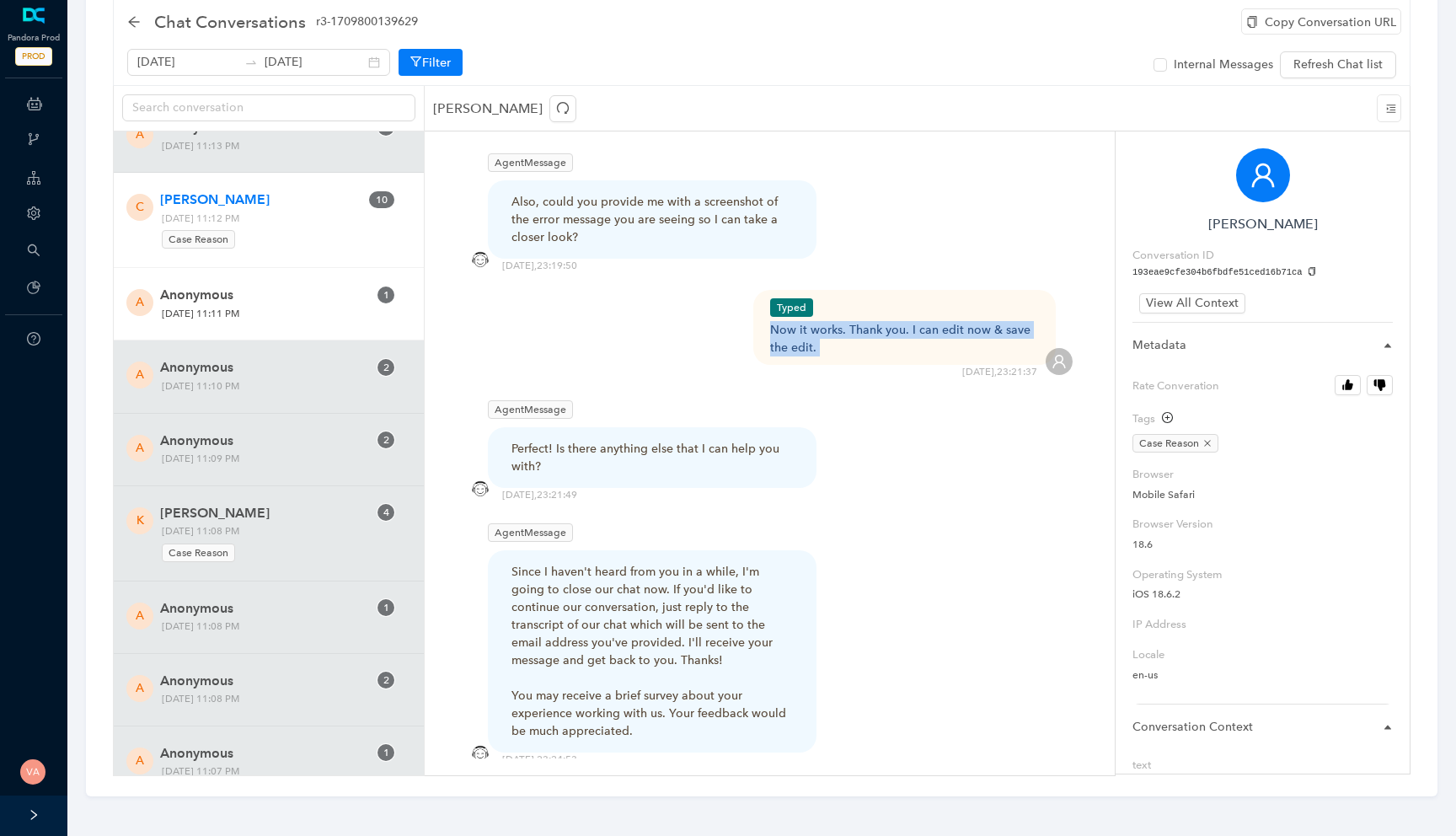
scroll to position [7522, 0]
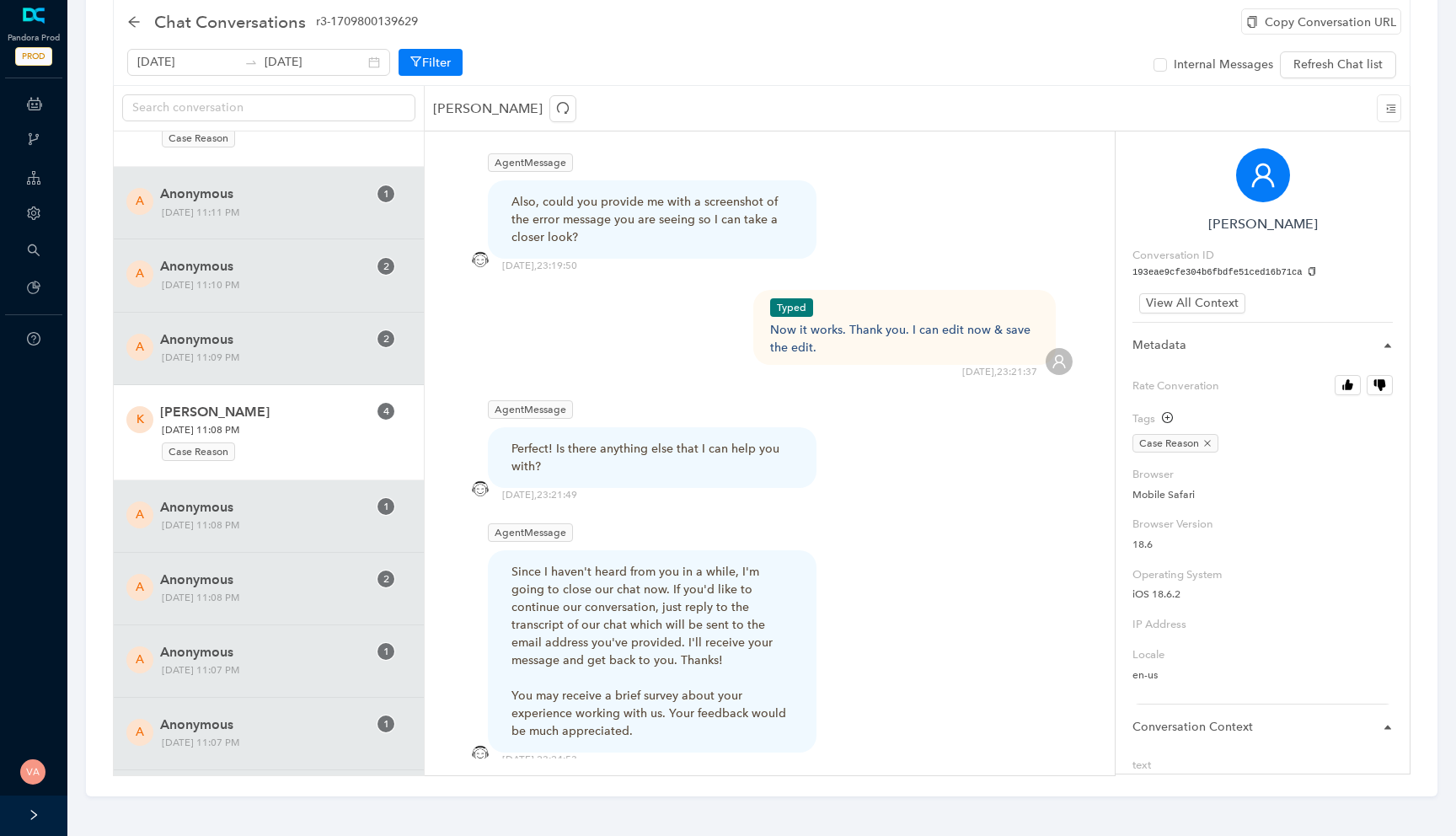
click at [247, 426] on span "Monday, October 13, 2025 11:08 PM Case Reason" at bounding box center [265, 441] width 218 height 40
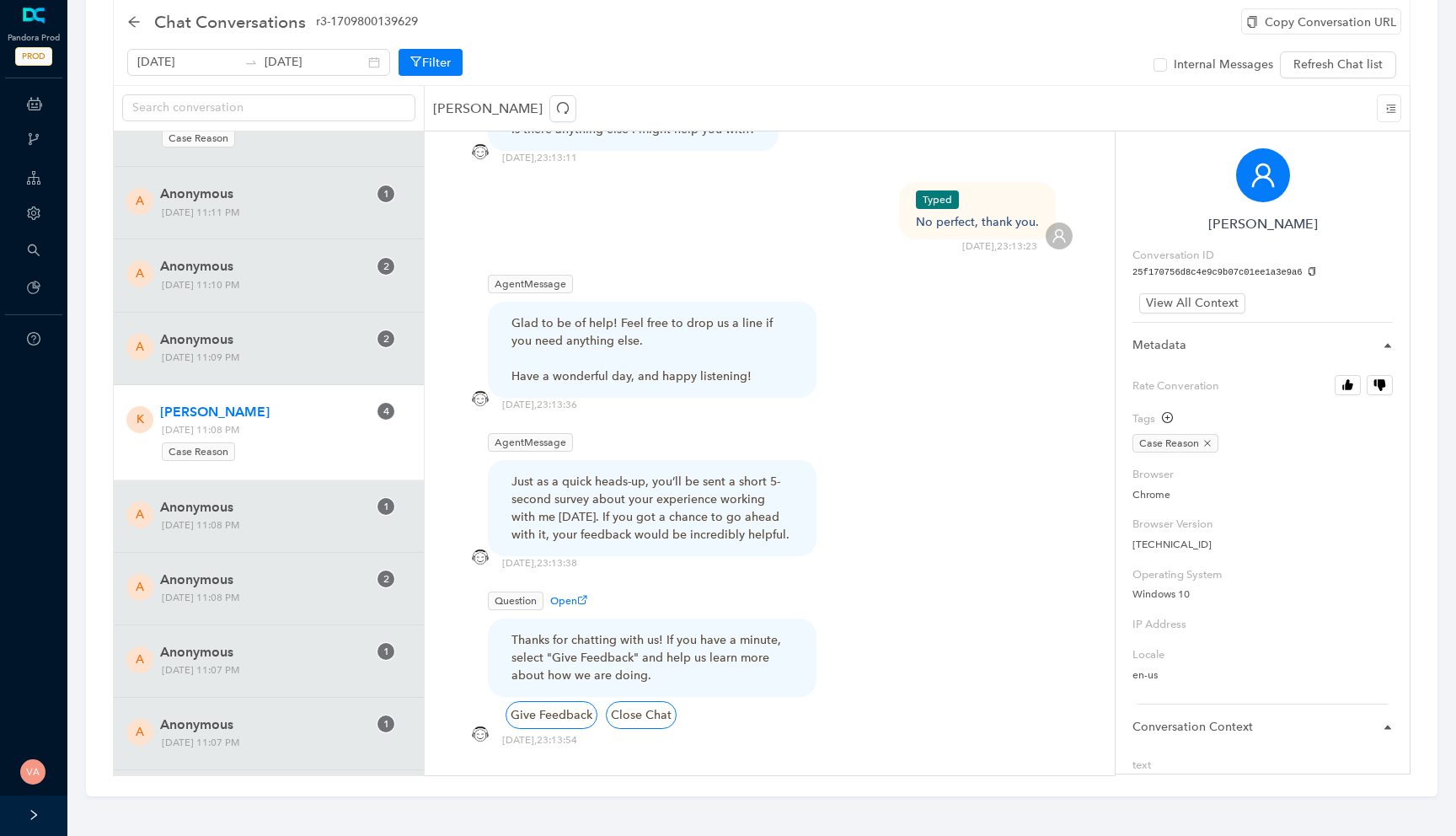
scroll to position [1765, 0]
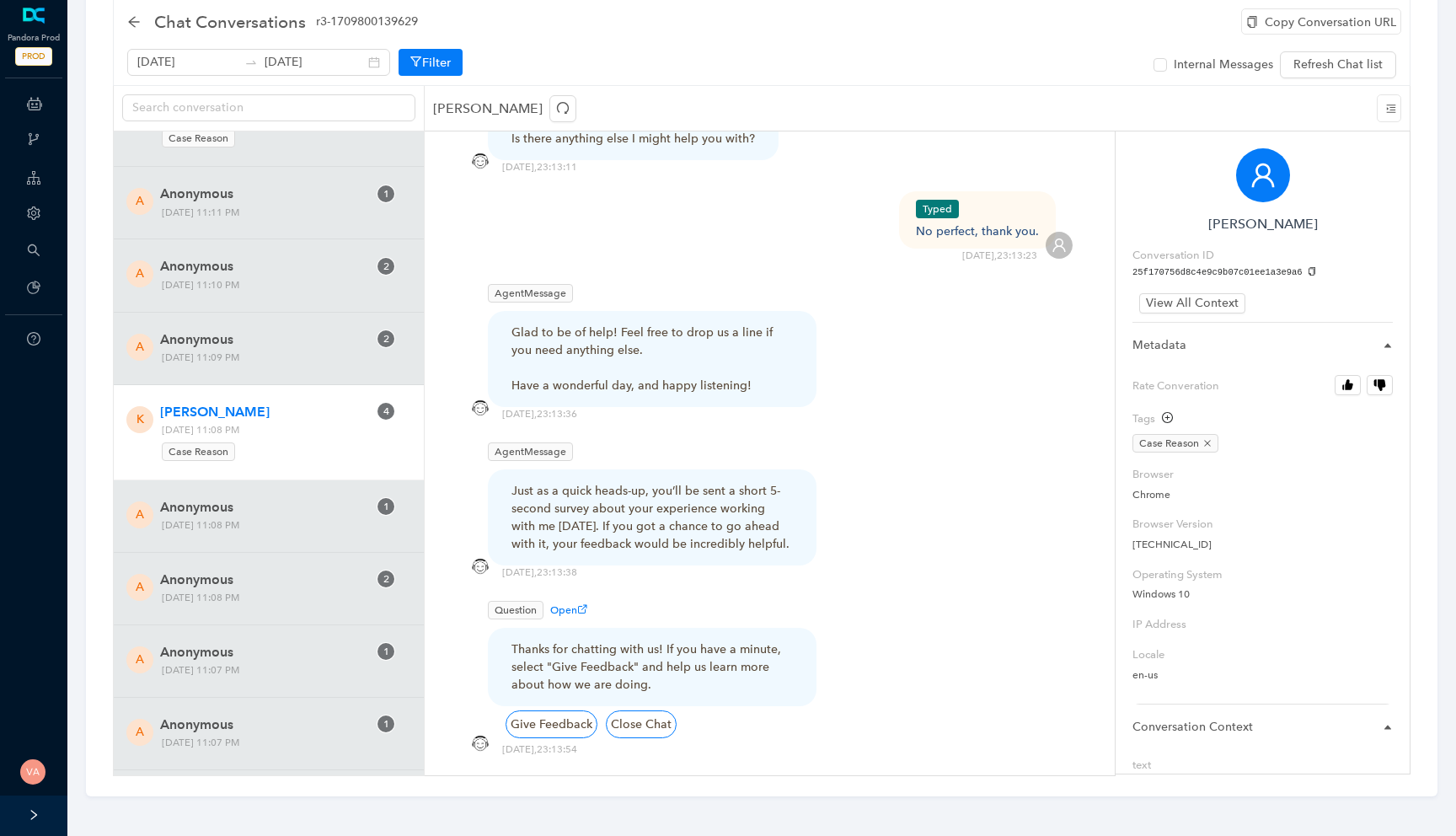
click at [624, 324] on div "Glad to be of help! Feel free to drop us a line if you need anything else. Have…" at bounding box center [652, 359] width 281 height 71
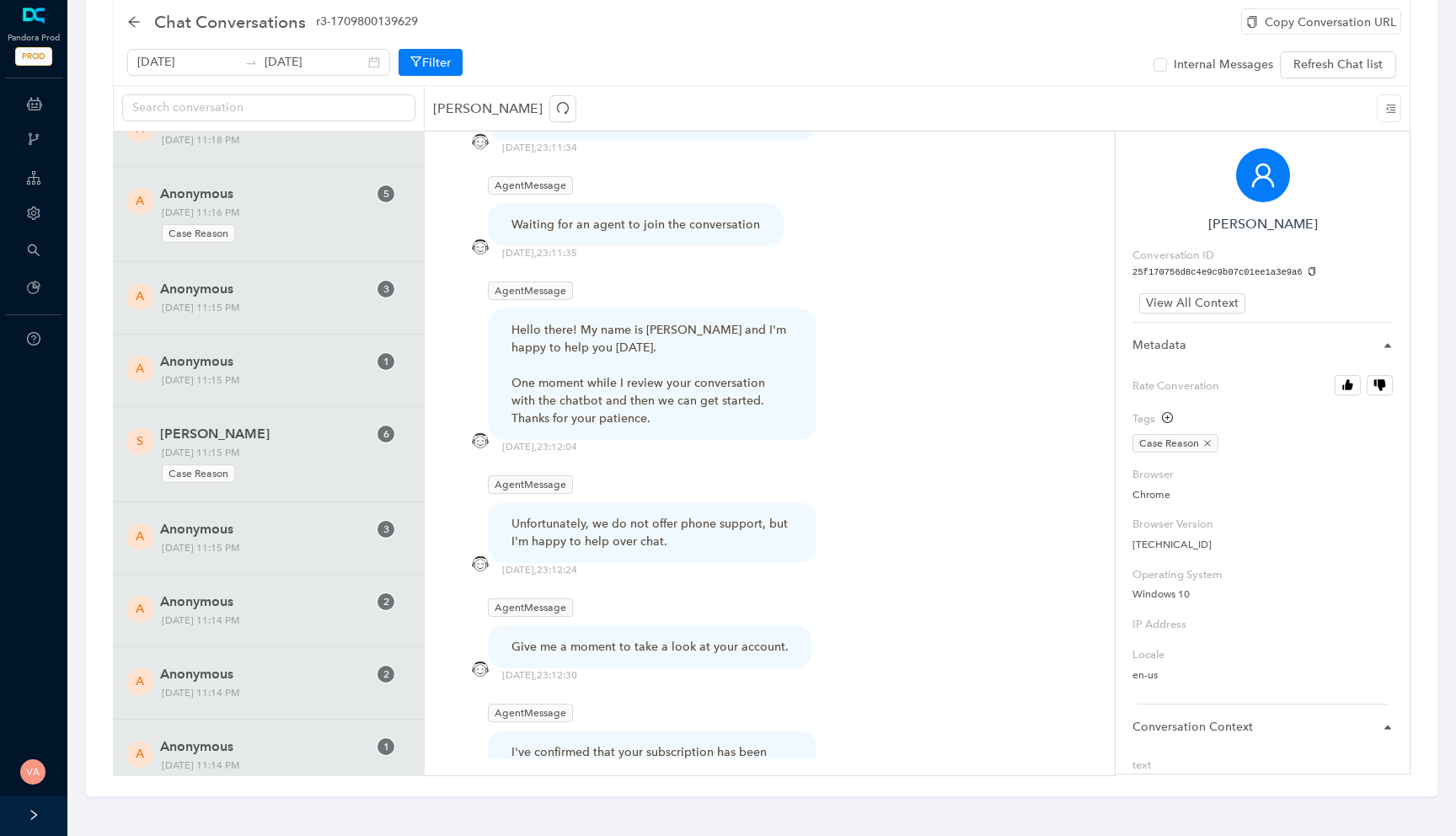
scroll to position [996, 0]
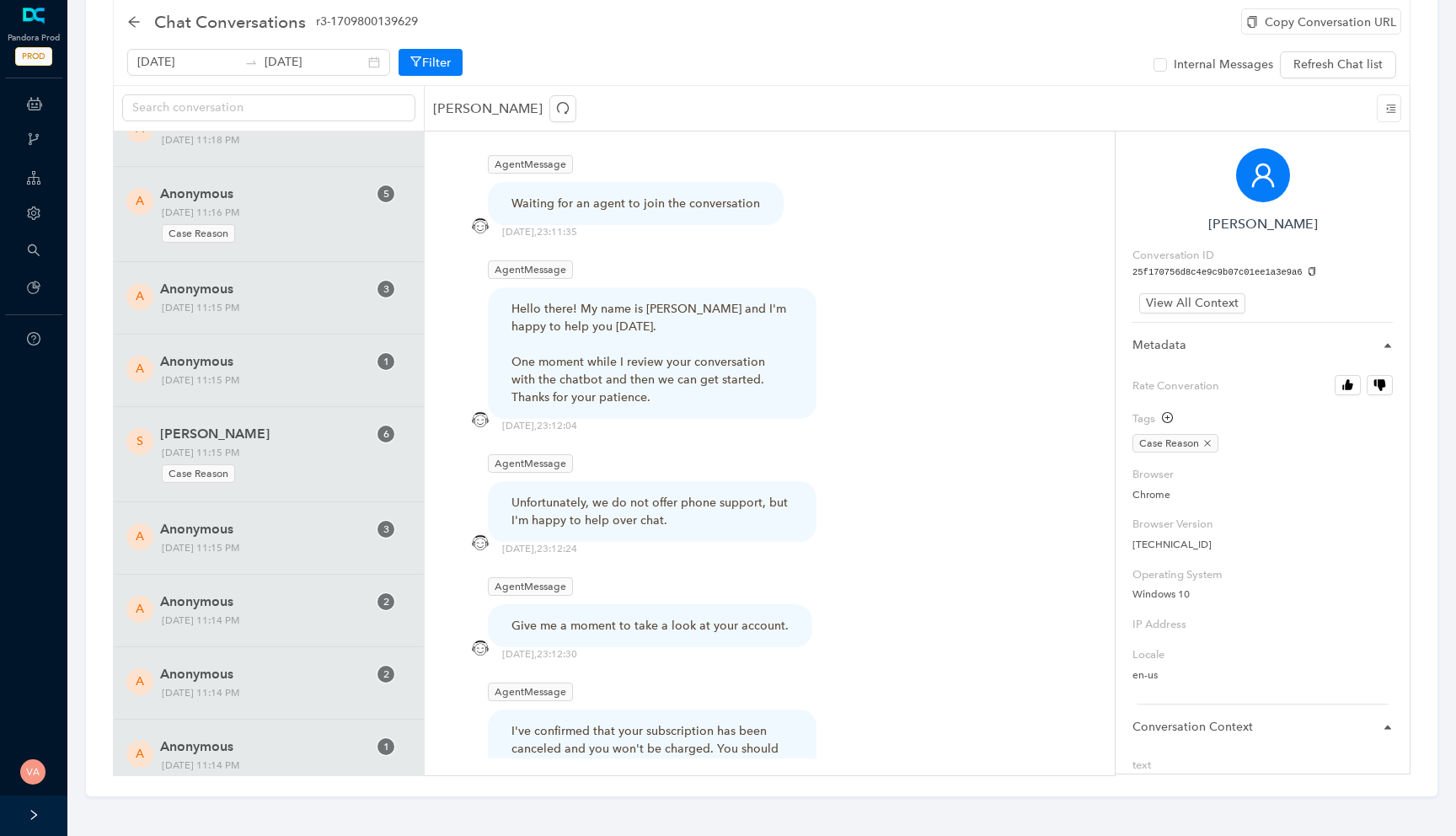
click at [578, 300] on div "Hello there! My name is Bob and I'm happy to help you today. One moment while I…" at bounding box center [652, 352] width 281 height 106
click at [620, 494] on div "Unfortunately, we do not offer phone support, but I'm happy to help over chat." at bounding box center [652, 511] width 281 height 35
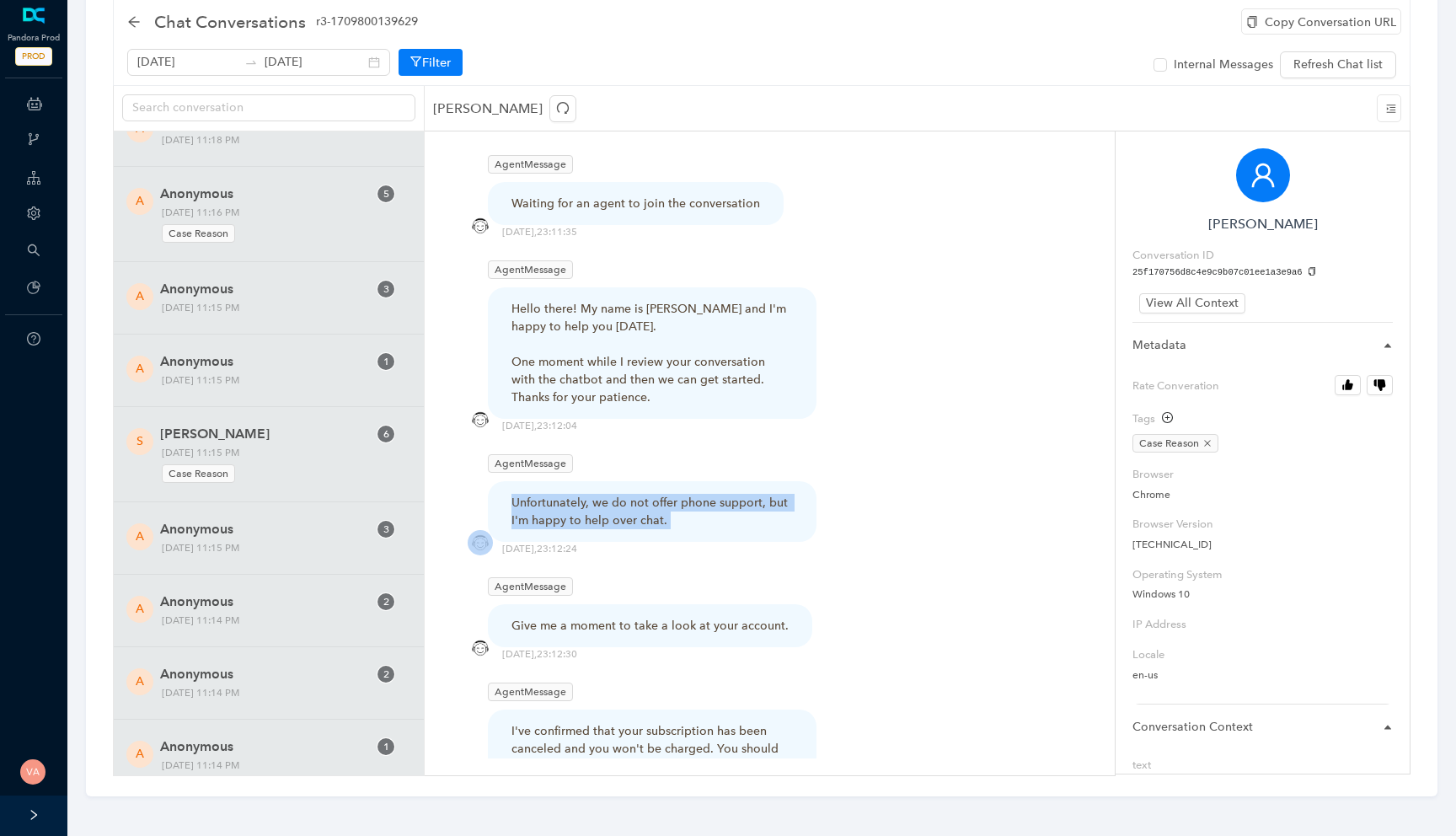
click at [620, 494] on div "Unfortunately, we do not offer phone support, but I'm happy to help over chat." at bounding box center [652, 511] width 281 height 35
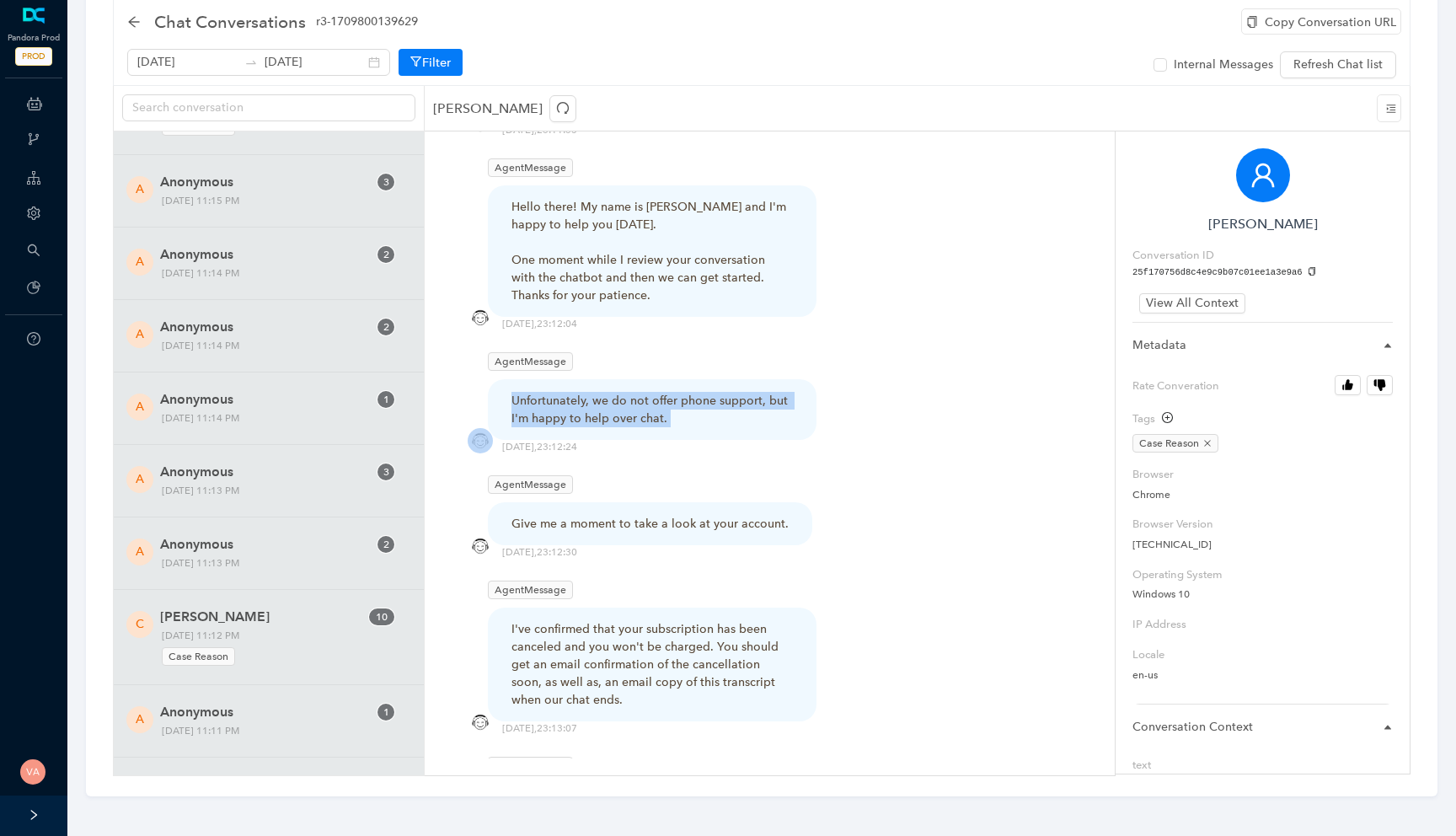
scroll to position [1111, 0]
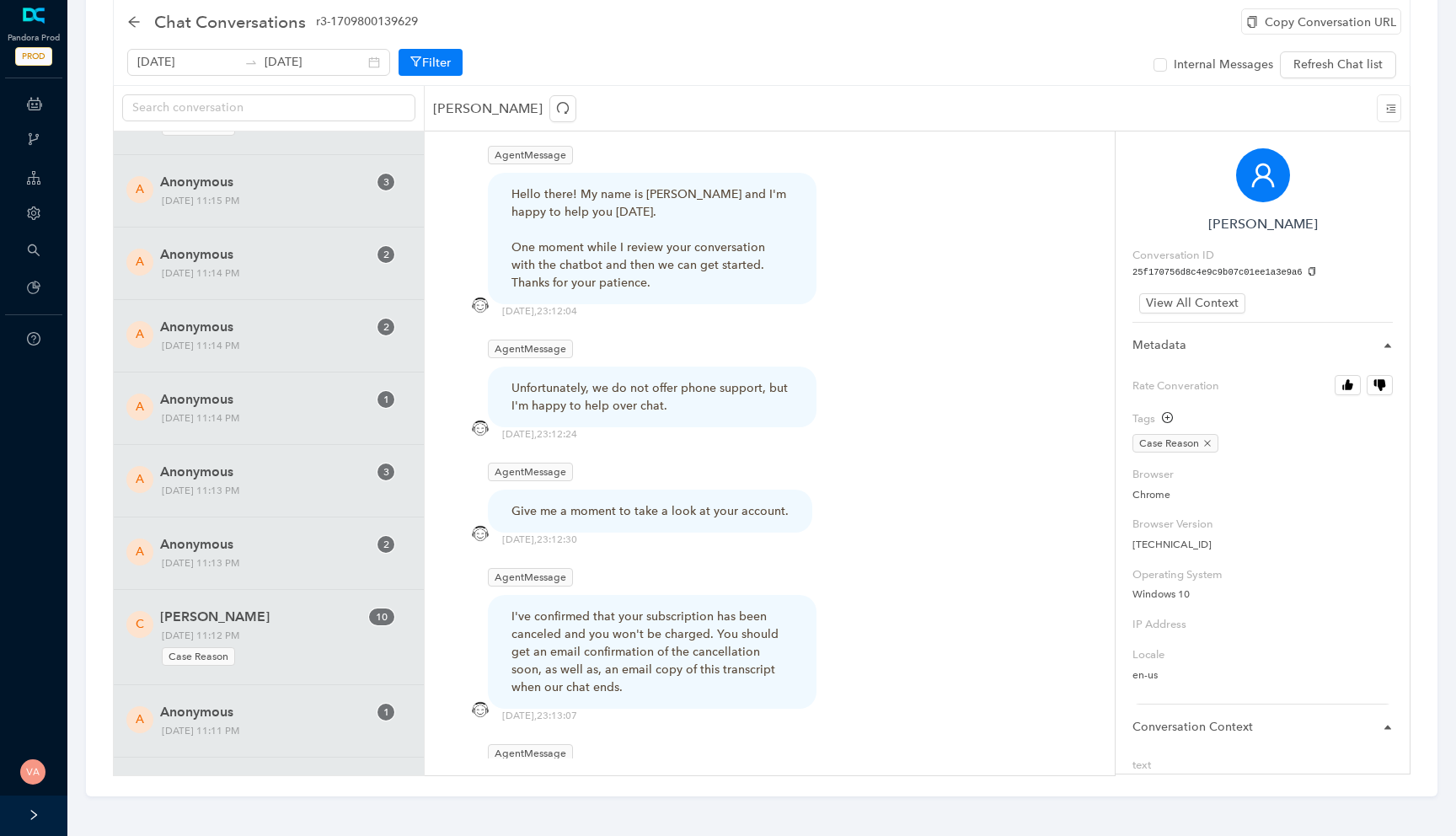
click at [607, 502] on div "Give me a moment to take a look at your account." at bounding box center [650, 510] width 278 height 17
click at [665, 502] on div "Give me a moment to take a look at your account." at bounding box center [650, 510] width 278 height 17
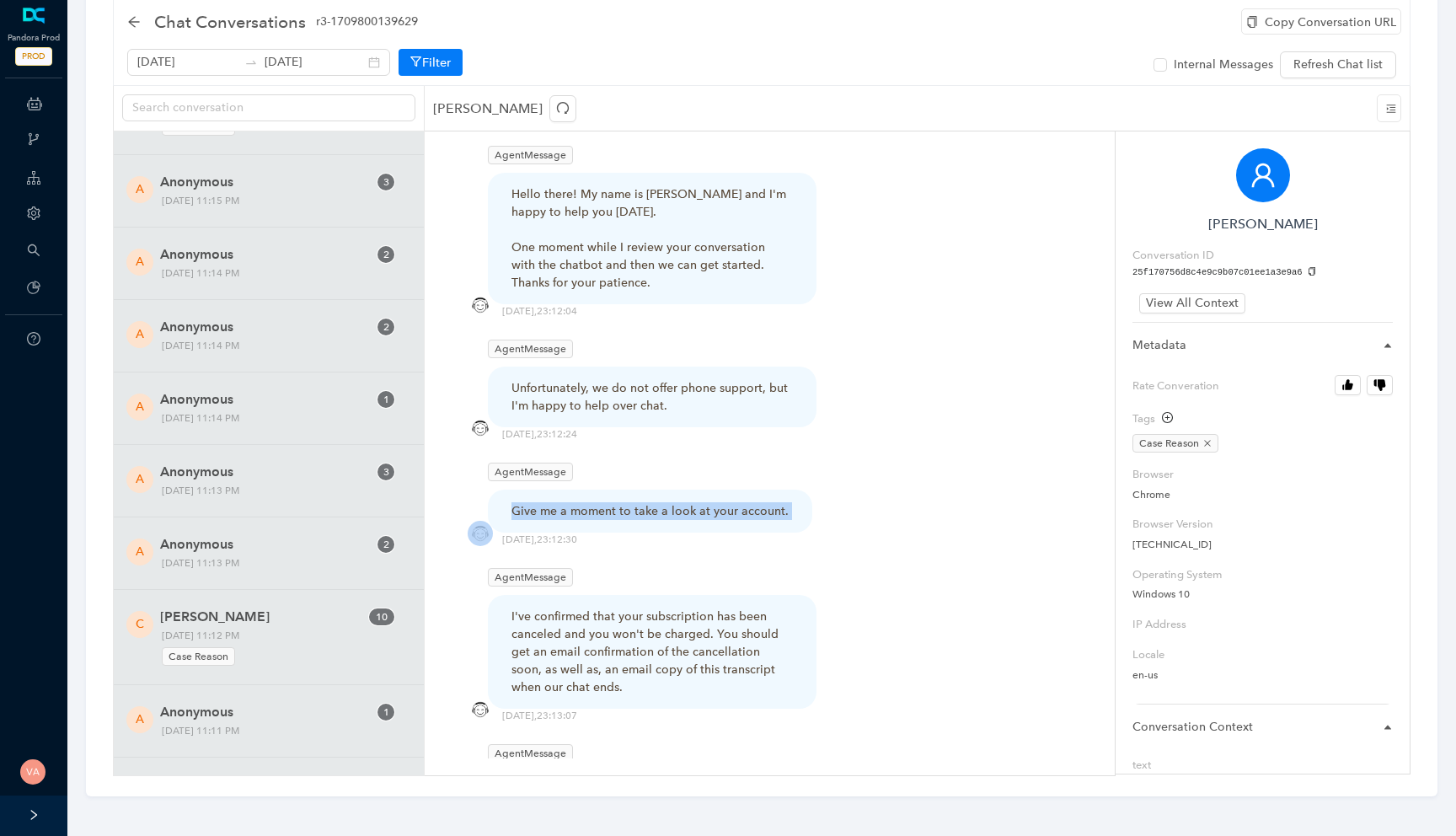
click at [665, 502] on div "Give me a moment to take a look at your account." at bounding box center [650, 510] width 278 height 17
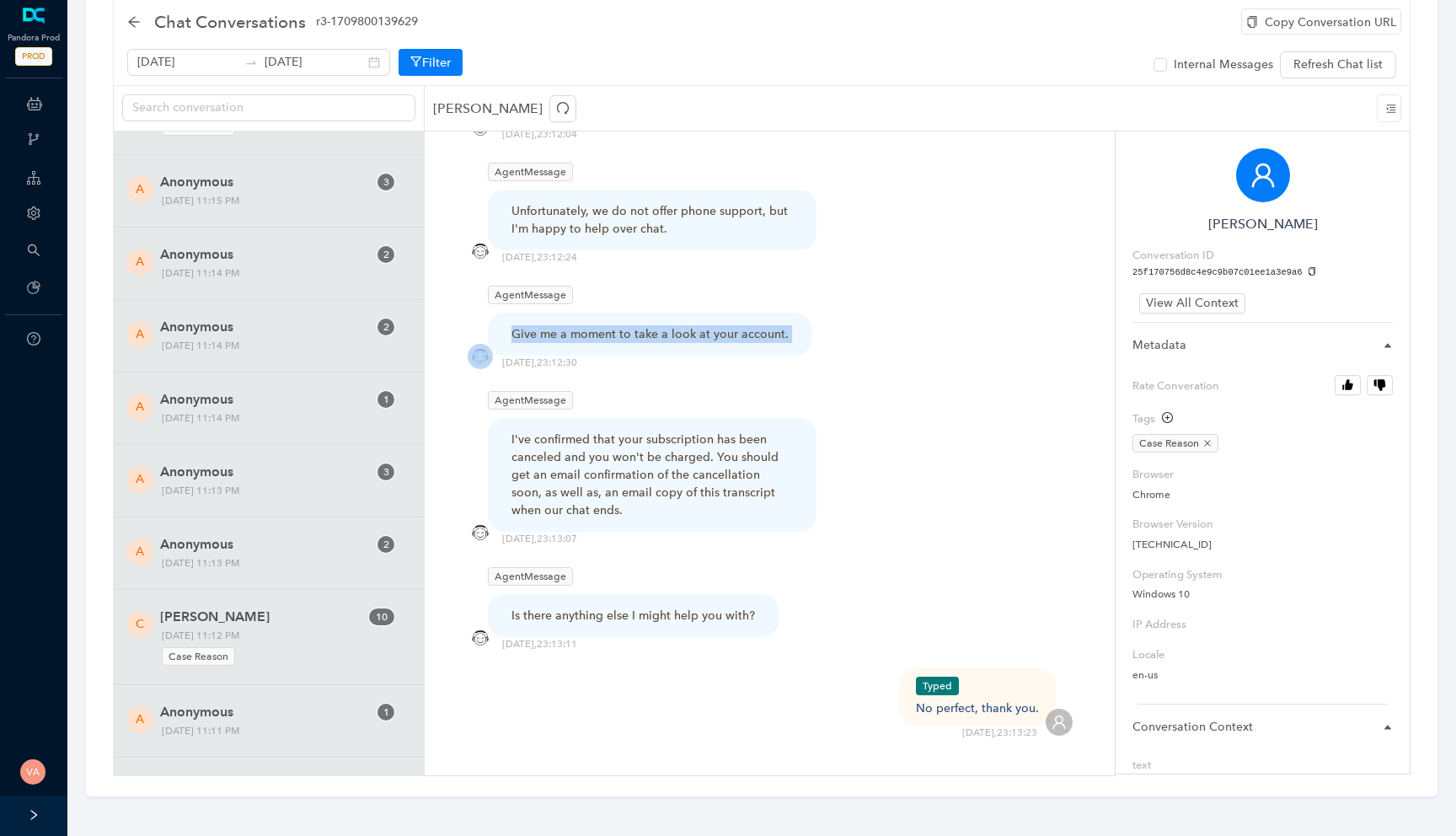
scroll to position [1296, 0]
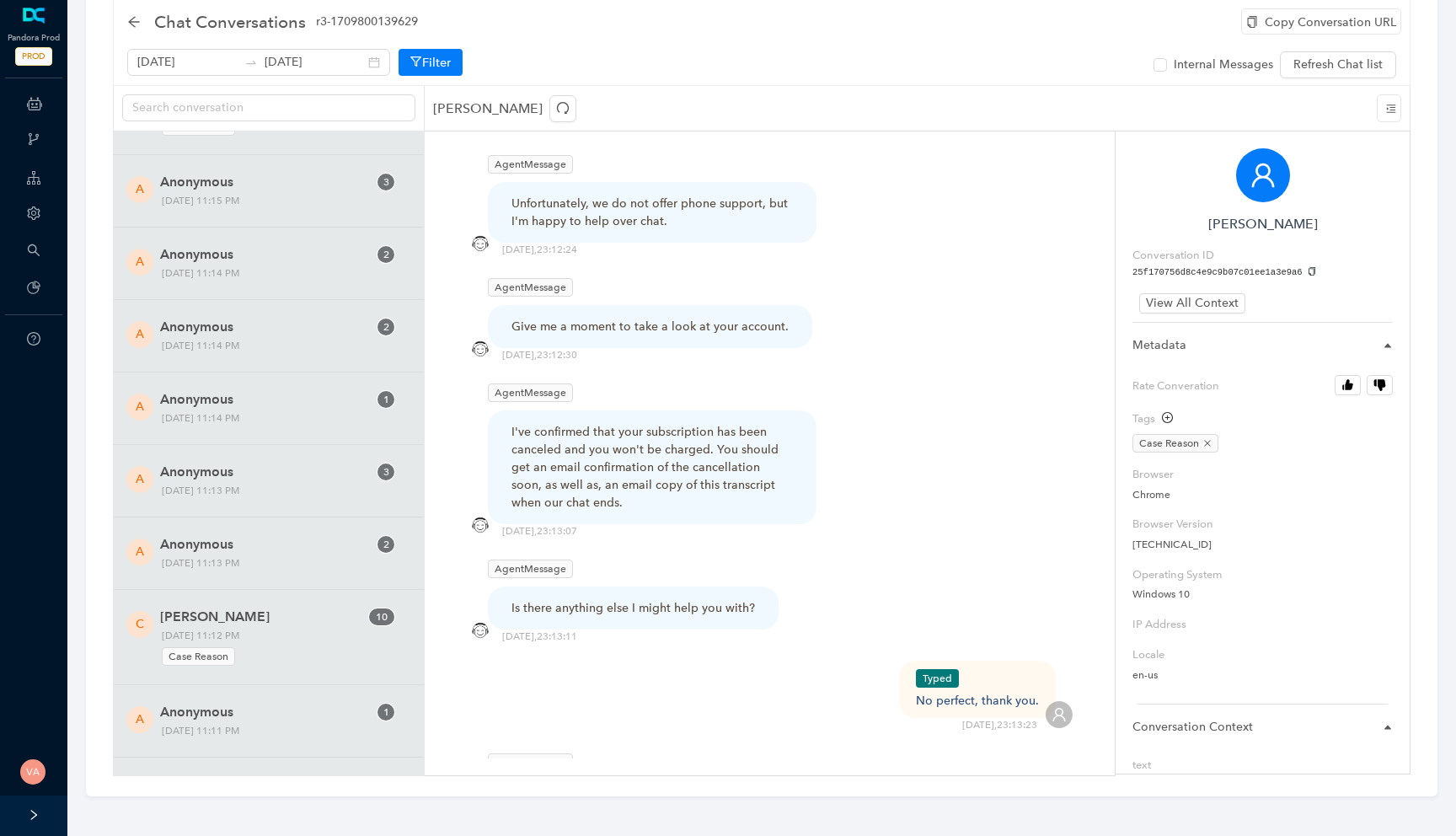
click at [630, 423] on div "I've confirmed that your subscription has been canceled and you won't be charge…" at bounding box center [652, 467] width 281 height 88
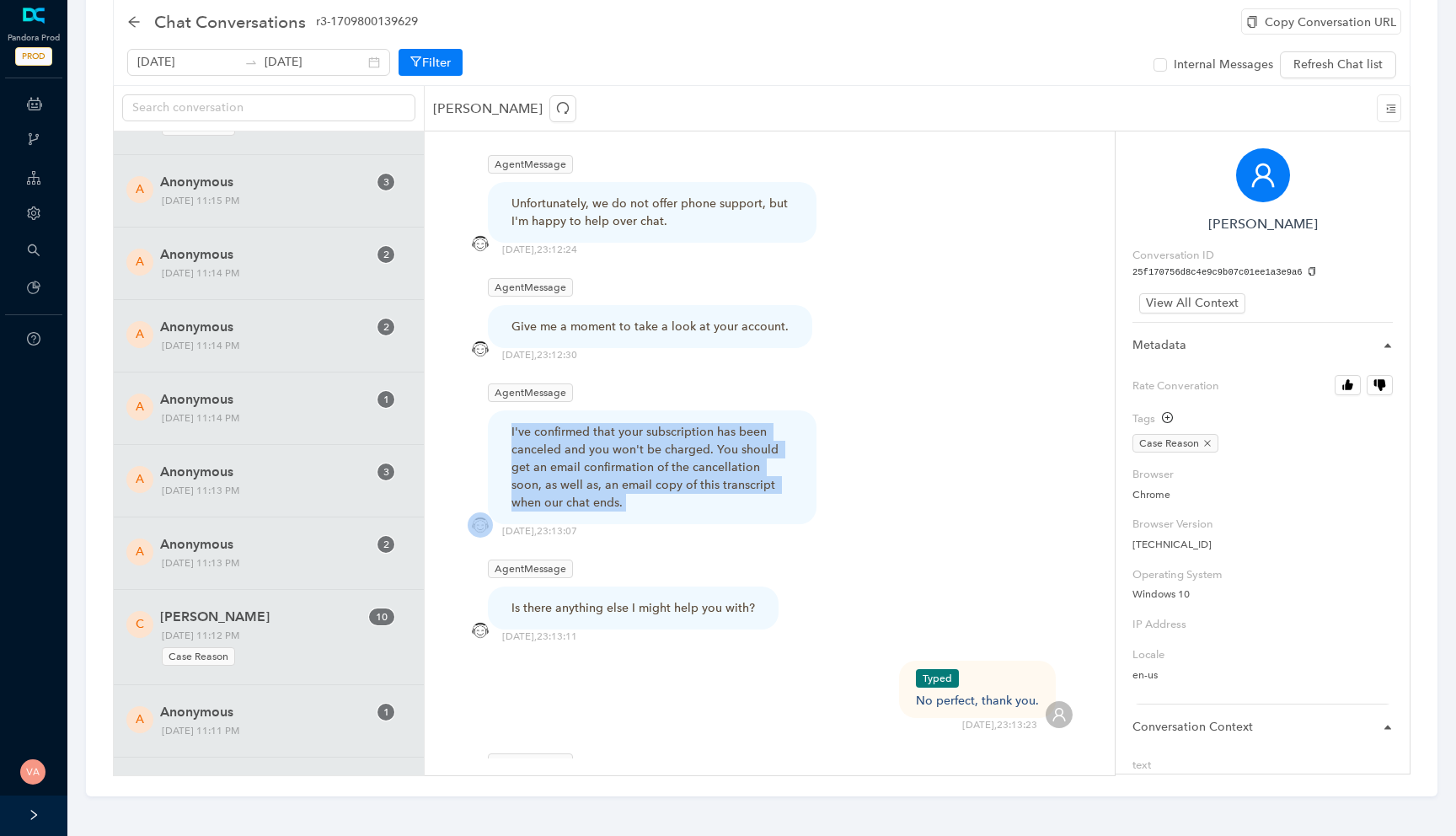
click at [630, 423] on div "I've confirmed that your subscription has been canceled and you won't be charge…" at bounding box center [652, 467] width 281 height 88
click at [736, 433] on div "I've confirmed that your subscription has been canceled and you won't be charge…" at bounding box center [652, 467] width 281 height 88
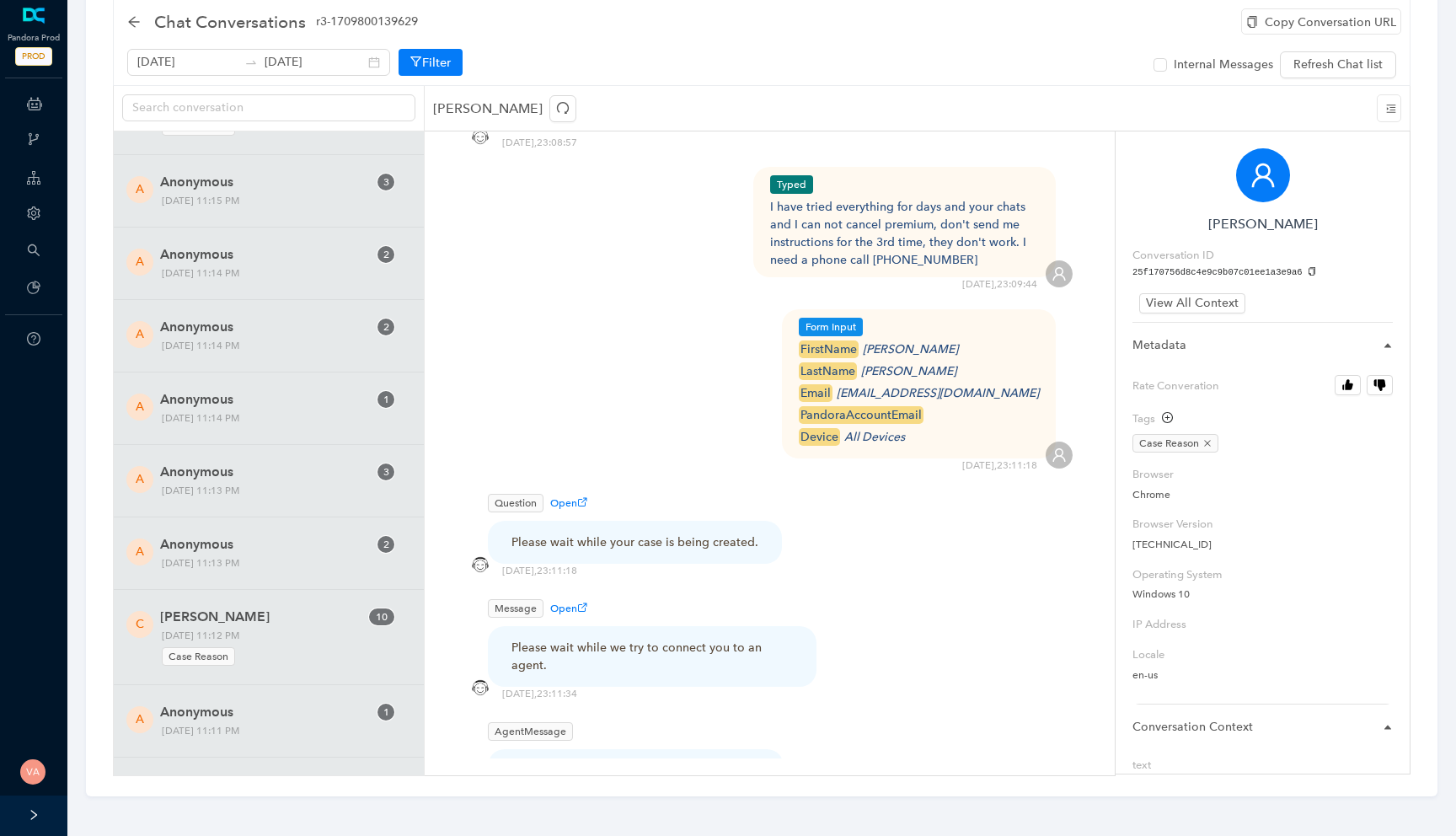
scroll to position [368, 0]
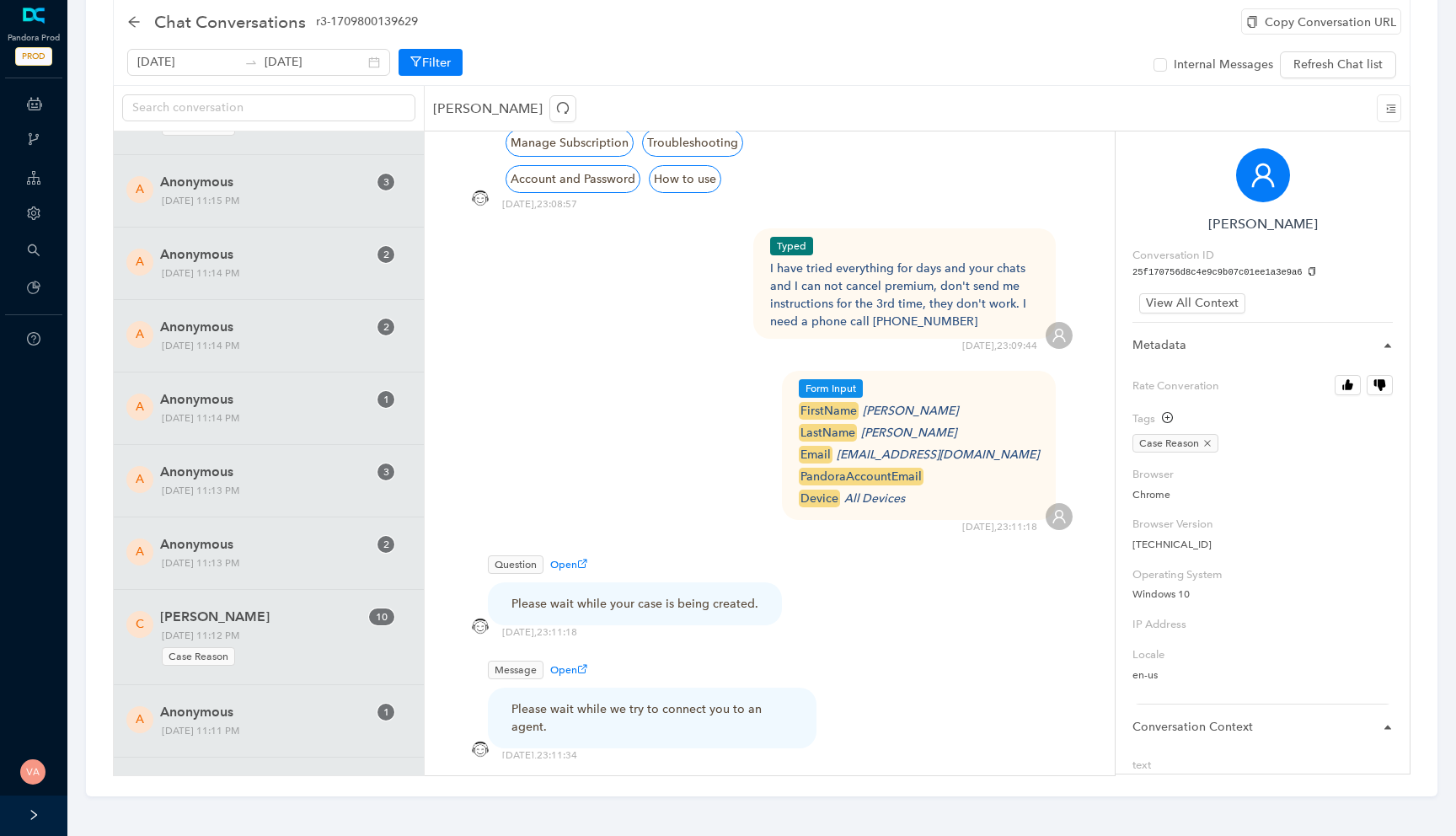
click at [850, 259] on div "I have tried everything for days and your chats and I can not cancel premium, d…" at bounding box center [904, 294] width 269 height 71
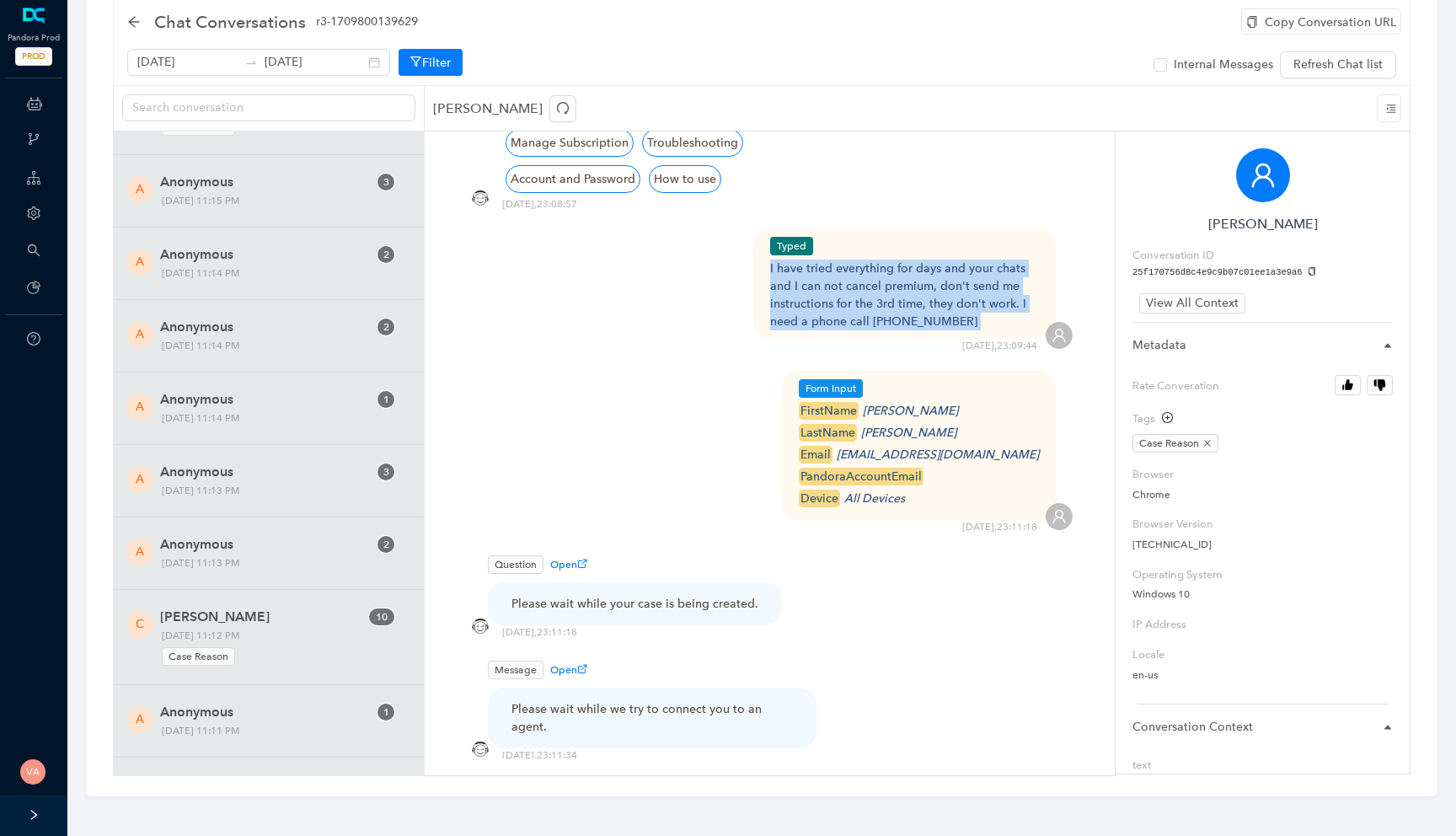
click at [850, 259] on div "I have tried everything for days and your chats and I can not cancel premium, d…" at bounding box center [904, 294] width 269 height 71
click at [835, 268] on div "I have tried everything for days and your chats and I can not cancel premium, d…" at bounding box center [904, 294] width 269 height 71
drag, startPoint x: 914, startPoint y: 254, endPoint x: 975, endPoint y: 297, distance: 74.6
click at [975, 297] on div "I have tried everything for days and your chats and I can not cancel premium, d…" at bounding box center [904, 294] width 269 height 71
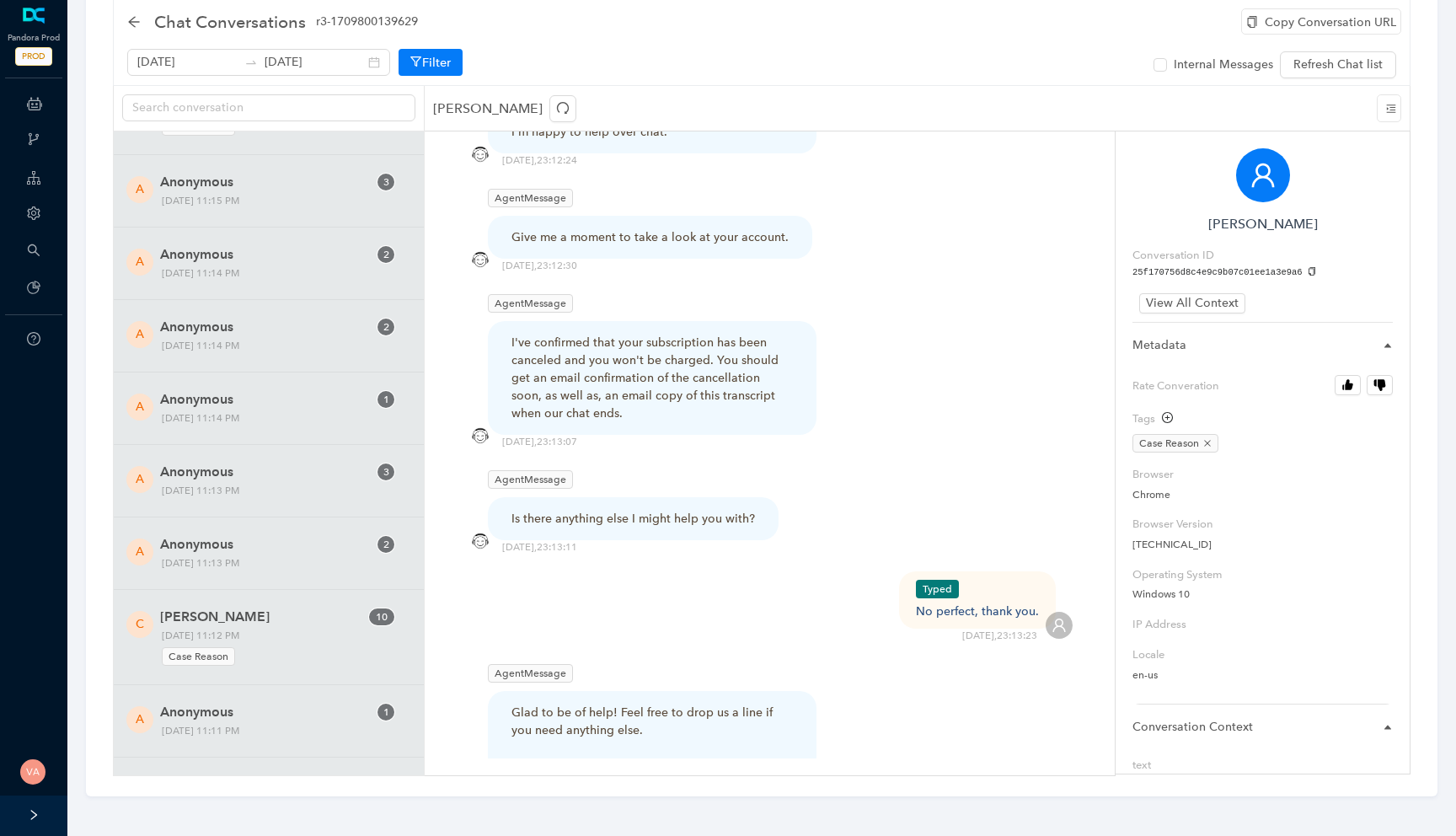
scroll to position [1434, 0]
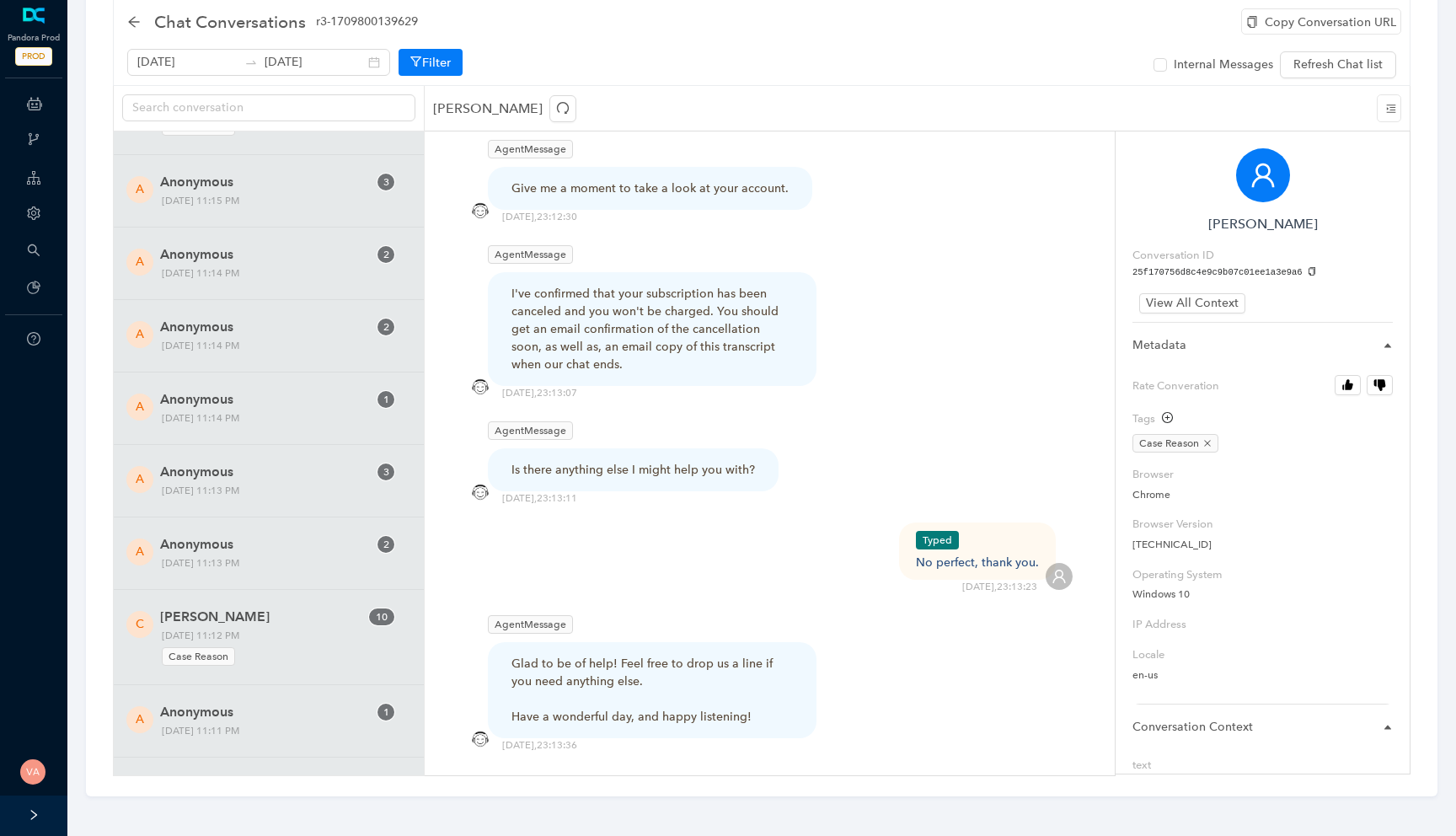
click at [616, 285] on div "I've confirmed that your subscription has been canceled and you won't be charge…" at bounding box center [652, 329] width 281 height 88
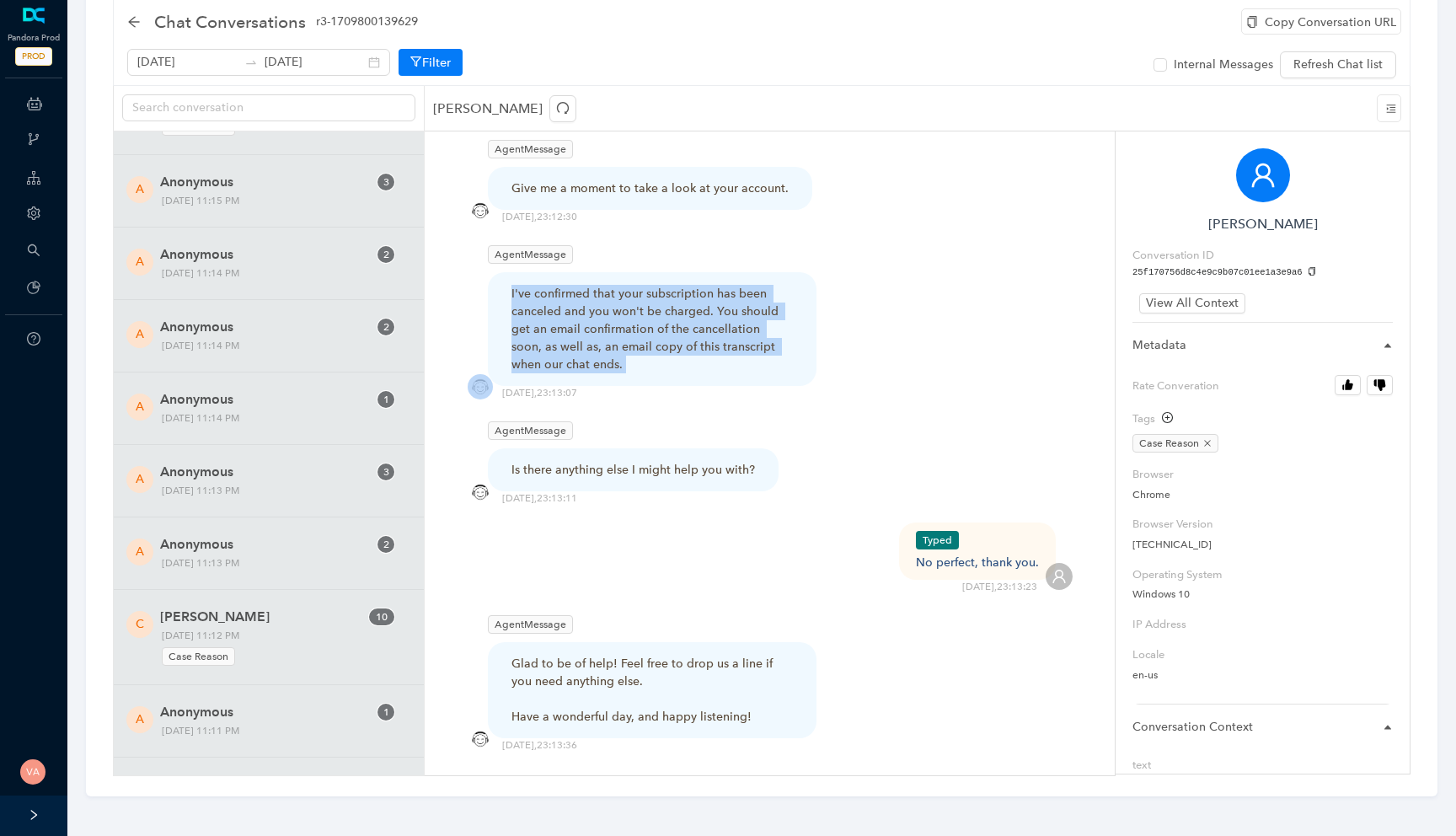
click at [616, 285] on div "I've confirmed that your subscription has been canceled and you won't be charge…" at bounding box center [652, 329] width 281 height 88
click at [577, 285] on div "I've confirmed that your subscription has been canceled and you won't be charge…" at bounding box center [652, 329] width 281 height 88
drag, startPoint x: 575, startPoint y: 281, endPoint x: 722, endPoint y: 334, distance: 156.3
click at [720, 334] on div "I've confirmed that your subscription has been canceled and you won't be charge…" at bounding box center [652, 329] width 281 height 88
click at [722, 334] on div "I've confirmed that your subscription has been canceled and you won't be charge…" at bounding box center [652, 329] width 281 height 88
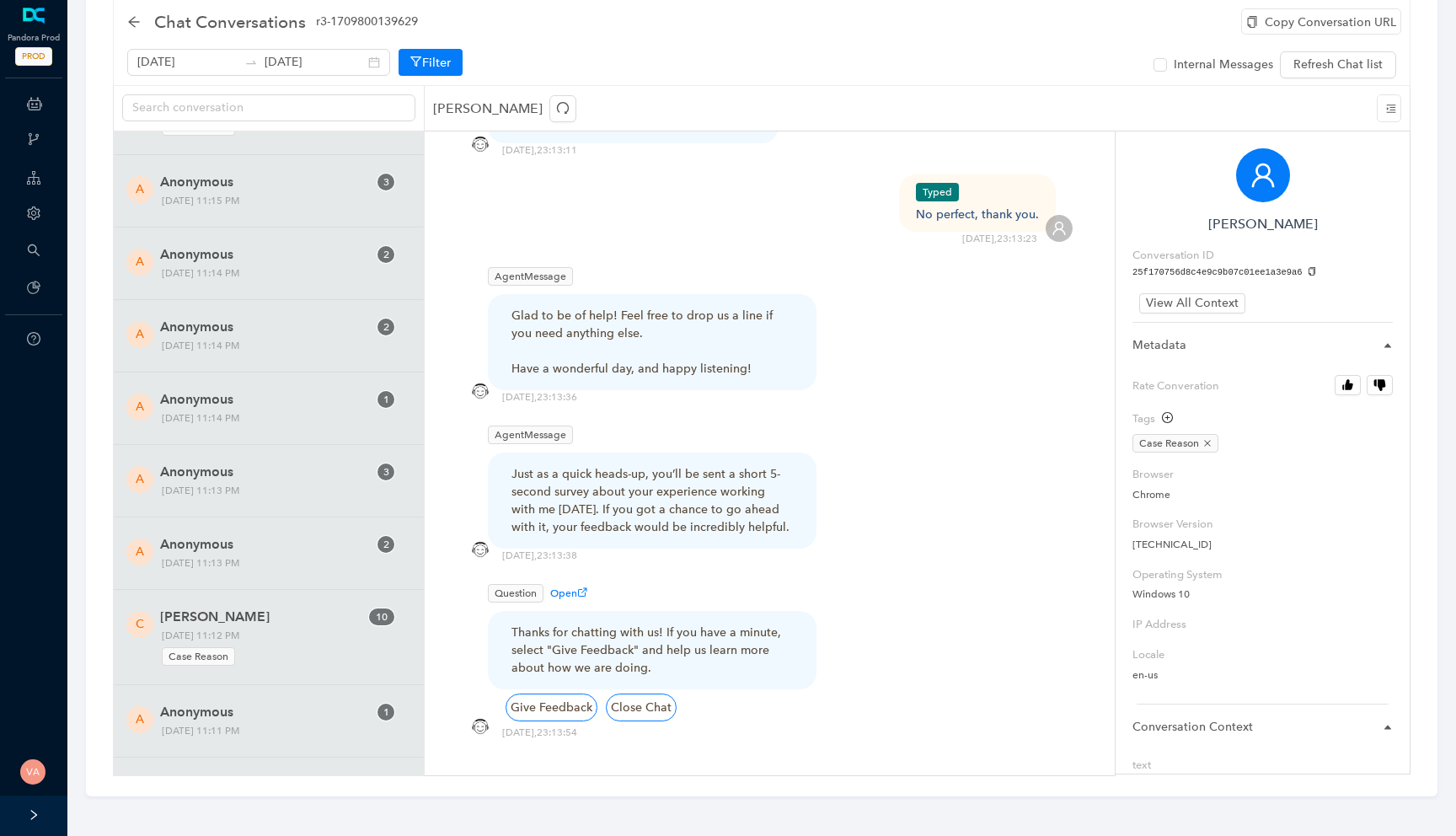
scroll to position [1793, 0]
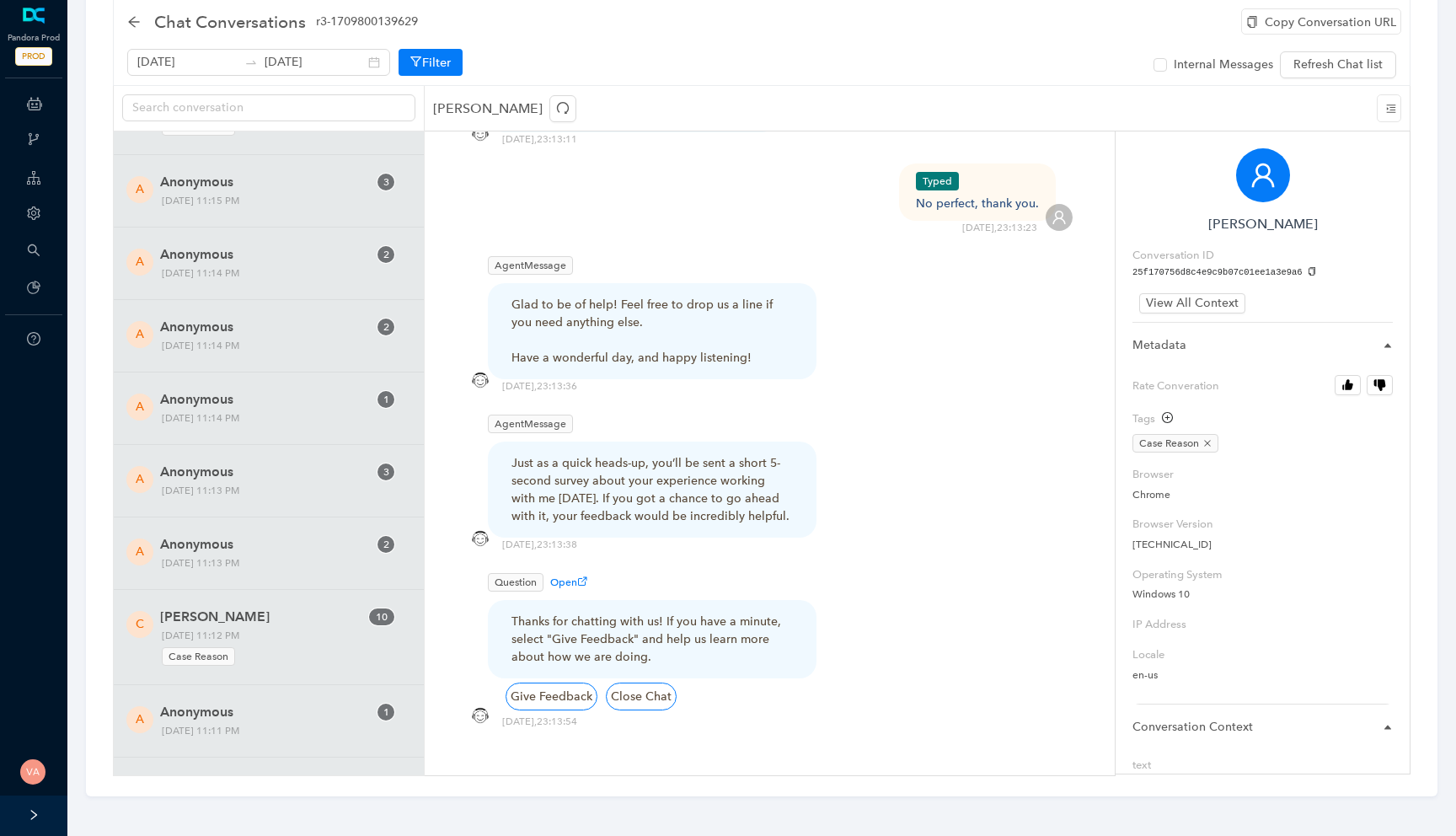
click at [685, 454] on div "Just as a quick heads-up, you’ll be sent a short 5-second survey about your exp…" at bounding box center [652, 489] width 281 height 71
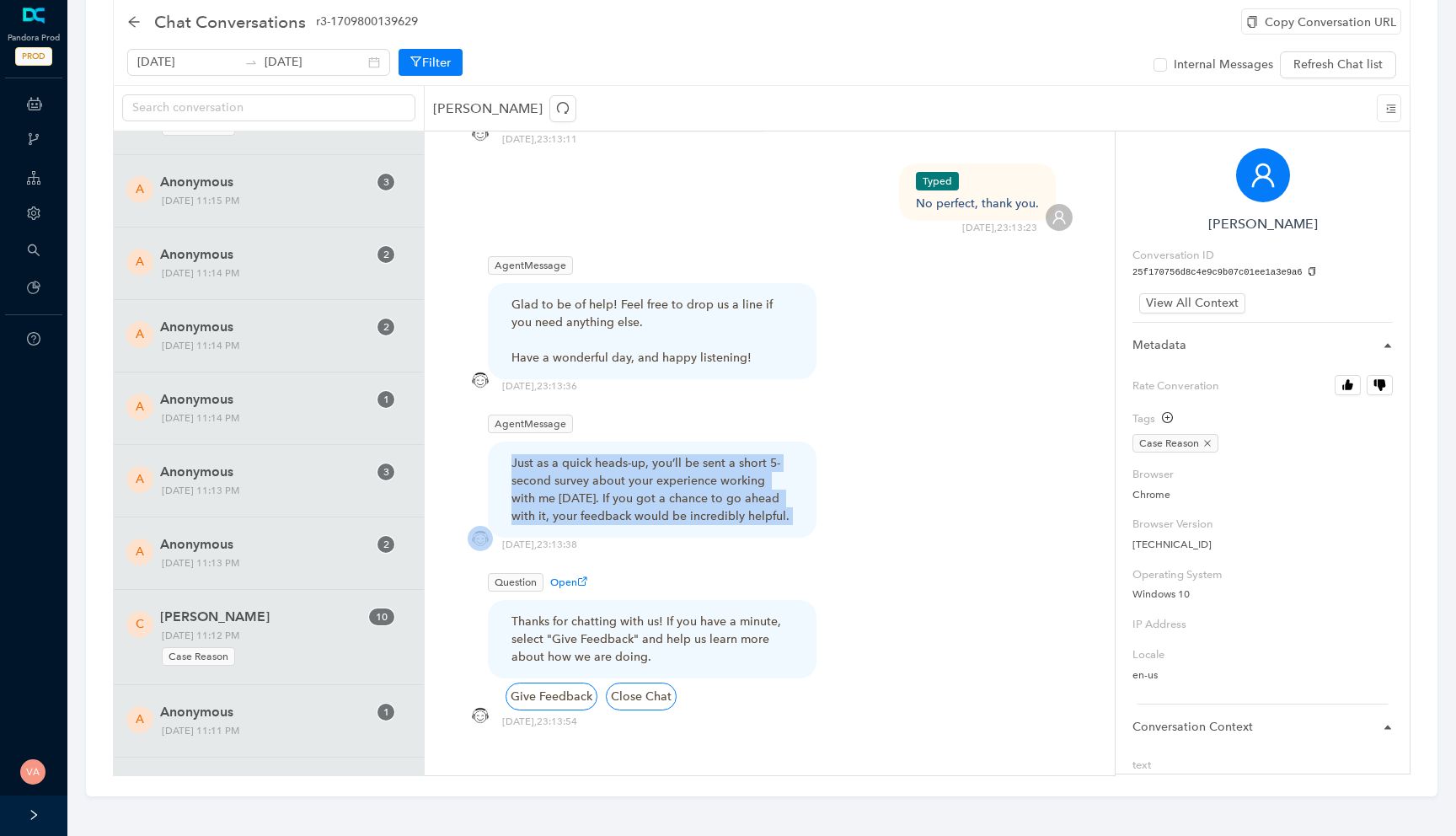
click at [685, 454] on div "Just as a quick heads-up, you’ll be sent a short 5-second survey about your exp…" at bounding box center [652, 489] width 281 height 71
click at [662, 454] on div "Just as a quick heads-up, you’ll be sent a short 5-second survey about your exp…" at bounding box center [652, 489] width 281 height 71
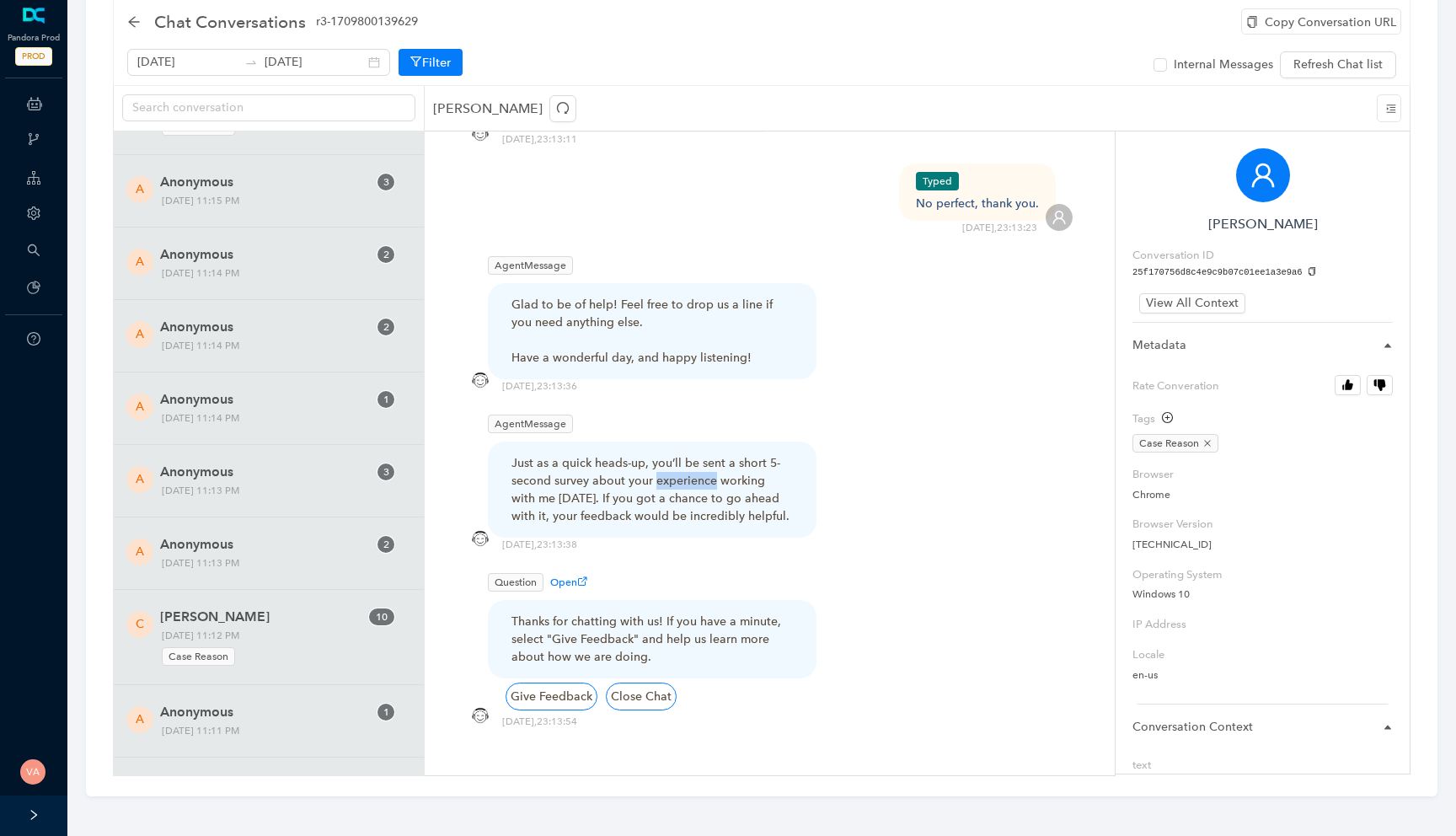
click at [662, 454] on div "Just as a quick heads-up, you’ll be sent a short 5-second survey about your exp…" at bounding box center [652, 489] width 281 height 71
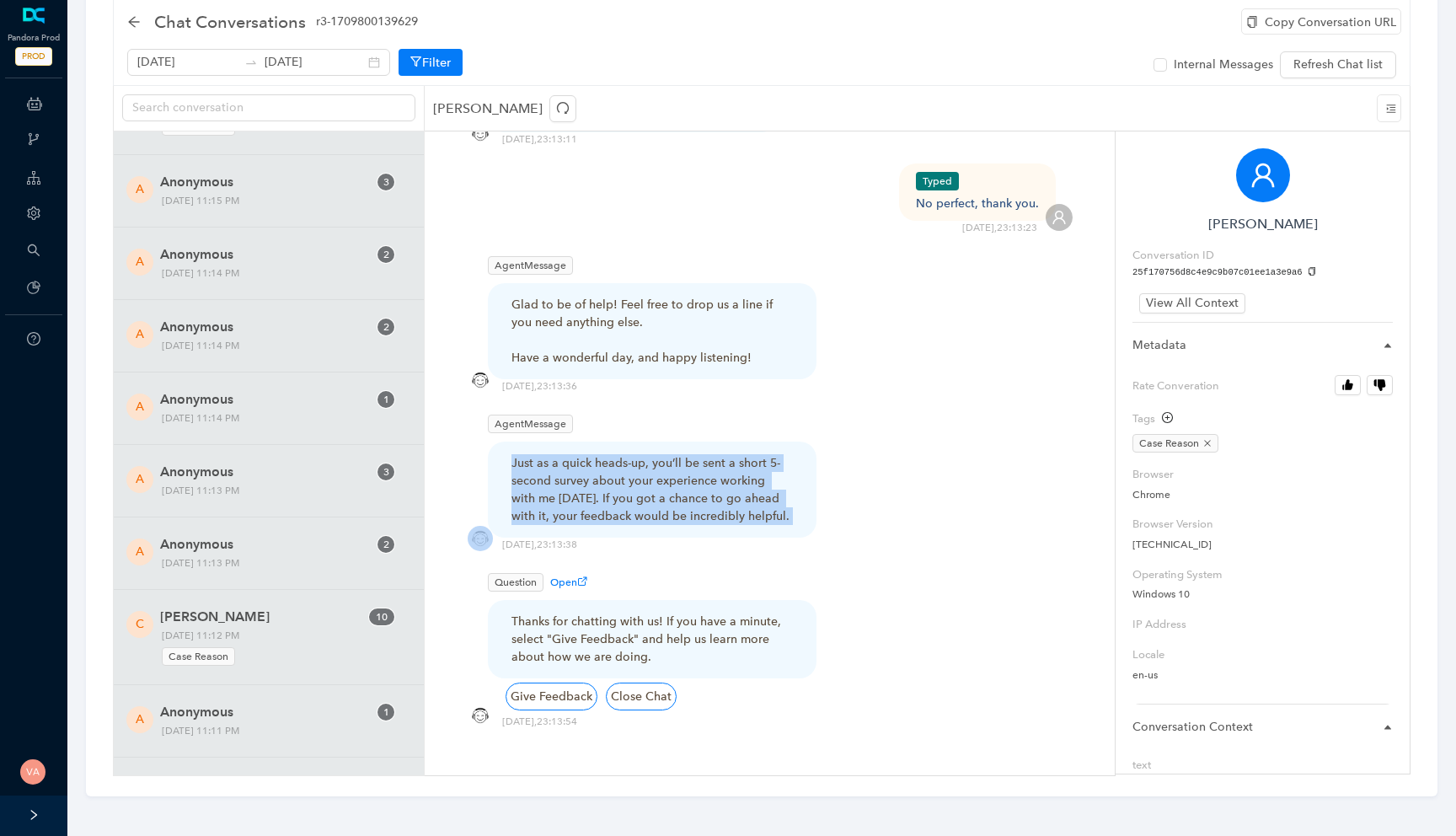
click at [662, 454] on div "Just as a quick heads-up, you’ll be sent a short 5-second survey about your exp…" at bounding box center [652, 489] width 281 height 71
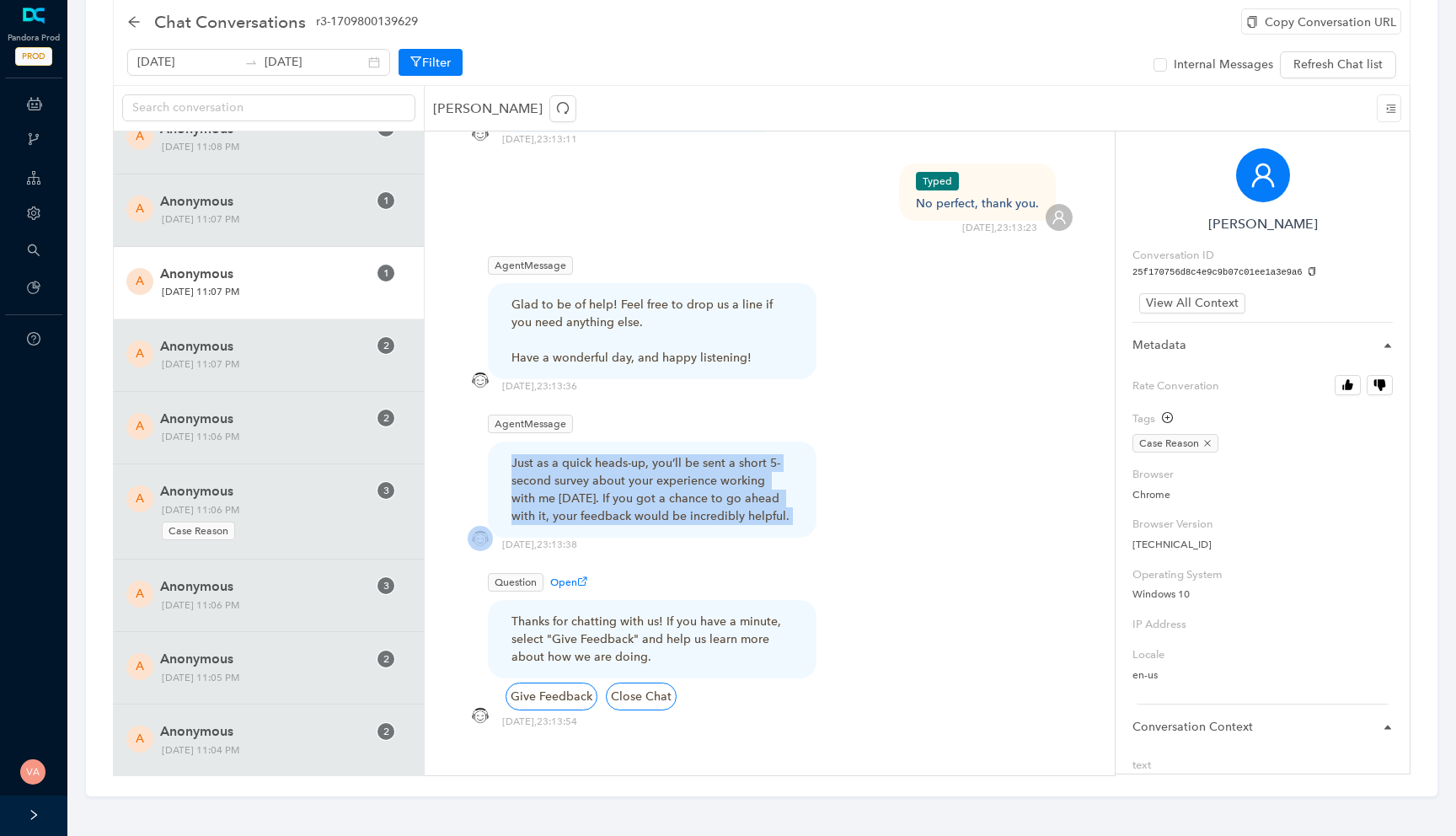
scroll to position [7997, 0]
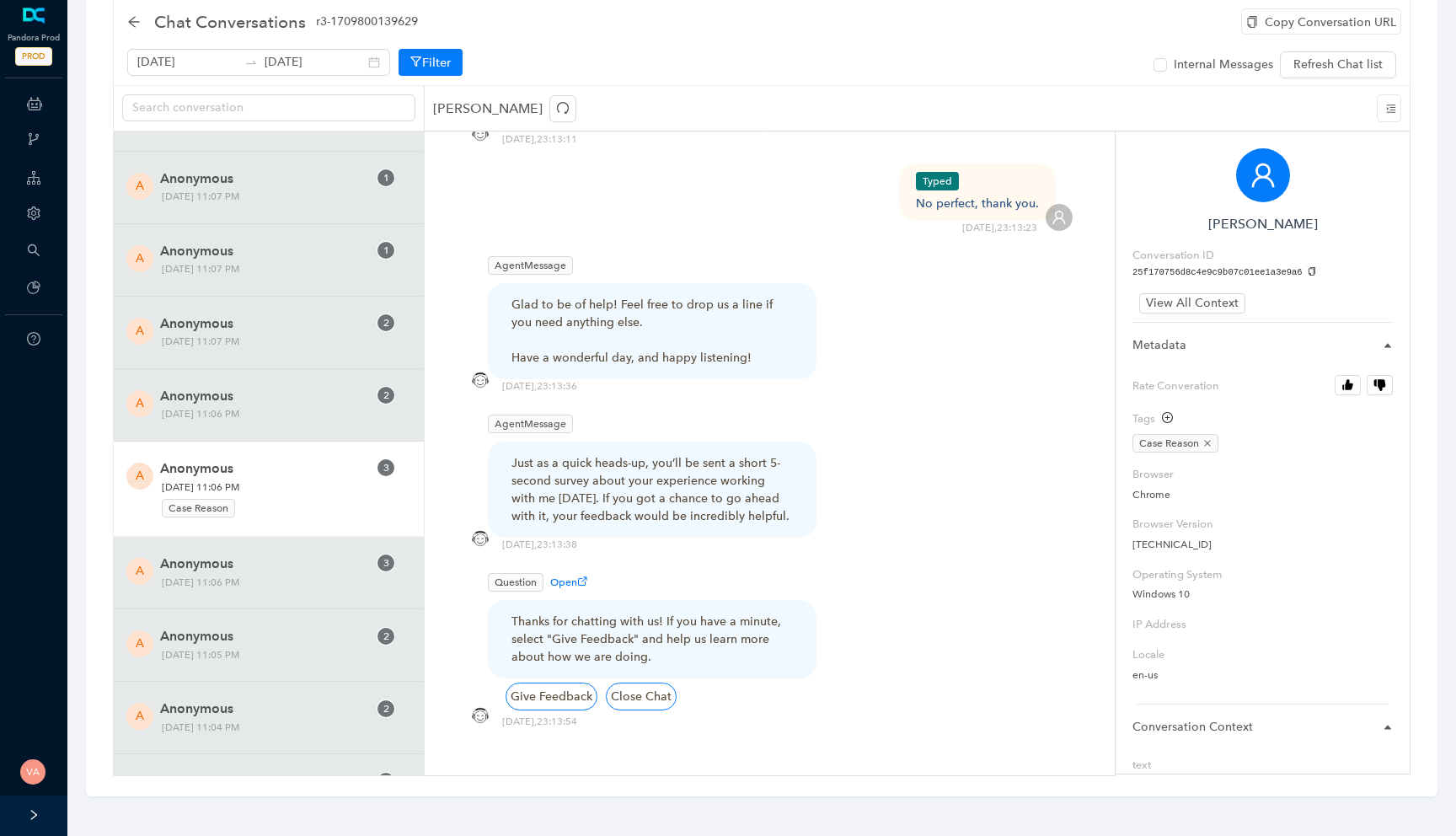
click at [308, 487] on span "Monday, October 13, 2025 11:06 PM Case Reason" at bounding box center [265, 499] width 218 height 40
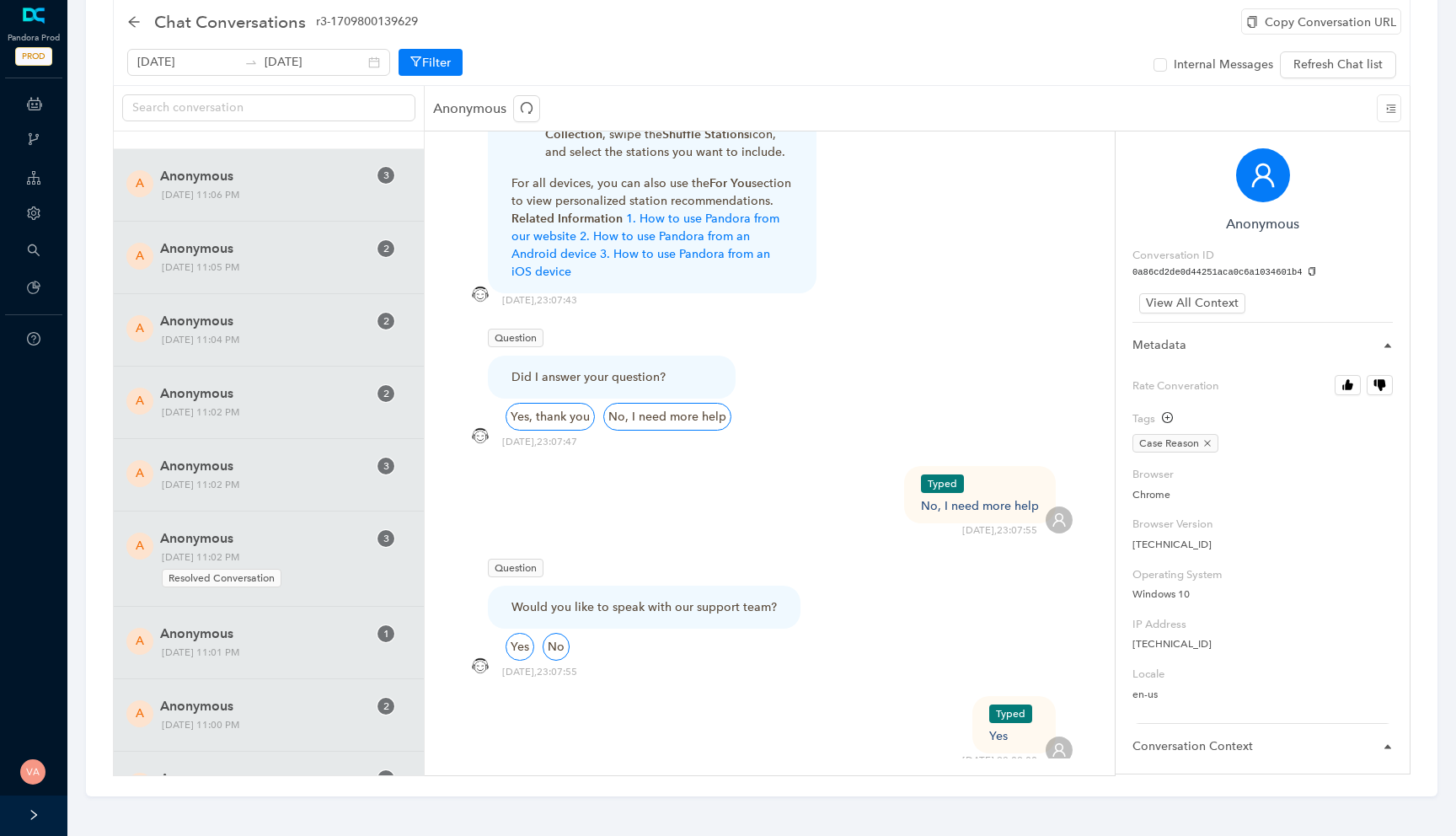
scroll to position [8425, 0]
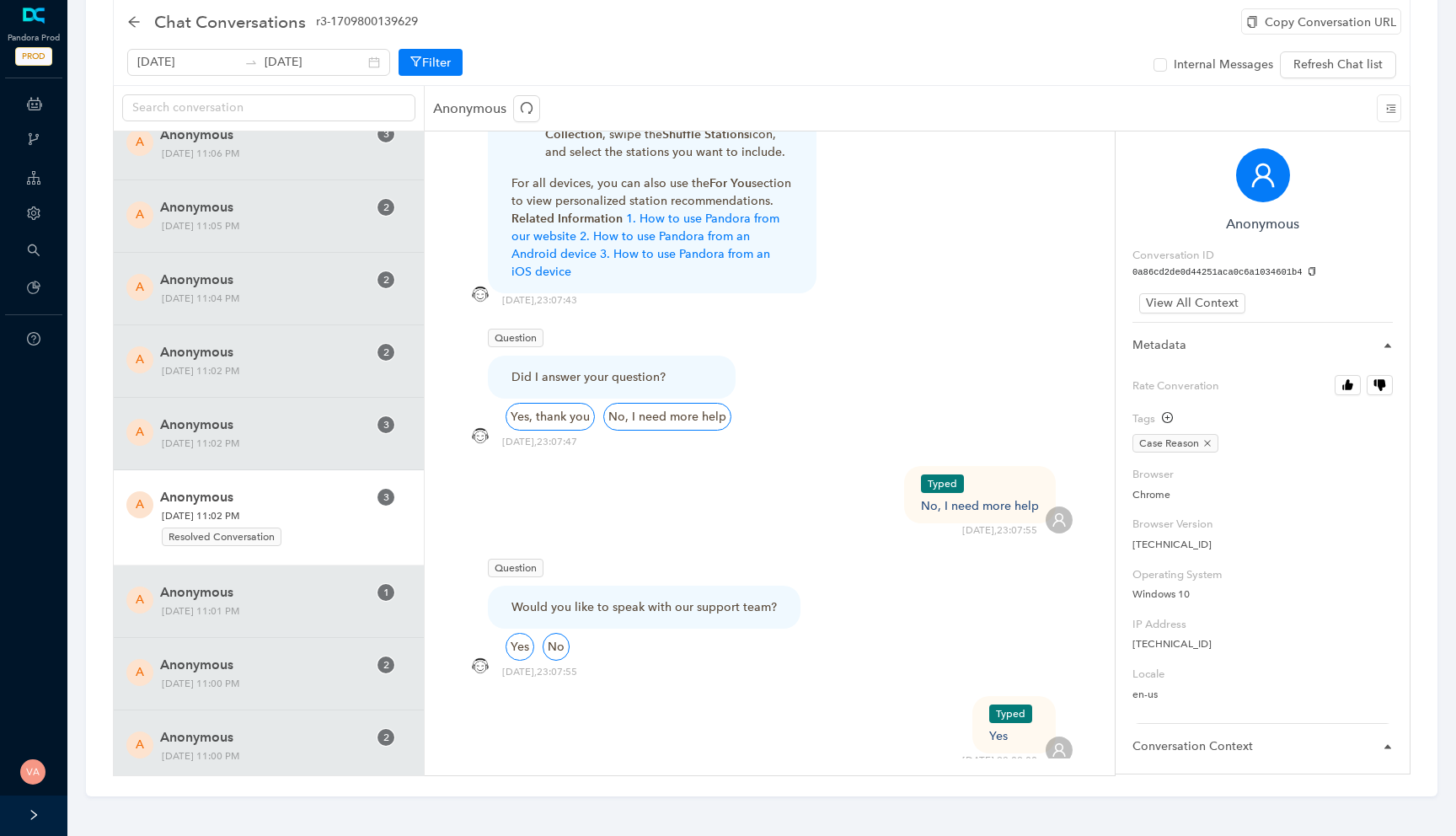
click at [259, 506] on span "Anonymous" at bounding box center [263, 498] width 207 height 20
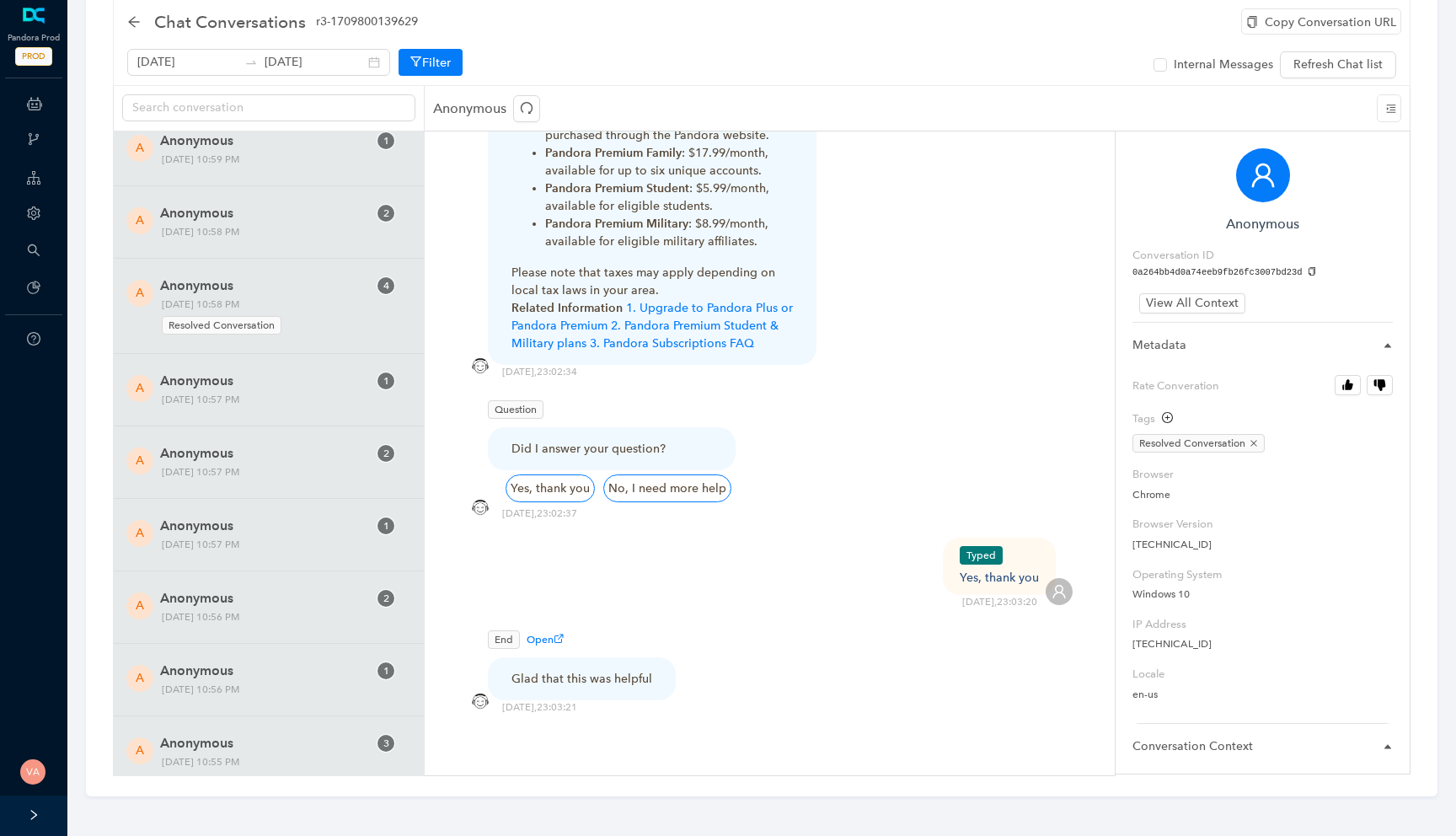
scroll to position [9098, 0]
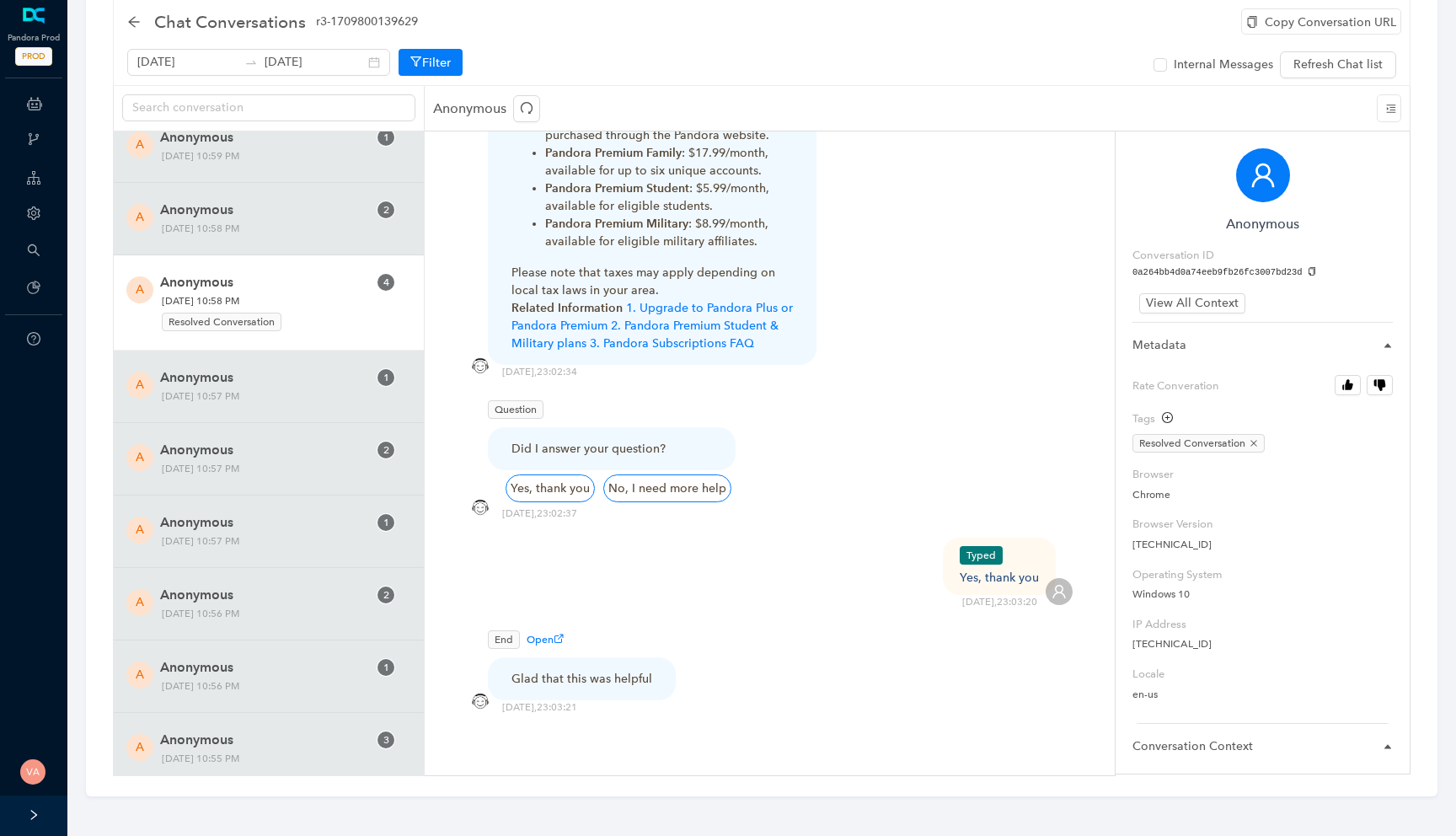
click at [225, 308] on span "Monday, October 13, 2025 10:58 PM Resolved Conversation" at bounding box center [265, 313] width 218 height 40
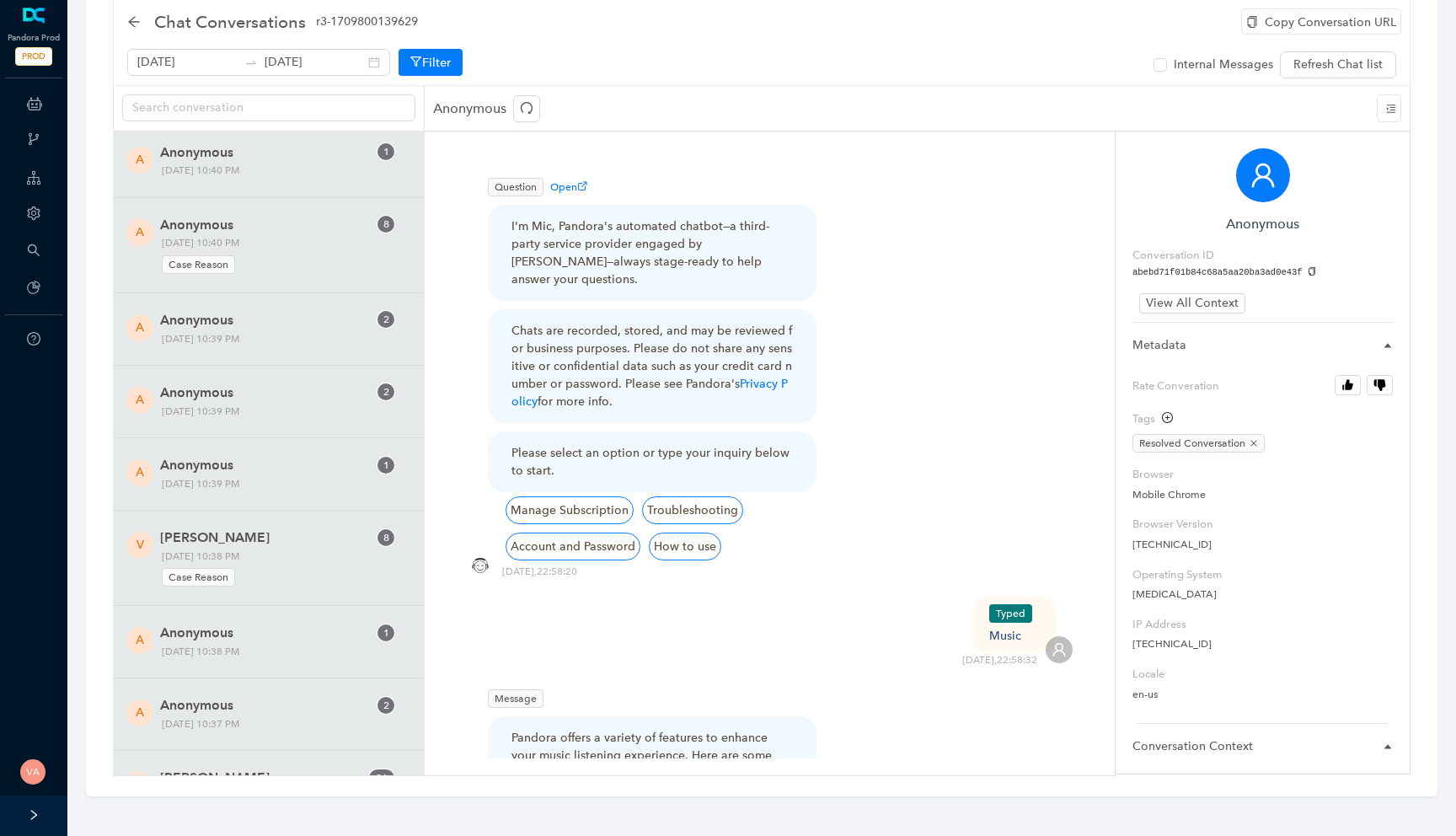
scroll to position [10632, 0]
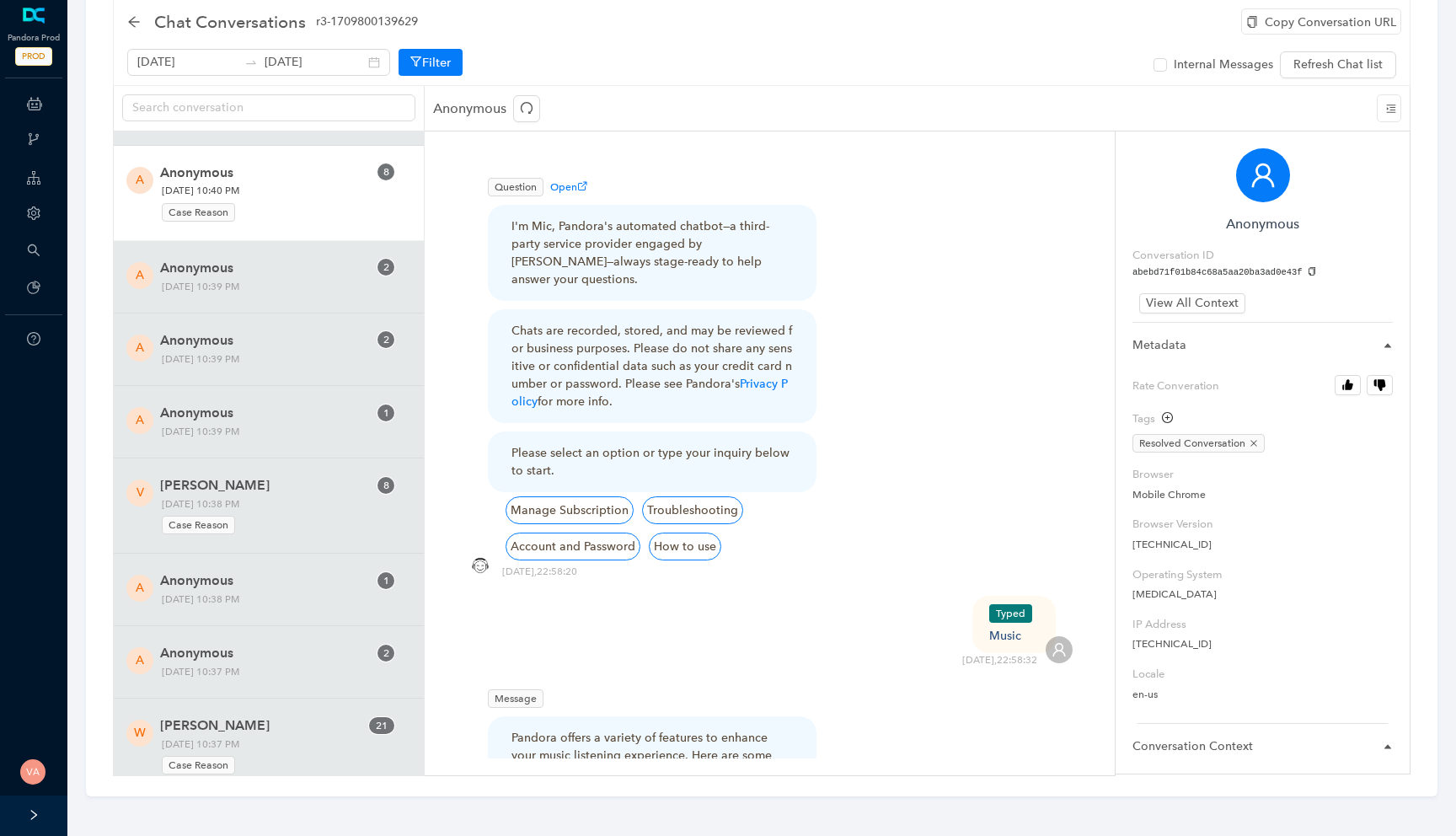
click at [299, 200] on div "Case Reason" at bounding box center [265, 210] width 207 height 23
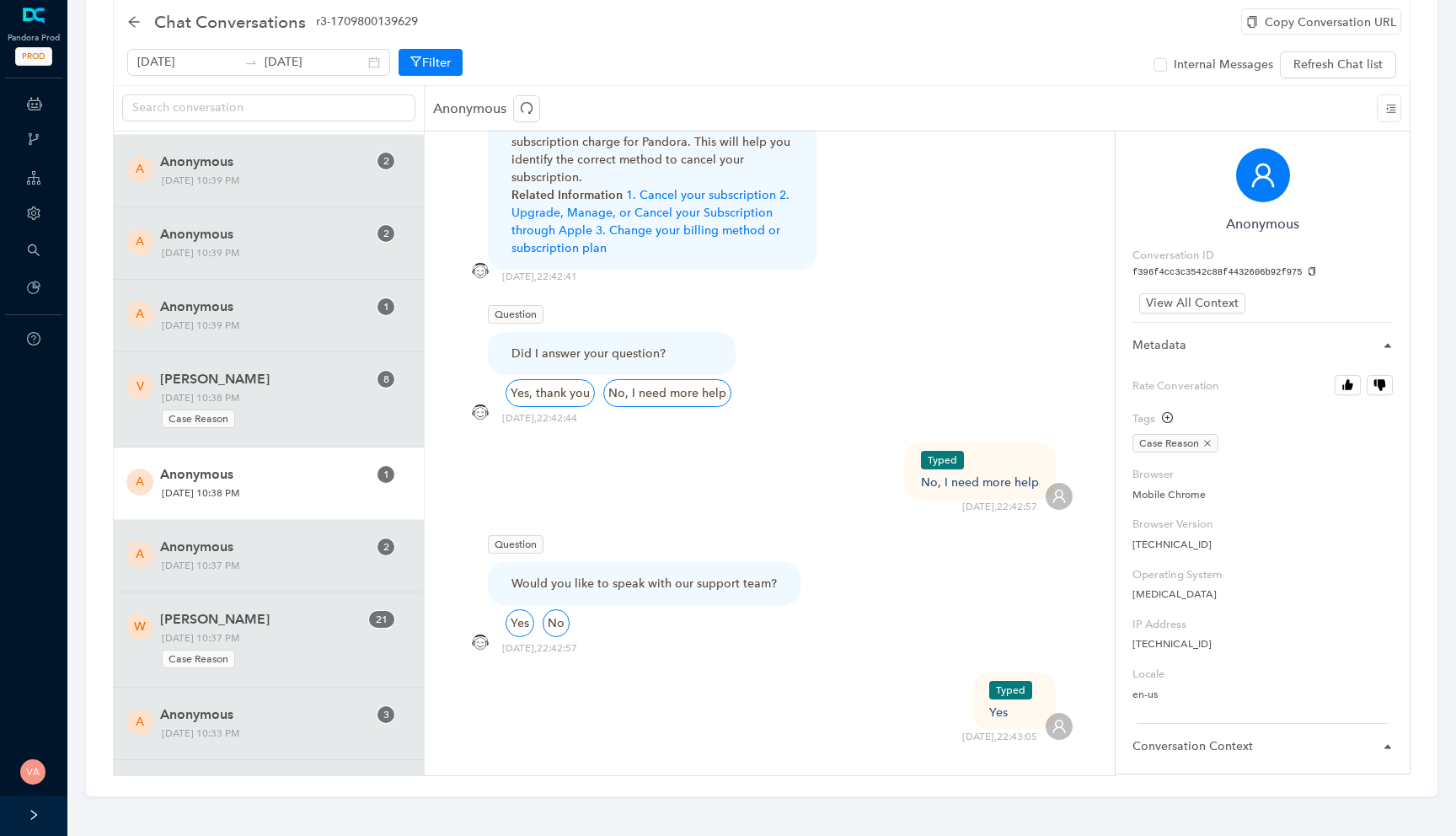
scroll to position [10782, 0]
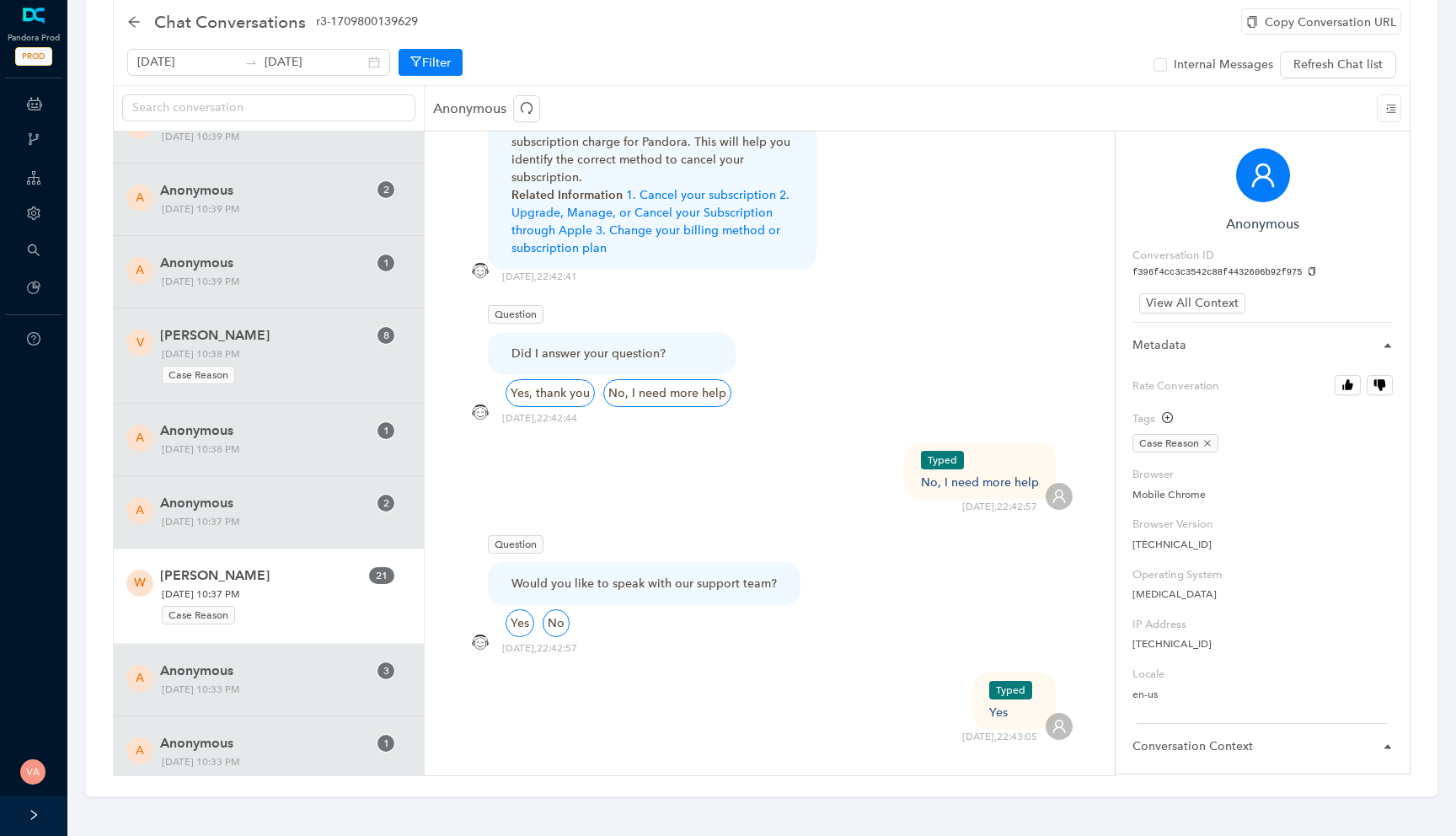
click at [262, 609] on div "Case Reason" at bounding box center [265, 613] width 207 height 23
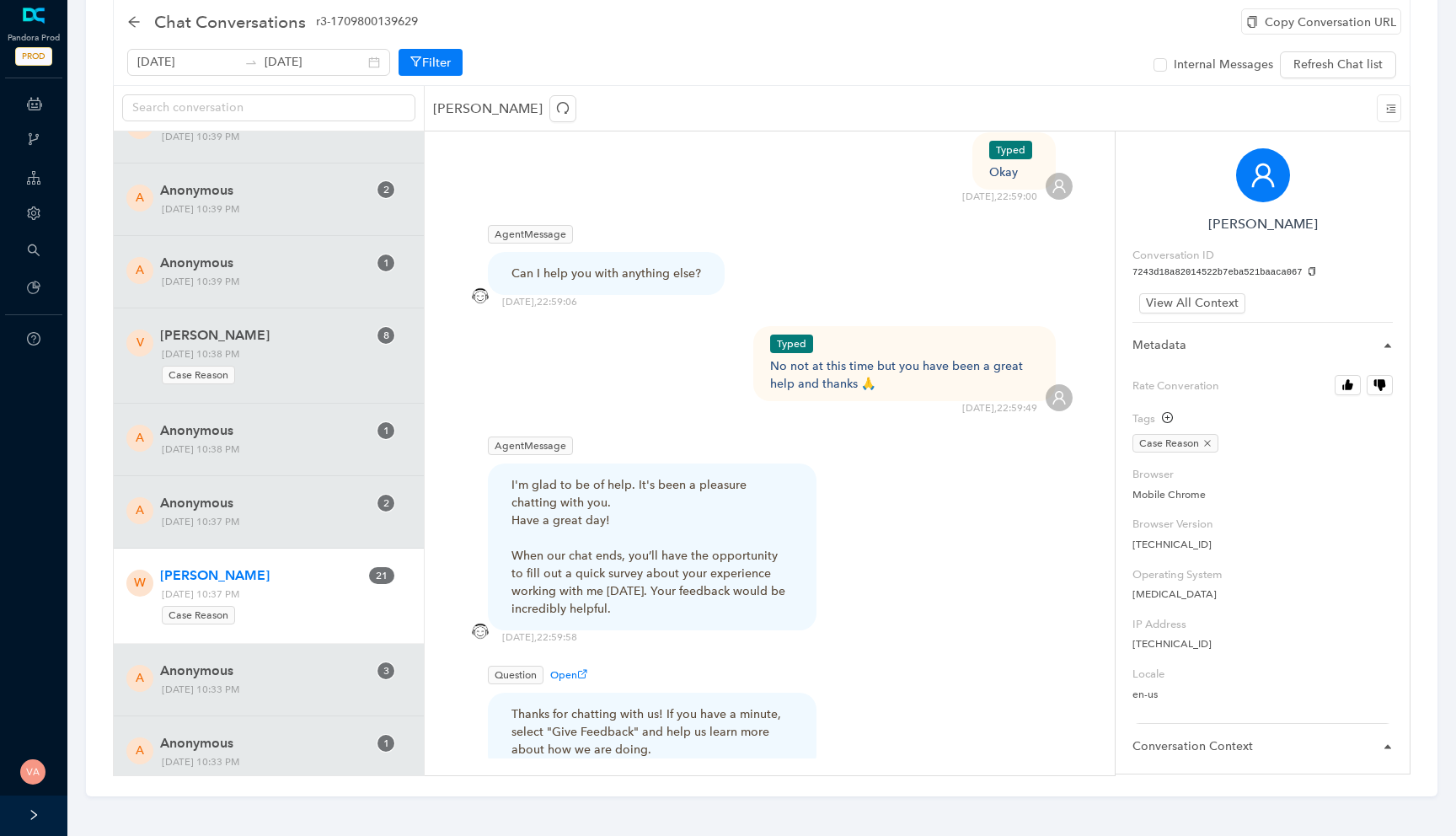
scroll to position [5505, 0]
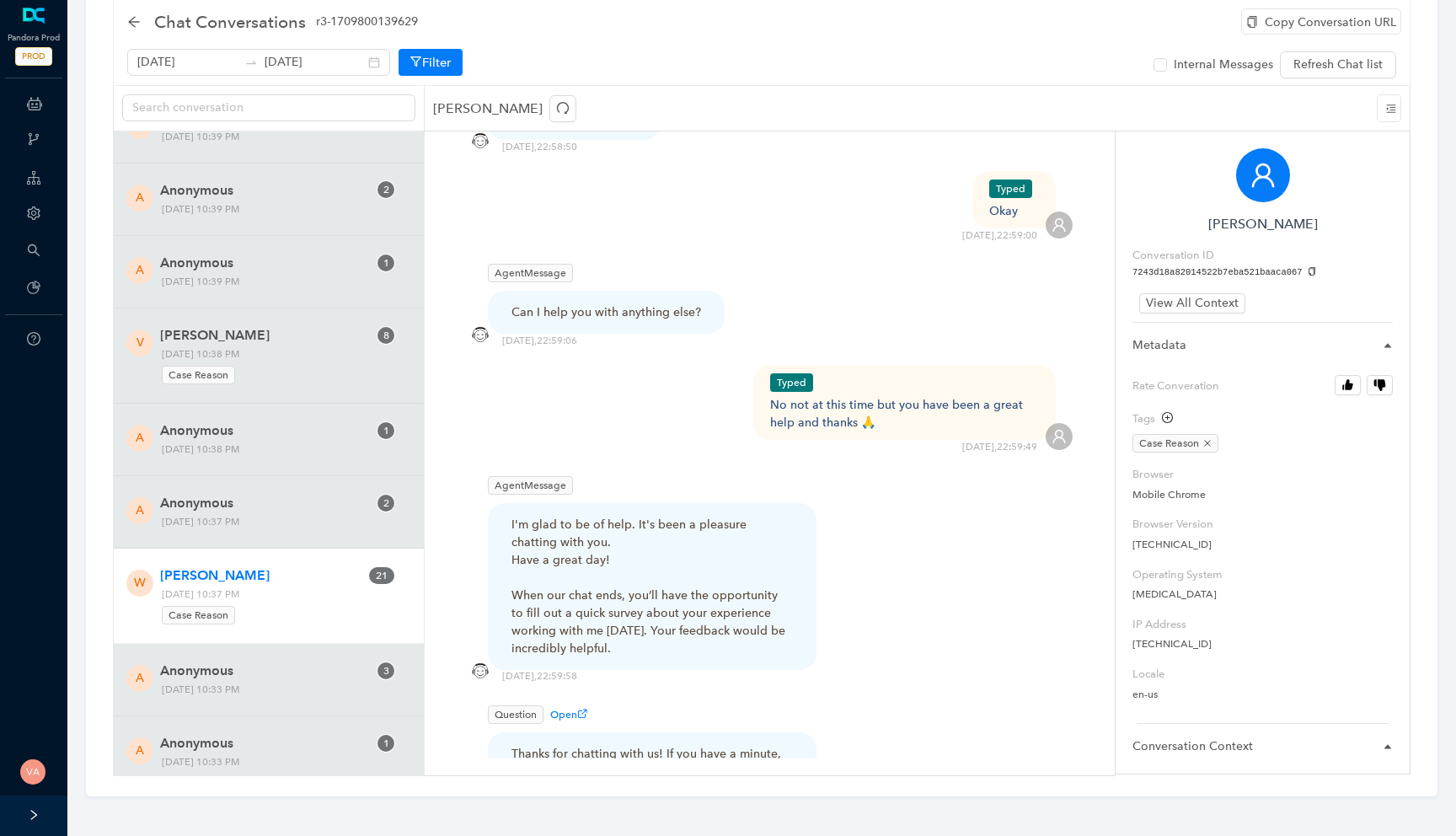
click at [836, 396] on div "No not at this time but you have been a great help and thanks 🙏" at bounding box center [904, 414] width 269 height 35
click at [870, 396] on div "No not at this time but you have been a great help and thanks 🙏" at bounding box center [904, 414] width 269 height 35
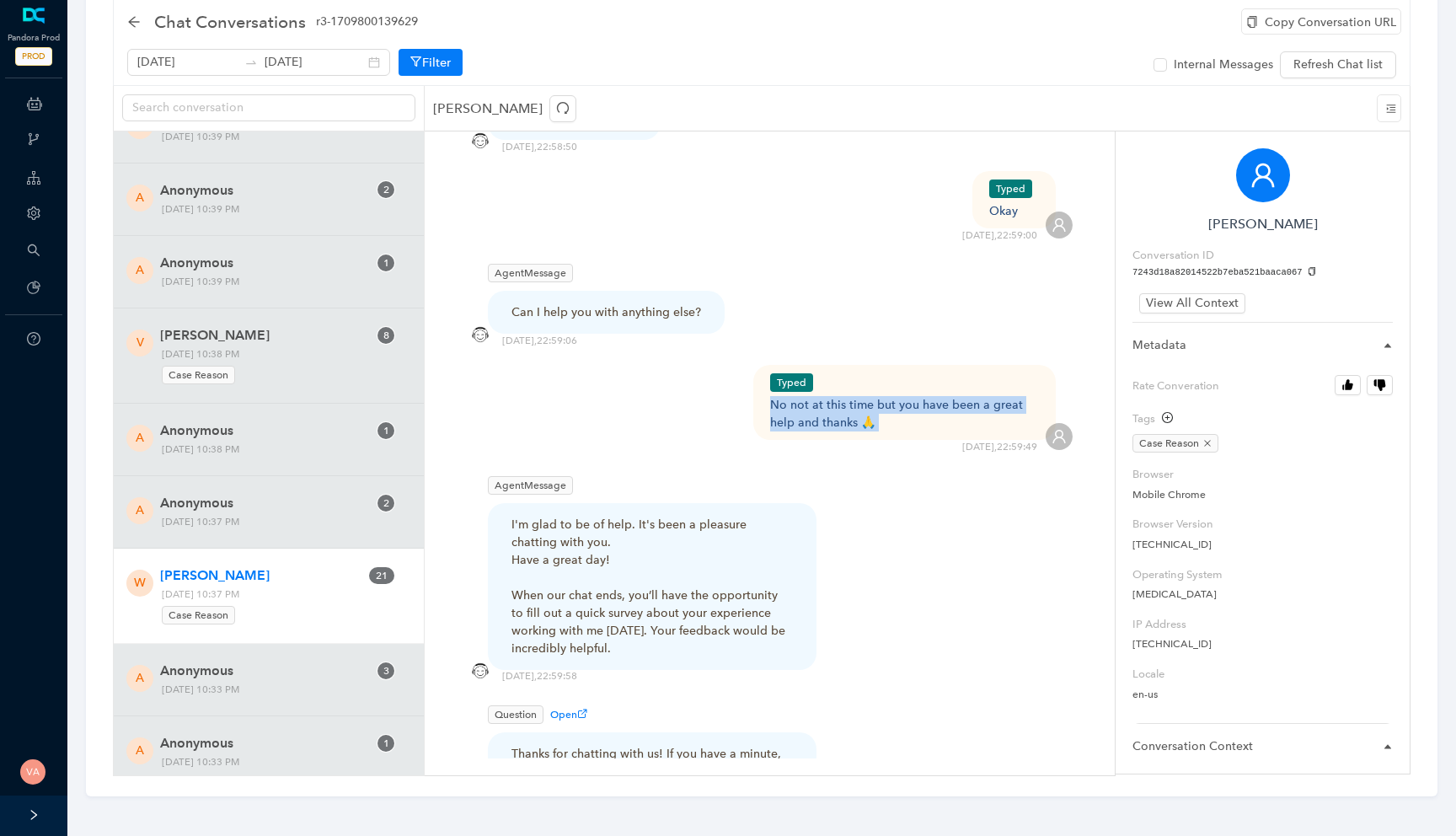
click at [870, 396] on div "No not at this time but you have been a great help and thanks 🙏" at bounding box center [904, 414] width 269 height 35
click at [847, 396] on div "No not at this time but you have been a great help and thanks 🙏" at bounding box center [904, 414] width 269 height 35
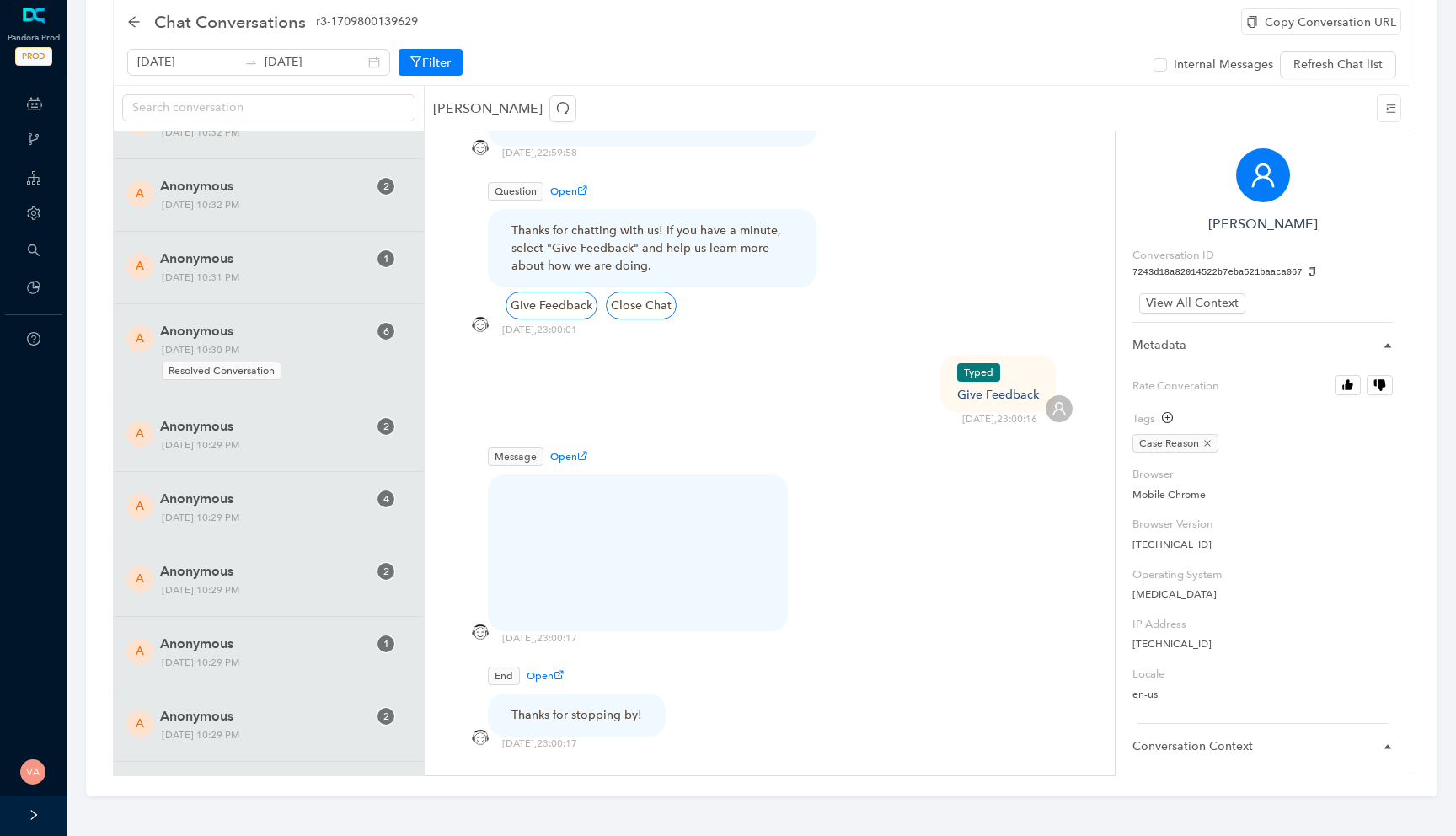
scroll to position [11665, 0]
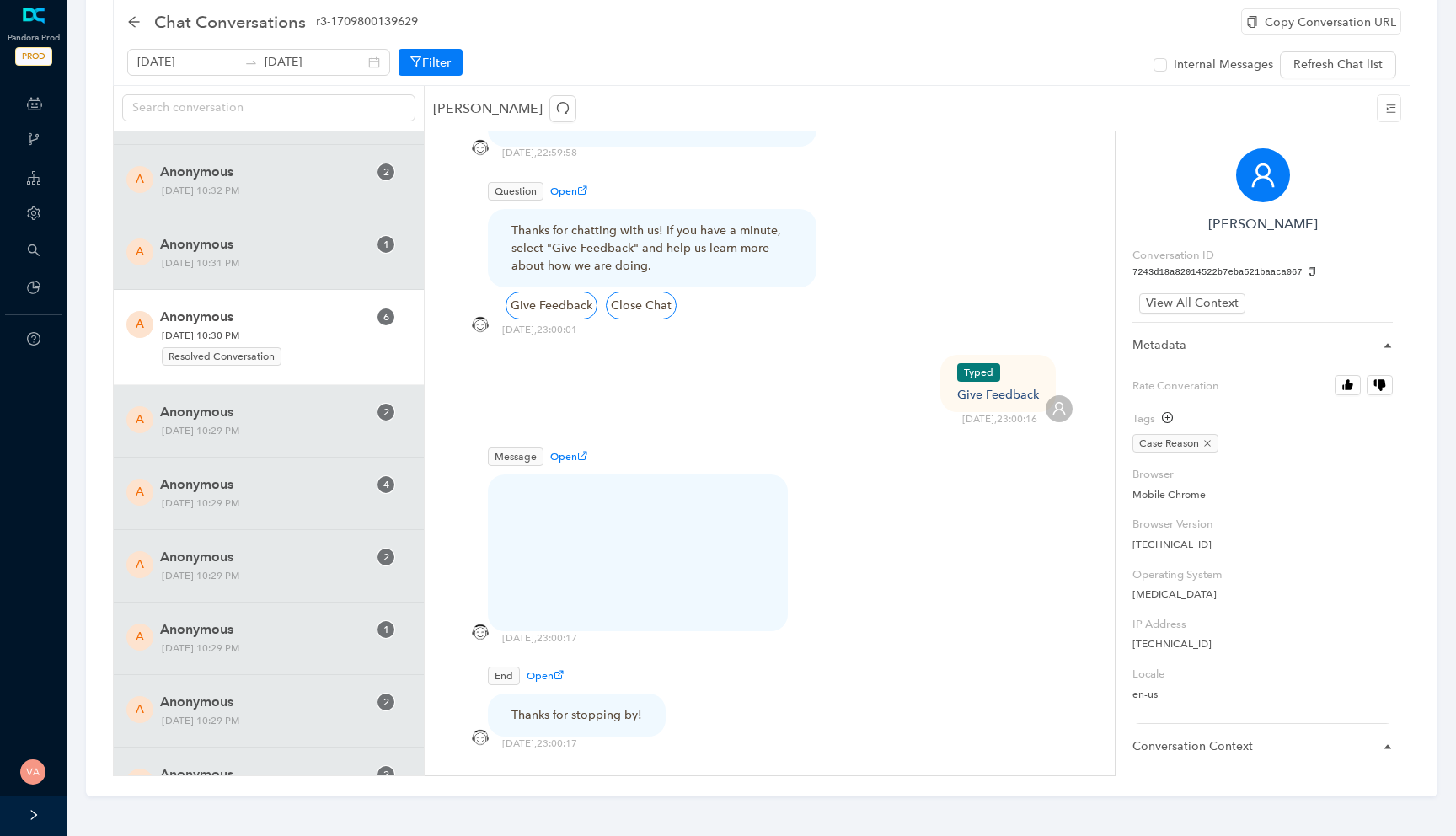
click at [298, 372] on div "A Anonymous 6 Monday, October 13, 2025 10:30 PM Resolved Conversation" at bounding box center [268, 338] width 310 height 96
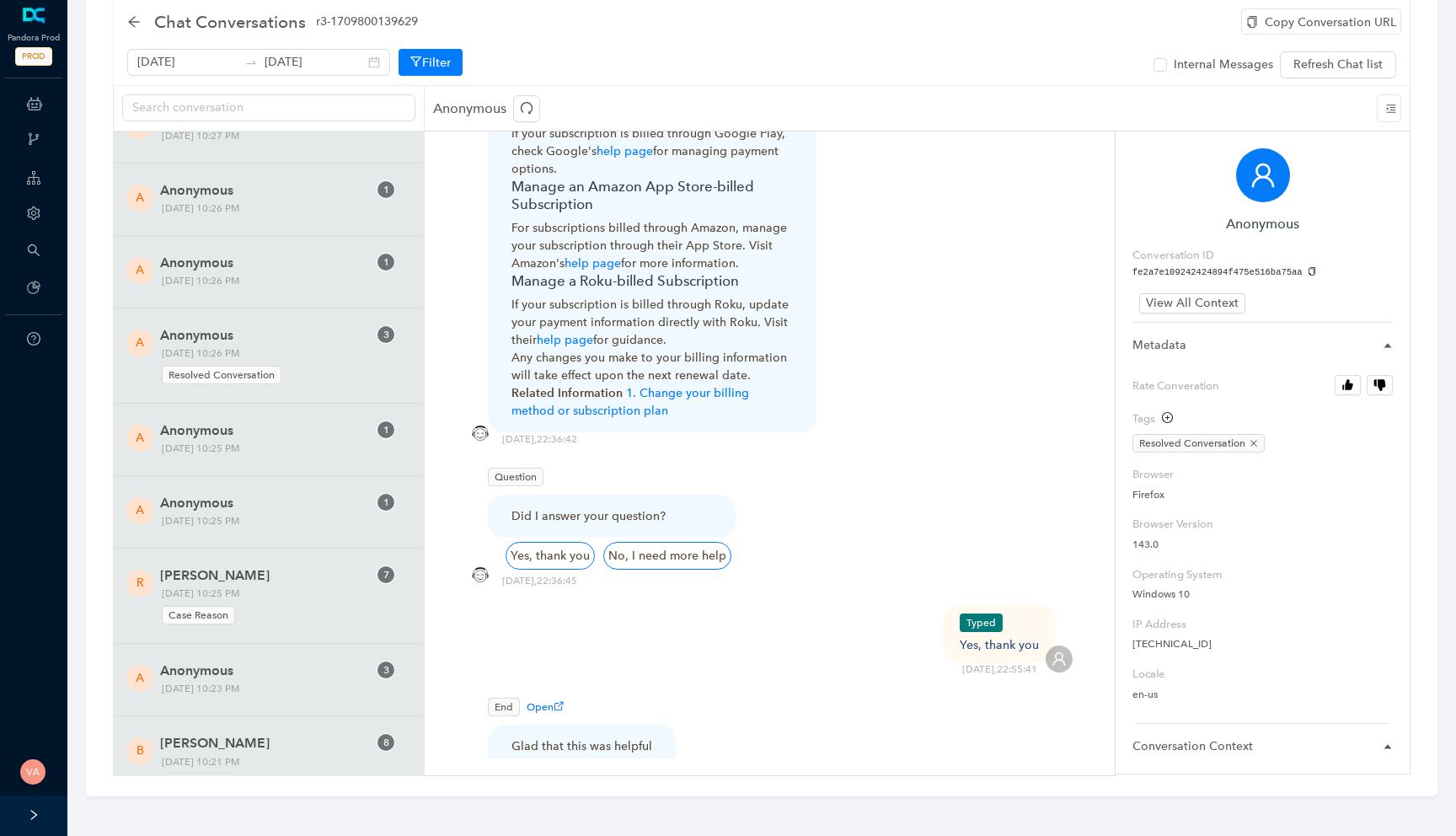
scroll to position [12747, 0]
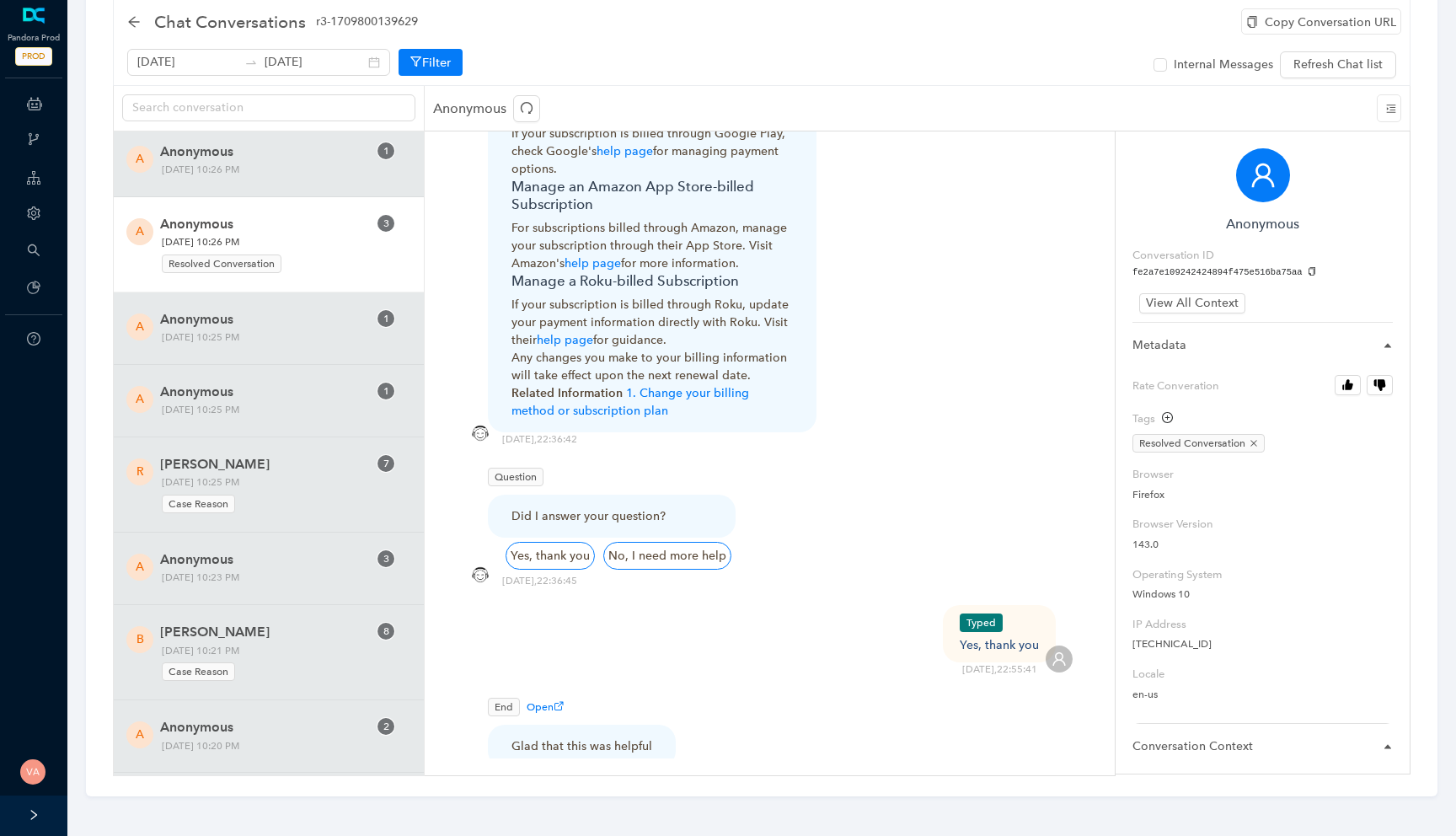
click at [292, 232] on span "Anonymous" at bounding box center [263, 224] width 207 height 20
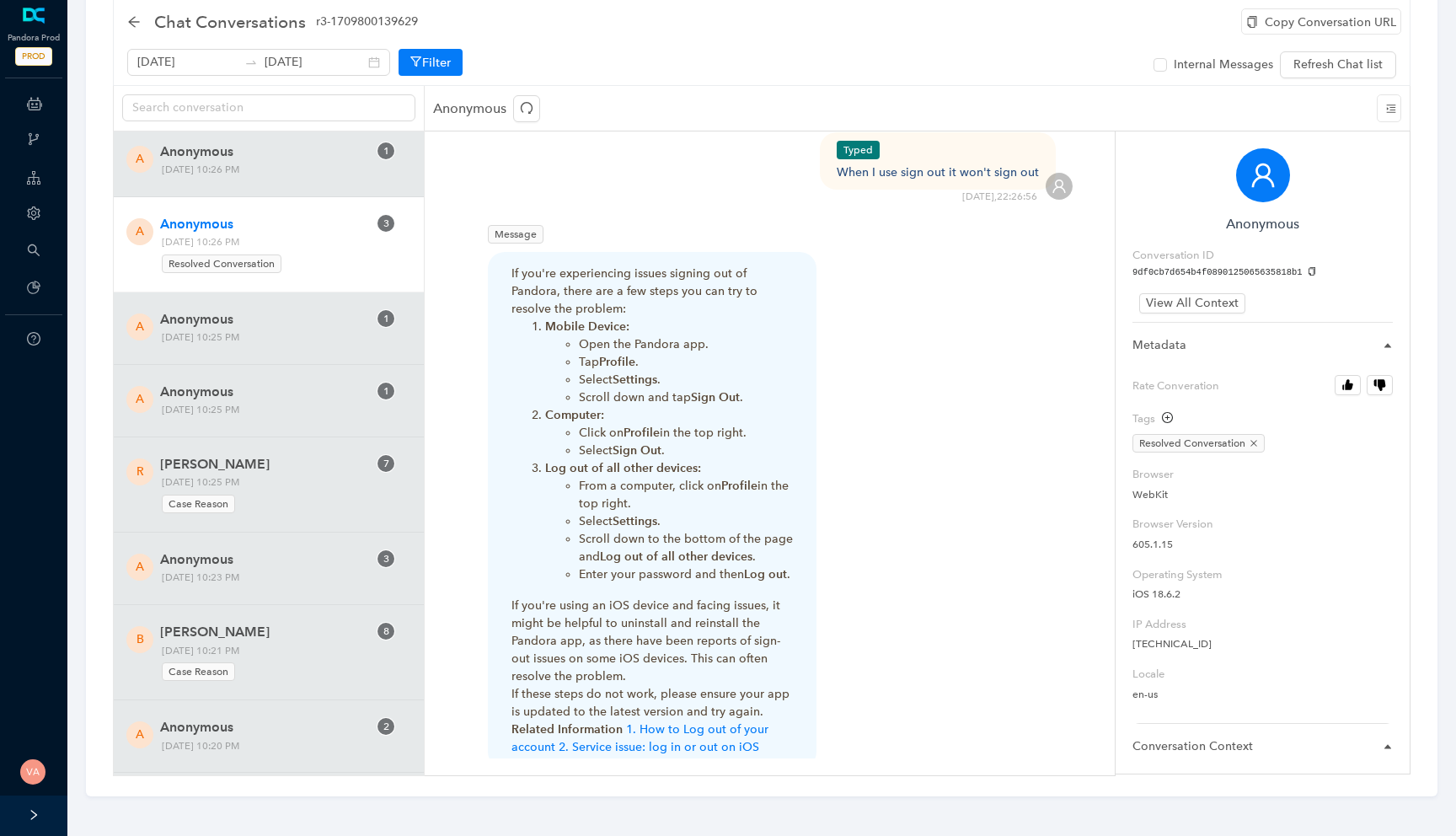
scroll to position [1116, 0]
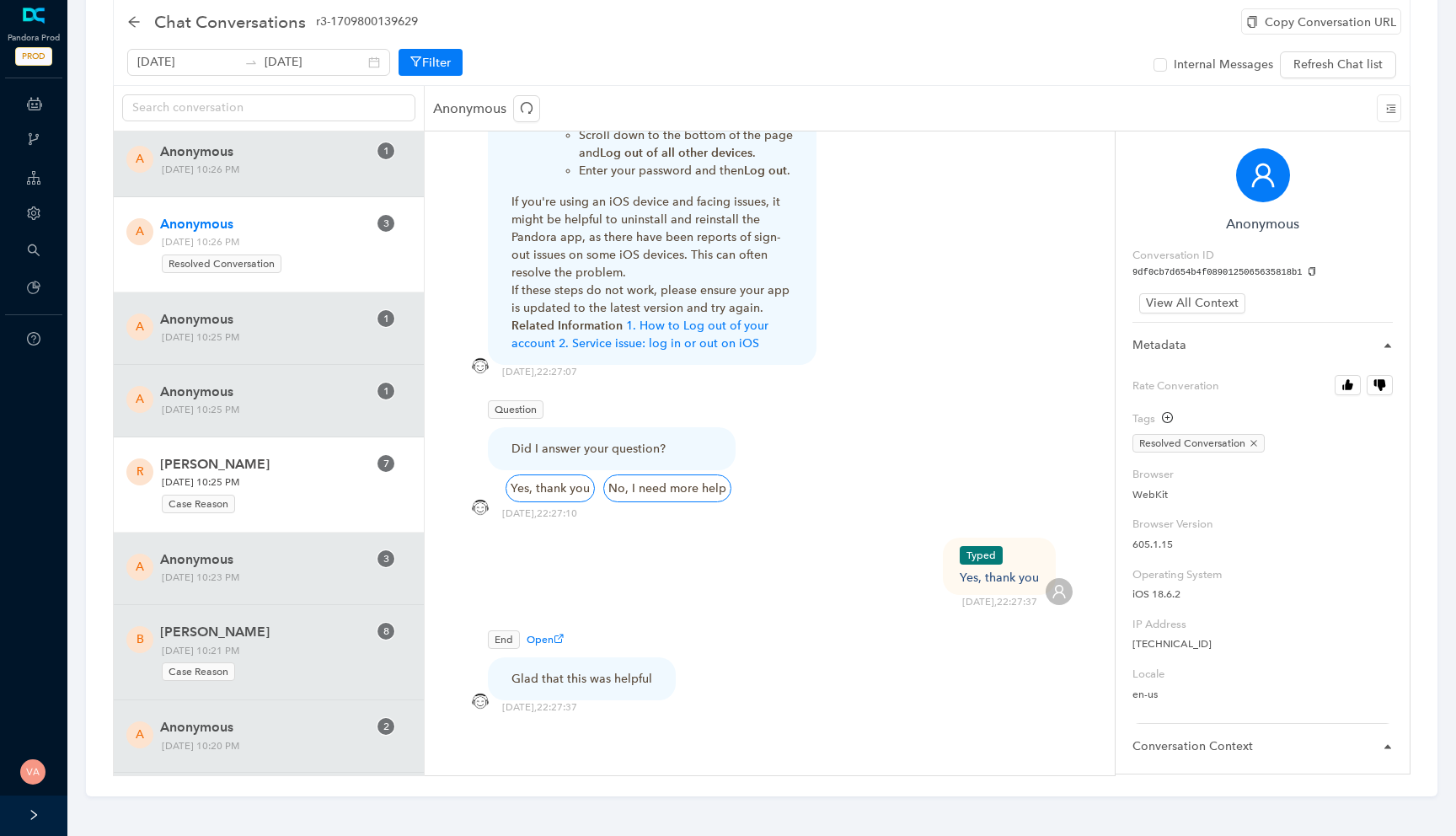
click at [237, 474] on span "Richard Diamond" at bounding box center [263, 464] width 207 height 20
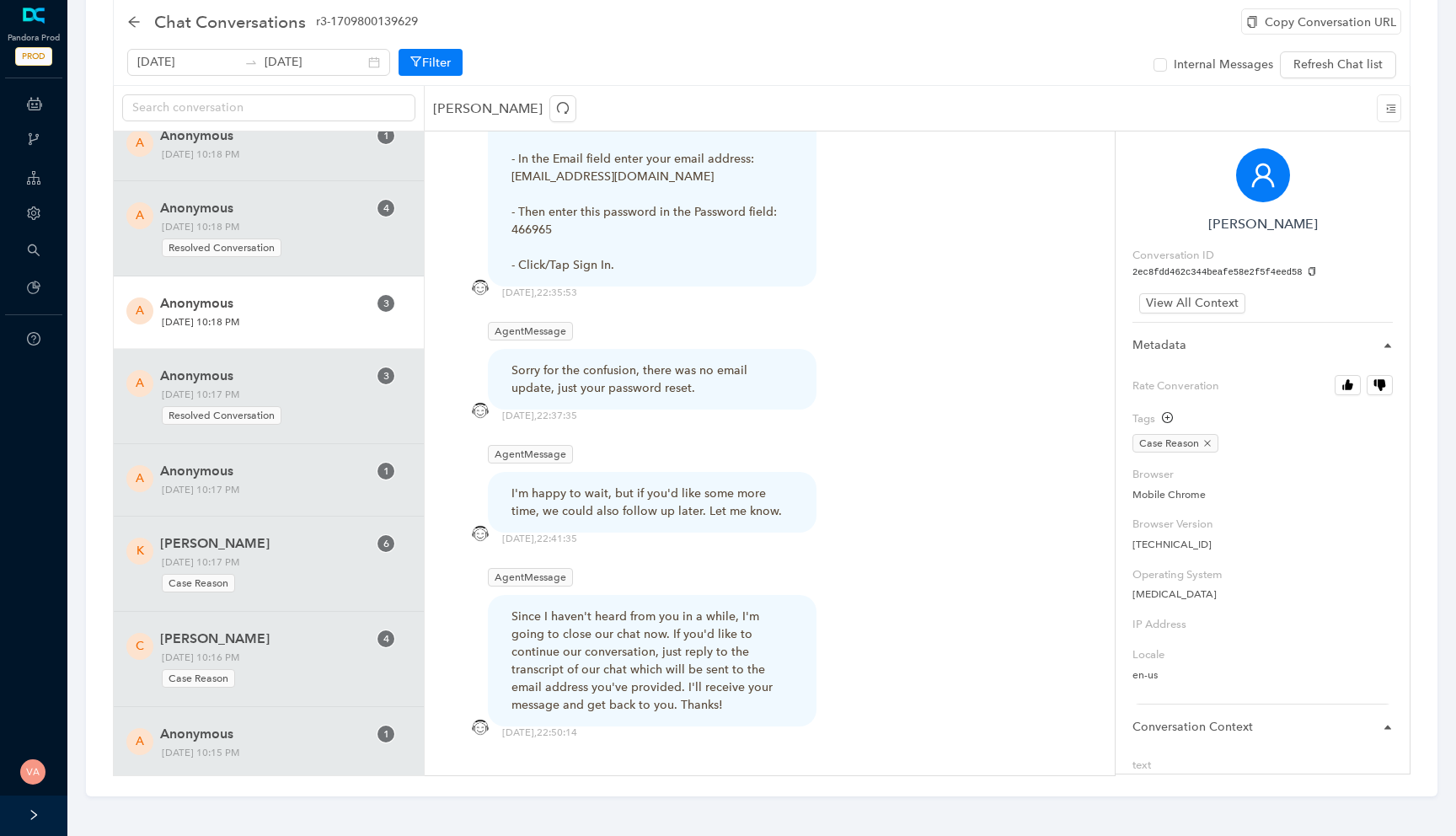
scroll to position [13250, 0]
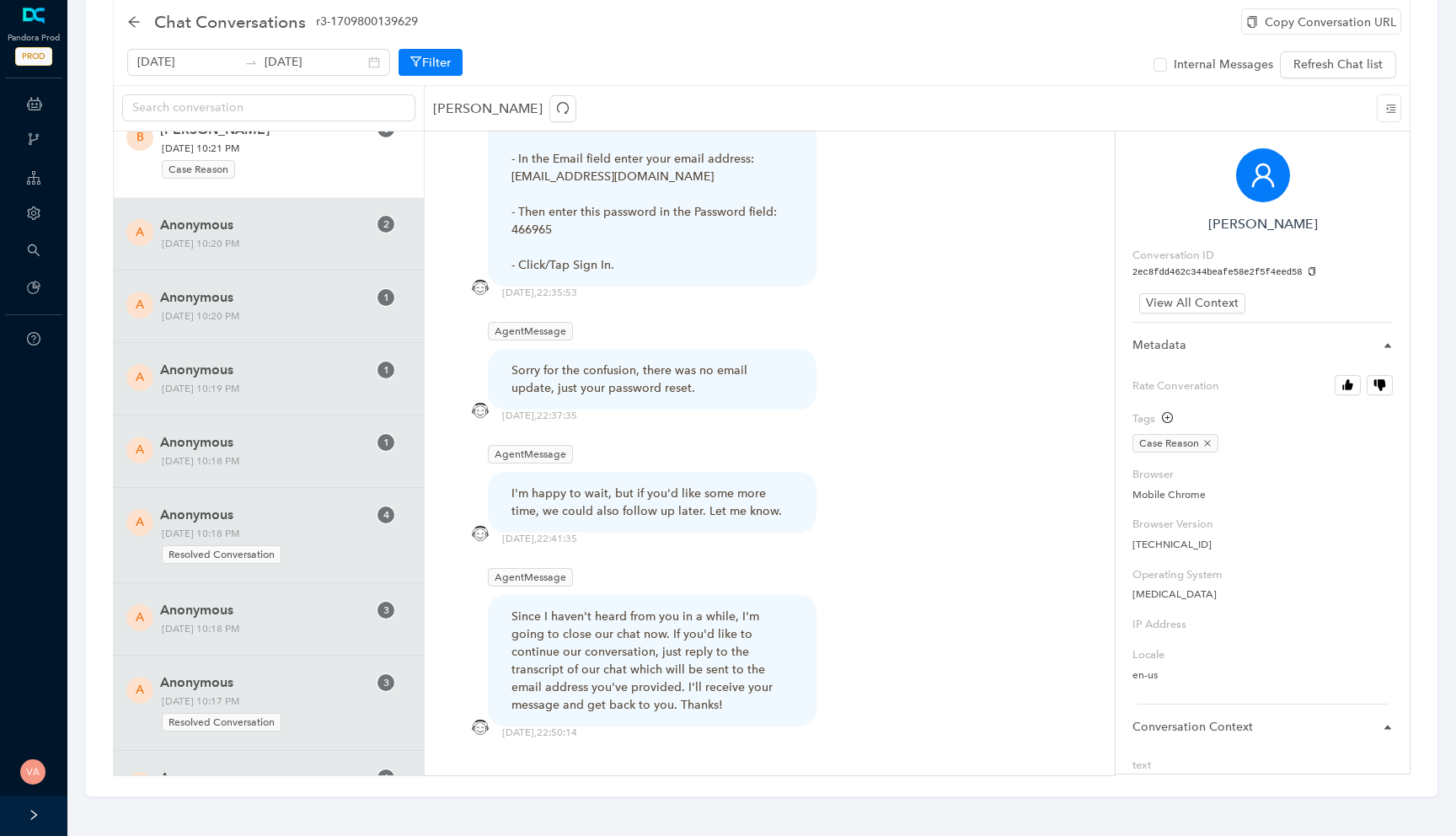
click at [310, 194] on div "B Brenda Eddy 8 Monday, October 13, 2025 10:21 PM Case Reason" at bounding box center [268, 151] width 310 height 96
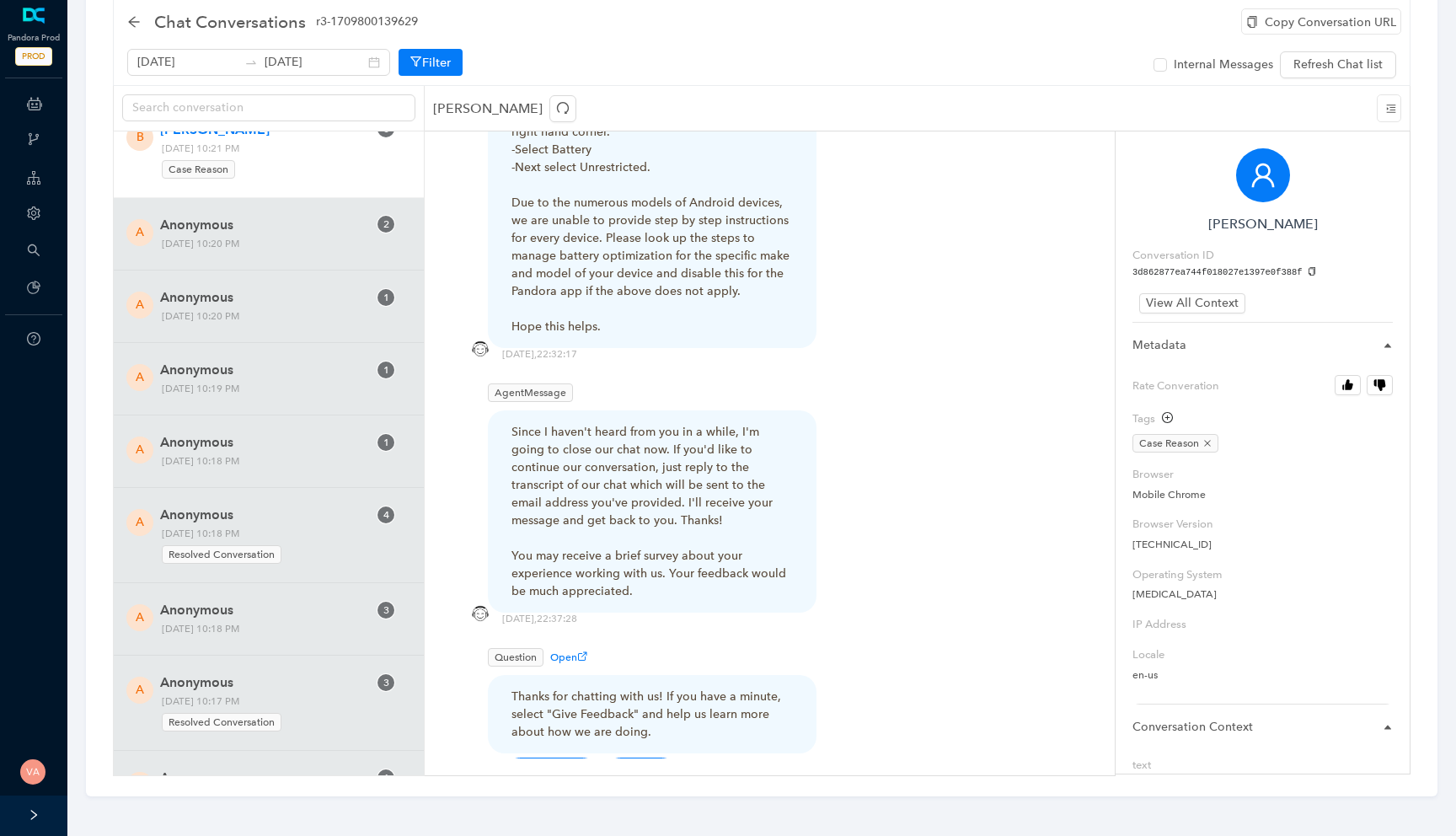
scroll to position [3740, 0]
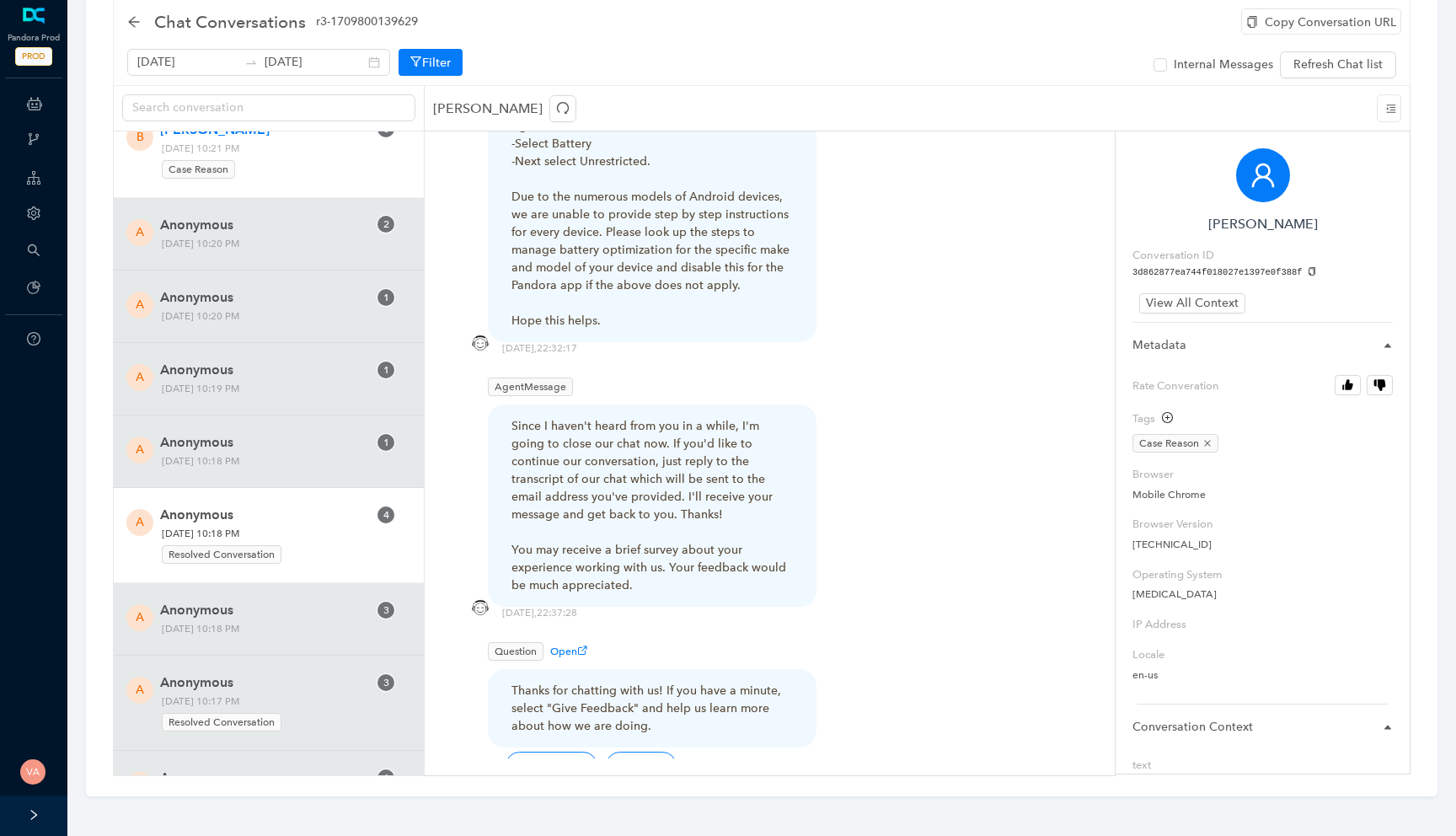
click at [256, 512] on span "Anonymous" at bounding box center [263, 515] width 207 height 20
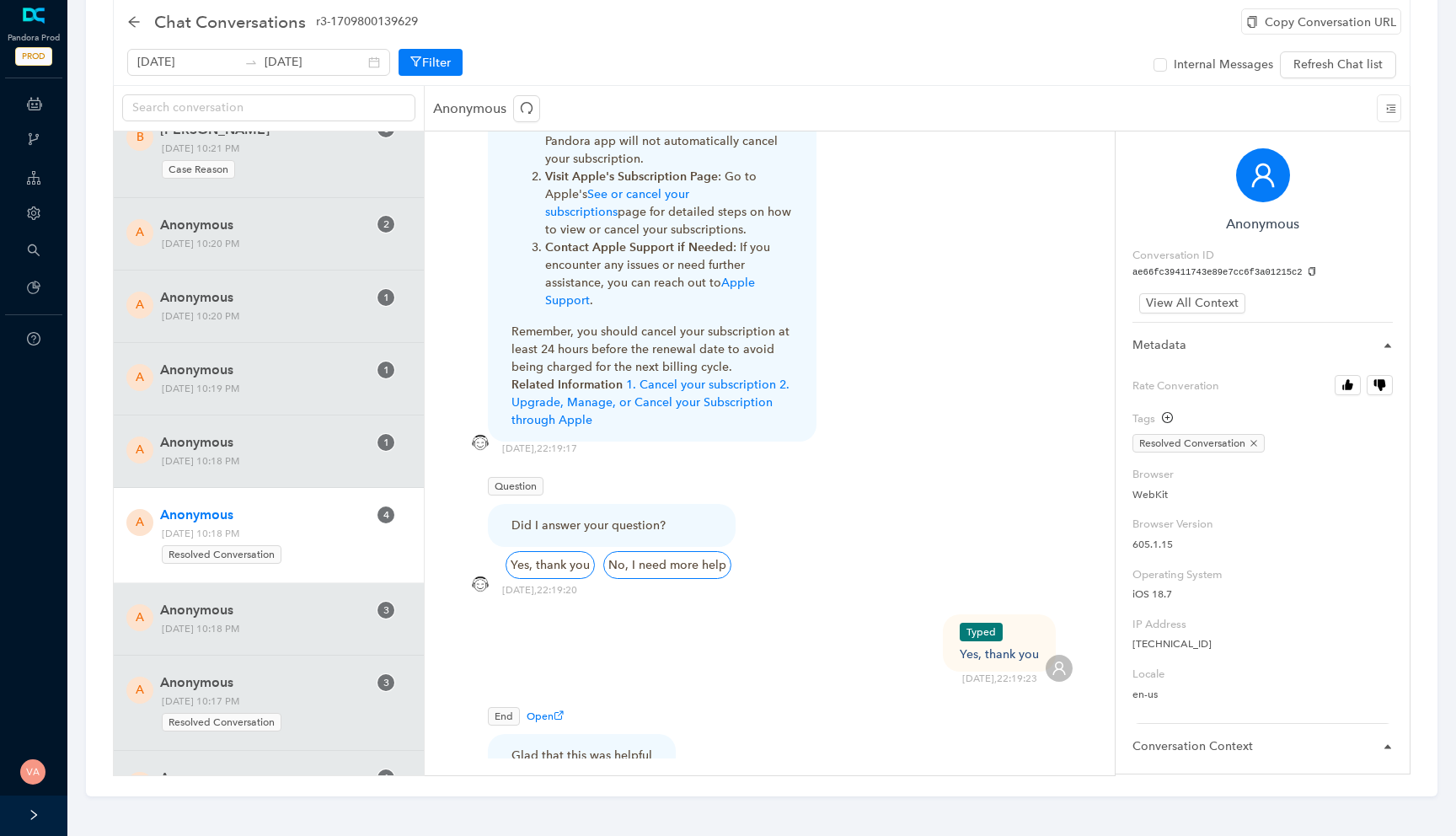
scroll to position [1222, 0]
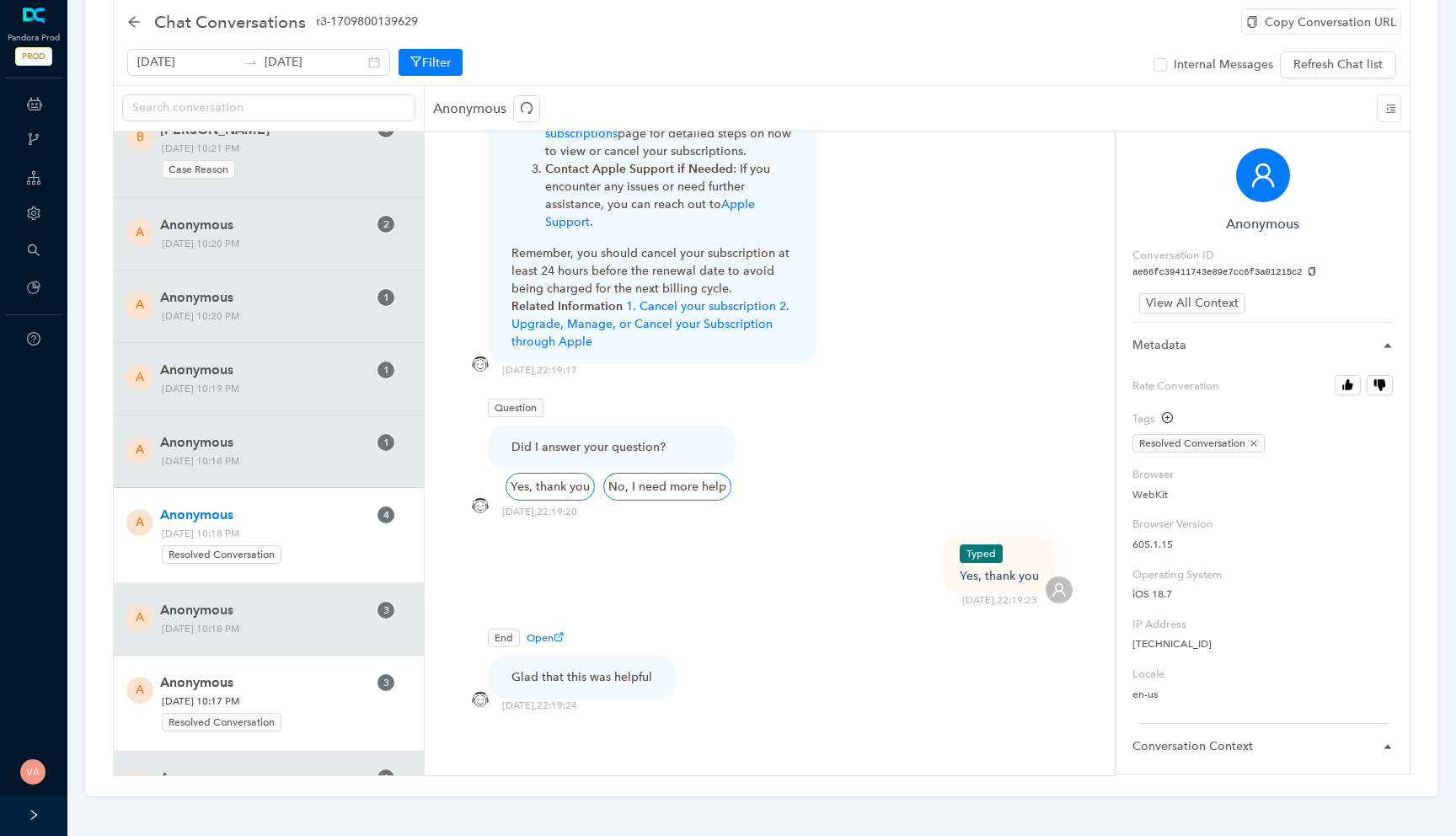
click at [288, 696] on span "Monday, October 13, 2025 10:17 PM Resolved Conversation" at bounding box center [265, 713] width 218 height 40
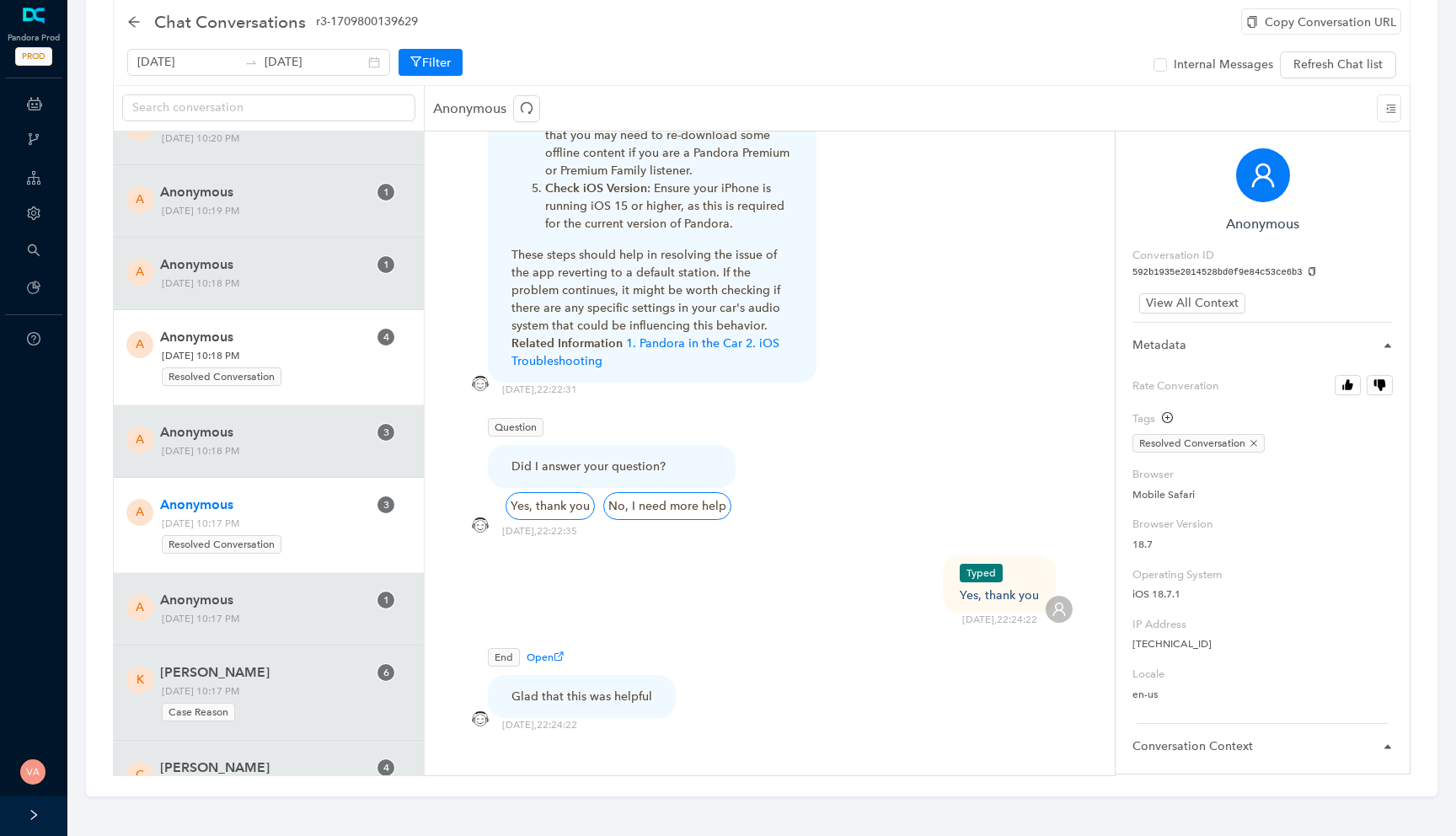
scroll to position [13431, 0]
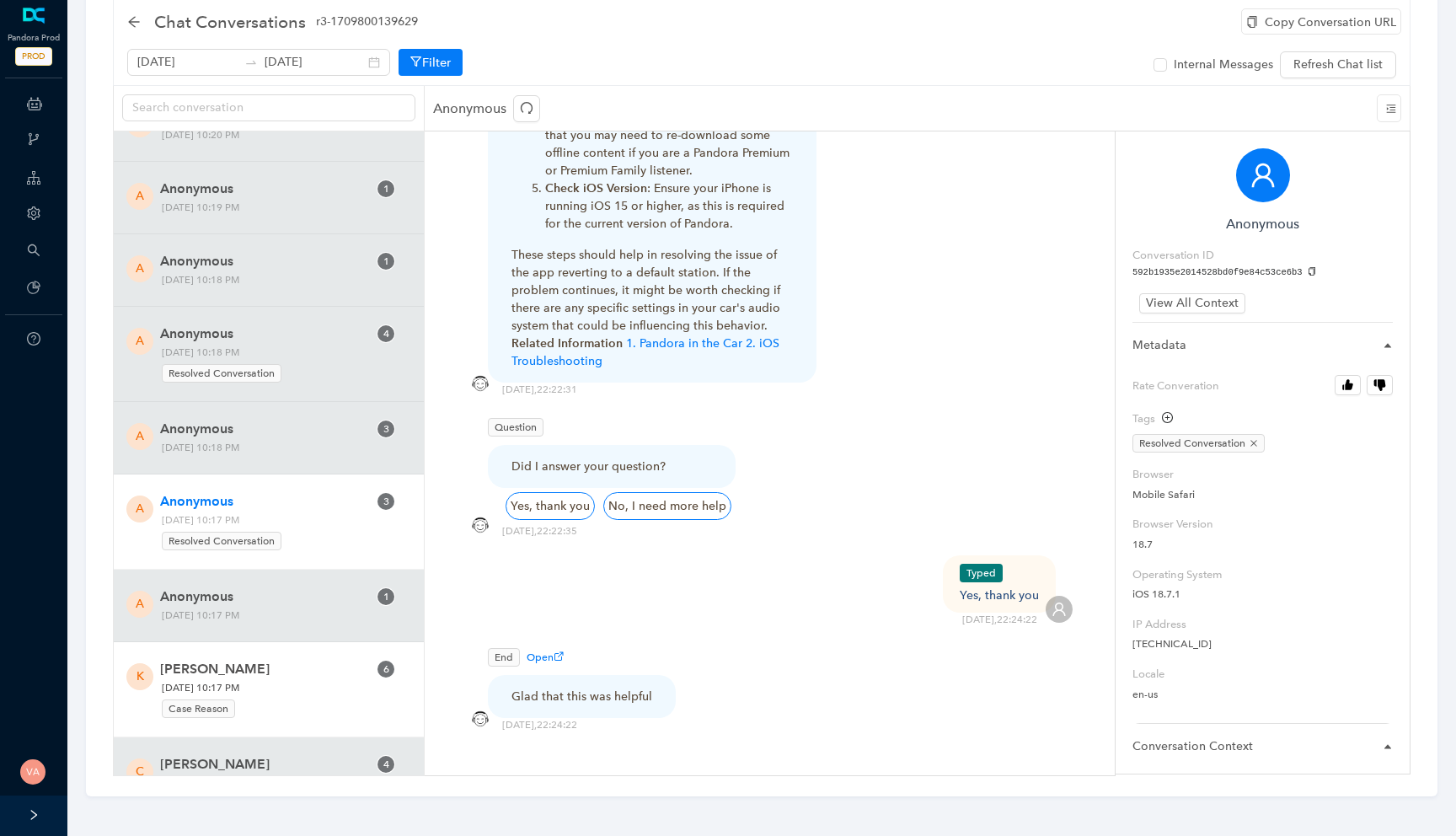
click at [304, 676] on span "Kathy Myrick" at bounding box center [263, 670] width 207 height 20
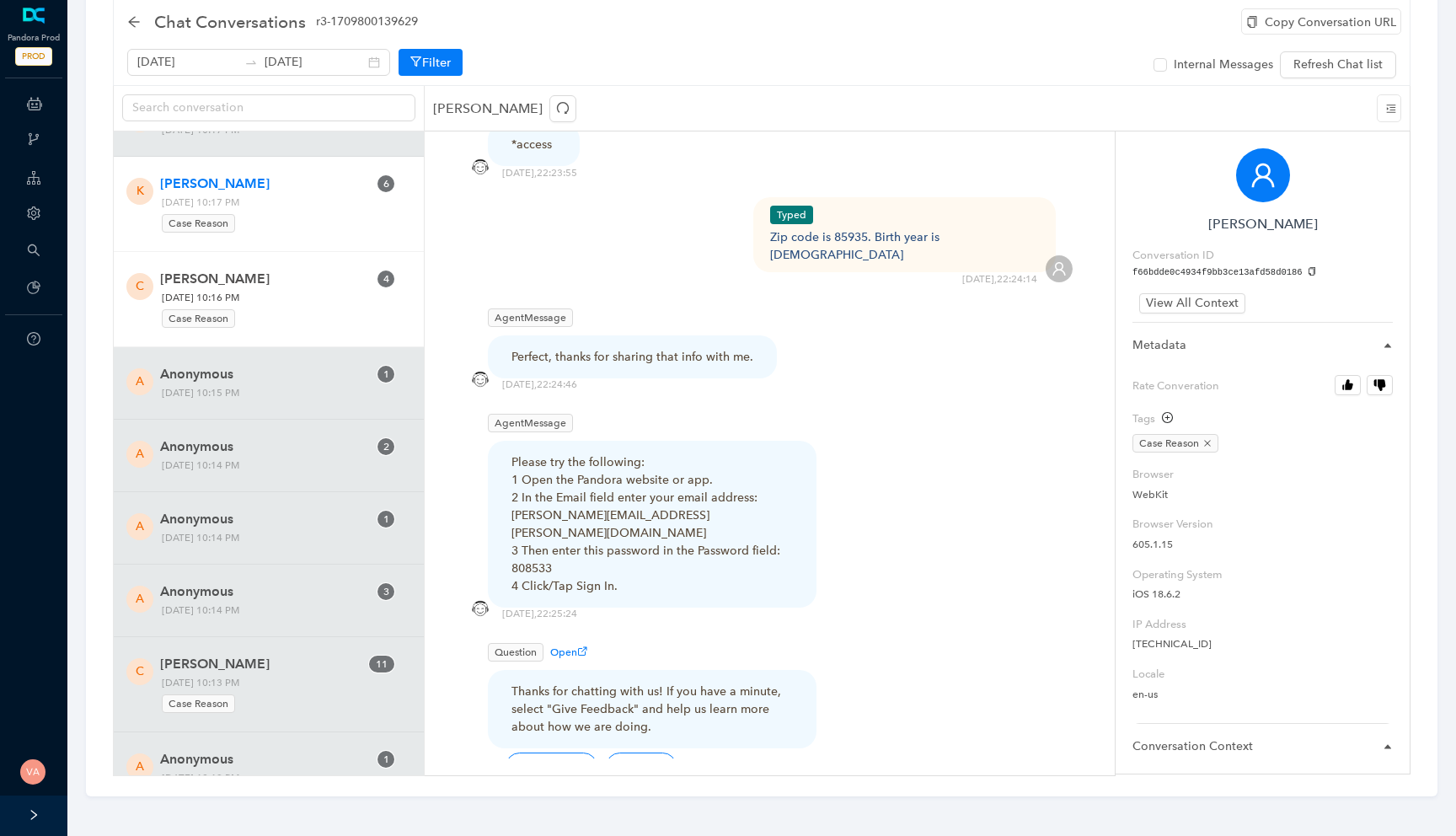
scroll to position [13917, 0]
click at [336, 326] on div "Case Reason" at bounding box center [265, 315] width 207 height 23
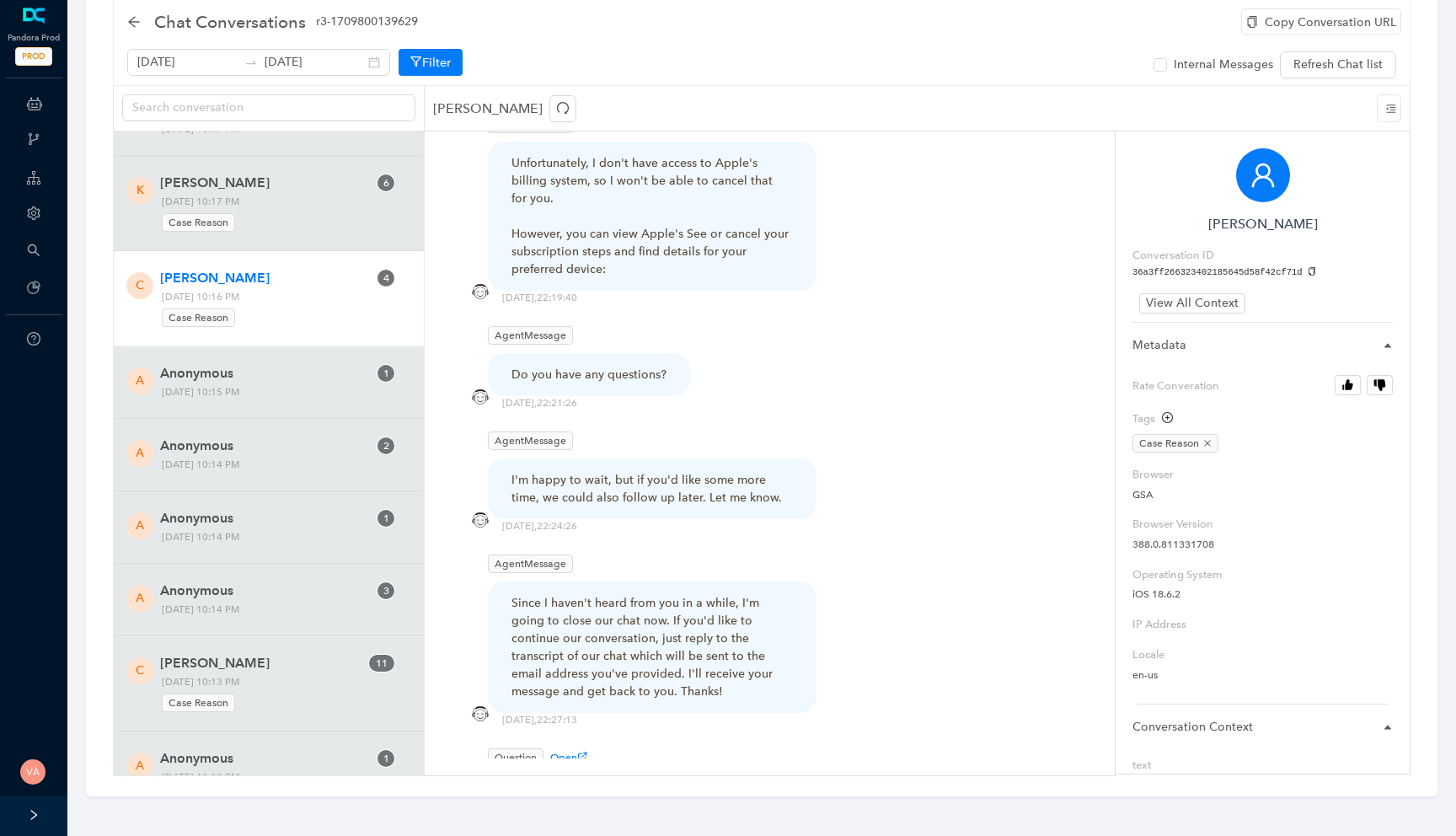
scroll to position [2919, 0]
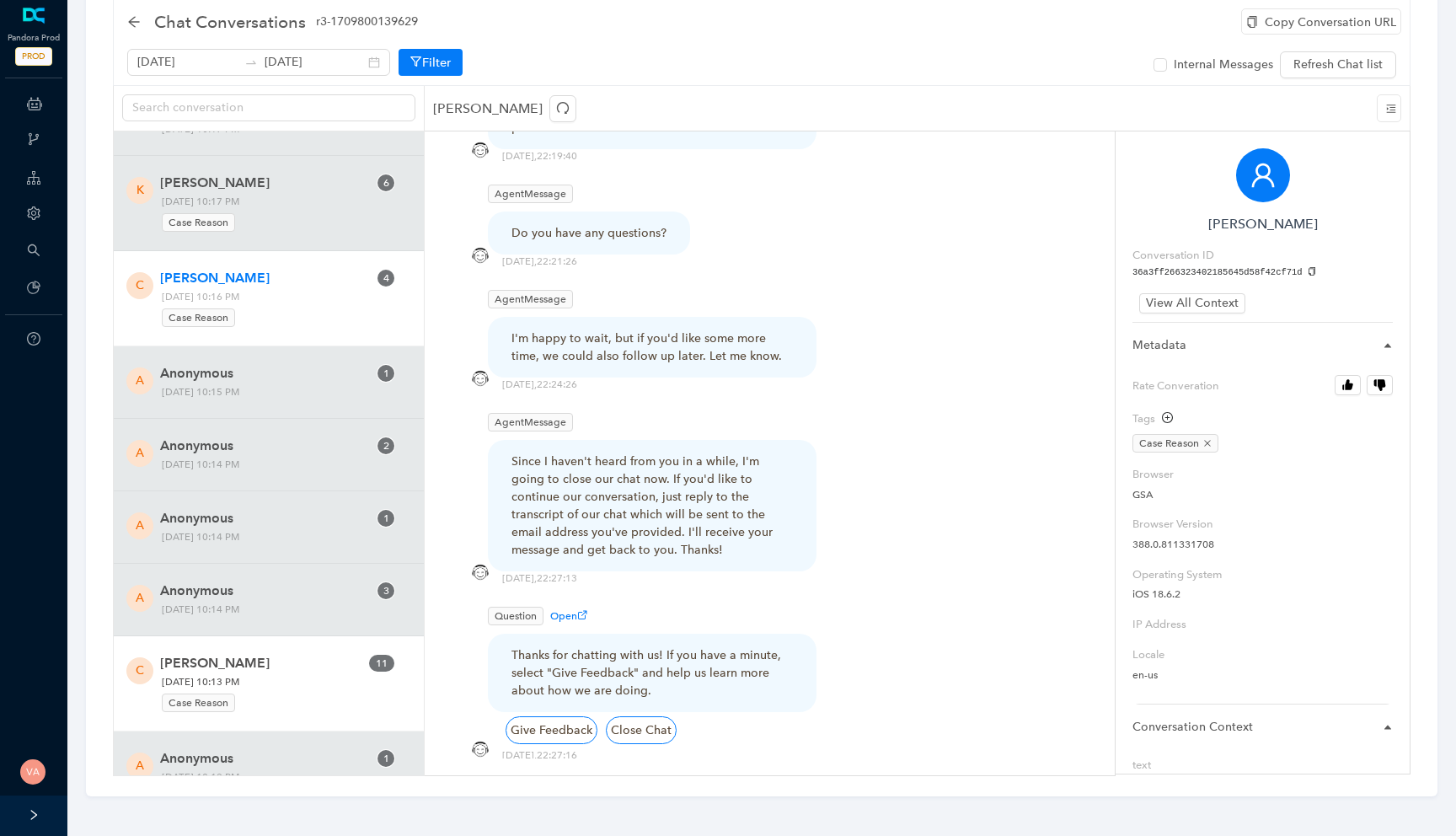
click at [283, 668] on span "Cathe Van gelder" at bounding box center [263, 663] width 207 height 20
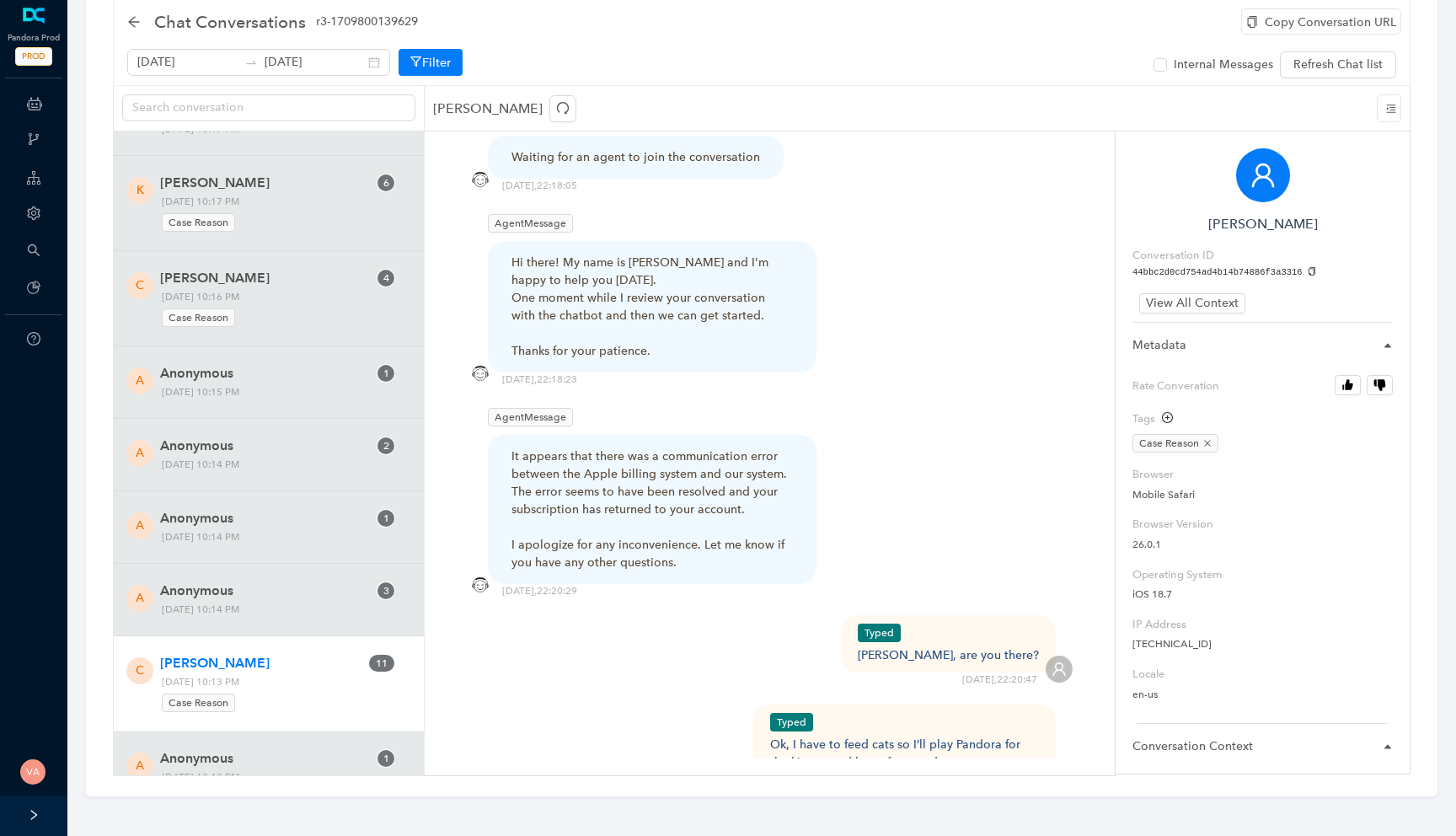
scroll to position [2138, 0]
click at [606, 444] on div "It appears that there was a communication error between the Apple billing syste…" at bounding box center [652, 506] width 281 height 124
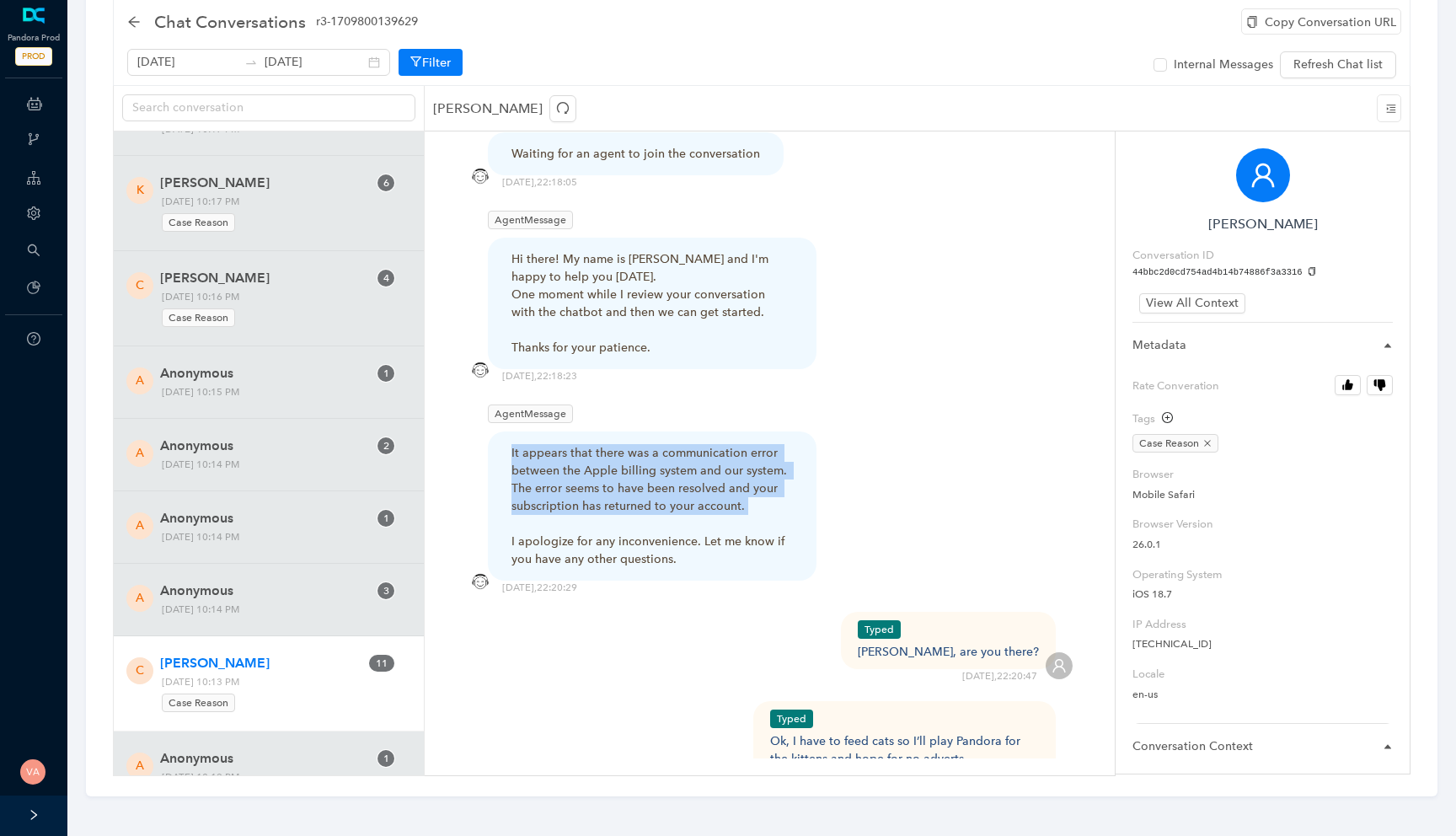
click at [606, 444] on div "It appears that there was a communication error between the Apple billing syste…" at bounding box center [652, 506] width 281 height 124
click at [653, 444] on div "It appears that there was a communication error between the Apple billing syste…" at bounding box center [652, 506] width 281 height 124
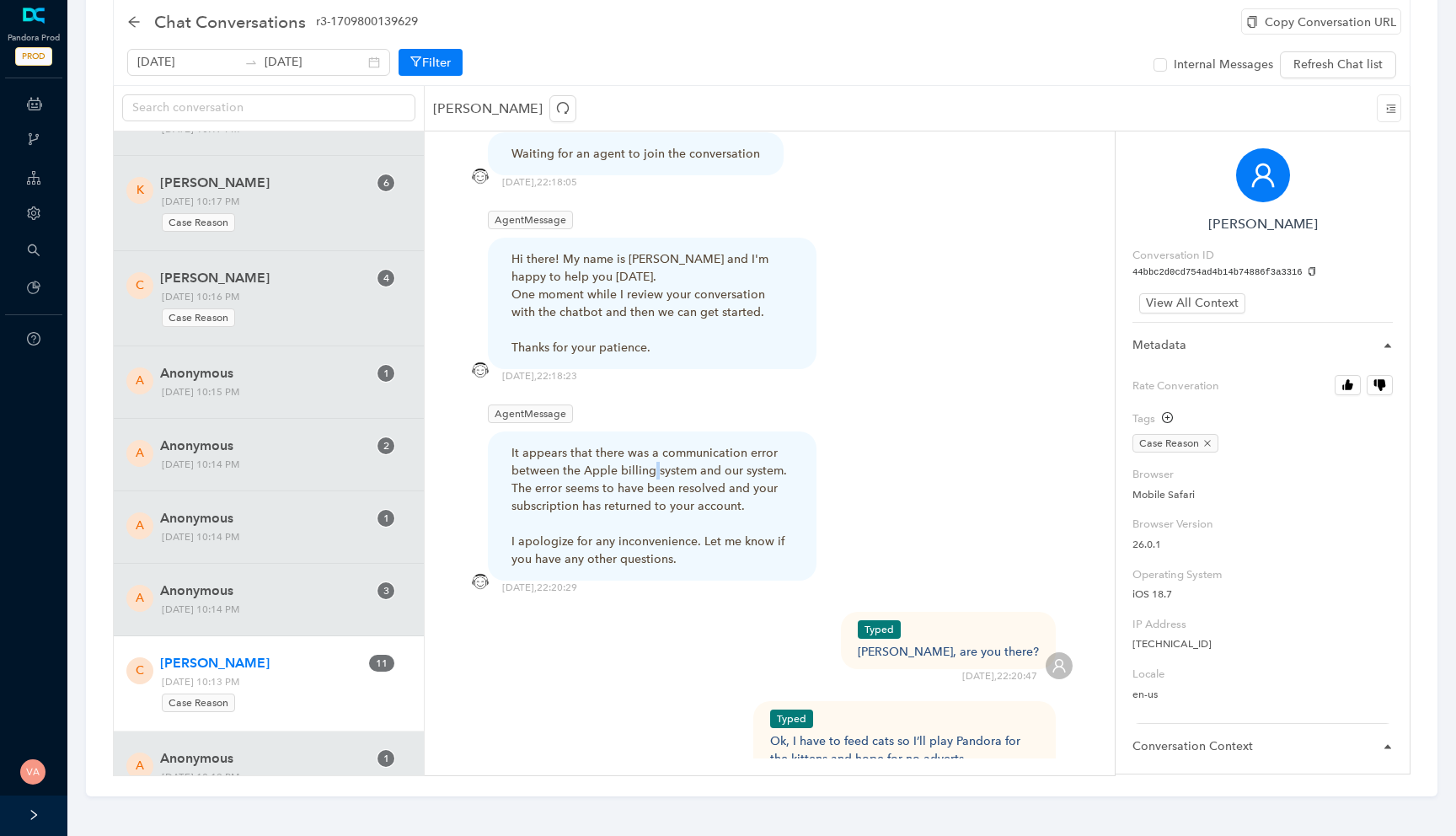
click at [653, 444] on div "It appears that there was a communication error between the Apple billing syste…" at bounding box center [652, 506] width 281 height 124
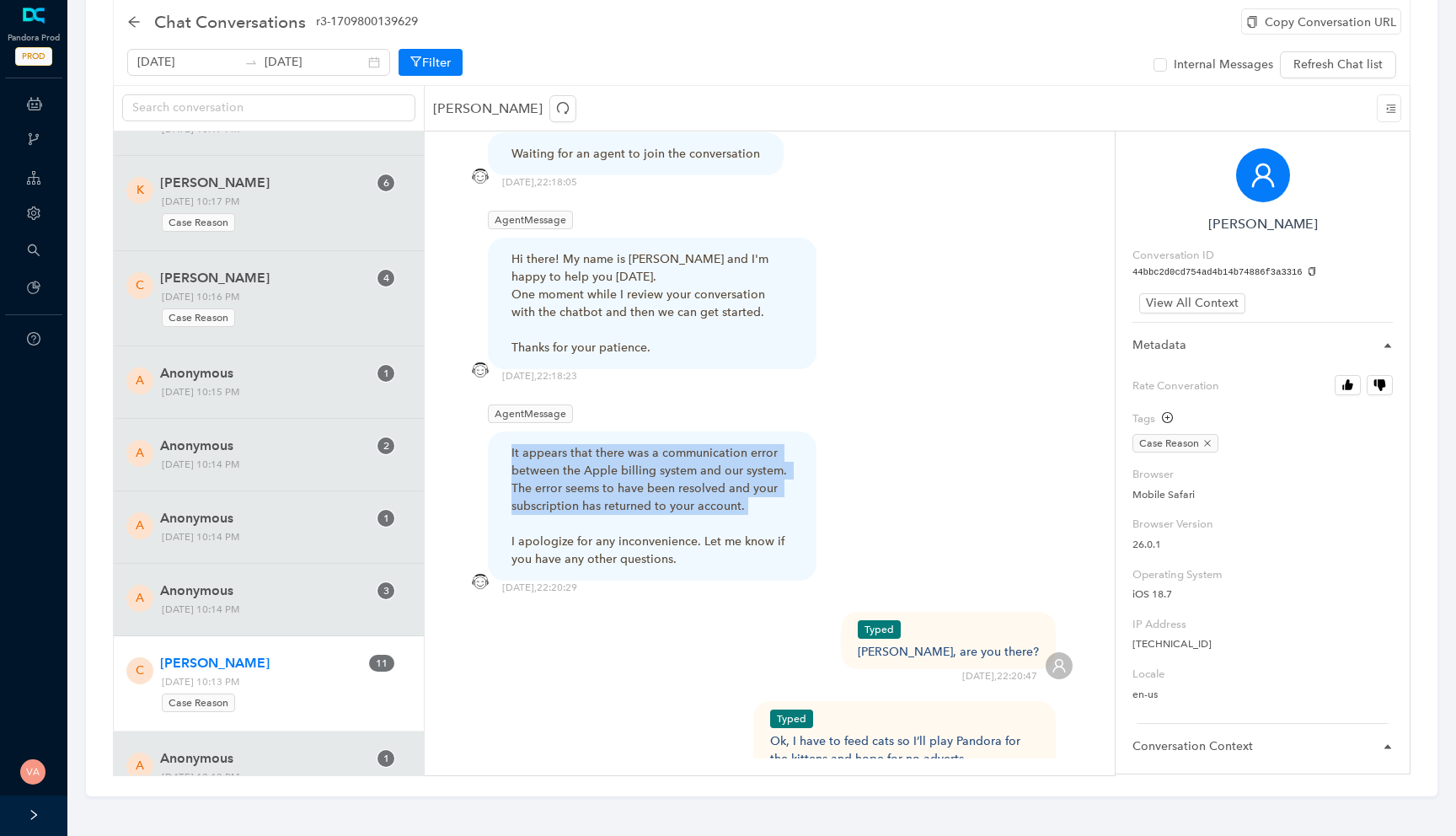
click at [653, 444] on div "It appears that there was a communication error between the Apple billing syste…" at bounding box center [652, 506] width 281 height 124
click at [586, 444] on div "It appears that there was a communication error between the Apple billing syste…" at bounding box center [652, 506] width 281 height 124
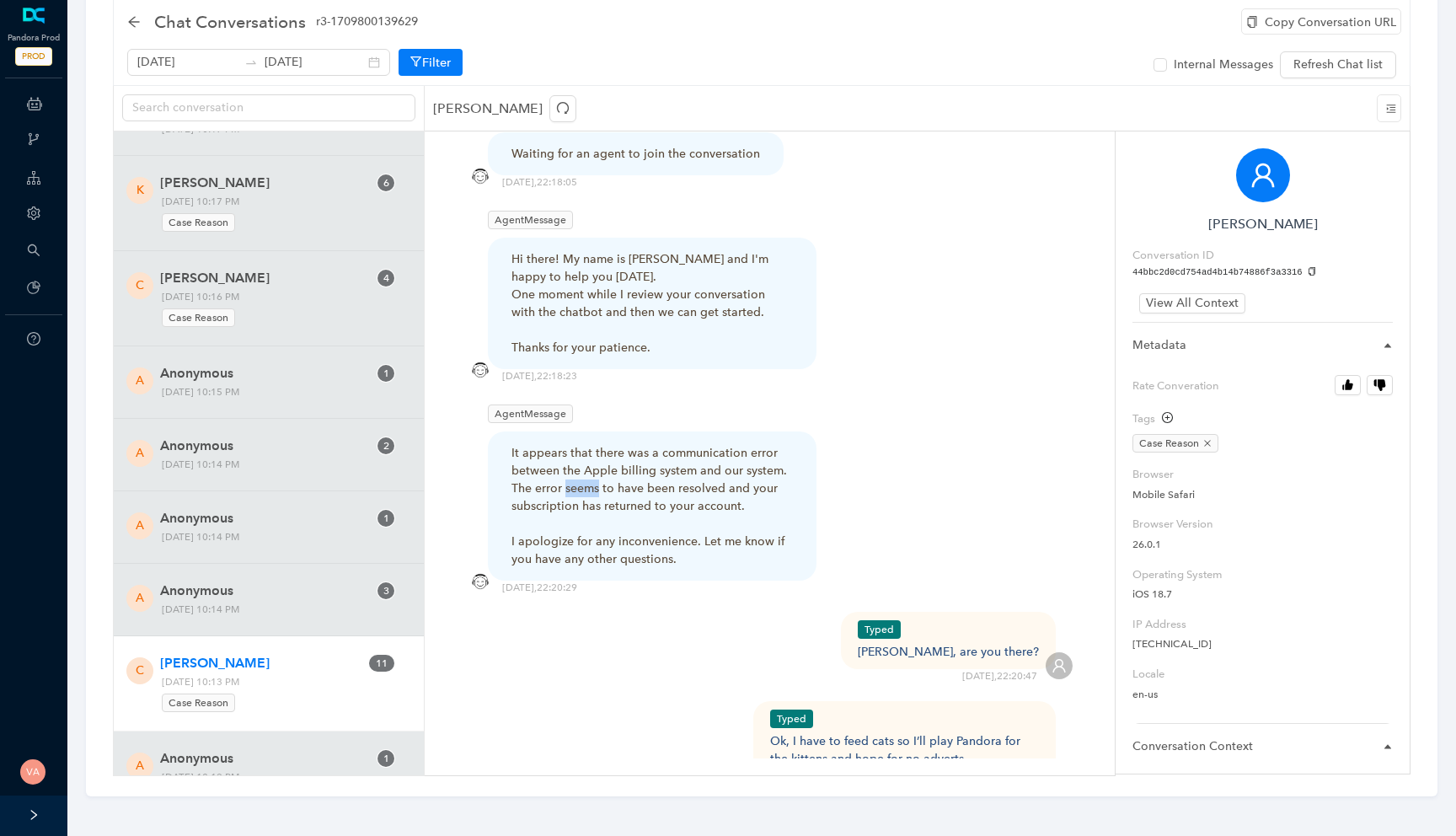
click at [586, 444] on div "It appears that there was a communication error between the Apple billing syste…" at bounding box center [652, 506] width 281 height 124
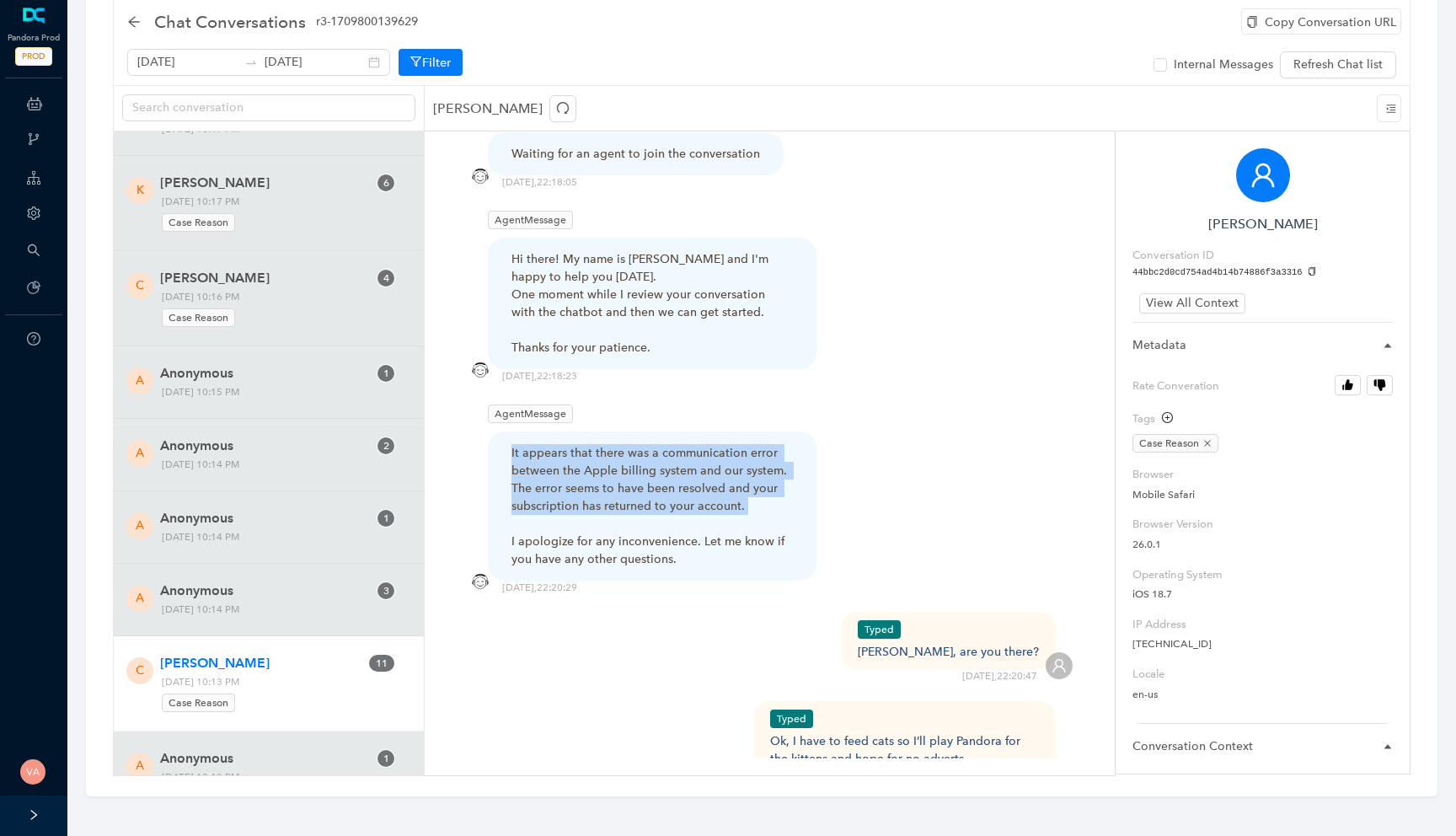
click at [586, 444] on div "It appears that there was a communication error between the Apple billing syste…" at bounding box center [652, 506] width 281 height 124
click at [642, 444] on div "It appears that there was a communication error between the Apple billing syste…" at bounding box center [652, 506] width 281 height 124
drag, startPoint x: 522, startPoint y: 441, endPoint x: 775, endPoint y: 455, distance: 253.4
click at [777, 455] on div "It appears that there was a communication error between the Apple billing syste…" at bounding box center [652, 506] width 281 height 124
click at [775, 455] on div "It appears that there was a communication error between the Apple billing syste…" at bounding box center [652, 506] width 281 height 124
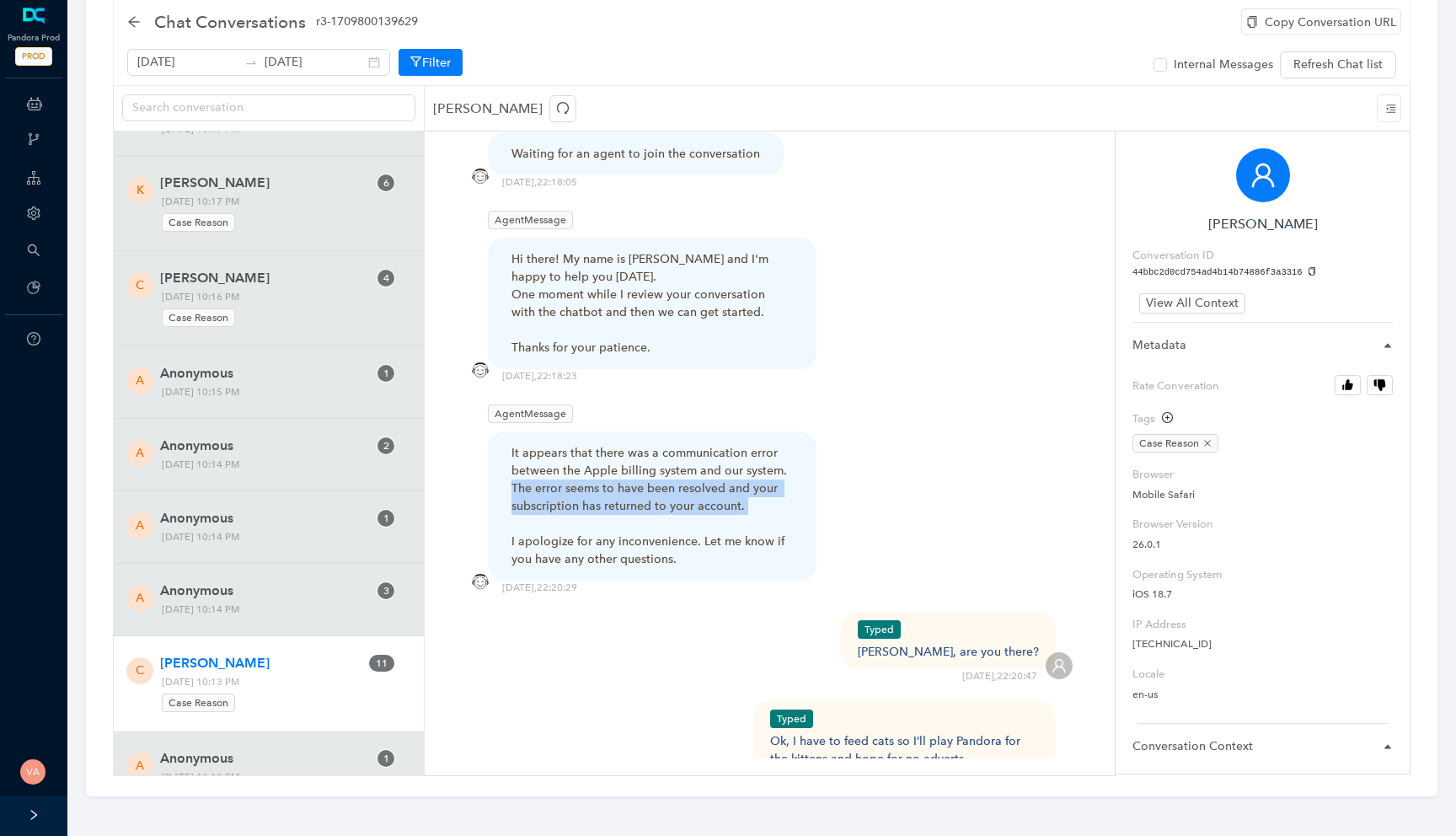
drag, startPoint x: 775, startPoint y: 455, endPoint x: 502, endPoint y: 449, distance: 273.1
click at [502, 449] on div "It appears that there was a communication error between the Apple billing syste…" at bounding box center [652, 506] width 328 height 149
click at [589, 512] on div "It appears that there was a communication error between the Apple billing syste…" at bounding box center [652, 506] width 281 height 124
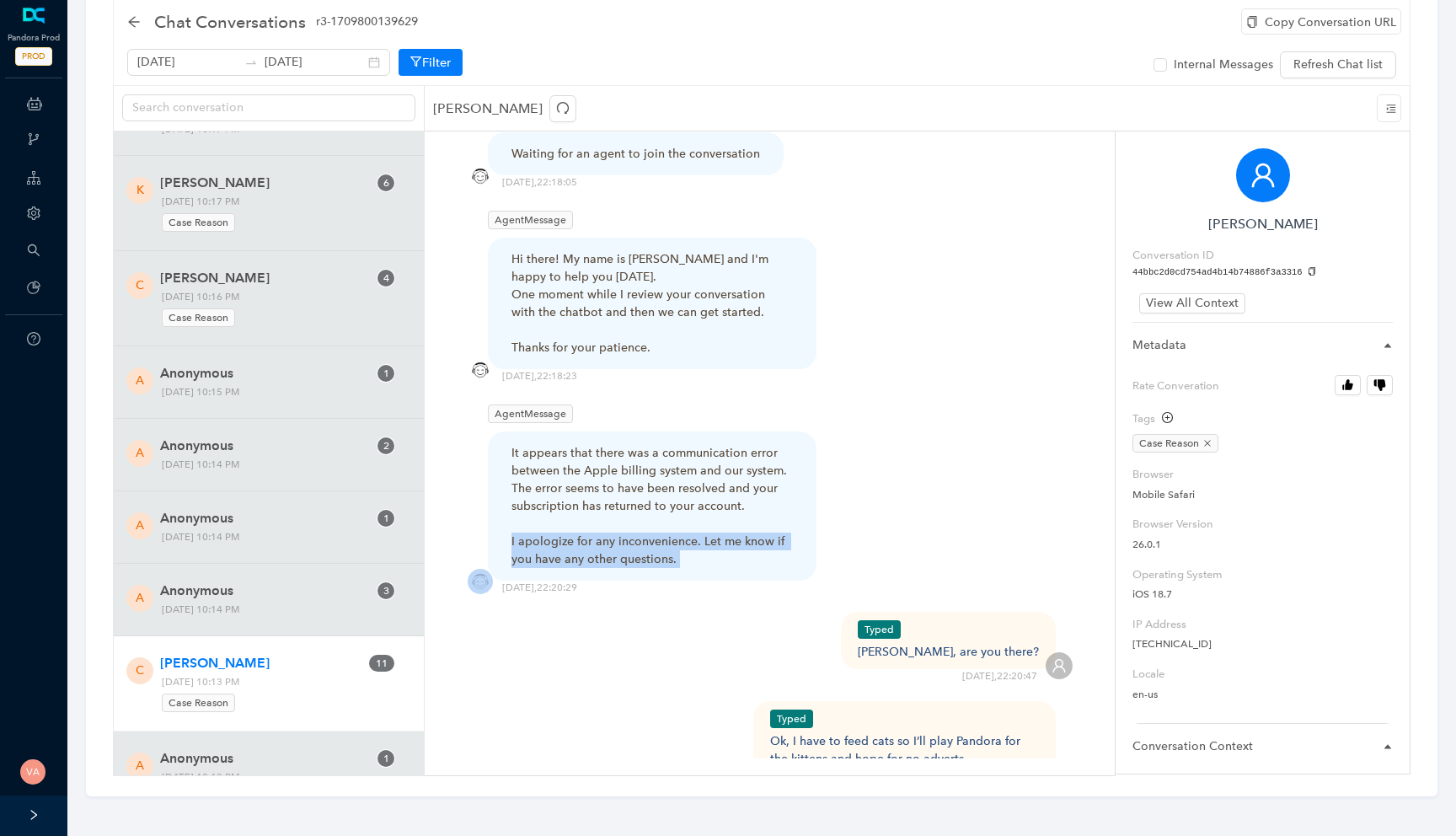
click at [589, 512] on div "It appears that there was a communication error between the Apple billing syste…" at bounding box center [652, 506] width 281 height 124
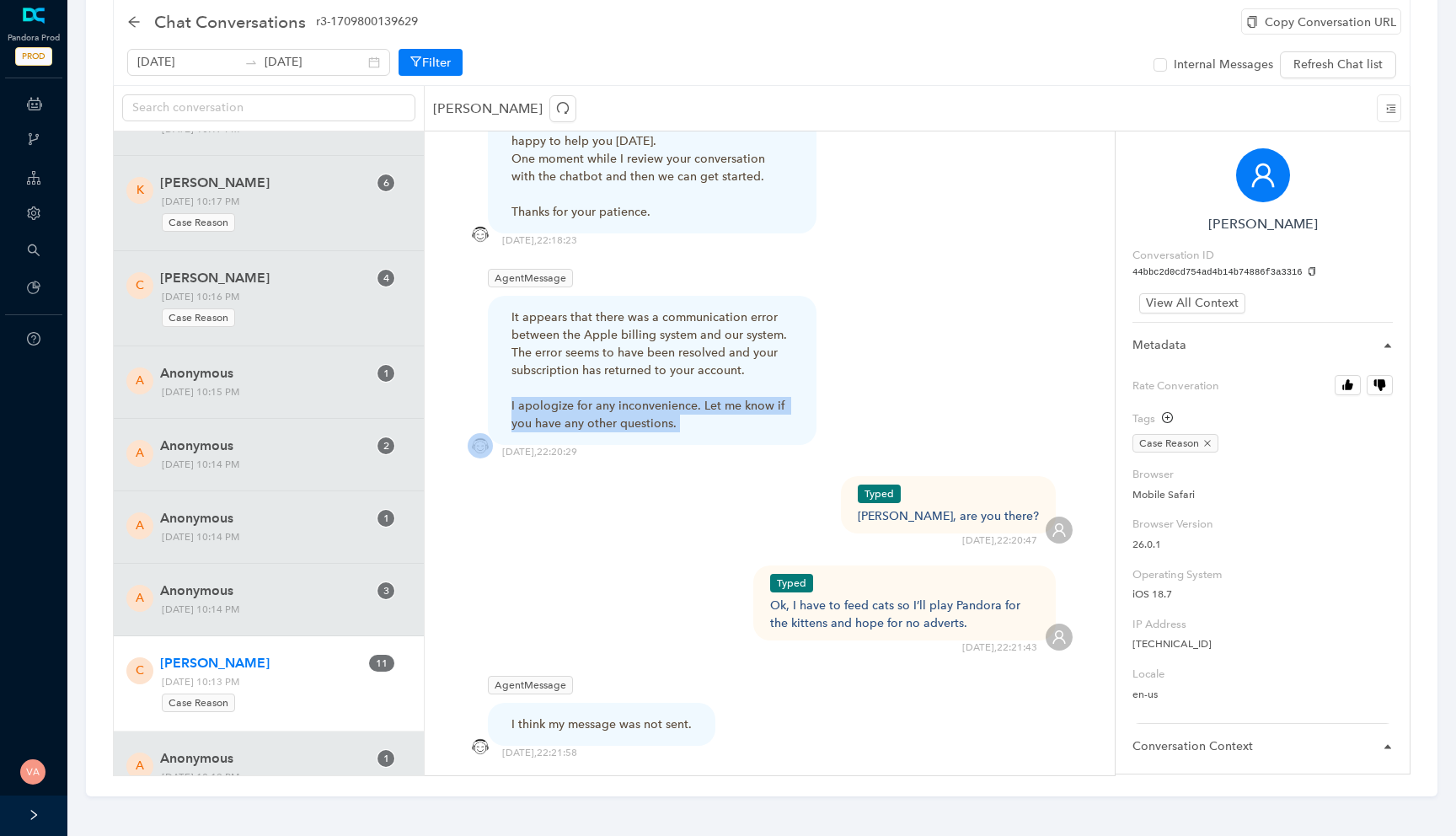
scroll to position [2276, 0]
click at [825, 595] on div "Ok, I have to feed cats so I’ll play Pandora for the kittens and hope for no ad…" at bounding box center [904, 613] width 269 height 35
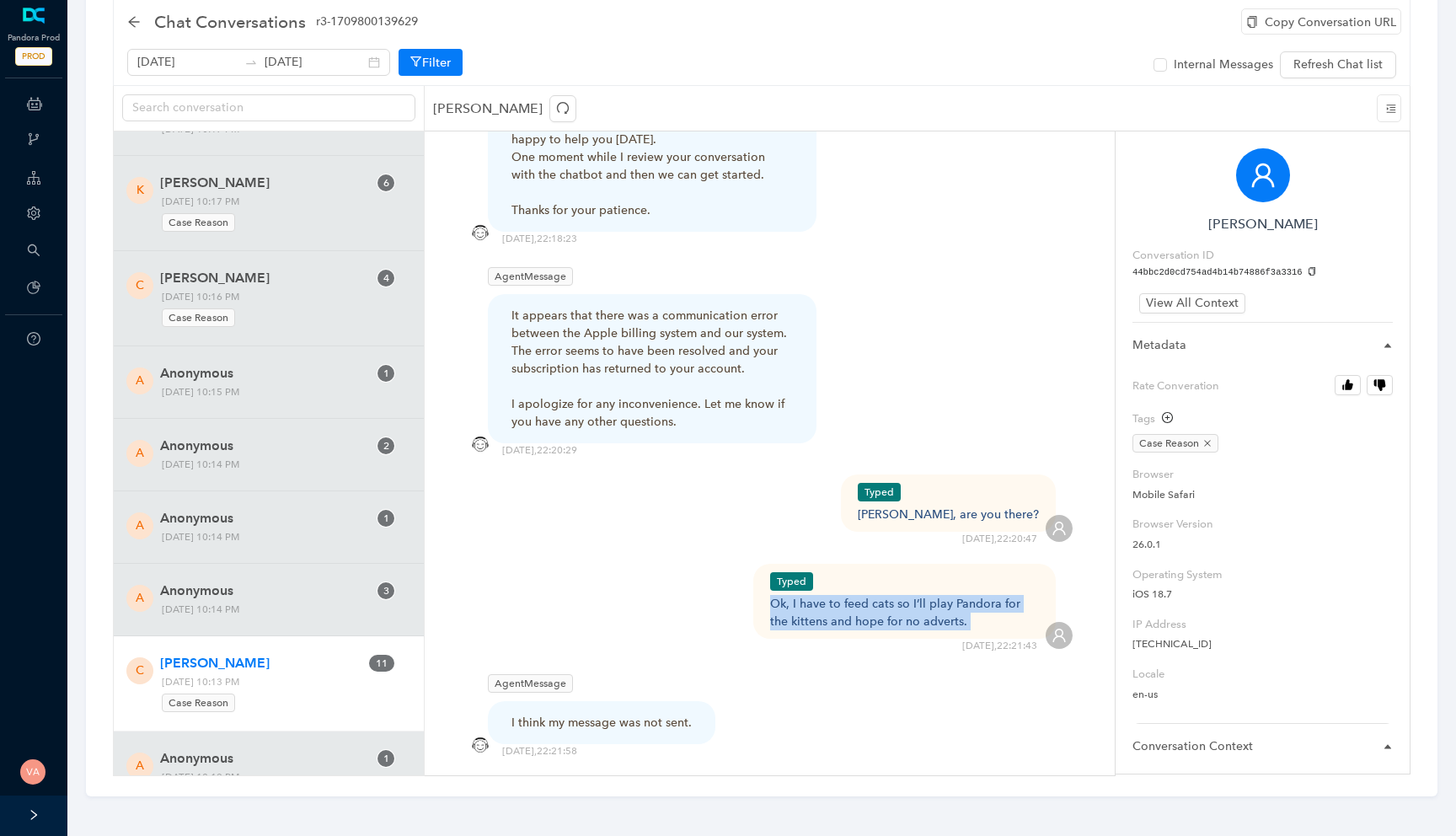
click at [825, 595] on div "Ok, I have to feed cats so I’ll play Pandora for the kittens and hope for no ad…" at bounding box center [904, 613] width 269 height 35
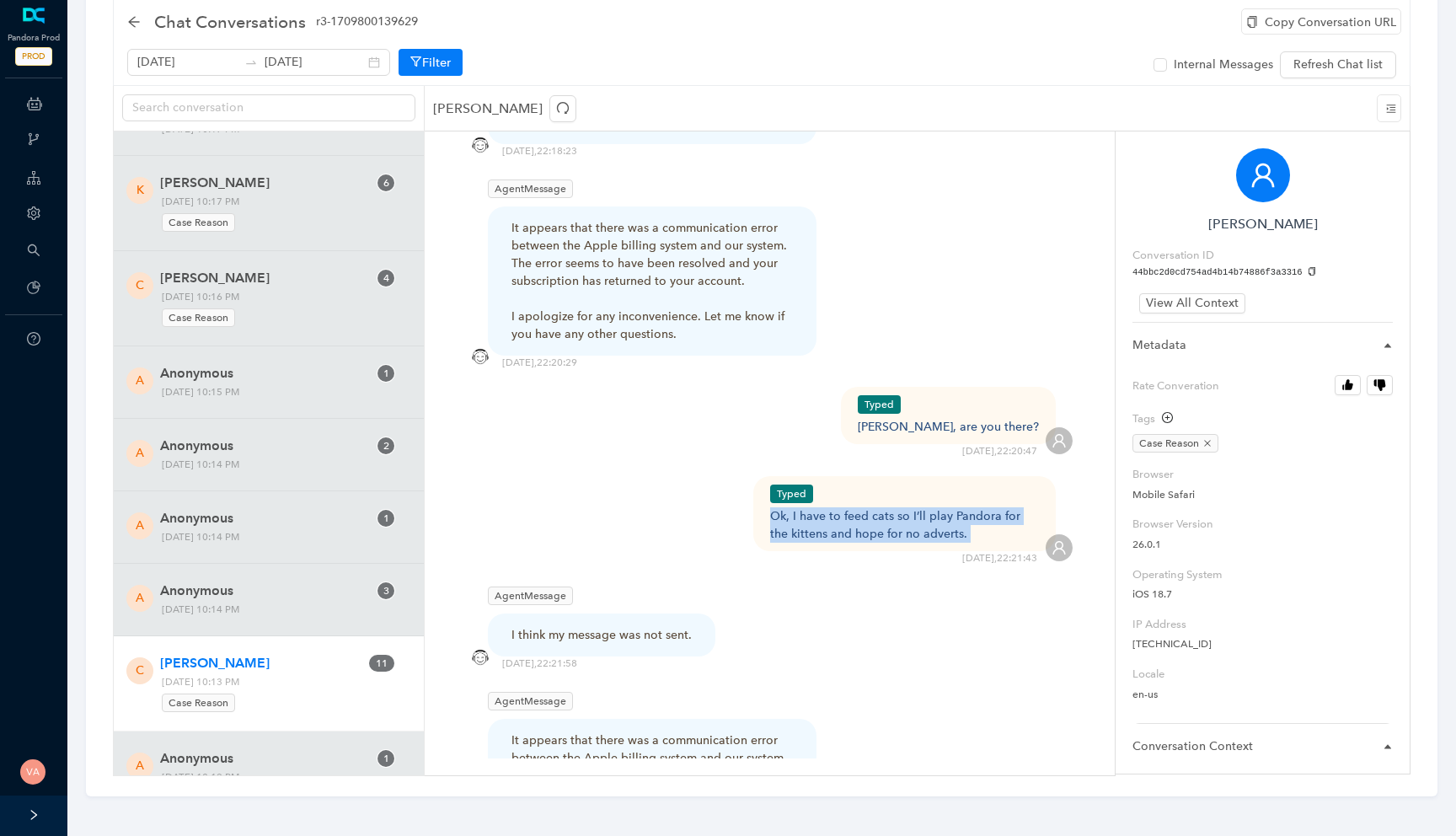
scroll to position [2365, 0]
click at [652, 612] on div "I think my message was not sent." at bounding box center [601, 633] width 227 height 43
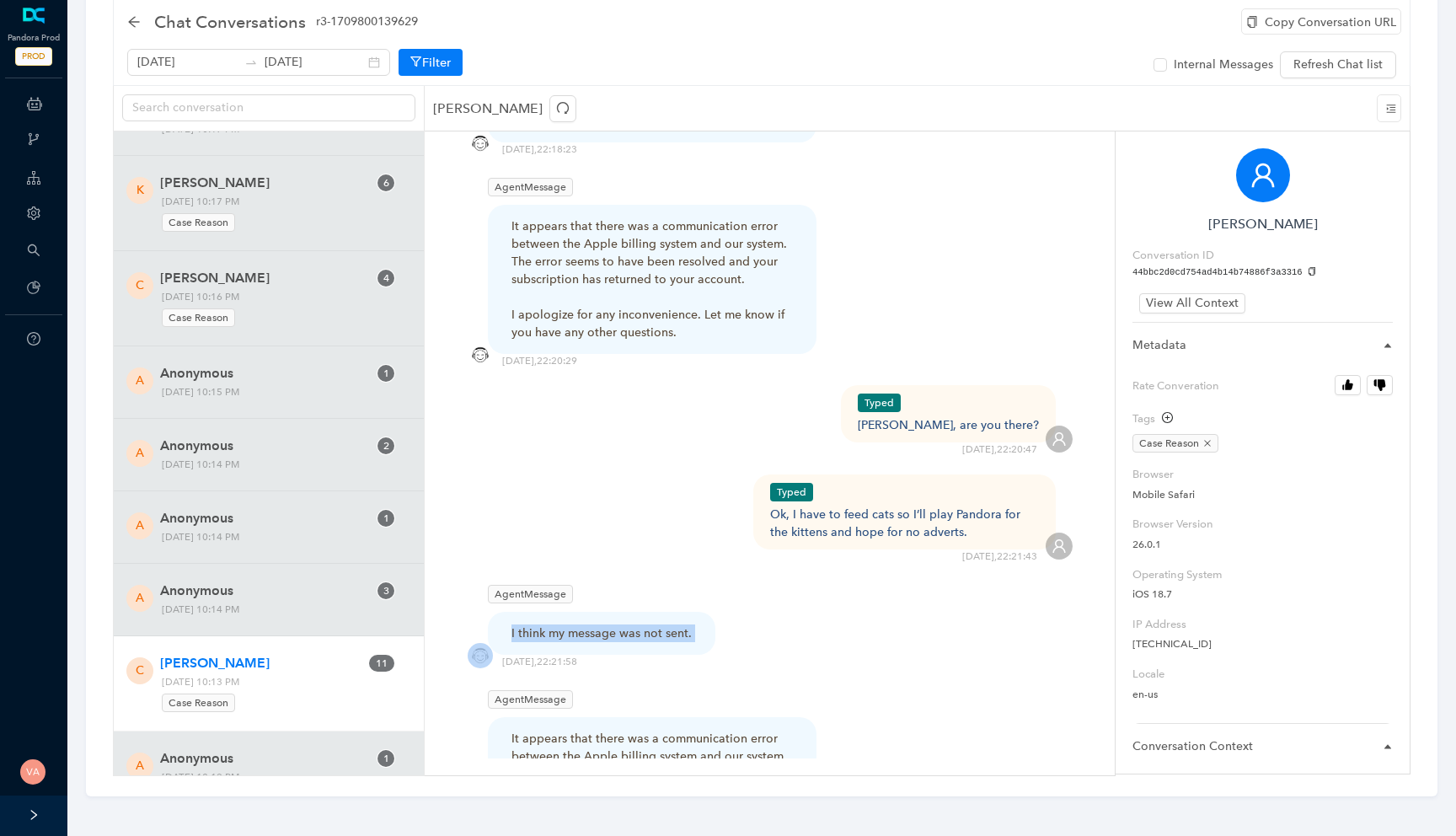
click at [652, 612] on div "I think my message was not sent." at bounding box center [601, 633] width 227 height 43
click at [659, 624] on div "I think my message was not sent." at bounding box center [601, 633] width 180 height 17
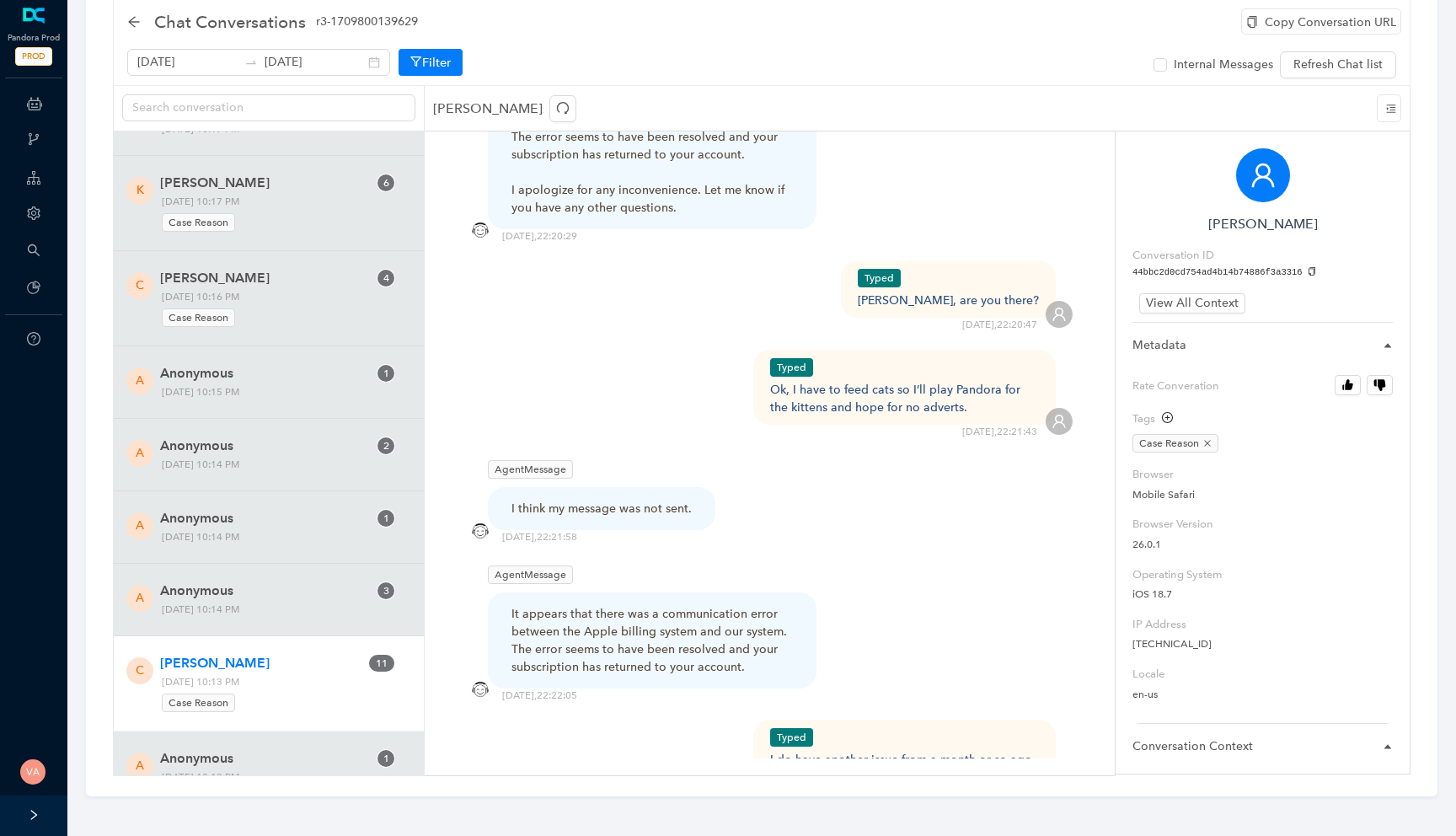
scroll to position [2492, 0]
click at [633, 602] on div "It appears that there was a communication error between the Apple billing syste…" at bounding box center [652, 637] width 281 height 71
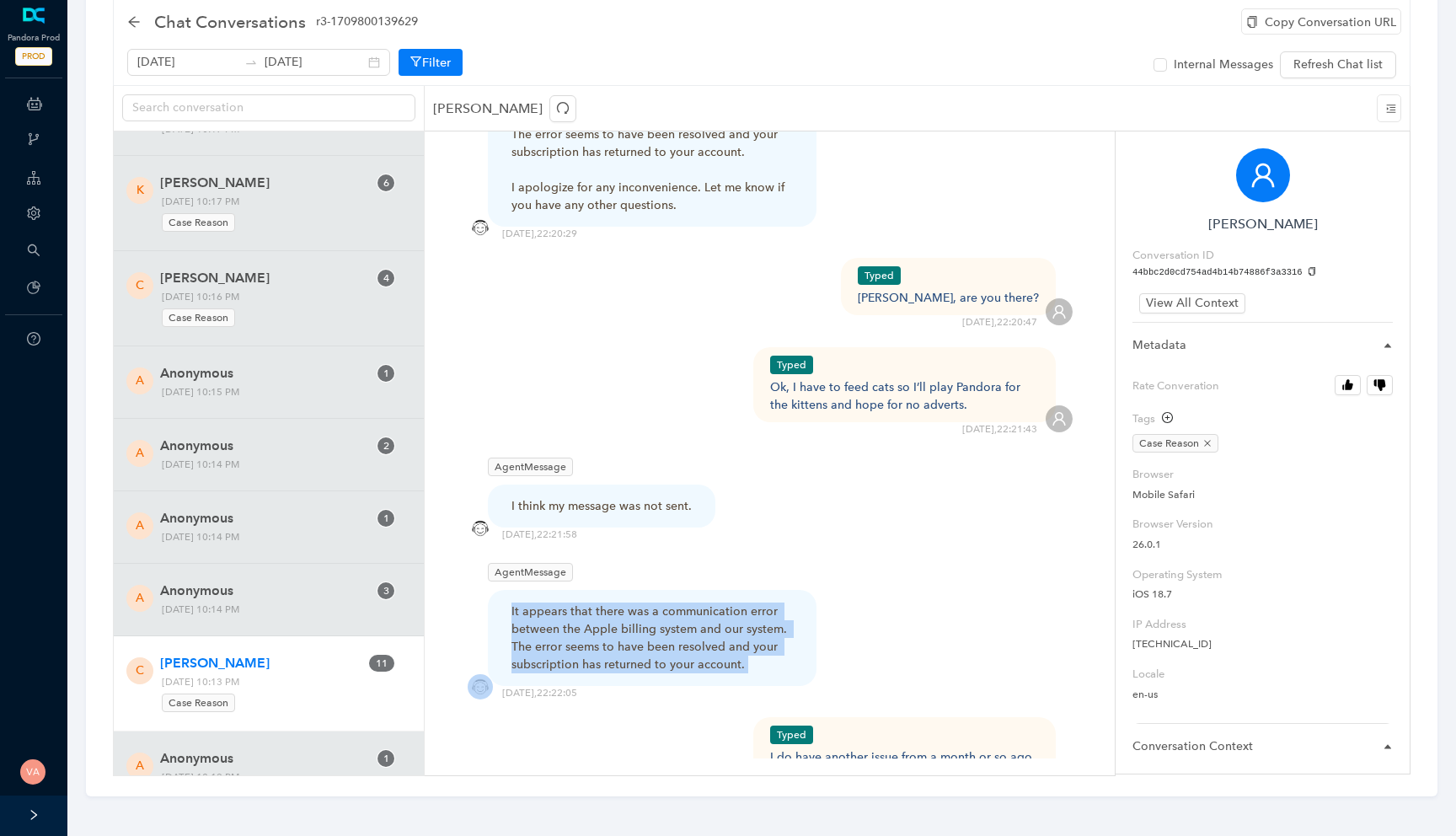
click at [633, 602] on div "It appears that there was a communication error between the Apple billing syste…" at bounding box center [652, 637] width 281 height 71
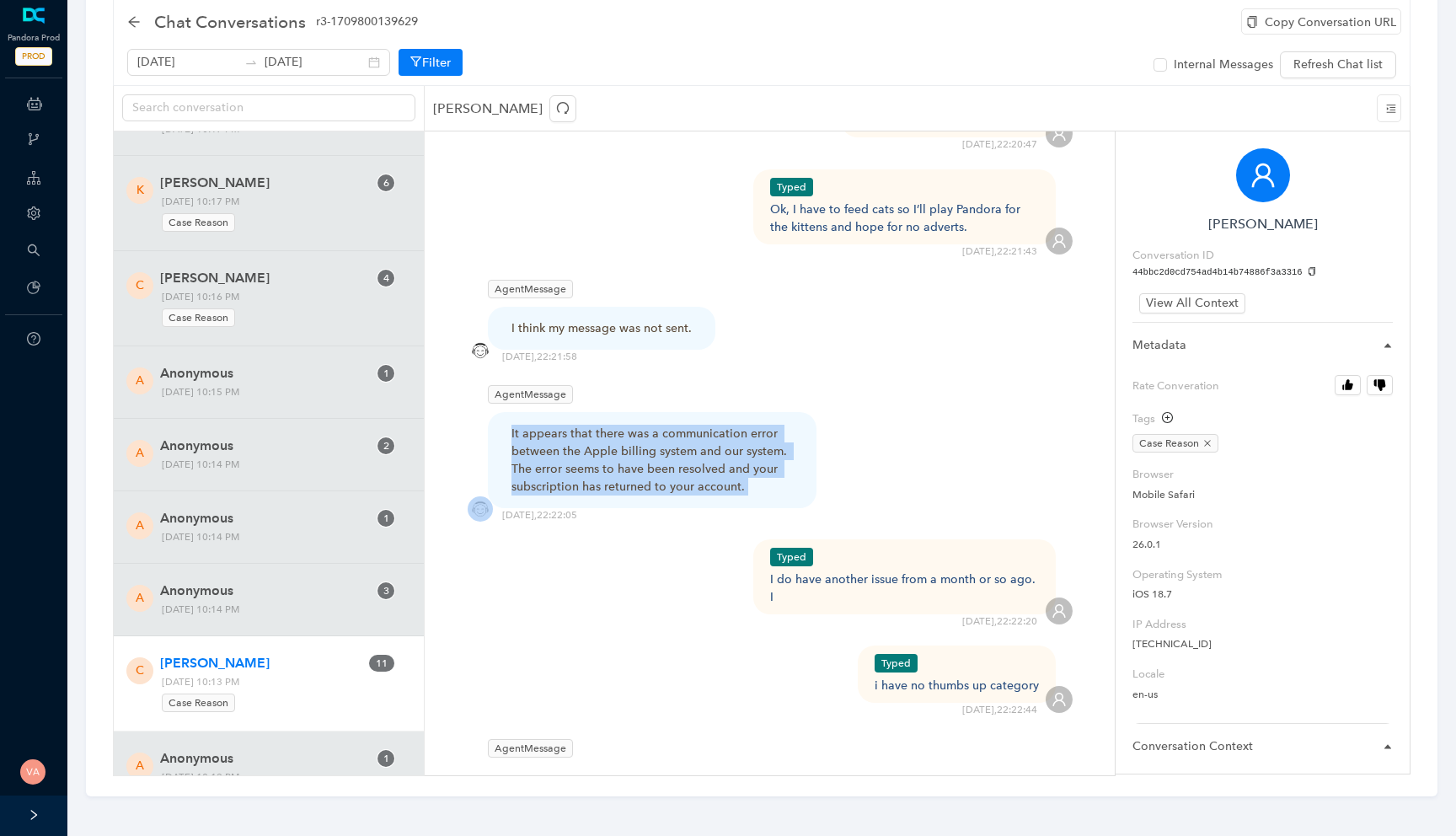
scroll to position [2679, 0]
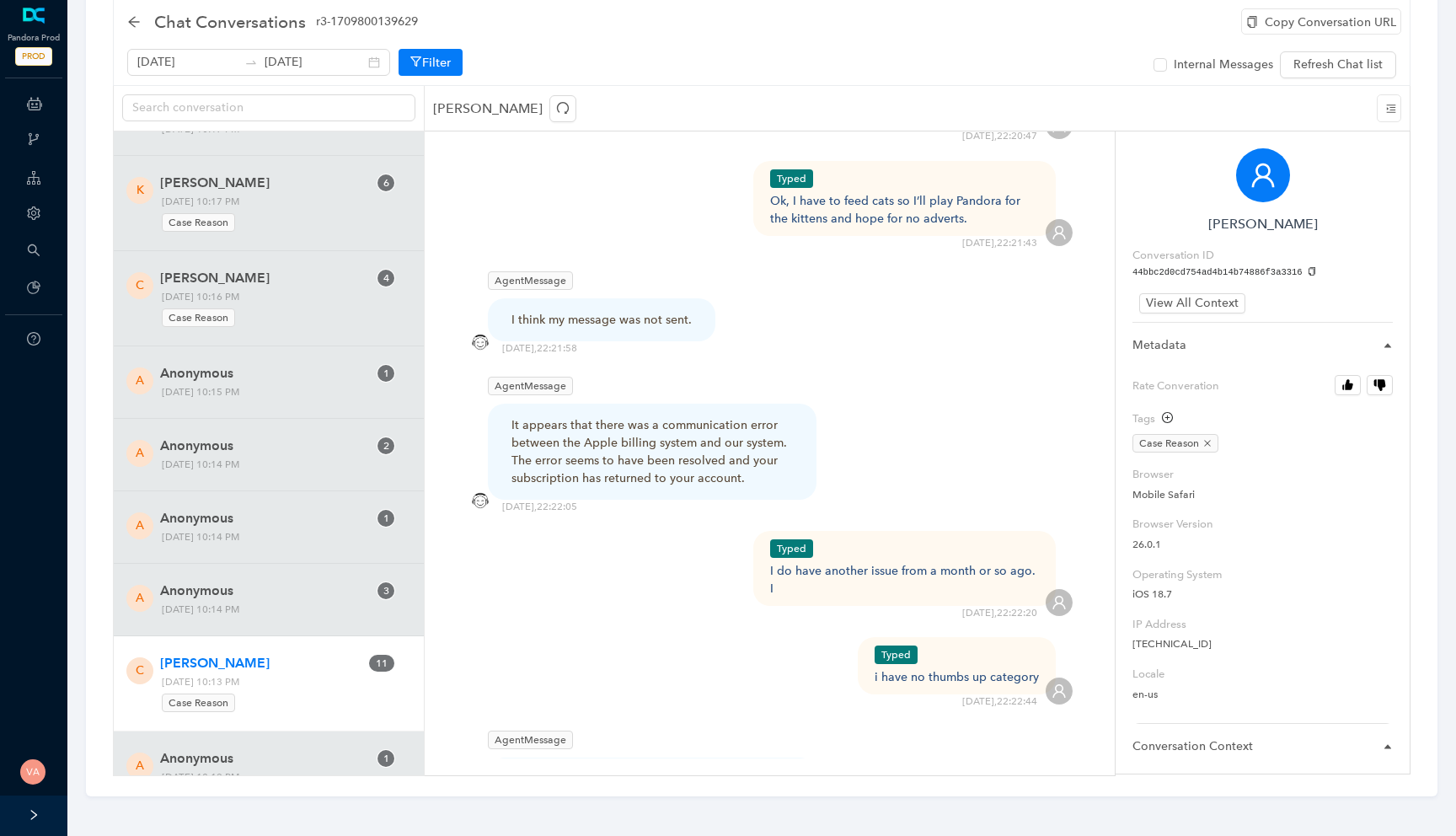
click at [919, 669] on div "i have no thumbs up category" at bounding box center [956, 677] width 165 height 17
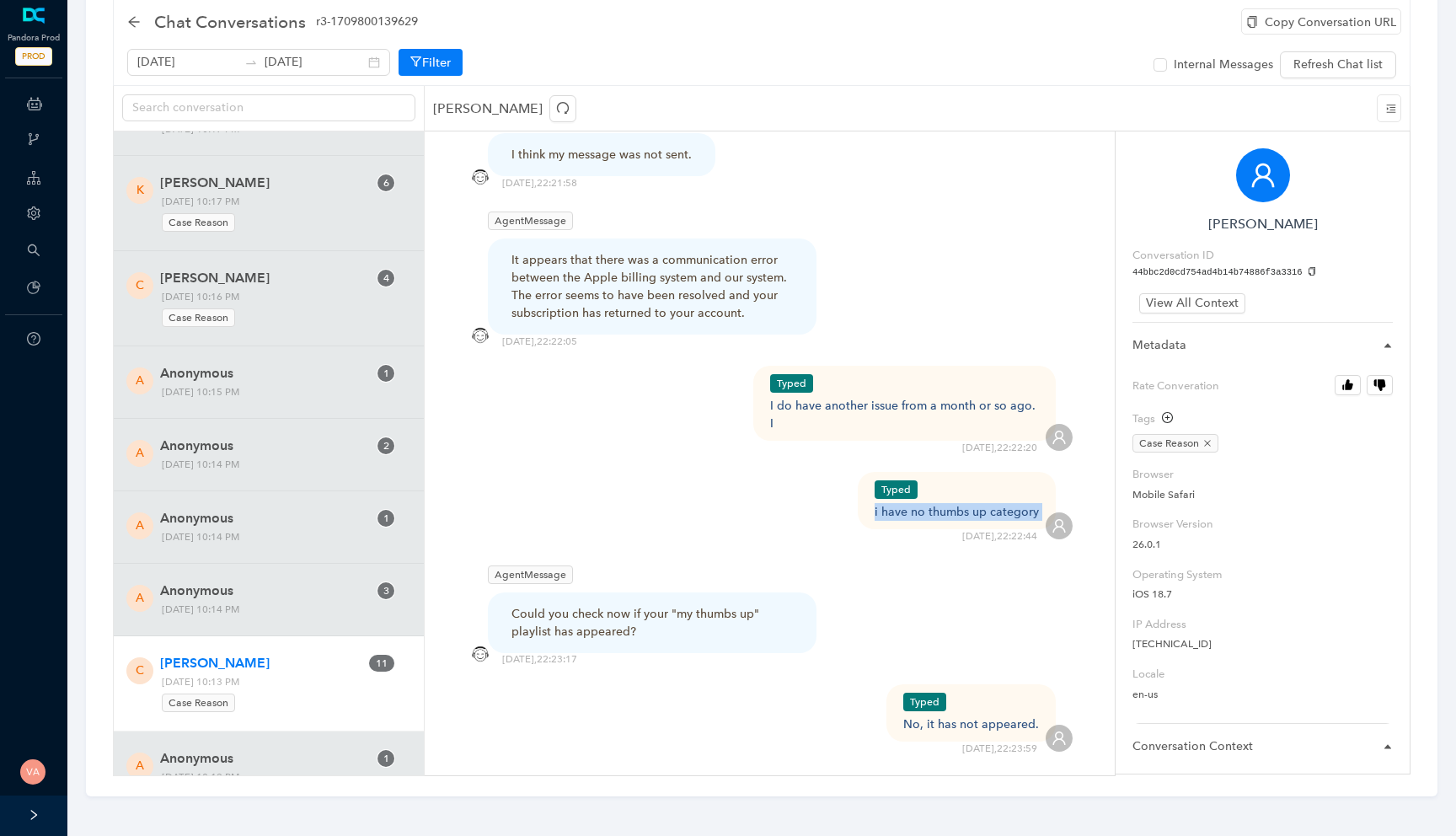
scroll to position [2847, 0]
click at [631, 601] on div "Could you check now if your "my thumbs up" playlist has appeared?" at bounding box center [652, 619] width 281 height 35
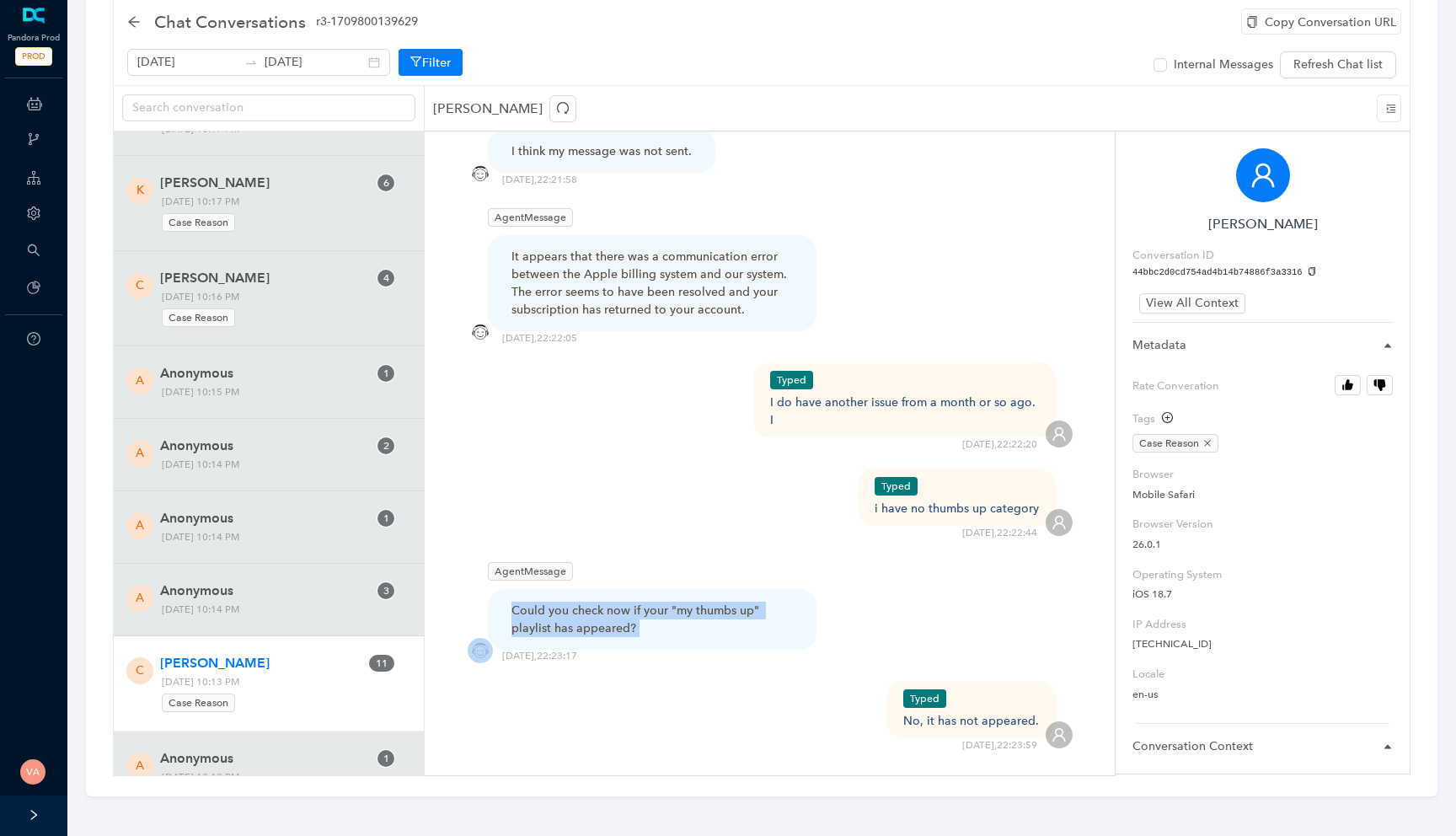
click at [631, 601] on div "Could you check now if your "my thumbs up" playlist has appeared?" at bounding box center [652, 619] width 281 height 35
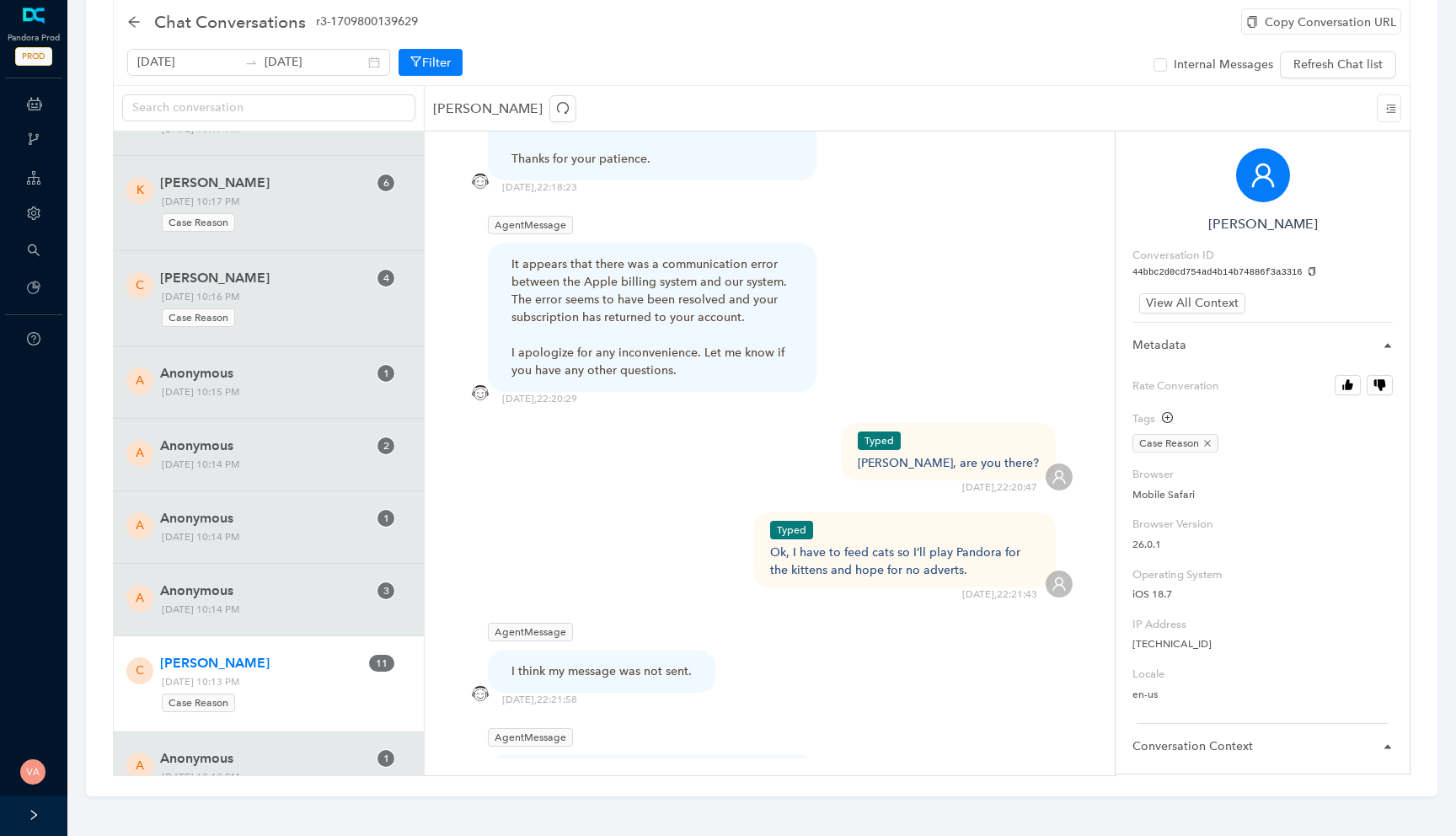
scroll to position [2315, 0]
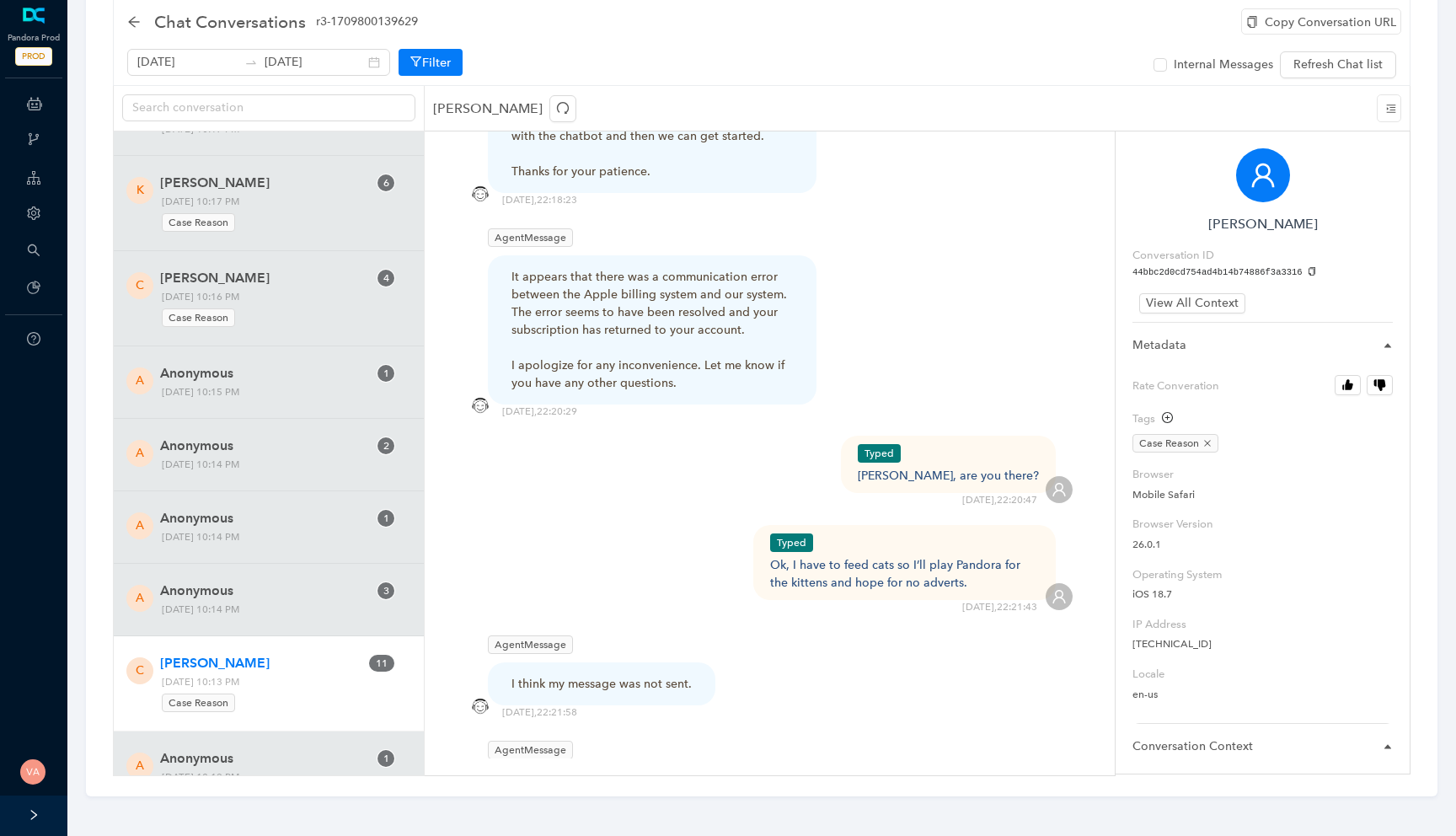
click at [597, 675] on div "I think my message was not sent." at bounding box center [601, 683] width 180 height 17
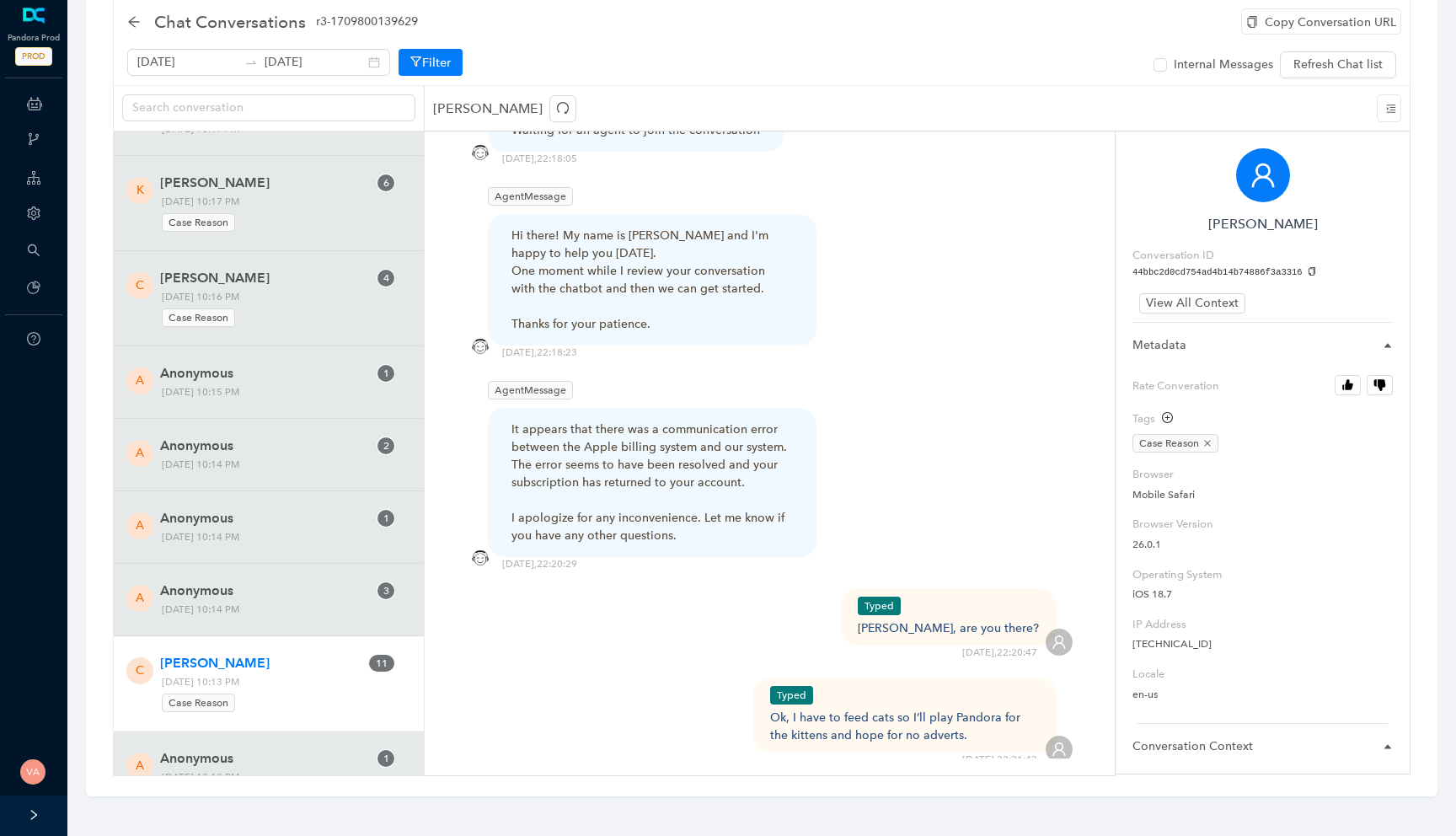
scroll to position [2143, 0]
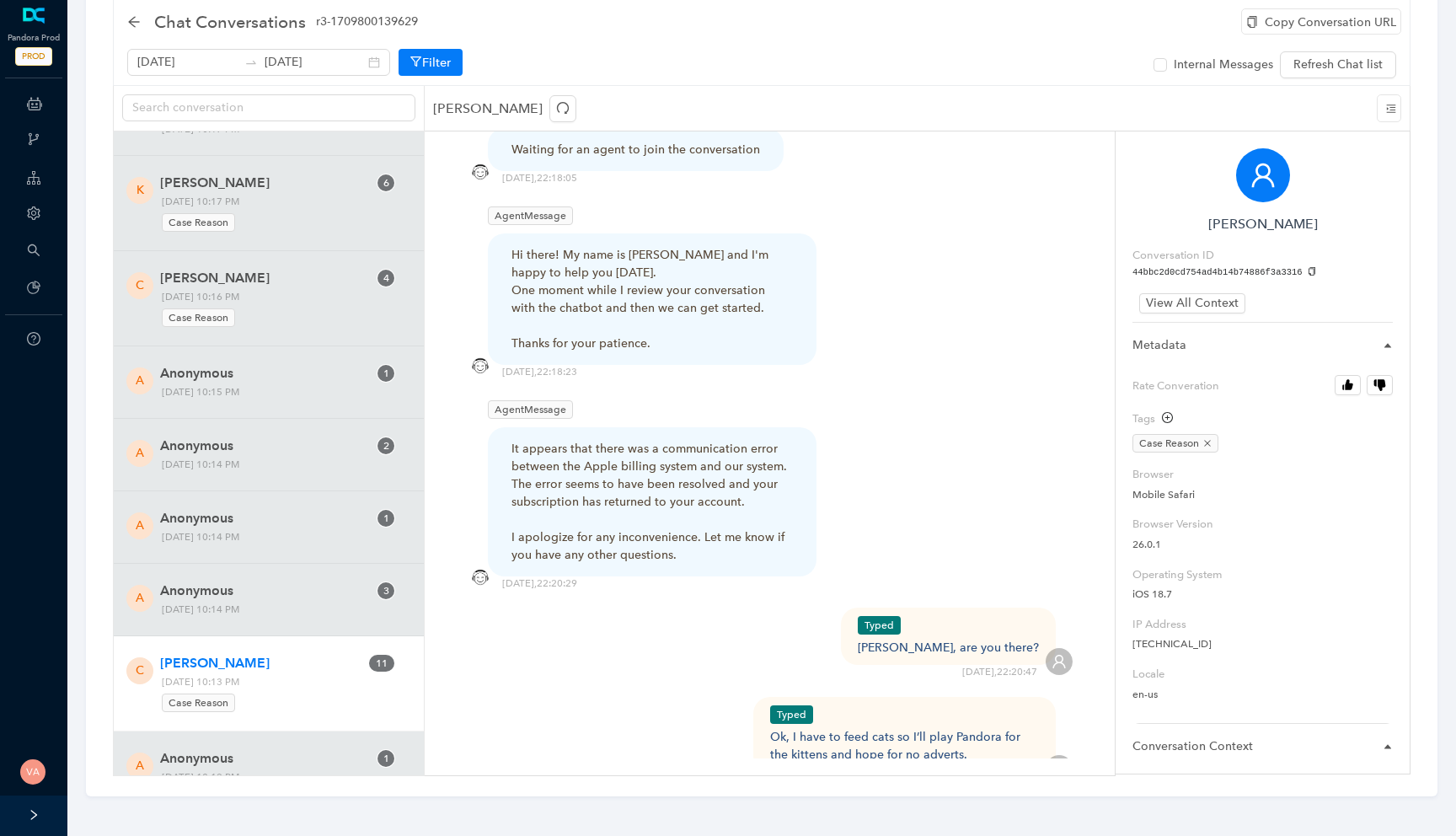
click at [580, 440] on div "It appears that there was a communication error between the Apple billing syste…" at bounding box center [652, 501] width 281 height 124
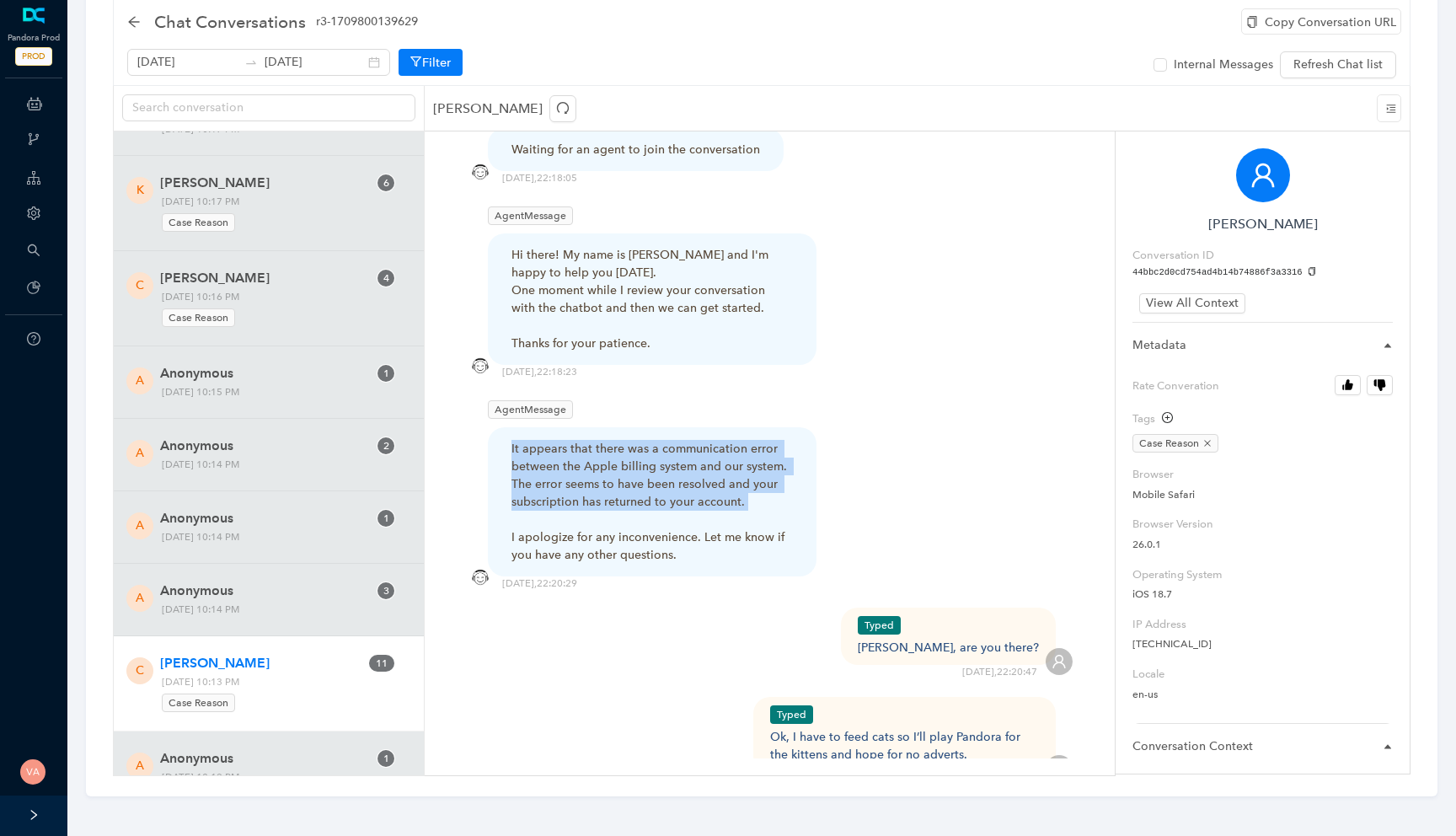
click at [580, 440] on div "It appears that there was a communication error between the Apple billing syste…" at bounding box center [652, 501] width 281 height 124
click at [614, 440] on div "It appears that there was a communication error between the Apple billing syste…" at bounding box center [652, 501] width 281 height 124
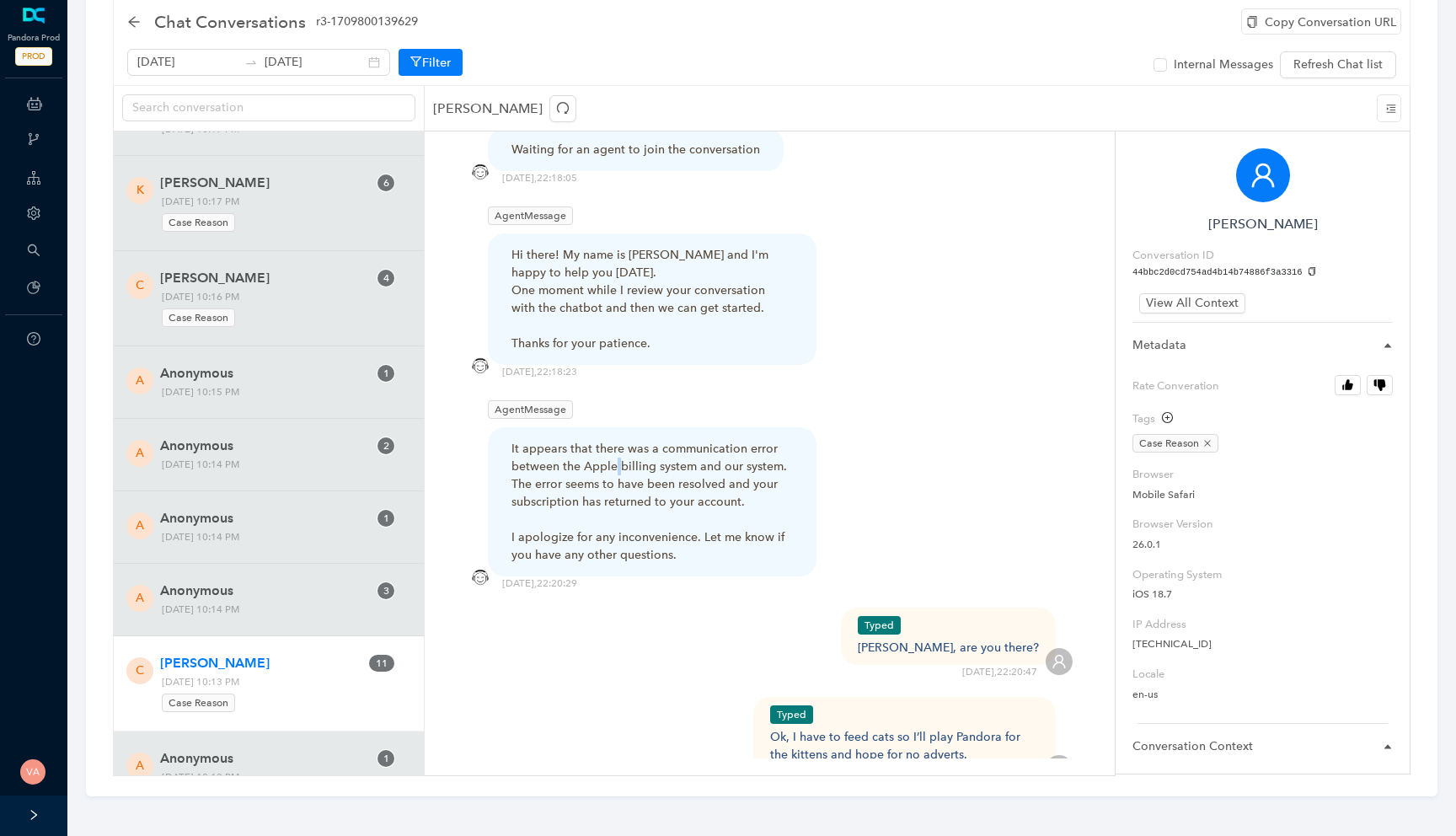
click at [614, 440] on div "It appears that there was a communication error between the Apple billing syste…" at bounding box center [652, 501] width 281 height 124
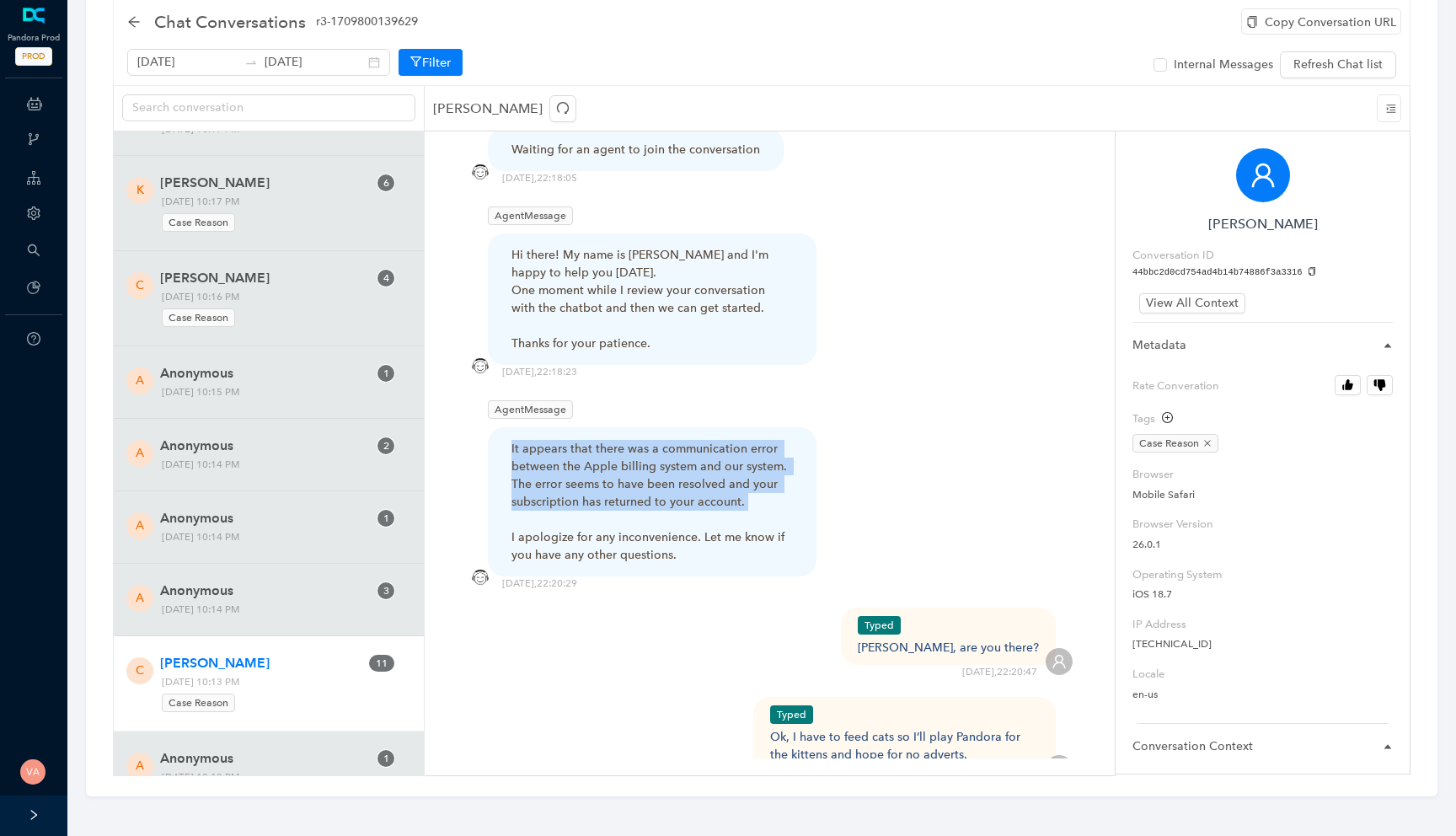
click at [614, 440] on div "It appears that there was a communication error between the Apple billing syste…" at bounding box center [652, 501] width 281 height 124
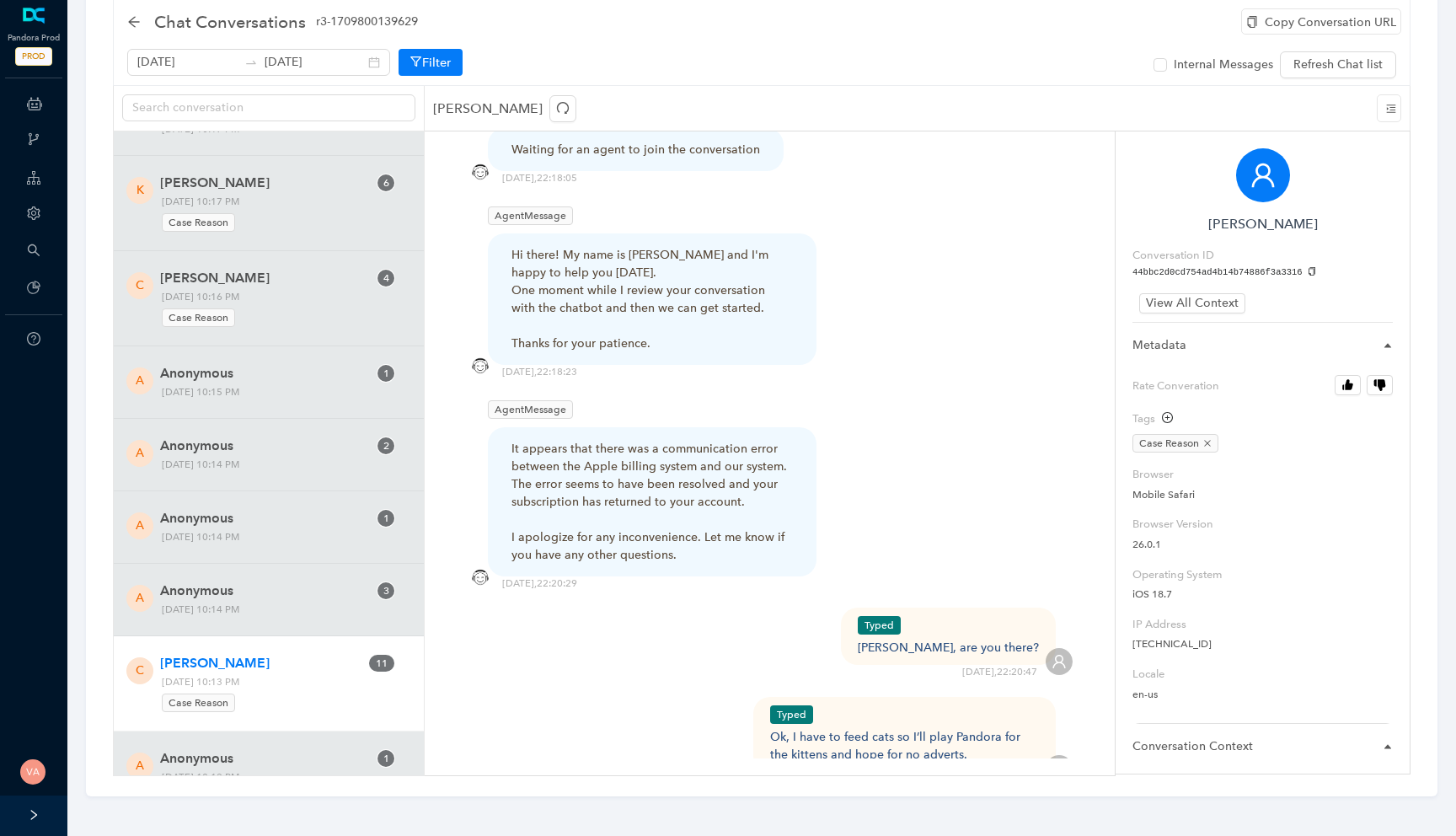
click at [948, 608] on div "Typed Owen, are you there? 13/10/2025 , 22:20:47" at bounding box center [769, 644] width 606 height 72
click at [974, 639] on div "Owen, are you there?" at bounding box center [948, 647] width 181 height 17
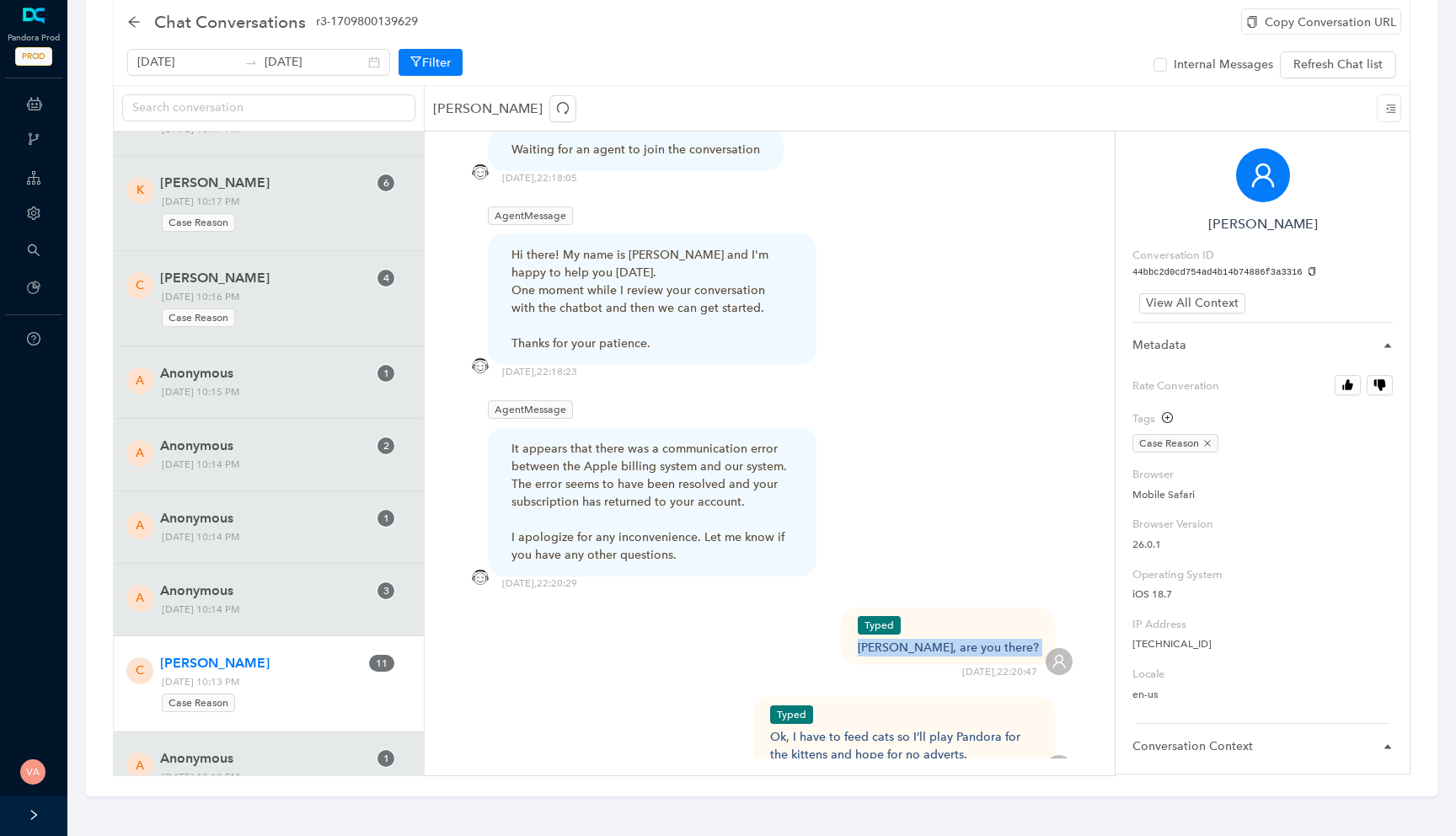
click at [974, 639] on div "Owen, are you there?" at bounding box center [948, 647] width 181 height 17
click at [622, 477] on div "It appears that there was a communication error between the Apple billing syste…" at bounding box center [652, 501] width 281 height 124
click at [660, 473] on div "It appears that there was a communication error between the Apple billing syste…" at bounding box center [652, 501] width 281 height 124
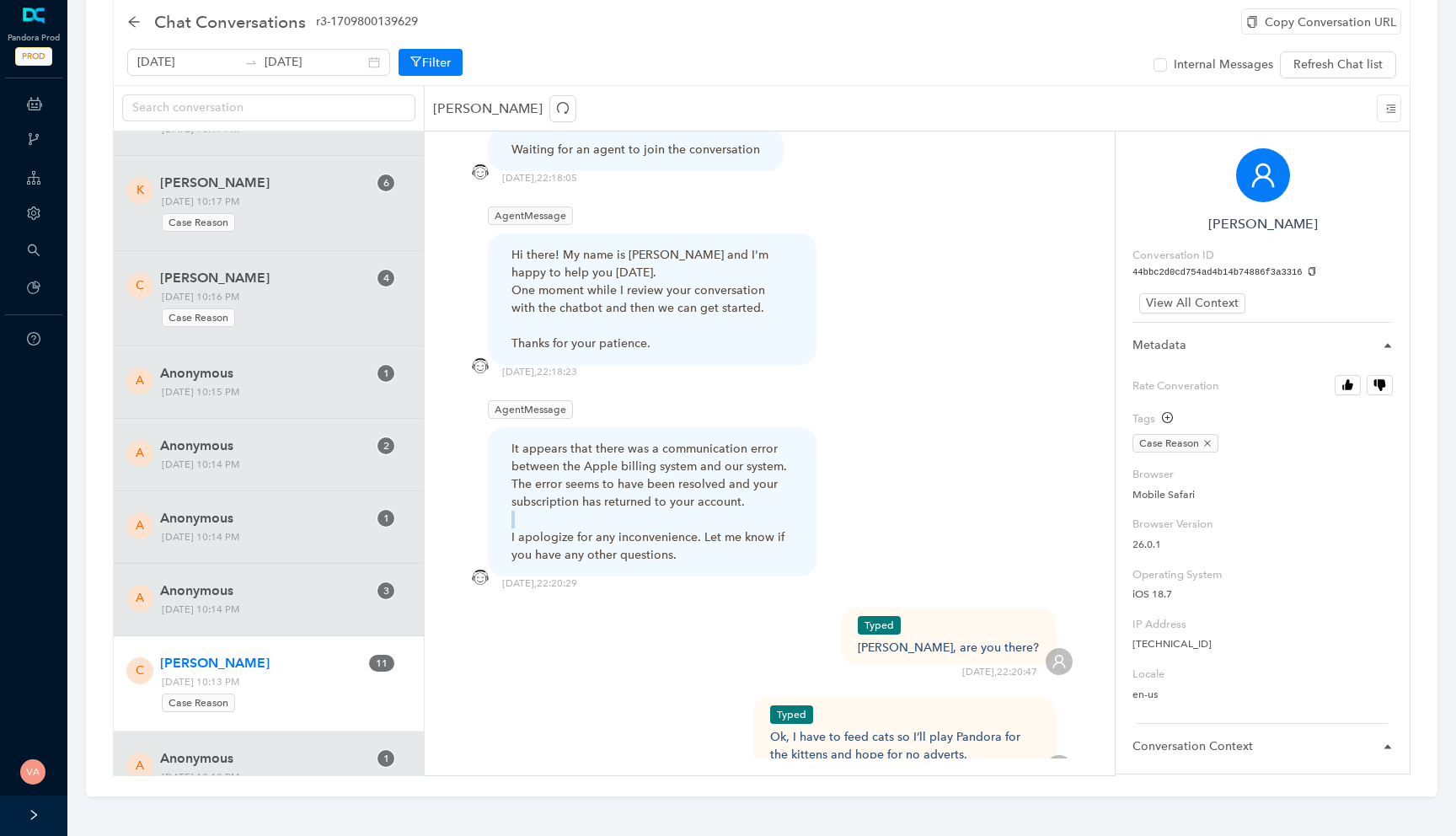
click at [660, 473] on div "It appears that there was a communication error between the Apple billing syste…" at bounding box center [652, 501] width 281 height 124
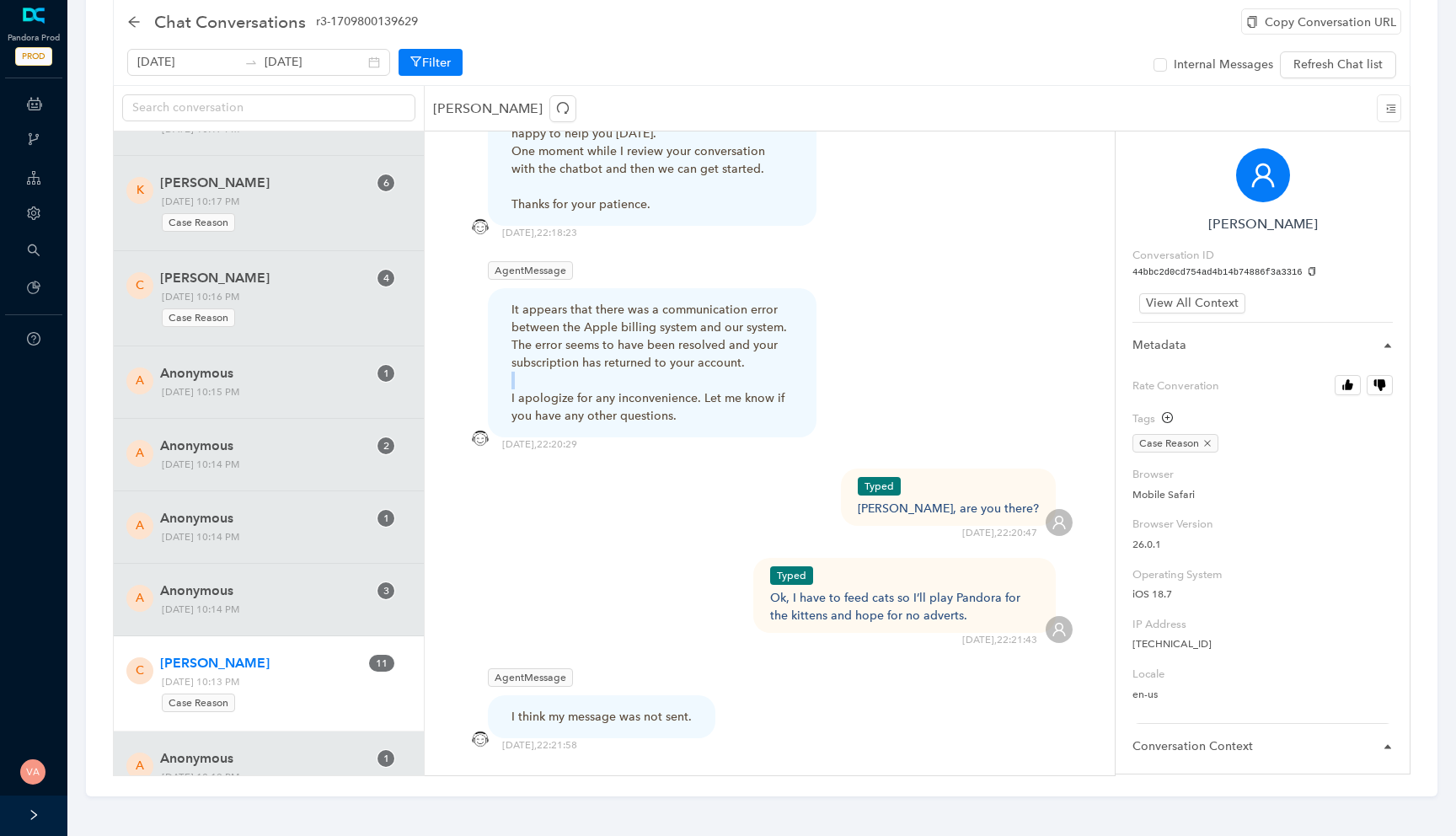
scroll to position [2285, 0]
click at [848, 587] on div "Ok, I have to feed cats so I’ll play Pandora for the kittens and hope for no ad…" at bounding box center [904, 604] width 269 height 35
click at [830, 587] on div "Ok, I have to feed cats so I’ll play Pandora for the kittens and hope for no ad…" at bounding box center [904, 604] width 269 height 35
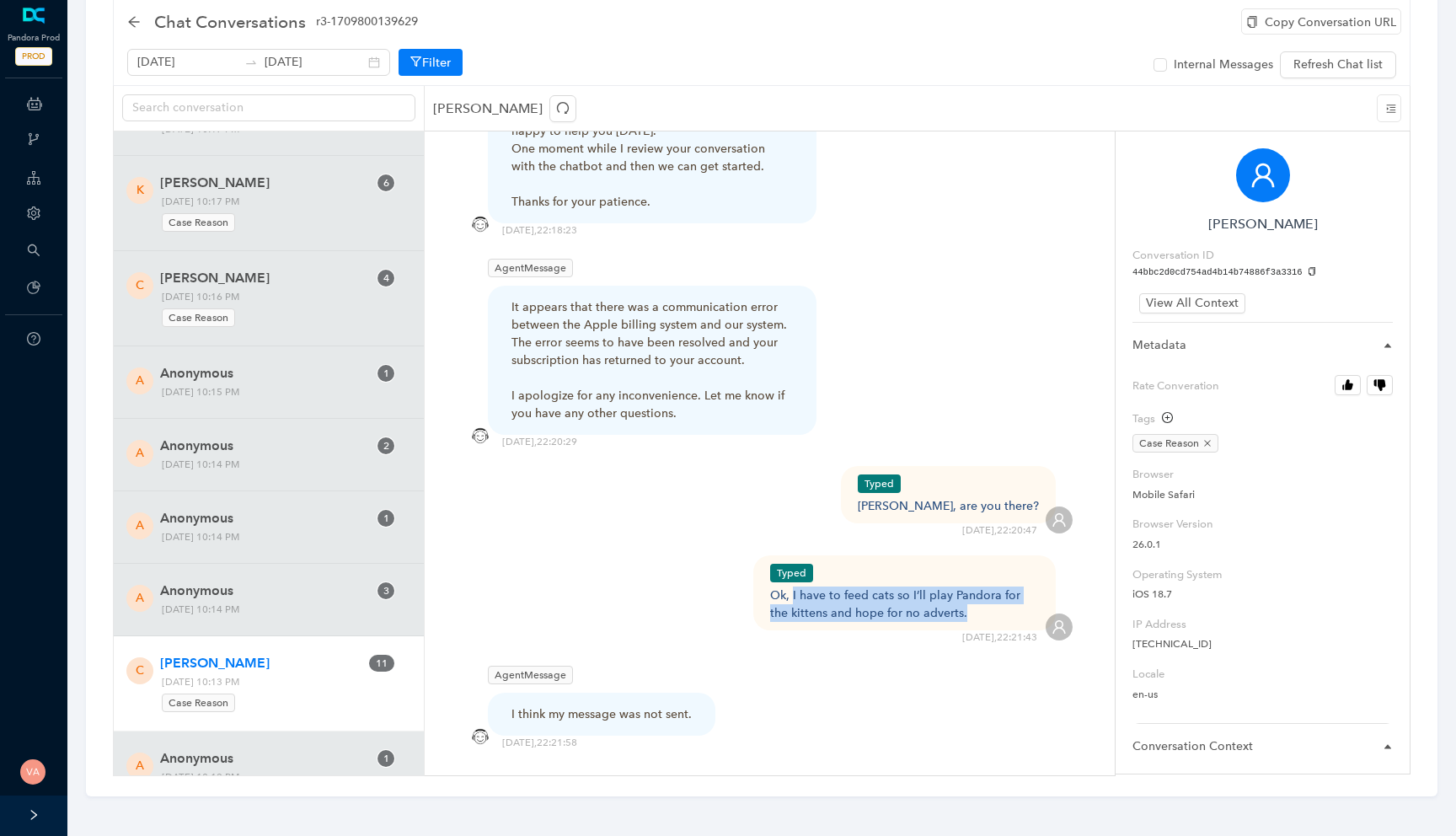
drag, startPoint x: 792, startPoint y: 552, endPoint x: 973, endPoint y: 561, distance: 181.2
click at [973, 587] on div "Ok, I have to feed cats so I’ll play Pandora for the kittens and hope for no ad…" at bounding box center [904, 604] width 269 height 35
drag, startPoint x: 973, startPoint y: 561, endPoint x: 815, endPoint y: 552, distance: 158.3
click at [815, 587] on div "Ok, I have to feed cats so I’ll play Pandora for the kittens and hope for no ad…" at bounding box center [904, 604] width 269 height 35
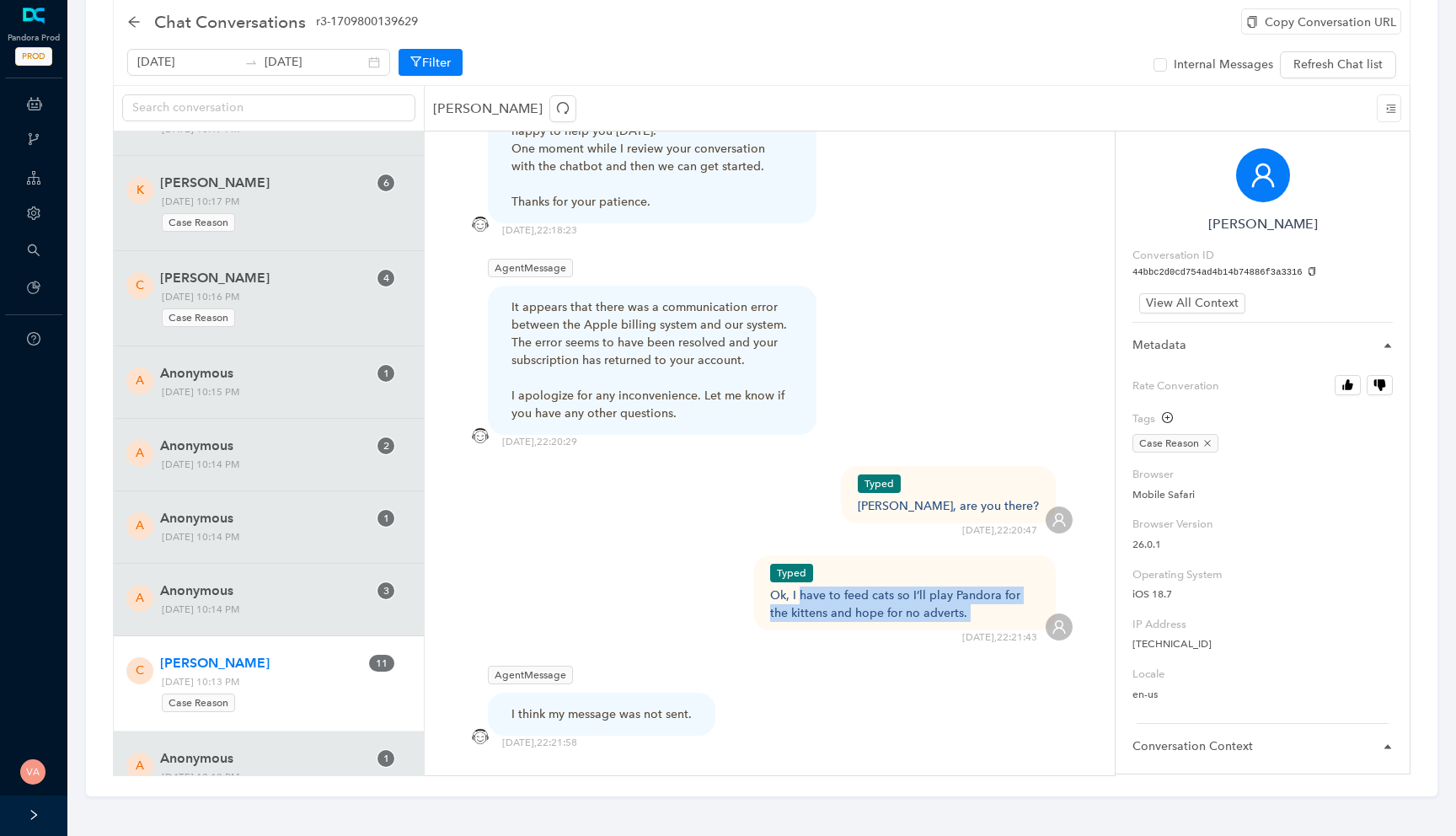
click at [815, 587] on div "Ok, I have to feed cats so I’ll play Pandora for the kittens and hope for no ad…" at bounding box center [904, 604] width 269 height 35
click at [841, 587] on div "Ok, I have to feed cats so I’ll play Pandora for the kittens and hope for no ad…" at bounding box center [904, 604] width 269 height 35
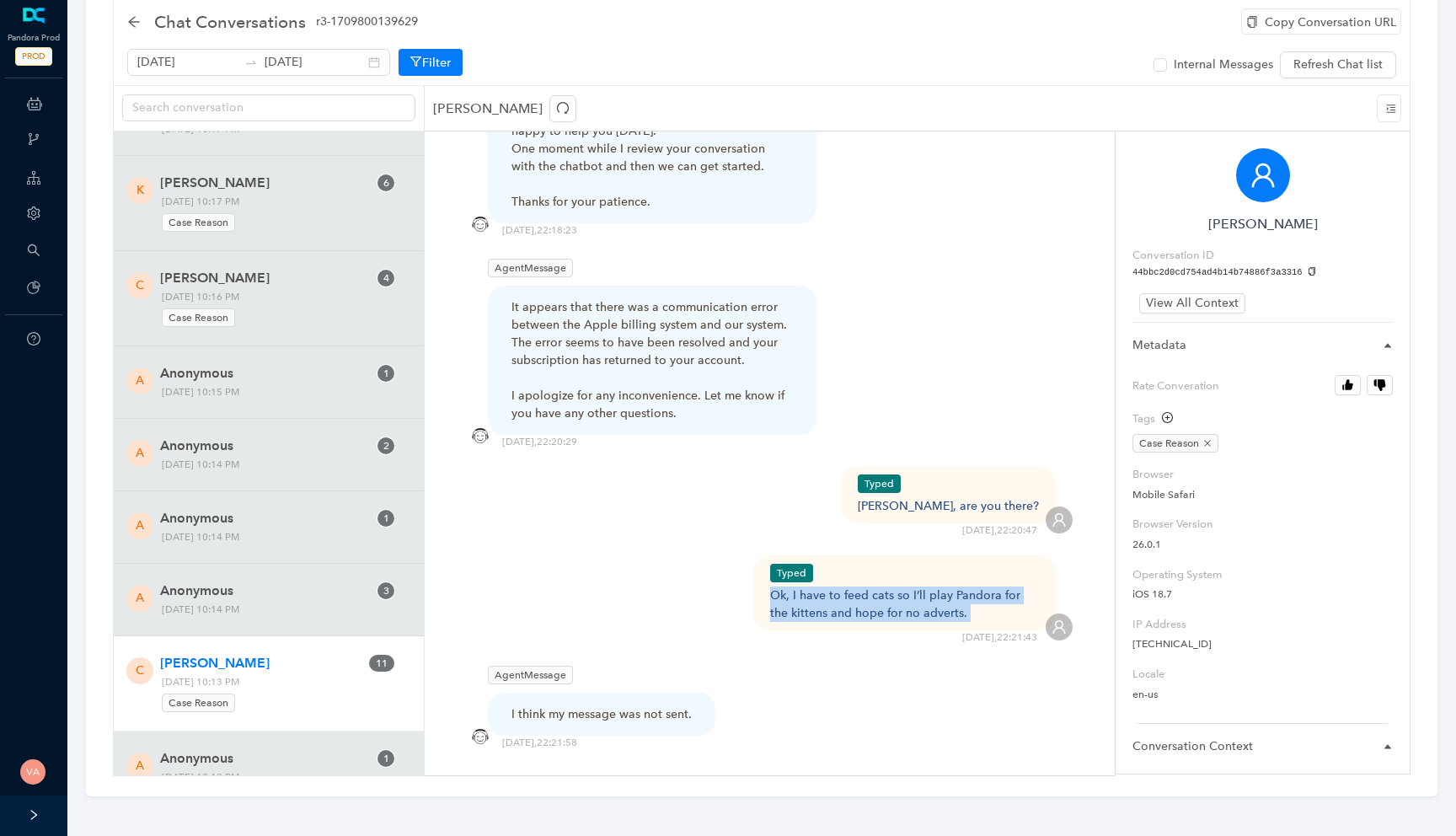
click at [841, 587] on div "Ok, I have to feed cats so I’ll play Pandora for the kittens and hope for no ad…" at bounding box center [904, 604] width 269 height 35
click at [603, 677] on div "AgentMessage I think my message was not sent. 13/10/2025 , 22:21:58" at bounding box center [769, 706] width 606 height 88
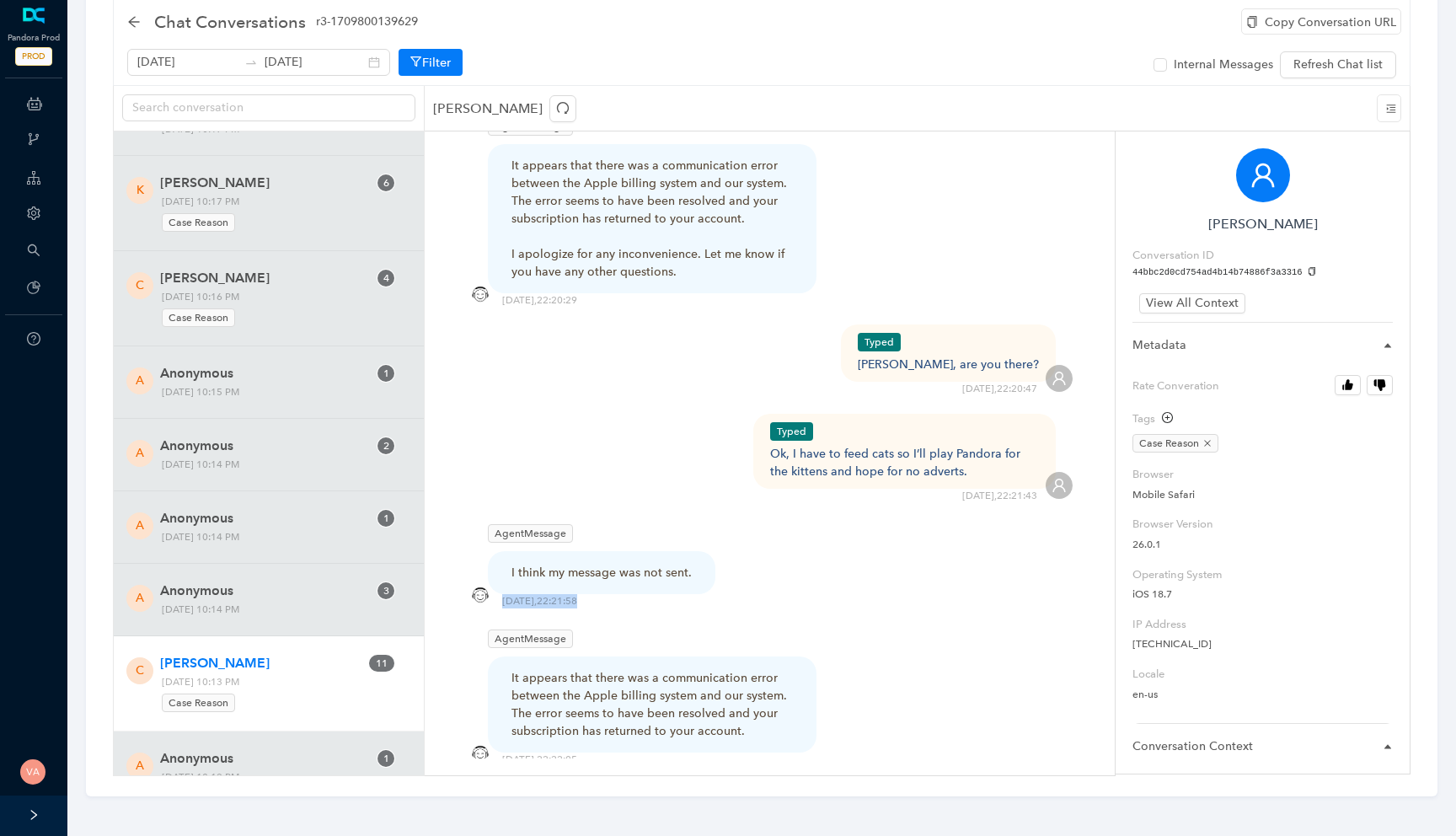
scroll to position [2439, 0]
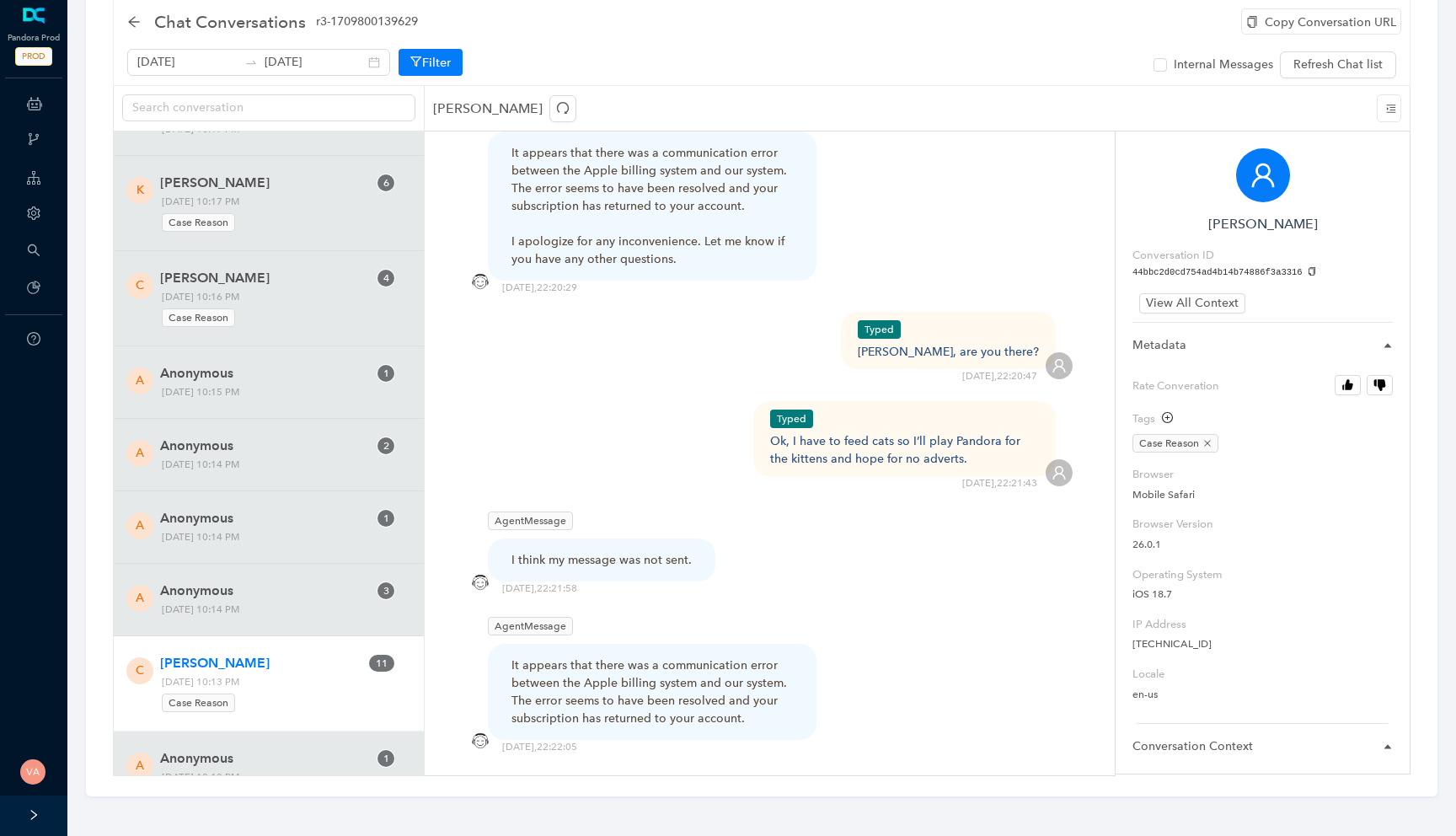
click at [571, 657] on div "It appears that there was a communication error between the Apple billing syste…" at bounding box center [652, 692] width 281 height 71
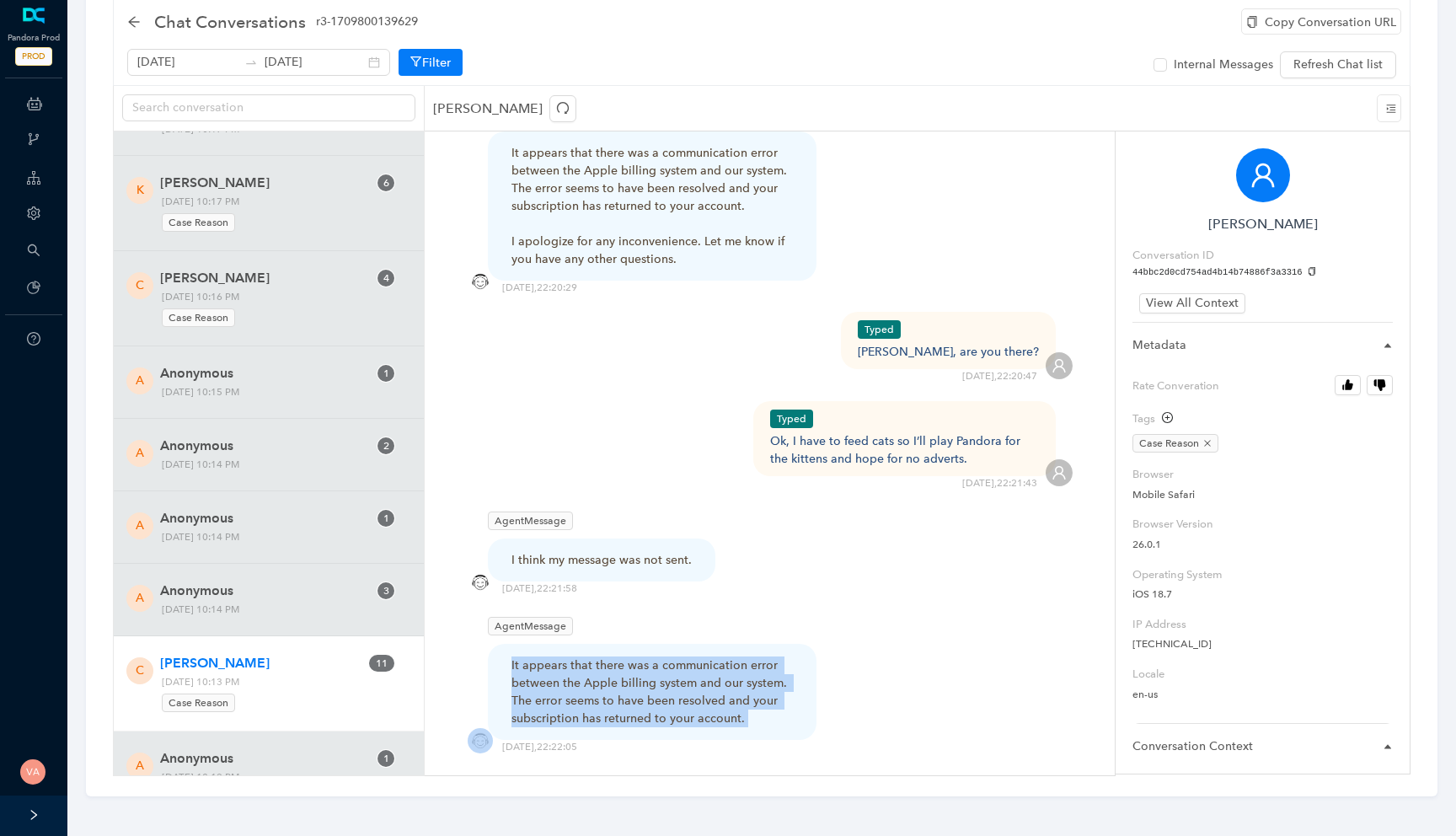
click at [571, 657] on div "It appears that there was a communication error between the Apple billing syste…" at bounding box center [652, 692] width 281 height 71
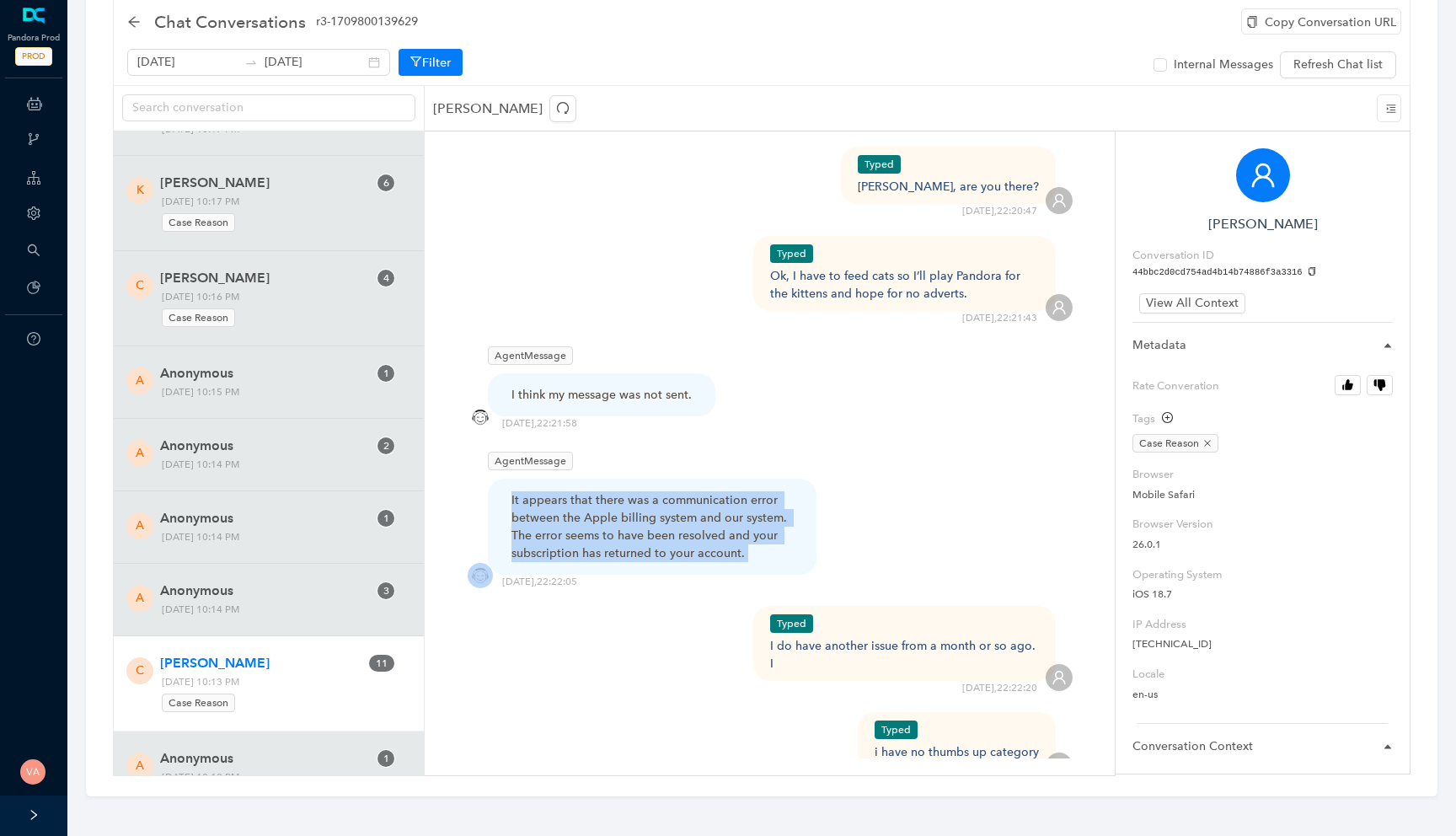
scroll to position [2620, 0]
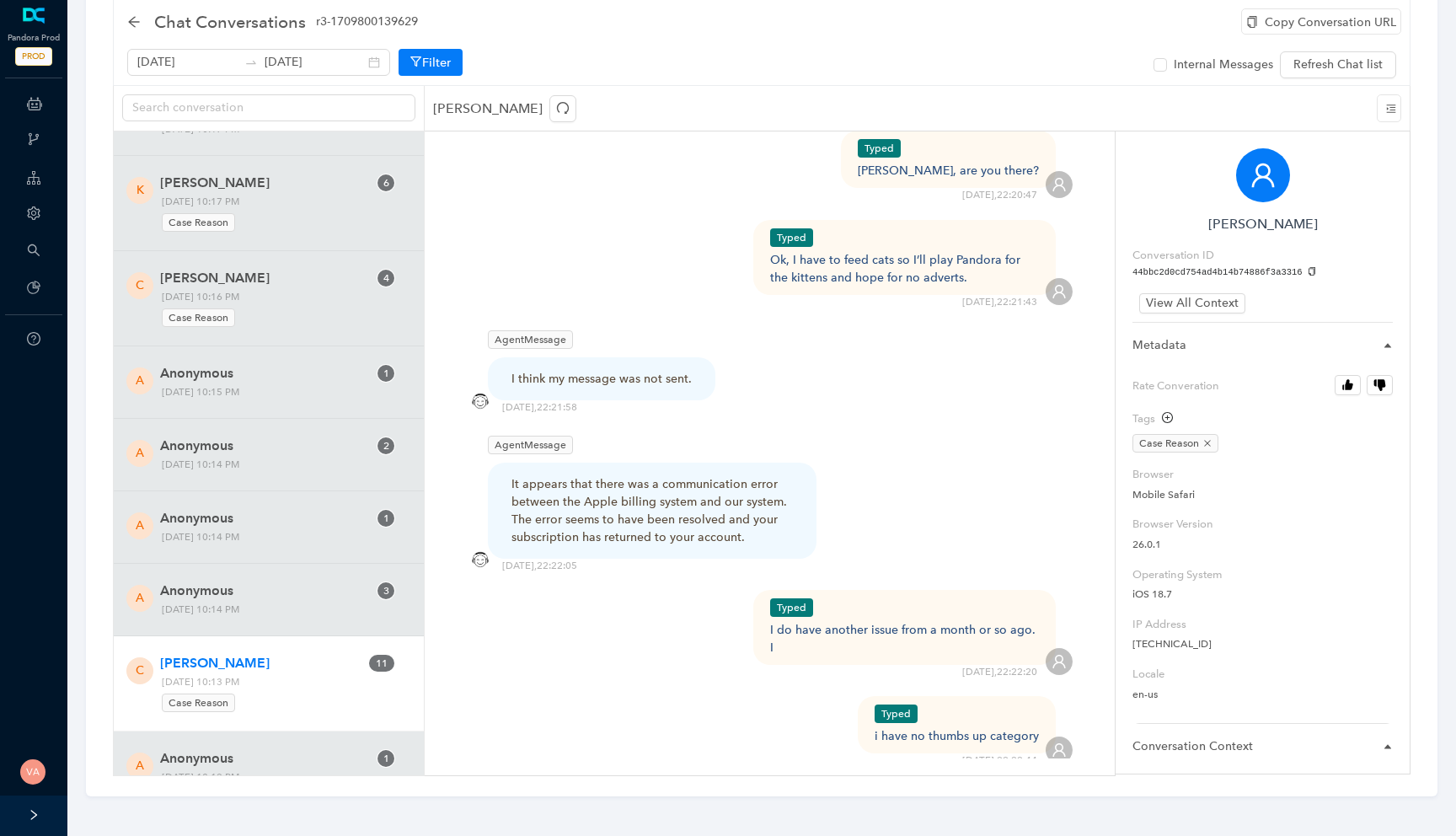
click at [893, 622] on div "I do have another issue from a month or so ago. I" at bounding box center [904, 639] width 269 height 35
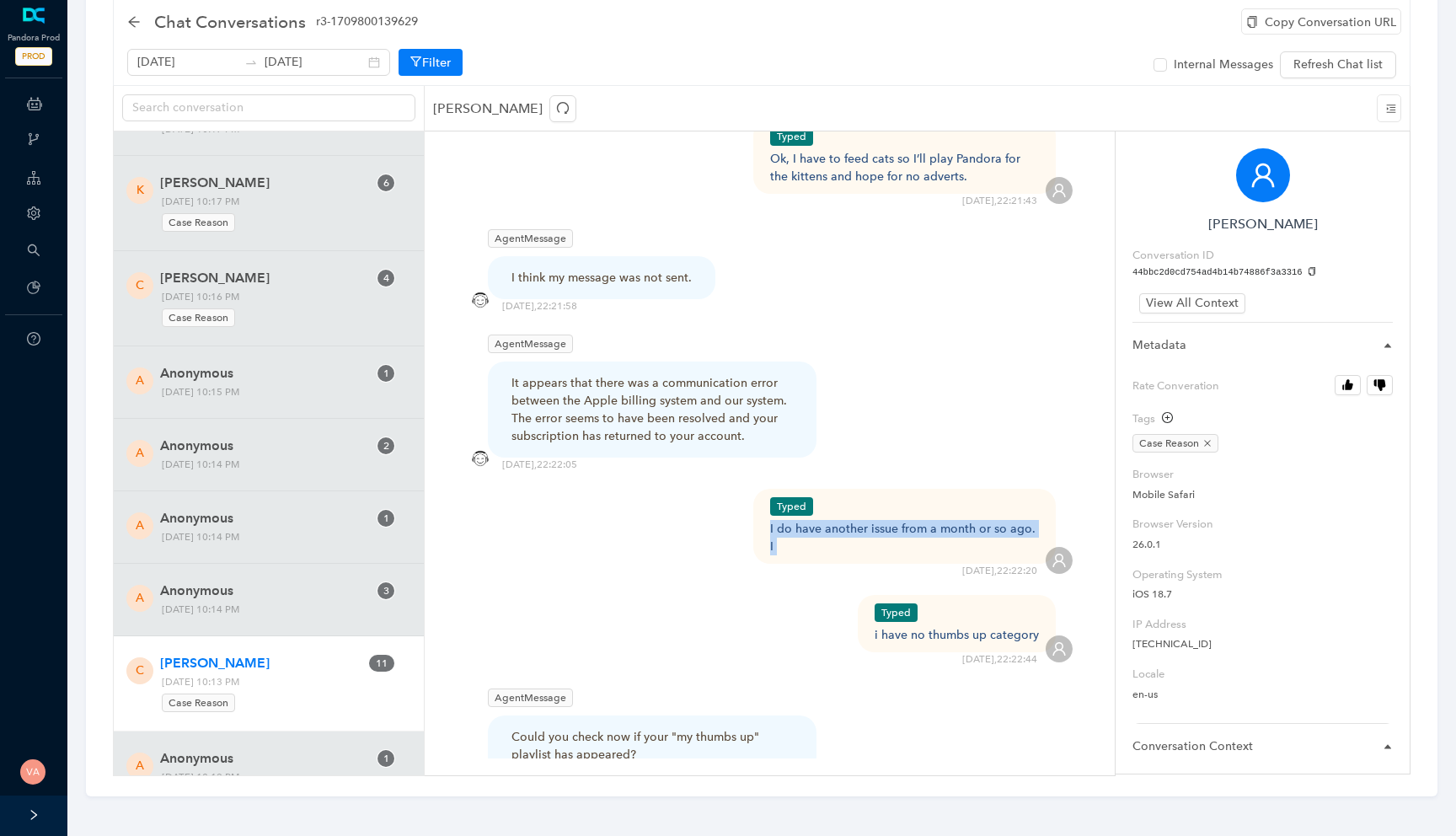
scroll to position [2724, 0]
click at [951, 623] on div "i have no thumbs up category" at bounding box center [956, 631] width 165 height 17
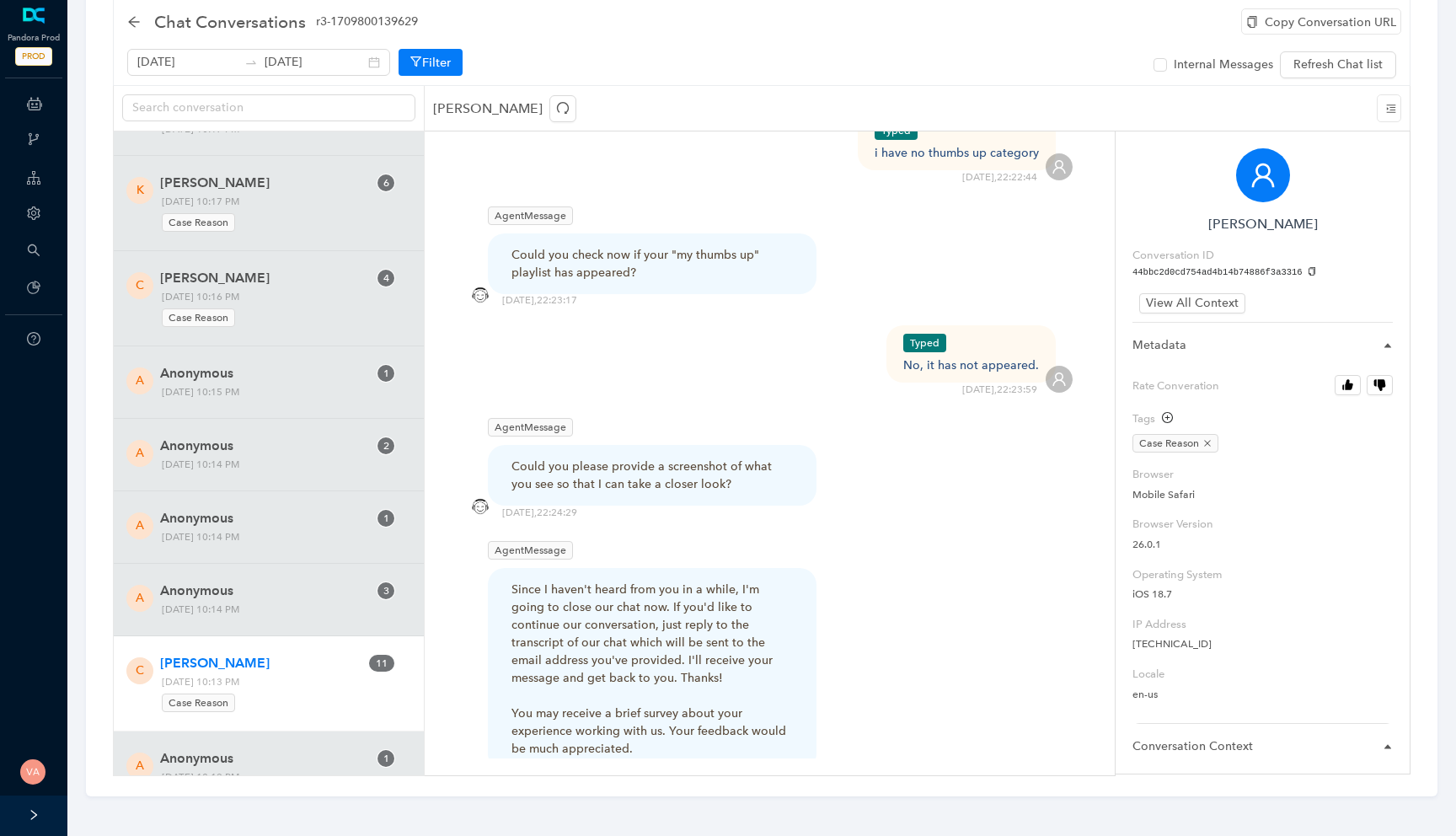
scroll to position [3327, 0]
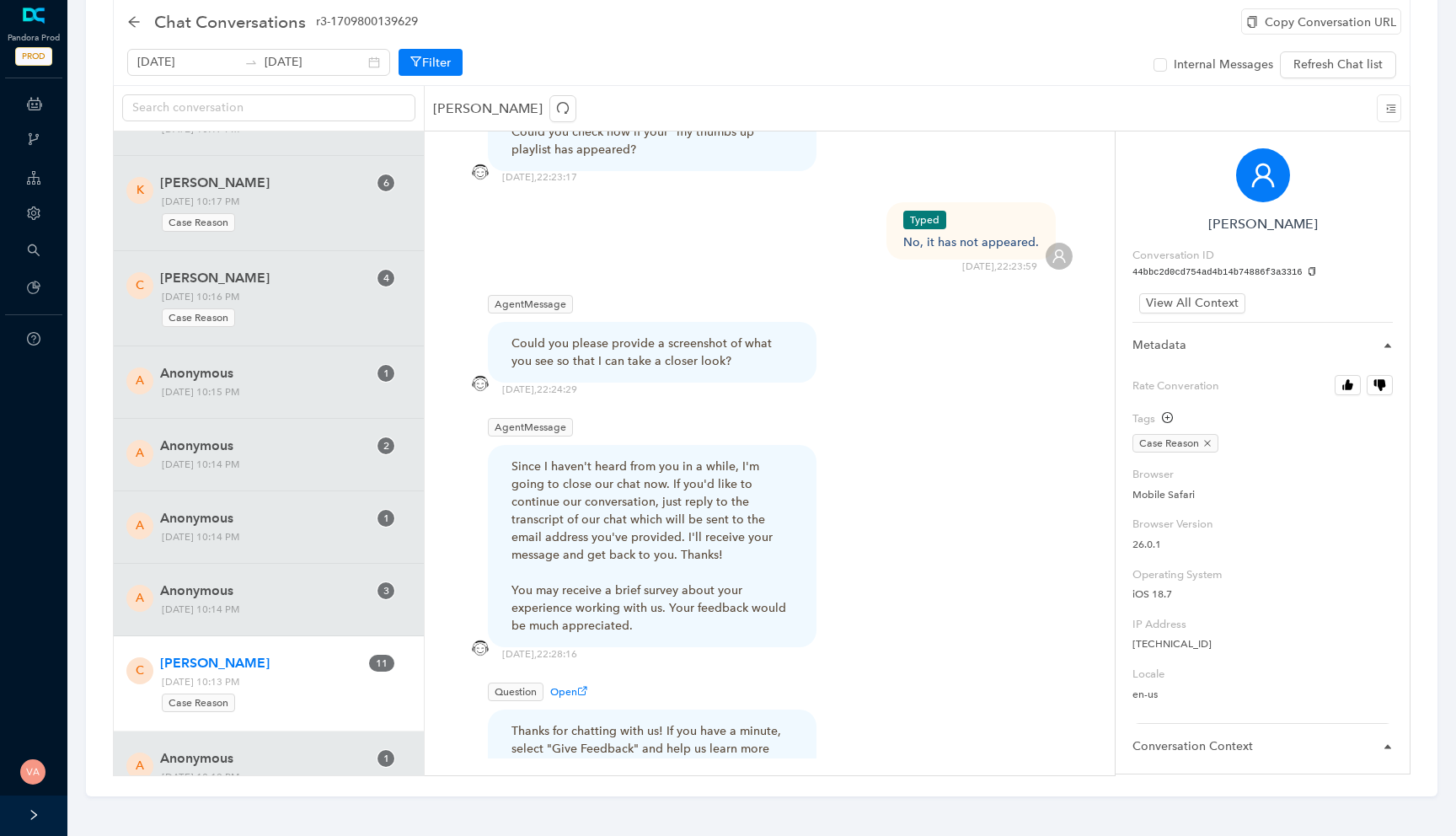
click at [715, 458] on div "Since I haven't heard from you in a while, I'm going to close our chat now. If …" at bounding box center [652, 546] width 281 height 177
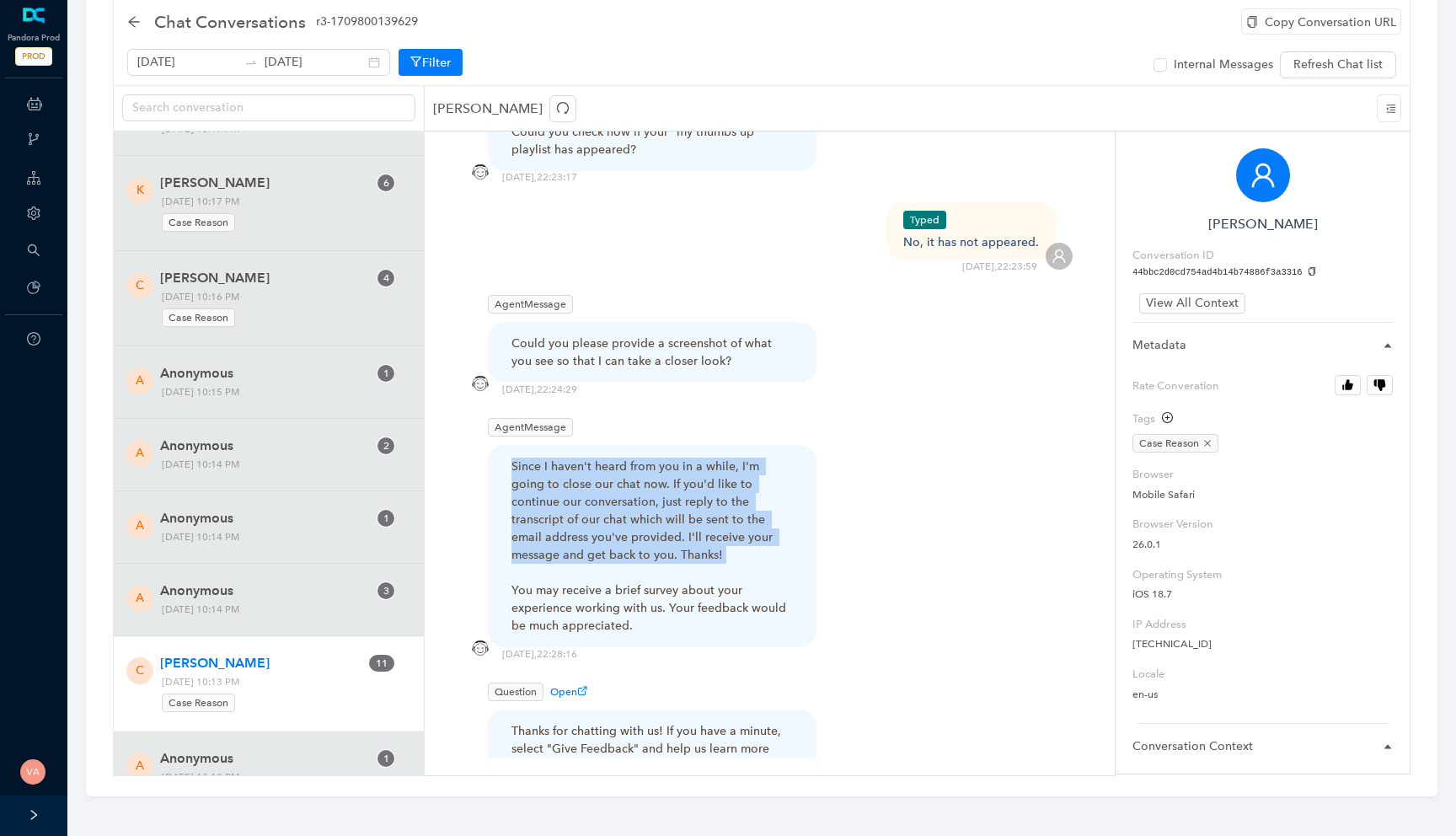
click at [715, 458] on div "Since I haven't heard from you in a while, I'm going to close our chat now. If …" at bounding box center [652, 546] width 281 height 177
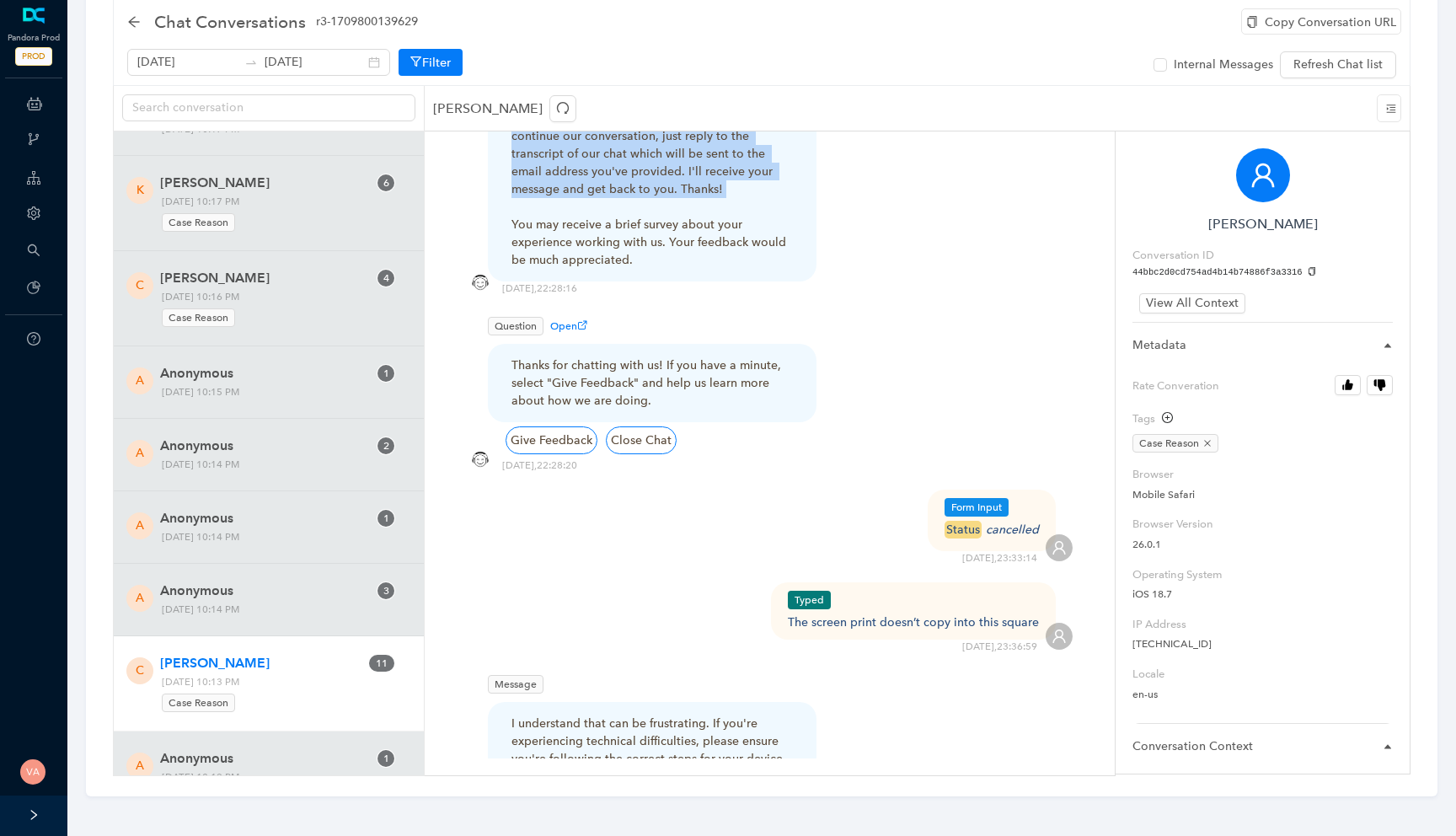
scroll to position [3698, 0]
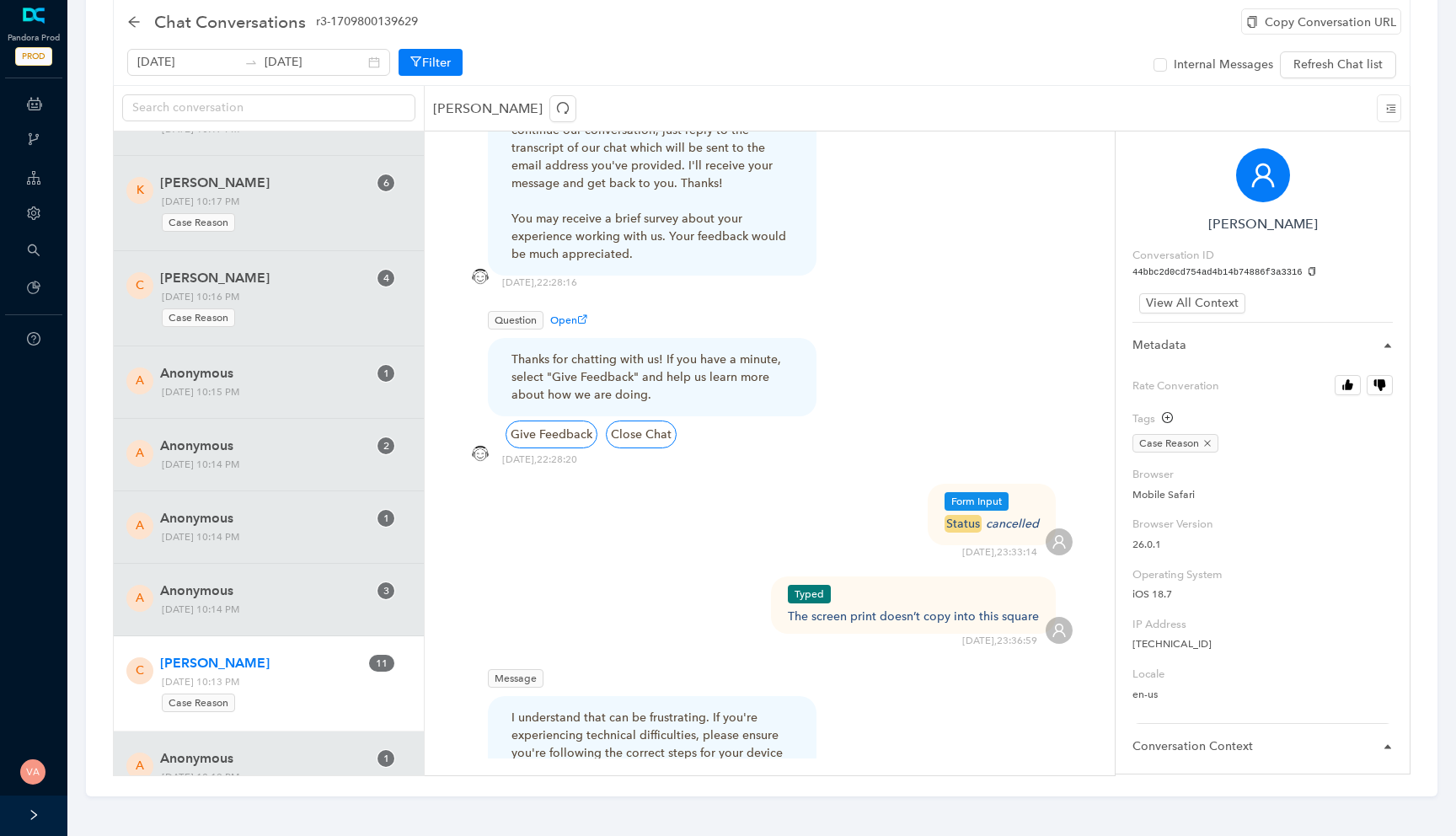
click at [813, 608] on div "The screen print doesn’t copy into this square" at bounding box center [913, 616] width 251 height 17
click at [846, 608] on div "The screen print doesn’t copy into this square" at bounding box center [913, 616] width 251 height 17
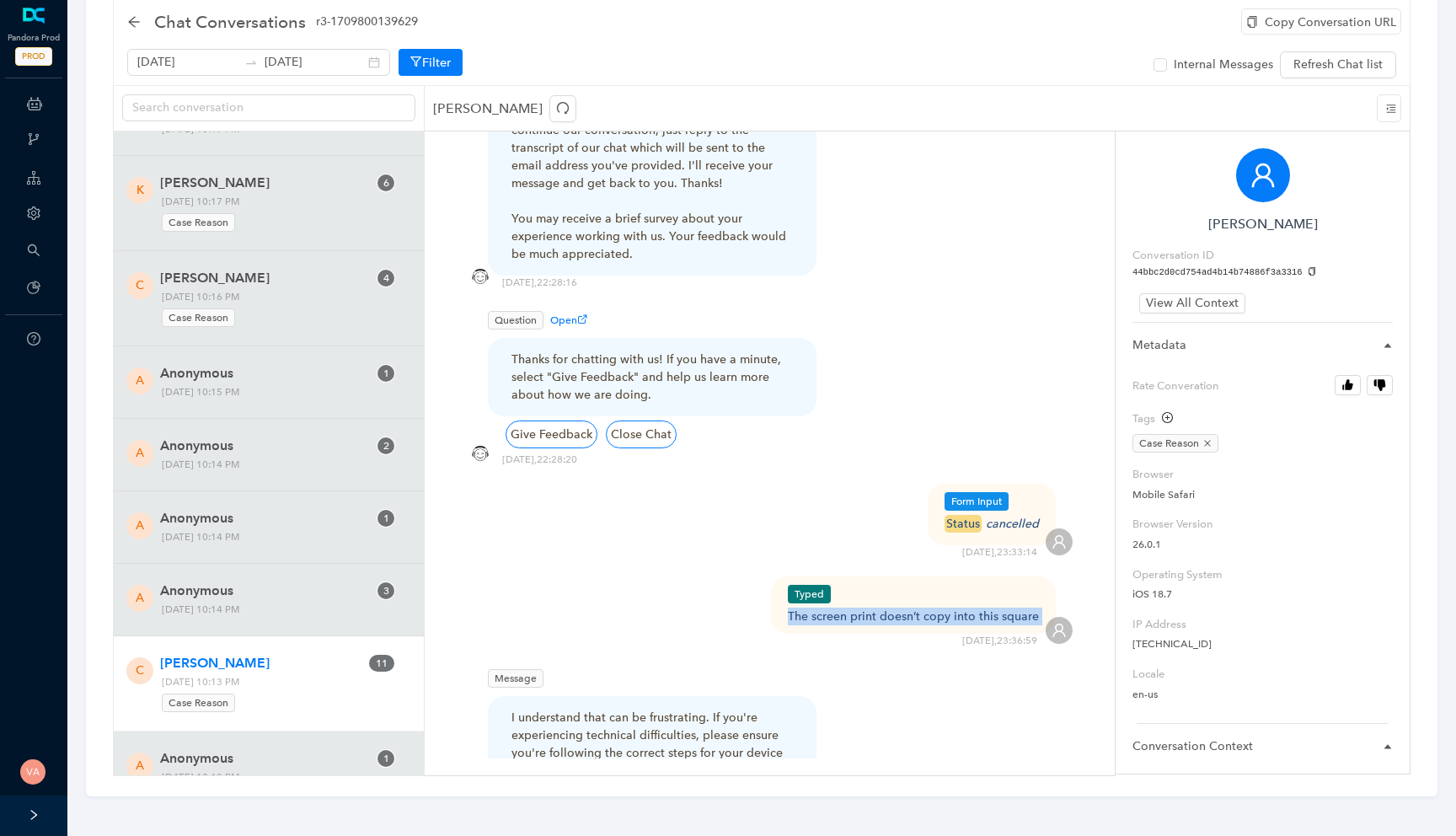
click at [846, 608] on div "The screen print doesn’t copy into this square" at bounding box center [913, 616] width 251 height 17
click at [828, 608] on div "The screen print doesn’t copy into this square" at bounding box center [913, 616] width 251 height 17
click at [828, 585] on span "Typed" at bounding box center [809, 594] width 43 height 18
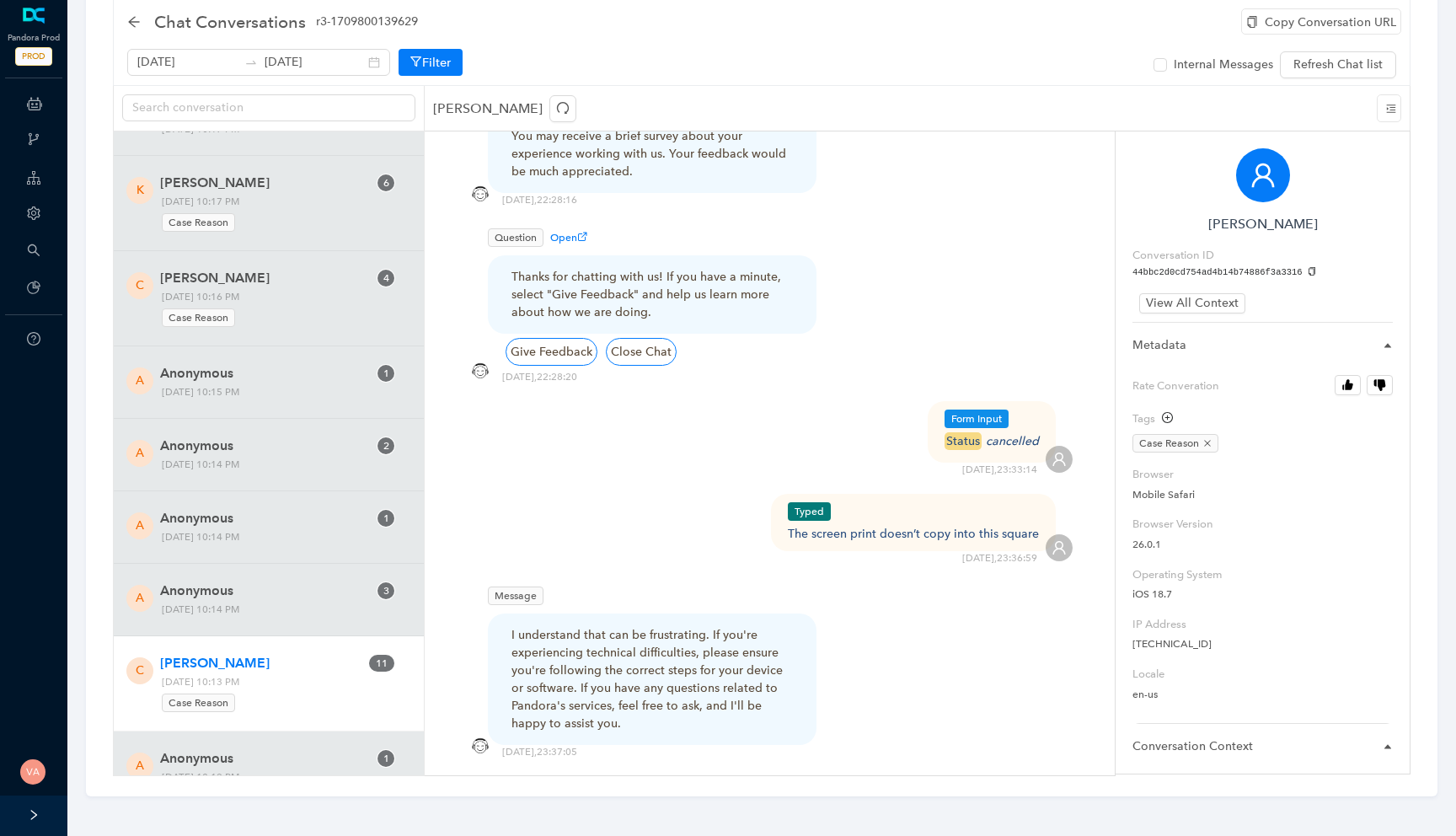
click at [627, 626] on p "I understand that can be frustrating. If you're experiencing technical difficul…" at bounding box center [652, 679] width 281 height 106
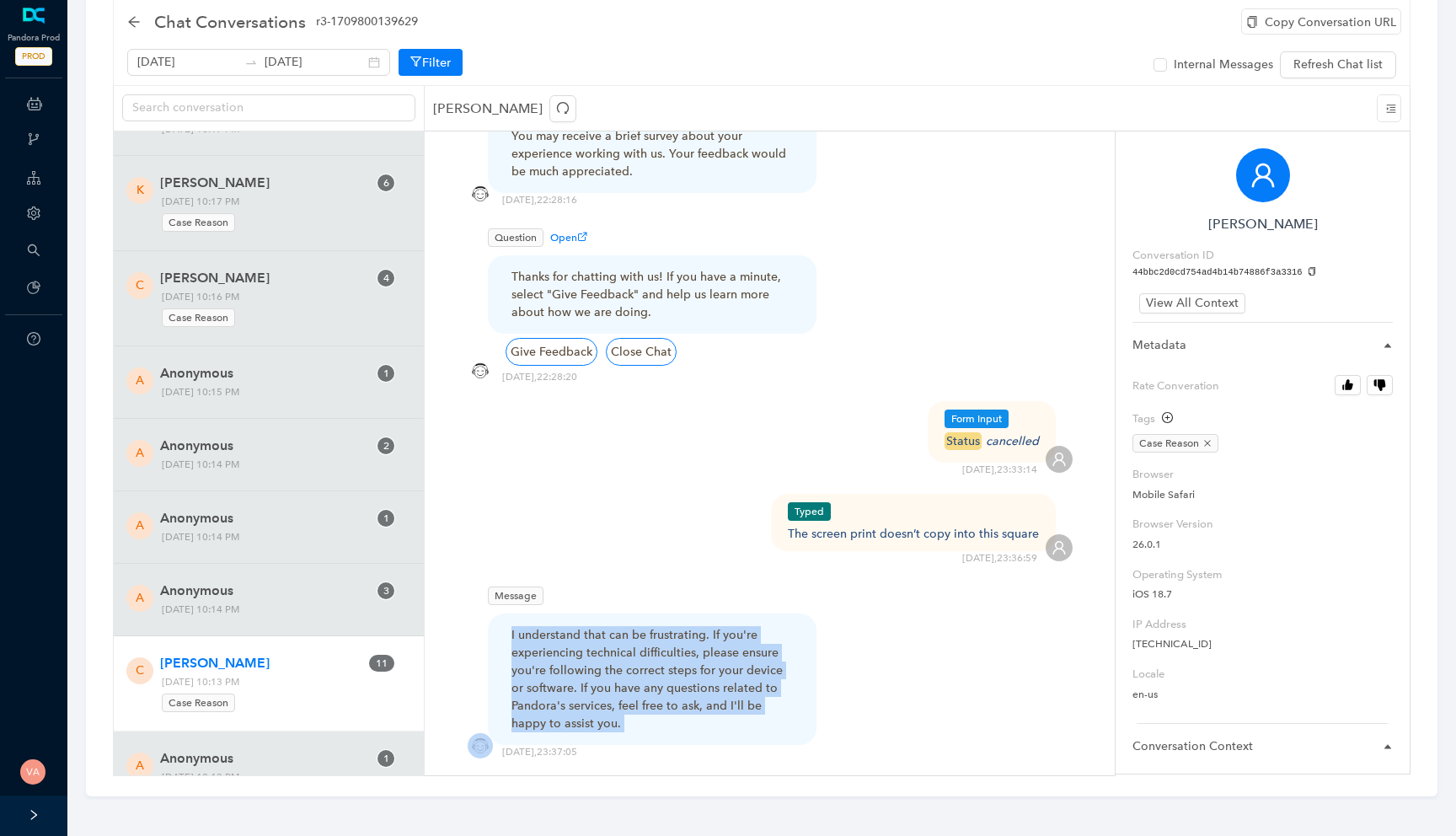
click at [627, 626] on p "I understand that can be frustrating. If you're experiencing technical difficul…" at bounding box center [652, 679] width 281 height 106
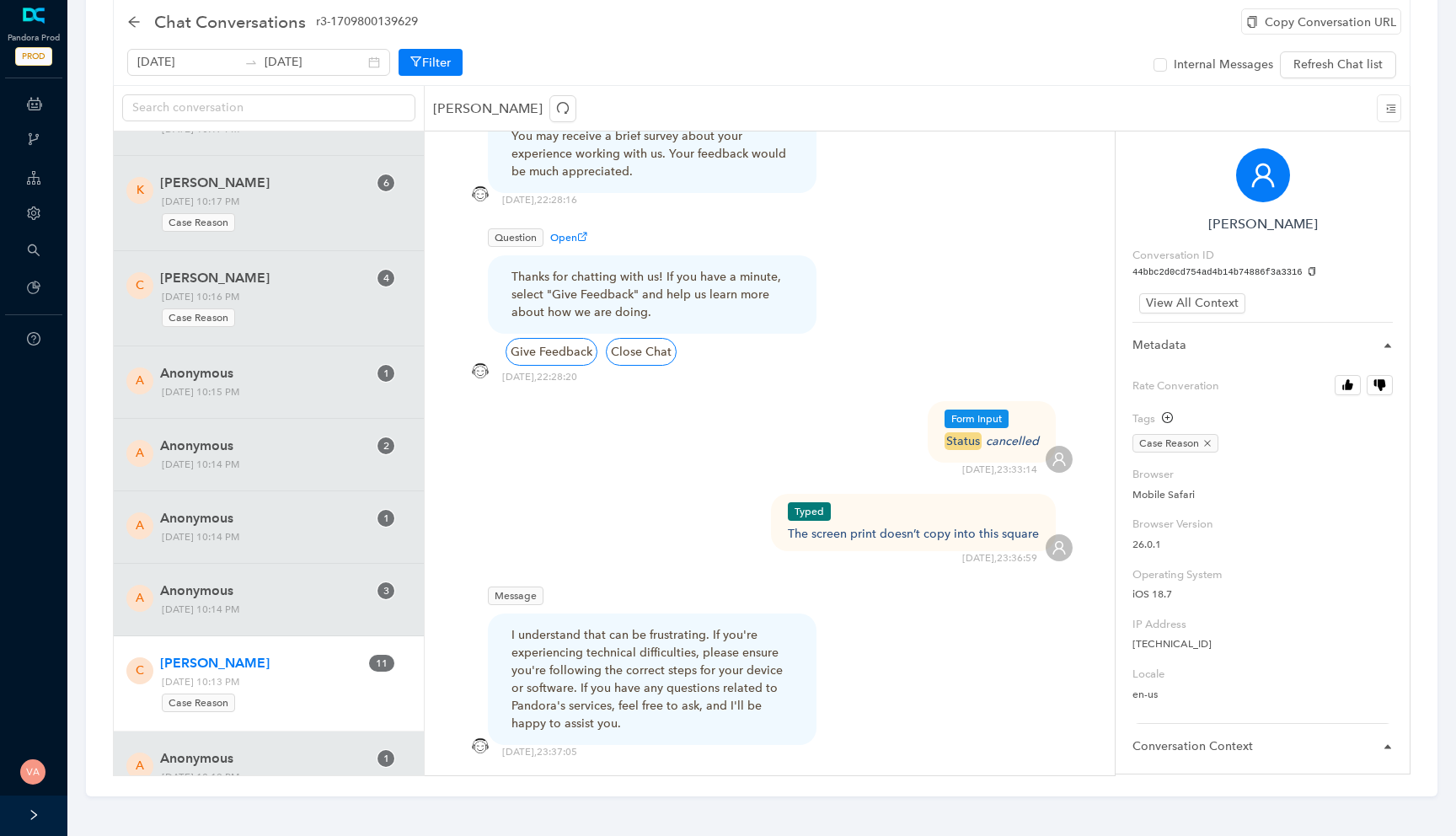
click at [721, 626] on p "I understand that can be frustrating. If you're experiencing technical difficul…" at bounding box center [652, 679] width 281 height 106
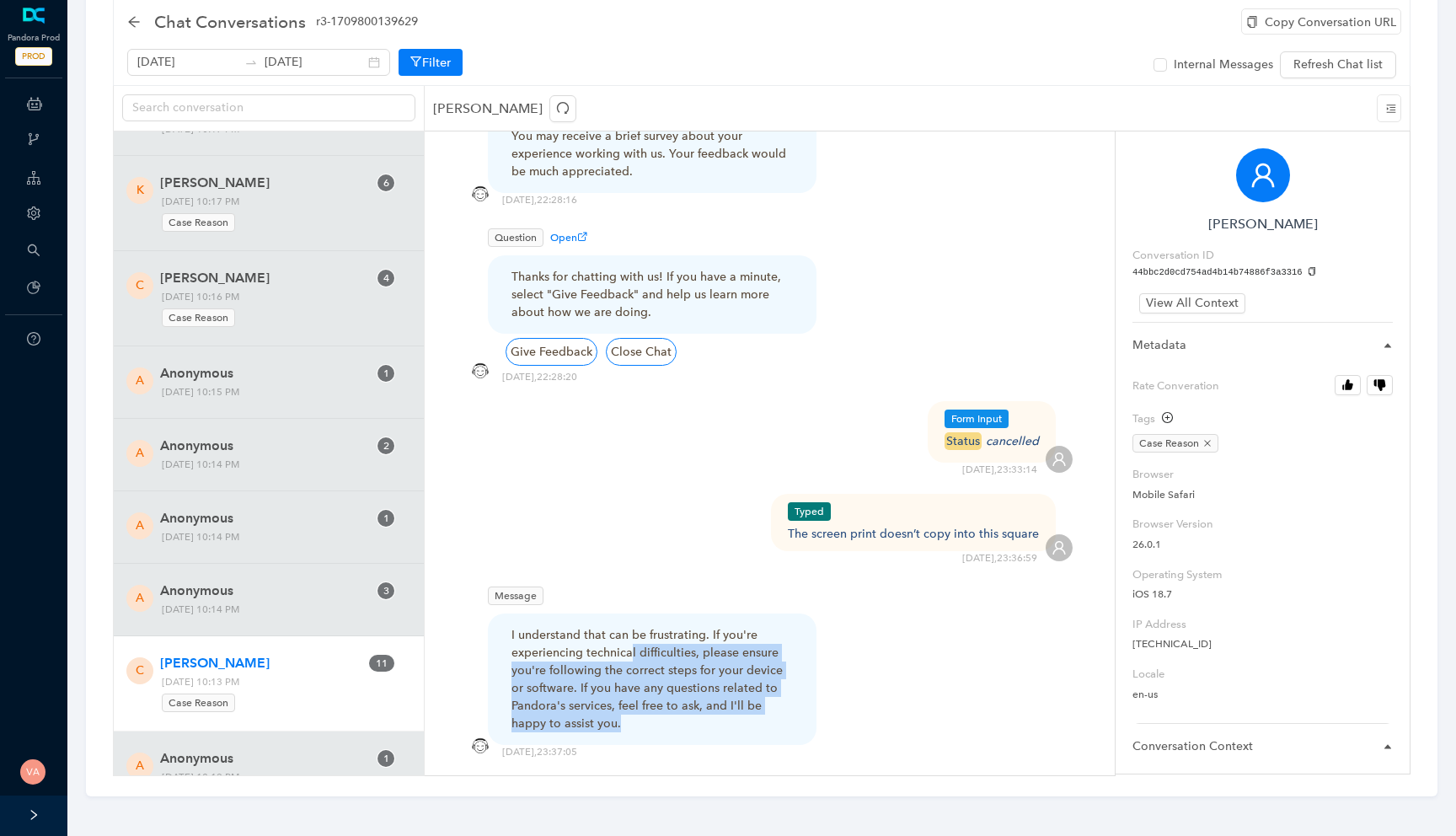
drag, startPoint x: 629, startPoint y: 591, endPoint x: 717, endPoint y: 662, distance: 113.1
click at [717, 661] on p "I understand that can be frustrating. If you're experiencing technical difficul…" at bounding box center [652, 679] width 281 height 106
click at [717, 662] on p "I understand that can be frustrating. If you're experiencing technical difficul…" at bounding box center [652, 679] width 281 height 106
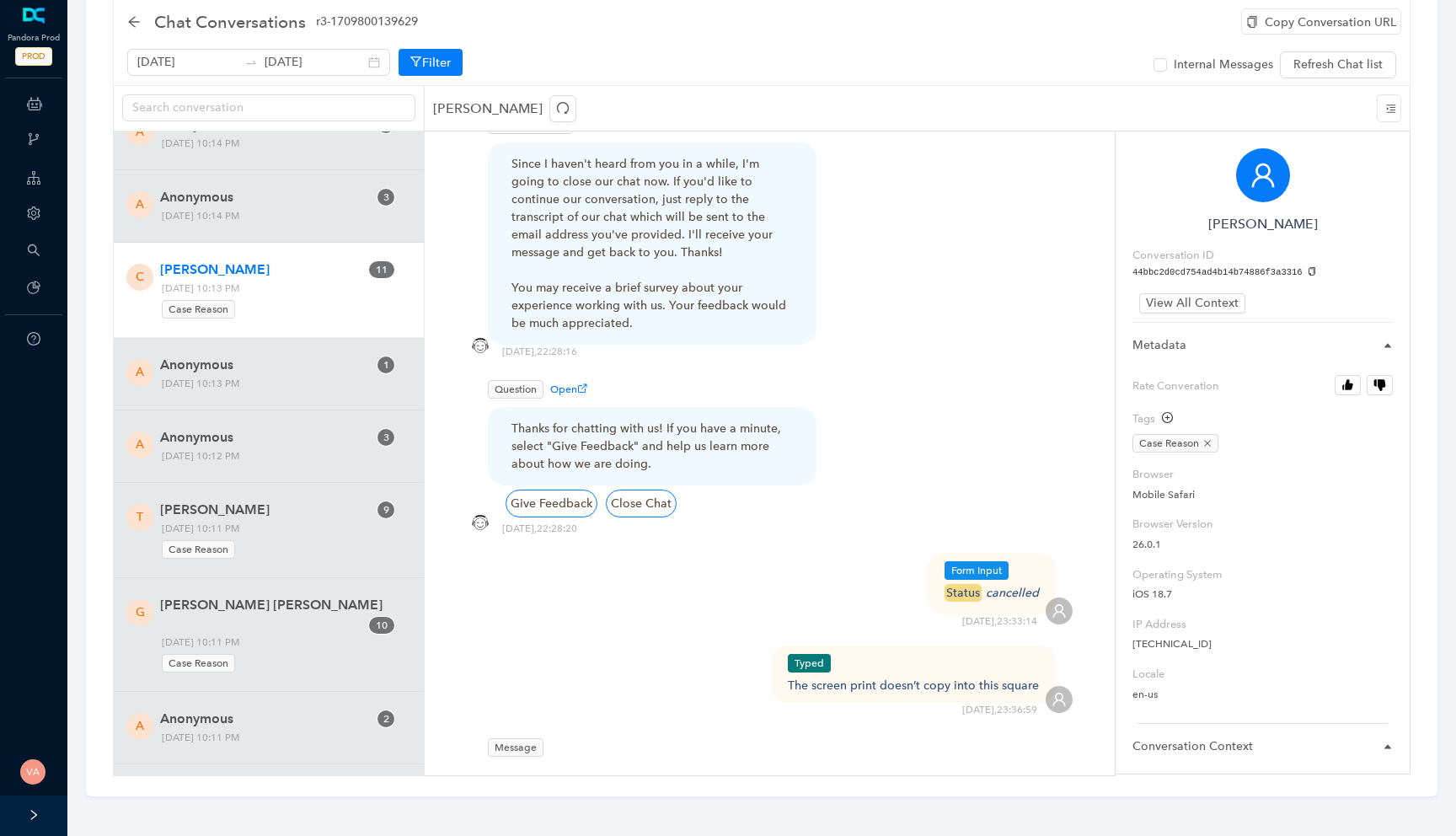
scroll to position [14328, 0]
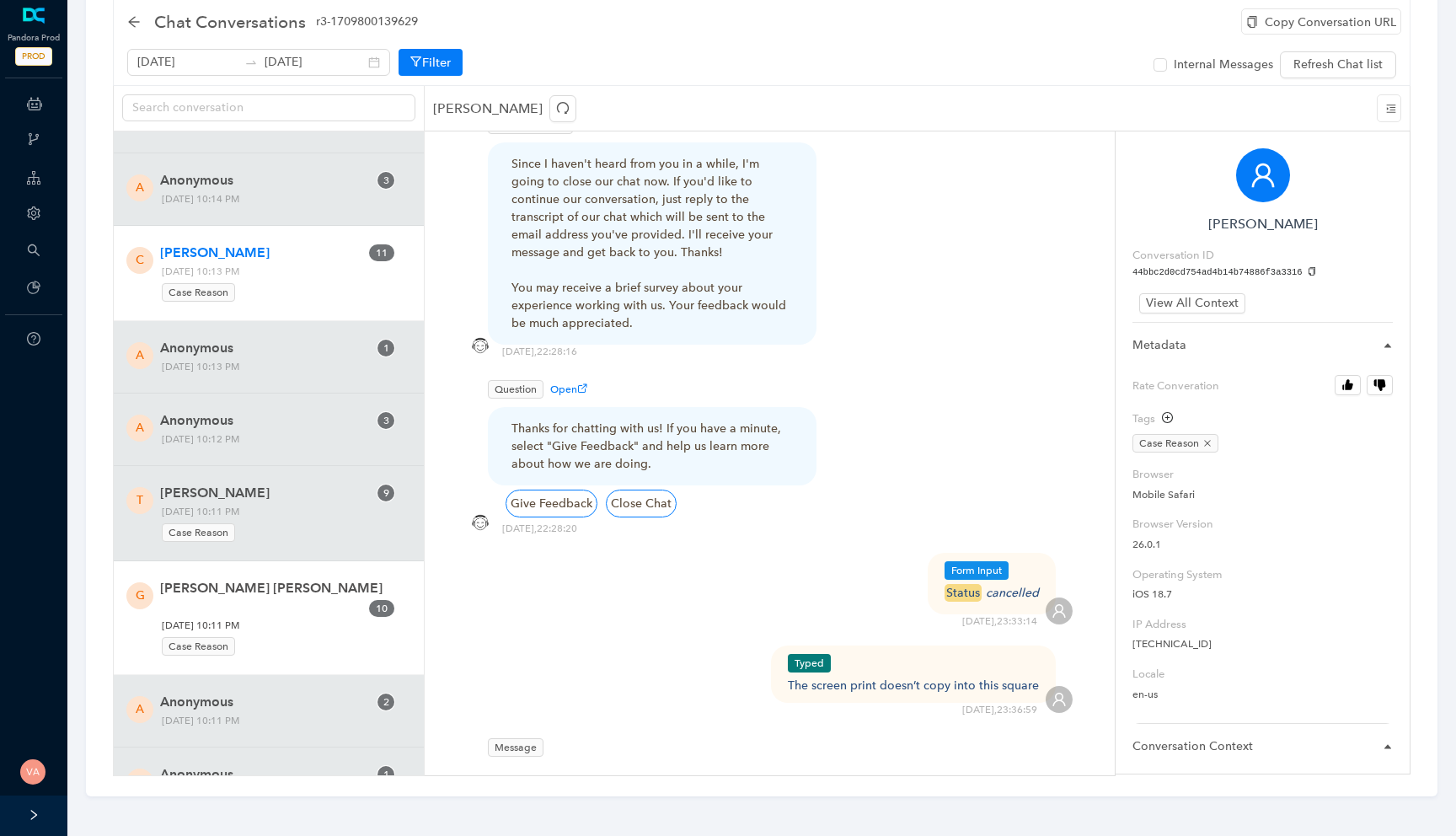
click at [272, 617] on span "Monday, October 13, 2025 10:11 PM Case Reason" at bounding box center [265, 637] width 218 height 40
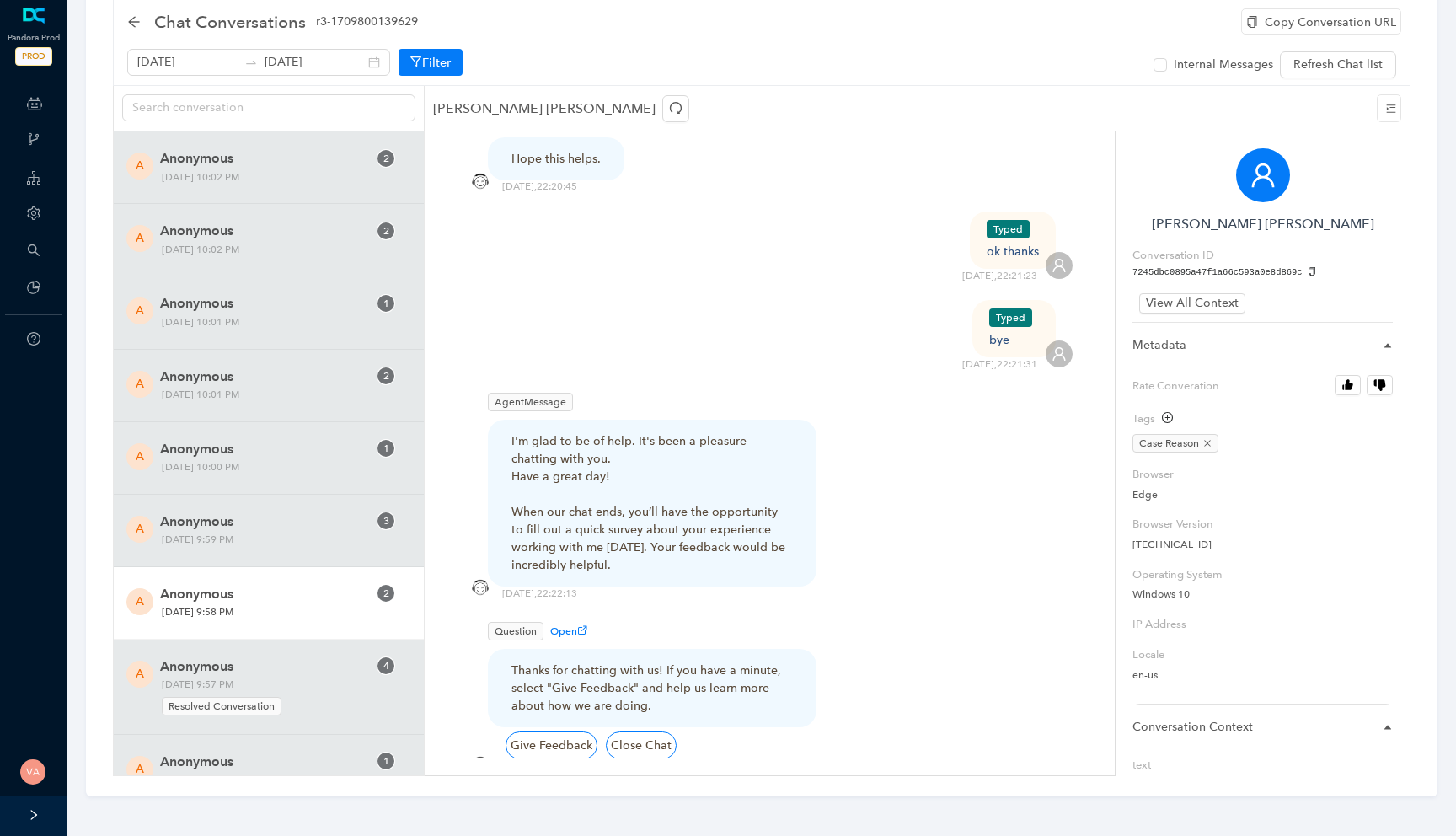
scroll to position [16017, 0]
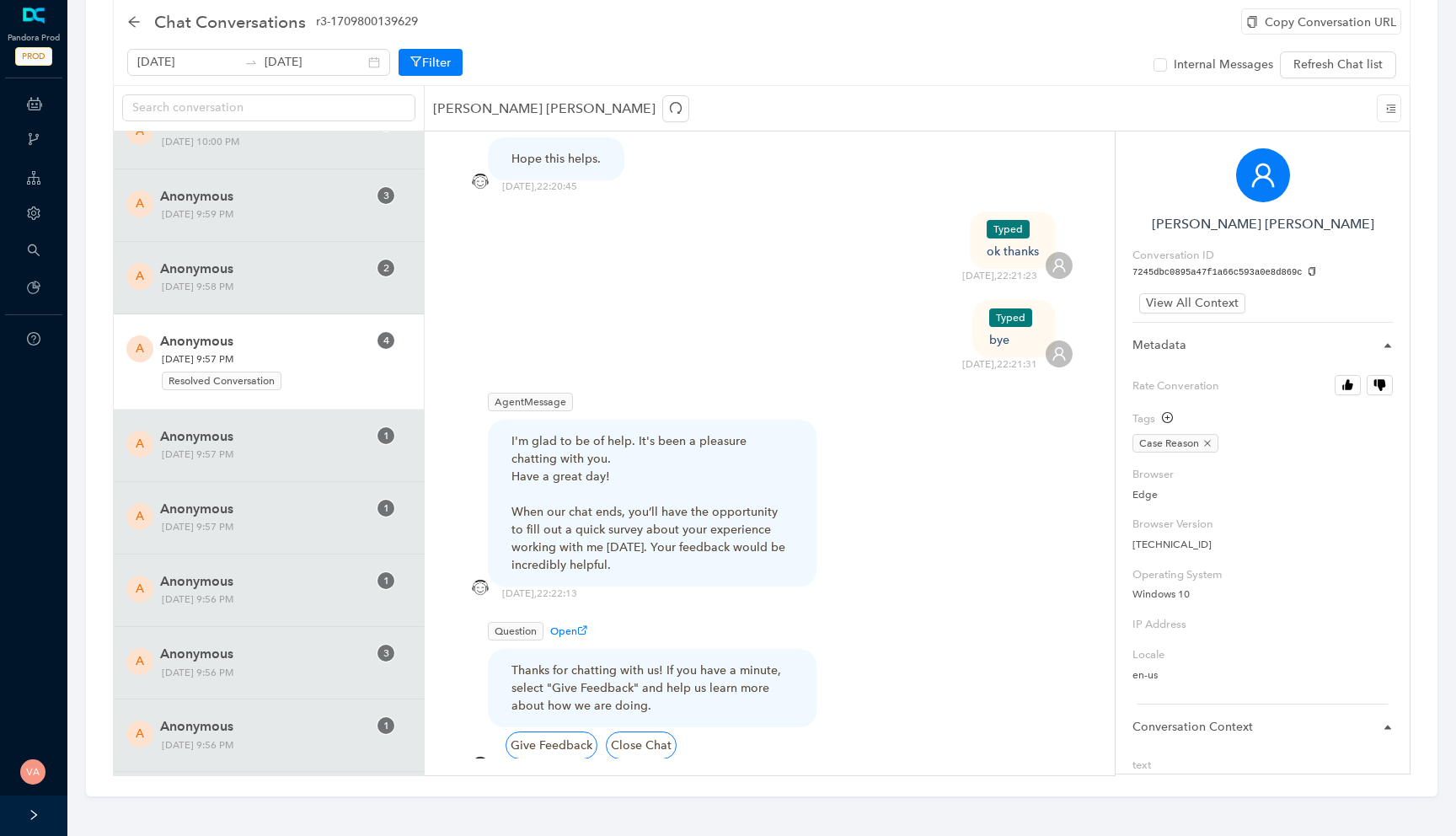
click at [337, 331] on span "Anonymous" at bounding box center [263, 341] width 207 height 20
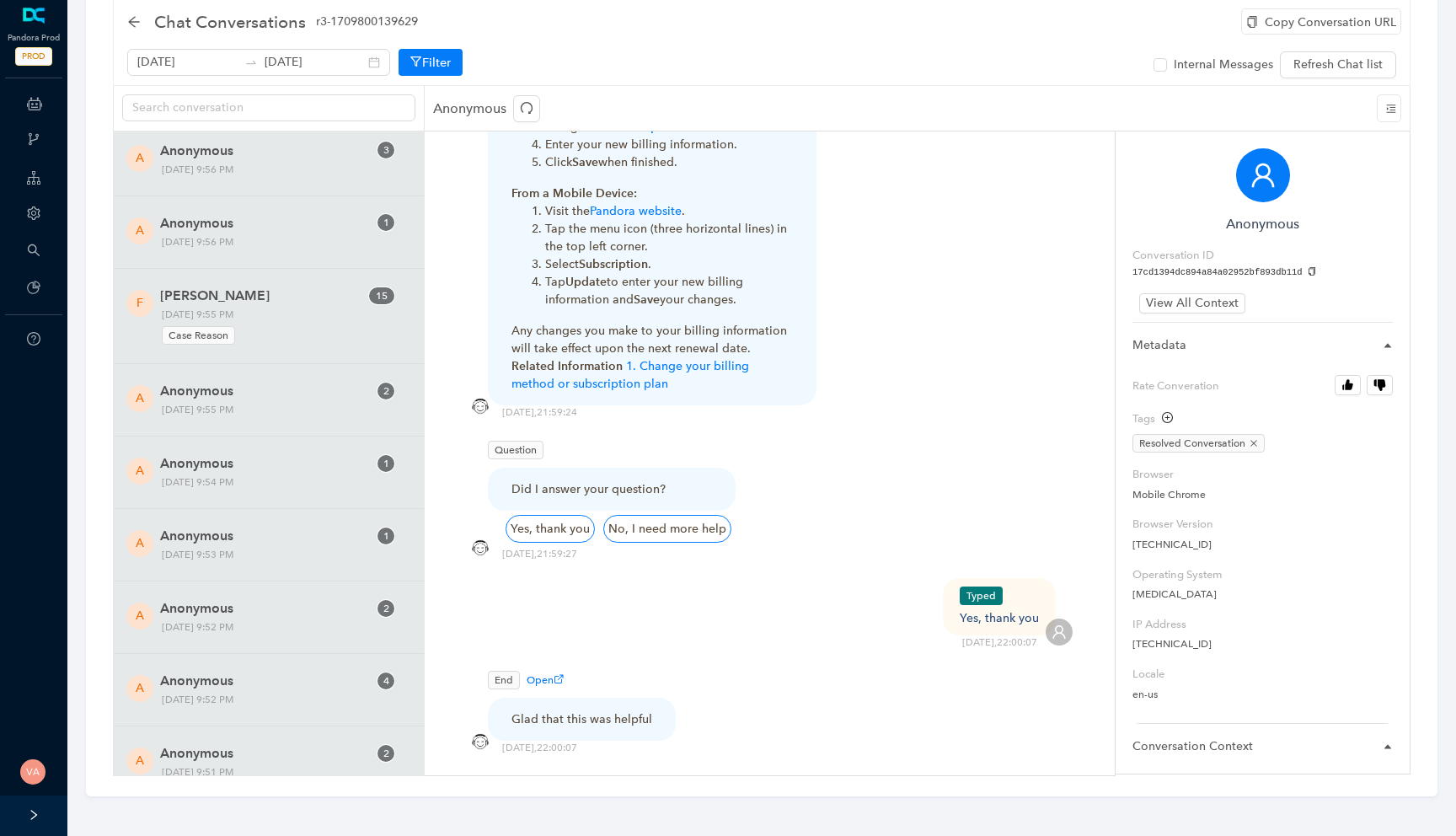
scroll to position [16375, 0]
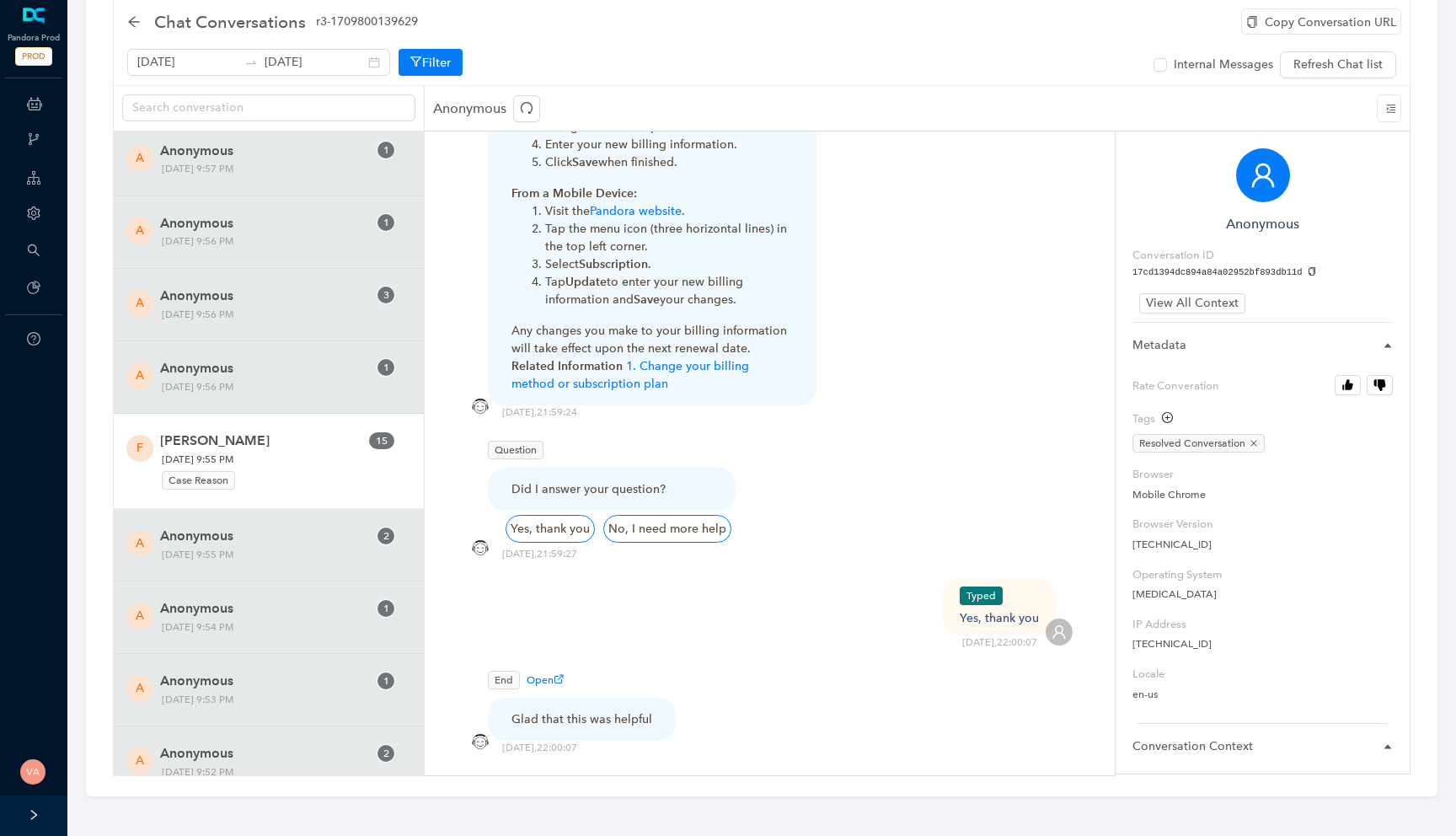
click at [289, 451] on span "Monday, October 13, 2025 9:55 PM Case Reason" at bounding box center [265, 471] width 218 height 40
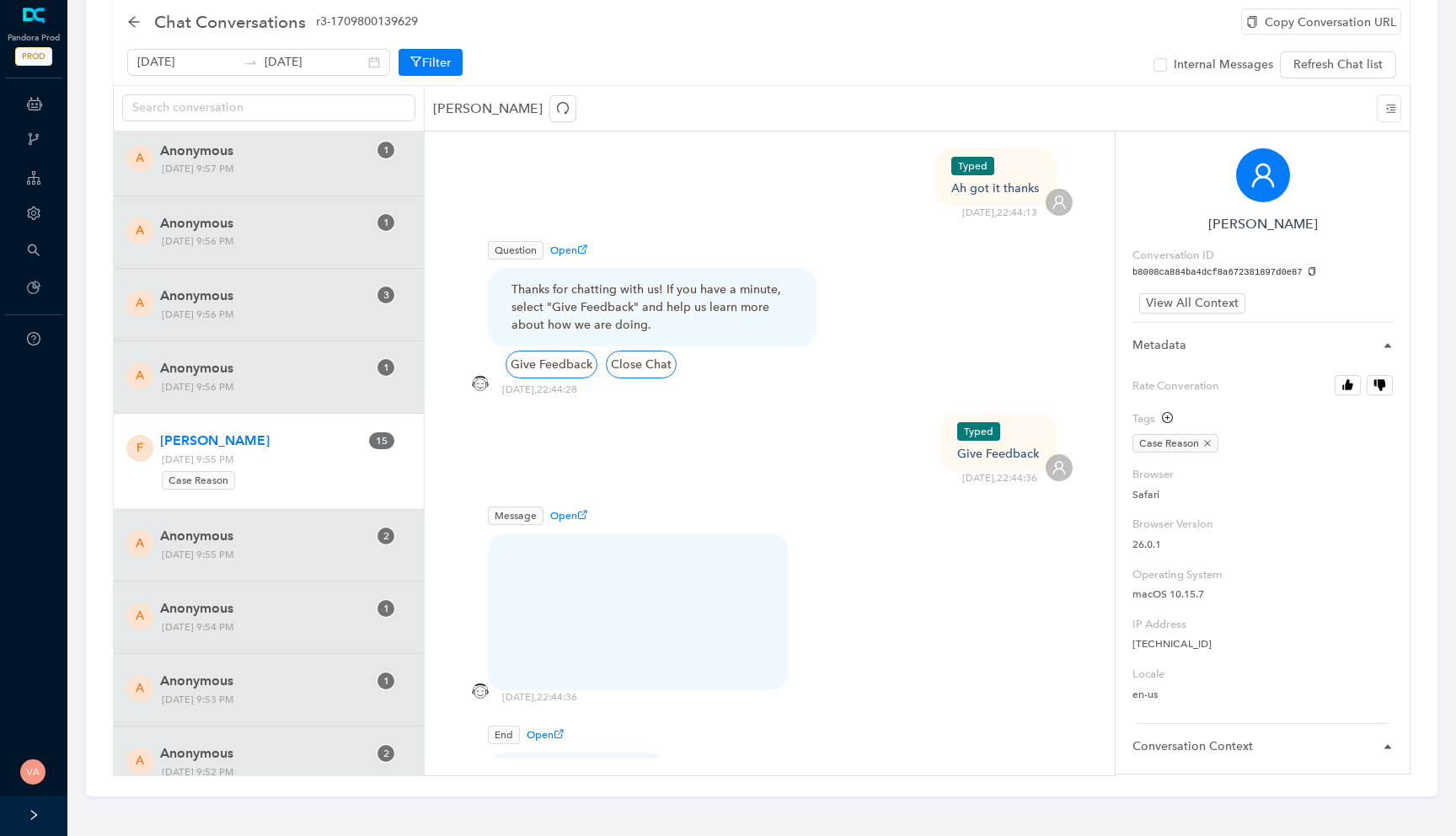
scroll to position [4407, 0]
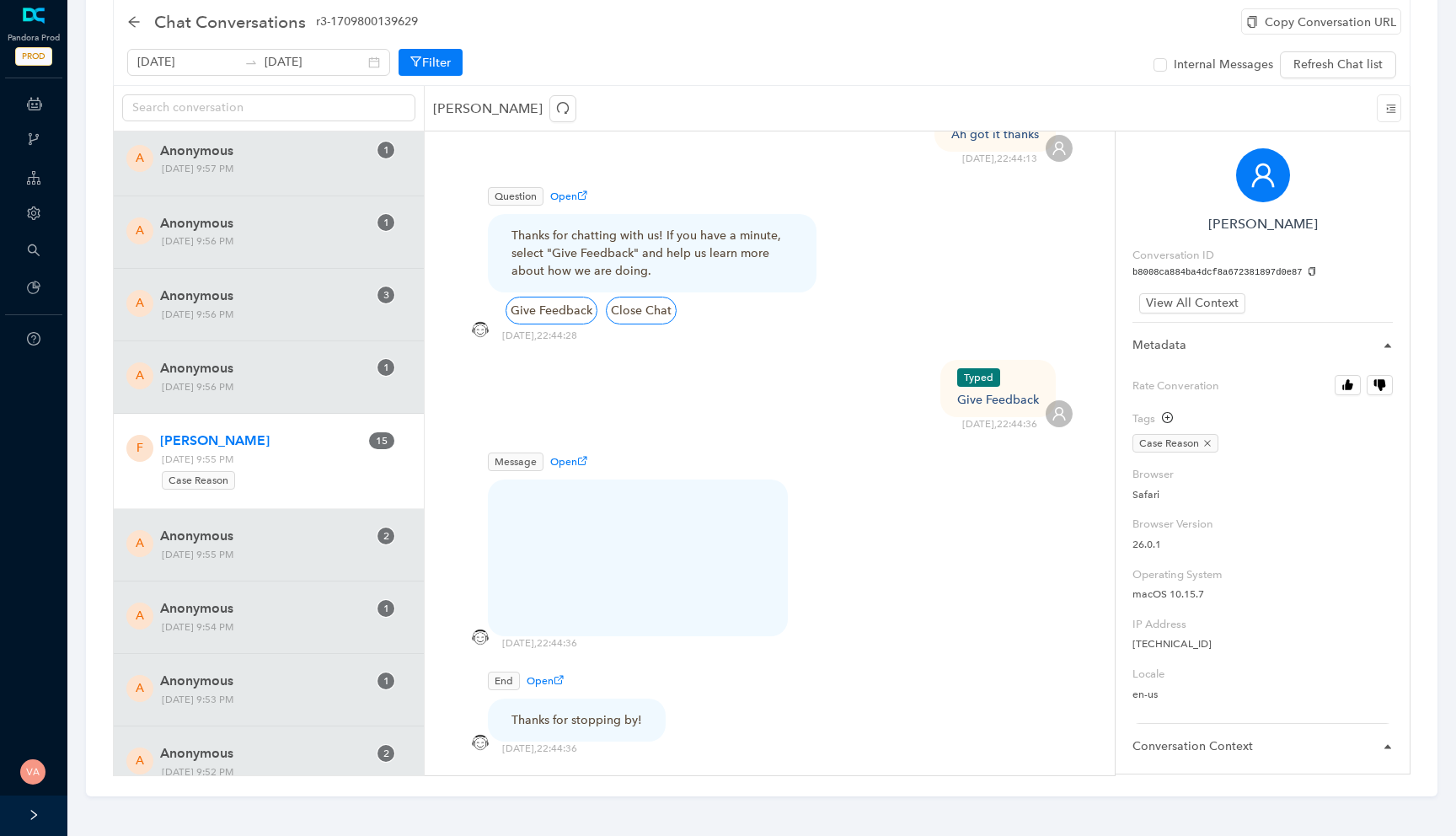
click at [676, 668] on div "End Open Thanks for stopping by!" at bounding box center [769, 698] width 606 height 62
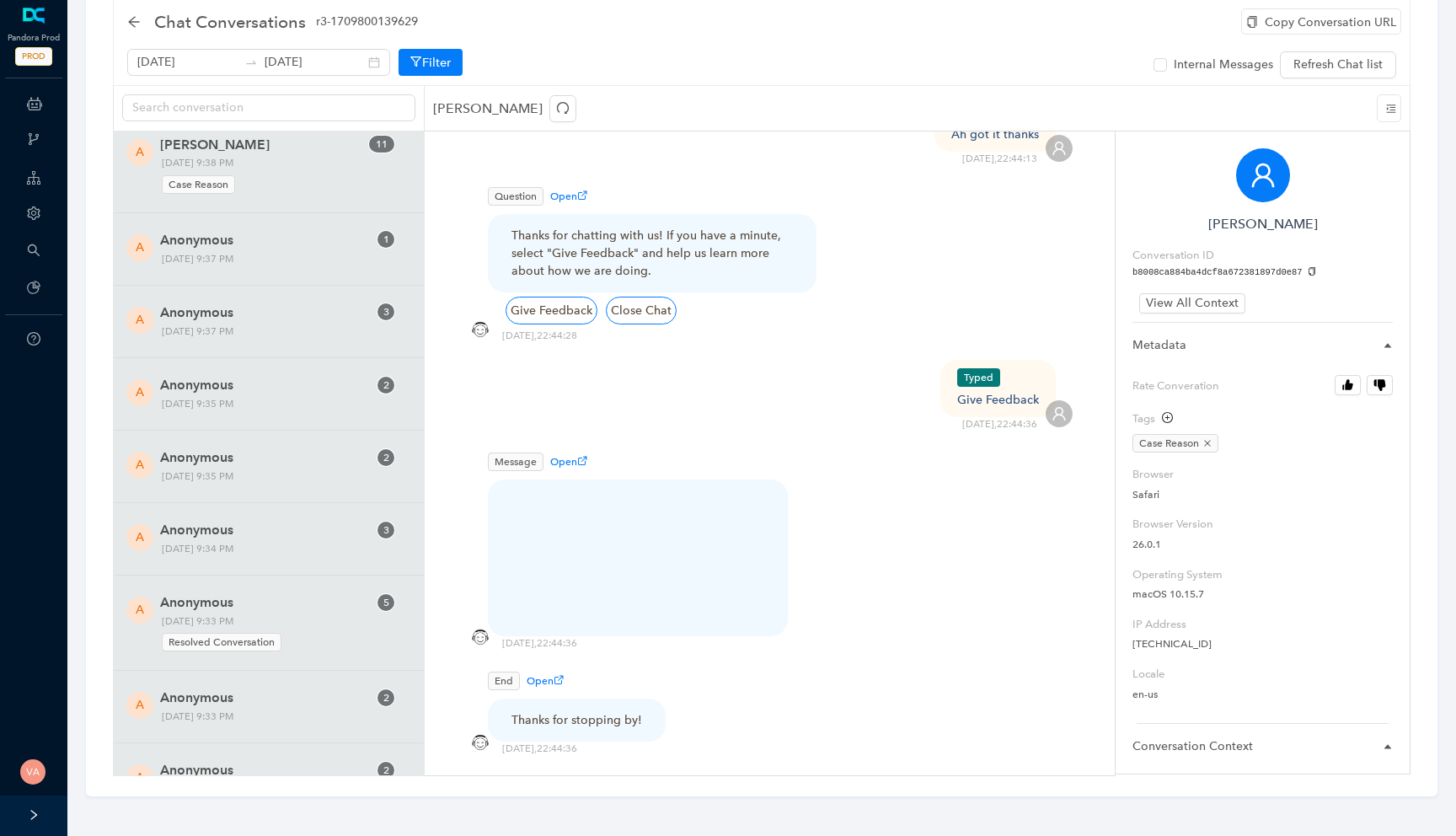
scroll to position [18817, 0]
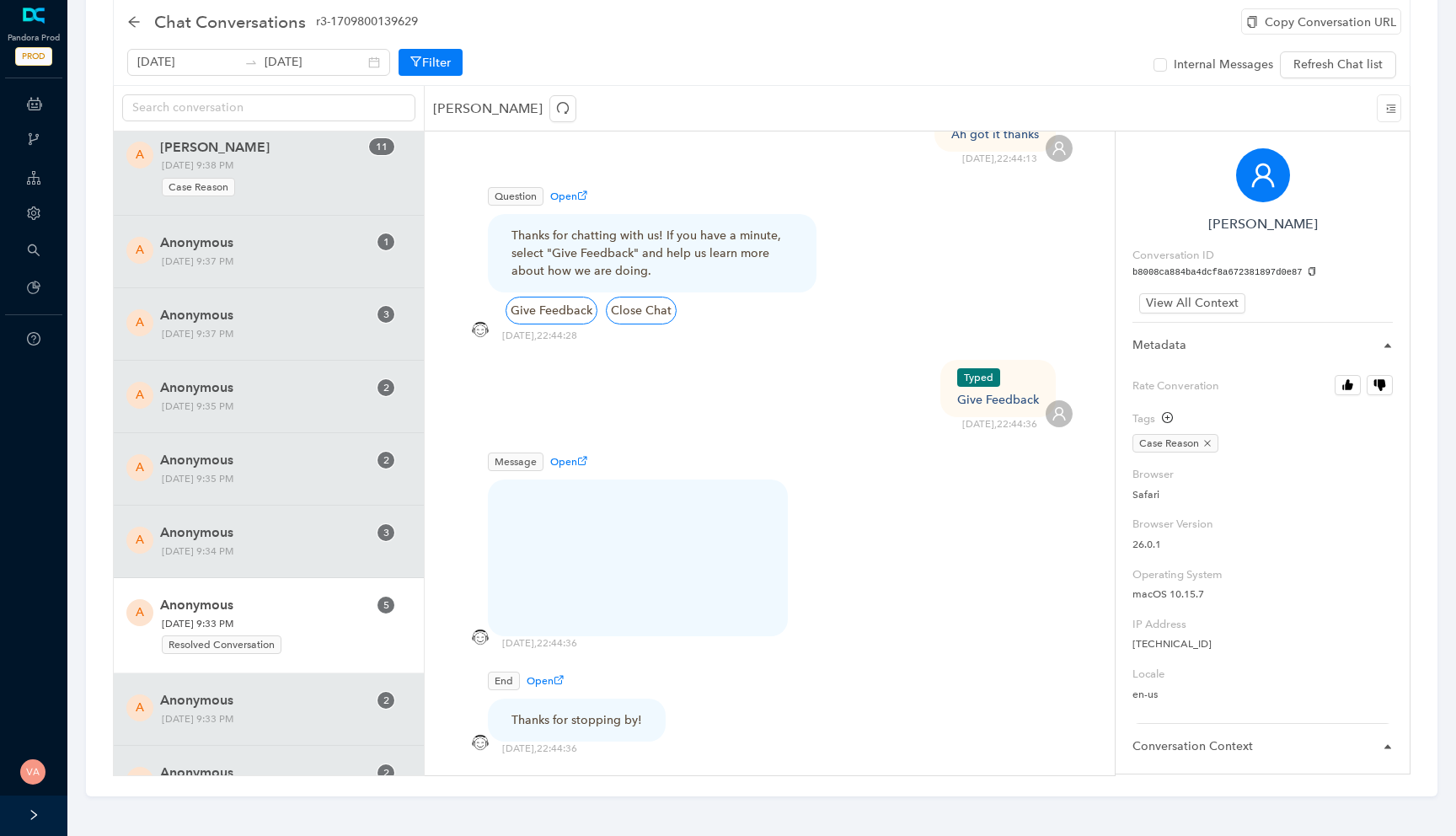
click at [240, 578] on div "A Anonymous 5 Monday, October 13, 2025 9:33 PM Resolved Conversation" at bounding box center [268, 626] width 310 height 96
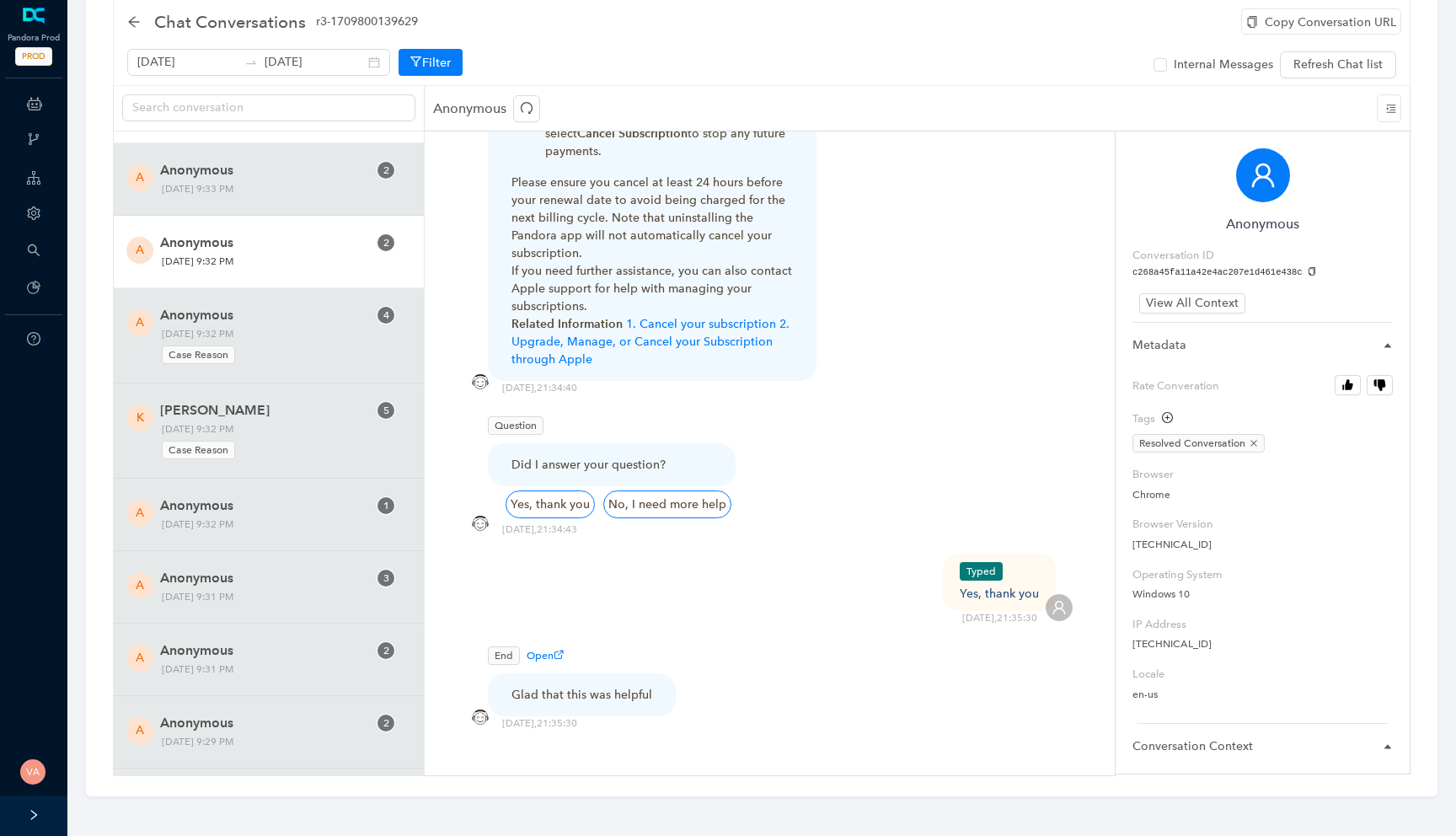
scroll to position [19539, 0]
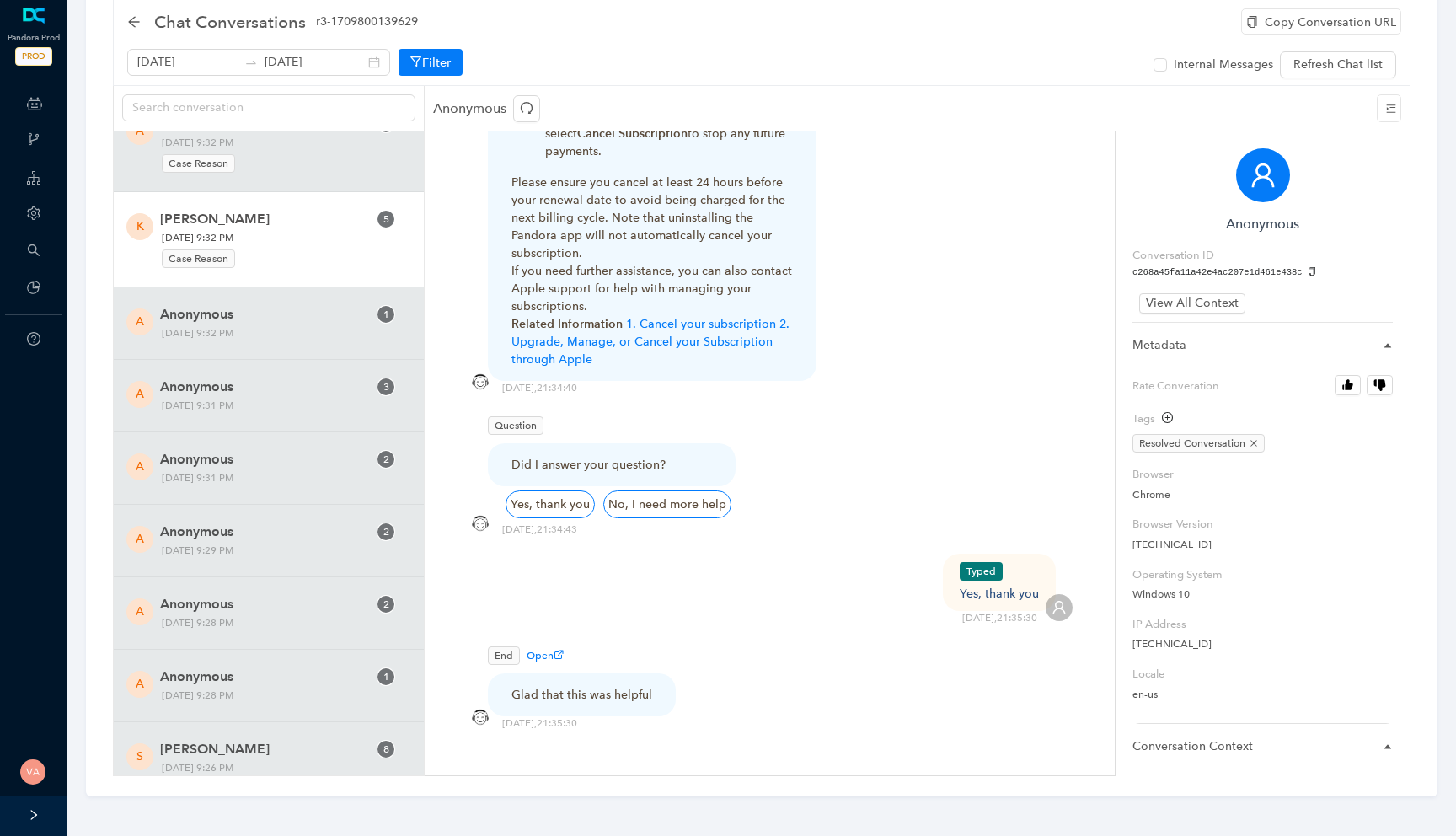
click at [245, 246] on div "Case Reason" at bounding box center [265, 257] width 207 height 23
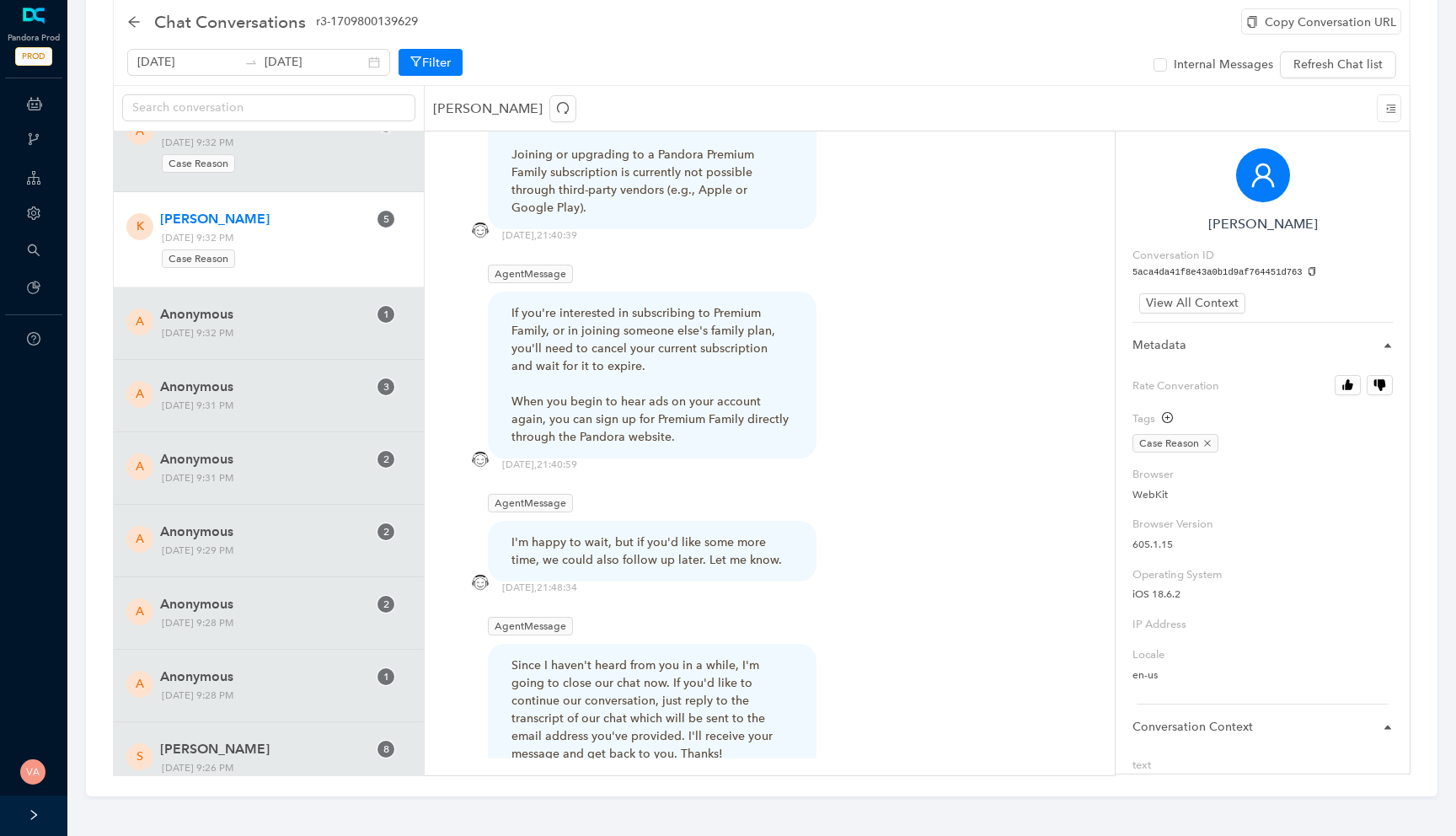
scroll to position [3366, 0]
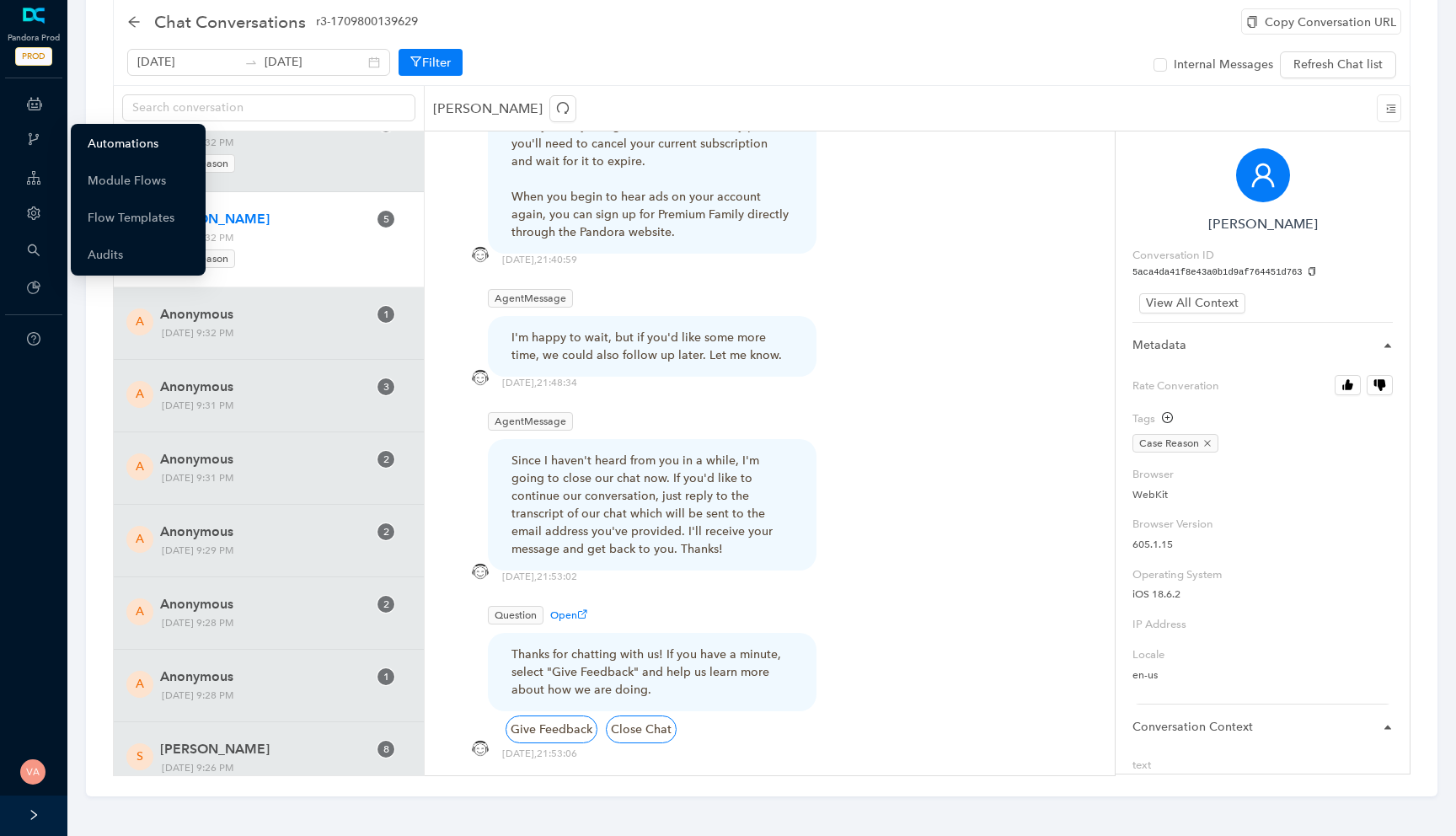
click at [105, 148] on link "Automations" at bounding box center [122, 143] width 71 height 34
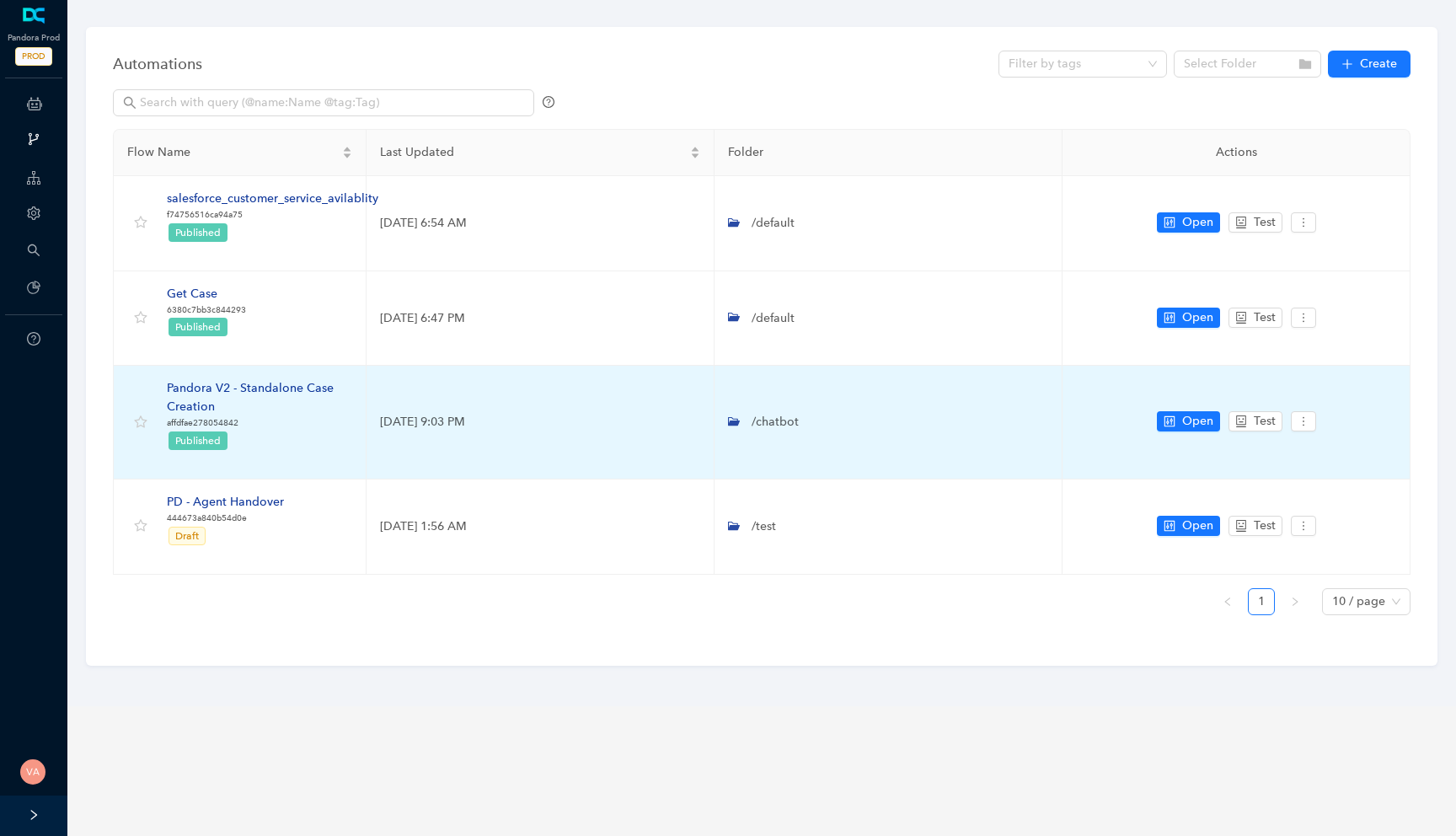
click at [244, 384] on div "Pandora V2 - Standalone Case Creation" at bounding box center [259, 397] width 186 height 37
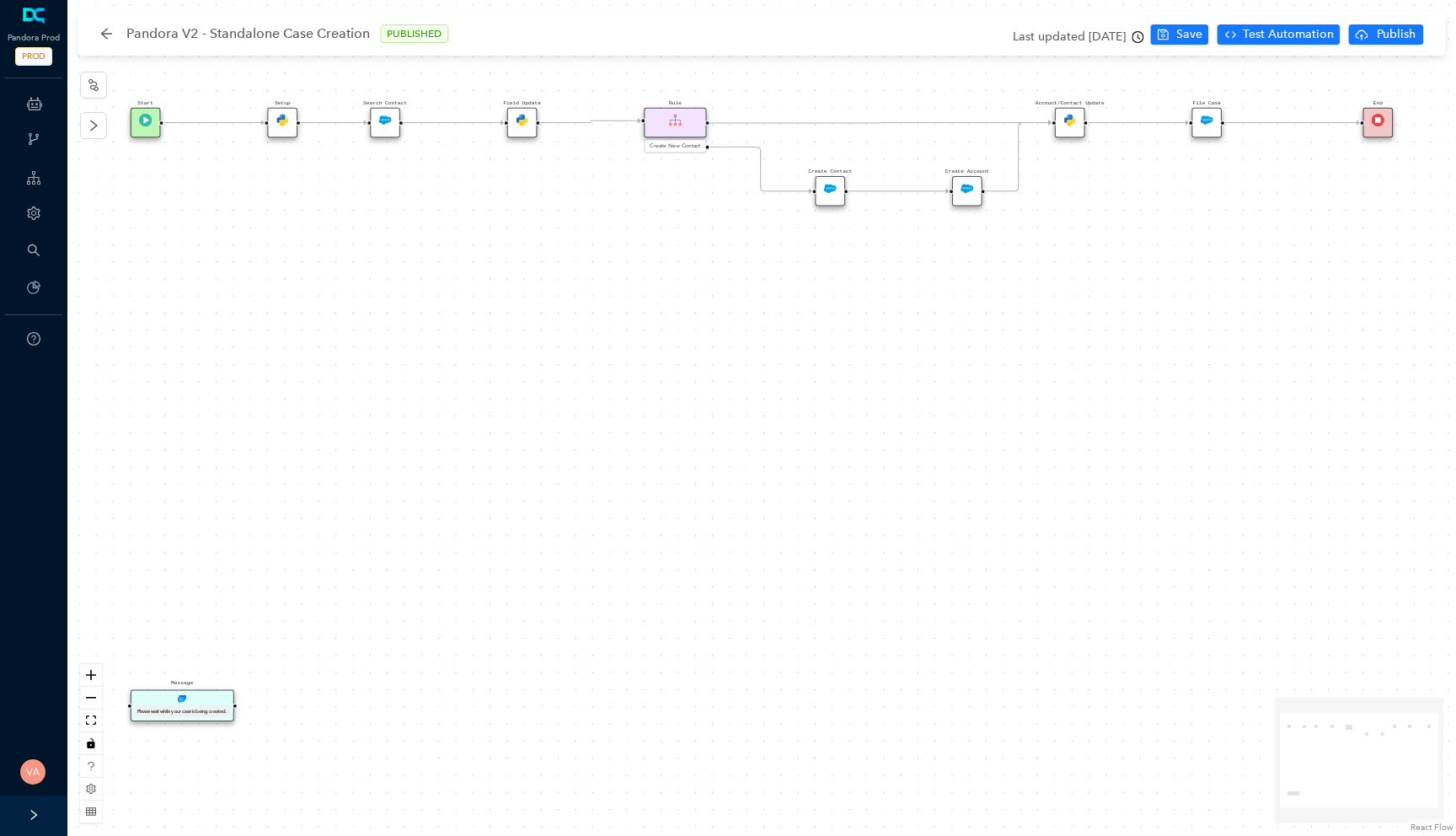
click at [279, 123] on img at bounding box center [283, 120] width 13 height 13
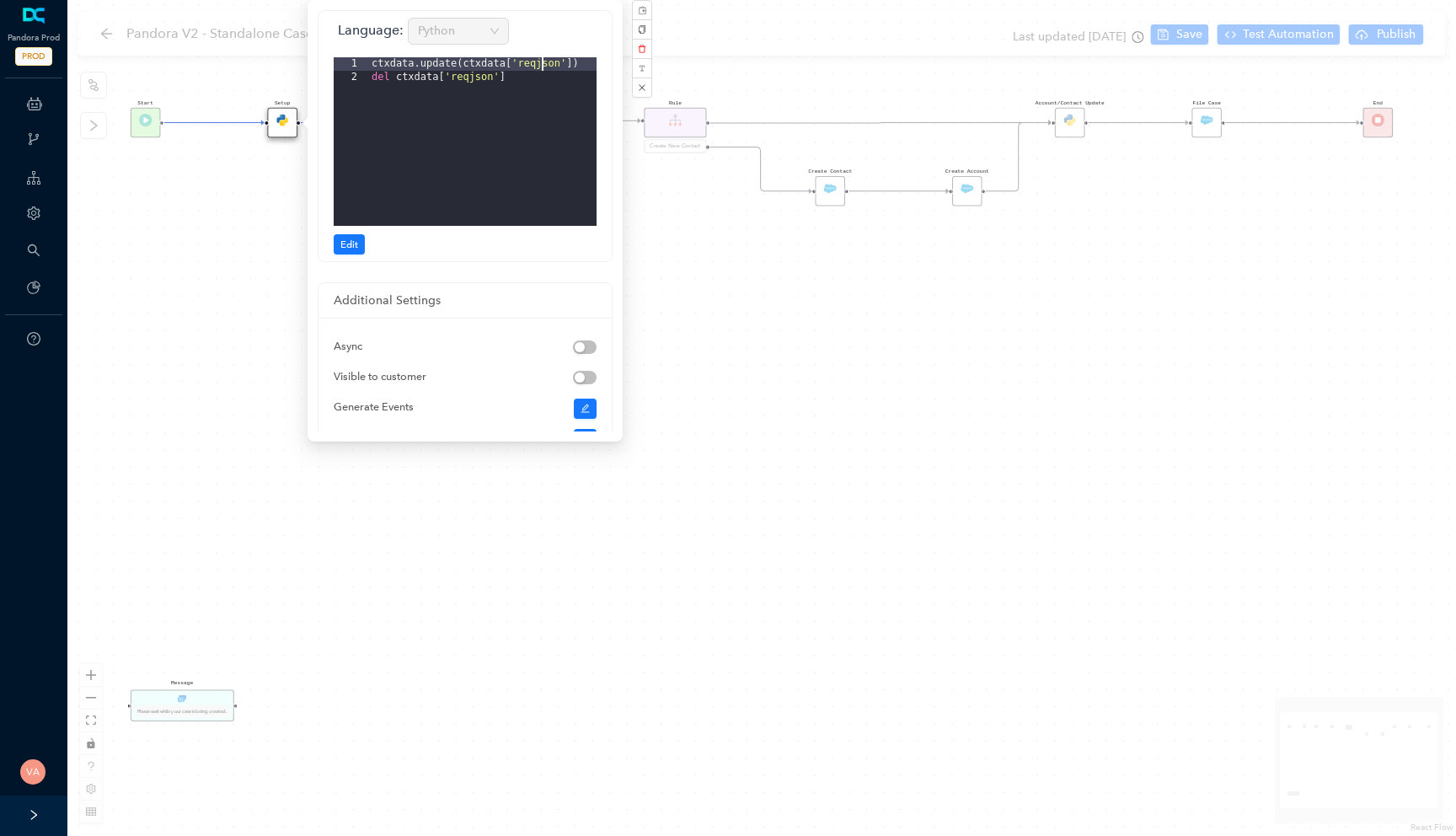
click at [541, 68] on div "ctxdata . update ( ctxdata [ 'reqjson' ]) del ctxdata [ 'reqjson' ]" at bounding box center [483, 155] width 228 height 196
click at [532, 71] on div "ctxdata . update ( ctxdata [ 'reqjson' ]) del ctxdata [ 'reqjson' ]" at bounding box center [483, 155] width 228 height 196
click at [469, 81] on div "ctxdata . update ( ctxdata [ 'reqjson' ]) del ctxdata [ 'reqjson' ]" at bounding box center [483, 155] width 228 height 196
drag, startPoint x: 394, startPoint y: 82, endPoint x: 507, endPoint y: 79, distance: 113.0
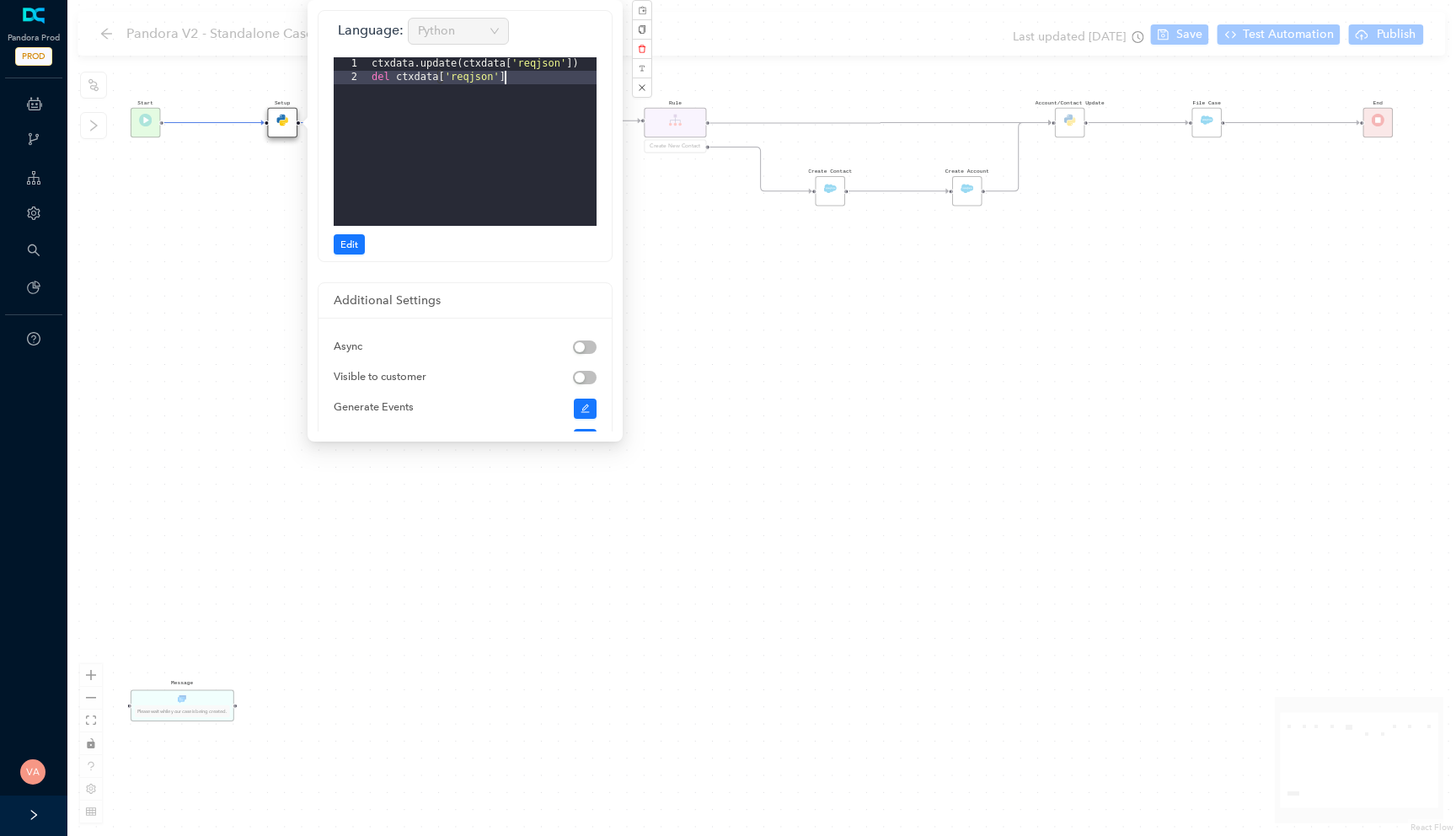
click at [508, 79] on div "ctxdata . update ( ctxdata [ 'reqjson' ]) del ctxdata [ 'reqjson' ]" at bounding box center [483, 155] width 228 height 196
click at [247, 254] on div "Start Message Please wait while your case is being created. End Setup Field Upd…" at bounding box center [761, 418] width 1388 height 836
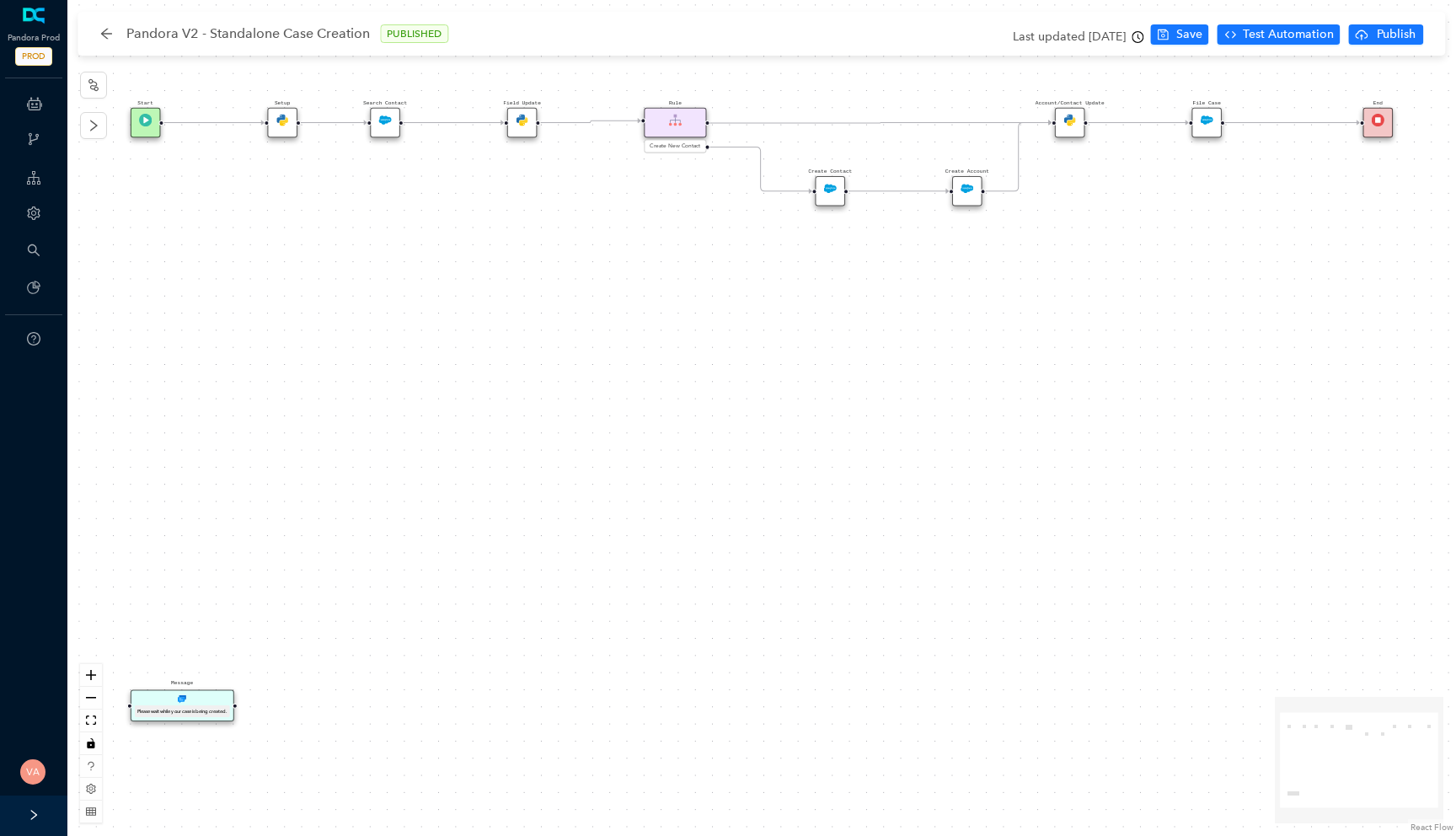
click at [279, 120] on img at bounding box center [283, 120] width 13 height 13
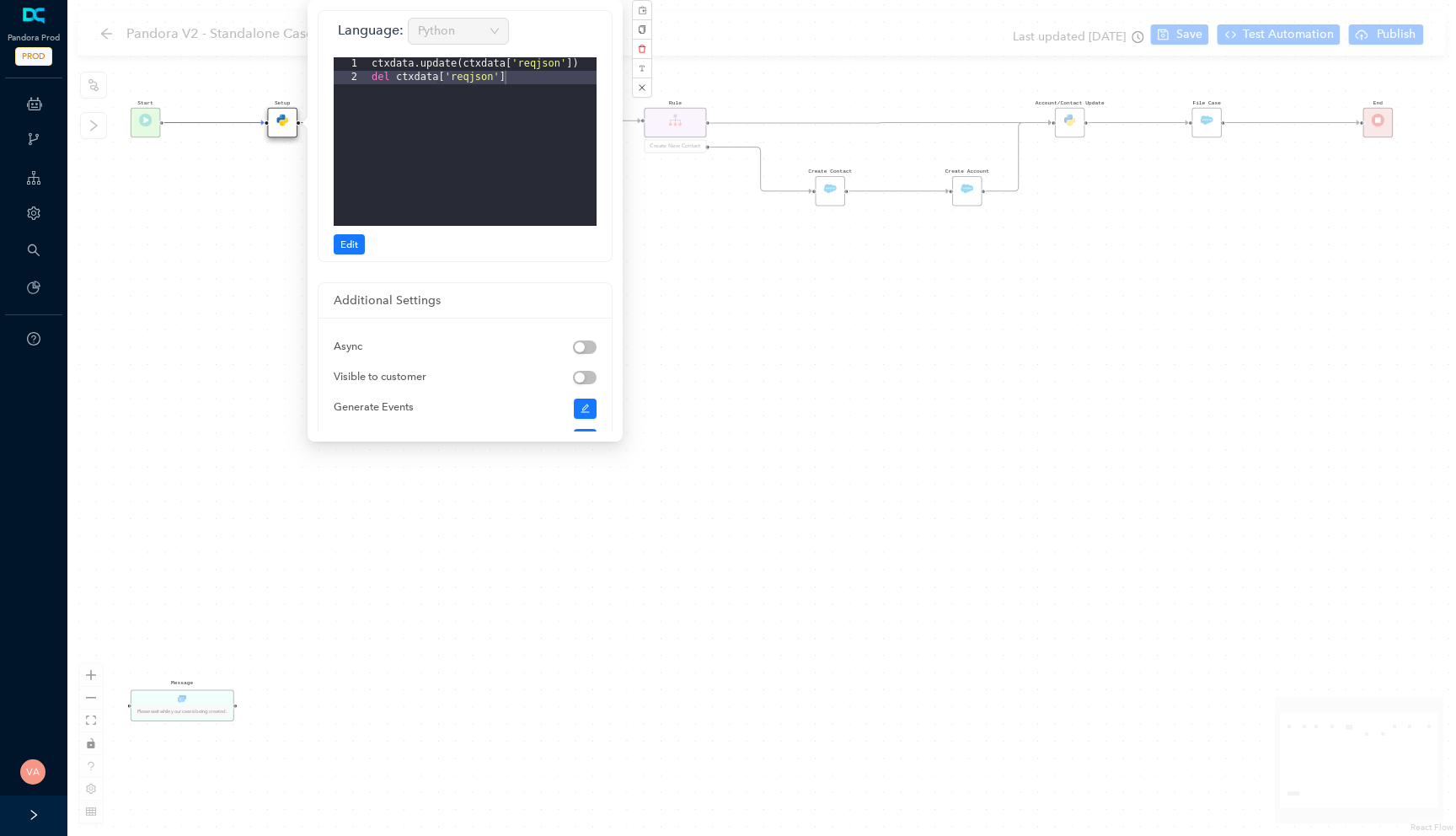
click at [214, 210] on div "Start Message Please wait while your case is being created. End Setup Field Upd…" at bounding box center [761, 418] width 1388 height 836
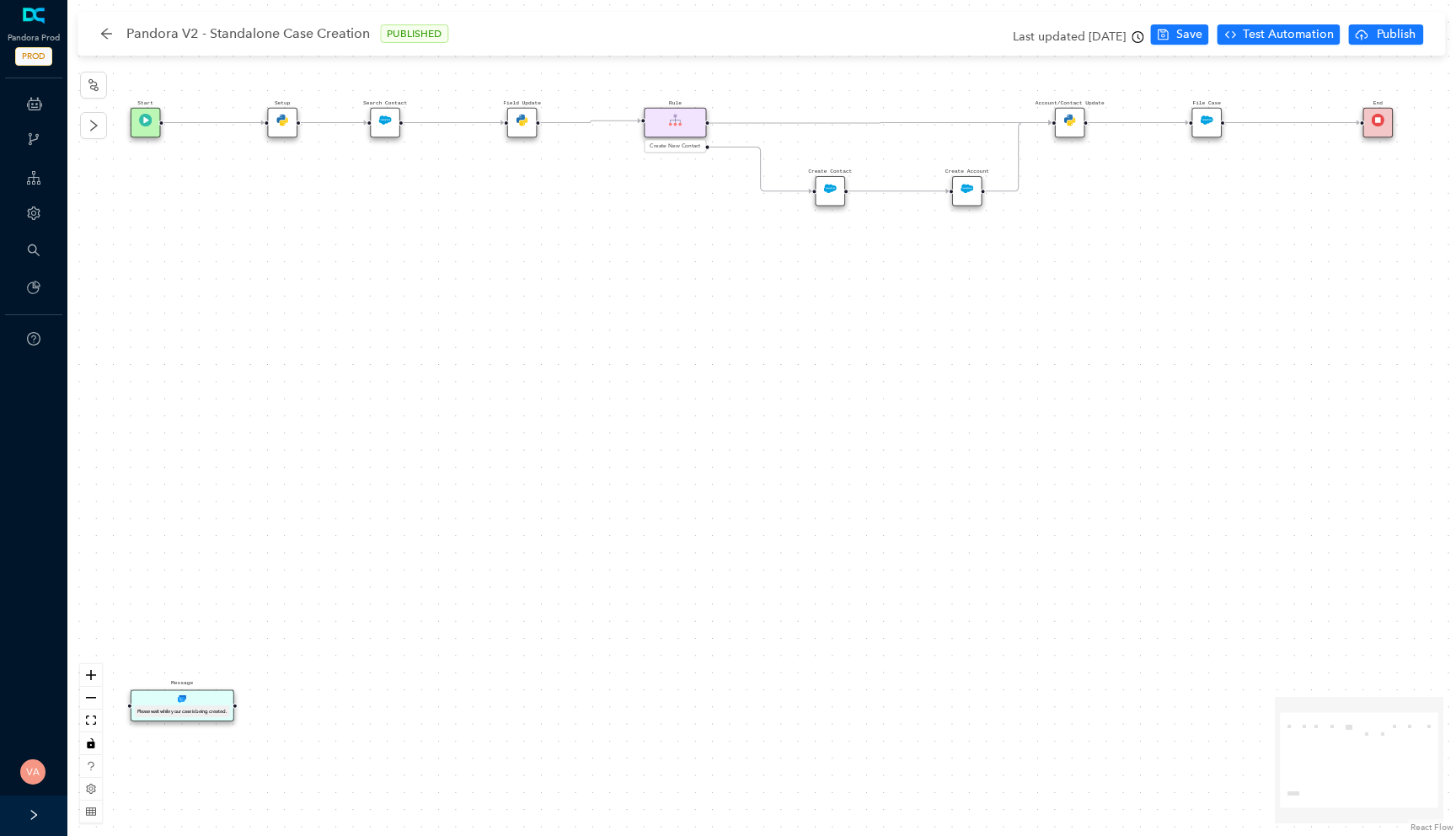
click at [381, 112] on div "Search Contact" at bounding box center [384, 122] width 30 height 30
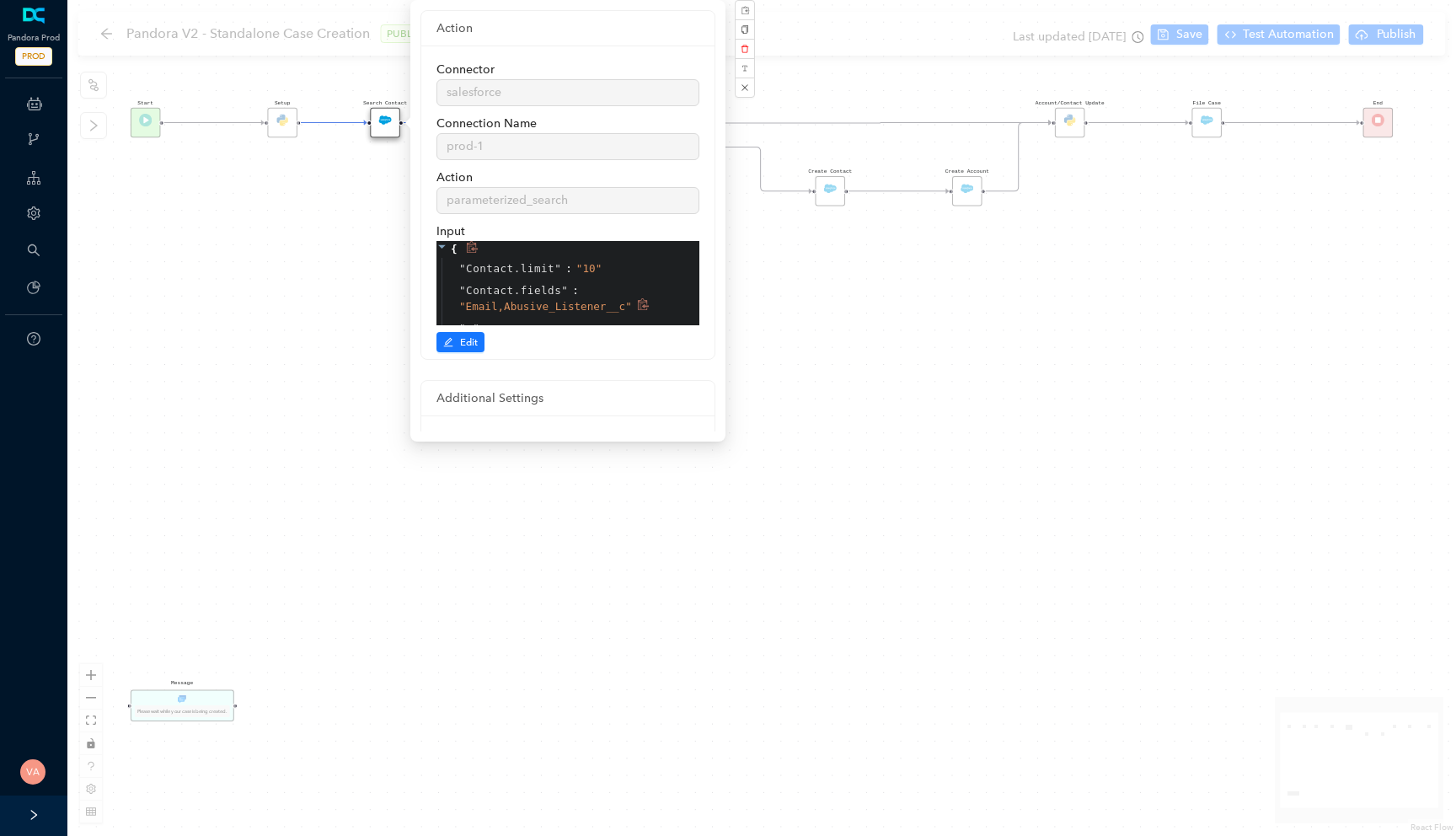
scroll to position [69, 0]
click at [283, 116] on div "Setup" at bounding box center [282, 122] width 30 height 30
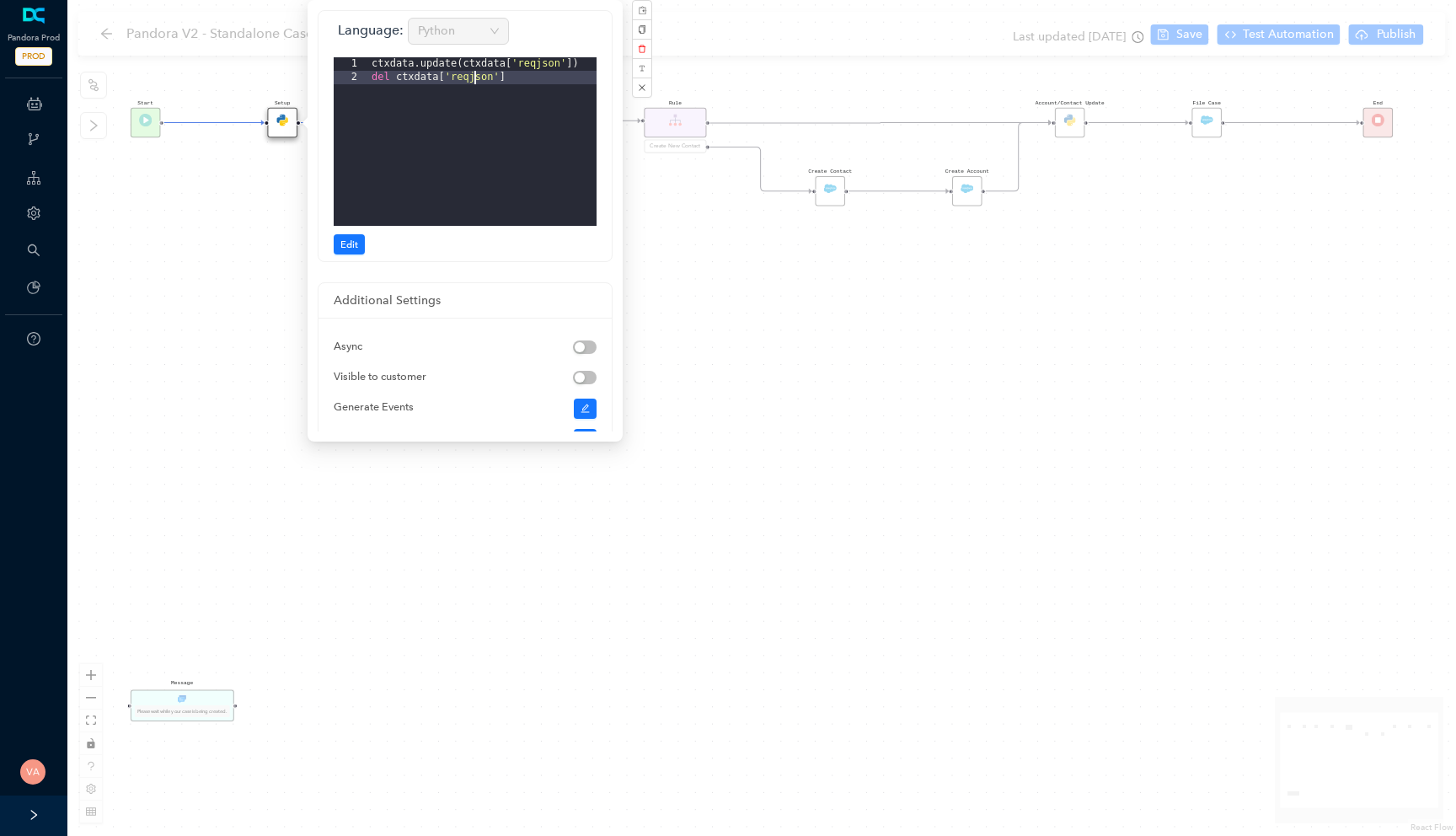
click at [476, 79] on div "ctxdata . update ( ctxdata [ 'reqjson' ]) del ctxdata [ 'reqjson' ]" at bounding box center [483, 155] width 228 height 196
click at [476, 80] on div "ctxdata . update ( ctxdata [ 'reqjson' ]) del ctxdata [ 'reqjson' ]" at bounding box center [483, 155] width 228 height 196
click at [536, 65] on div "ctxdata . update ( ctxdata [ 'reqjson' ]) del ctxdata [ 'reqjson' ]" at bounding box center [483, 155] width 228 height 196
click at [687, 369] on div "Start Message Please wait while your case is being created. End Setup Field Upd…" at bounding box center [761, 418] width 1388 height 836
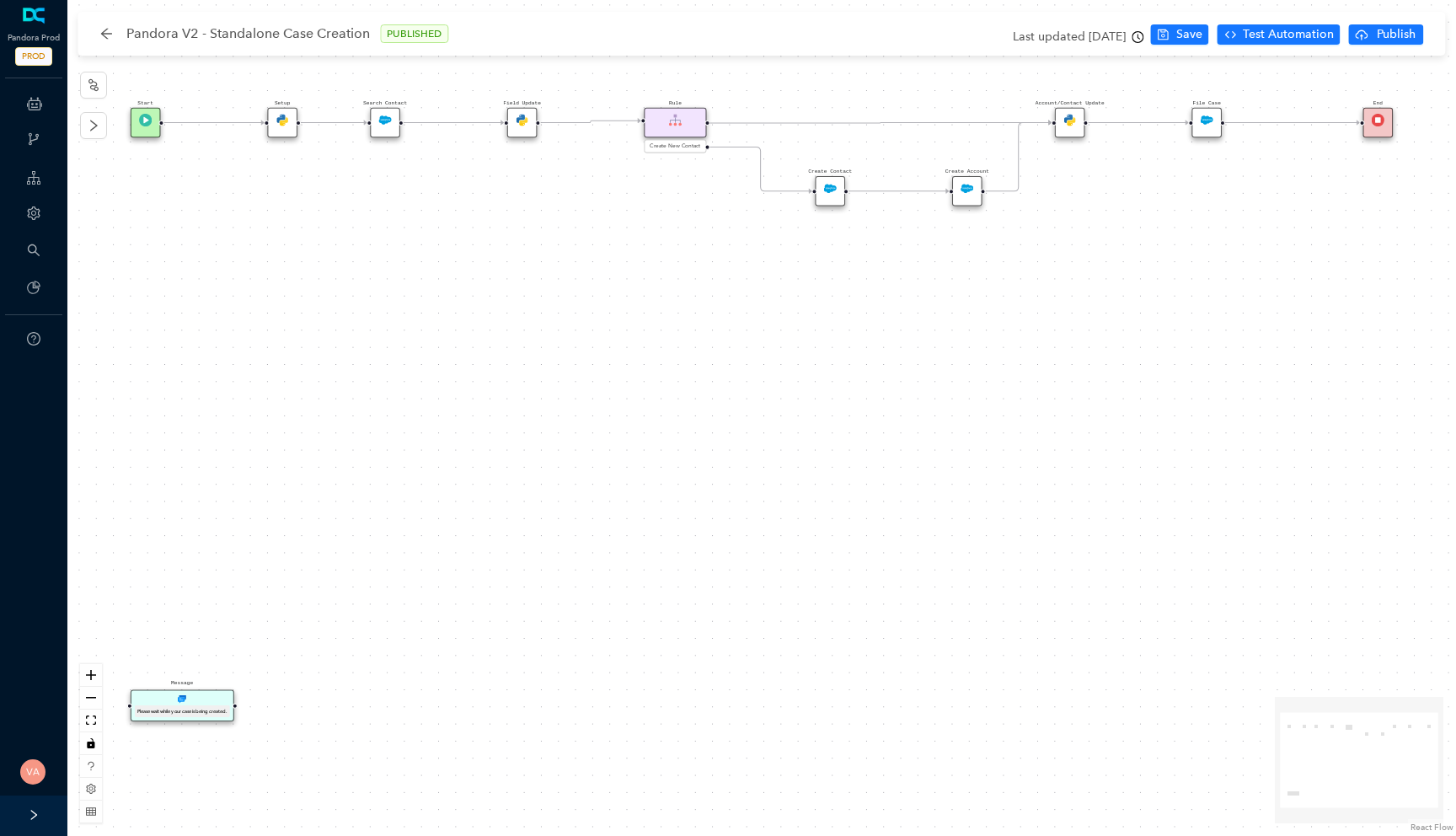
click at [387, 117] on img at bounding box center [385, 120] width 13 height 13
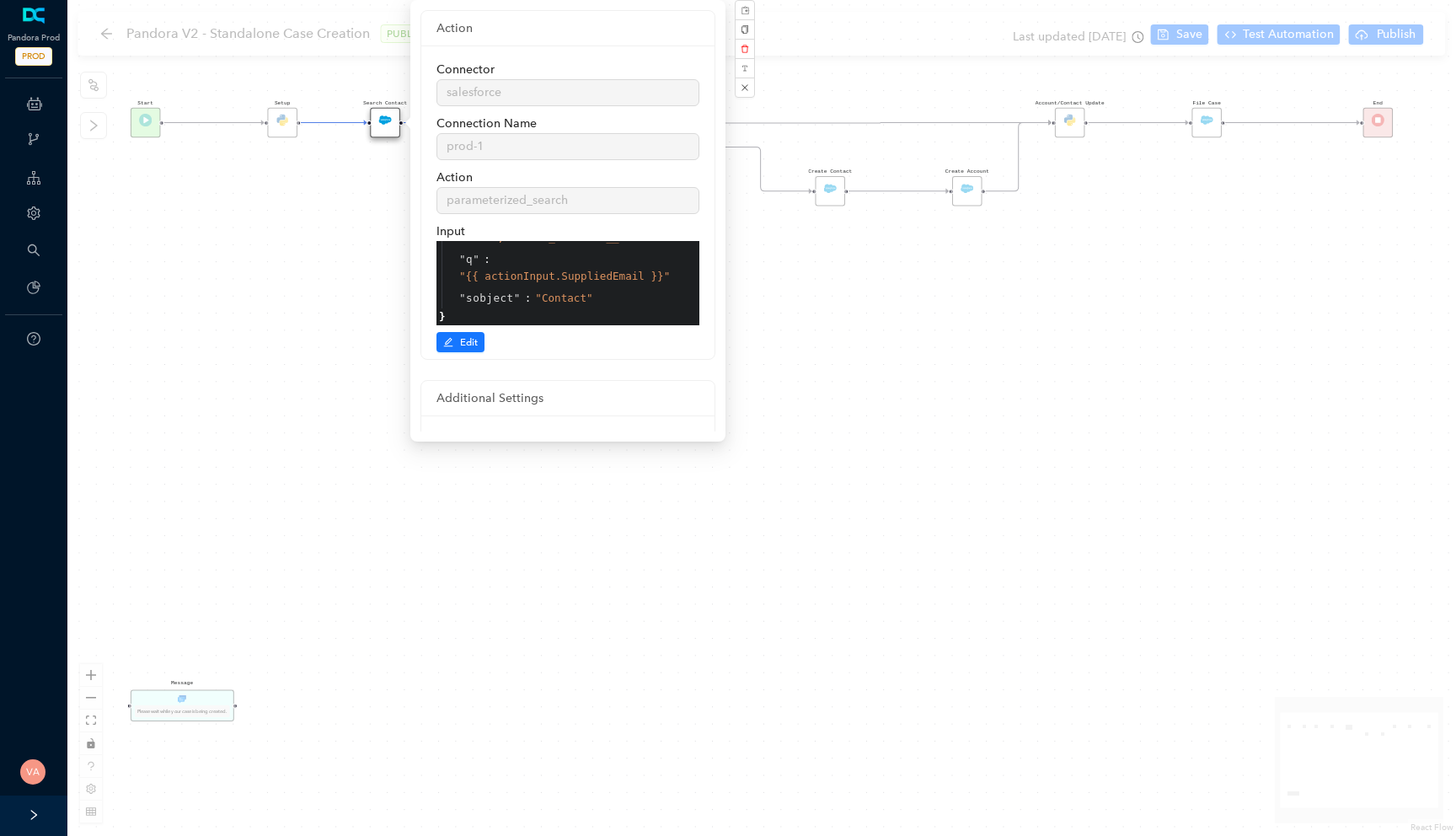
scroll to position [0, 0]
click at [818, 290] on div "Start Message Please wait while your case is being created. End Setup Field Upd…" at bounding box center [761, 418] width 1388 height 836
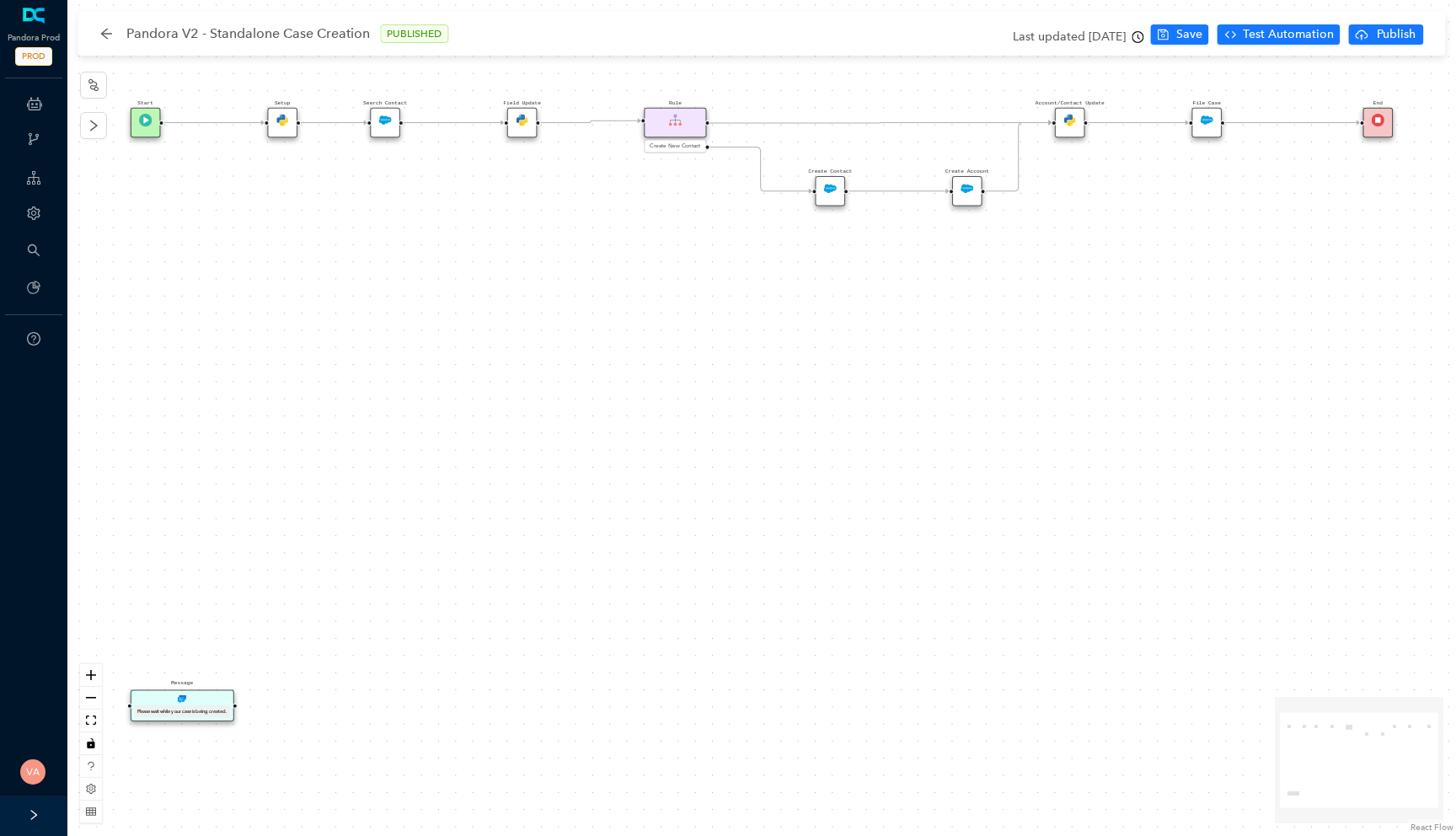
click at [515, 118] on div "Field Update" at bounding box center [522, 122] width 30 height 30
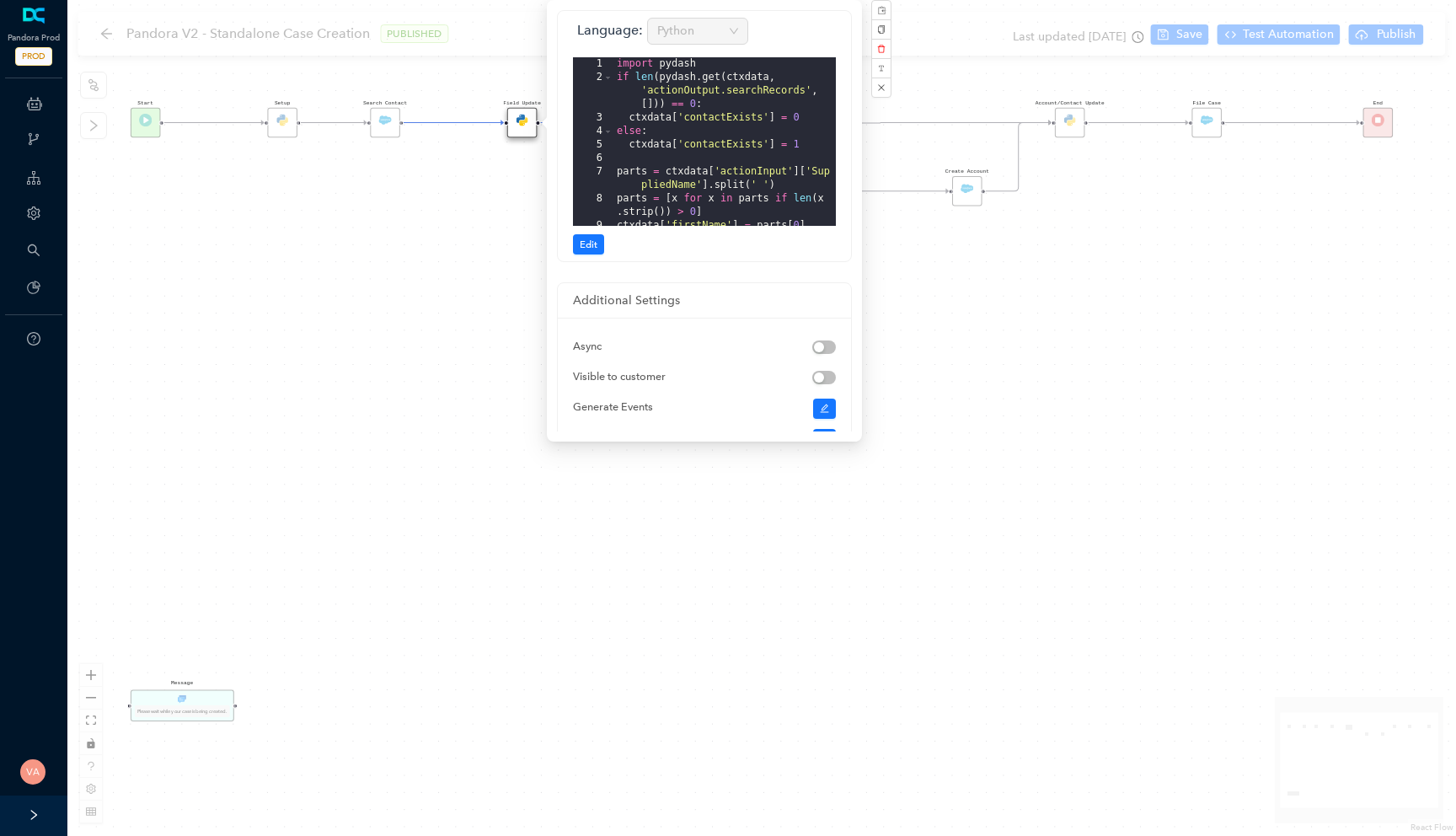
click at [460, 270] on div "Start Message Please wait while your case is being created. End Setup Field Upd…" at bounding box center [761, 418] width 1388 height 836
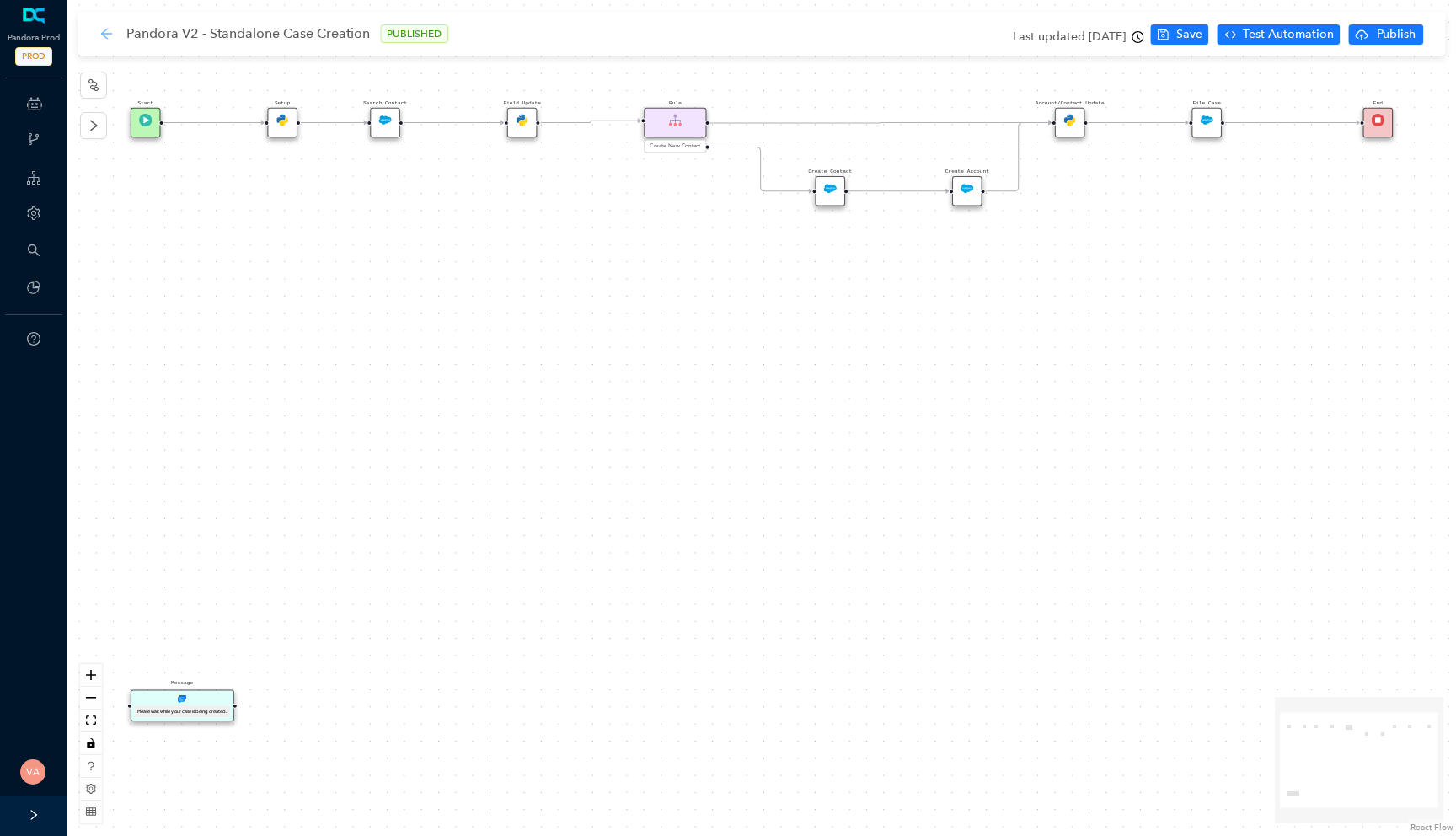
click at [108, 36] on icon "arrow-left" at bounding box center [106, 33] width 14 height 14
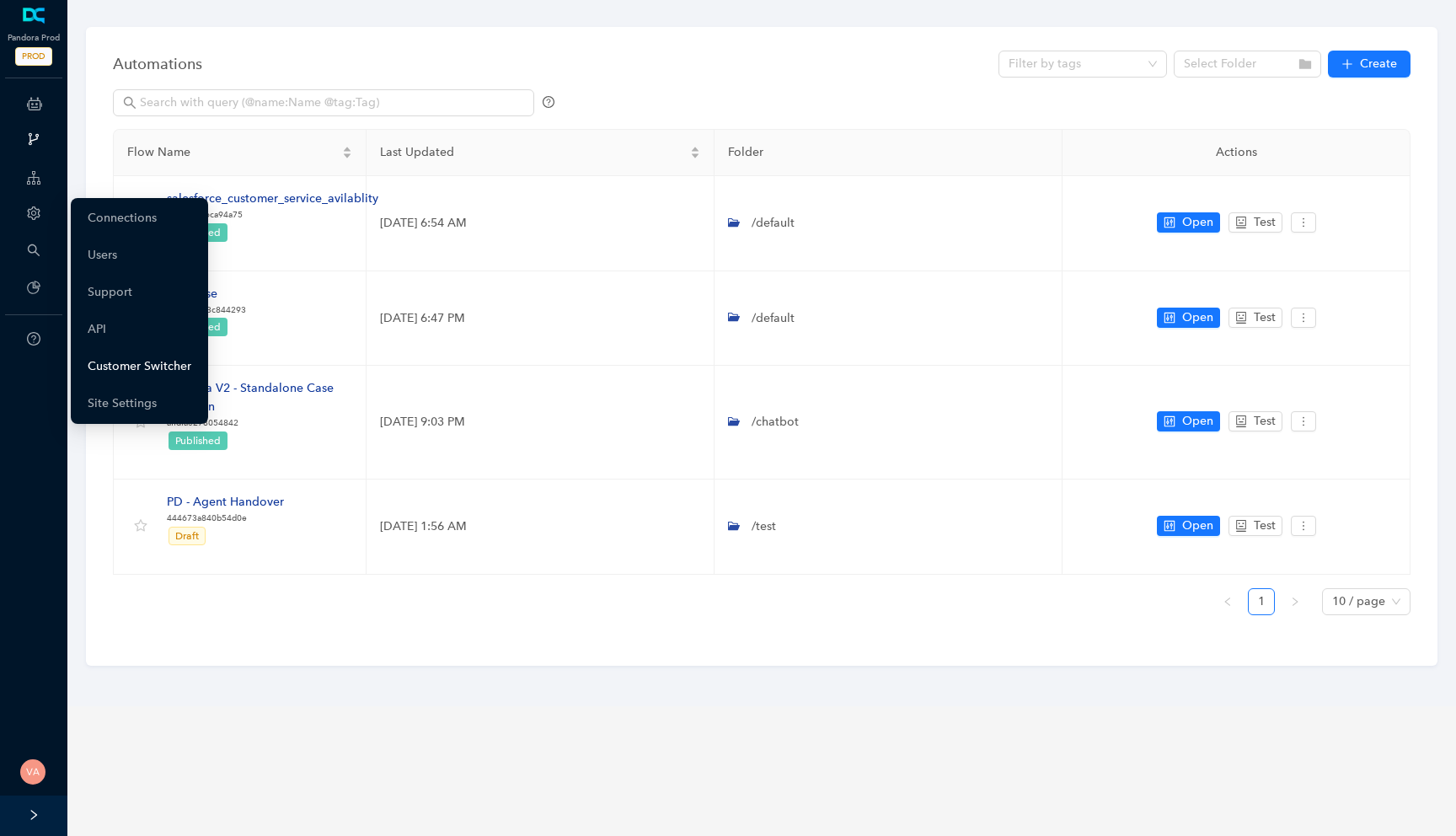
click at [153, 368] on link "Customer Switcher" at bounding box center [139, 366] width 104 height 34
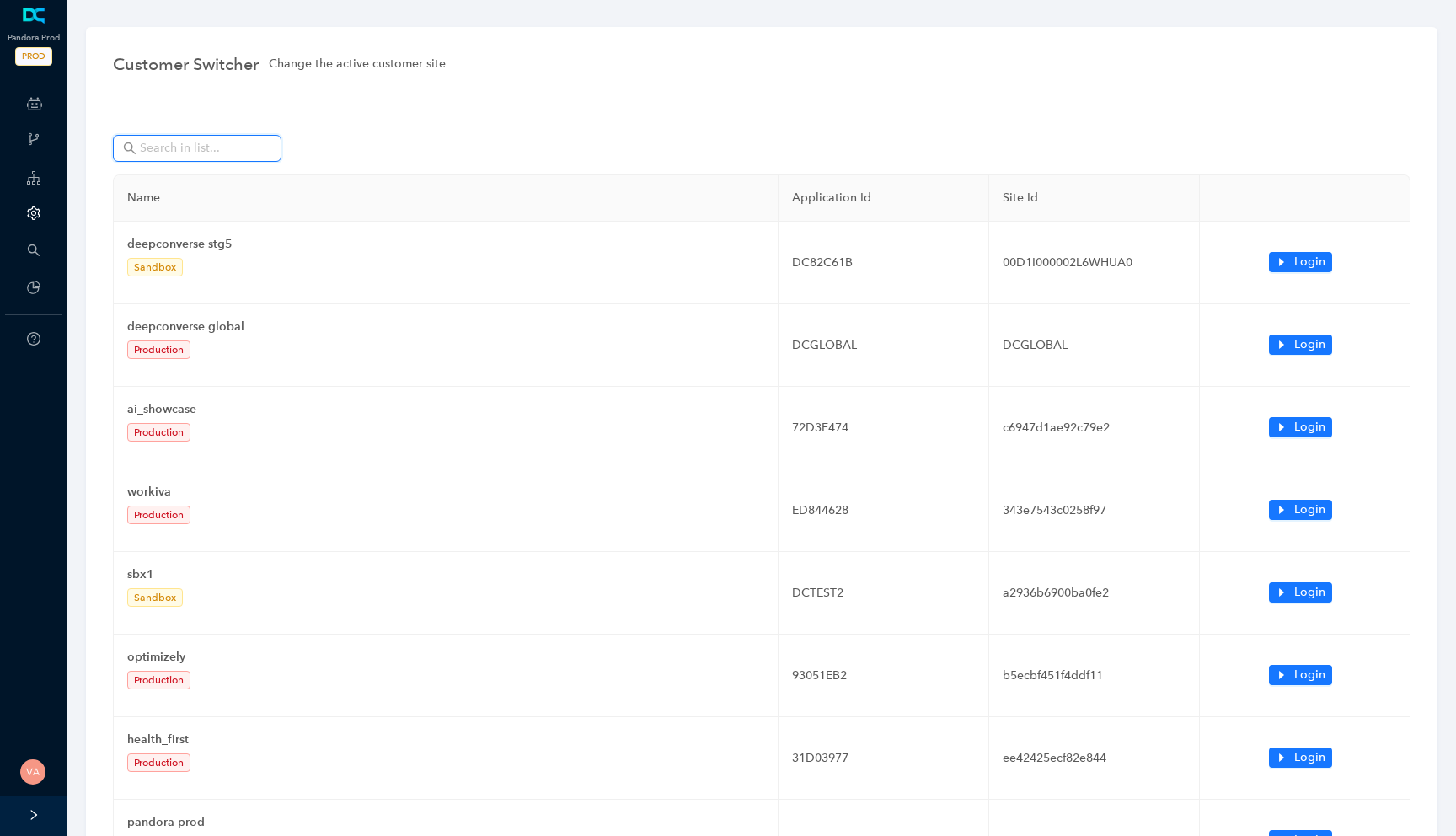
click at [233, 146] on input "text" at bounding box center [199, 148] width 118 height 18
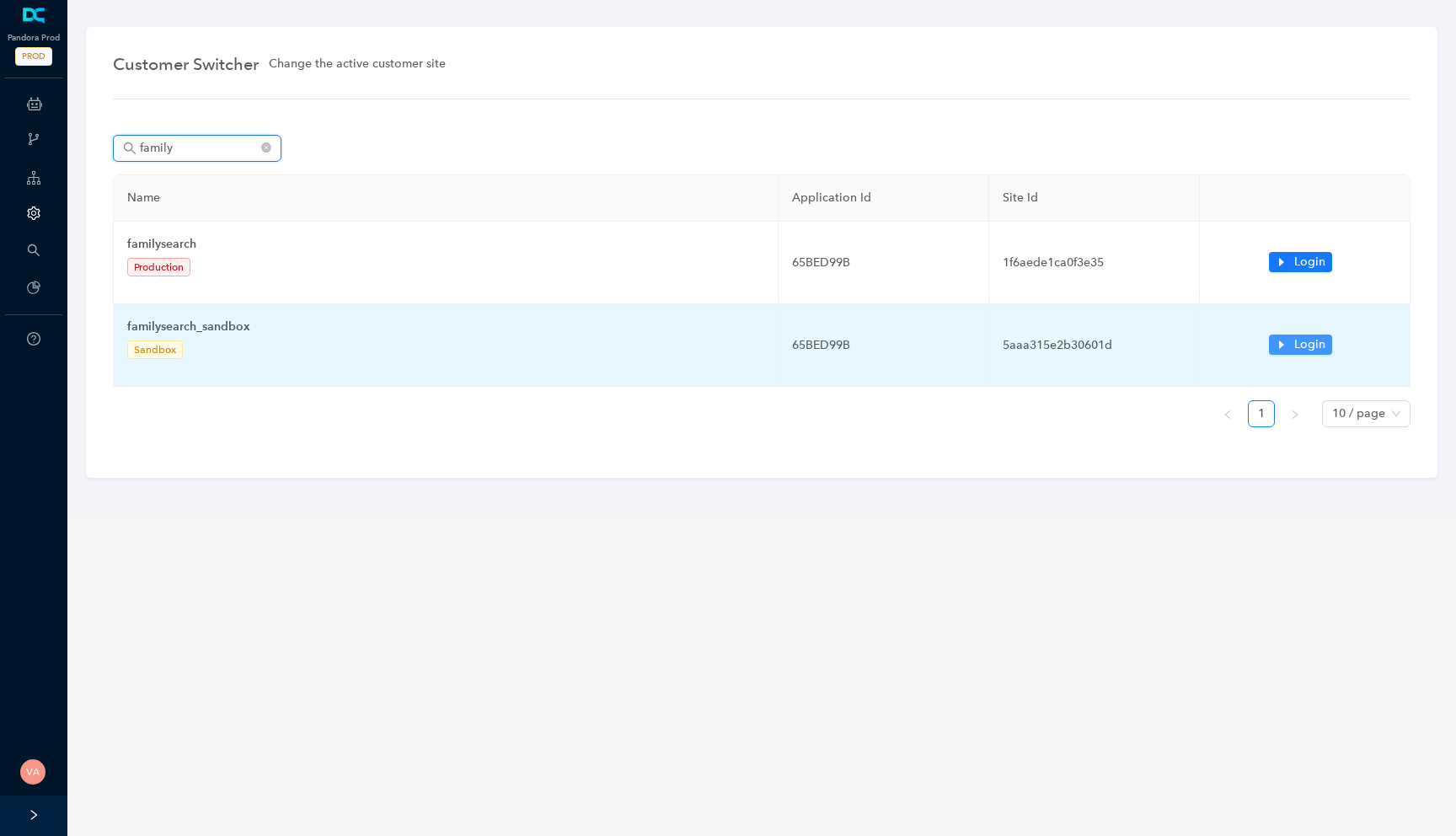
type input "family"
click at [1295, 350] on span "Login" at bounding box center [1310, 345] width 31 height 18
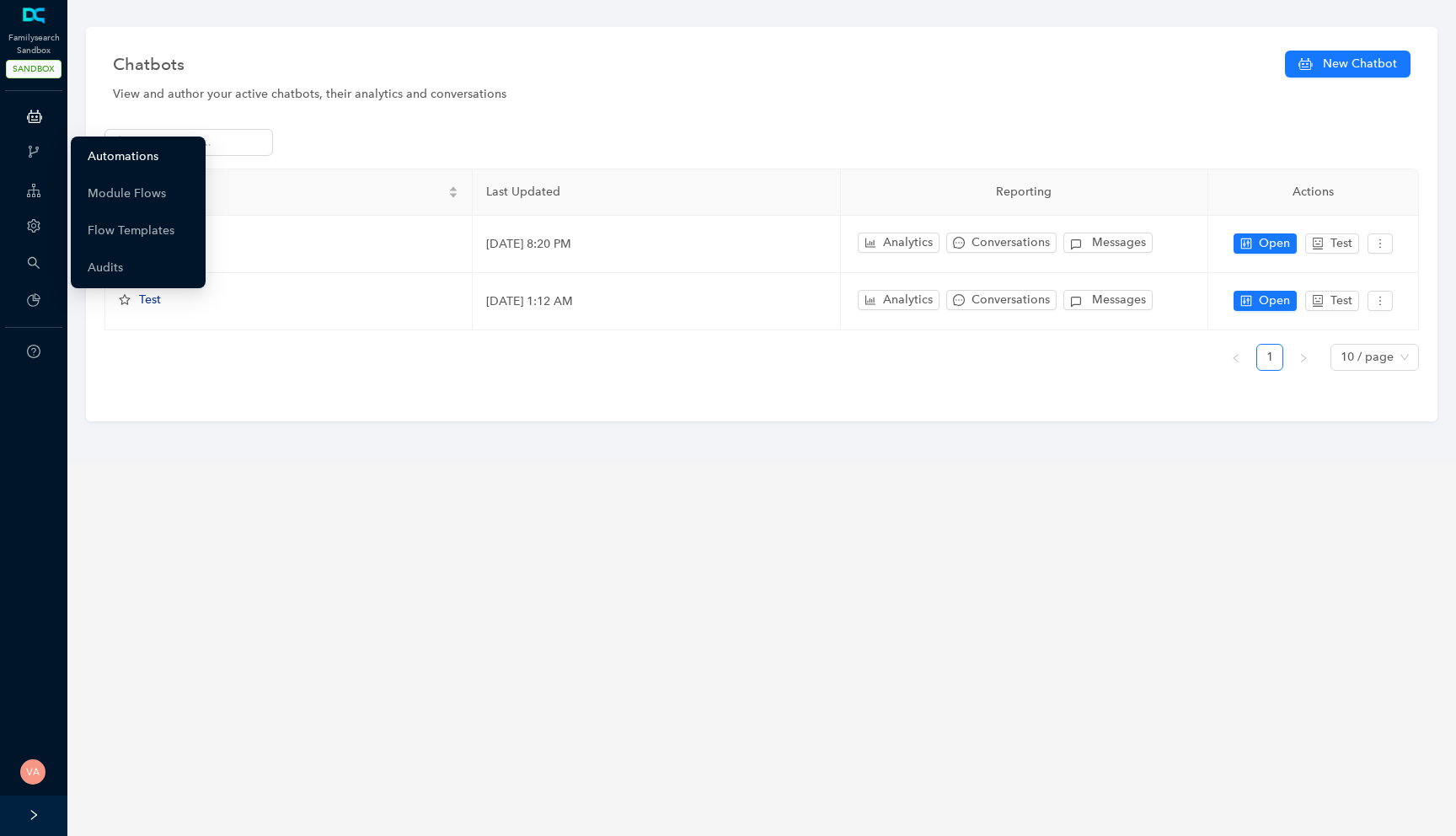
click at [142, 158] on link "Automations" at bounding box center [122, 156] width 71 height 34
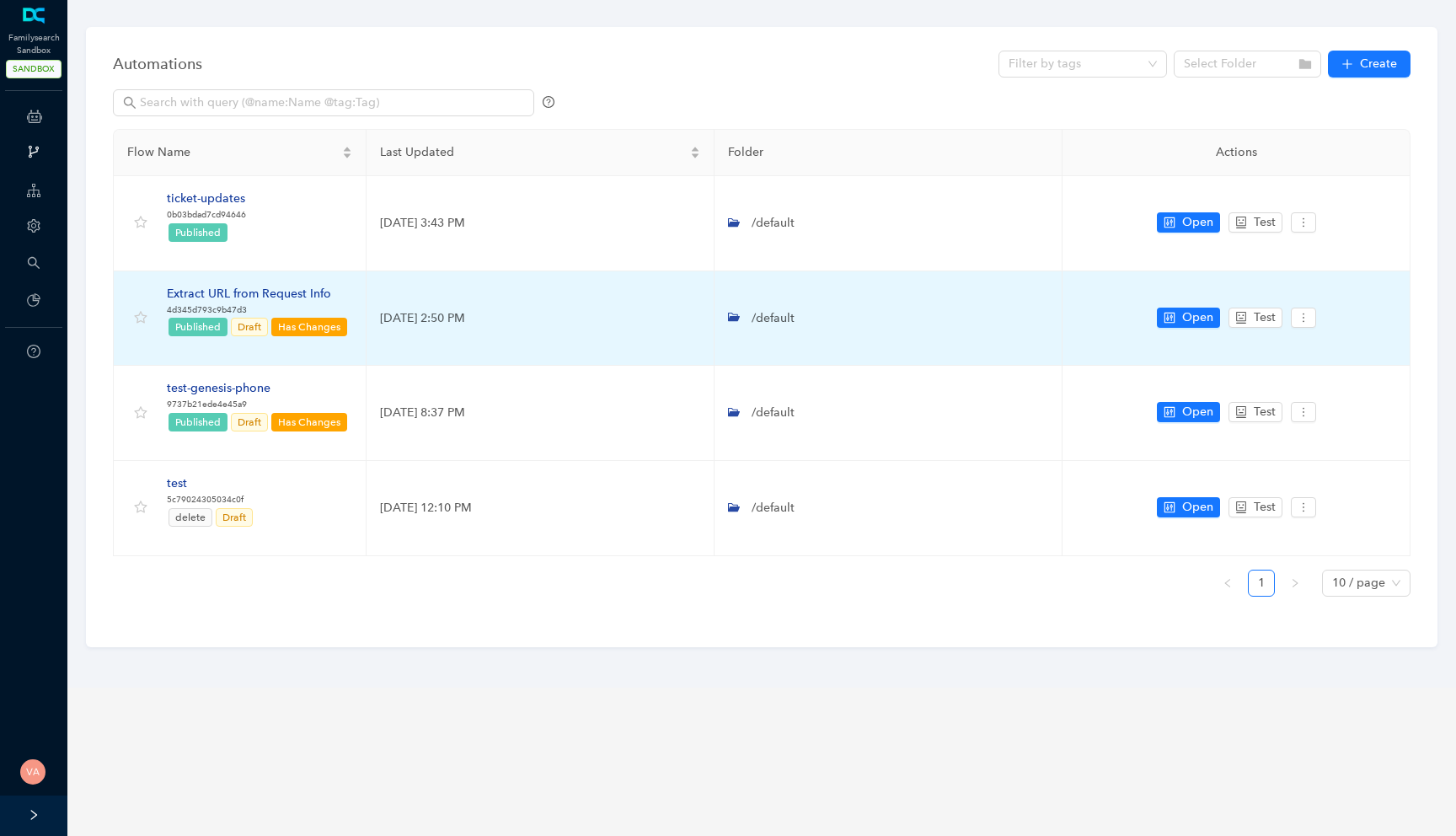
click at [242, 287] on div "Extract URL from Request Info" at bounding box center [257, 294] width 182 height 18
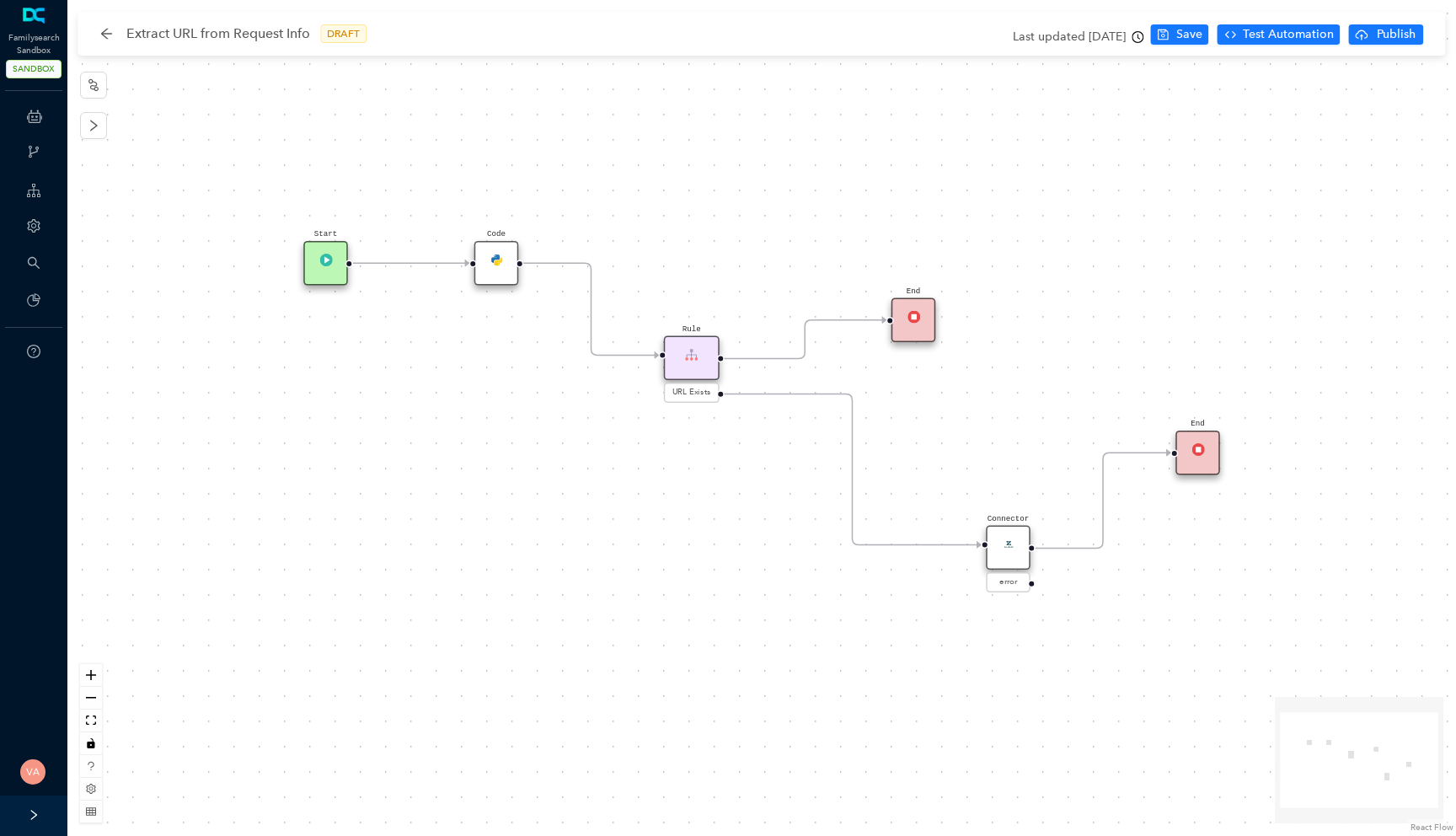
click at [516, 280] on div "Code" at bounding box center [496, 263] width 45 height 45
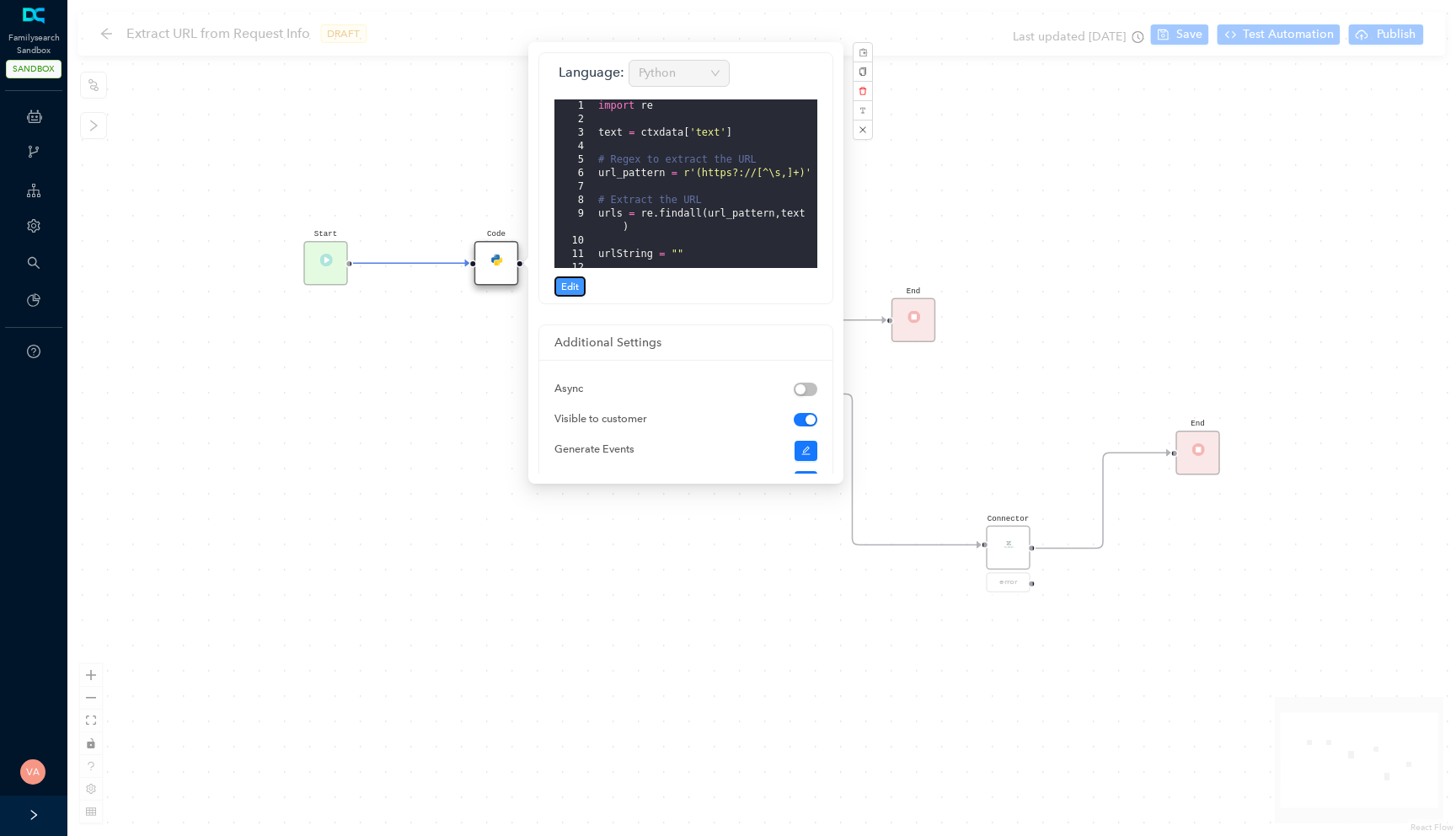
click at [571, 277] on button "Edit" at bounding box center [570, 287] width 31 height 20
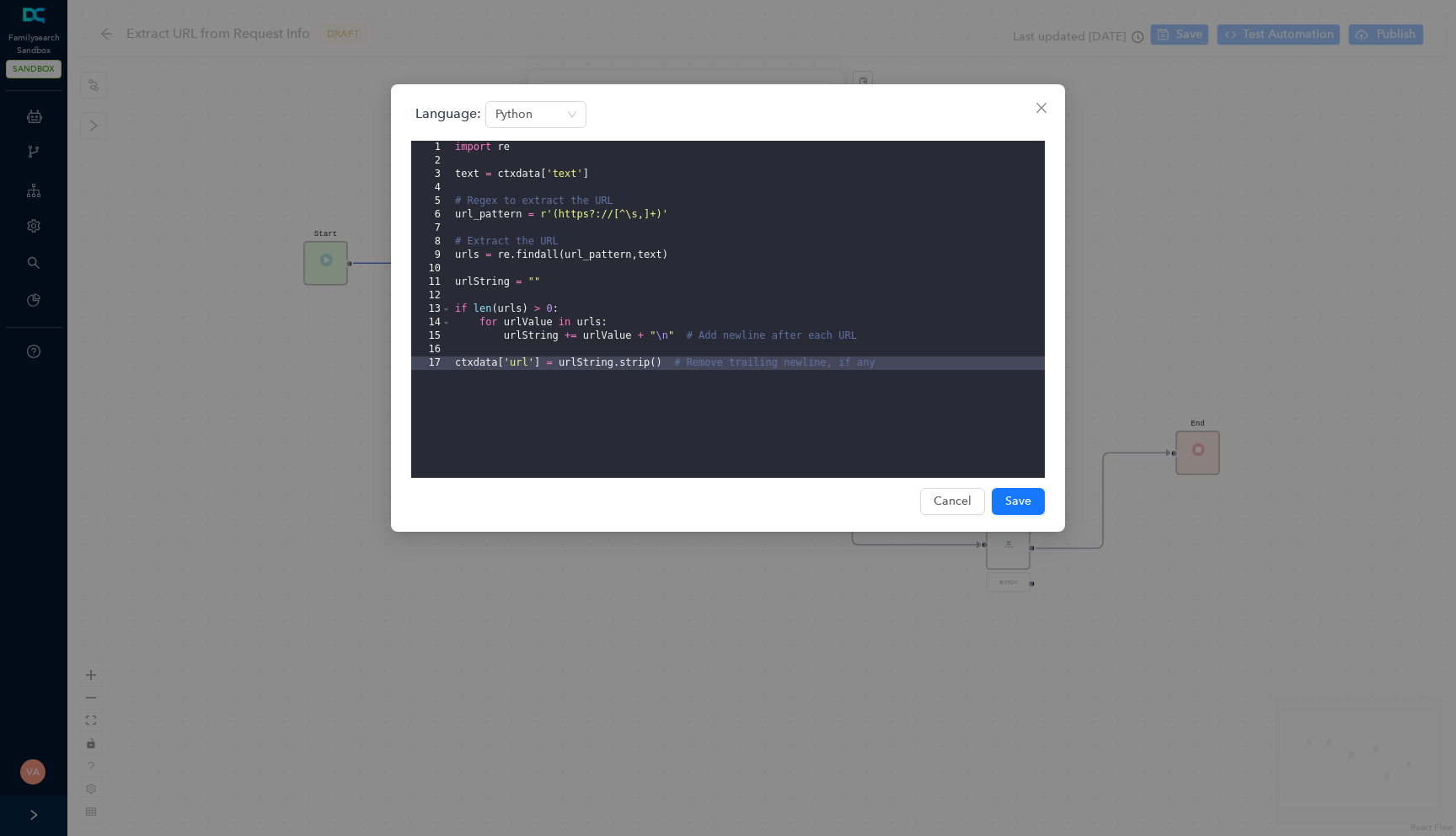
click at [587, 256] on div "import re text = ctxdata [ 'text' ] # Regex to extract the URL url_pattern = r'…" at bounding box center [747, 323] width 593 height 364
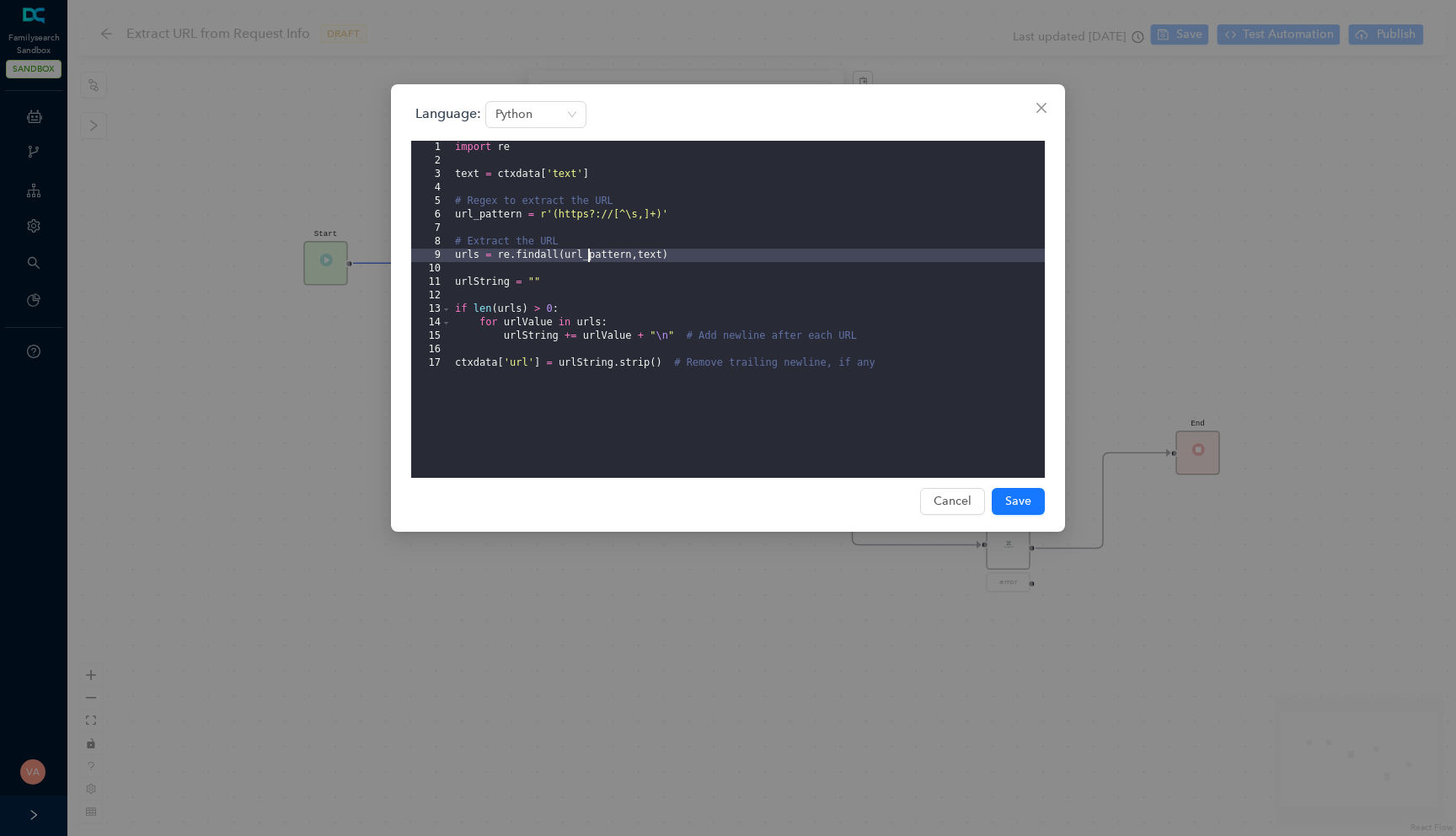
click at [533, 254] on div "import re text = ctxdata [ 'text' ] # Regex to extract the URL url_pattern = r'…" at bounding box center [747, 323] width 593 height 364
click at [492, 212] on div "import re text = ctxdata [ 'text' ] # Regex to extract the URL url_pattern = r'…" at bounding box center [747, 323] width 593 height 364
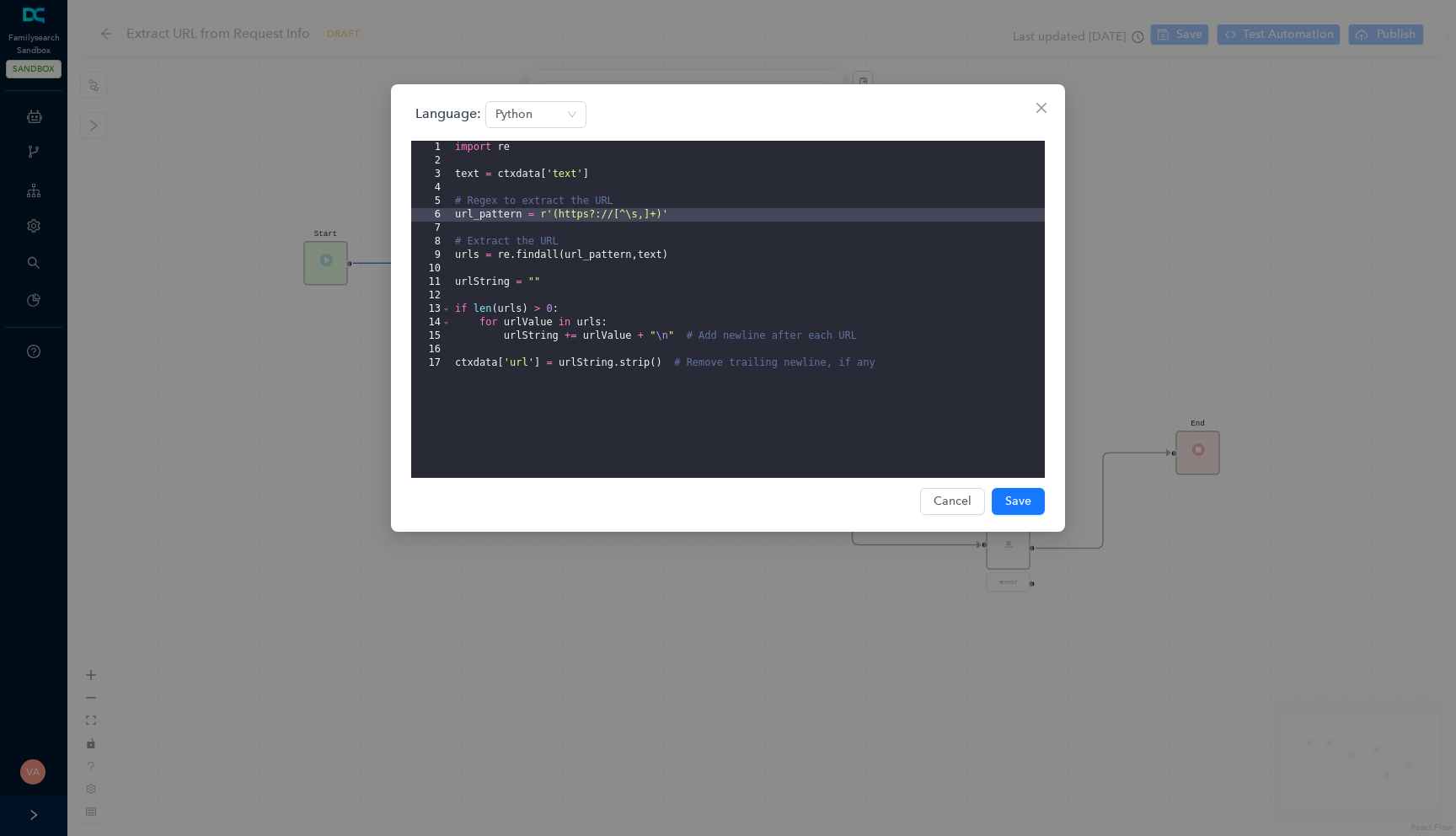
click at [509, 178] on div "import re text = ctxdata [ 'text' ] # Regex to extract the URL url_pattern = r'…" at bounding box center [747, 323] width 593 height 364
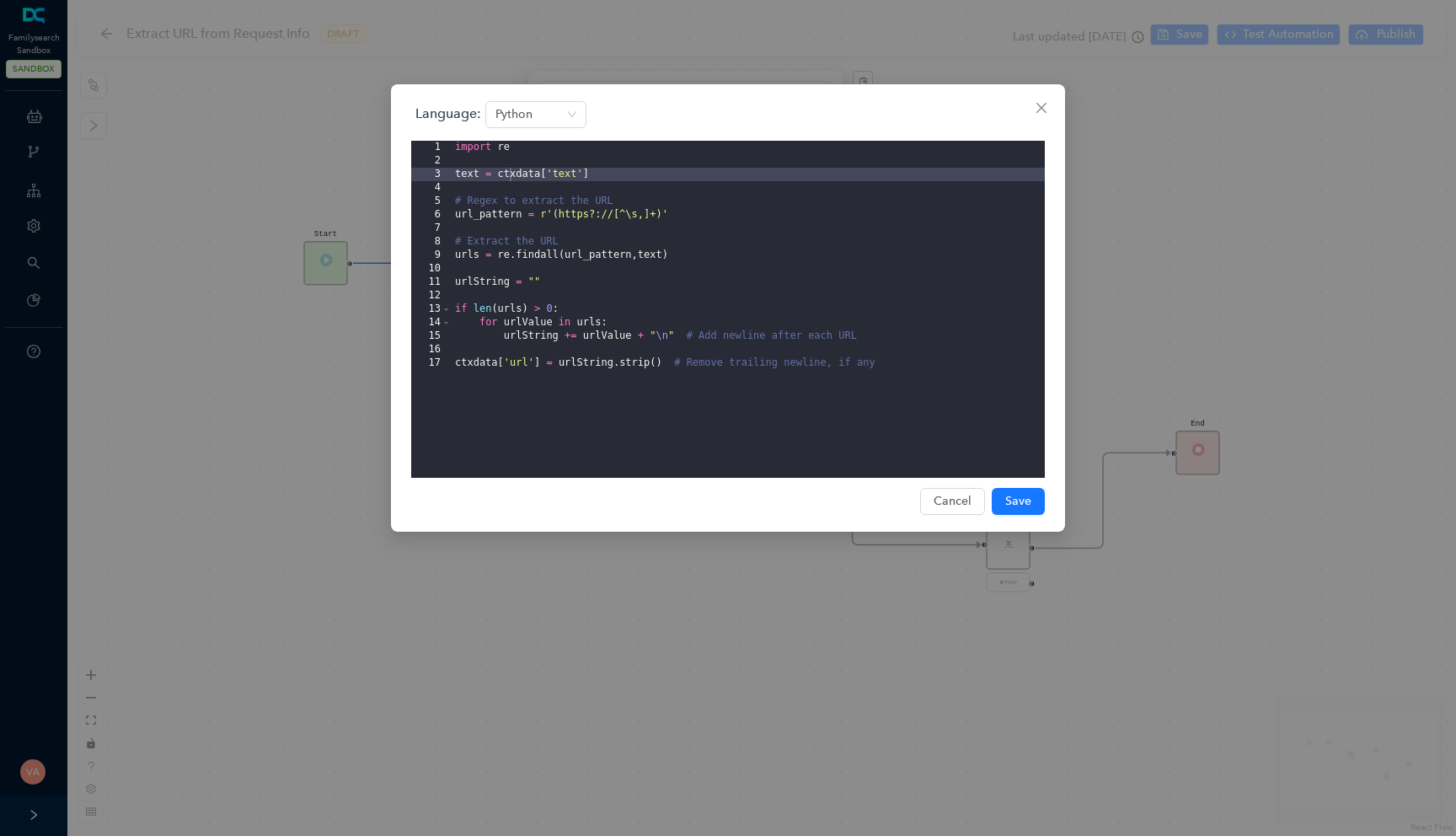
click at [301, 381] on div "Language: Python 1 2 3 4 5 6 7 8 9 10 11 12 13 14 15 16 17 import re text = ctx…" at bounding box center [728, 418] width 1456 height 836
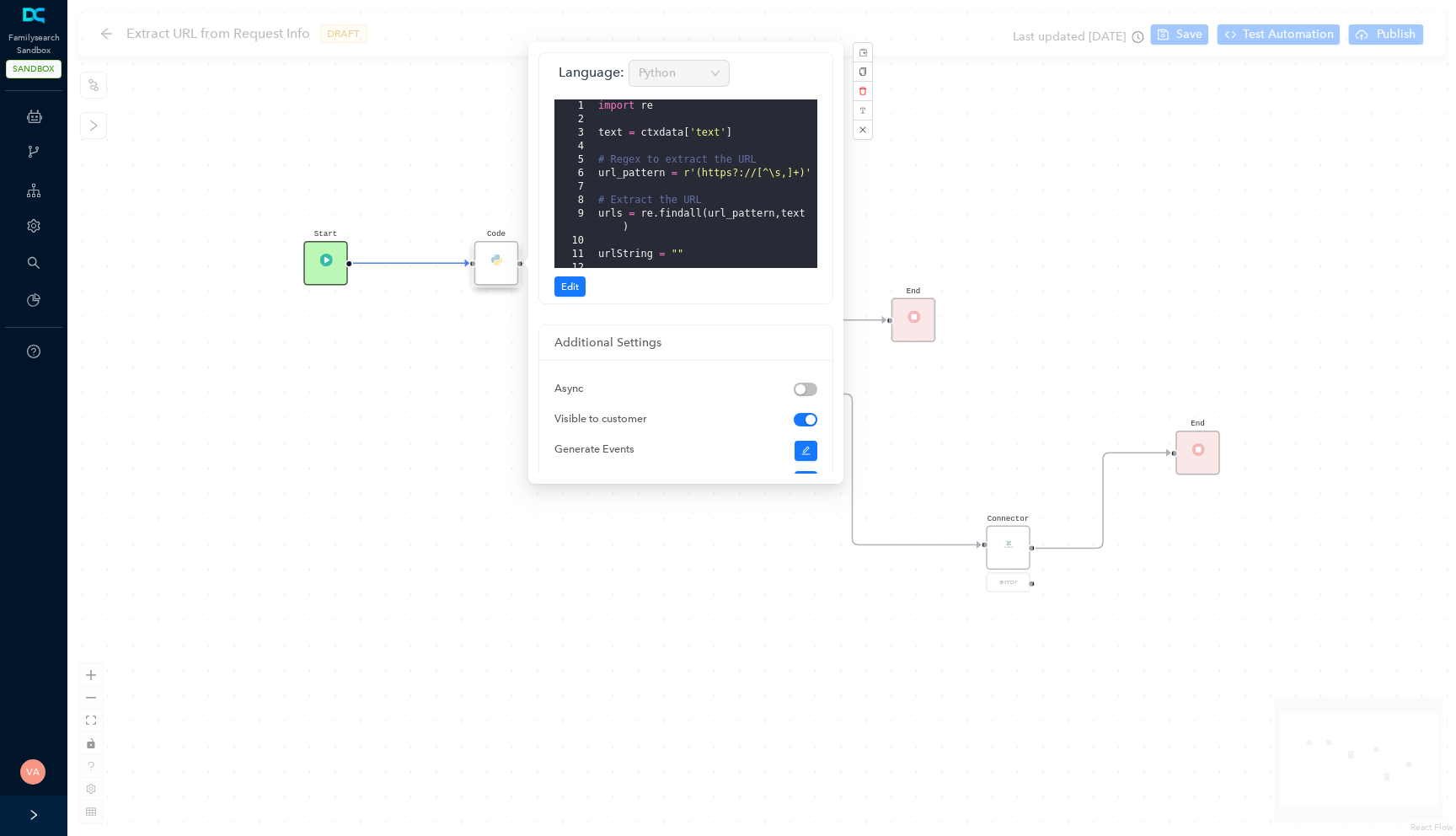
click at [336, 265] on div "Start" at bounding box center [325, 263] width 45 height 45
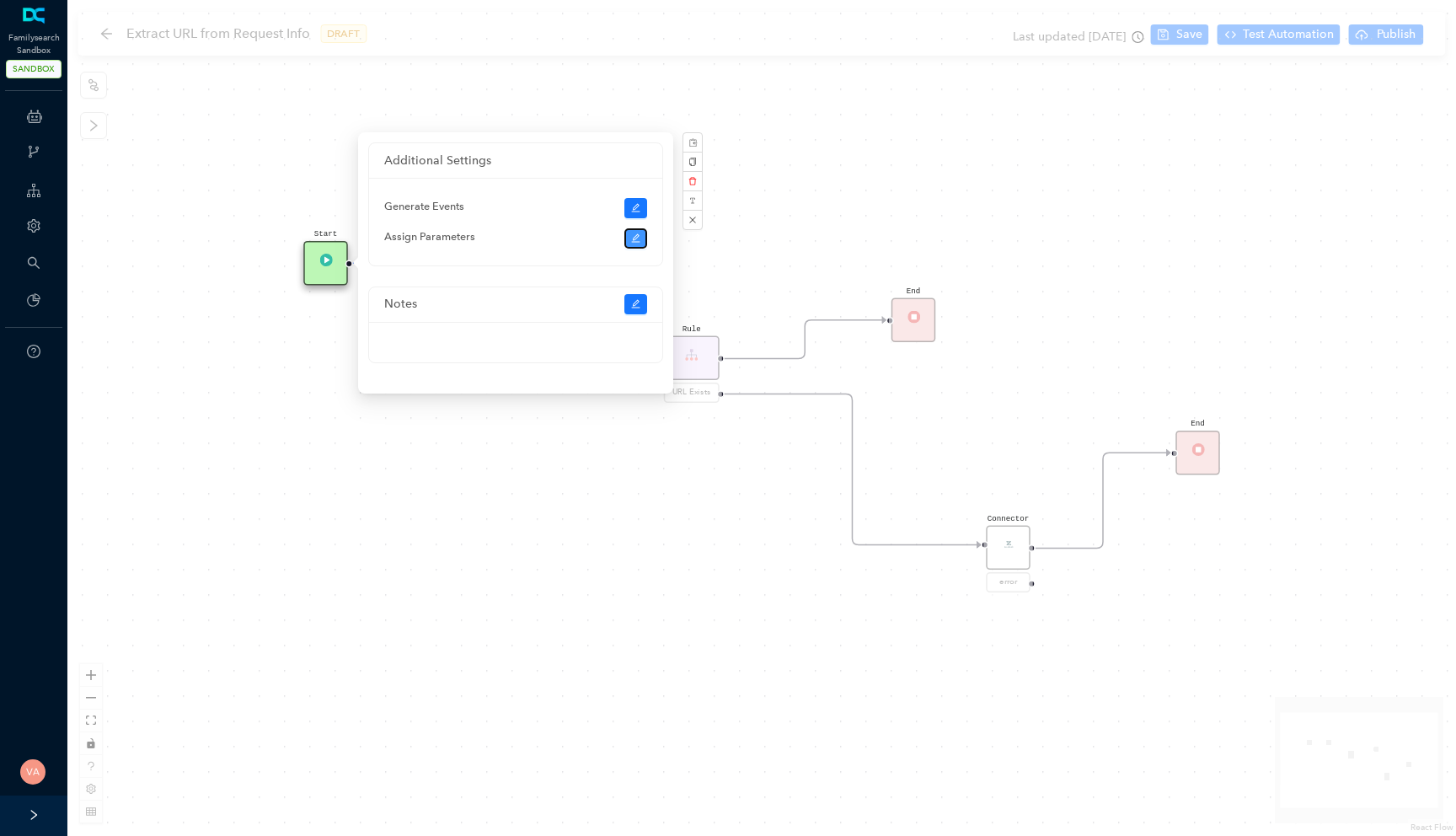
click at [639, 237] on icon "edit" at bounding box center [636, 238] width 10 height 10
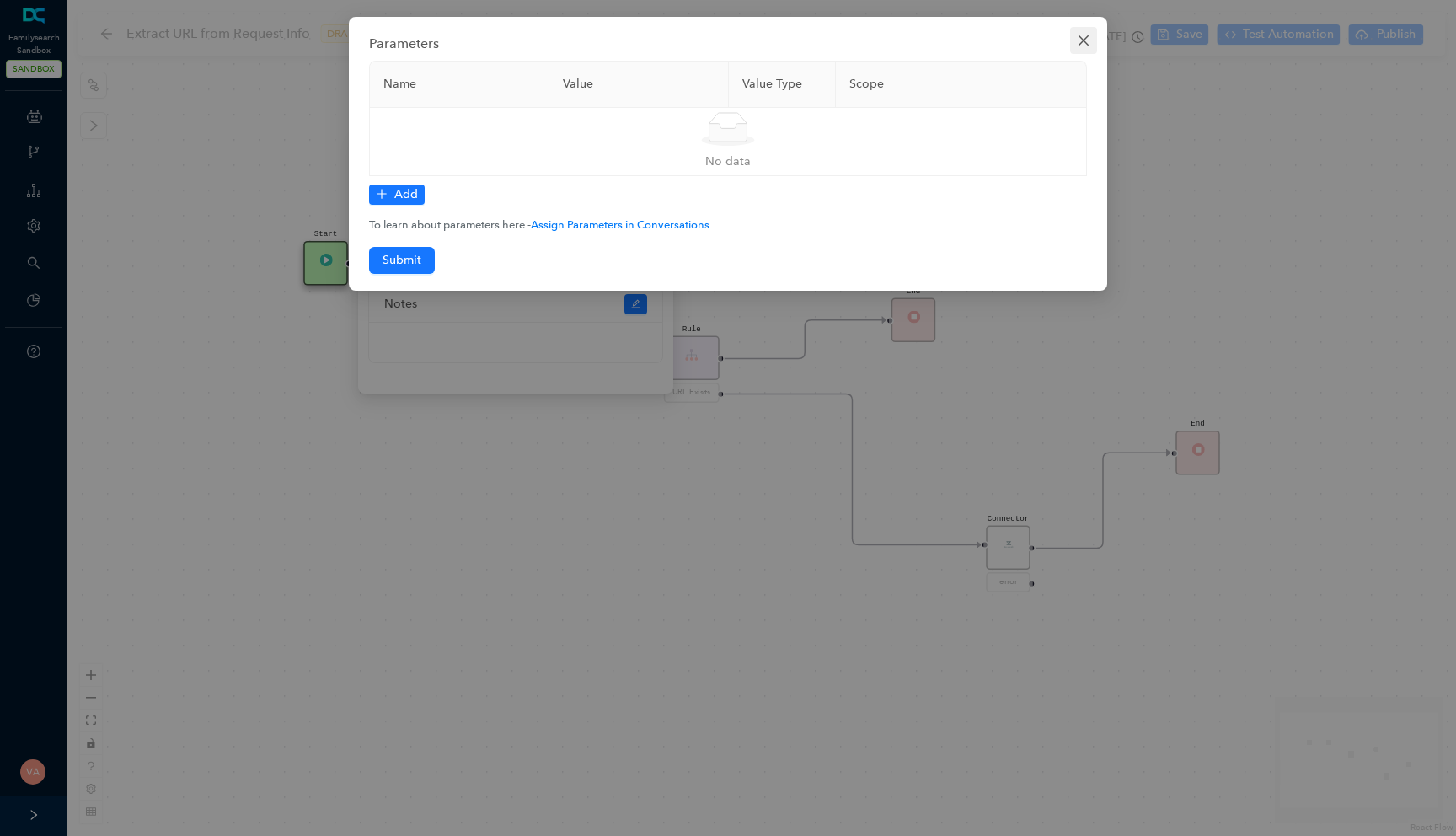
click at [1077, 40] on icon "close" at bounding box center [1083, 40] width 14 height 14
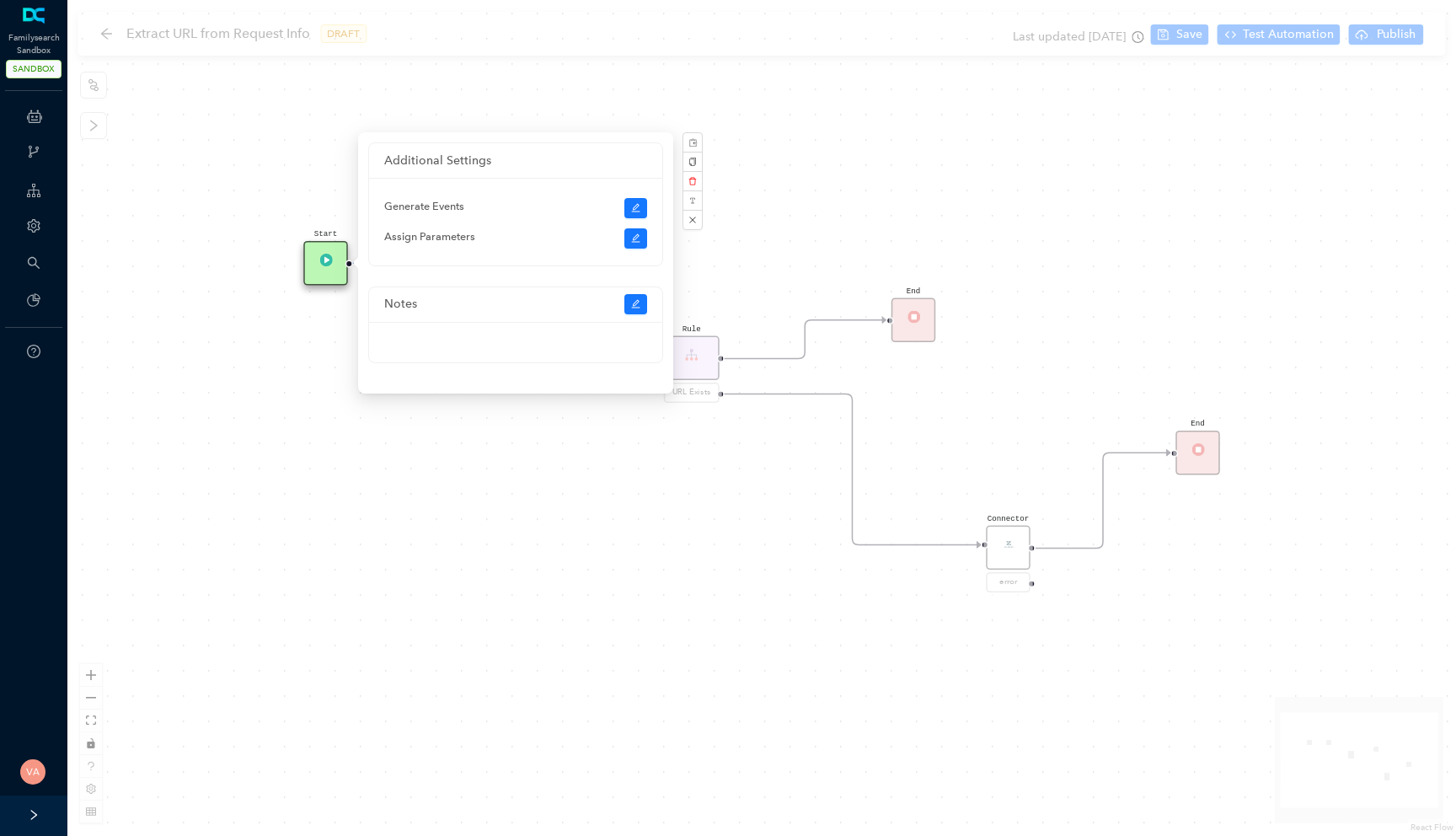
click at [229, 431] on div "Start Code Rule URL Exists End Connector error End" at bounding box center [761, 418] width 1388 height 836
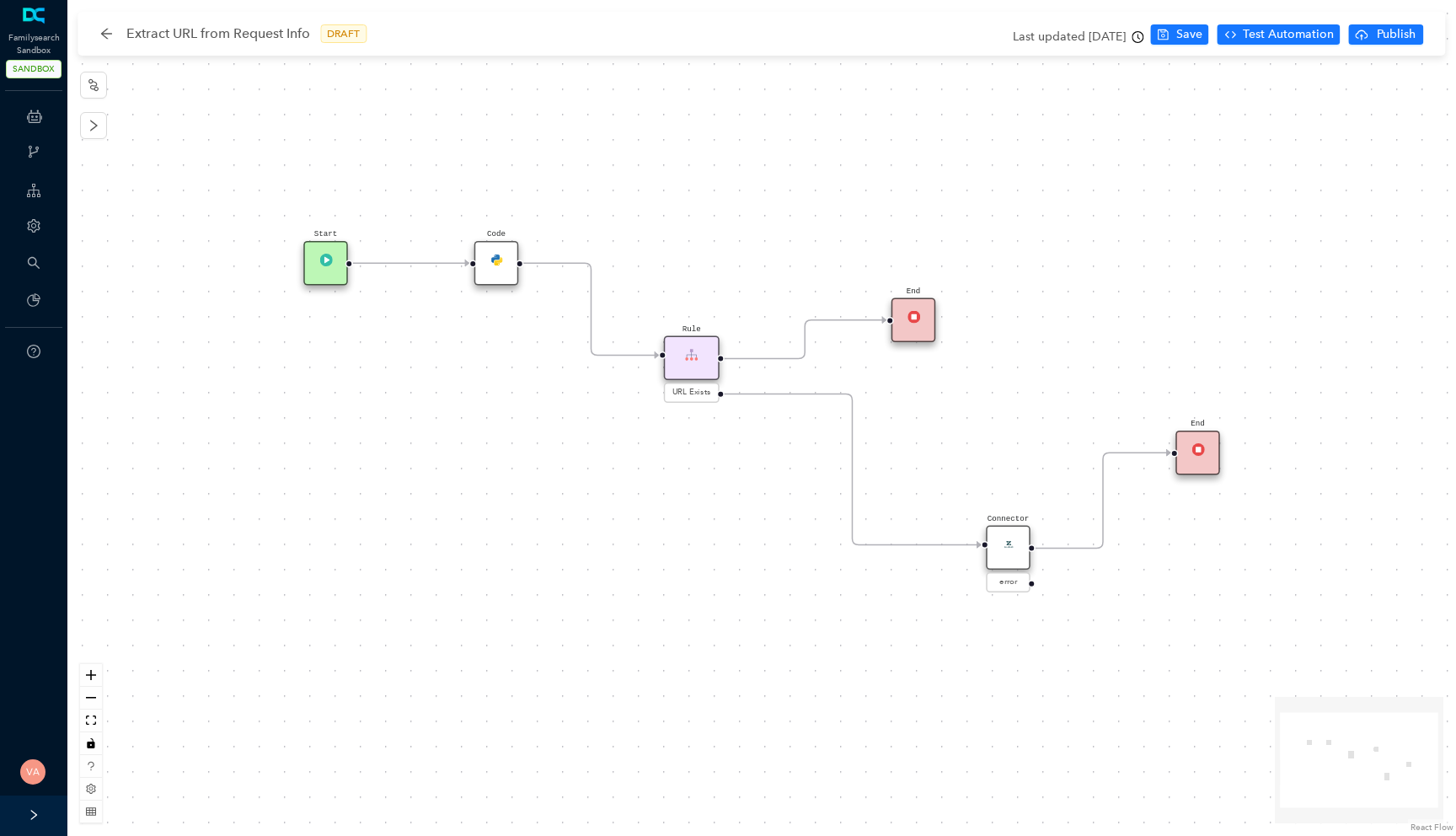
click at [510, 265] on div "Code" at bounding box center [496, 263] width 45 height 45
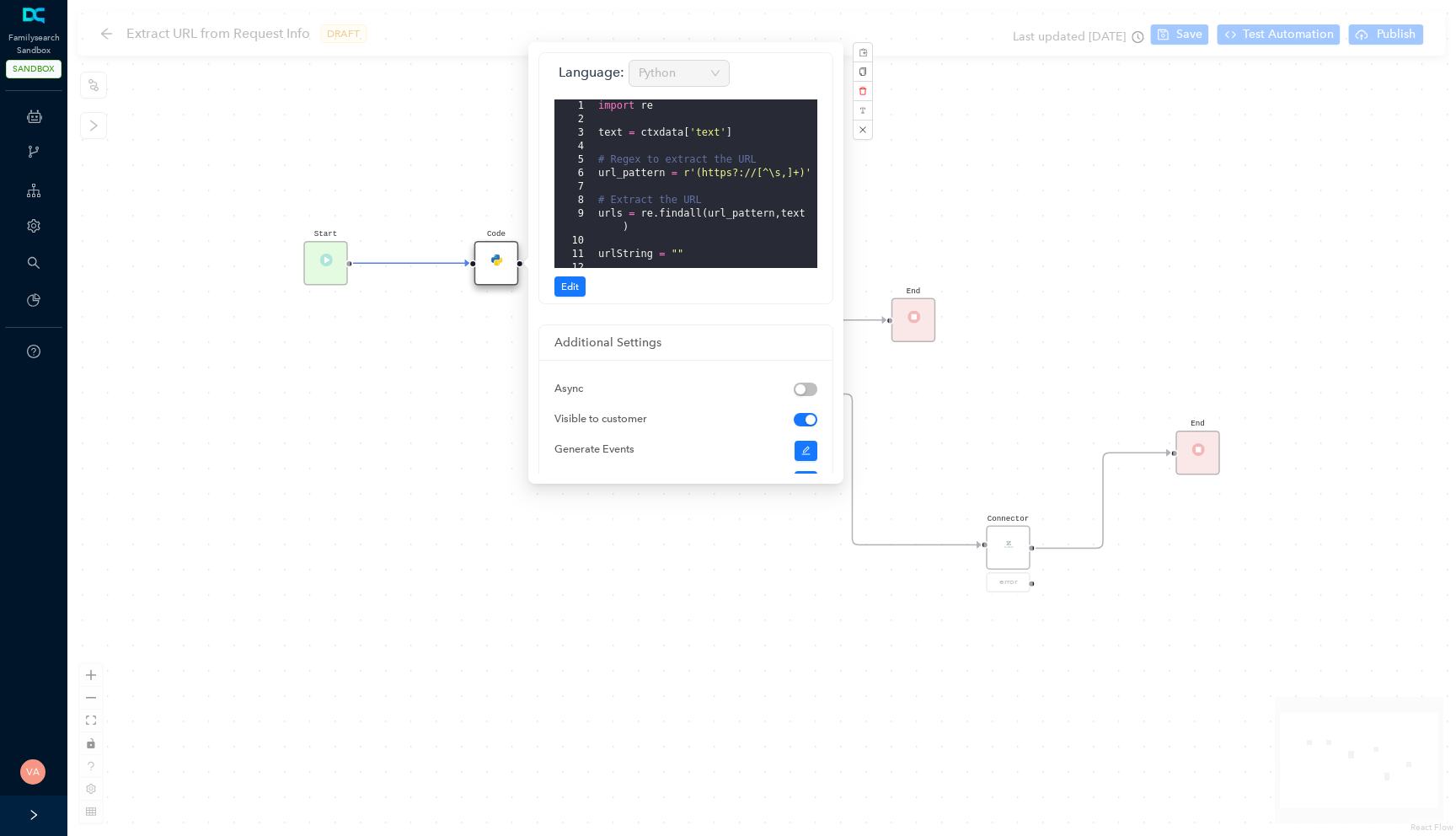
click at [714, 132] on div "import re text = ctxdata [ 'text' ] # Regex to extract the URL url_pattern = r'…" at bounding box center [706, 197] width 222 height 196
click at [701, 134] on div "import re text = ctxdata [ 'text' ] # Regex to extract the URL url_pattern = r'…" at bounding box center [706, 197] width 222 height 196
click at [722, 163] on div "import re text = ctxdata [ 'text' ] # Regex to extract the URL url_pattern = r'…" at bounding box center [706, 197] width 222 height 196
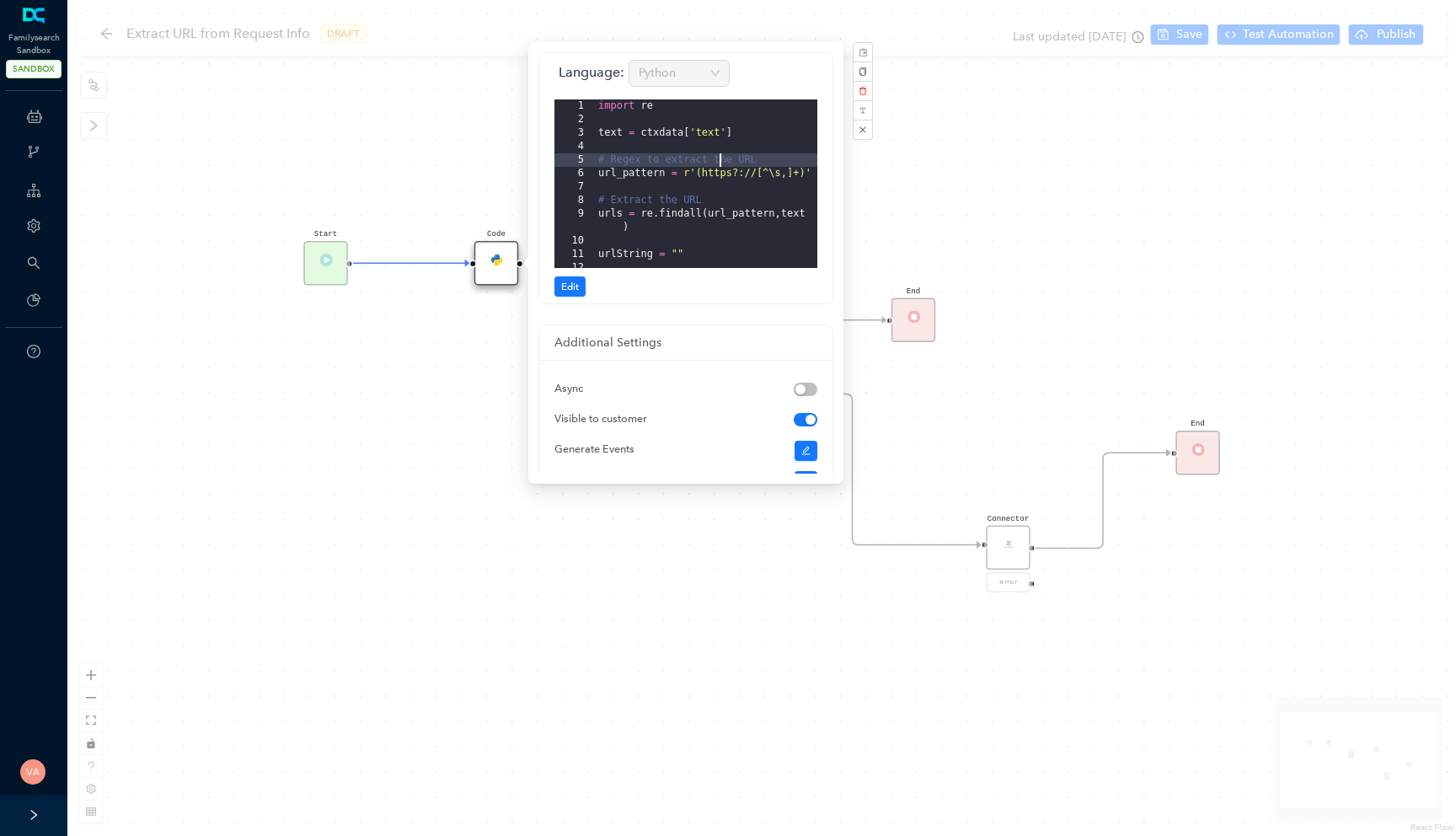
click at [375, 421] on div "Start Code Rule URL Exists End Connector error End" at bounding box center [761, 418] width 1388 height 836
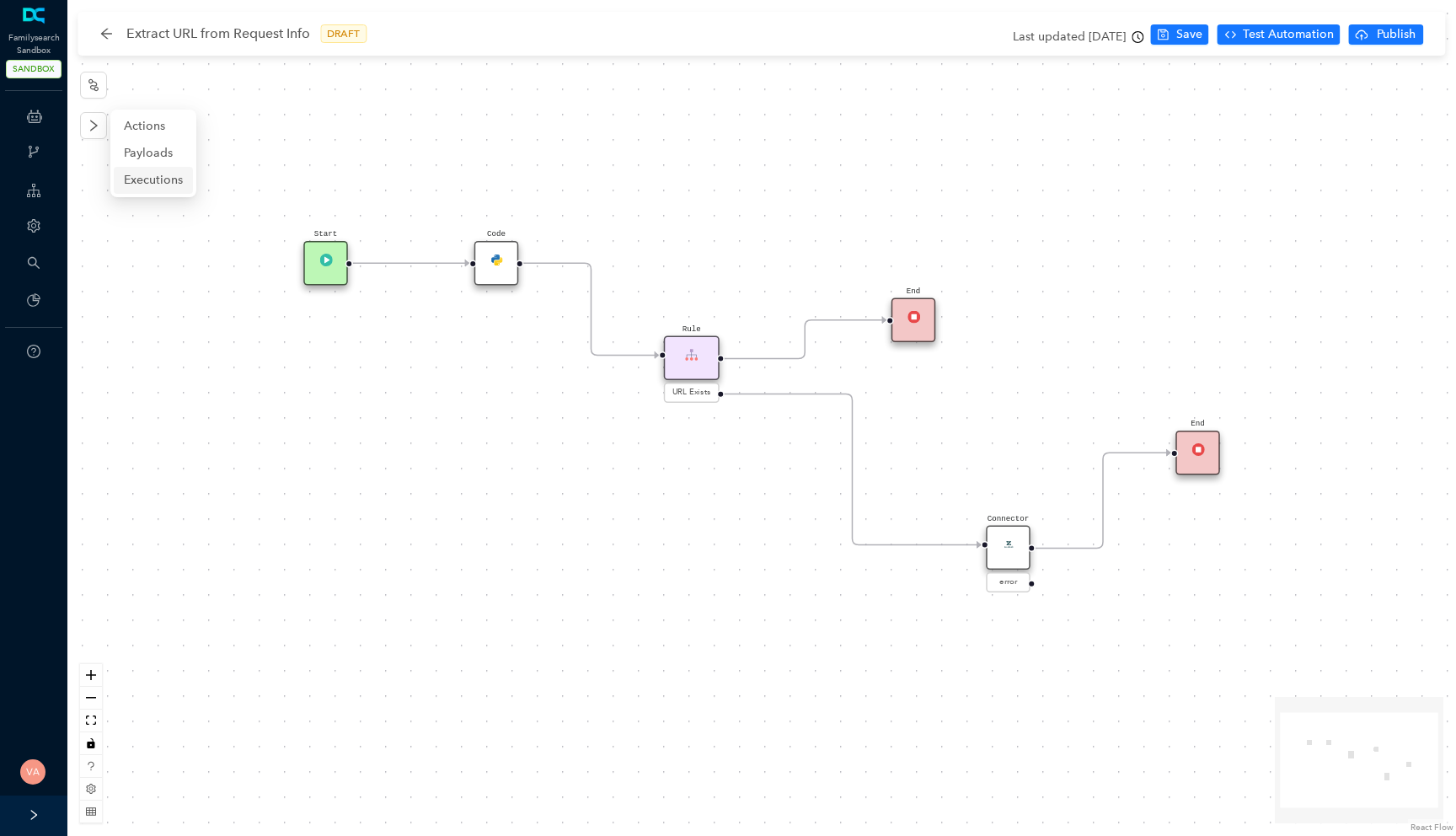
click at [139, 179] on span "Executions" at bounding box center [154, 180] width 59 height 18
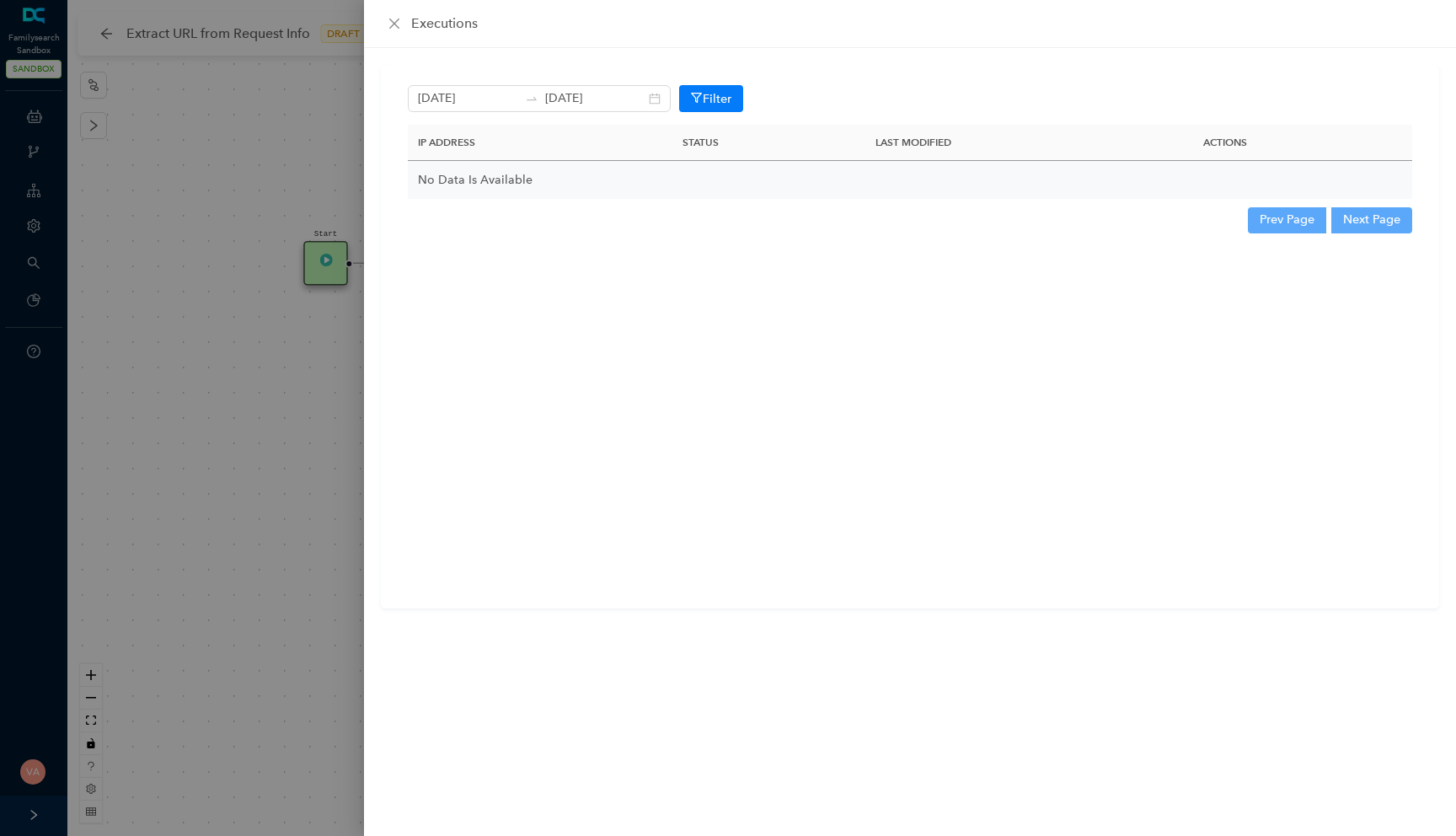
click at [243, 93] on div at bounding box center [728, 418] width 1456 height 836
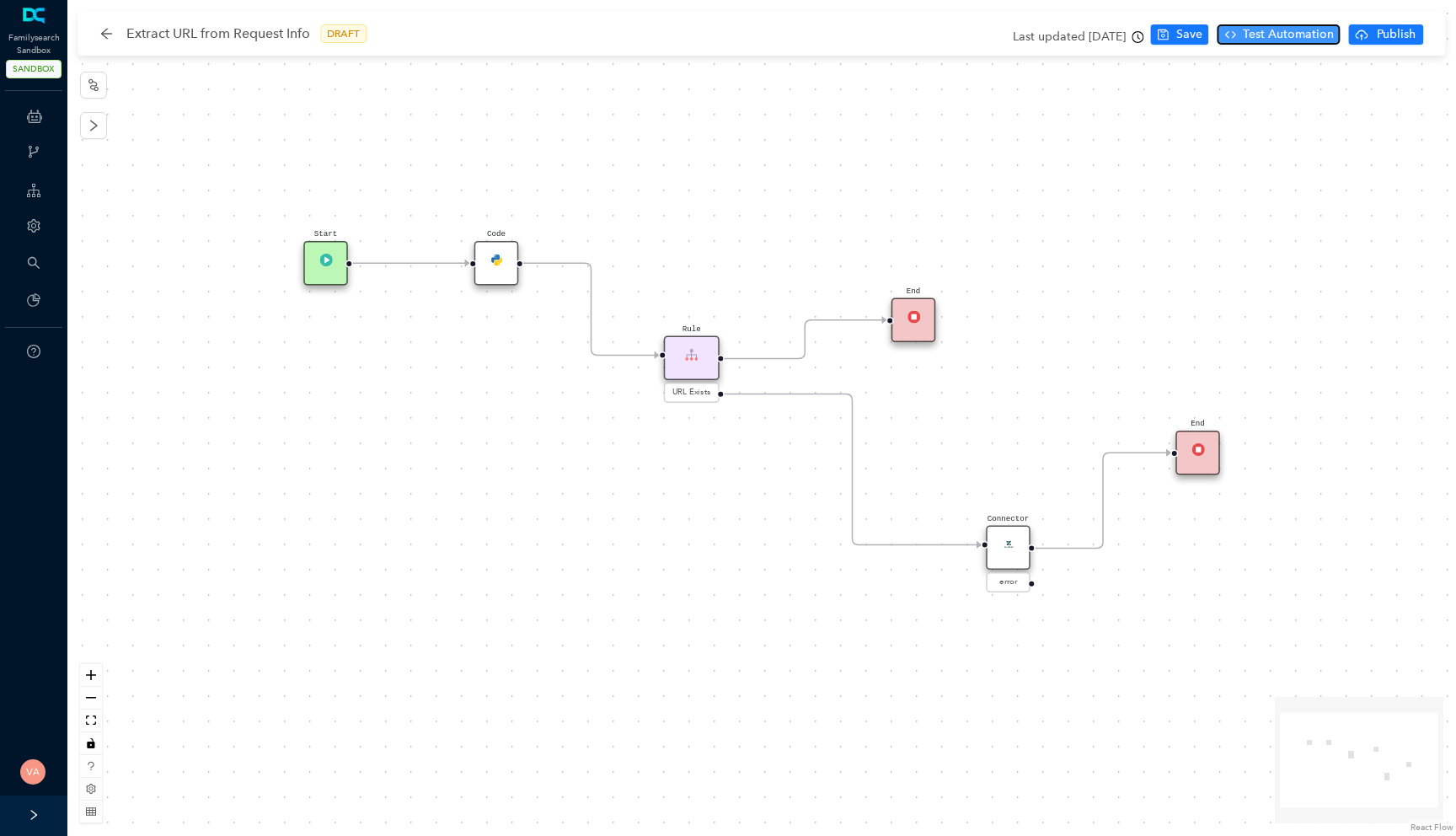
click at [1300, 26] on span "Test Automation" at bounding box center [1288, 34] width 91 height 18
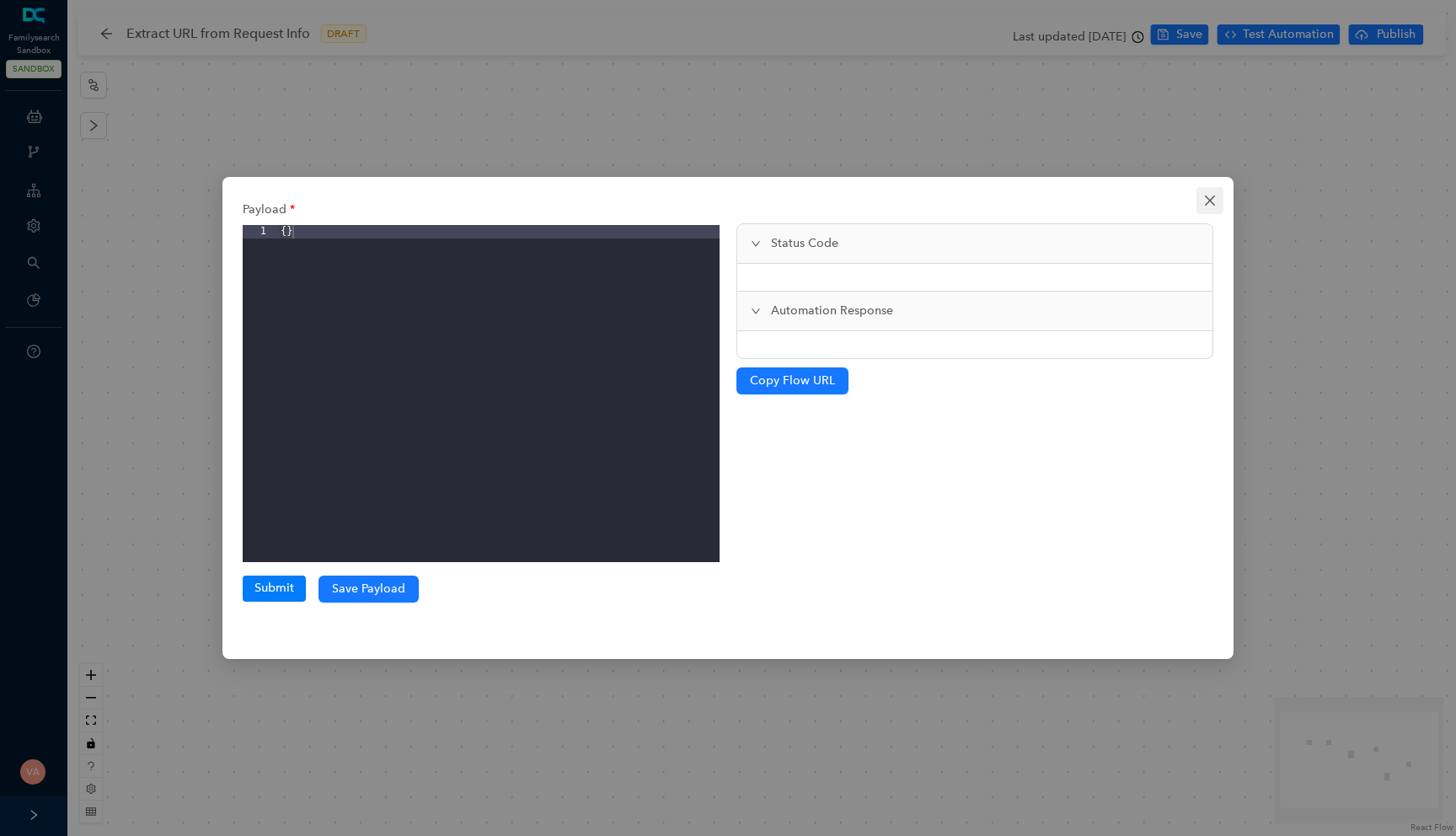
click at [1203, 200] on icon "close" at bounding box center [1210, 200] width 14 height 14
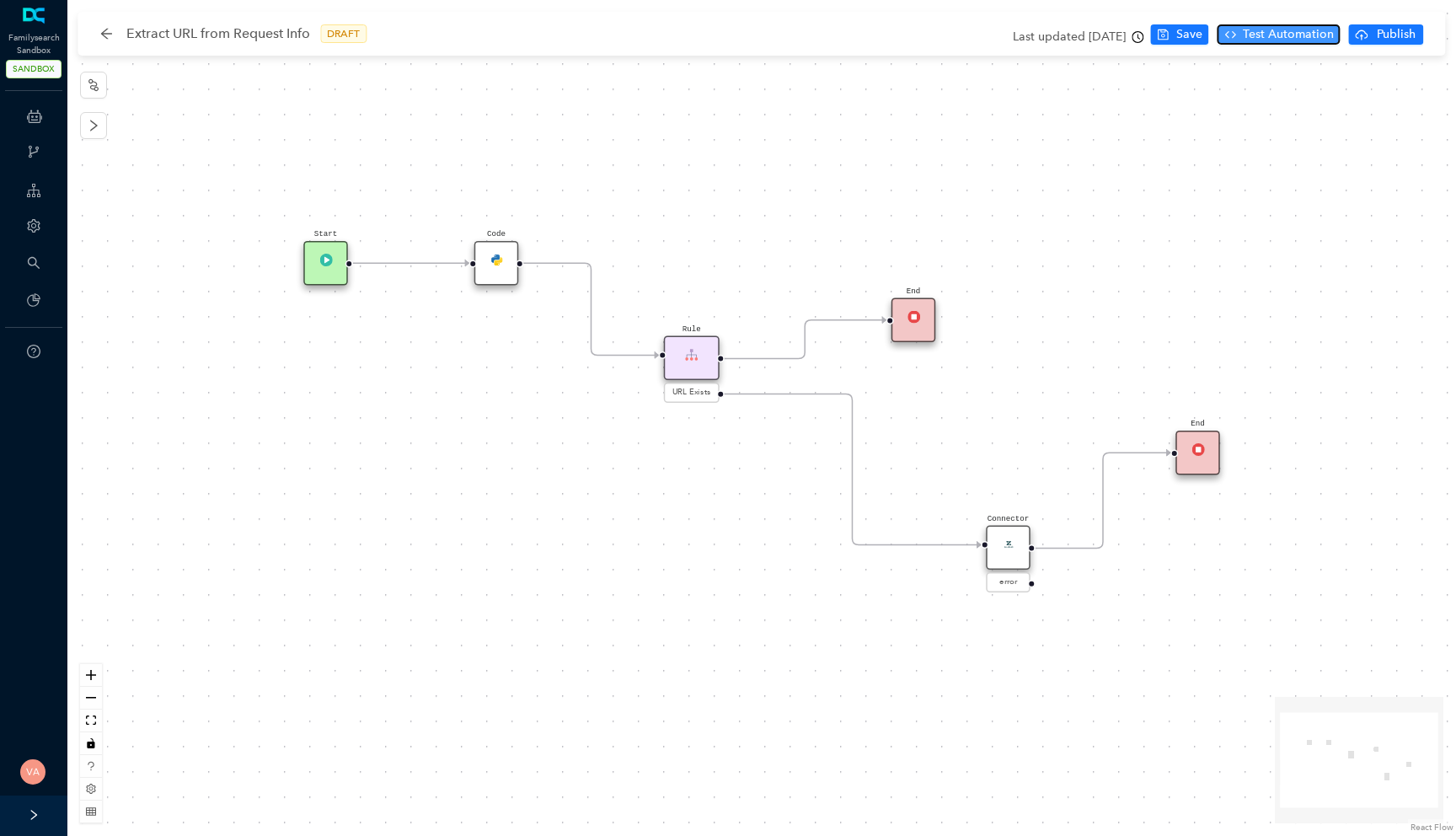
click at [1273, 39] on span "Test Automation" at bounding box center [1288, 34] width 91 height 18
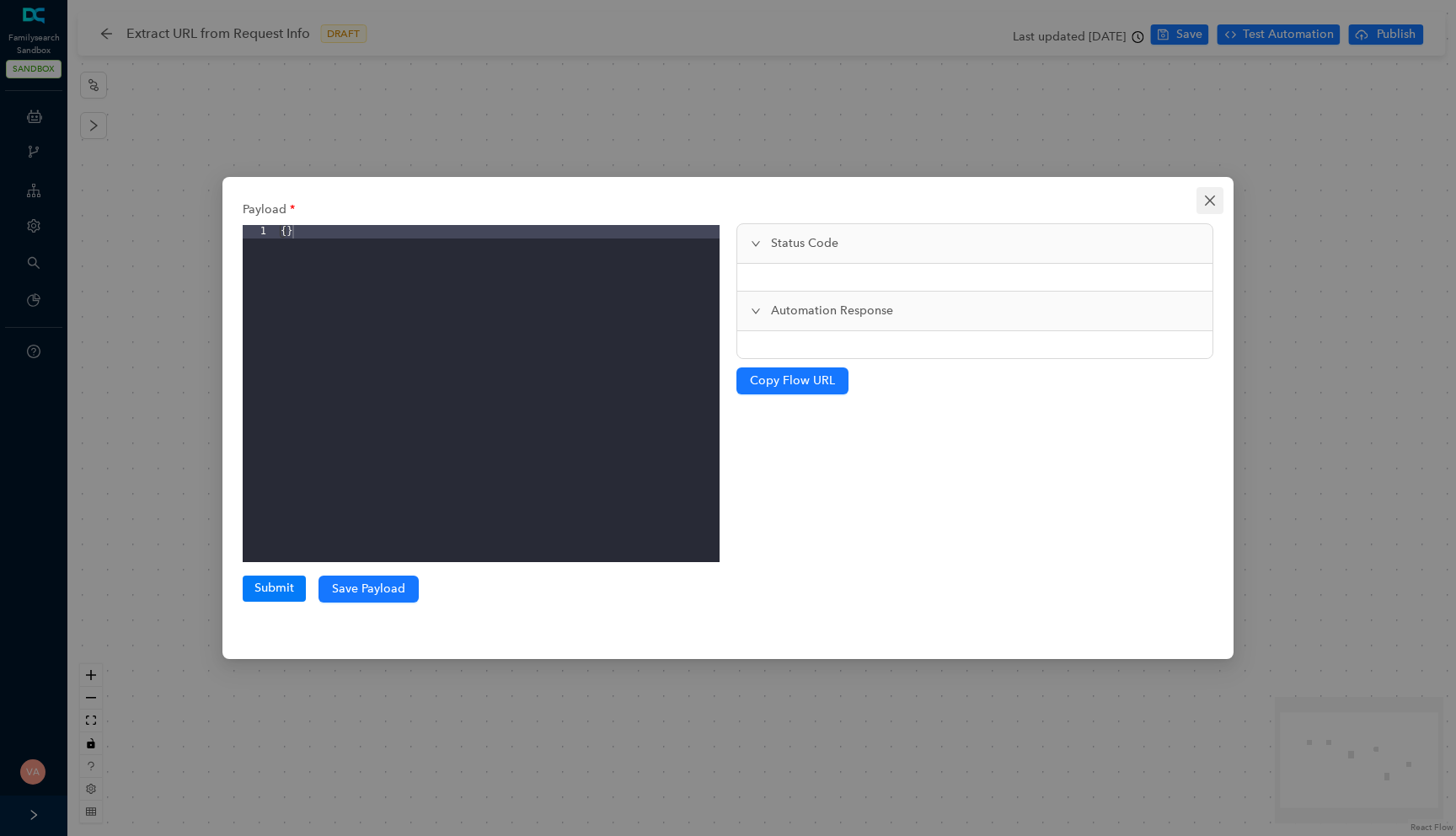
click at [1207, 191] on button "Close" at bounding box center [1210, 200] width 27 height 27
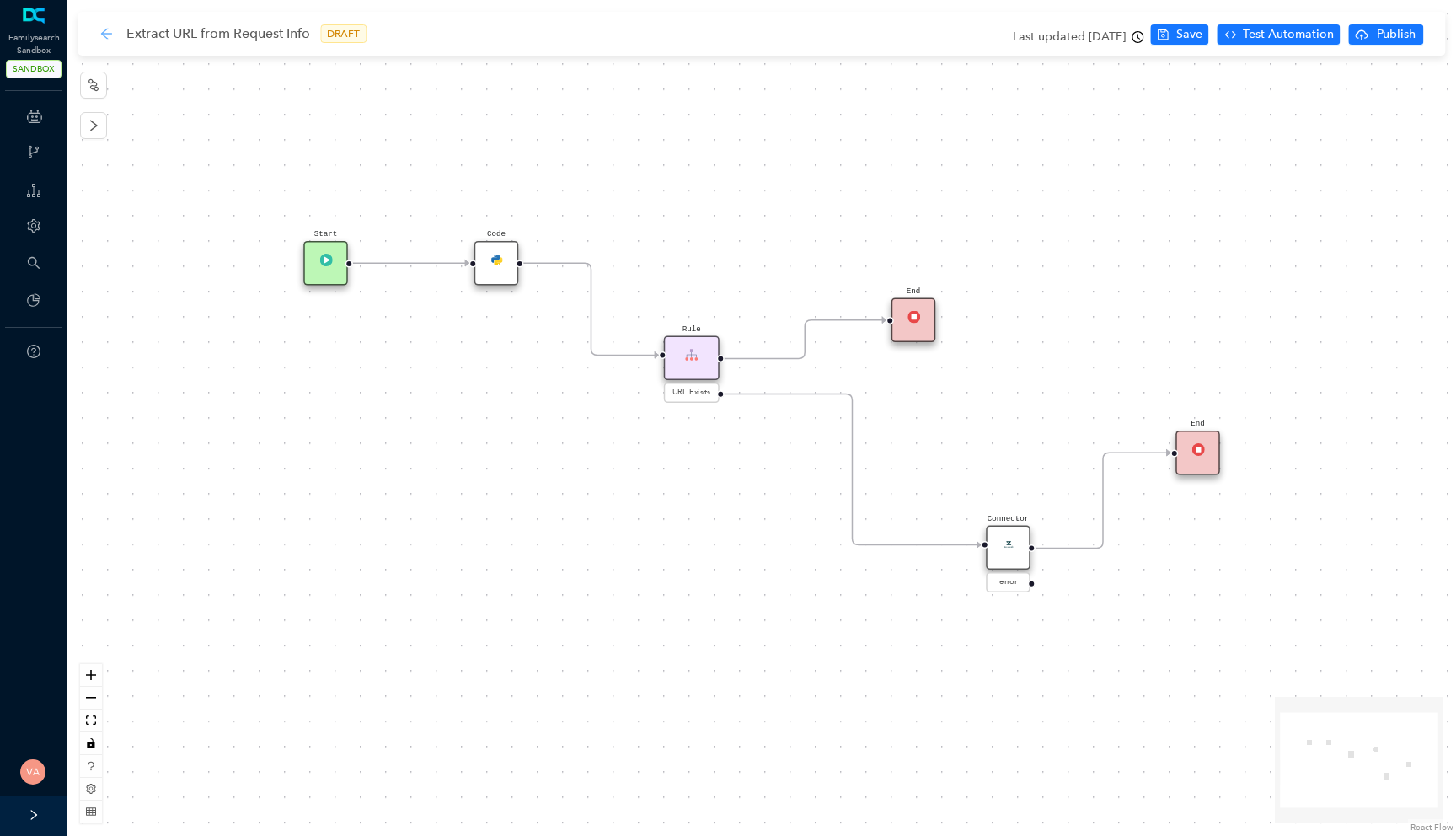
click at [103, 30] on icon "arrow-left" at bounding box center [107, 33] width 11 height 11
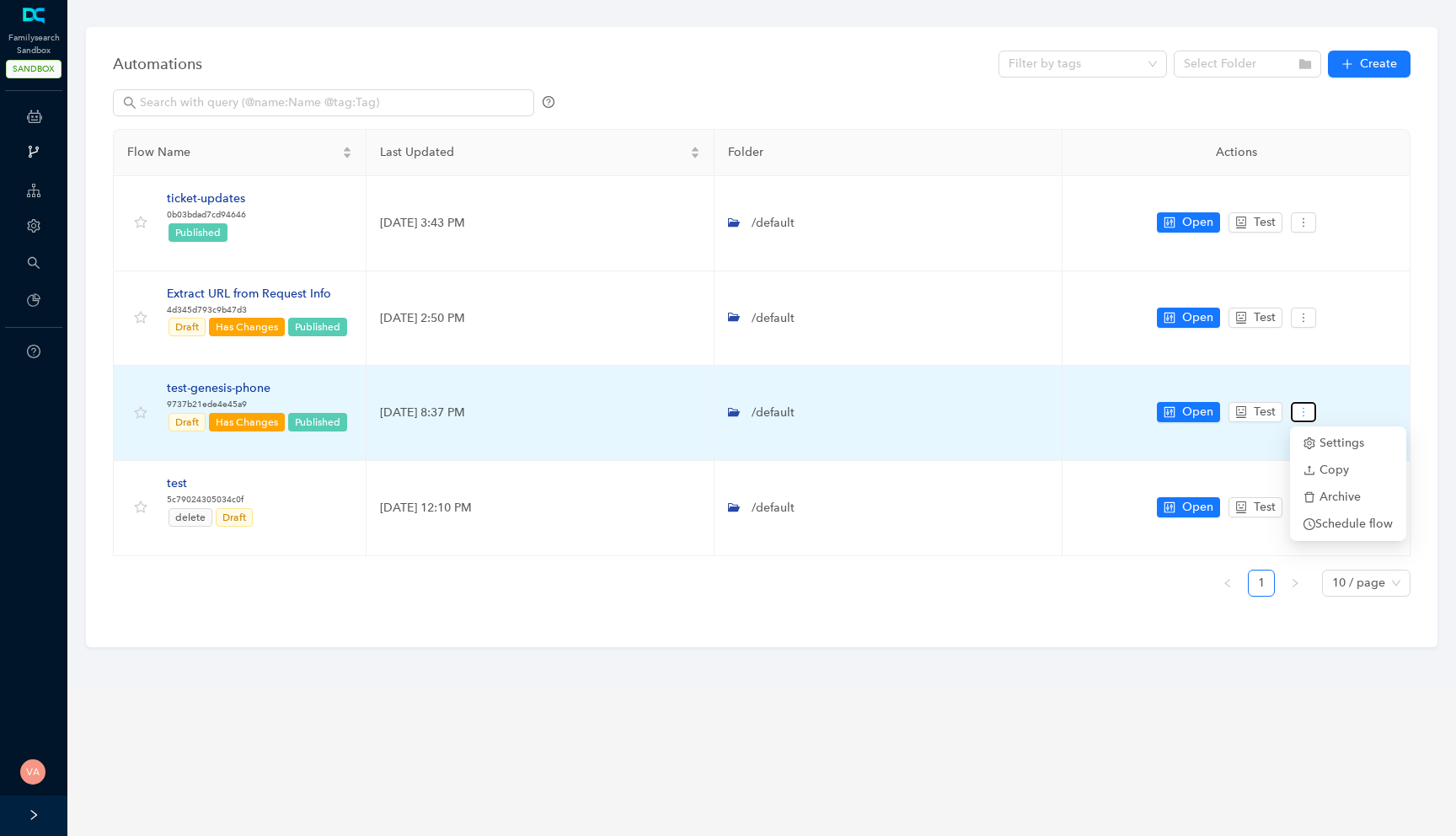
click at [1297, 405] on button "button" at bounding box center [1302, 412] width 25 height 20
click at [1248, 407] on button "Test" at bounding box center [1255, 412] width 54 height 20
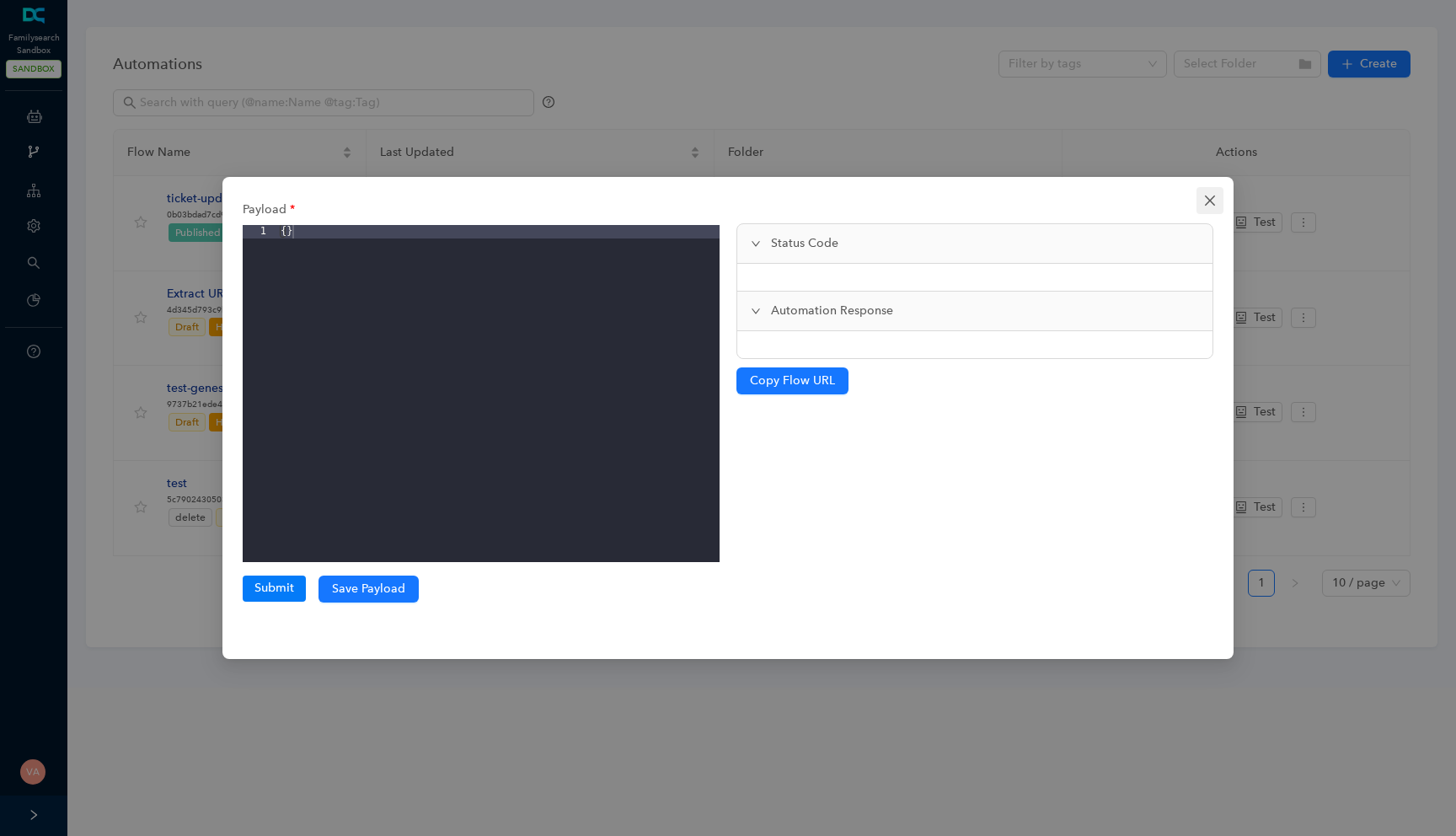
click at [1209, 207] on icon "close" at bounding box center [1210, 200] width 14 height 14
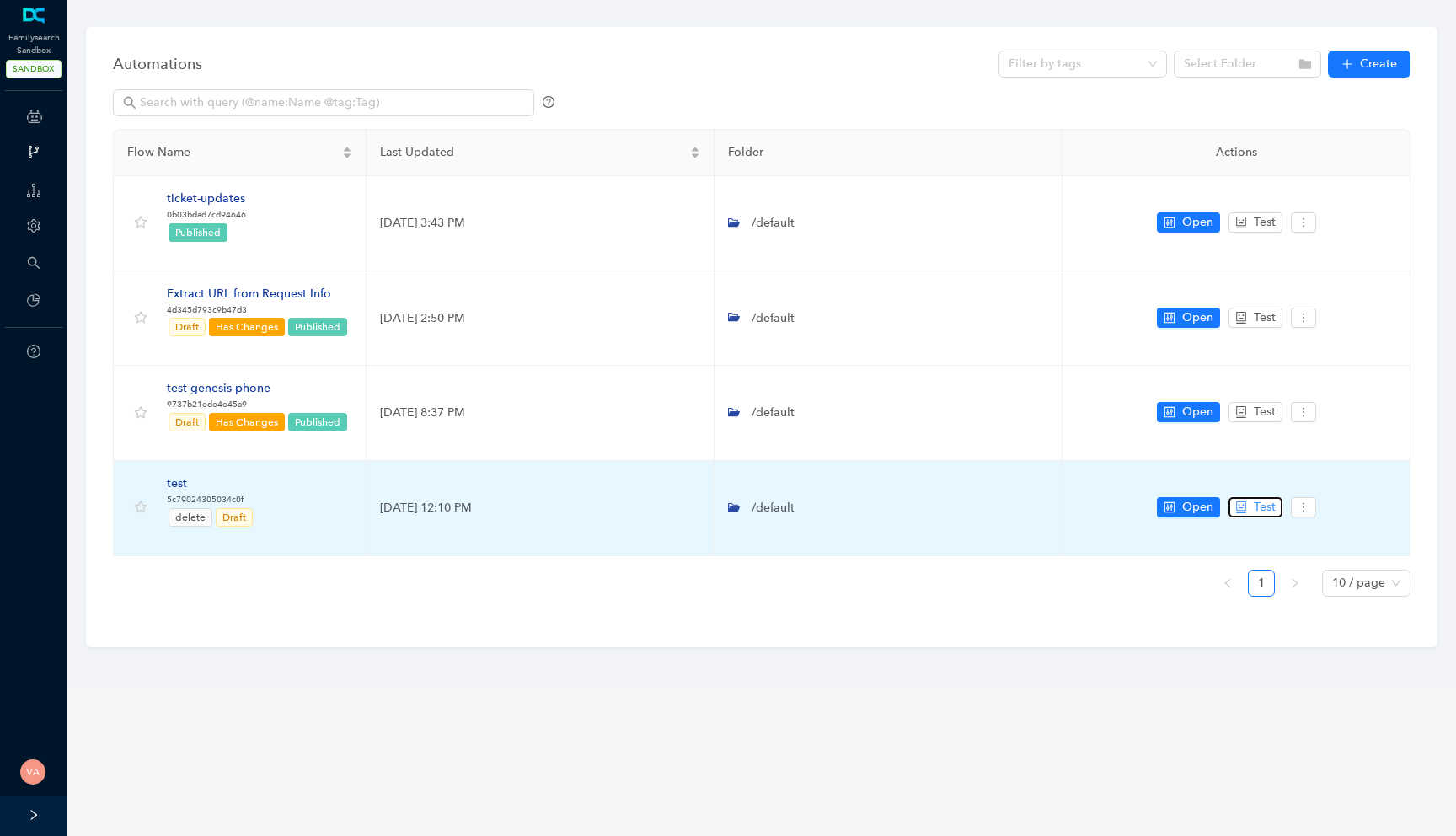
click at [1245, 510] on icon "robot" at bounding box center [1241, 507] width 10 height 12
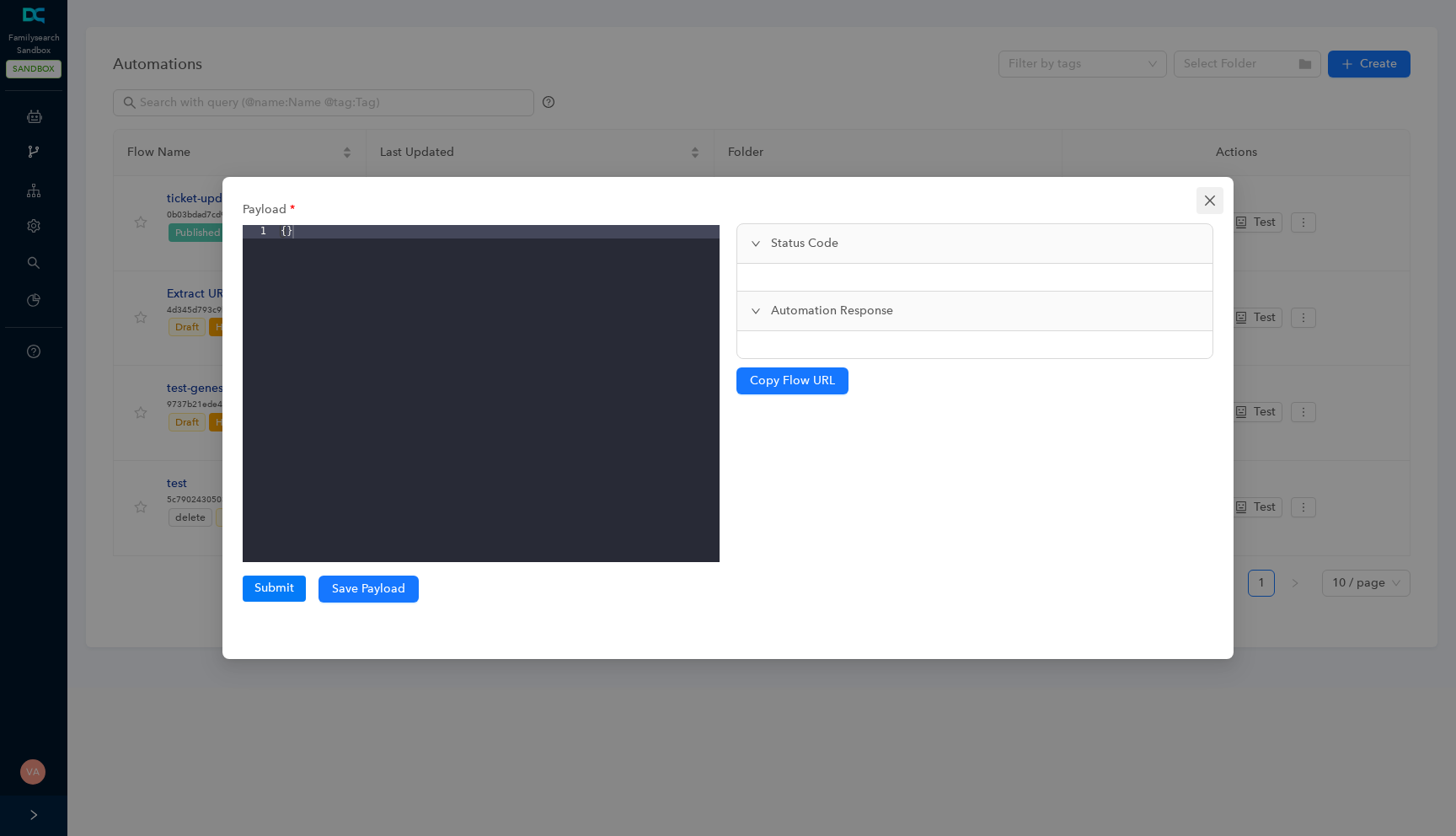
click at [1211, 209] on button "Close" at bounding box center [1210, 200] width 27 height 27
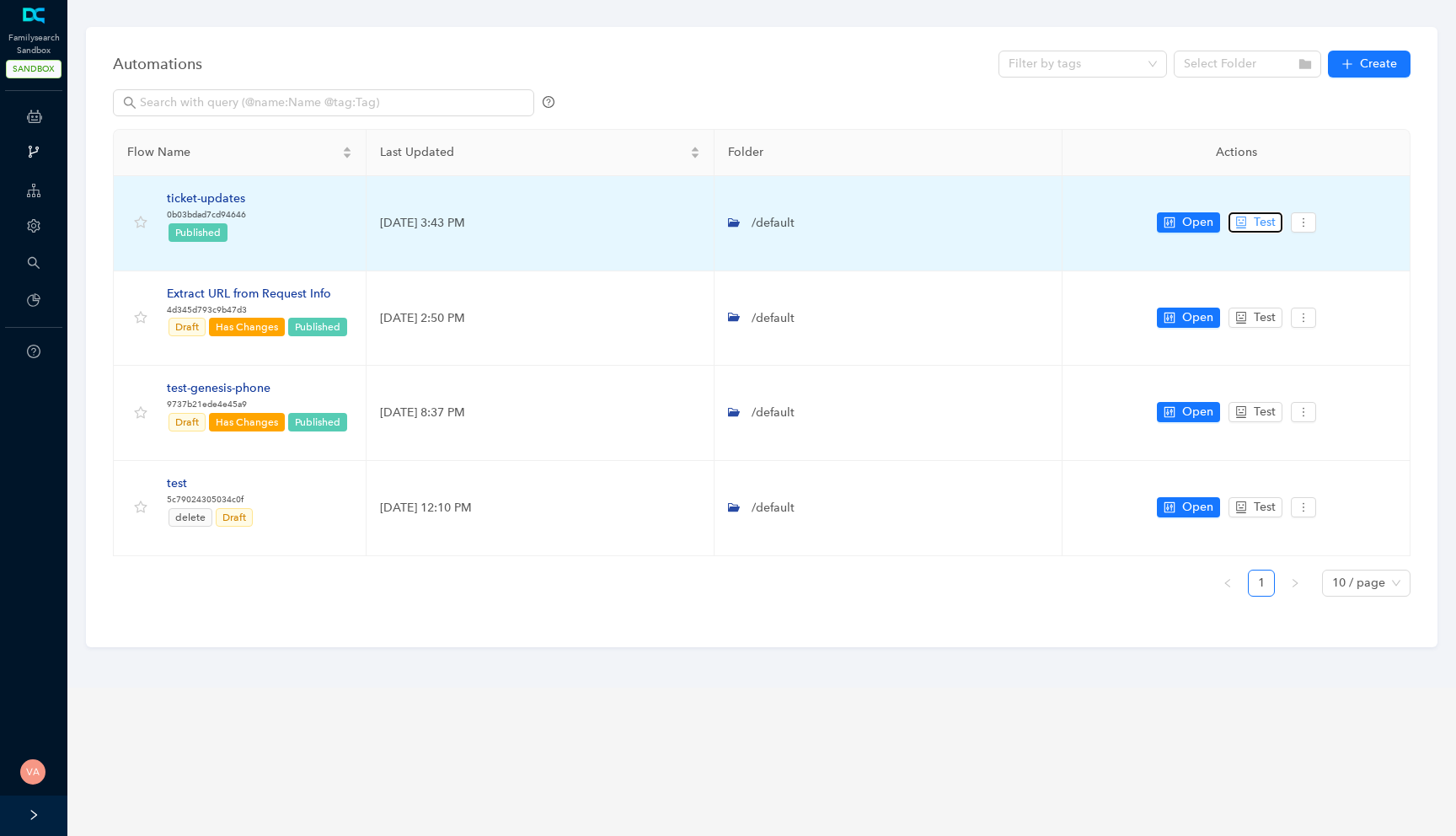
click at [1259, 227] on span "Test" at bounding box center [1265, 223] width 22 height 18
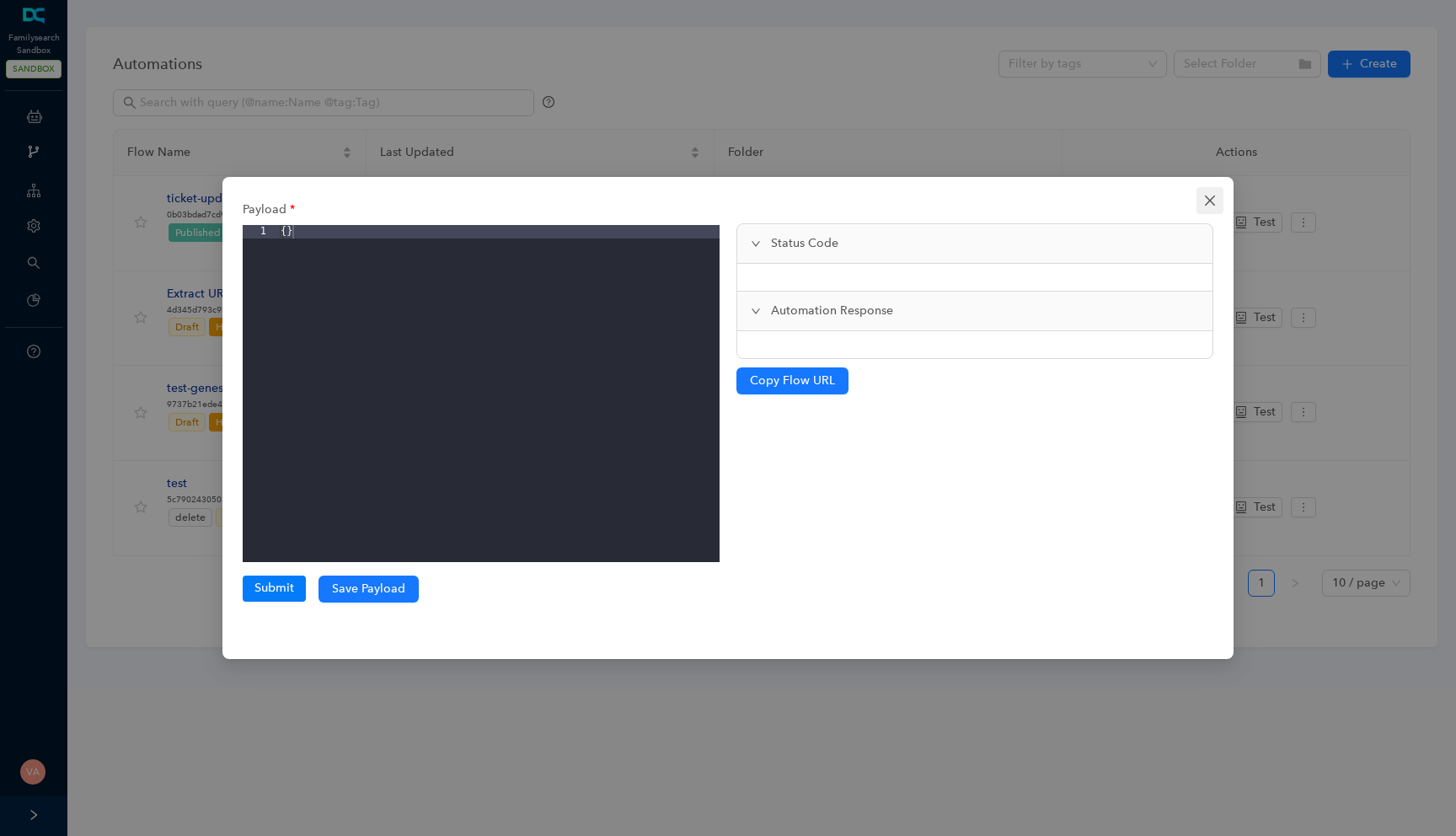
click at [1197, 201] on span "Close" at bounding box center [1210, 200] width 27 height 14
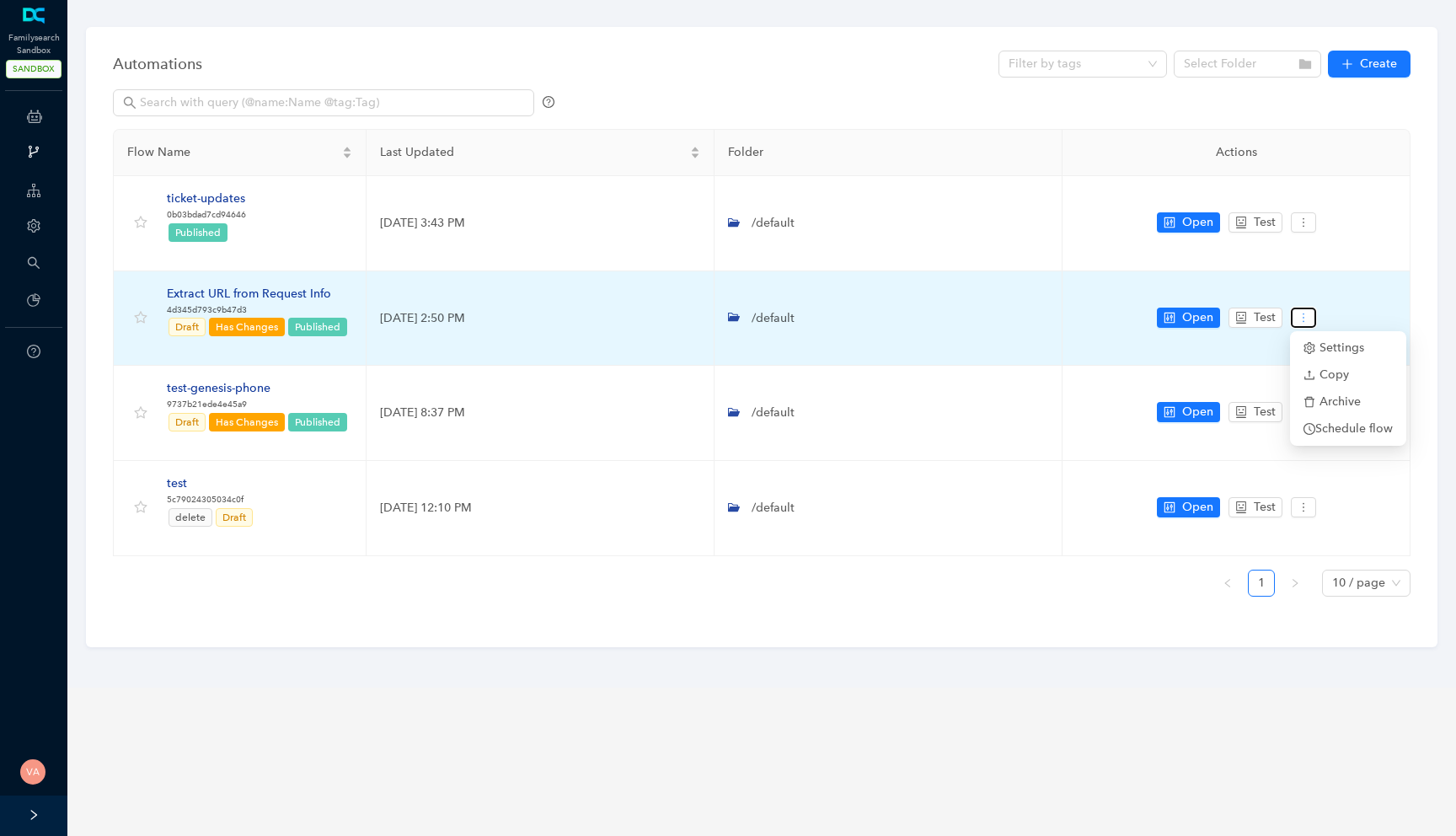
click at [1296, 316] on button "button" at bounding box center [1302, 318] width 25 height 20
click at [1348, 274] on td "Open Test" at bounding box center [1236, 319] width 348 height 96
click at [254, 299] on div "Extract URL from Request Info" at bounding box center [257, 294] width 182 height 18
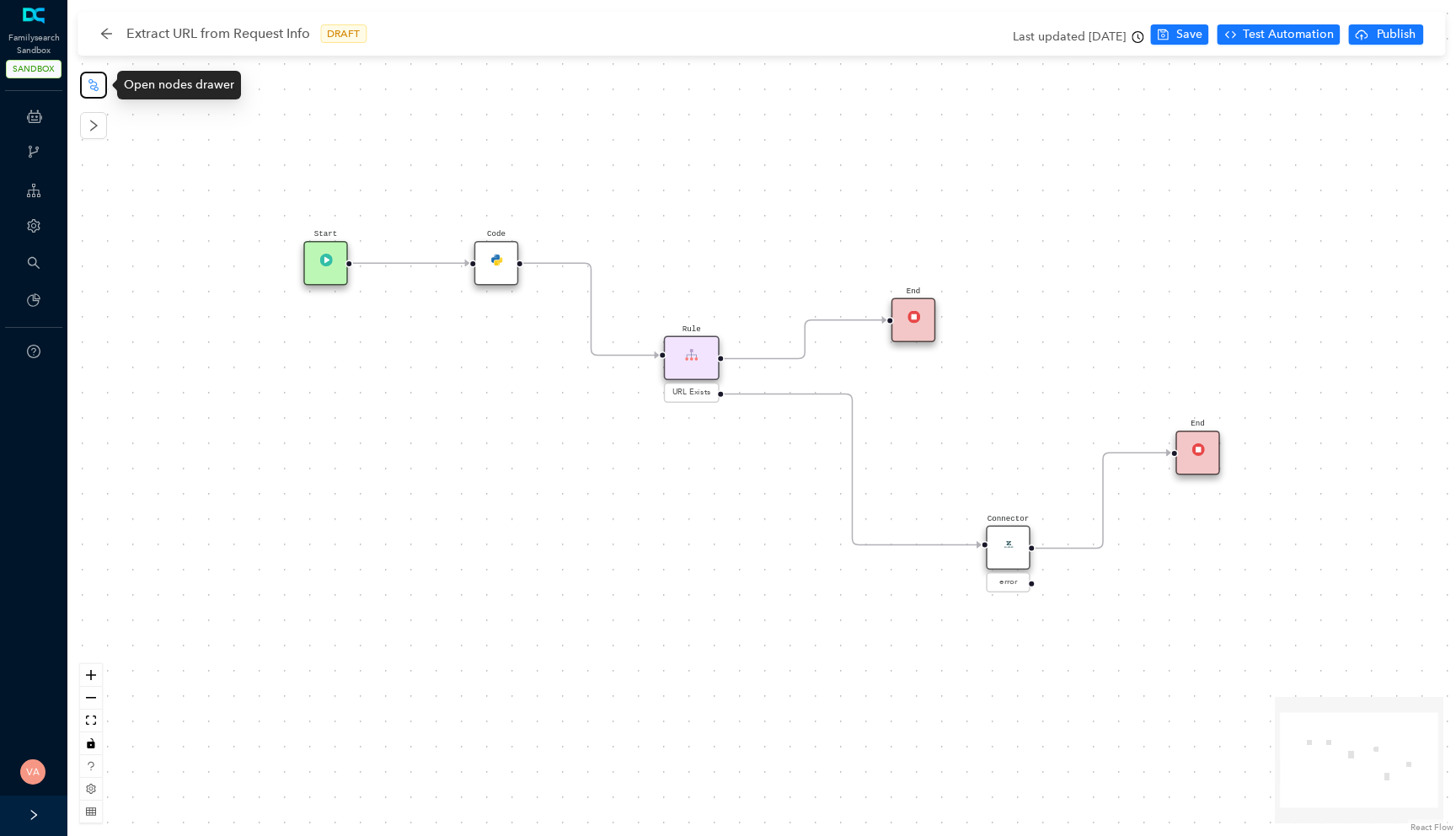
click at [100, 86] on button "button" at bounding box center [93, 85] width 27 height 27
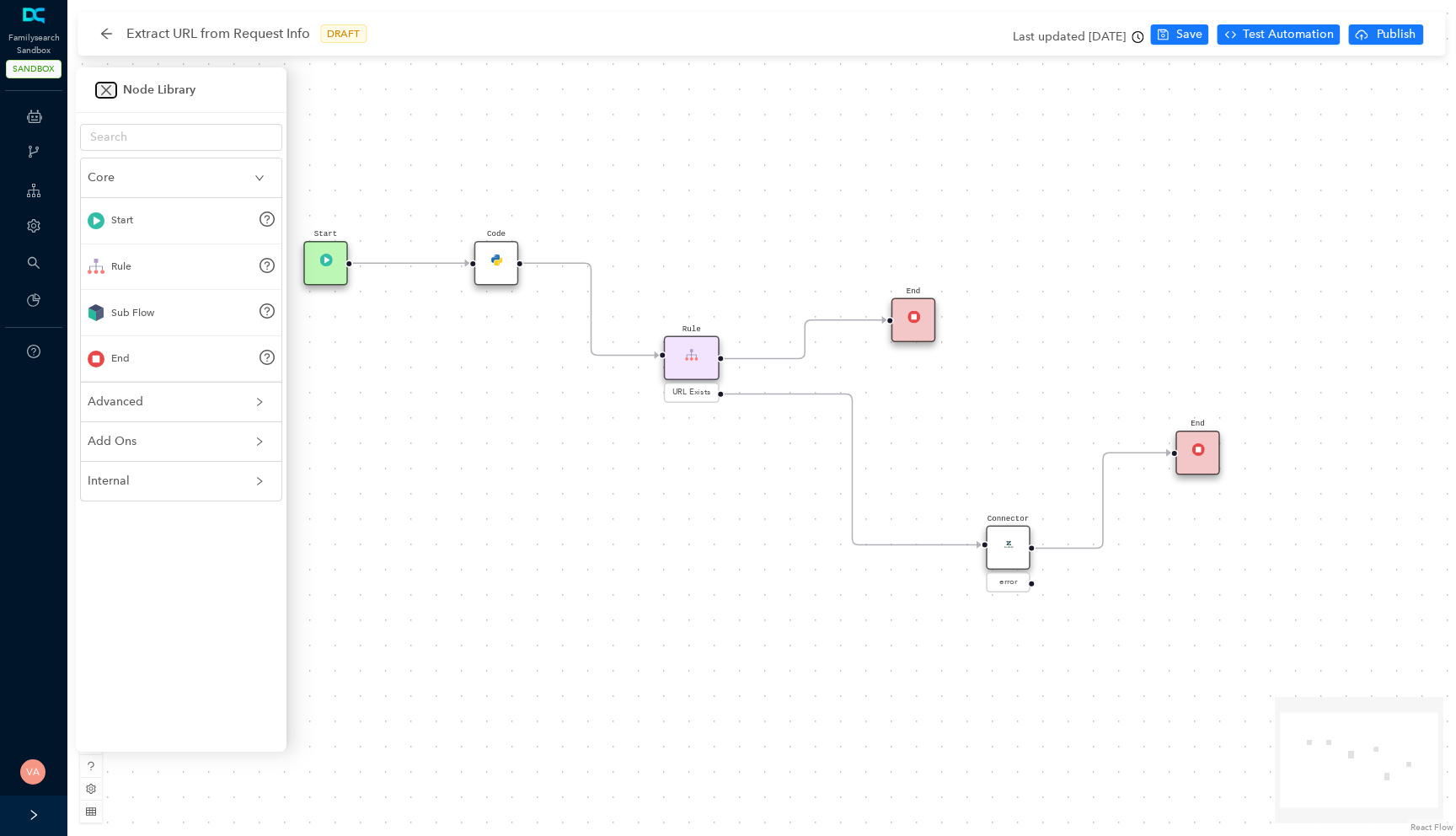
click at [99, 87] on icon "close" at bounding box center [106, 90] width 14 height 14
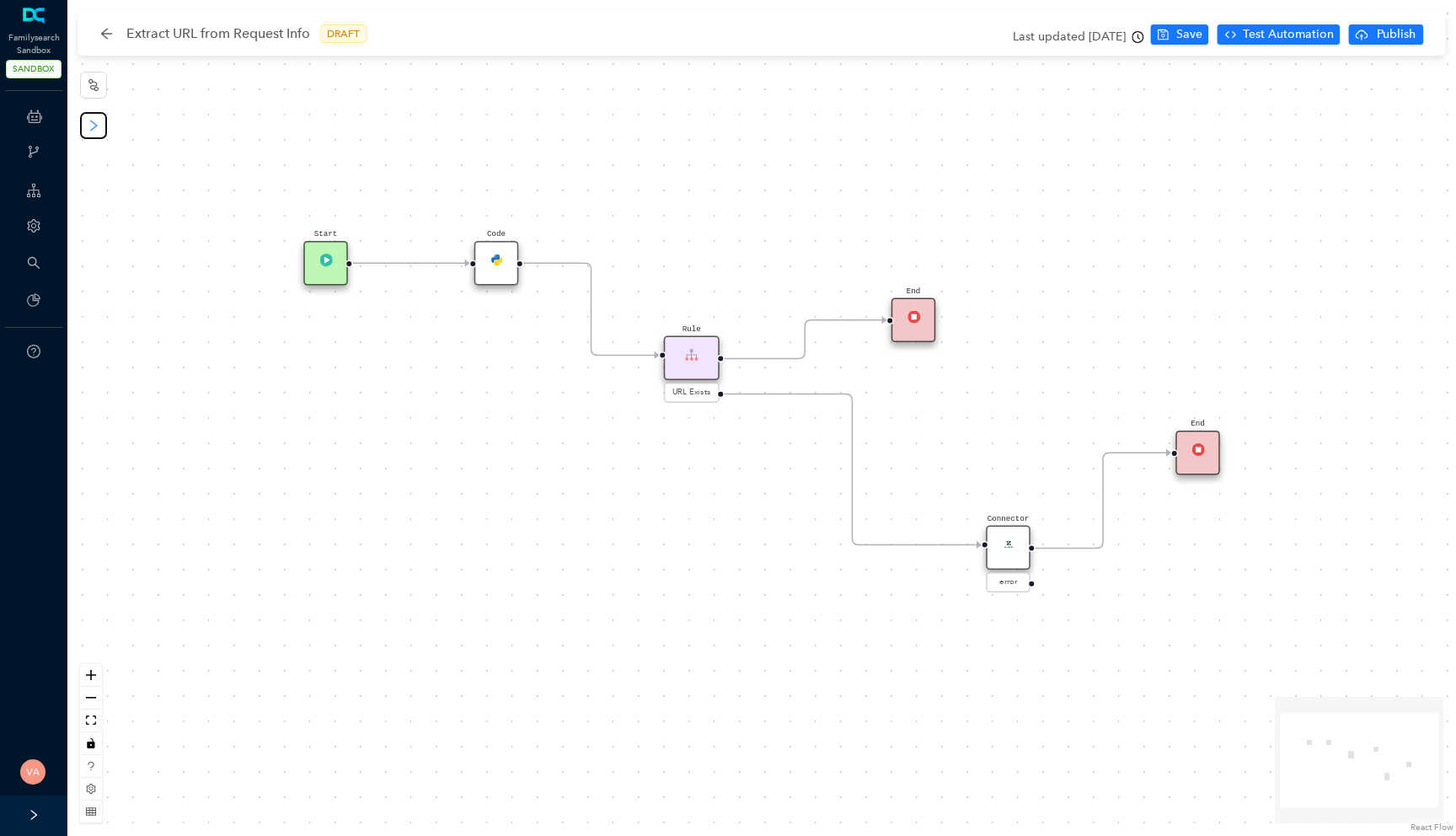
click at [93, 123] on icon "right" at bounding box center [94, 125] width 7 height 12
click at [102, 126] on button "button" at bounding box center [93, 125] width 27 height 27
click at [138, 159] on span "Payloads" at bounding box center [154, 154] width 59 height 18
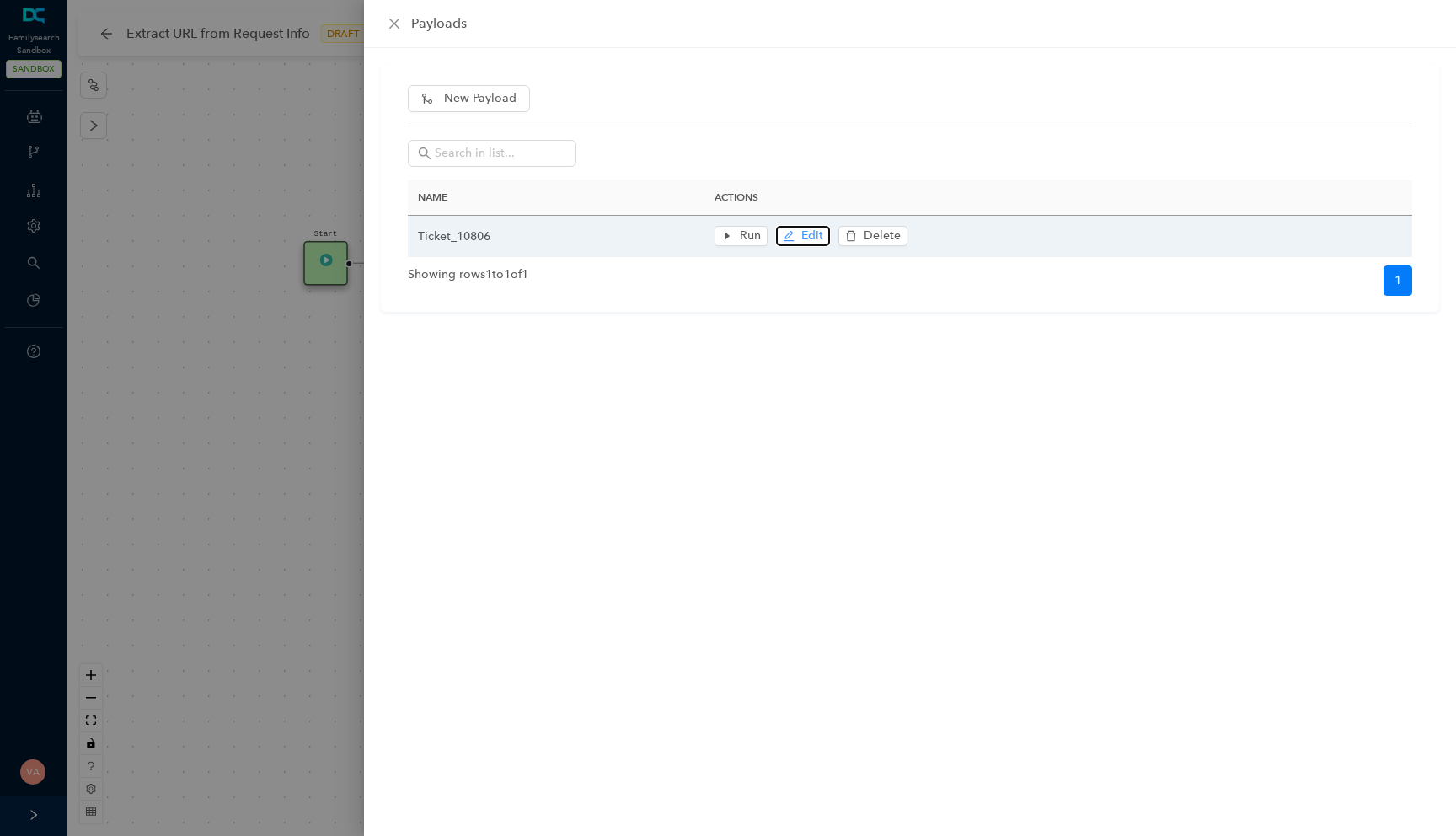
click at [792, 234] on icon "edit" at bounding box center [788, 235] width 12 height 12
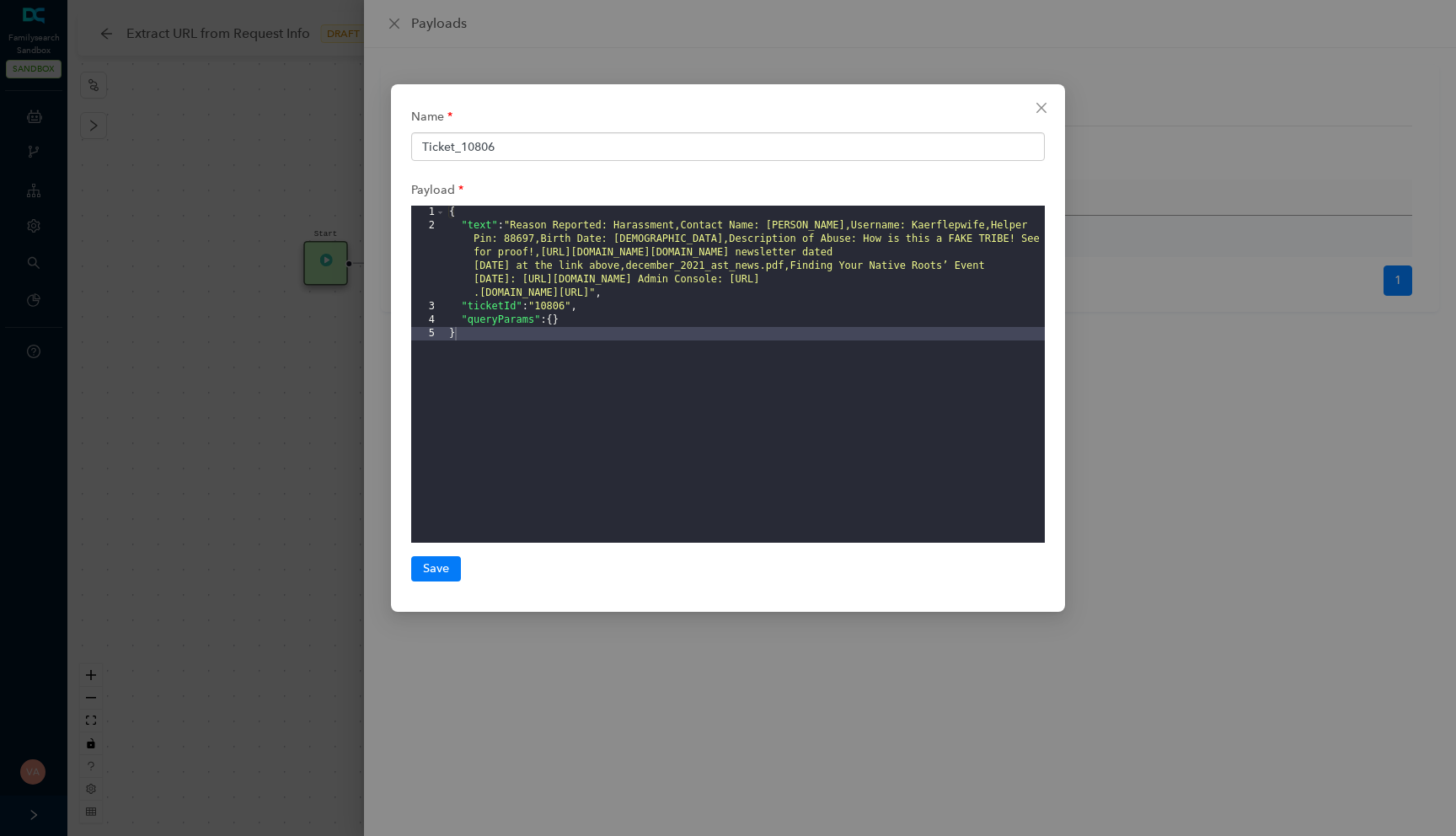
click at [477, 217] on div "{ "text" : "Reason Reported: Harassment,Contact Name: [PERSON_NAME],Username: K…" at bounding box center [745, 388] width 599 height 364
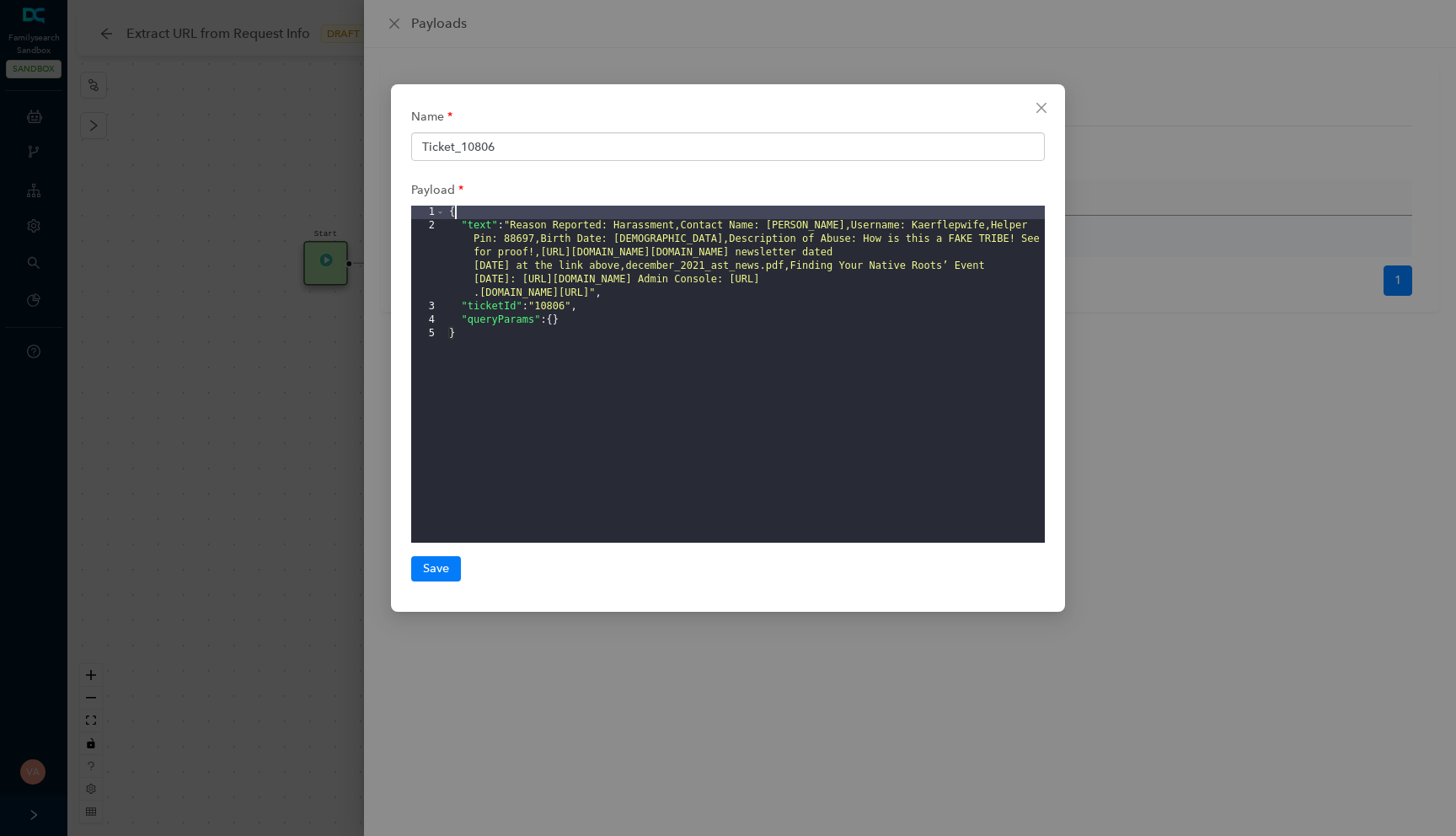
click at [478, 291] on div "{ "text" : "Reason Reported: Harassment,Contact Name: [PERSON_NAME],Username: K…" at bounding box center [745, 388] width 599 height 364
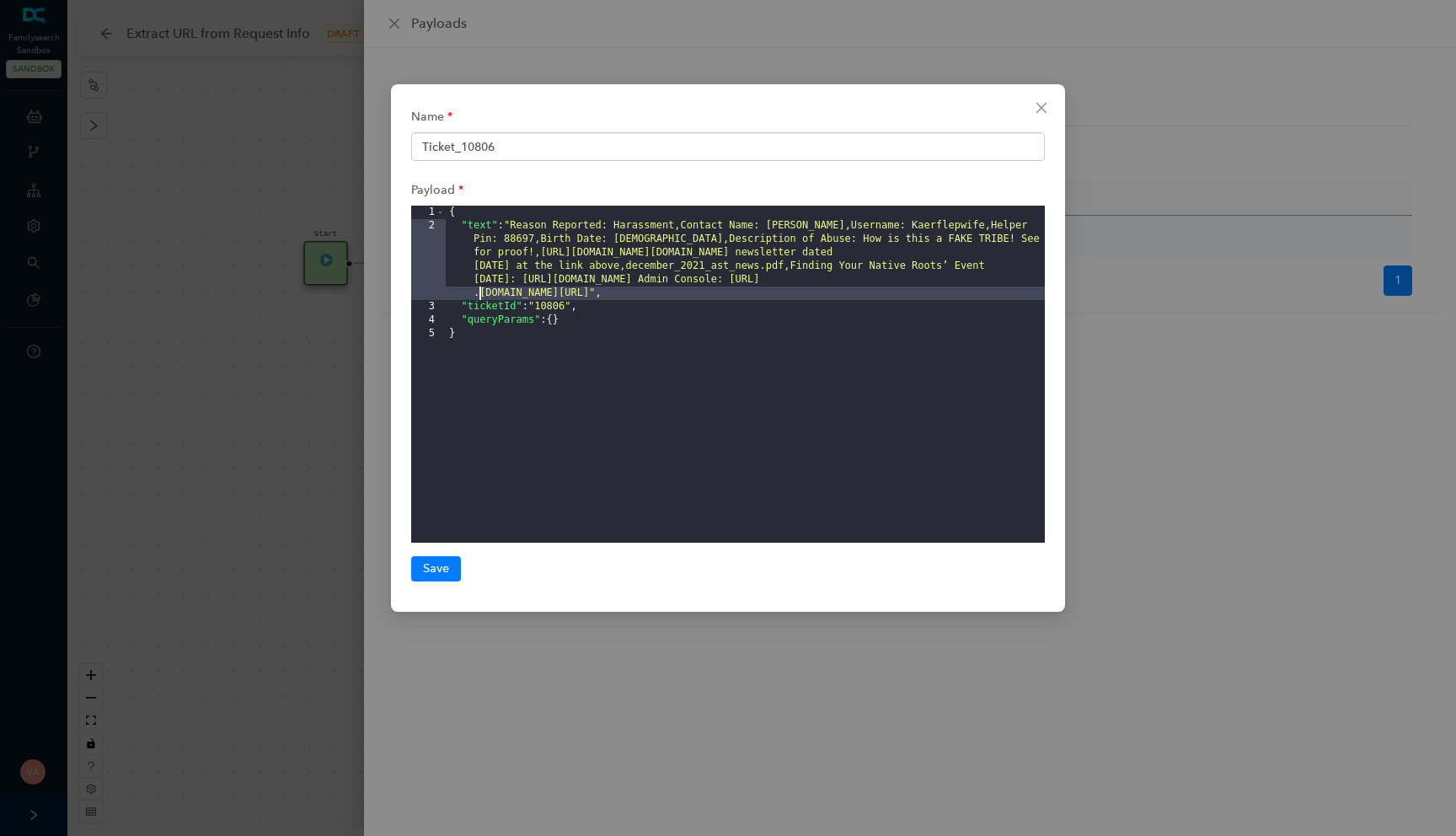
click at [472, 310] on div "{ "text" : "Reason Reported: Harassment,Contact Name: [PERSON_NAME],Username: K…" at bounding box center [745, 388] width 599 height 364
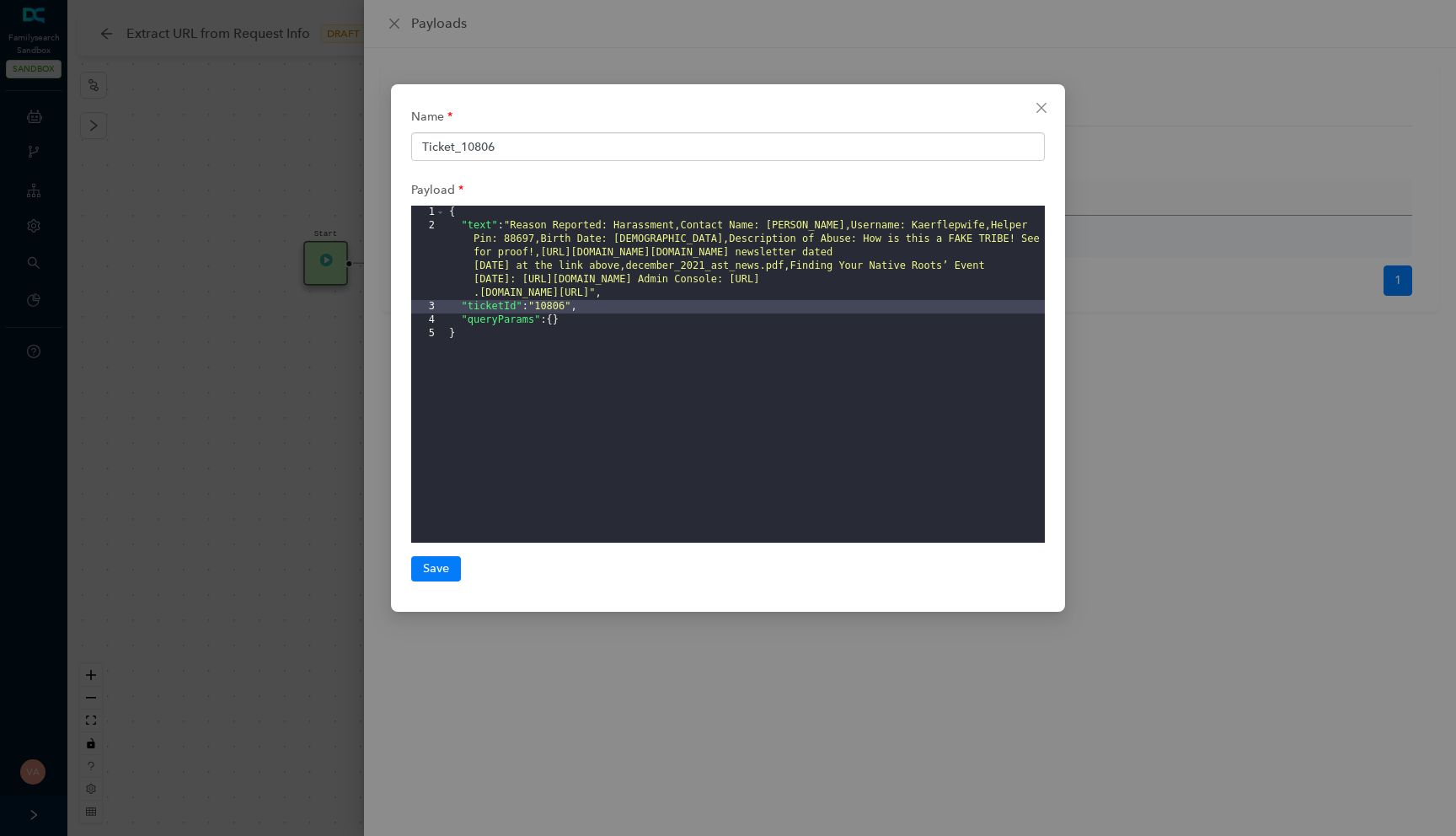
click at [262, 338] on div "Name Ticket_10806 Payload 1 2 3 4 5 { "text" : "Reason Reported: Harassment,Con…" at bounding box center [728, 418] width 1456 height 836
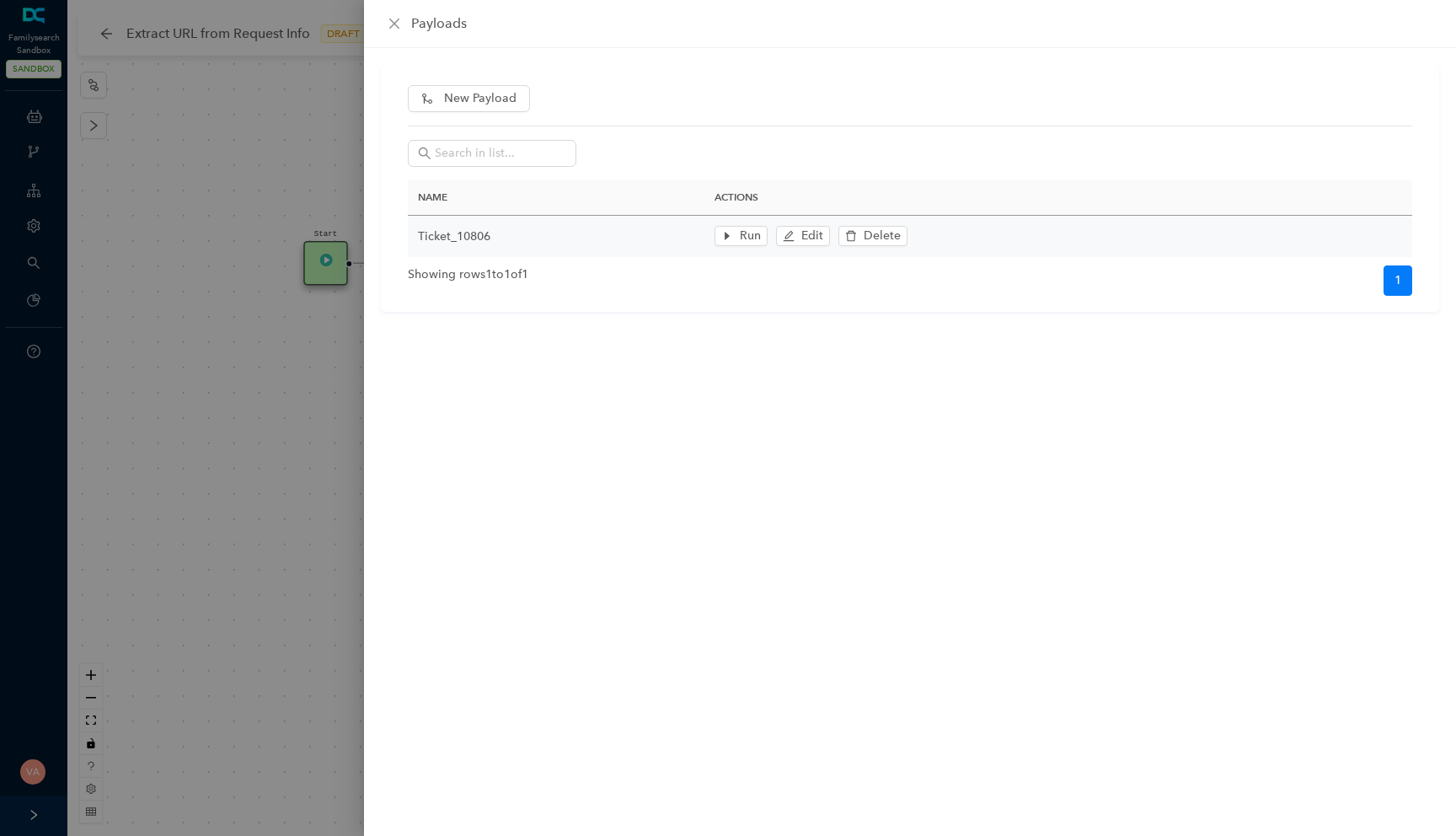
click at [267, 338] on div at bounding box center [728, 418] width 1456 height 836
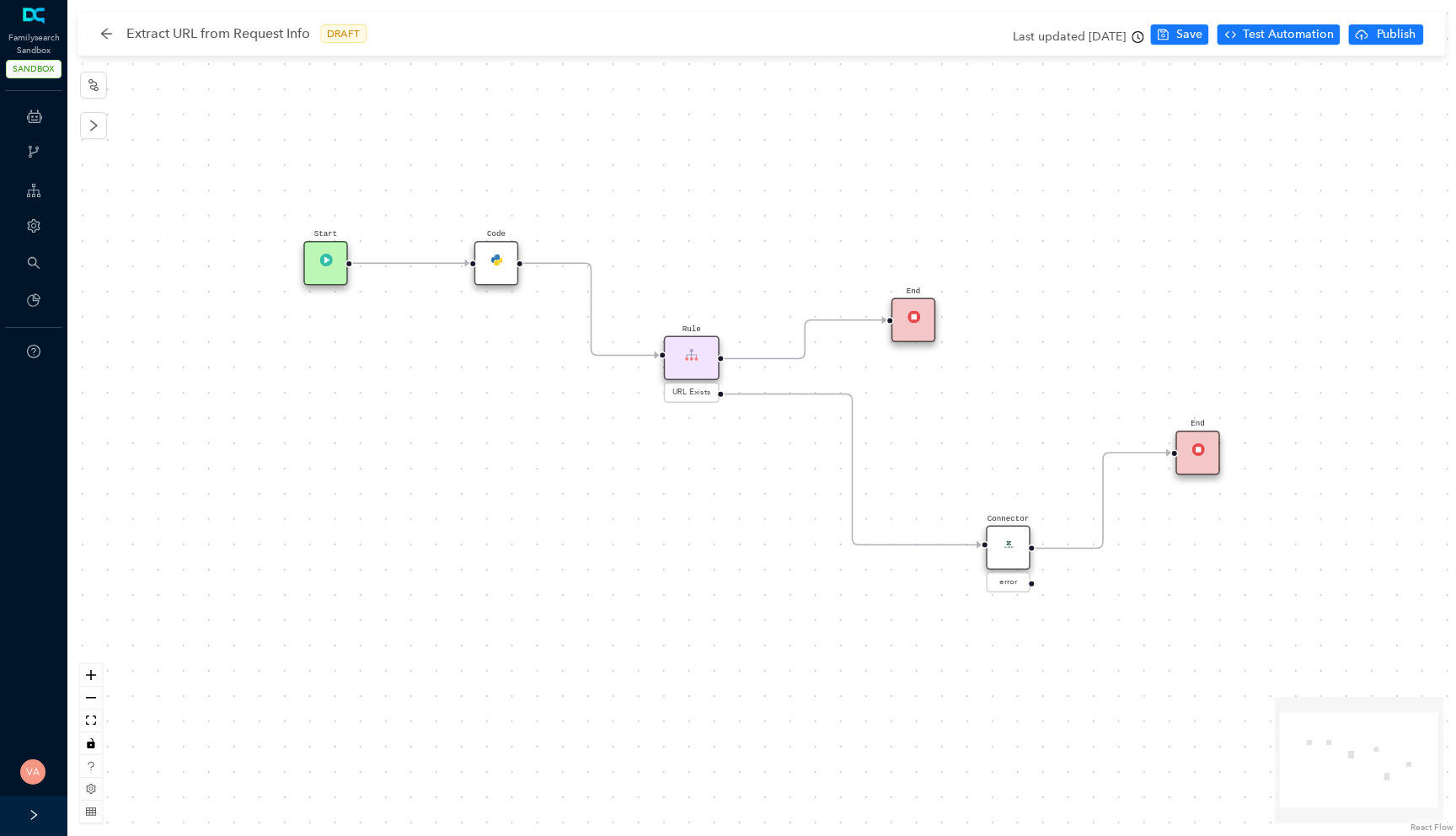
click at [495, 254] on img at bounding box center [496, 259] width 13 height 13
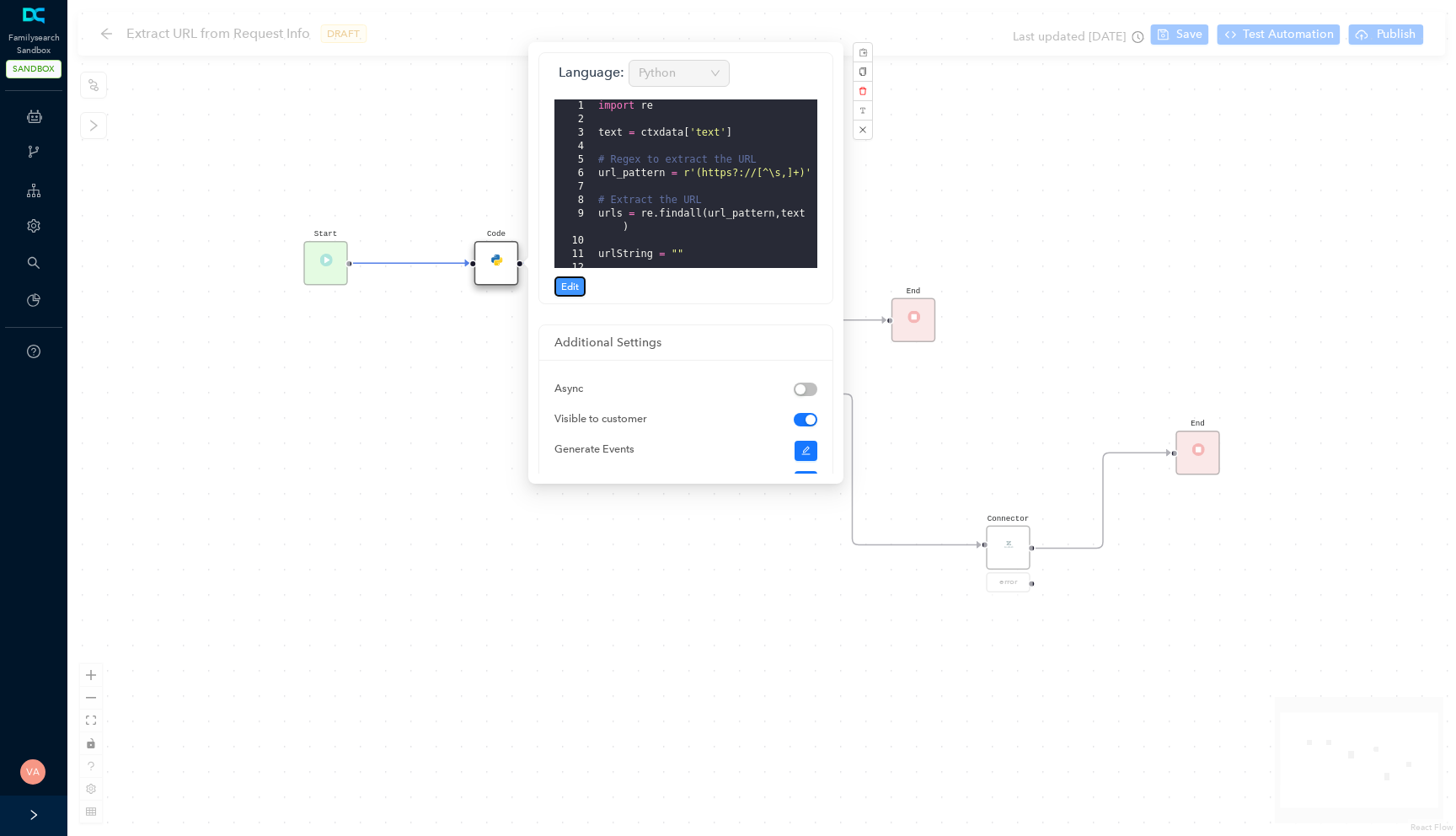
click at [572, 281] on span "Edit" at bounding box center [569, 286] width 17 height 15
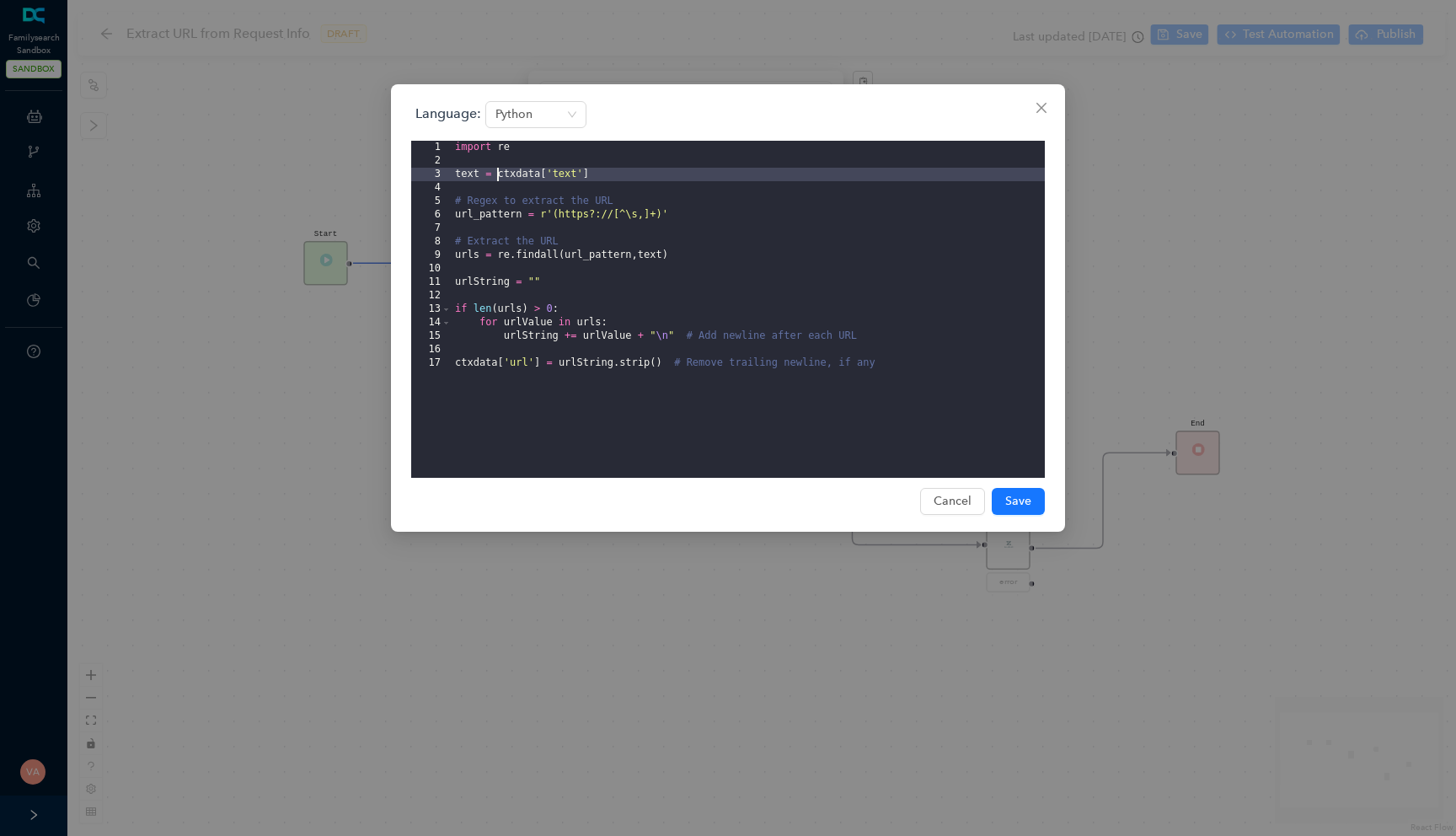
drag, startPoint x: 597, startPoint y: 175, endPoint x: 496, endPoint y: 175, distance: 101.0
click at [496, 175] on div "import re text = ctxdata [ 'text' ] # Regex to extract the URL url_pattern = r'…" at bounding box center [747, 323] width 593 height 364
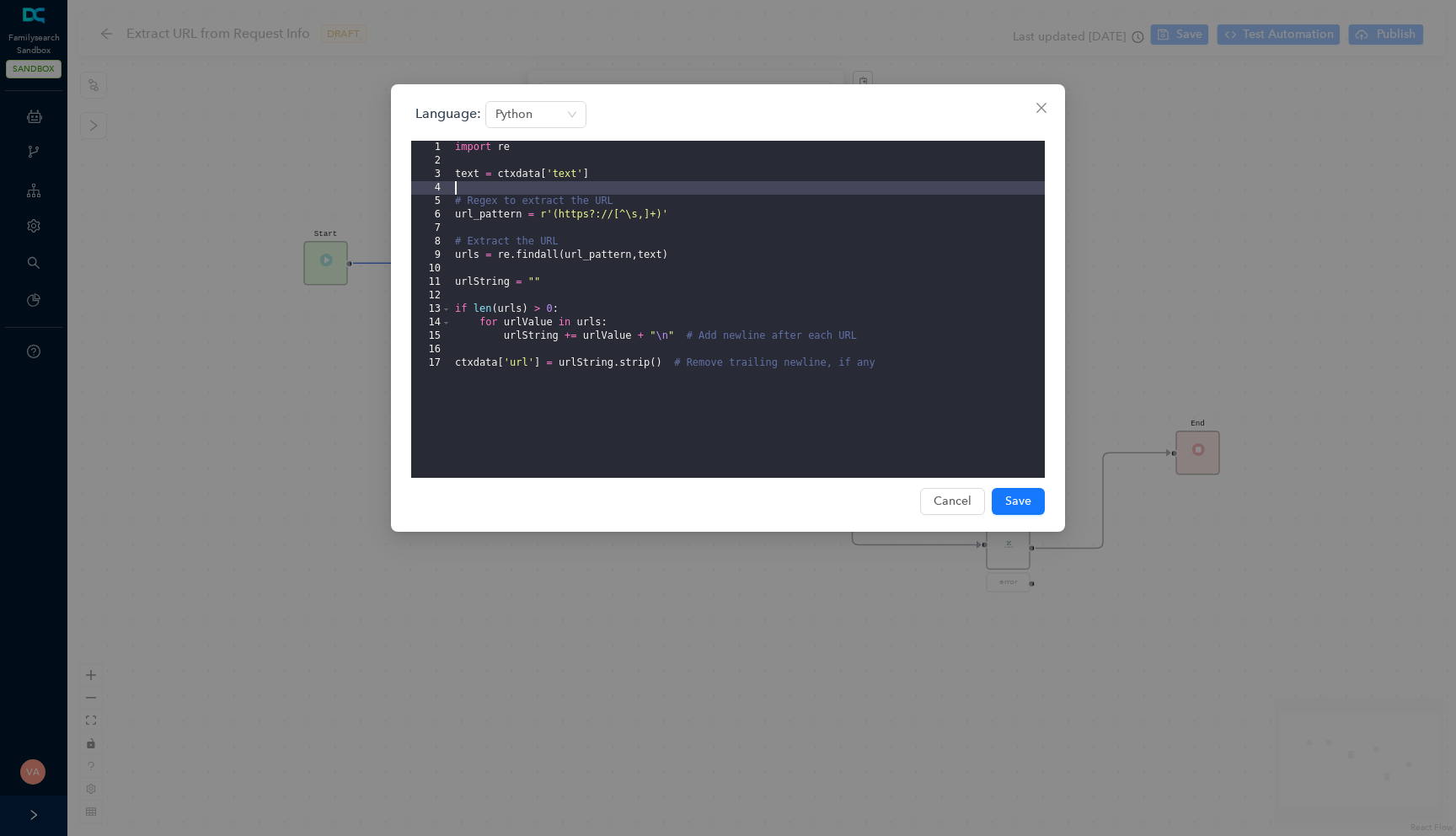
click at [611, 189] on div "import re text = ctxdata [ 'text' ] # Regex to extract the URL url_pattern = r'…" at bounding box center [747, 323] width 593 height 364
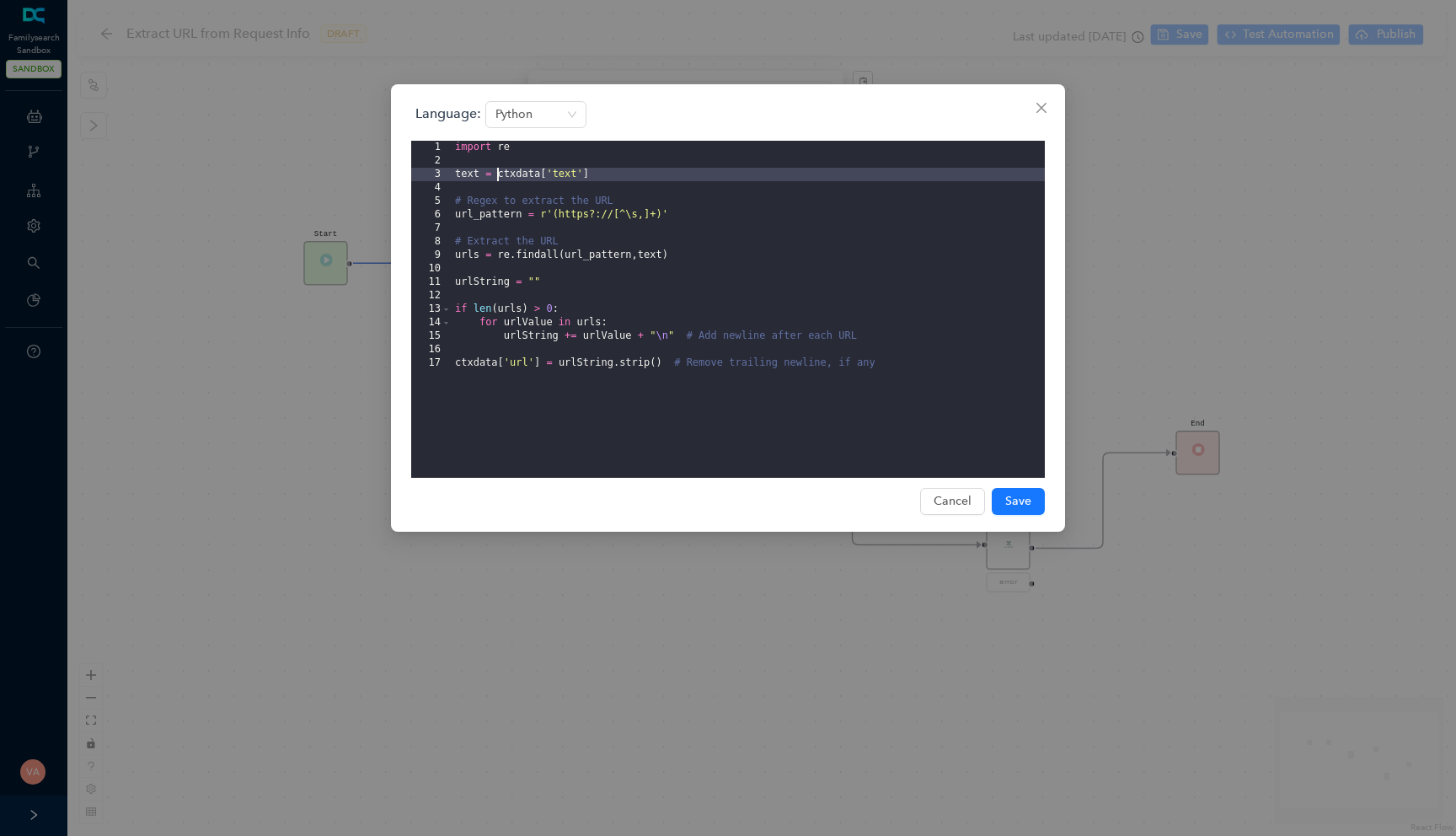
drag, startPoint x: 611, startPoint y: 178, endPoint x: 498, endPoint y: 177, distance: 113.0
click at [498, 177] on div "import re text = ctxdata [ 'text' ] # Regex to extract the URL url_pattern = r'…" at bounding box center [747, 323] width 593 height 364
click at [949, 498] on span "Cancel" at bounding box center [952, 501] width 38 height 18
